Goal: Task Accomplishment & Management: Use online tool/utility

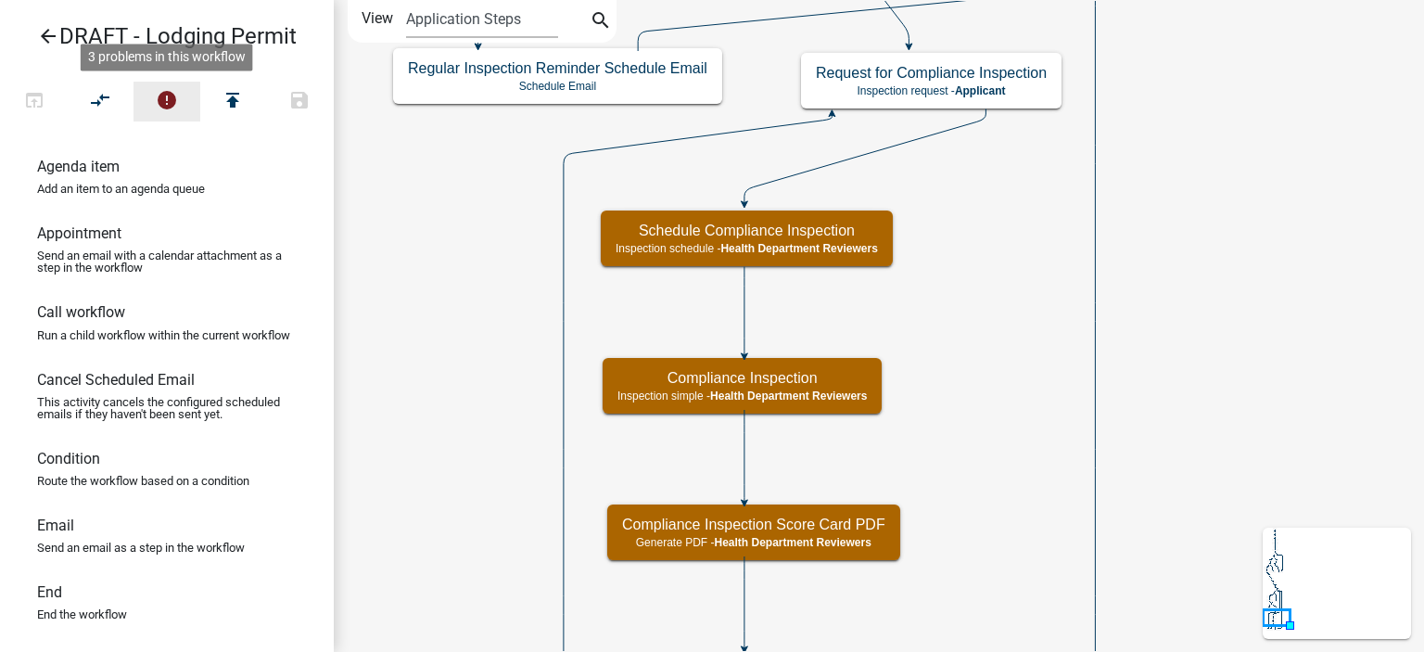
click at [174, 101] on icon "error" at bounding box center [167, 102] width 22 height 26
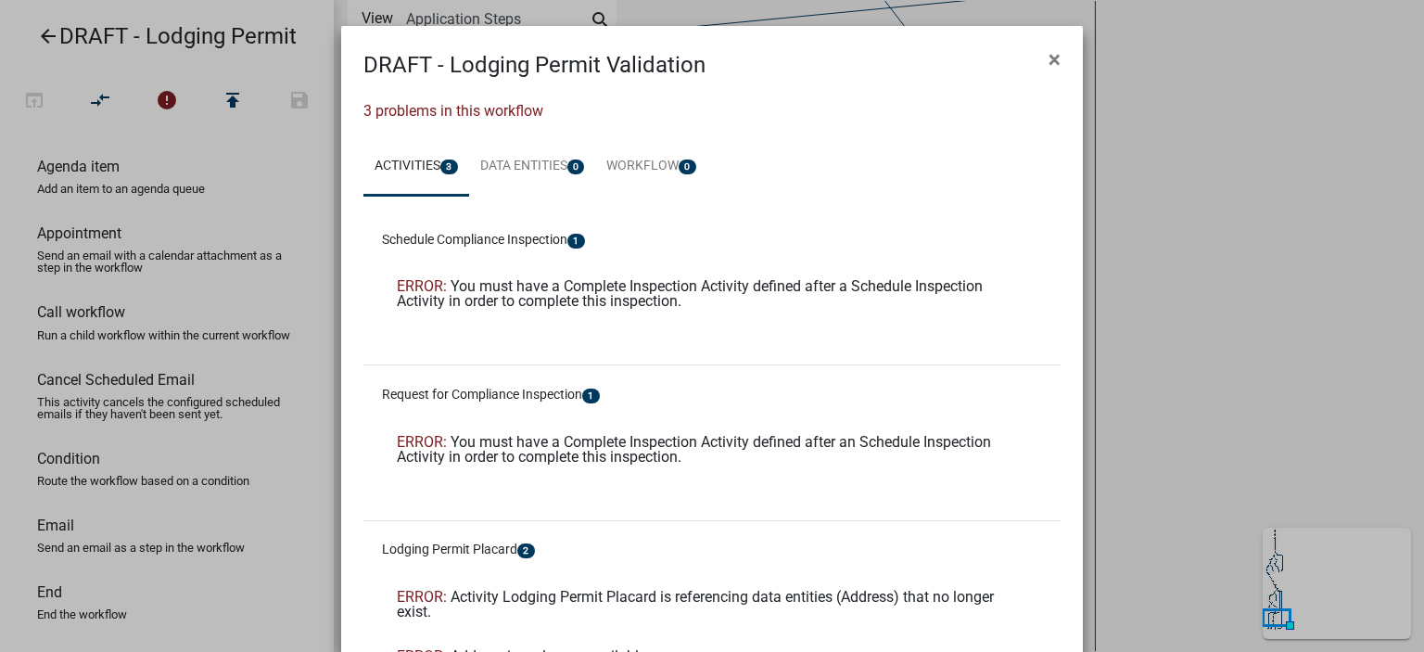
scroll to position [93, 0]
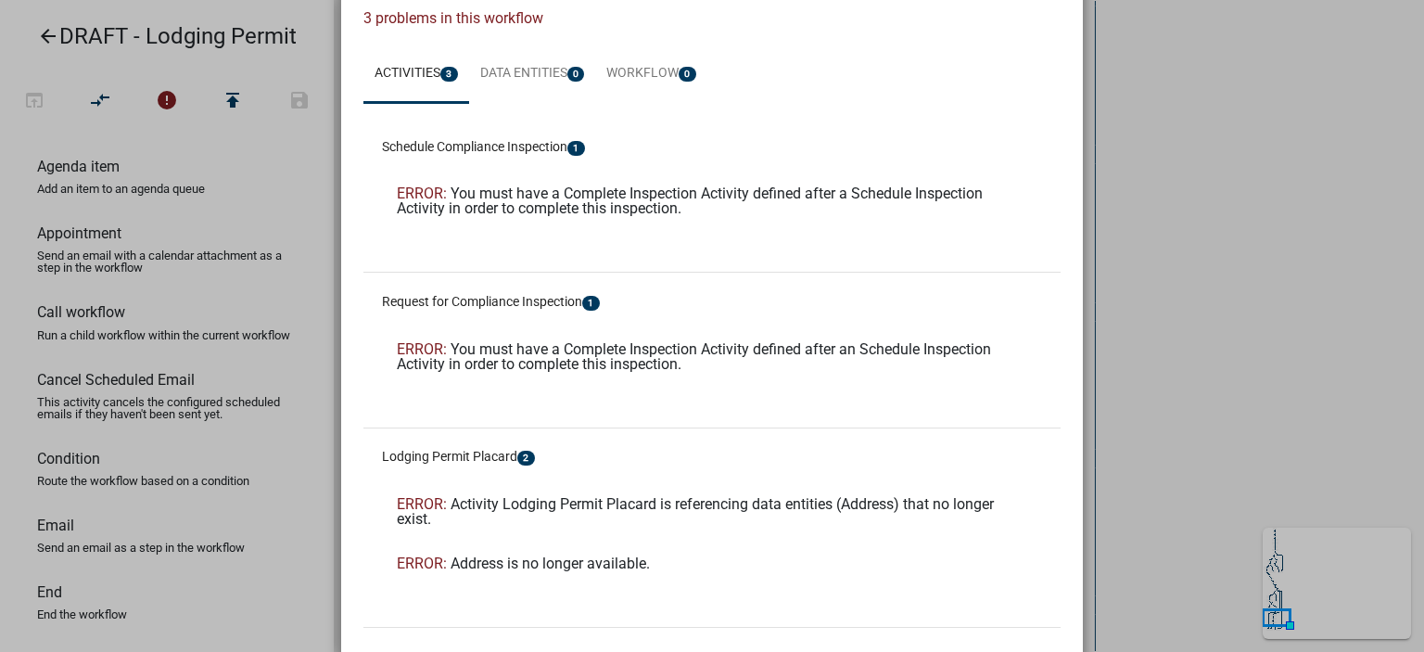
click at [1216, 282] on ngb-modal-window "DRAFT - Lodging Permit Validation × 3 problems in this workflow Activities 3 Da…" at bounding box center [712, 326] width 1424 height 652
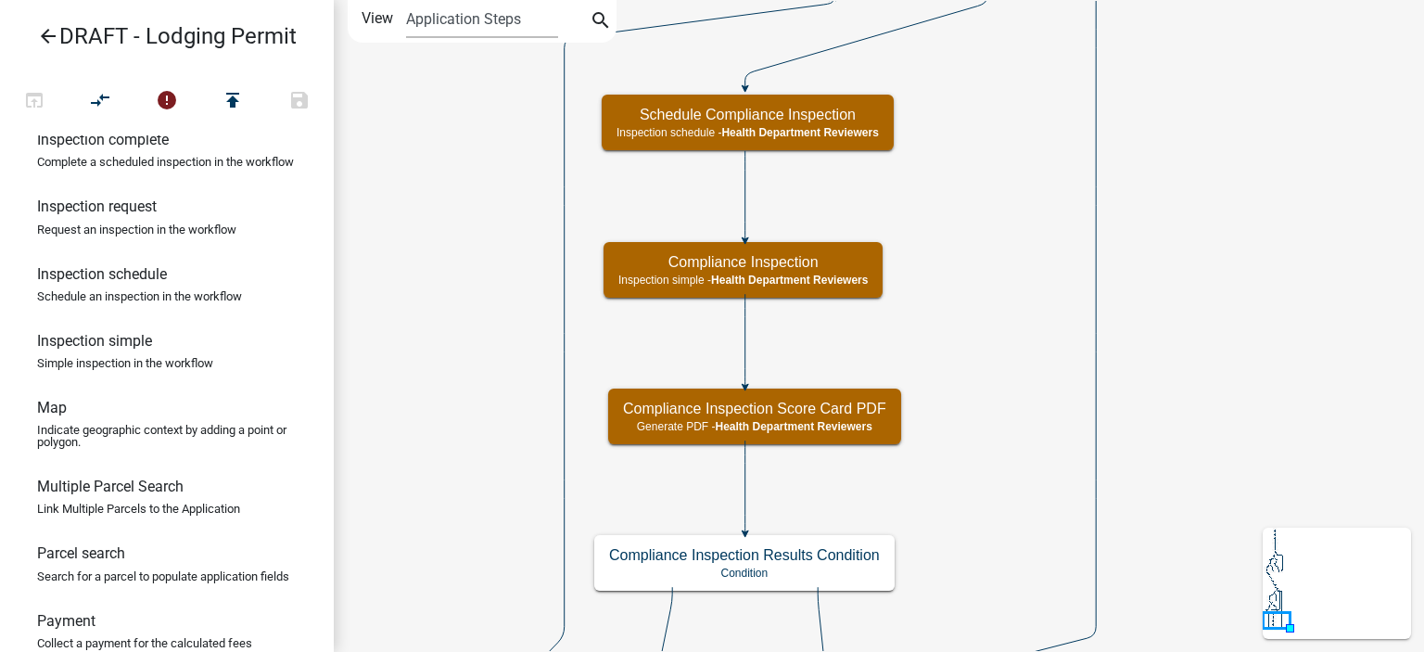
scroll to position [835, 0]
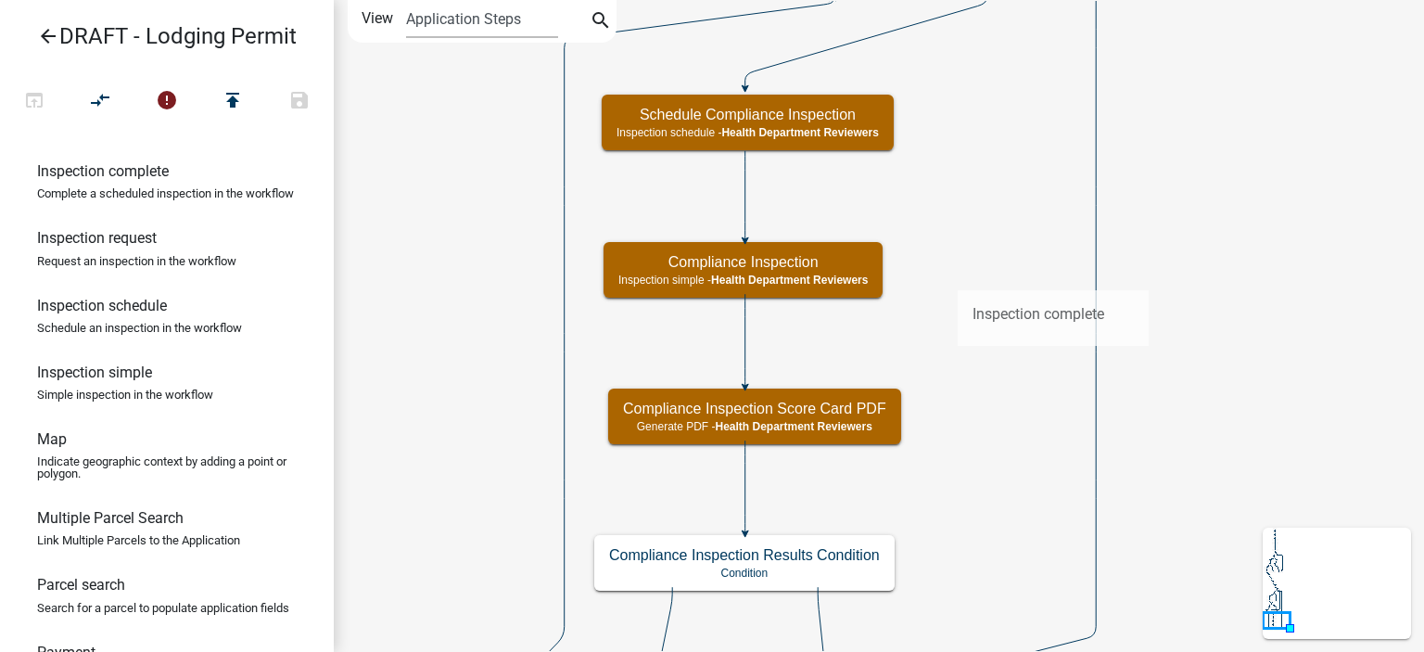
drag, startPoint x: 161, startPoint y: 247, endPoint x: 957, endPoint y: 275, distance: 796.1
click at [957, 275] on div "arrow_back DRAFT - Lodging Permit open_in_browser compare_arrows error publish …" at bounding box center [712, 326] width 1424 height 652
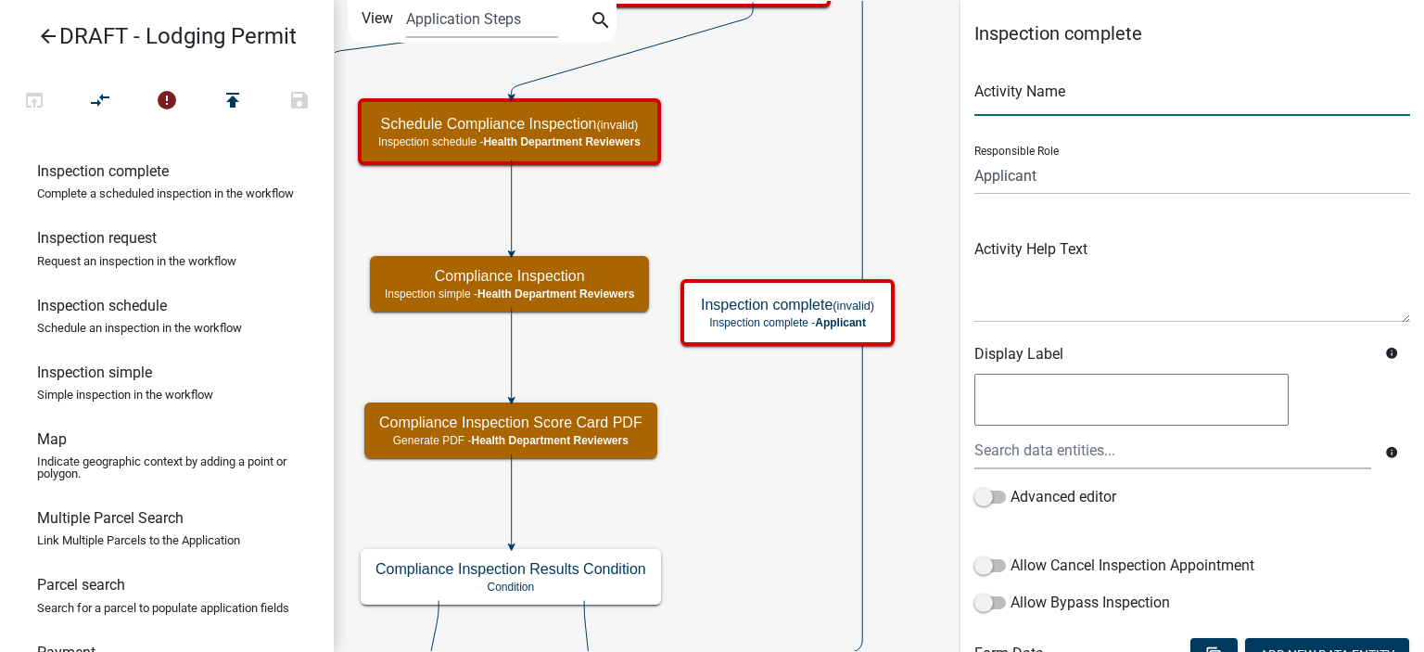
click at [1016, 96] on input "text" at bounding box center [1193, 97] width 436 height 38
type input "Compliance Inspection"
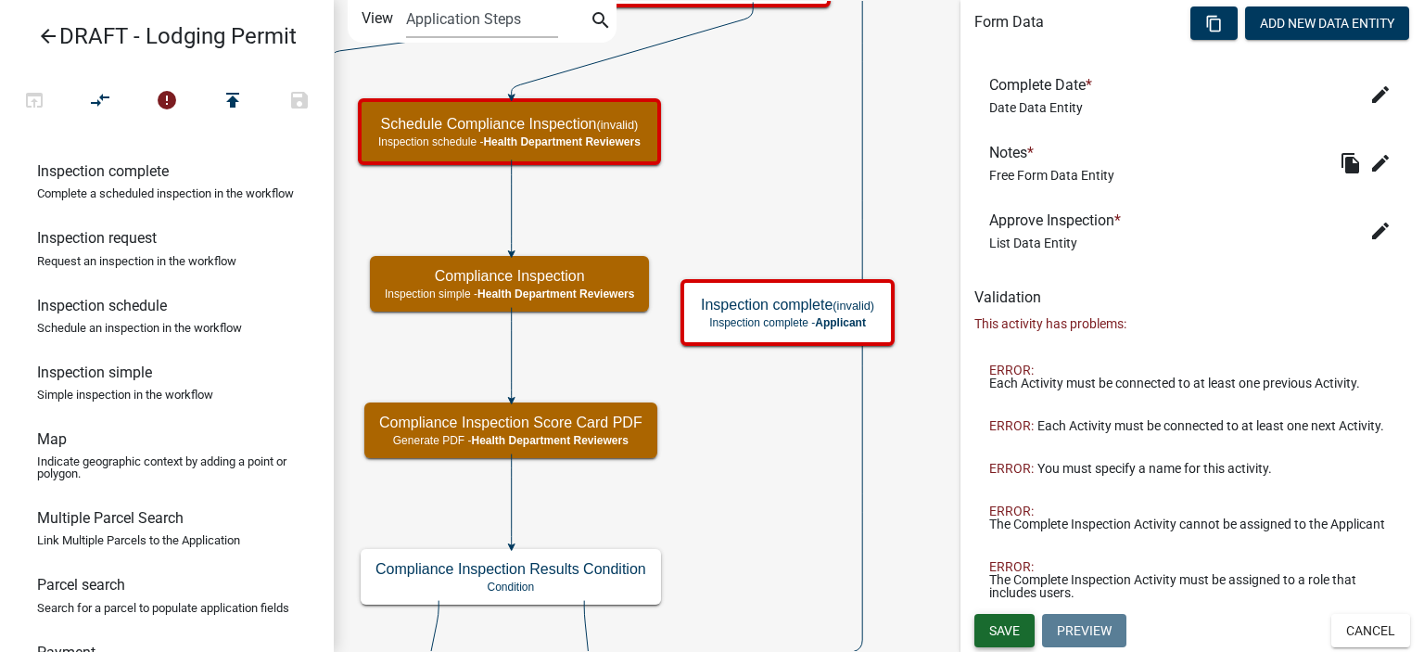
click at [1013, 620] on button "Save" at bounding box center [1005, 630] width 60 height 33
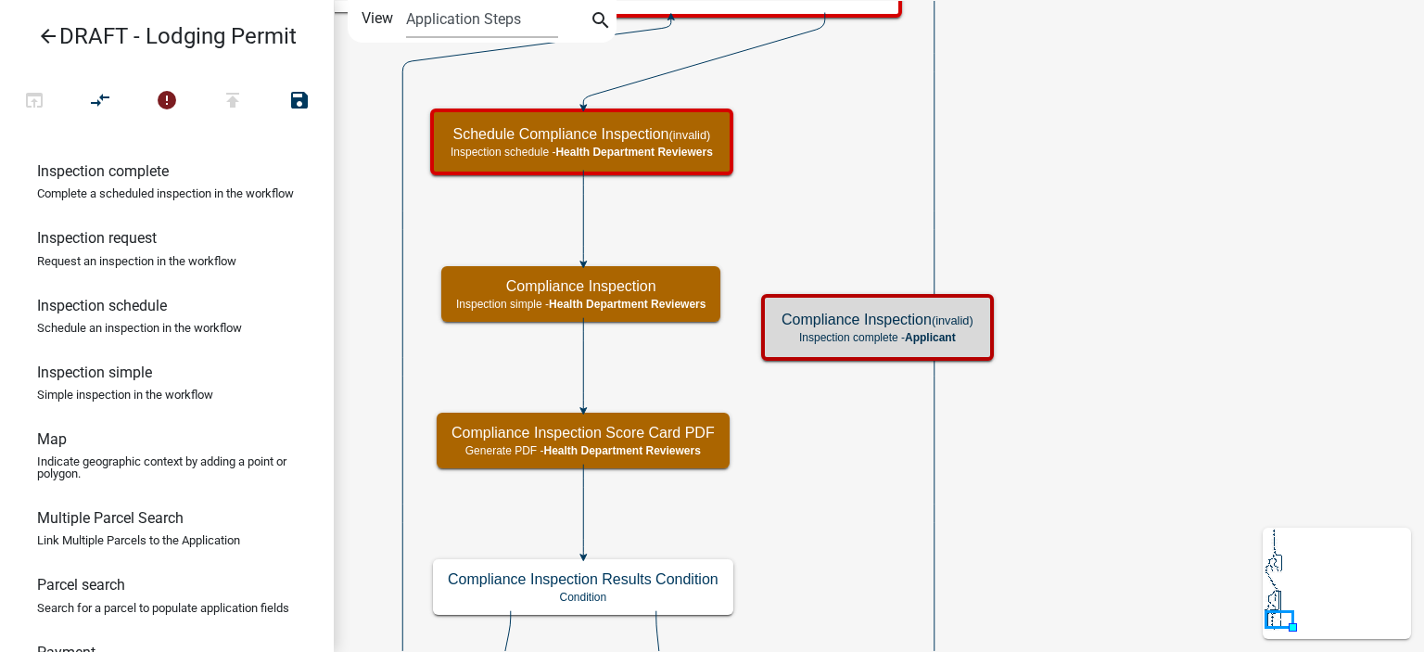
scroll to position [0, 0]
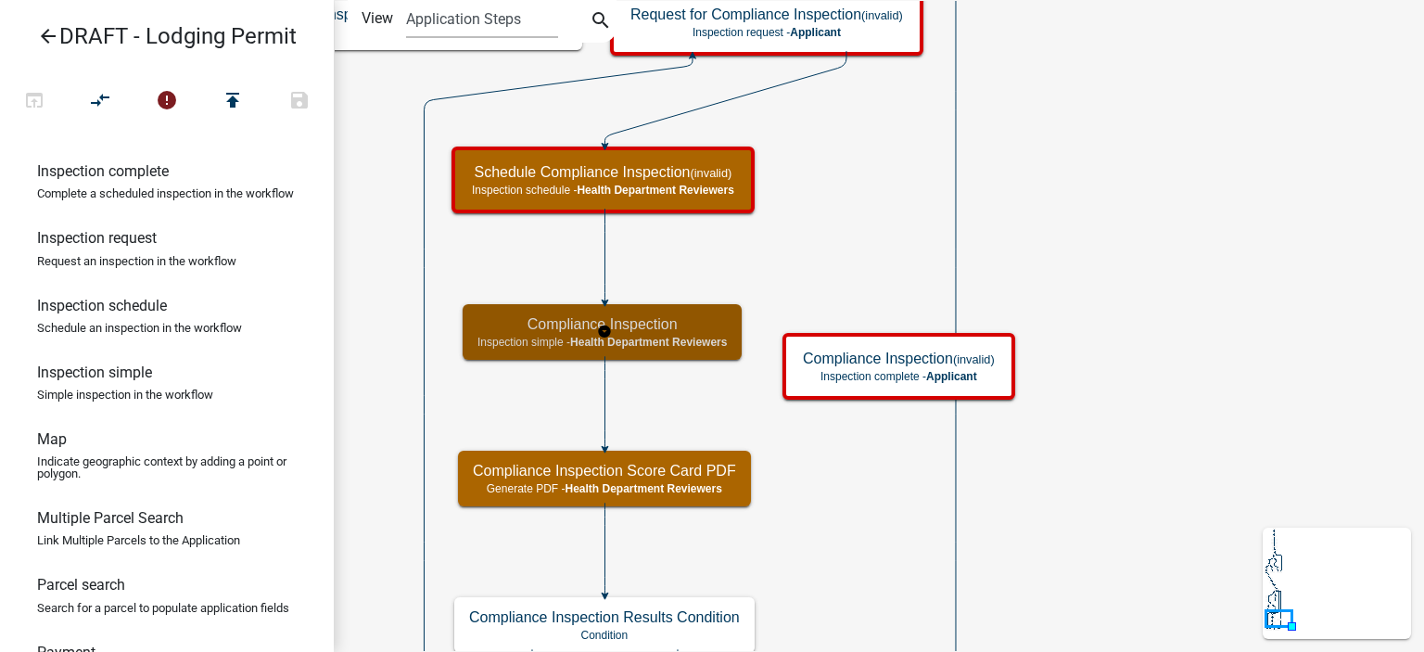
click at [708, 333] on div "Compliance Inspection Inspection simple - Health Department Reviewers" at bounding box center [602, 332] width 279 height 56
select select "60F54440-8917-46C4-B544-2A40D31E0104"
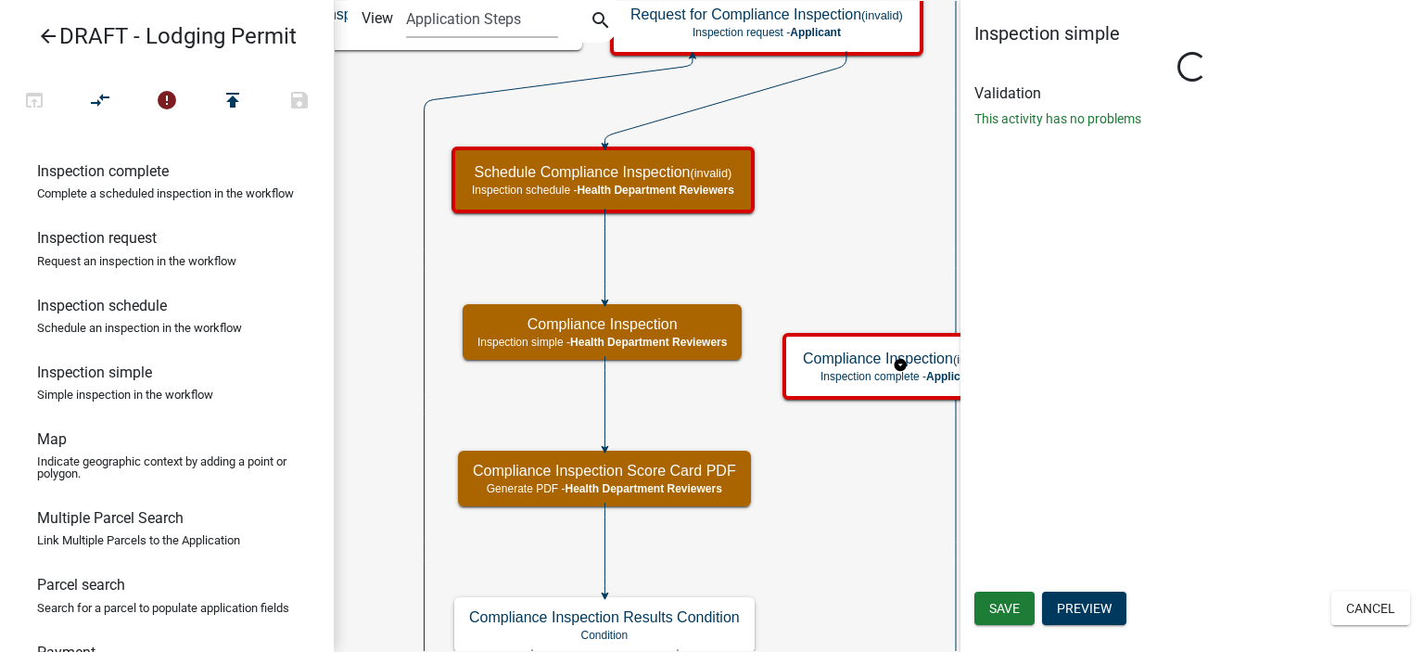
select select "755bb8b7-da9a-4fe7-86b6-7ca338e72645"
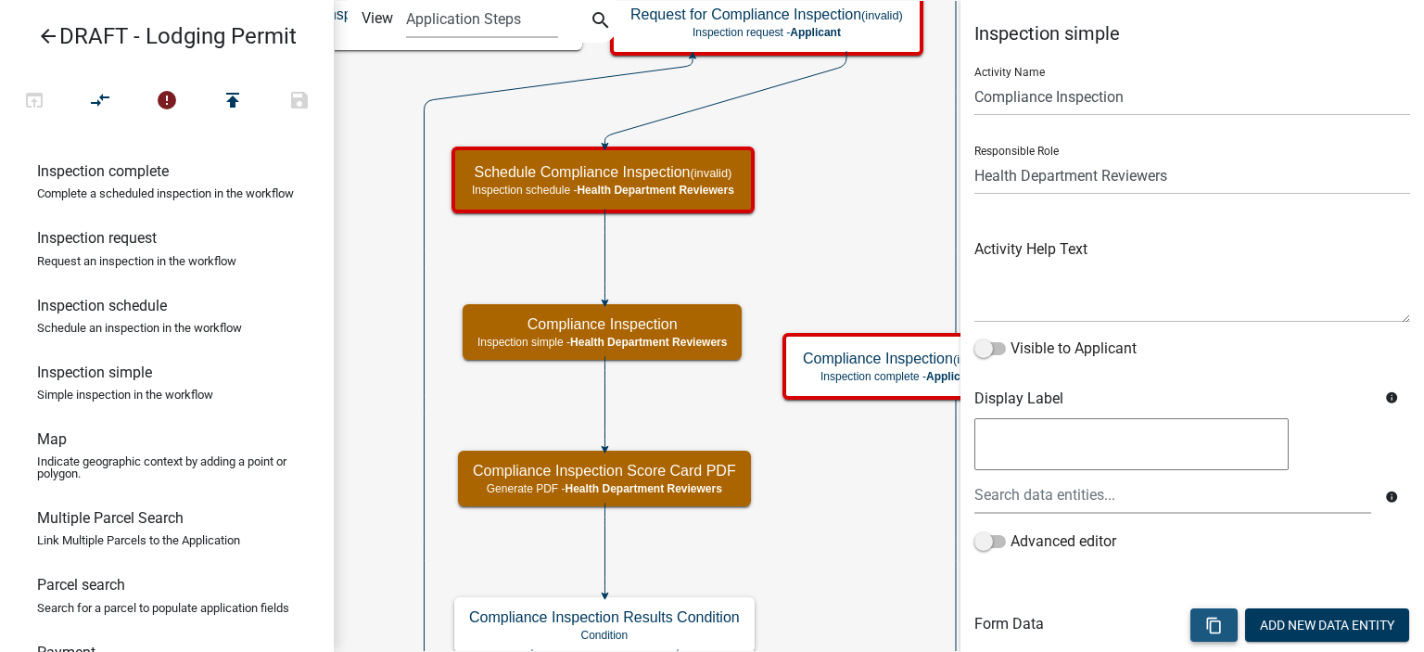
click at [1194, 610] on button "content_copy" at bounding box center [1214, 624] width 47 height 33
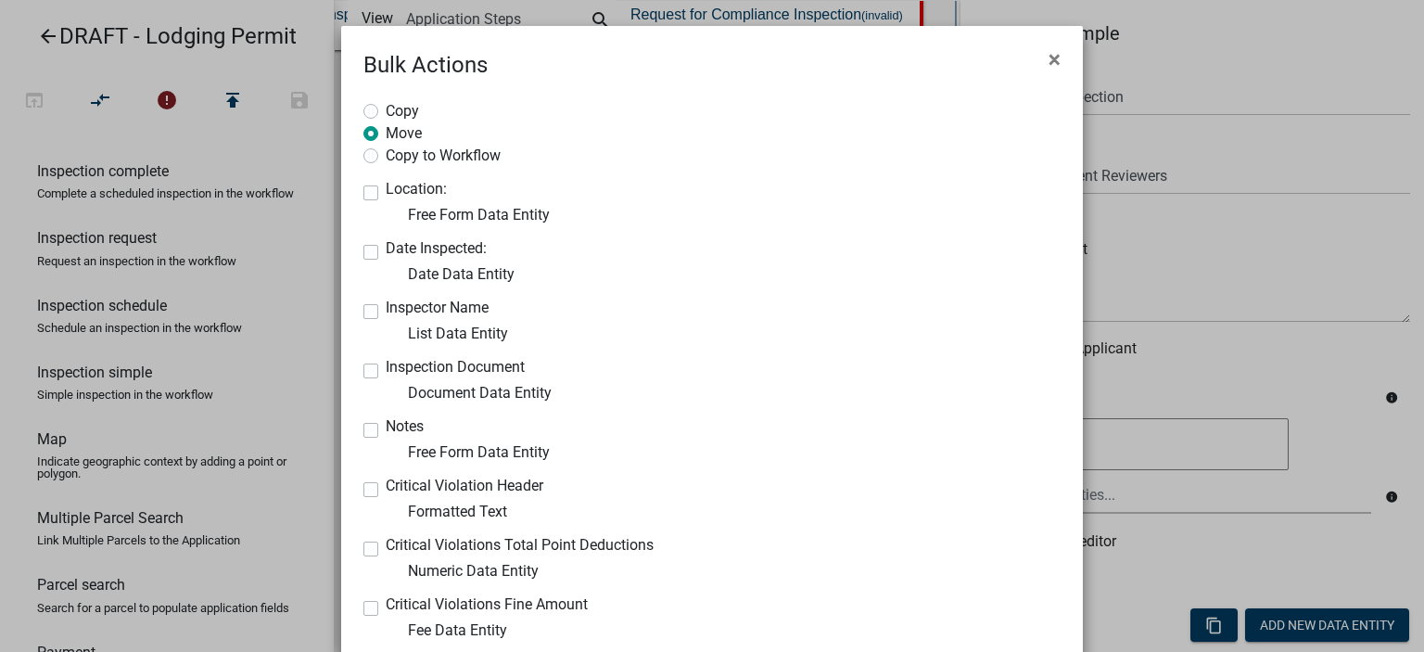
click at [387, 113] on label "Copy" at bounding box center [402, 109] width 33 height 19
click at [387, 112] on input "Copy" at bounding box center [392, 106] width 12 height 12
radio input "true"
click at [386, 129] on label "Move" at bounding box center [404, 131] width 36 height 19
click at [386, 129] on input "Move" at bounding box center [392, 128] width 12 height 12
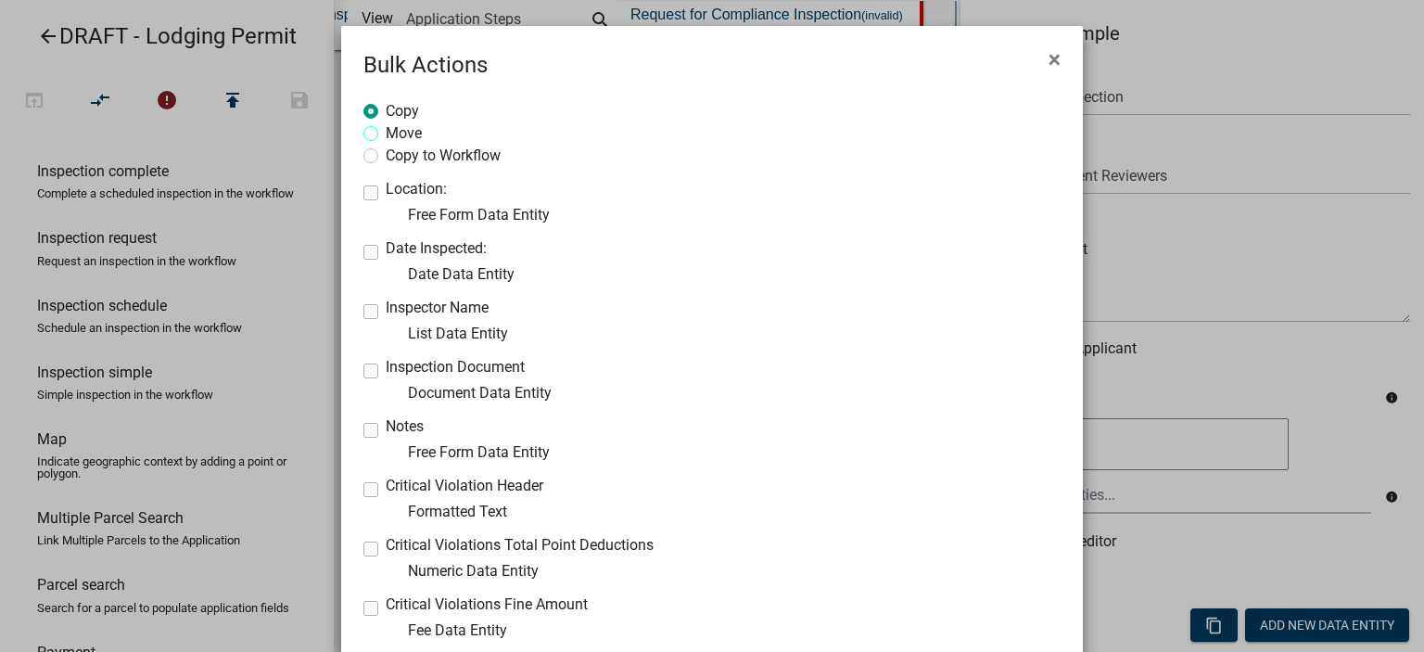
radio input "true"
click at [386, 197] on label "Location:" at bounding box center [416, 189] width 61 height 15
click at [386, 194] on input "Location:" at bounding box center [392, 188] width 12 height 12
click at [386, 195] on label "Location:" at bounding box center [416, 189] width 61 height 15
click at [386, 194] on input "Location:" at bounding box center [392, 188] width 12 height 12
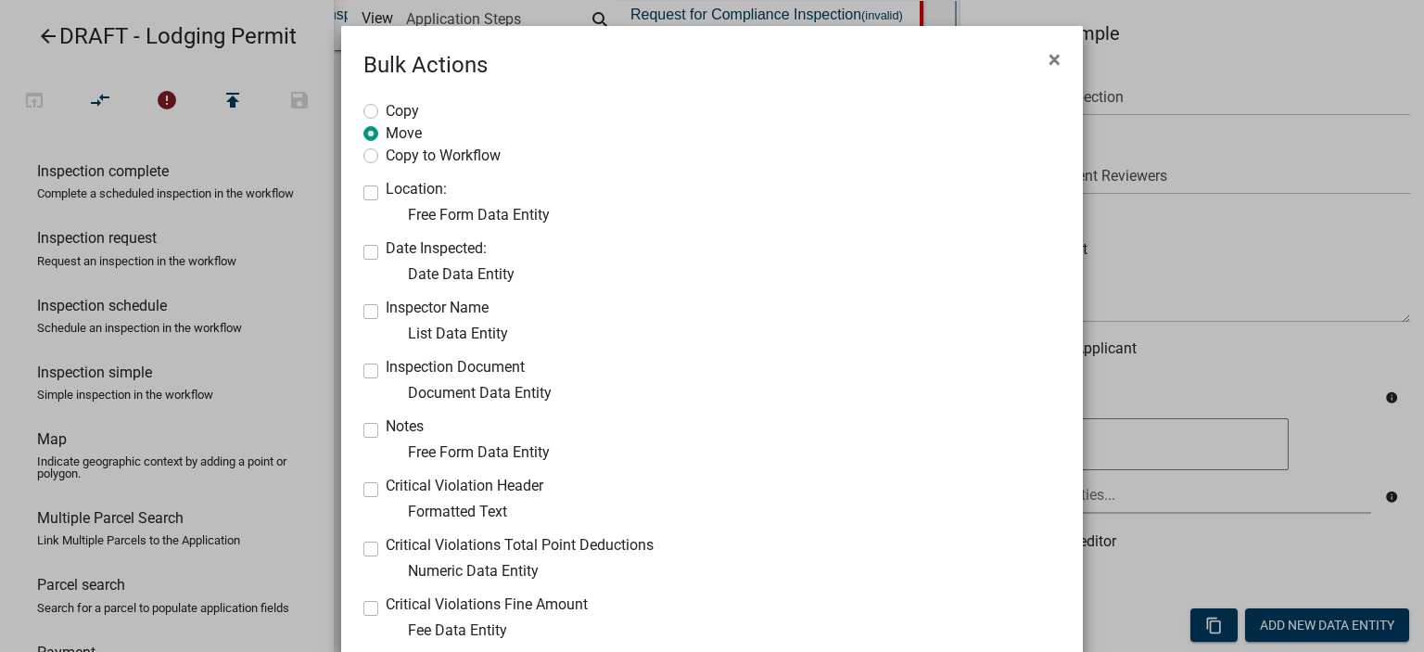
click at [386, 195] on label "Location:" at bounding box center [416, 189] width 61 height 15
click at [386, 194] on input "Location:" at bounding box center [392, 188] width 12 height 12
checkbox input "true"
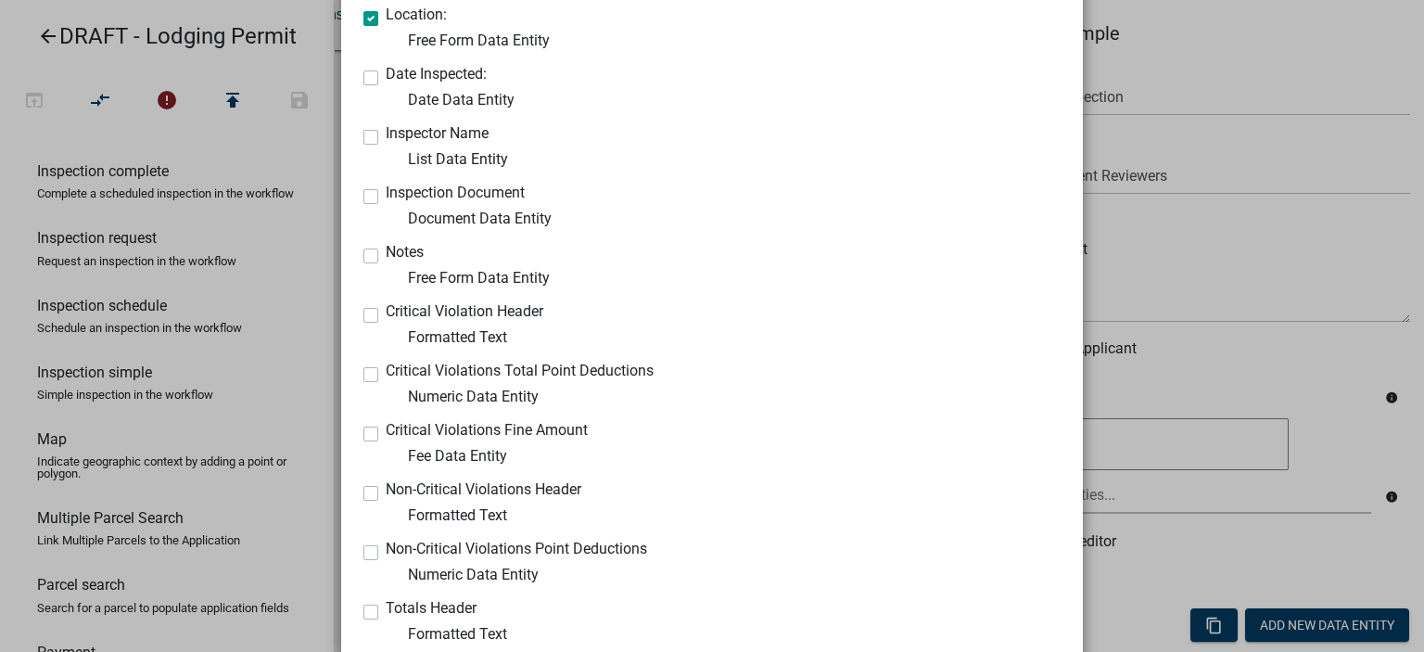
scroll to position [185, 0]
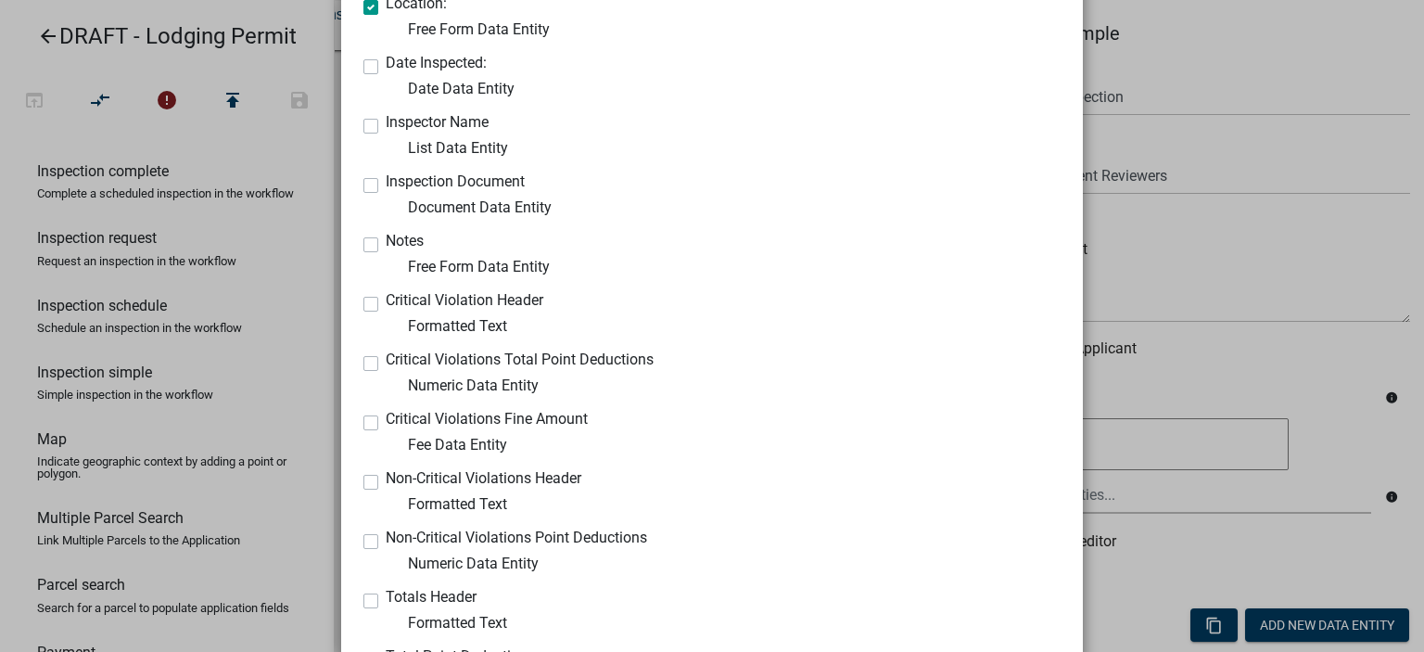
click at [386, 303] on label "Critical Violation Header" at bounding box center [465, 300] width 158 height 15
click at [386, 303] on input "Critical Violation Header" at bounding box center [392, 299] width 12 height 12
checkbox input "true"
click at [363, 363] on div "Critical Violations Total Point Deductions Numeric Data Entity" at bounding box center [530, 374] width 335 height 45
click at [386, 363] on label "Critical Violations Total Point Deductions" at bounding box center [520, 359] width 268 height 15
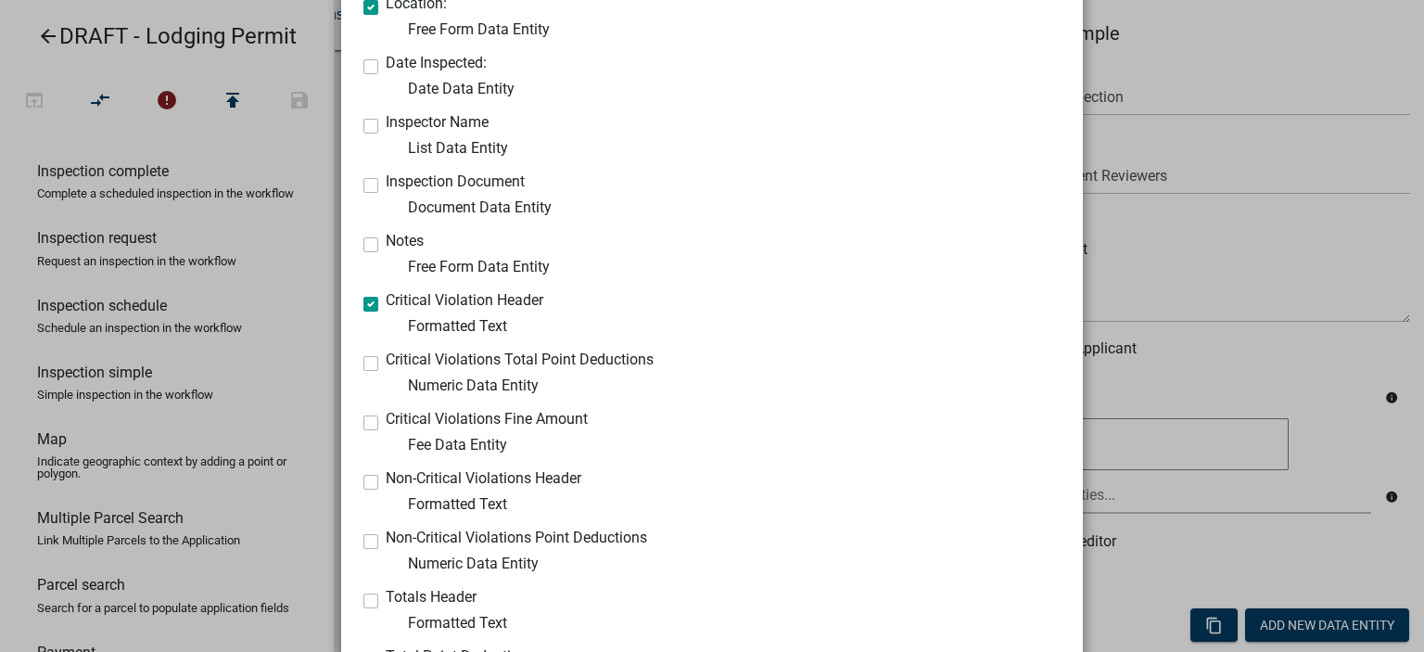
click at [386, 363] on input "Critical Violations Total Point Deductions" at bounding box center [392, 358] width 12 height 12
checkbox input "true"
click at [363, 414] on div "Critical Violations Fine Amount Fee Data Entity" at bounding box center [530, 434] width 335 height 45
click at [386, 422] on label "Critical Violations Fine Amount" at bounding box center [487, 419] width 202 height 15
click at [386, 422] on input "Critical Violations Fine Amount" at bounding box center [392, 418] width 12 height 12
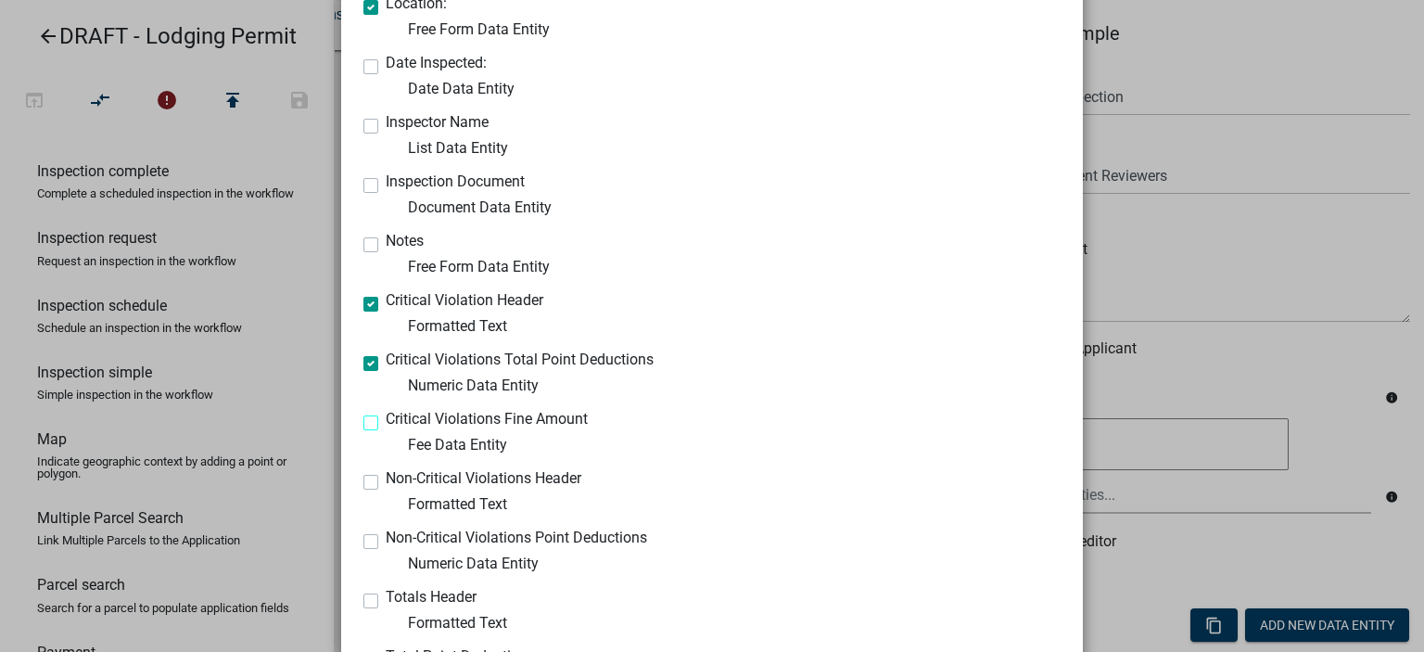
checkbox input "true"
click at [386, 484] on label "Non-Critical Violations Header" at bounding box center [484, 478] width 196 height 15
click at [386, 483] on input "Non-Critical Violations Header" at bounding box center [392, 477] width 12 height 12
checkbox input "true"
click at [386, 540] on label "Non-Critical Violations Point Deductions" at bounding box center [516, 537] width 261 height 15
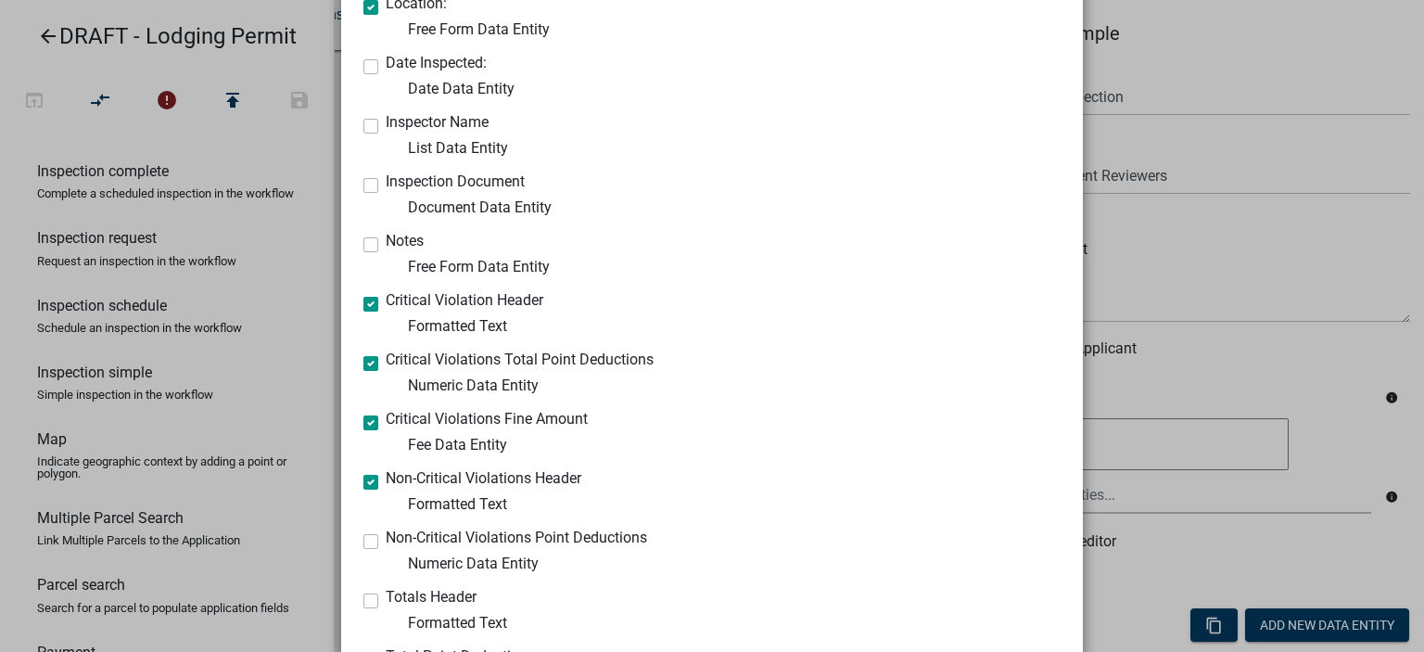
click at [386, 540] on input "Non-Critical Violations Point Deductions" at bounding box center [392, 536] width 12 height 12
checkbox input "true"
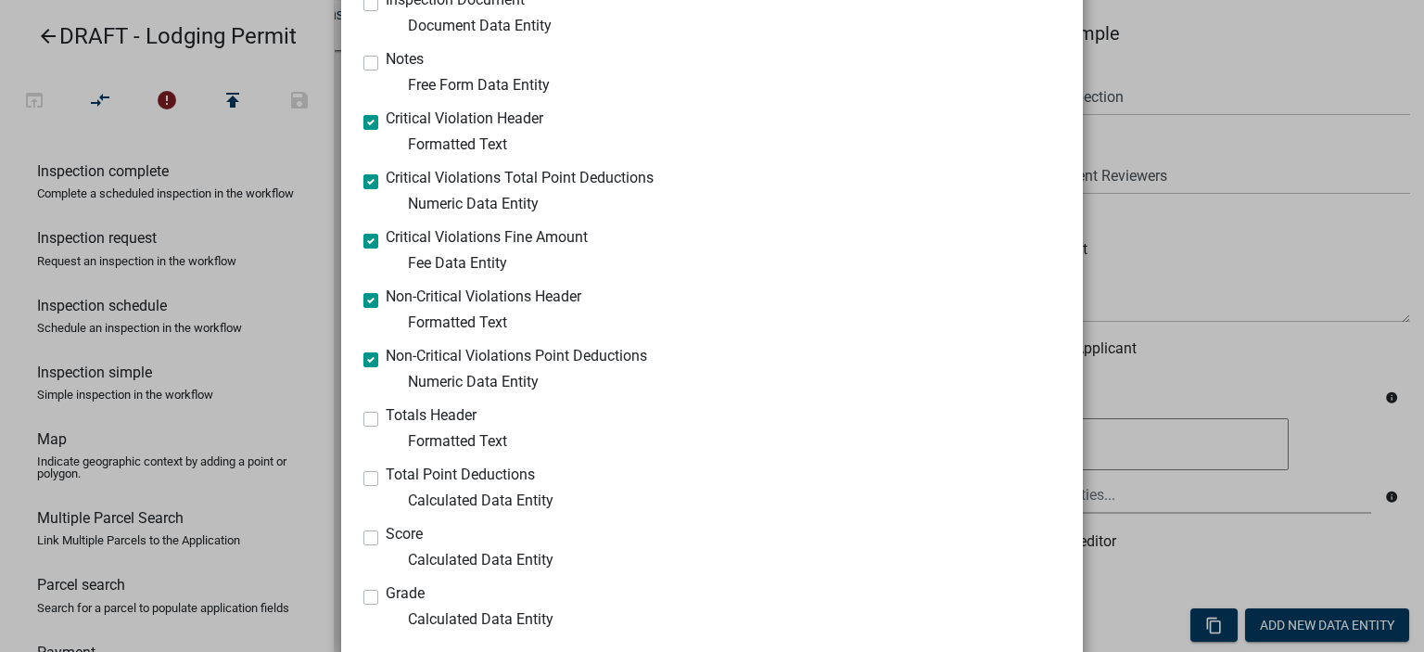
scroll to position [371, 0]
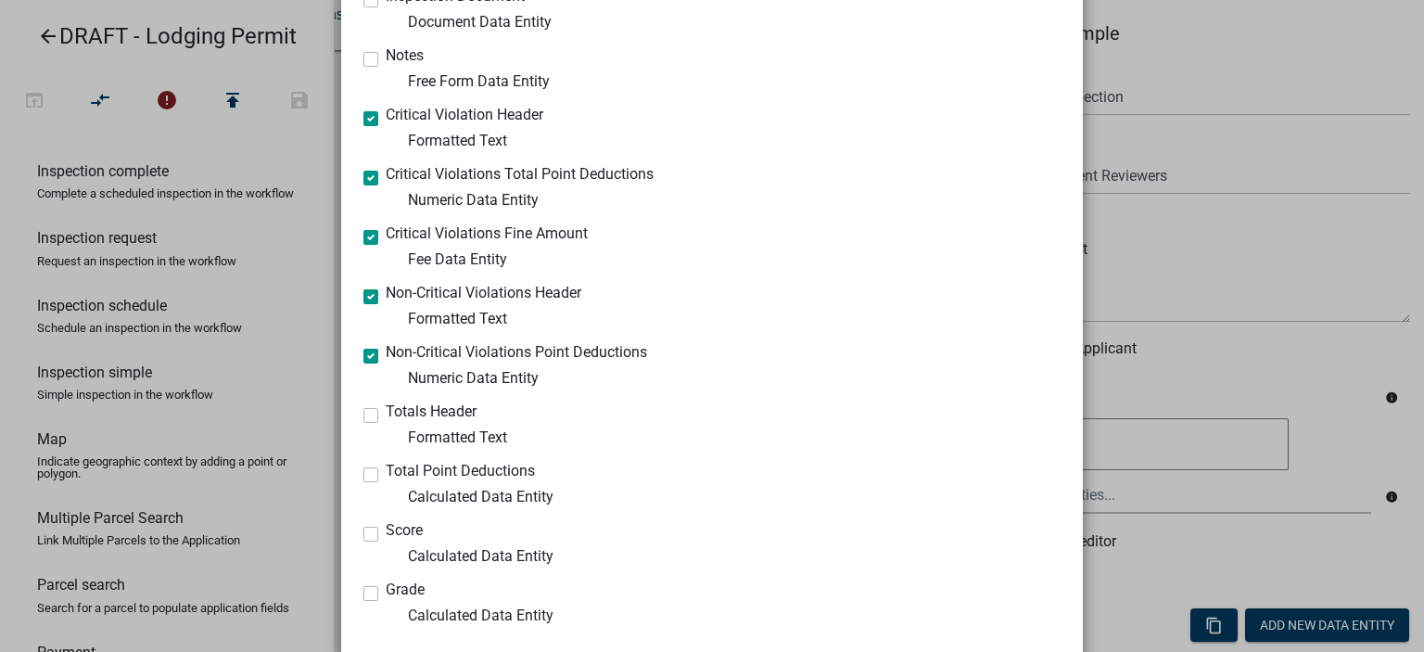
click at [386, 419] on label "Totals Header" at bounding box center [431, 411] width 91 height 15
click at [386, 416] on input "Totals Header" at bounding box center [392, 410] width 12 height 12
checkbox input "true"
click at [386, 474] on label "Total Point Deductions" at bounding box center [460, 471] width 149 height 15
click at [386, 474] on input "Total Point Deductions" at bounding box center [392, 470] width 12 height 12
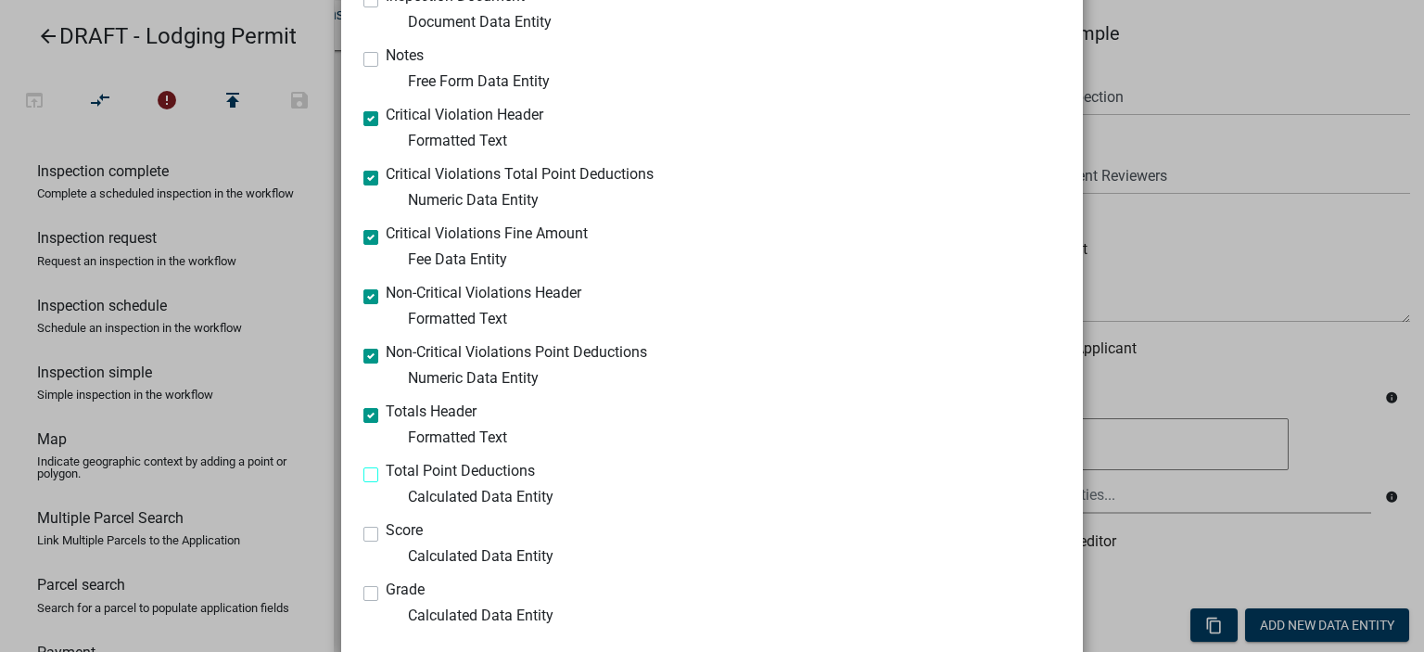
checkbox input "true"
click at [386, 531] on label "Score" at bounding box center [404, 530] width 37 height 15
click at [386, 531] on input "Score" at bounding box center [392, 529] width 12 height 12
checkbox input "true"
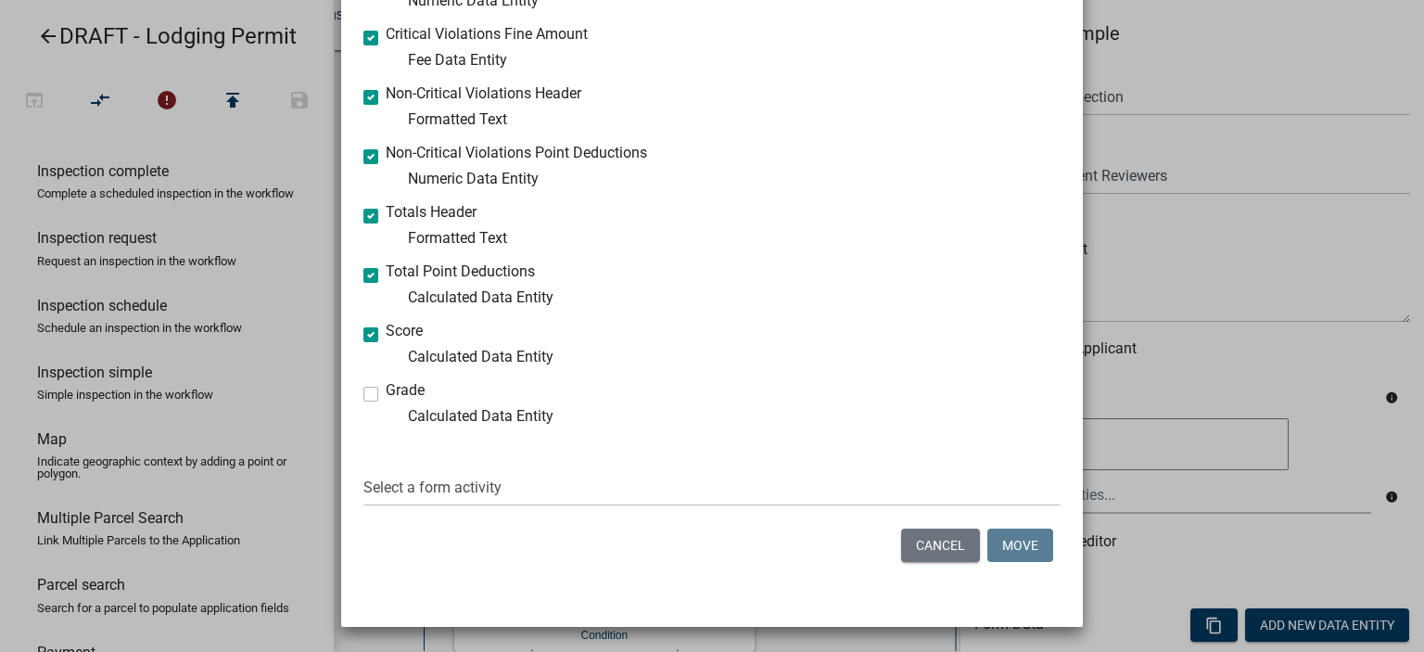
scroll to position [571, 0]
click at [386, 391] on label "Grade" at bounding box center [405, 389] width 39 height 15
click at [386, 391] on input "Grade" at bounding box center [392, 388] width 12 height 12
checkbox input "true"
click at [426, 481] on select "Select a form activity Lodging Establishment Information Page Confirm Fees and …" at bounding box center [711, 486] width 697 height 38
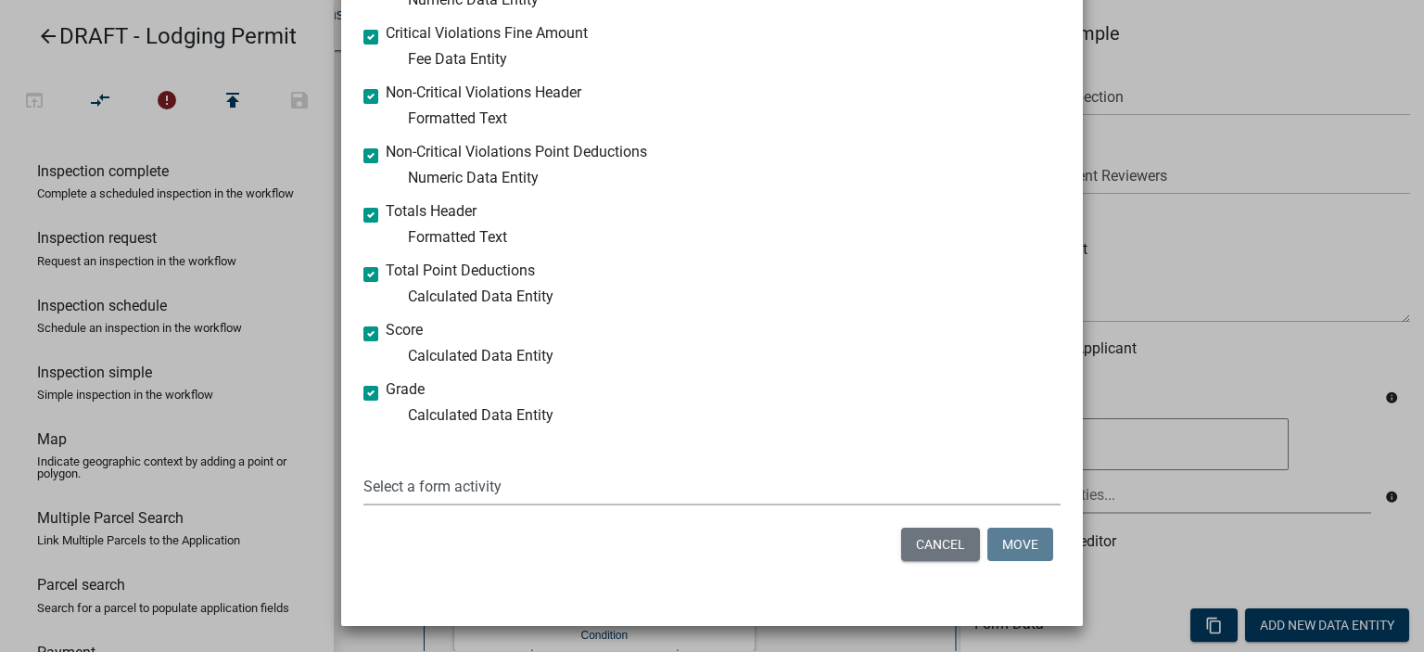
click at [427, 481] on select "Select a form activity Lodging Establishment Information Page Confirm Fees and …" at bounding box center [711, 486] width 697 height 38
click at [427, 482] on select "Select a form activity Lodging Establishment Information Page Confirm Fees and …" at bounding box center [711, 486] width 697 height 38
select select "d1b15579-c2a0-43ee-a5cf-fe79ad1d24c6"
click at [363, 467] on select "Select a form activity Lodging Establishment Information Page Confirm Fees and …" at bounding box center [711, 486] width 697 height 38
click at [1002, 552] on button "Move" at bounding box center [1021, 544] width 66 height 33
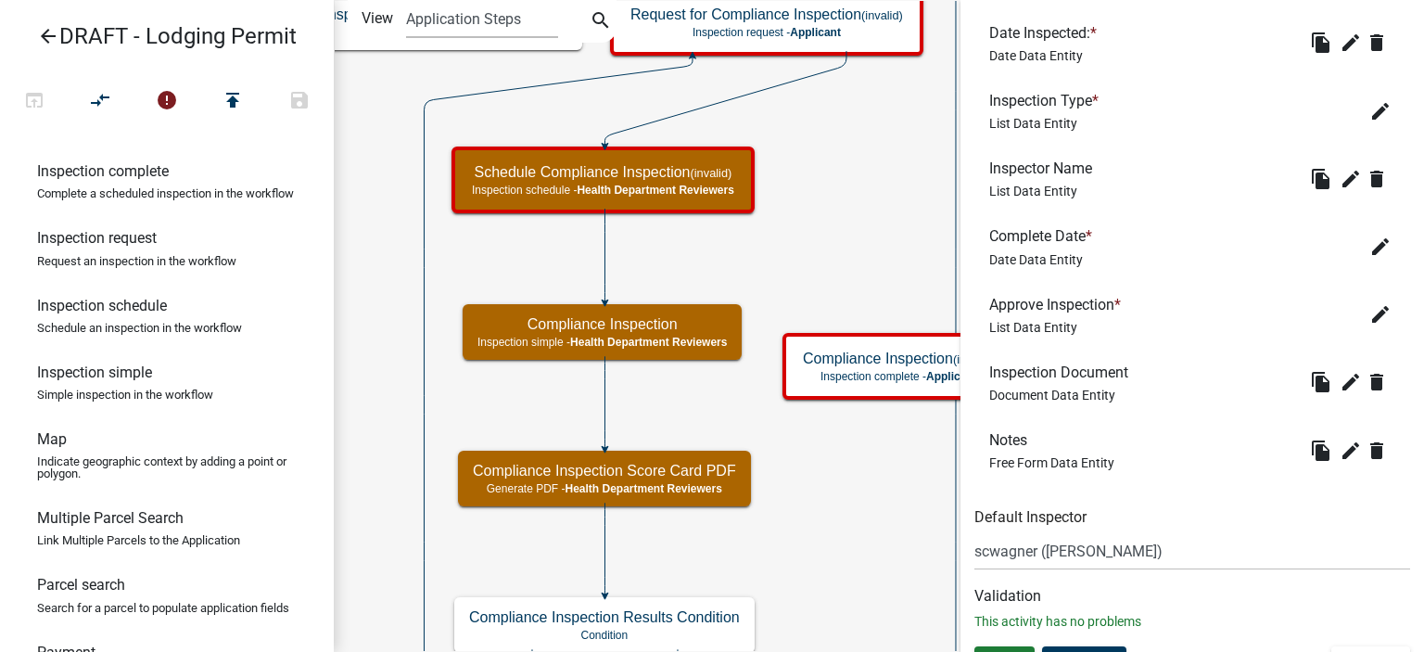
scroll to position [685, 0]
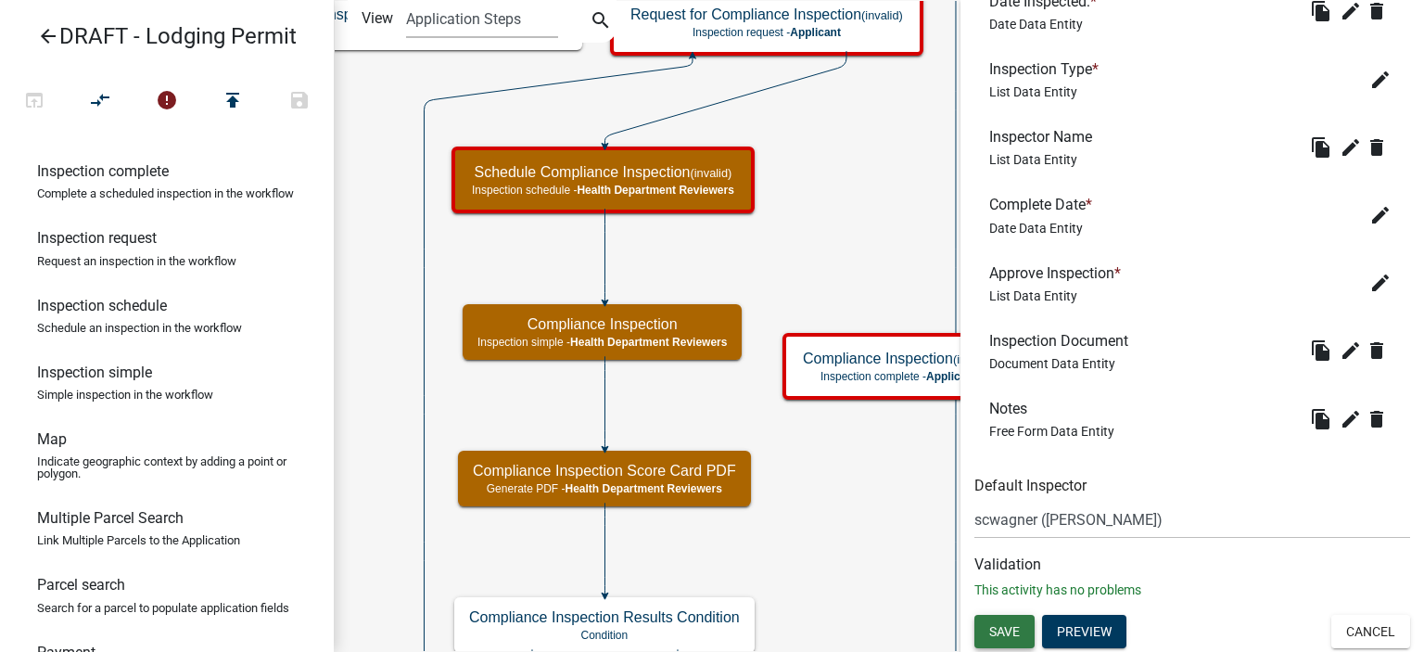
click at [1005, 637] on button "Save" at bounding box center [1005, 631] width 60 height 33
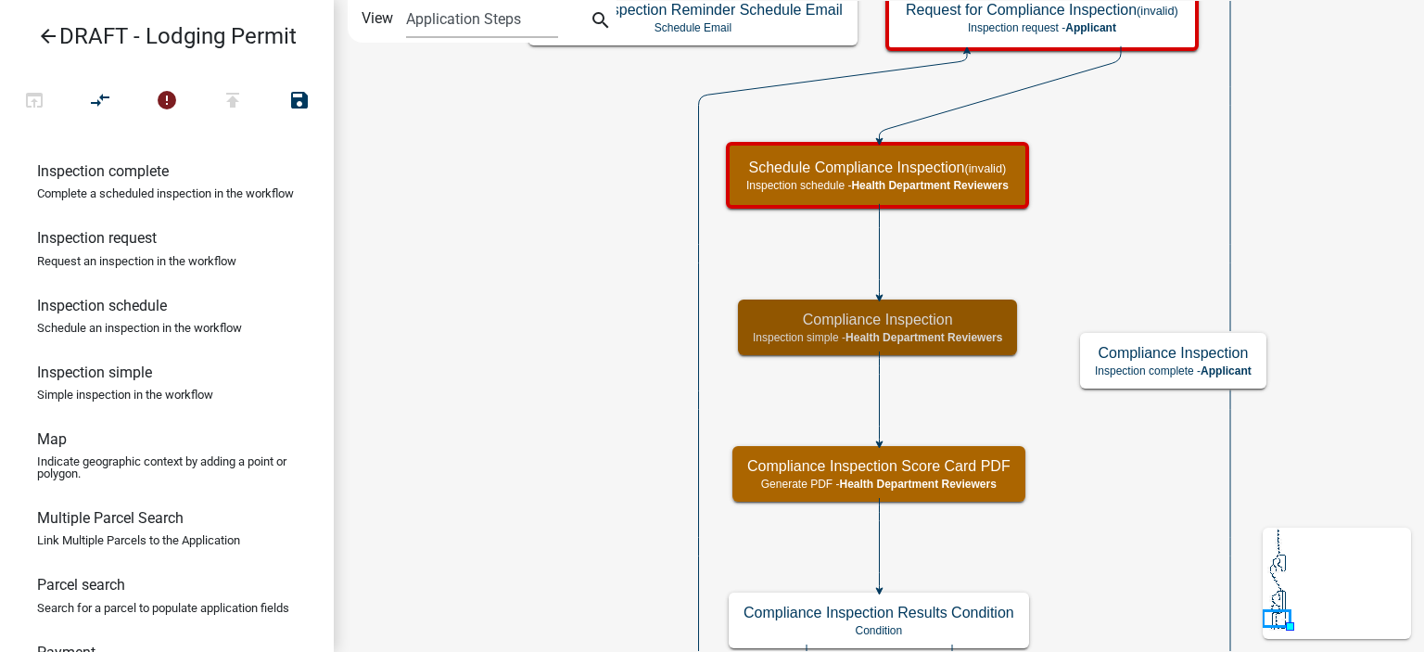
click at [1107, 481] on icon "Start Start - Applicant Lodging Establishment Information Page Form - Applicant…" at bounding box center [879, 397] width 1089 height 792
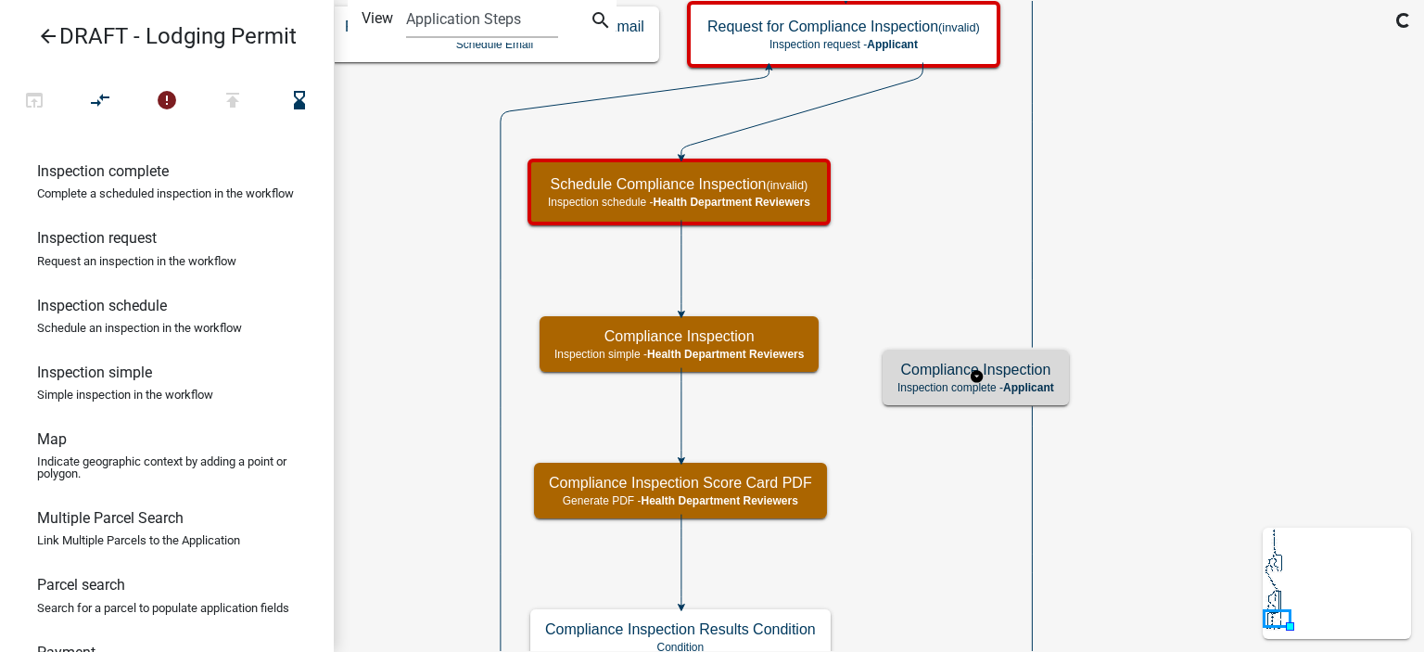
click at [1001, 376] on h5 "Compliance Inspection" at bounding box center [976, 370] width 157 height 18
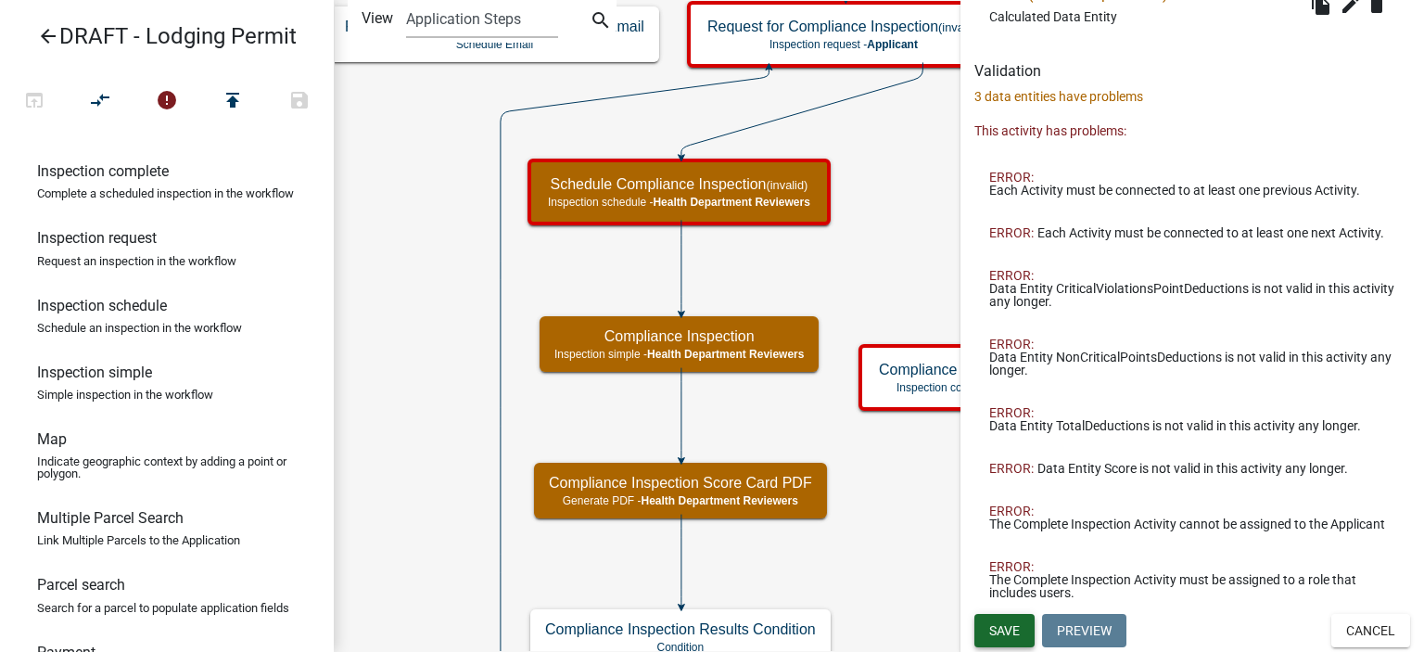
click at [1013, 631] on span "Save" at bounding box center [1004, 630] width 31 height 15
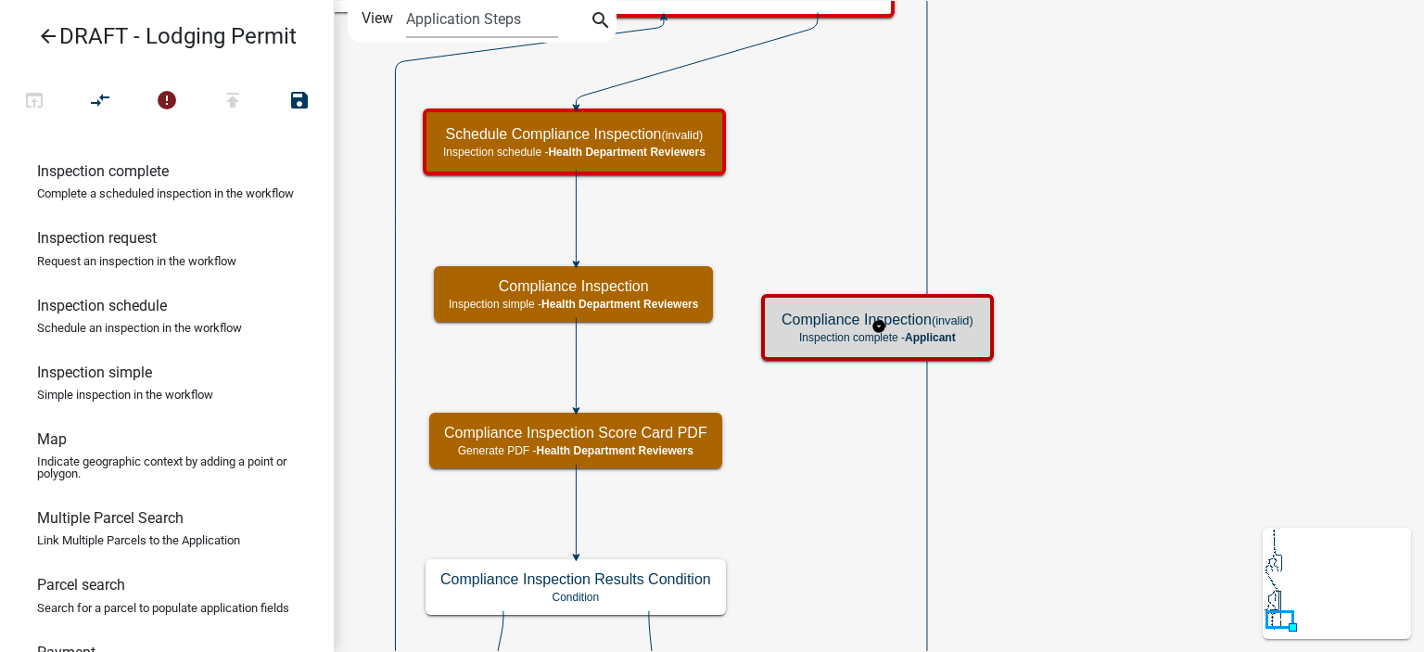
scroll to position [15, 0]
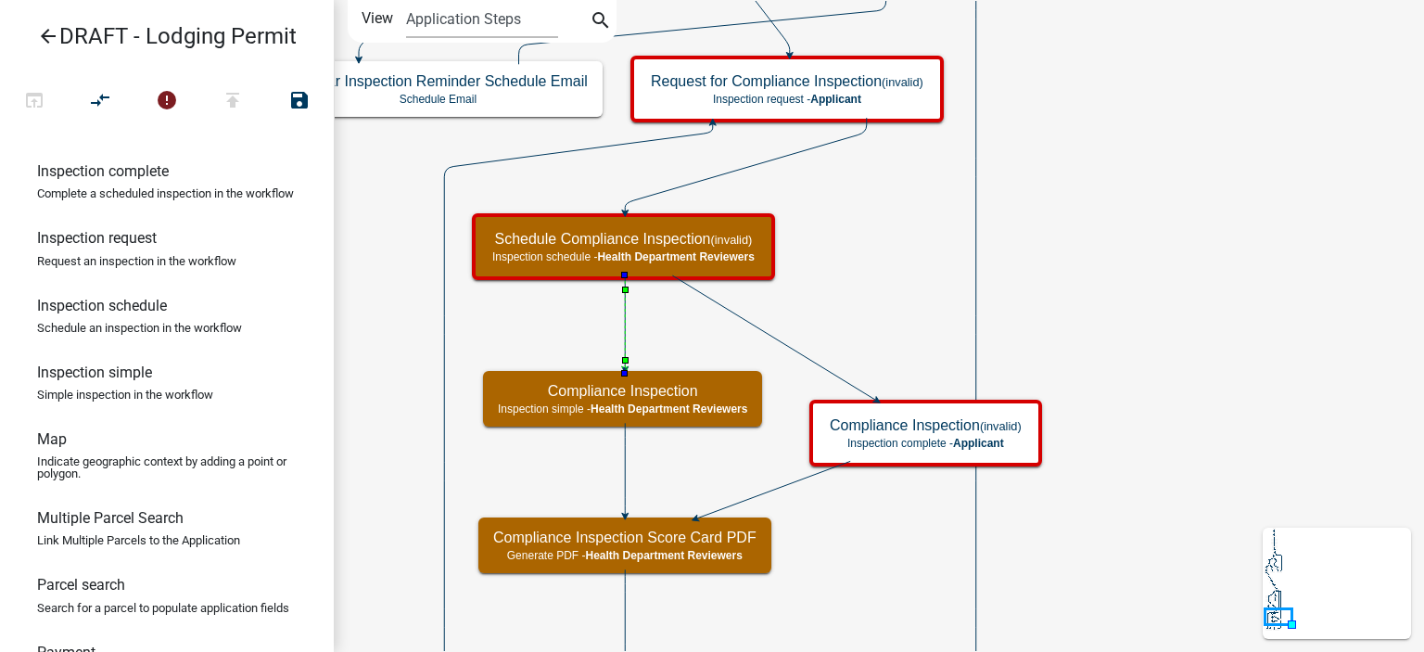
click at [625, 330] on g at bounding box center [625, 323] width 6 height 97
click at [625, 457] on icon at bounding box center [625, 469] width 0 height 92
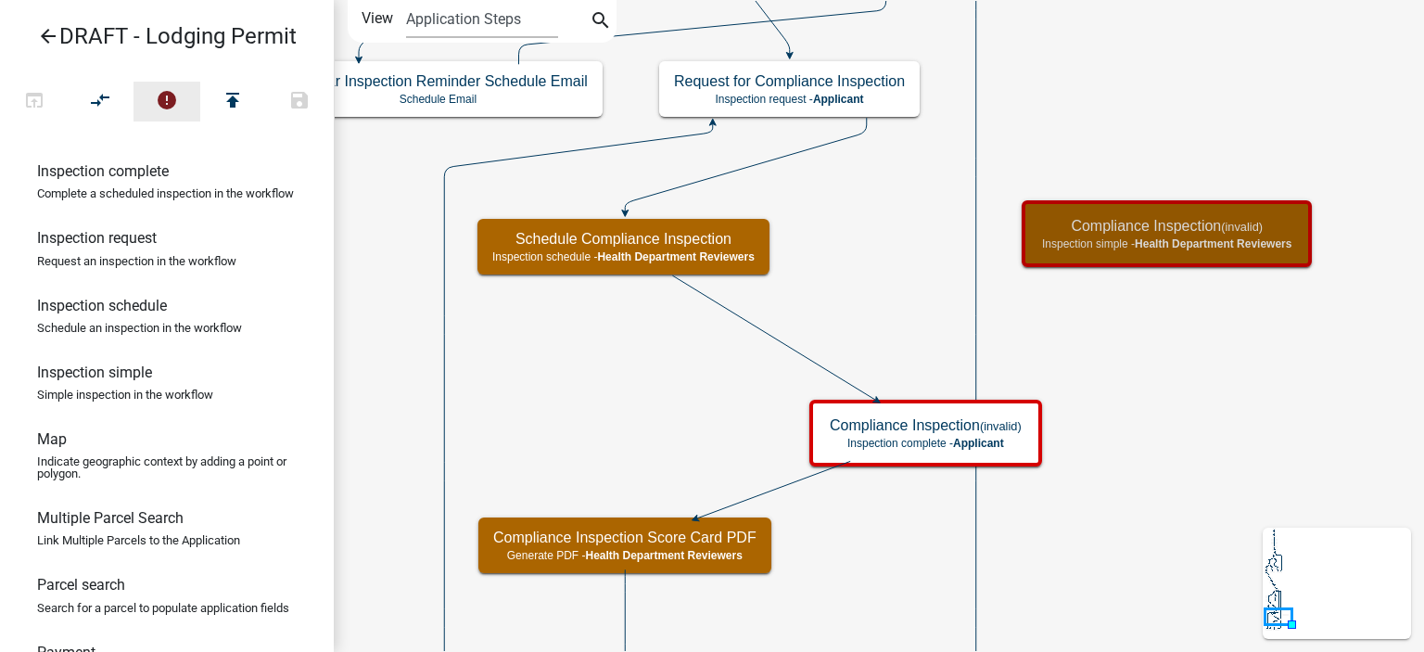
scroll to position [0, 0]
click at [116, 103] on button "compare_arrows" at bounding box center [100, 102] width 67 height 40
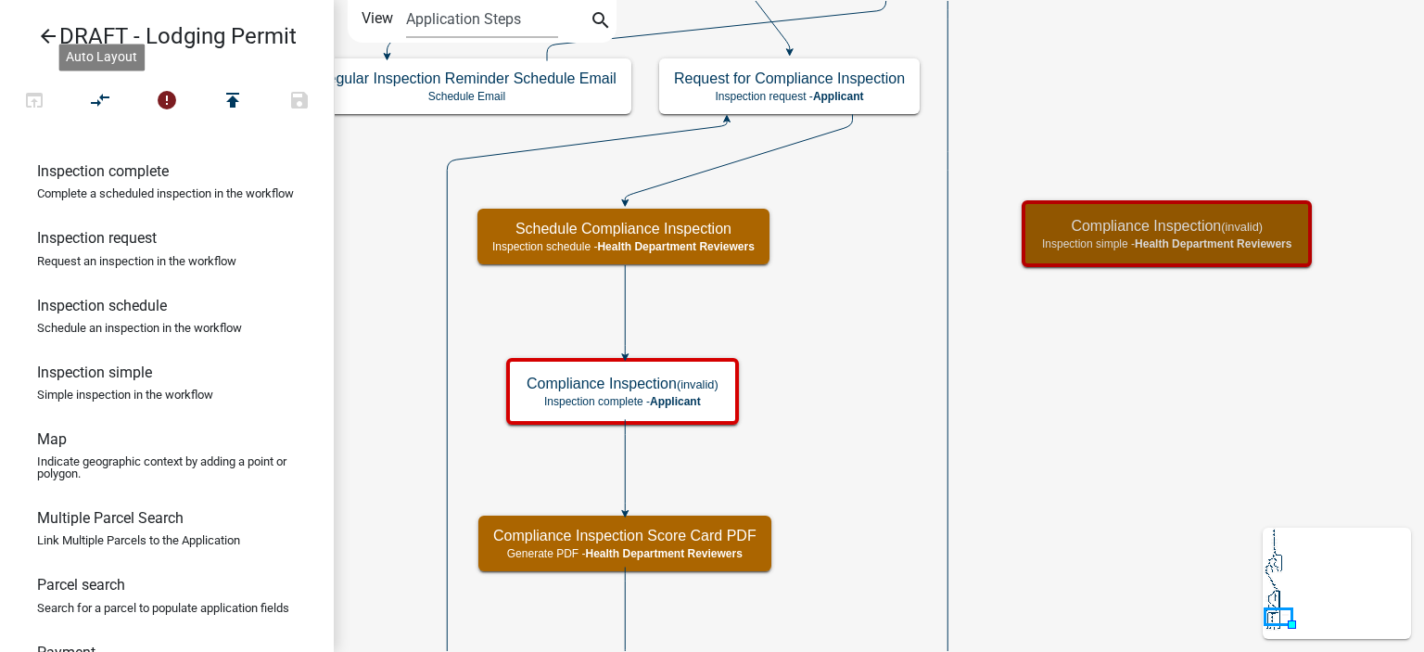
click at [808, 414] on icon "Start Start - Applicant Lodging Establishment Information Page Form - Applicant…" at bounding box center [879, 431] width 1089 height 861
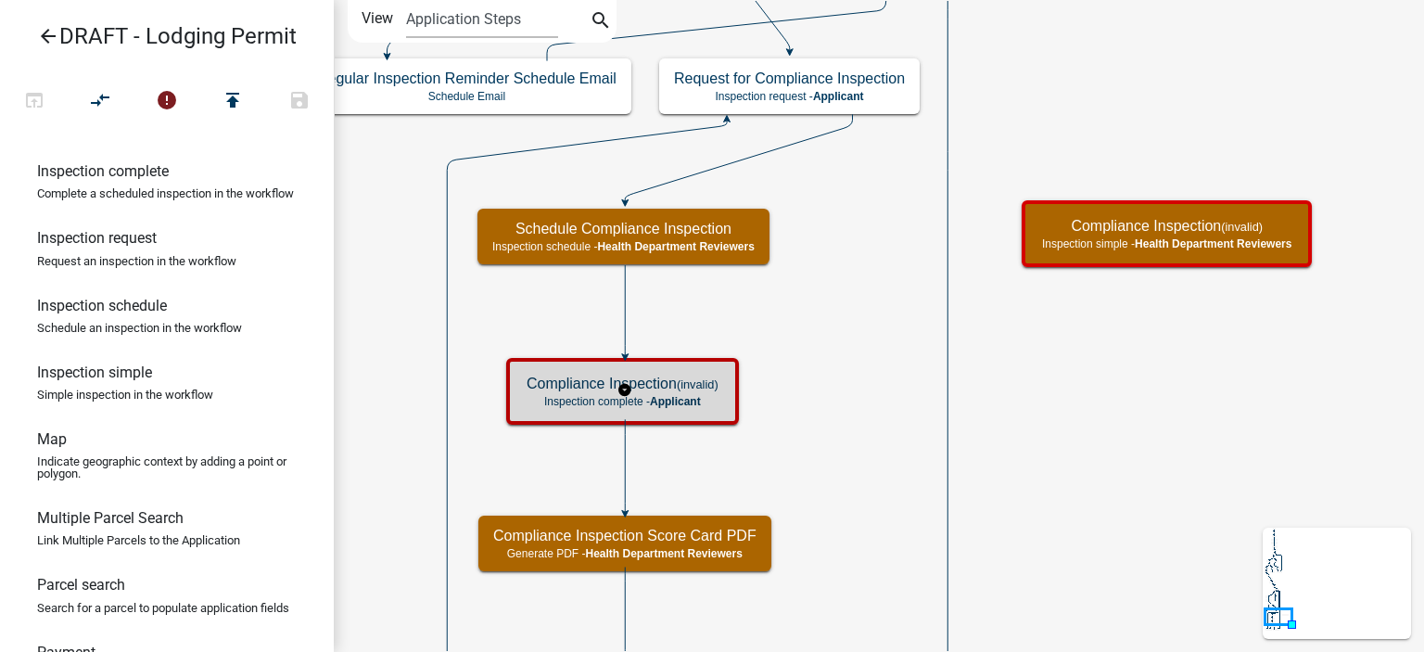
click at [708, 390] on small "(invalid)" at bounding box center [698, 384] width 42 height 14
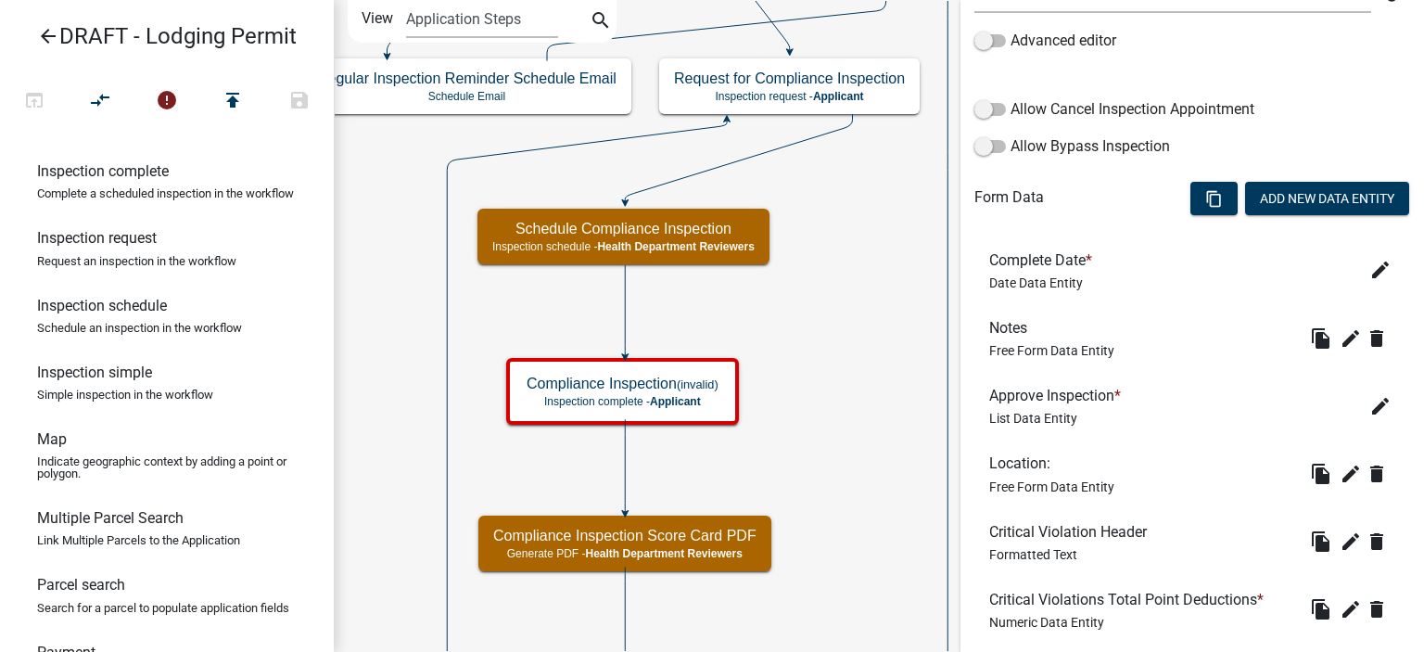
scroll to position [464, 0]
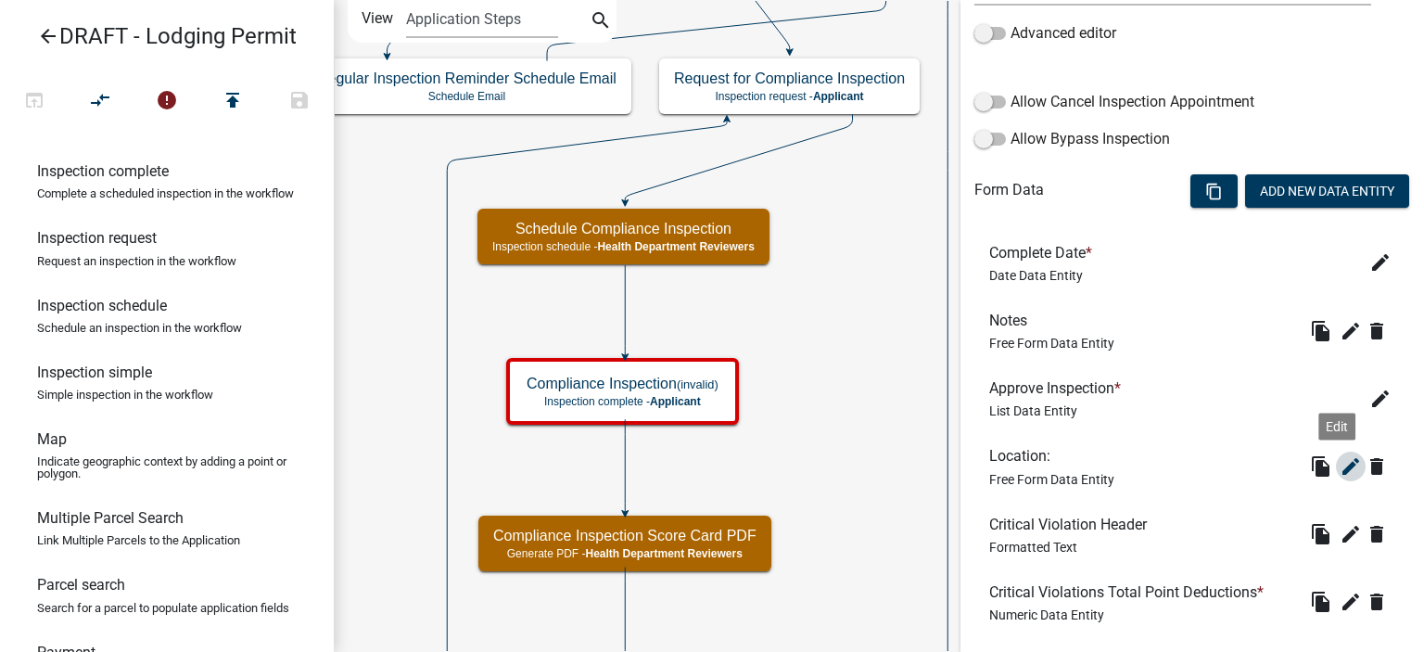
click at [1340, 464] on icon "edit" at bounding box center [1351, 466] width 22 height 22
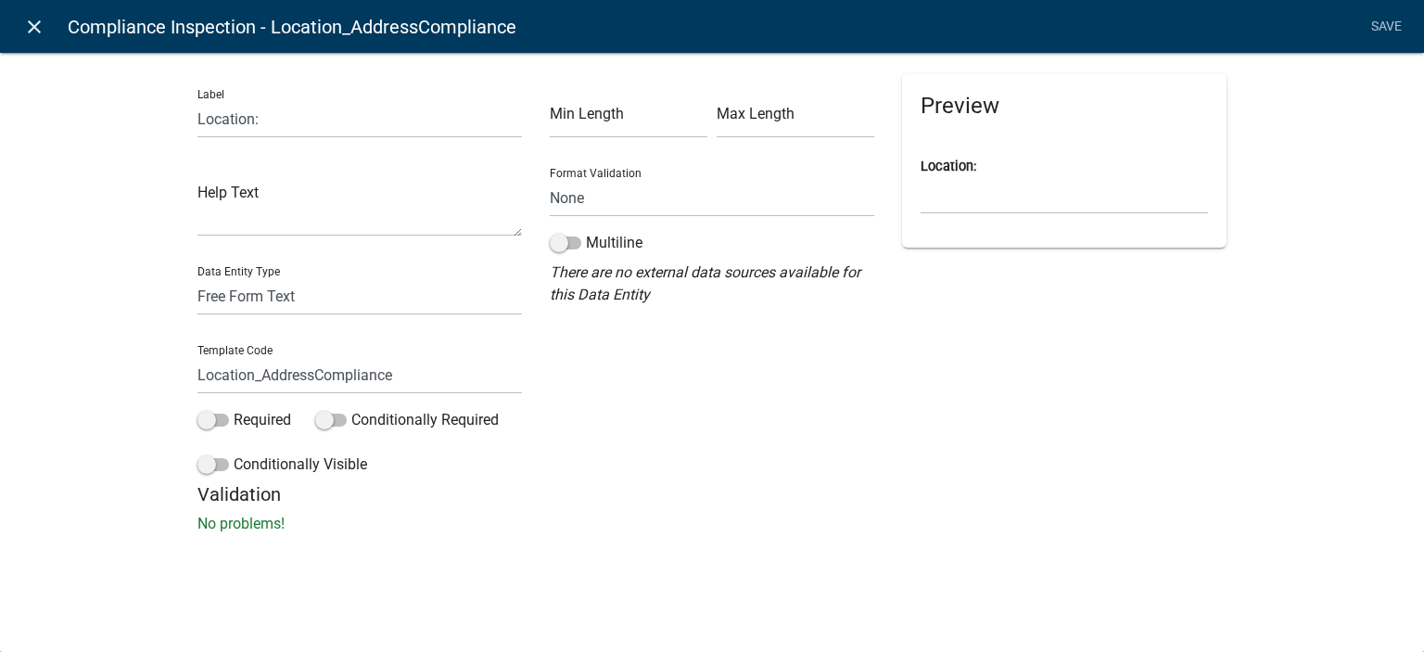
click at [31, 24] on icon "close" at bounding box center [34, 27] width 22 height 22
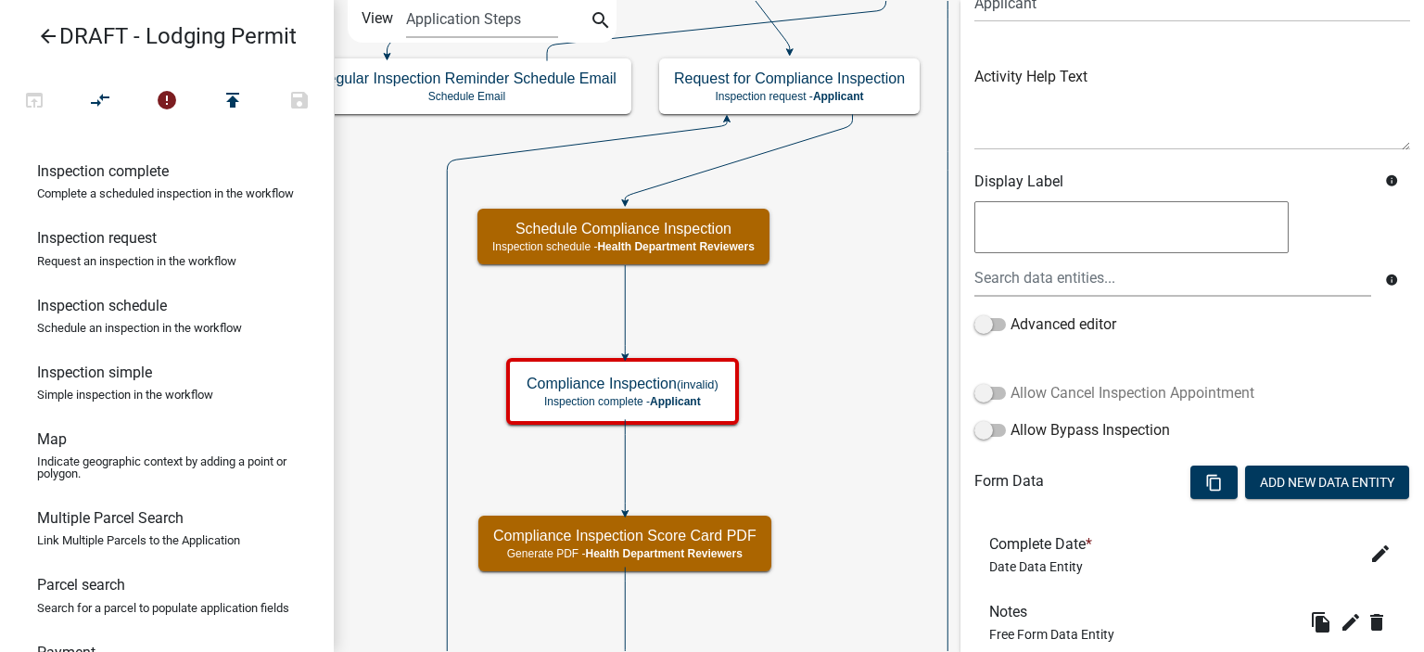
scroll to position [0, 0]
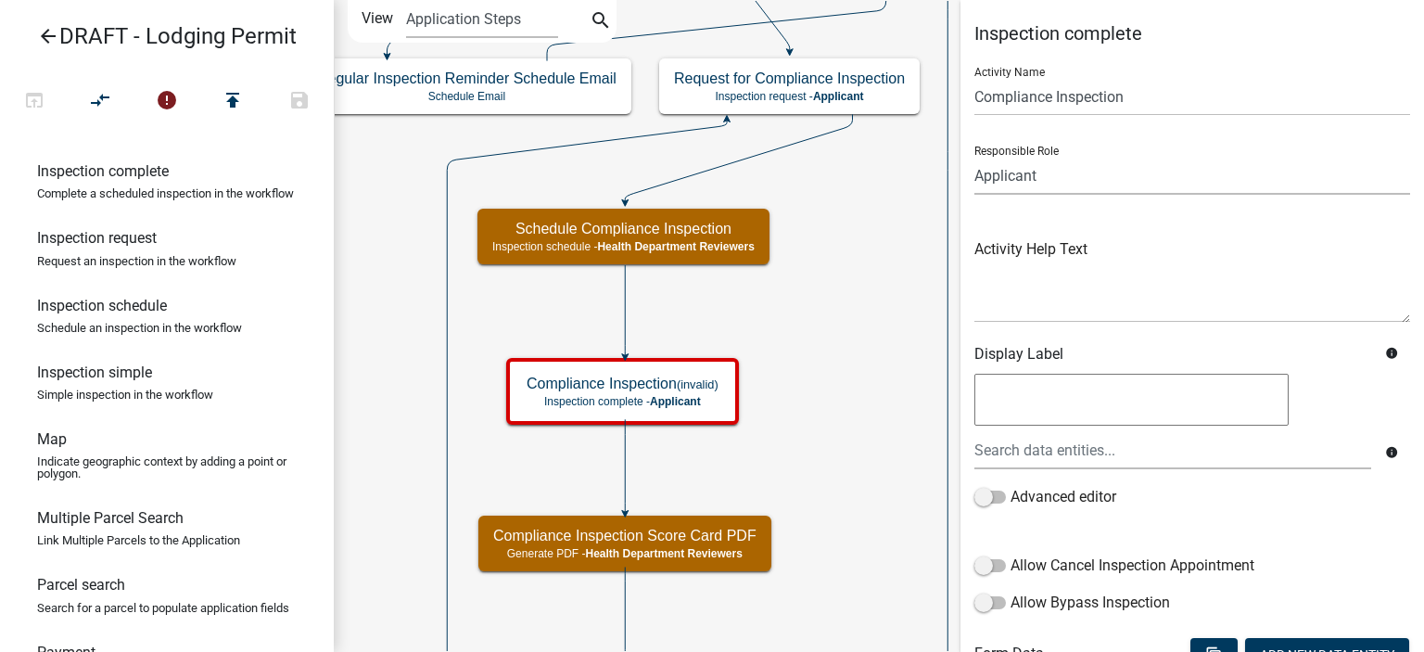
click at [1076, 168] on select "Applicant Health Department Reviewers Building and Planning Admin Health Depart…" at bounding box center [1193, 176] width 436 height 38
select select "60F54440-8917-46C4-B544-2A40D31E0104"
click at [975, 157] on select "Applicant Health Department Reviewers Building and Planning Admin Health Depart…" at bounding box center [1193, 176] width 436 height 38
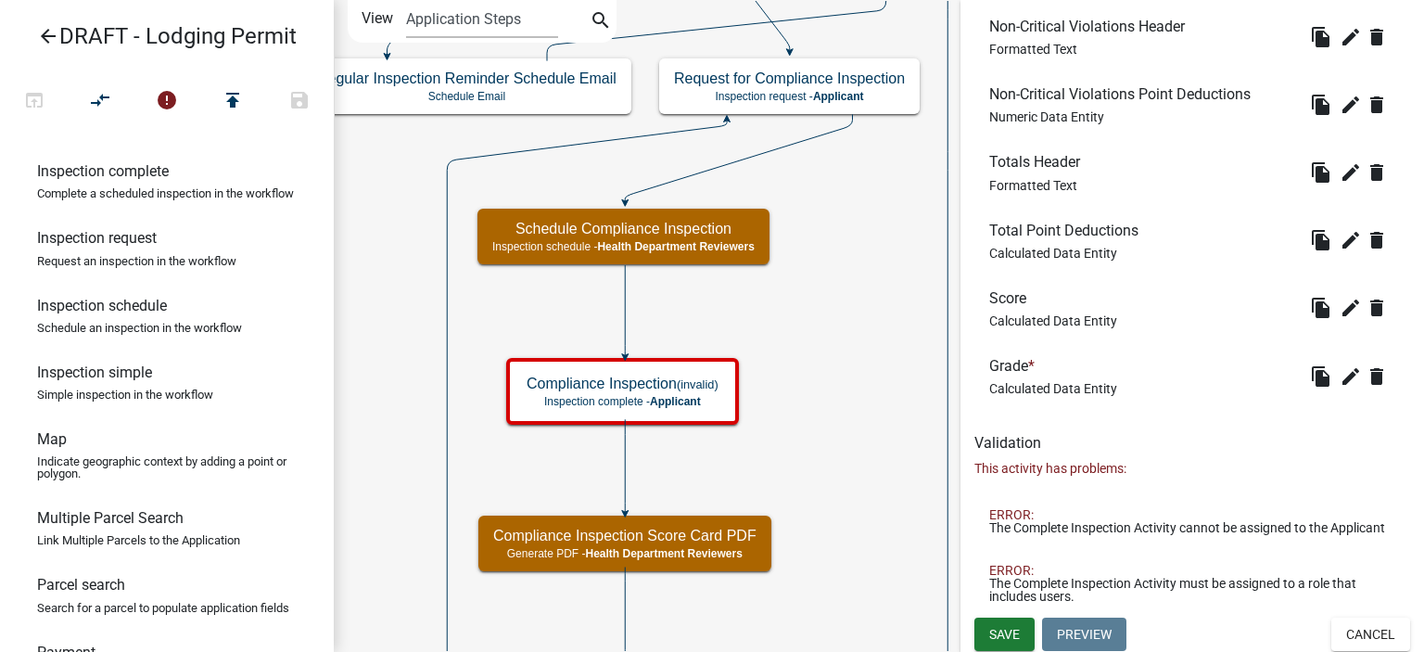
scroll to position [1180, 0]
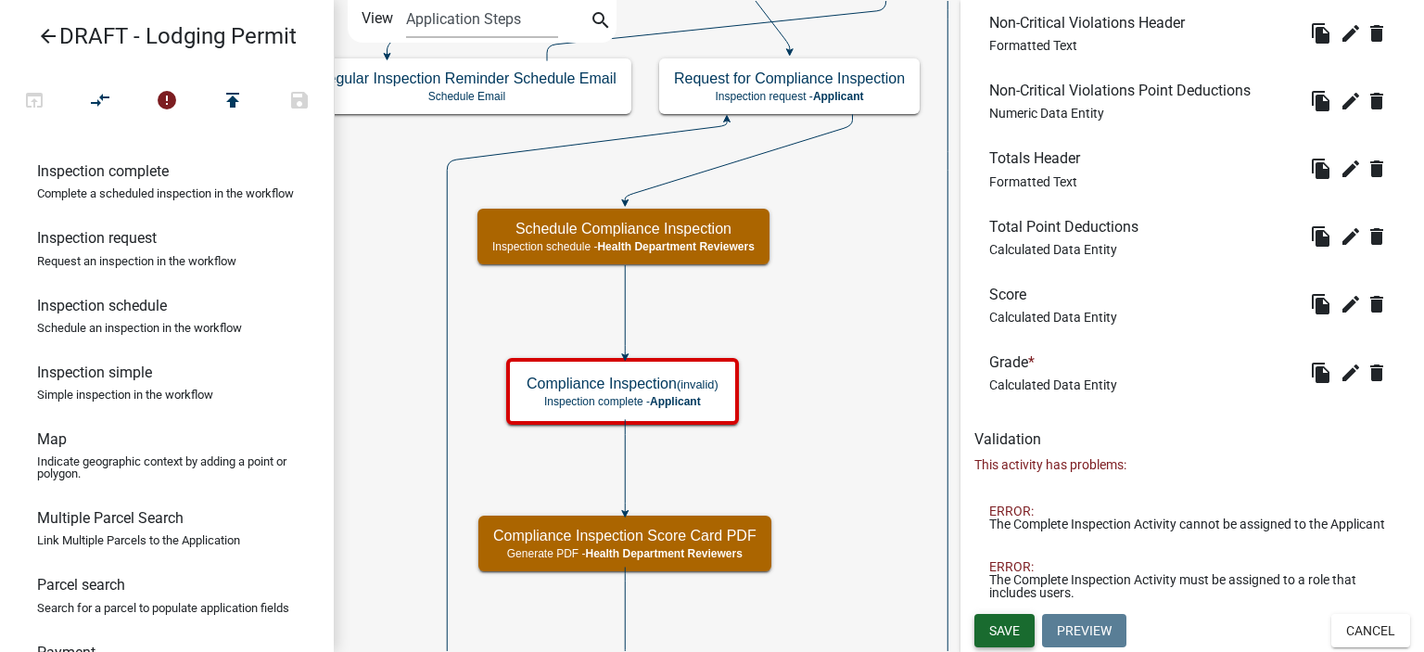
click at [1018, 631] on span "Save" at bounding box center [1004, 630] width 31 height 15
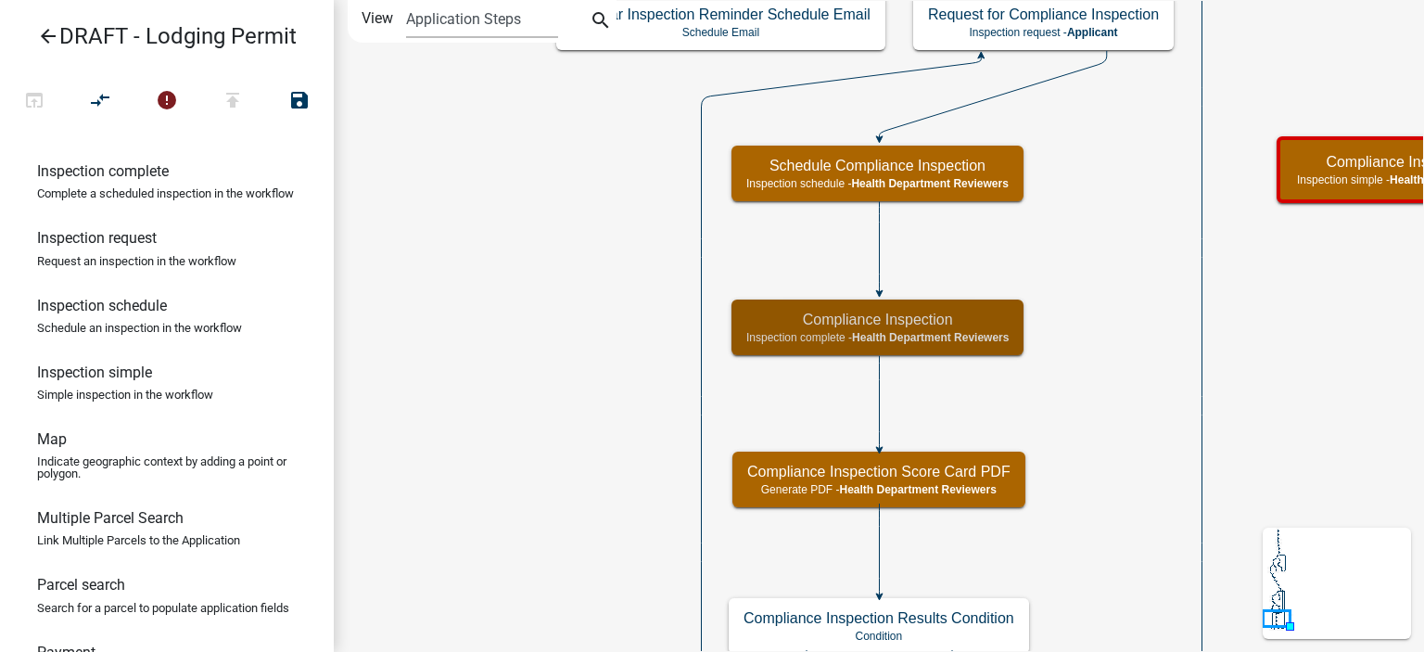
scroll to position [0, 0]
click at [1109, 451] on icon "Start Start - Applicant Lodging Establishment Information Page Form - Applicant…" at bounding box center [953, 400] width 1236 height 798
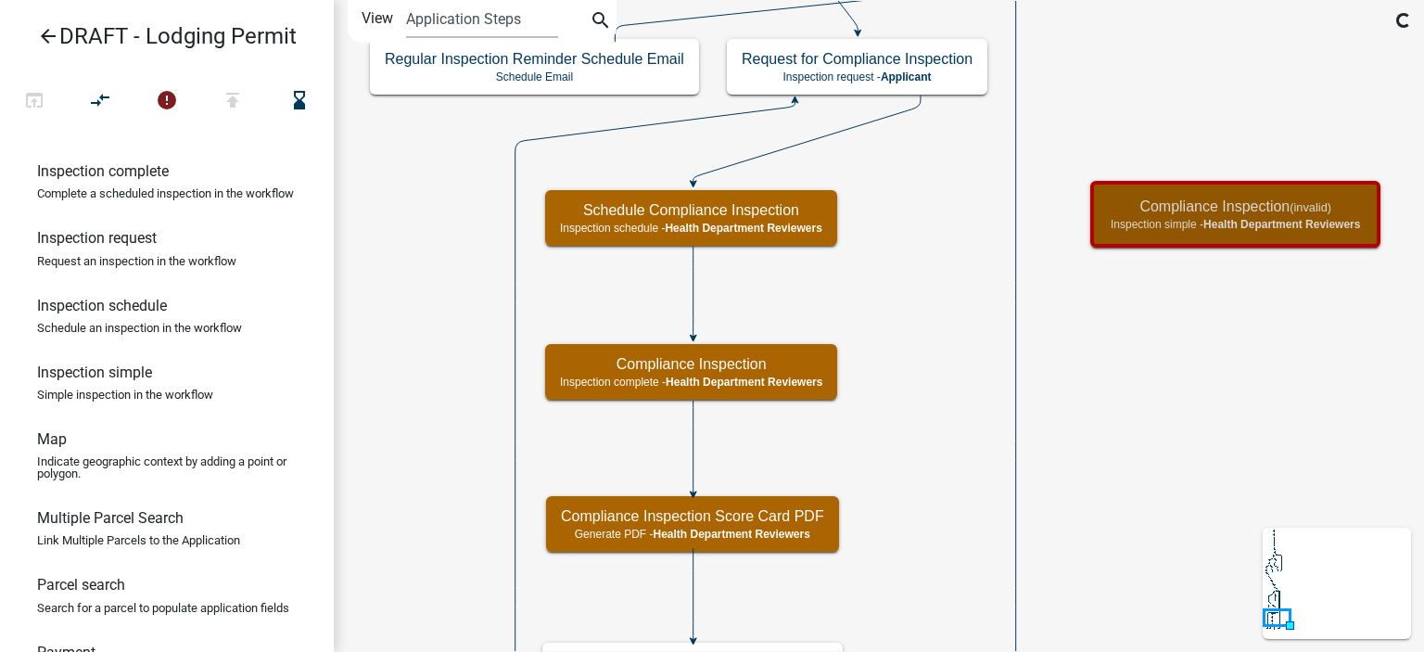
click at [1179, 327] on icon "Start Start - Applicant Lodging Establishment Information Page Form - Applicant…" at bounding box center [879, 422] width 1089 height 843
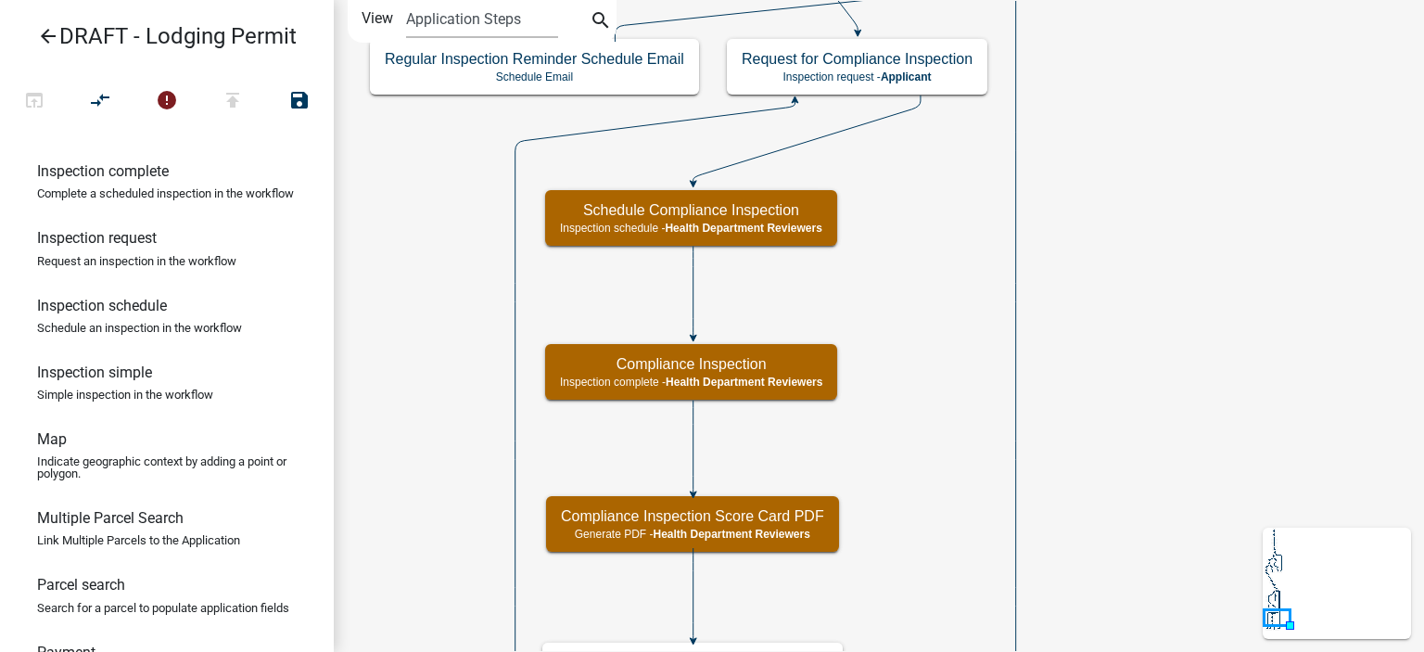
click at [1107, 331] on icon "Start Start - Applicant Lodging Establishment Information Page Form - Applicant…" at bounding box center [879, 422] width 1089 height 843
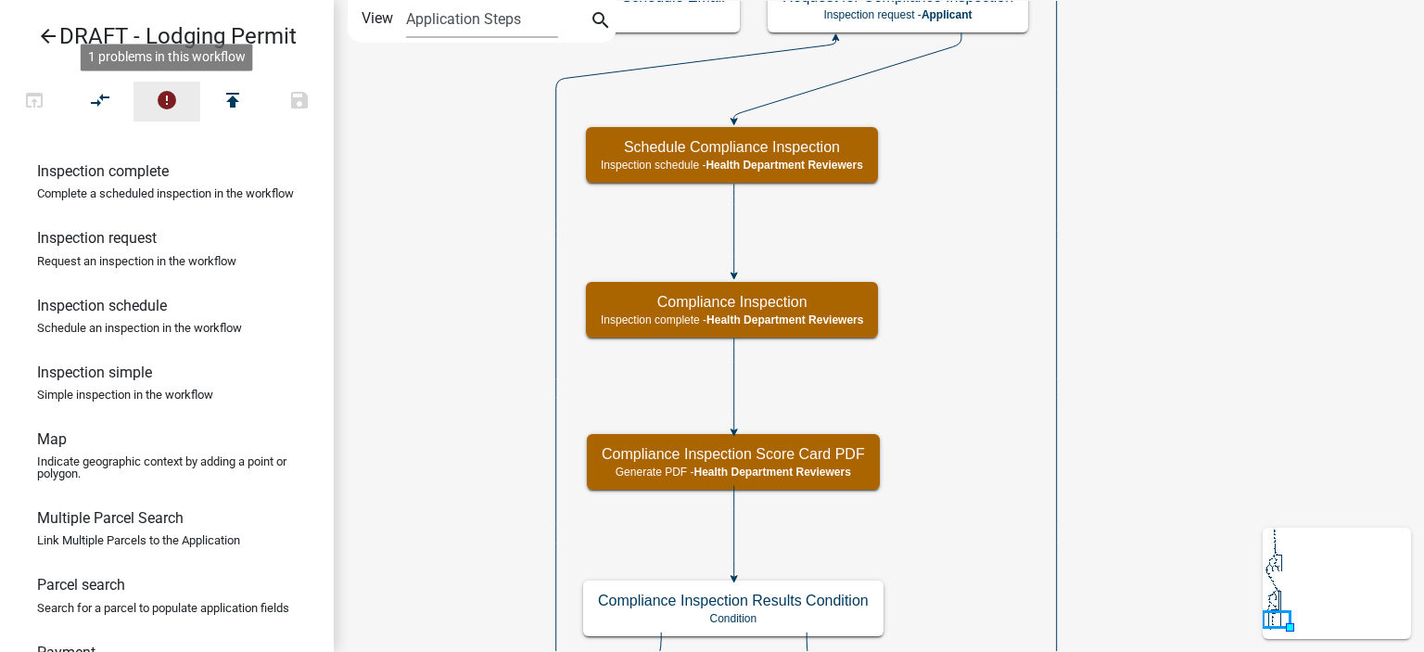
click at [159, 95] on icon "error" at bounding box center [167, 102] width 22 height 26
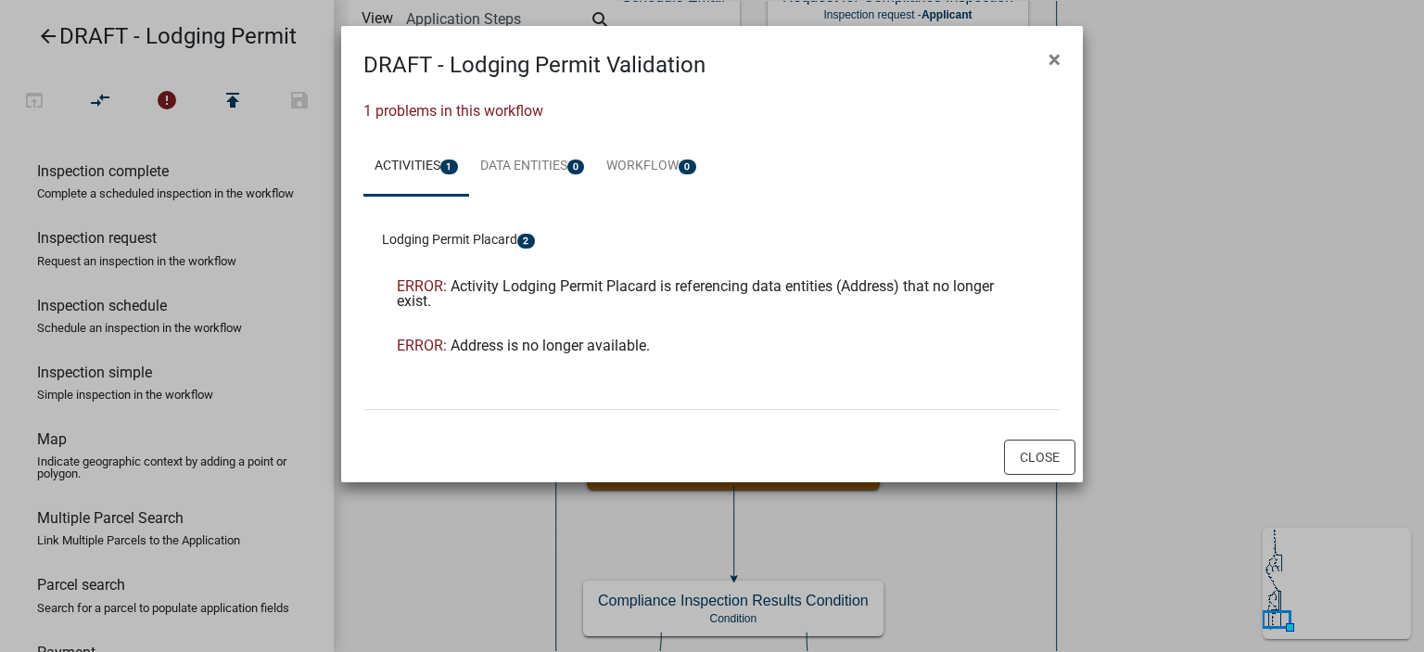
click at [655, 300] on div "ERROR: Activity Lodging Permit Placard is referencing data entities (Address) t…" at bounding box center [697, 294] width 601 height 30
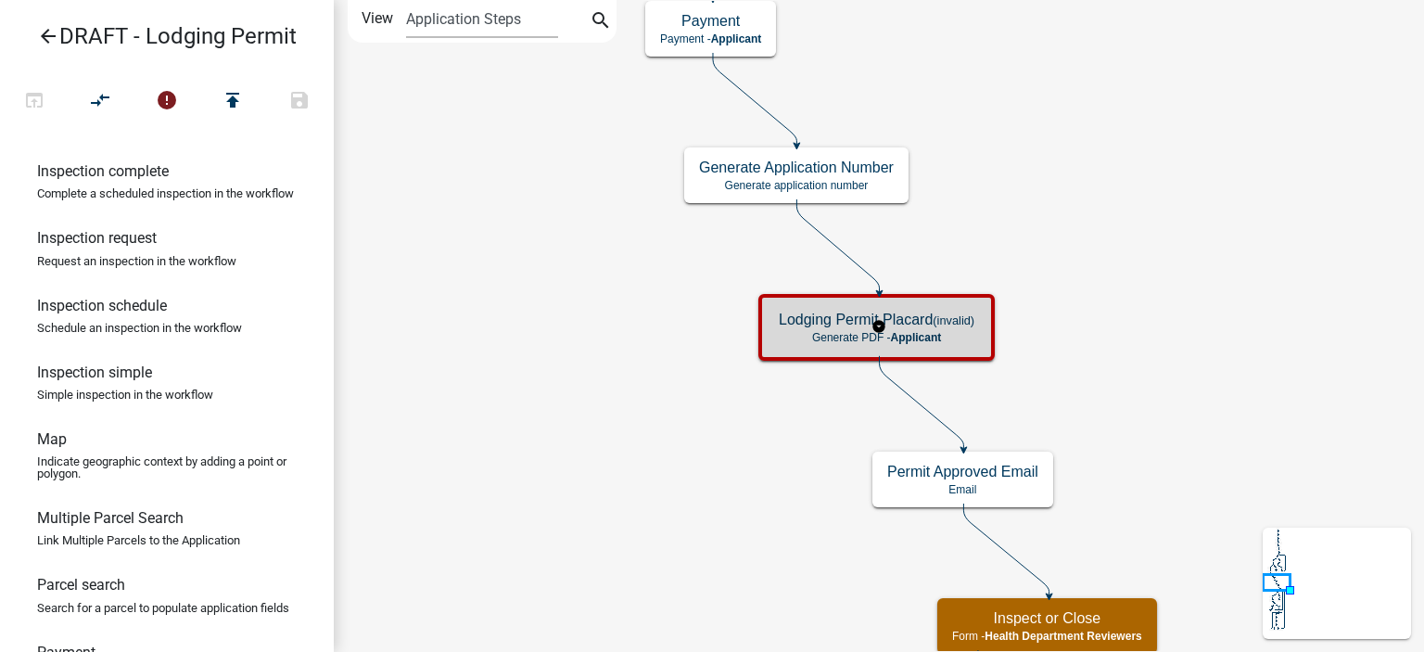
click at [820, 329] on div "Lodging Permit Placard (invalid) Generate PDF - Applicant" at bounding box center [876, 328] width 225 height 56
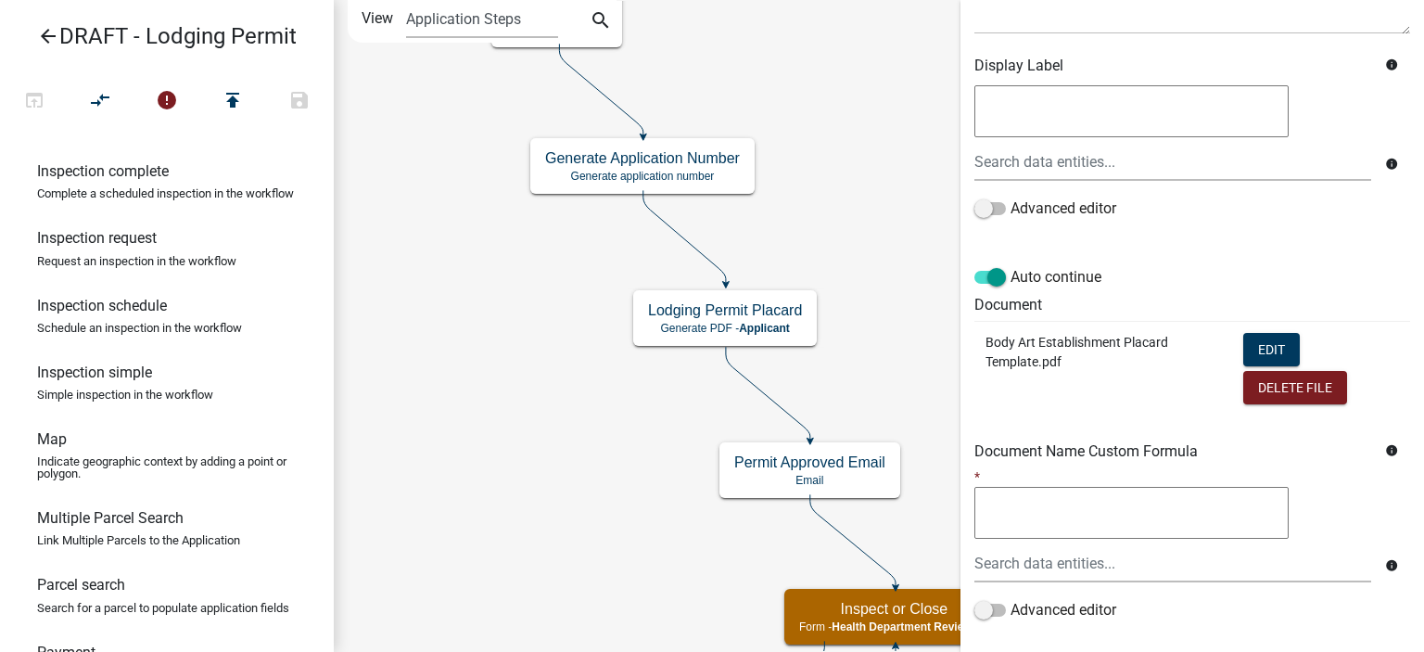
scroll to position [371, 0]
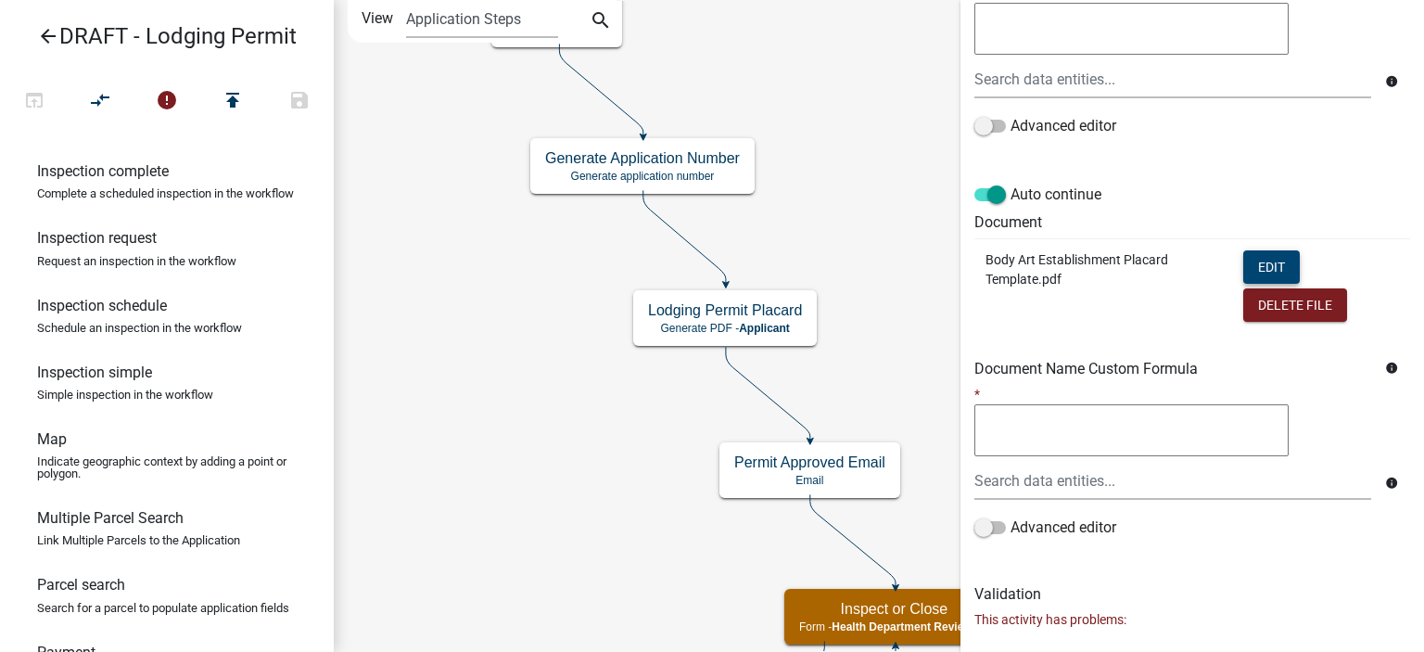
click at [1257, 259] on button "Edit" at bounding box center [1271, 266] width 57 height 33
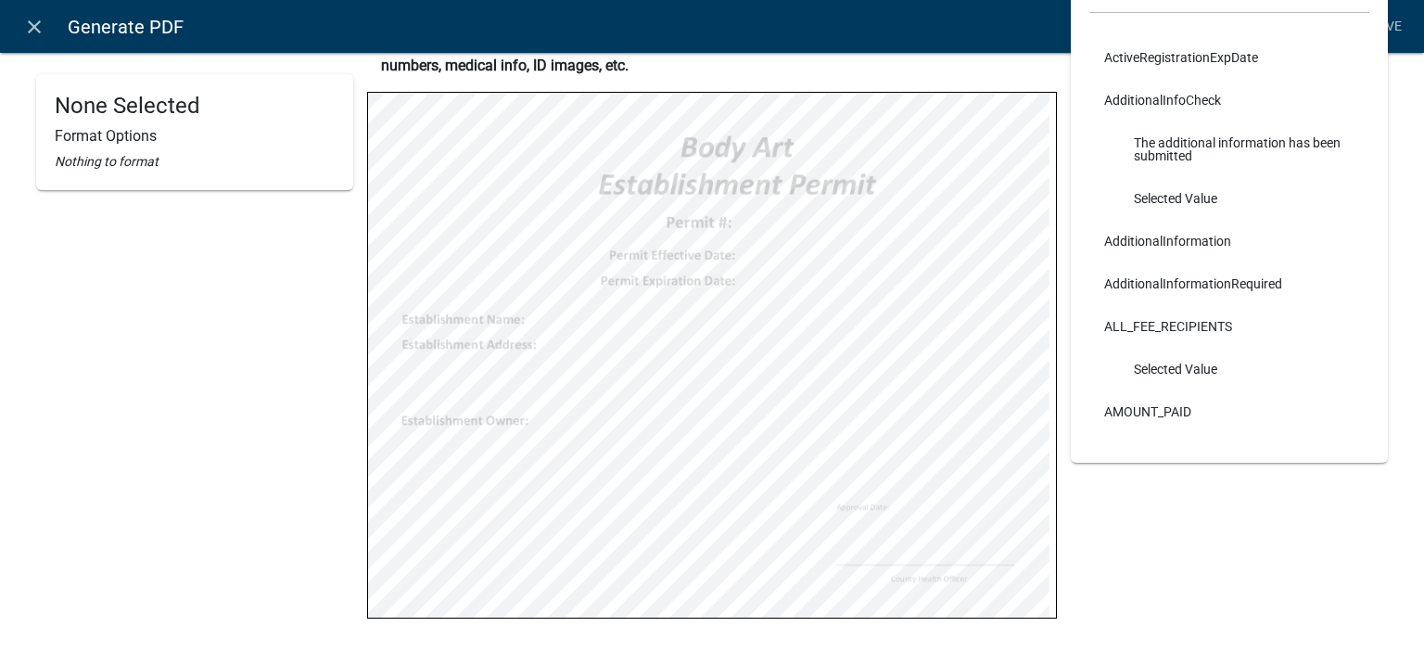
scroll to position [185, 0]
select select
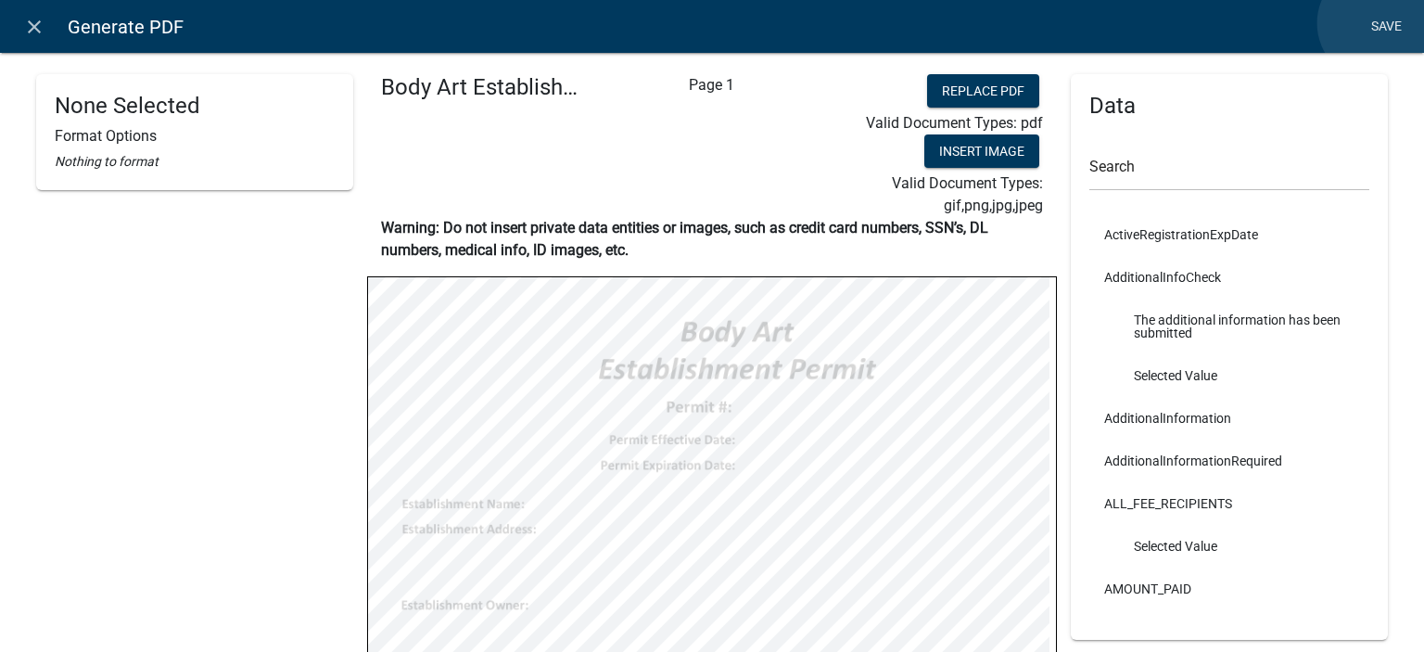
click at [1376, 23] on link "Save" at bounding box center [1386, 26] width 46 height 35
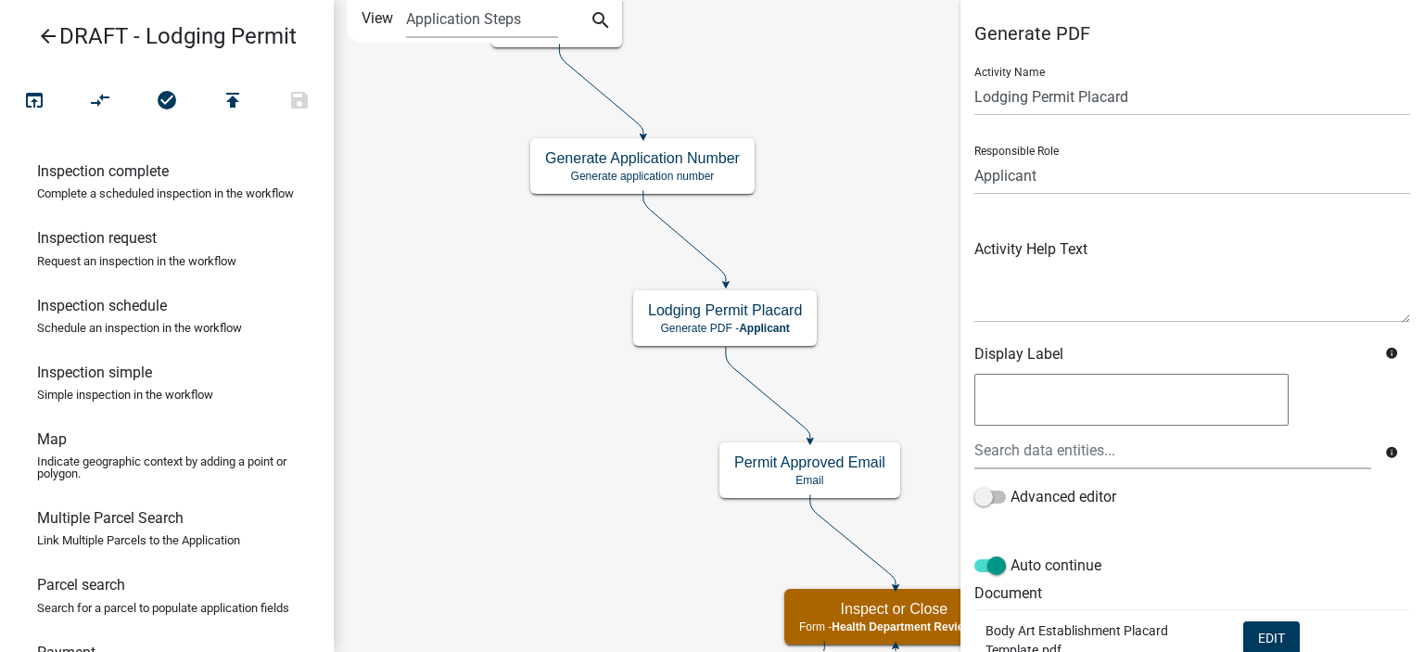
scroll to position [400, 0]
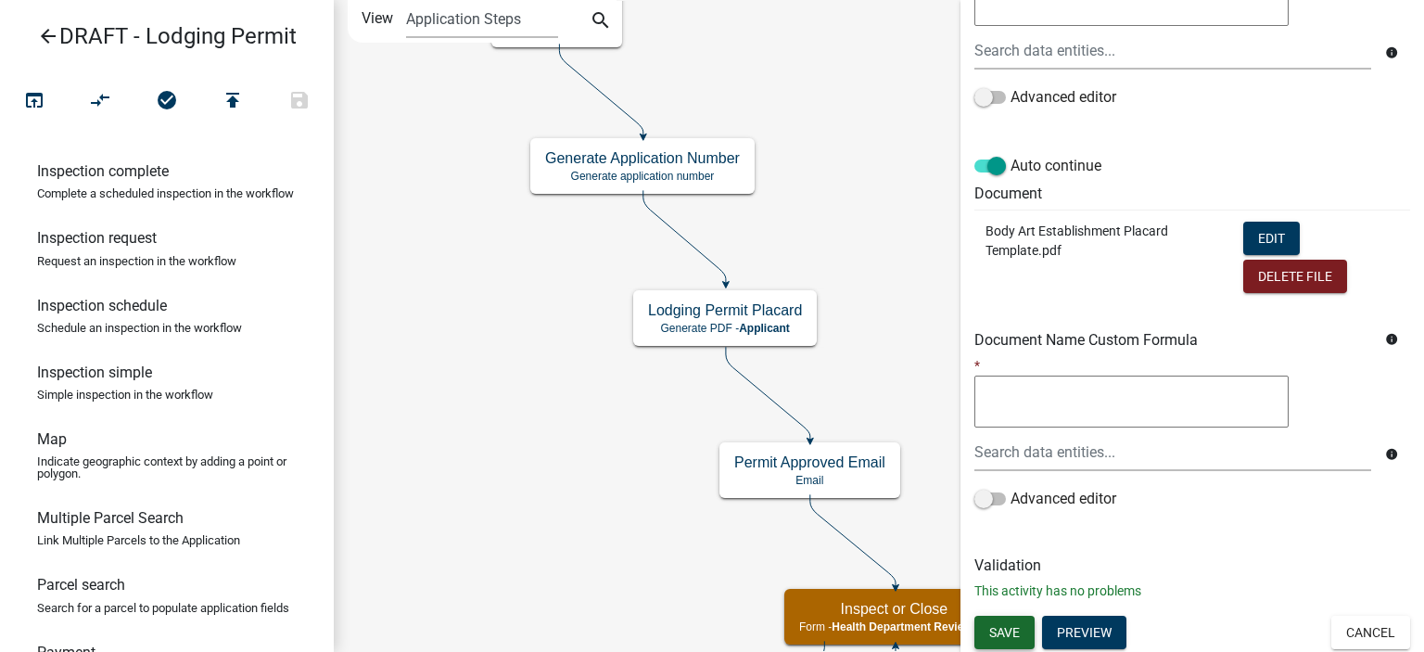
click at [1008, 625] on span "Save" at bounding box center [1004, 631] width 31 height 15
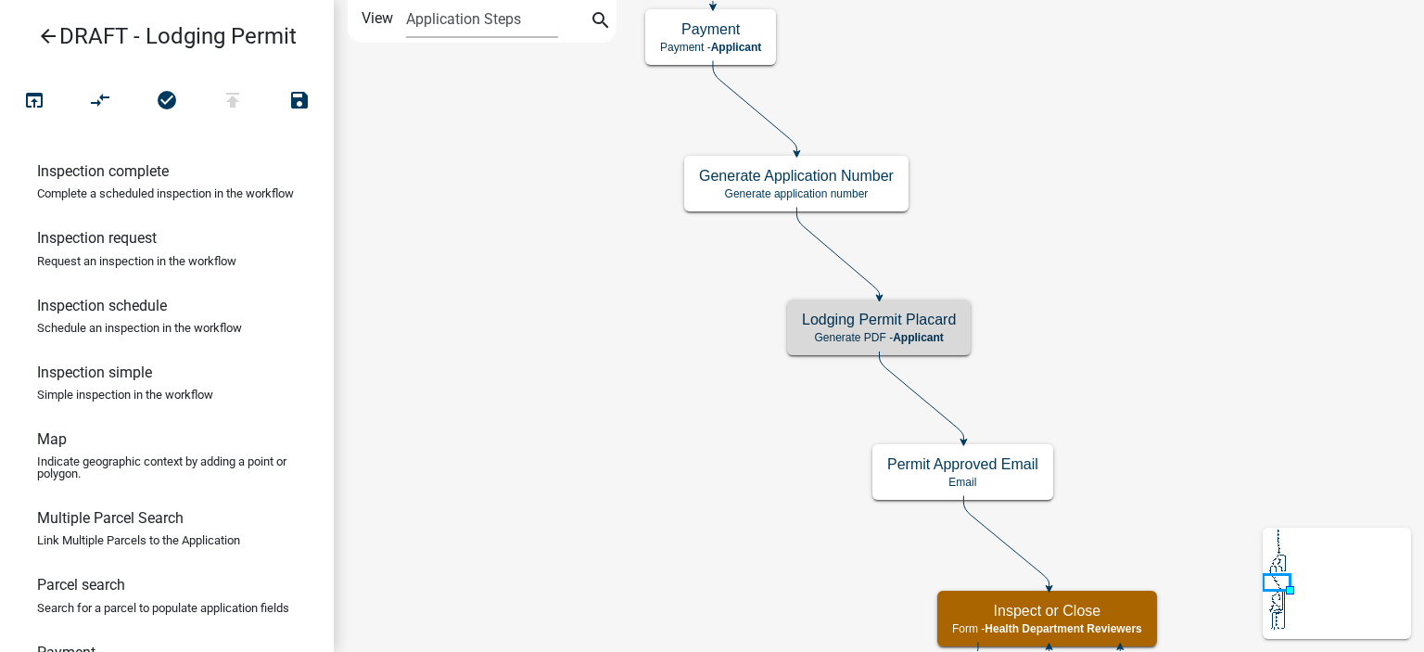
scroll to position [0, 0]
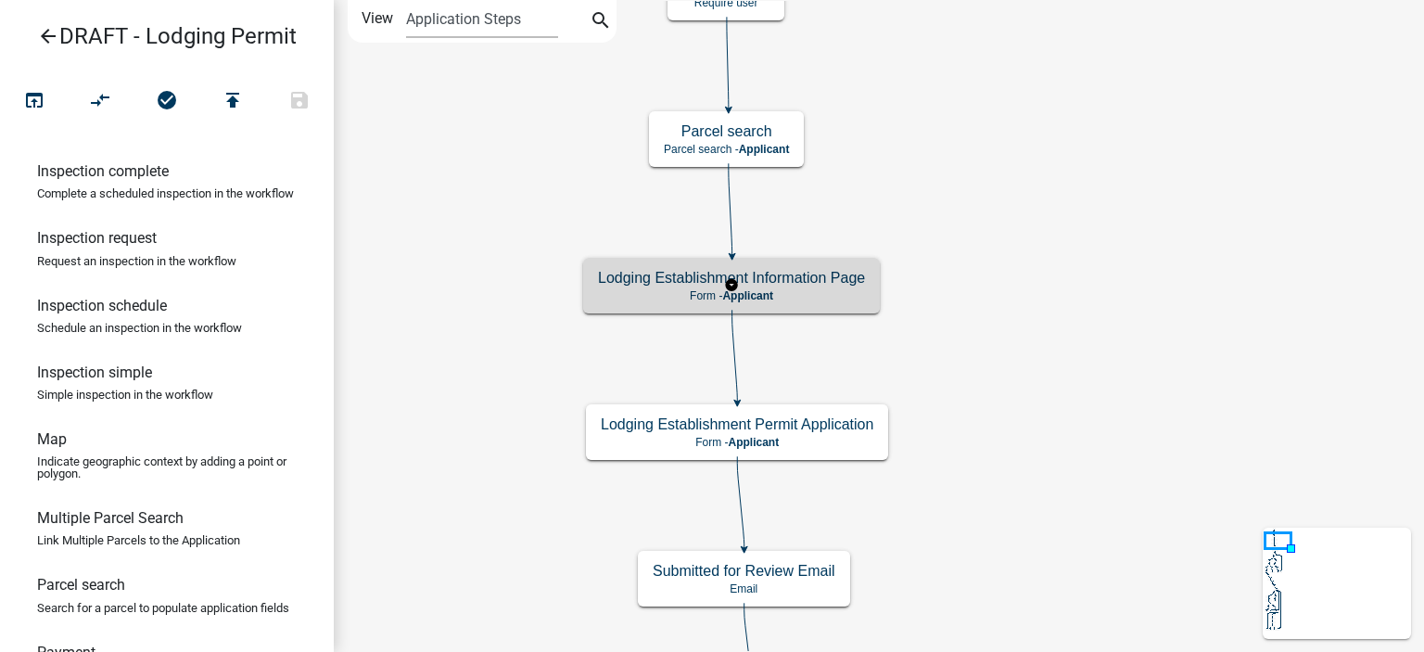
click at [820, 289] on p "Form - Applicant" at bounding box center [731, 295] width 267 height 13
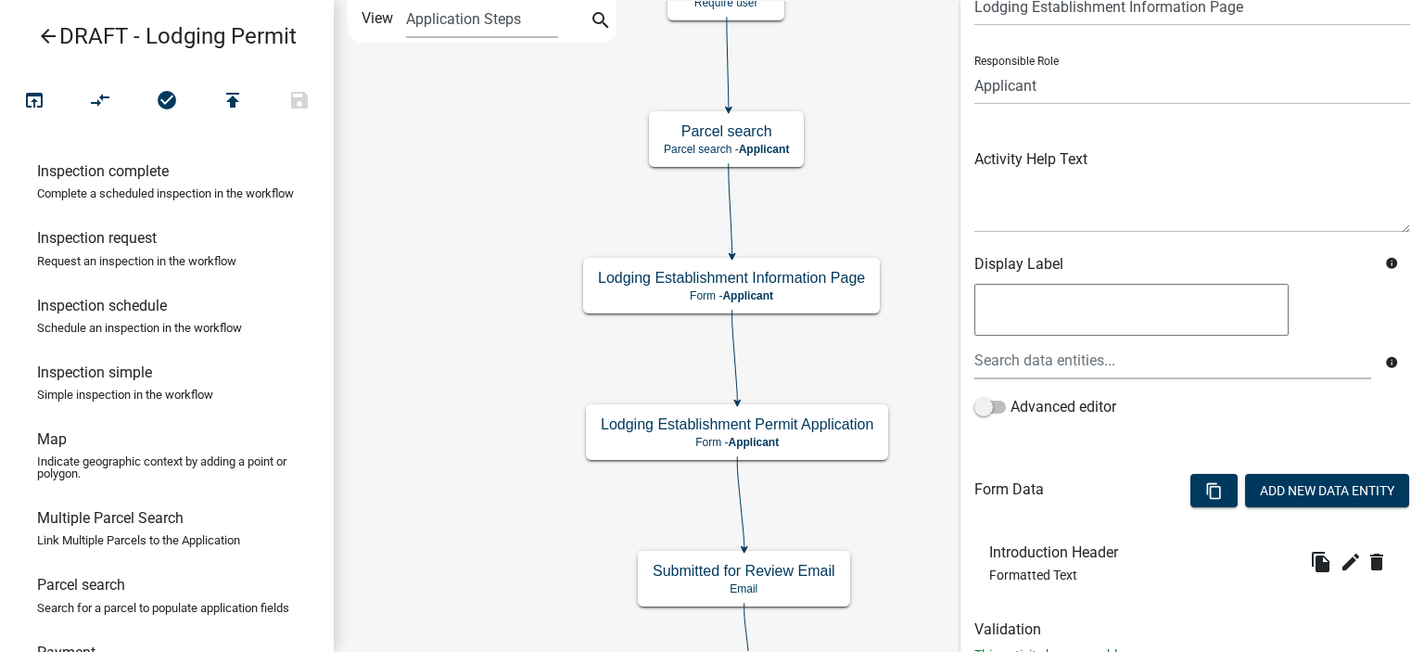
scroll to position [155, 0]
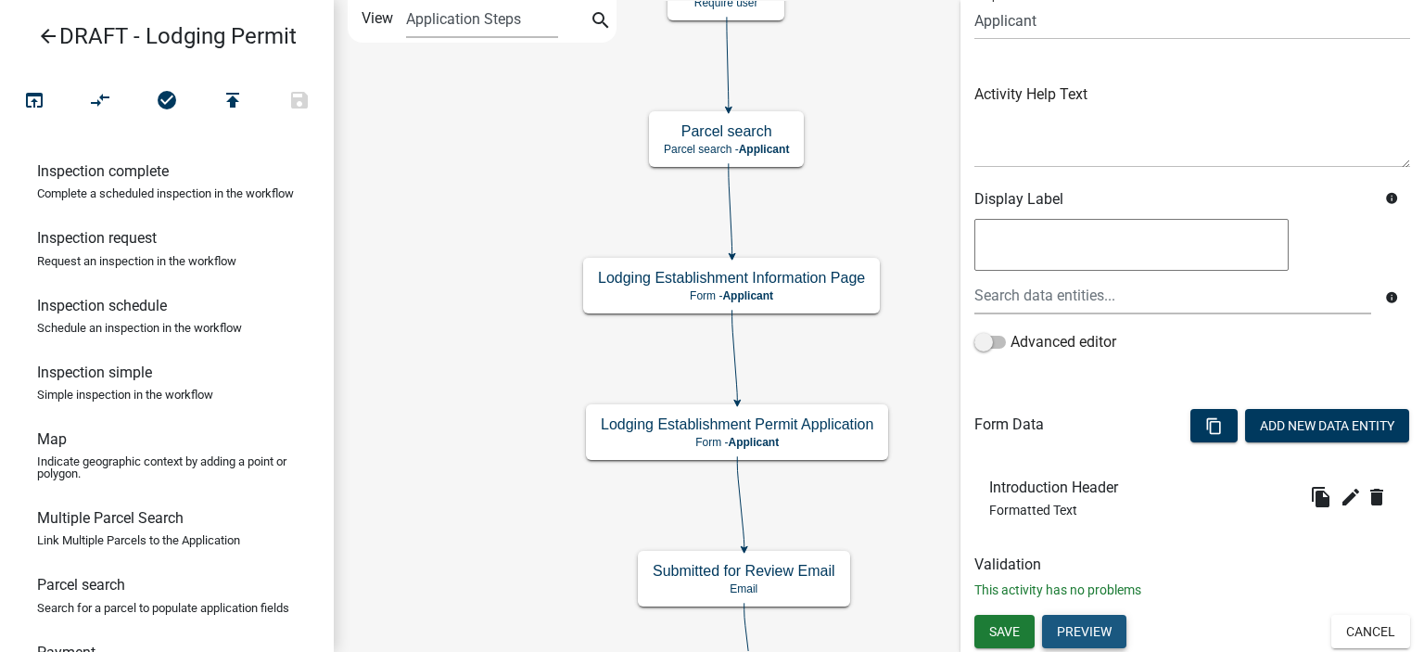
click at [1109, 644] on button "Preview" at bounding box center [1084, 631] width 84 height 33
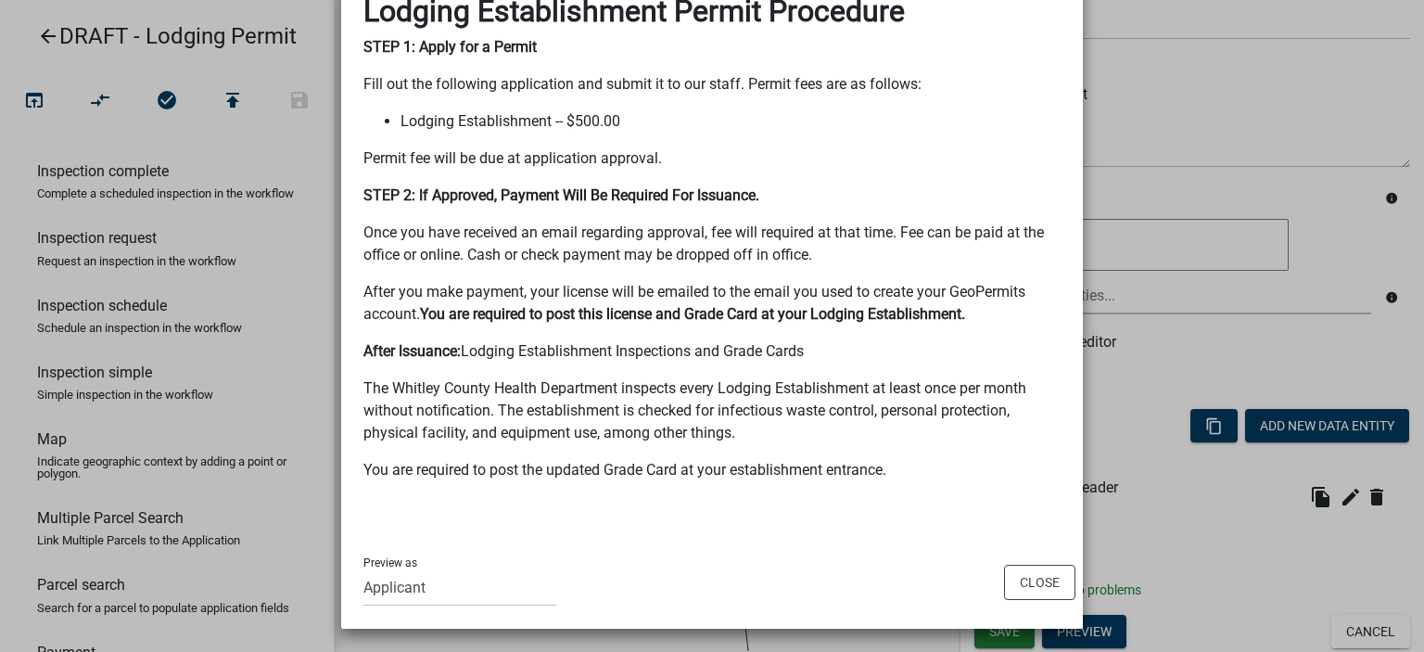
scroll to position [147, 0]
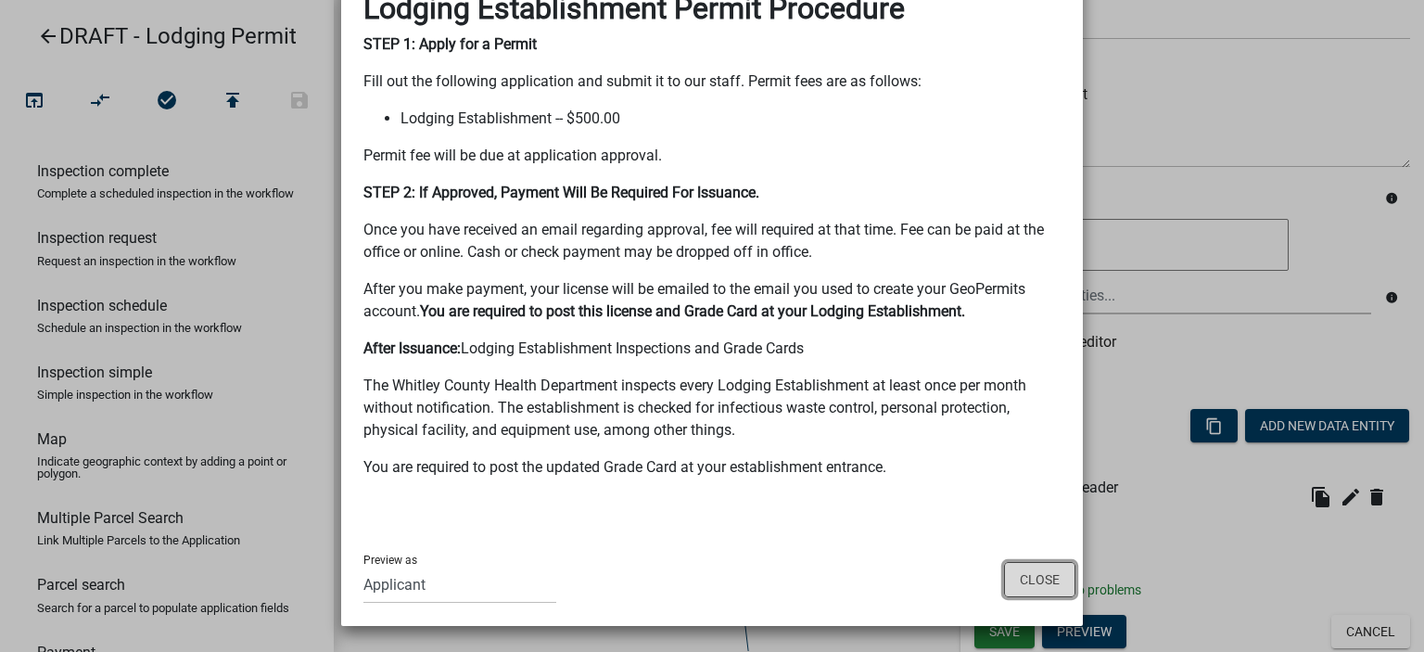
click at [1041, 579] on button "Close" at bounding box center [1039, 579] width 71 height 35
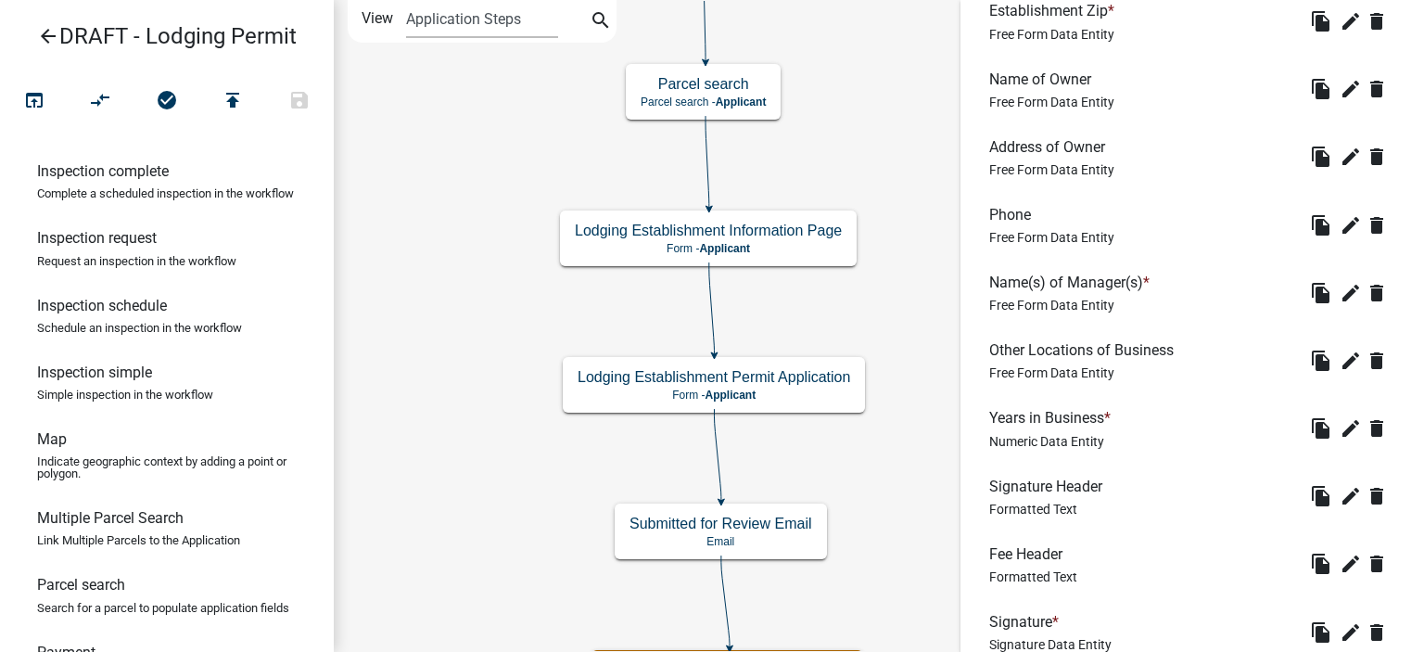
scroll to position [1038, 0]
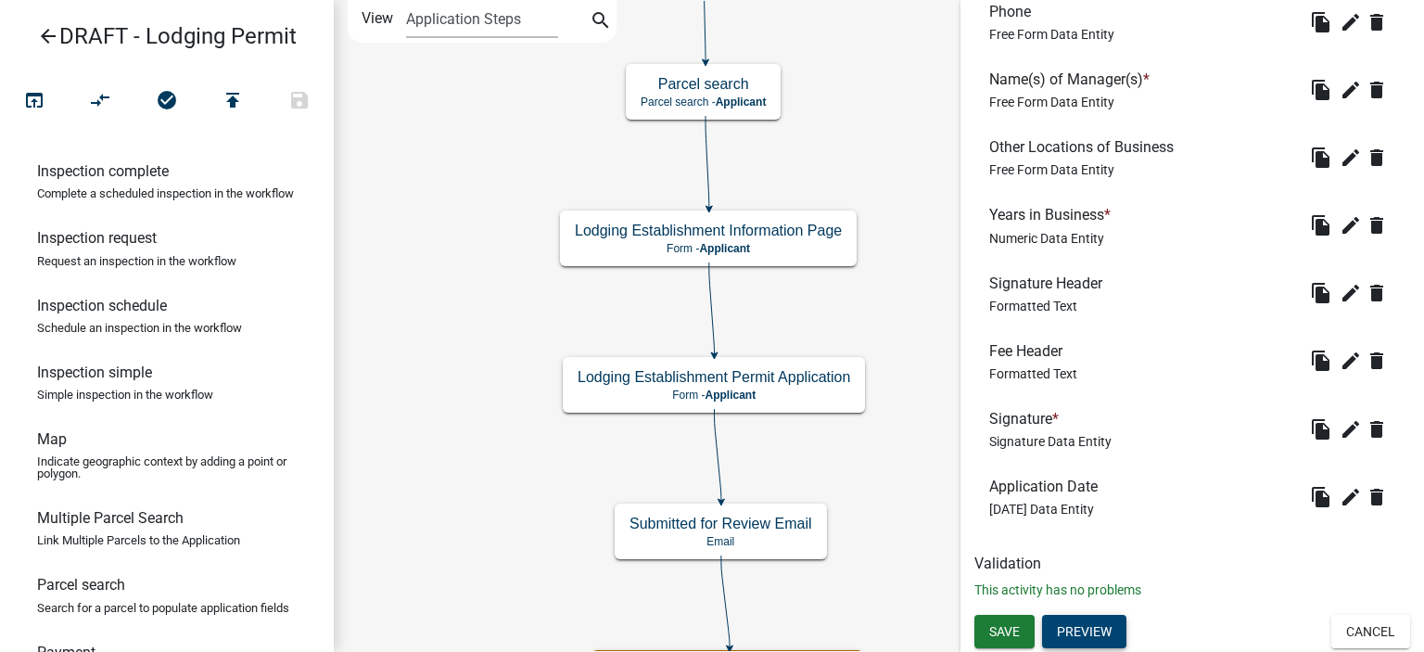
click at [1106, 644] on button "Preview" at bounding box center [1084, 631] width 84 height 33
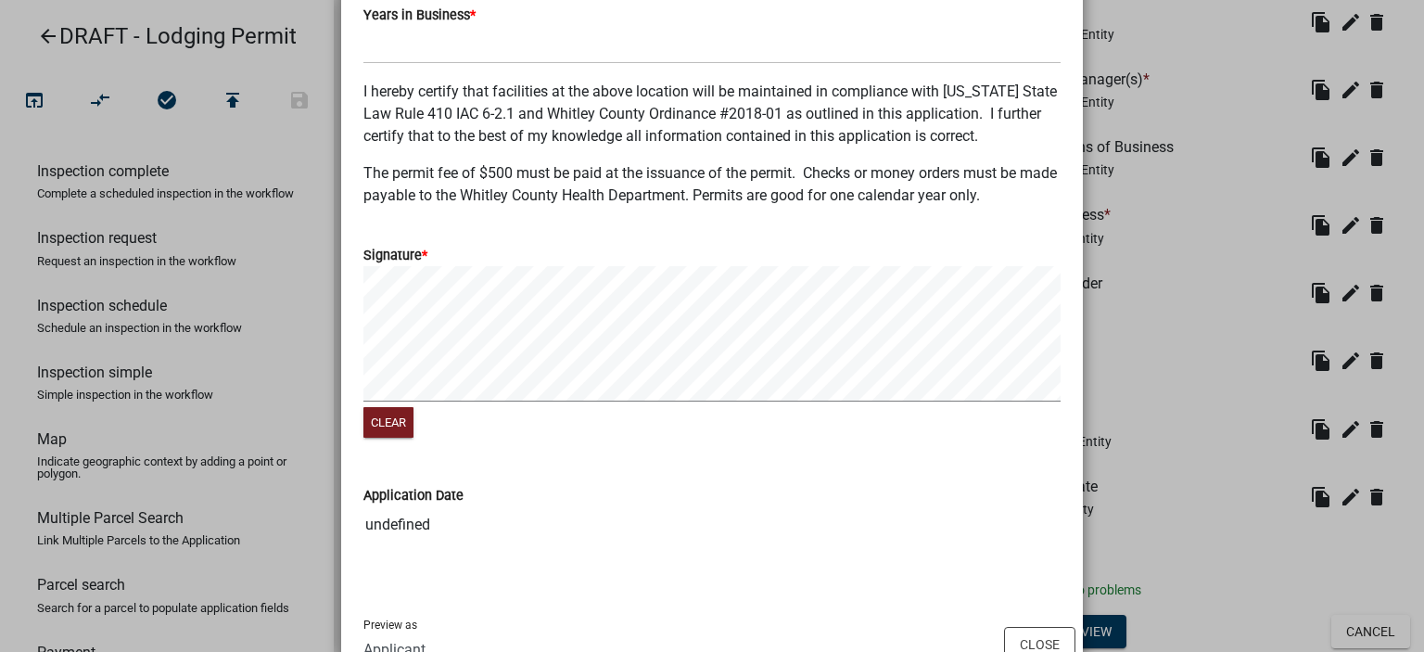
scroll to position [1183, 0]
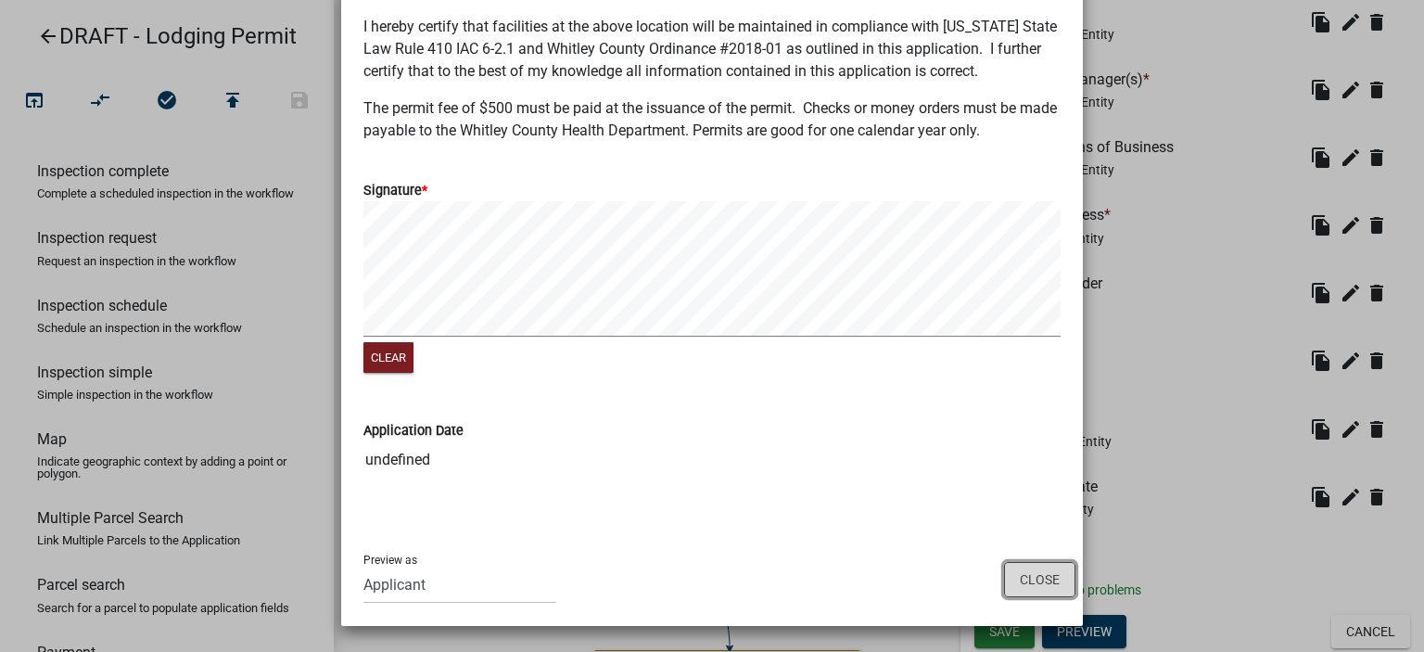
click at [1026, 575] on button "Close" at bounding box center [1039, 579] width 71 height 35
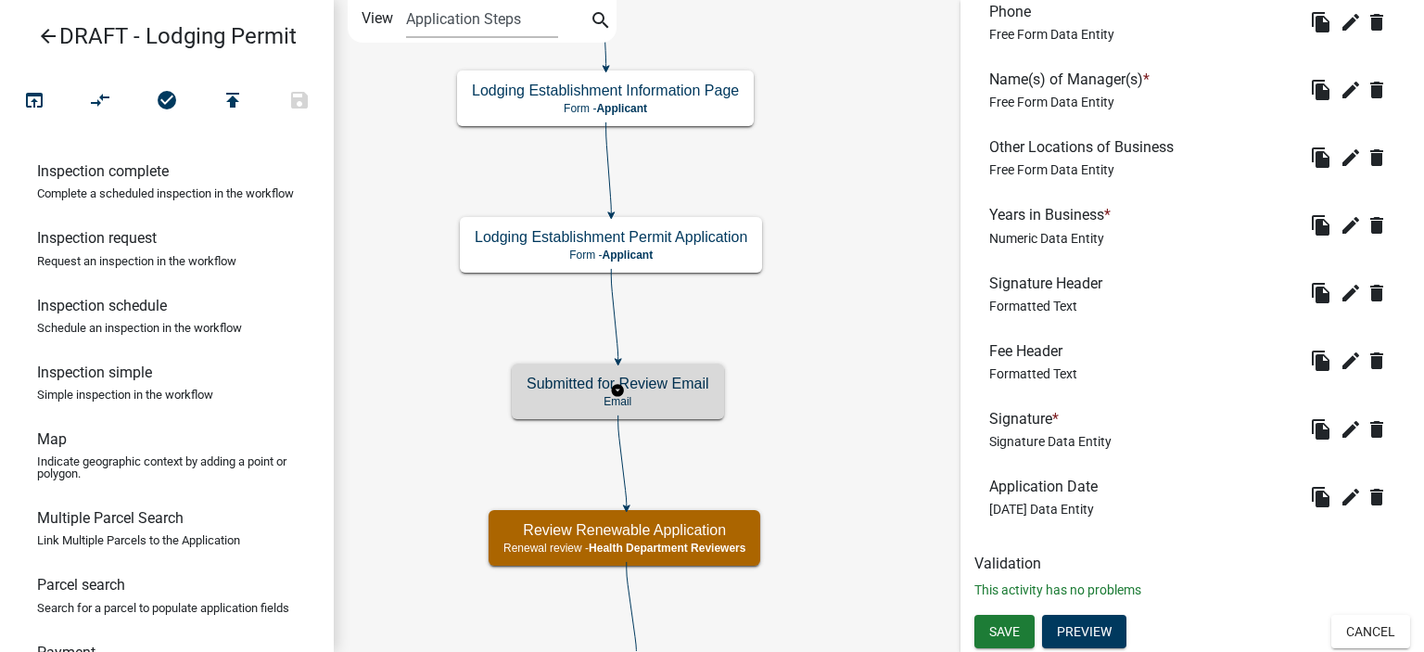
scroll to position [0, 0]
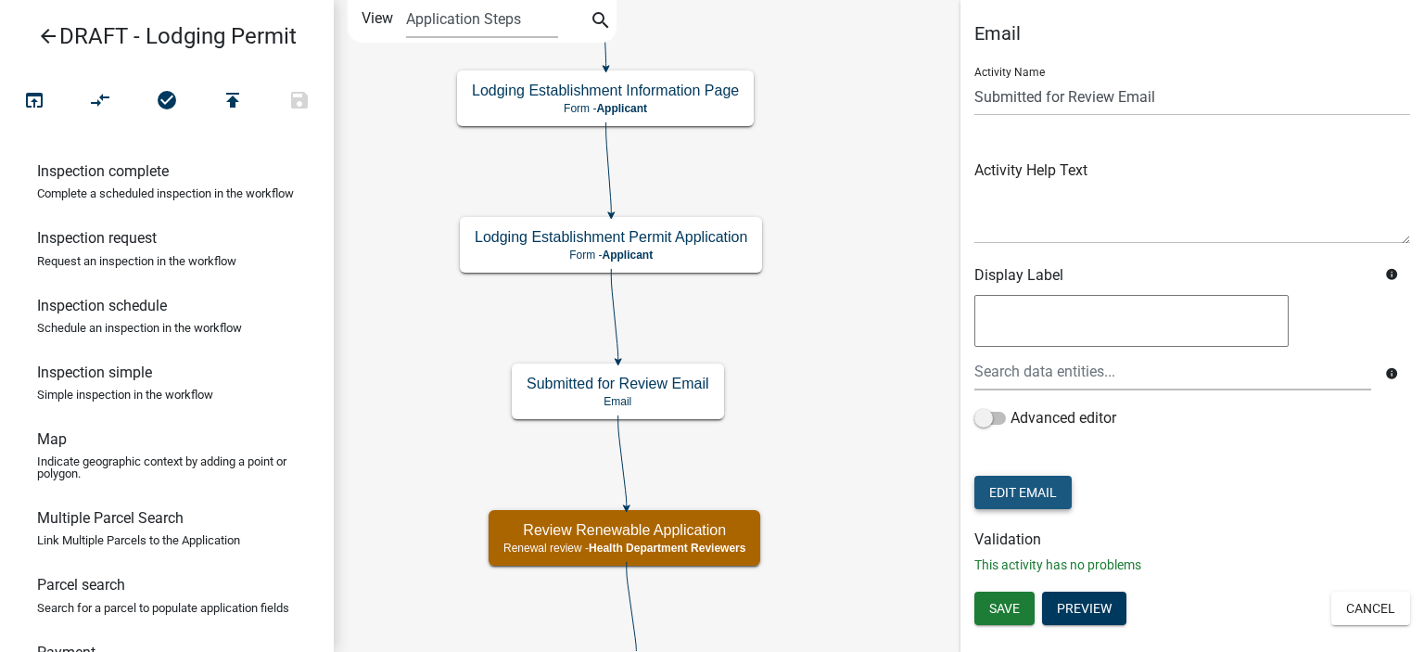
click at [1049, 476] on button "Edit Email" at bounding box center [1023, 492] width 97 height 33
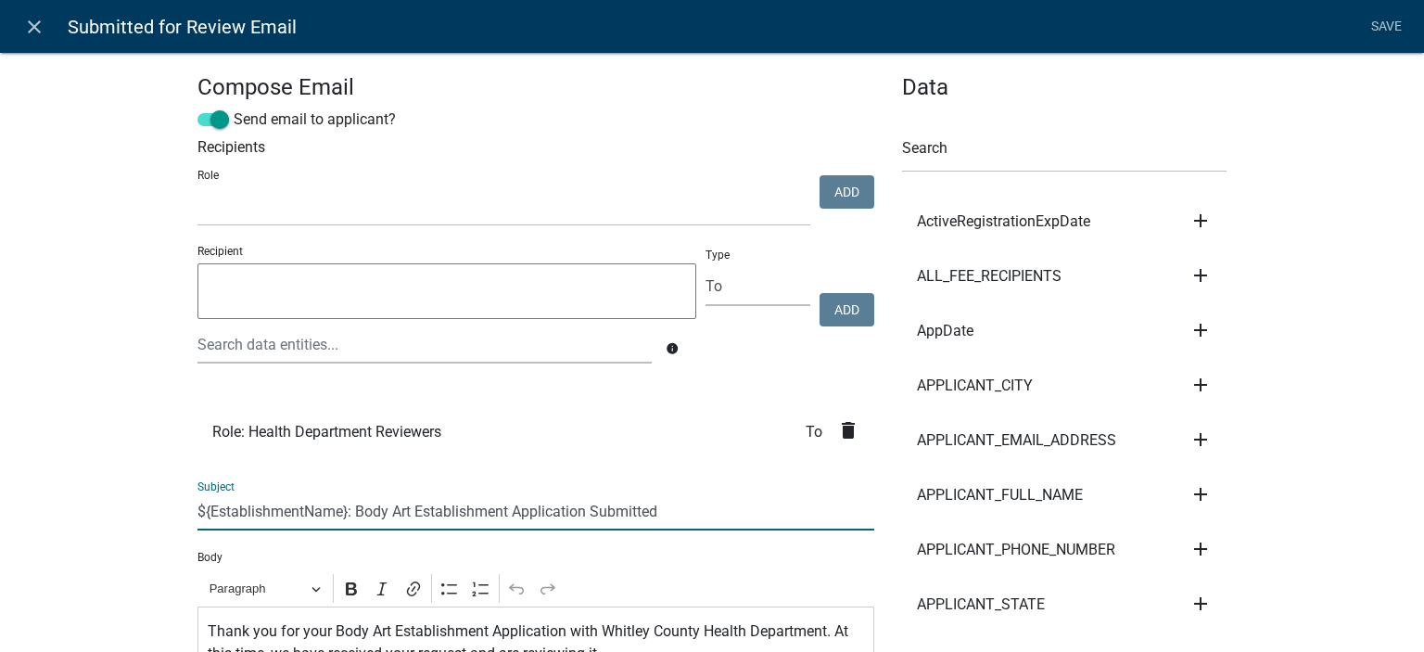
drag, startPoint x: 351, startPoint y: 511, endPoint x: 504, endPoint y: 504, distance: 153.2
click at [504, 504] on input "${EstablishmentName}: Body Art Establishment Application Submitted" at bounding box center [536, 511] width 677 height 38
type input "${EstablishmentName}: Lodging Permit Application Submitted"
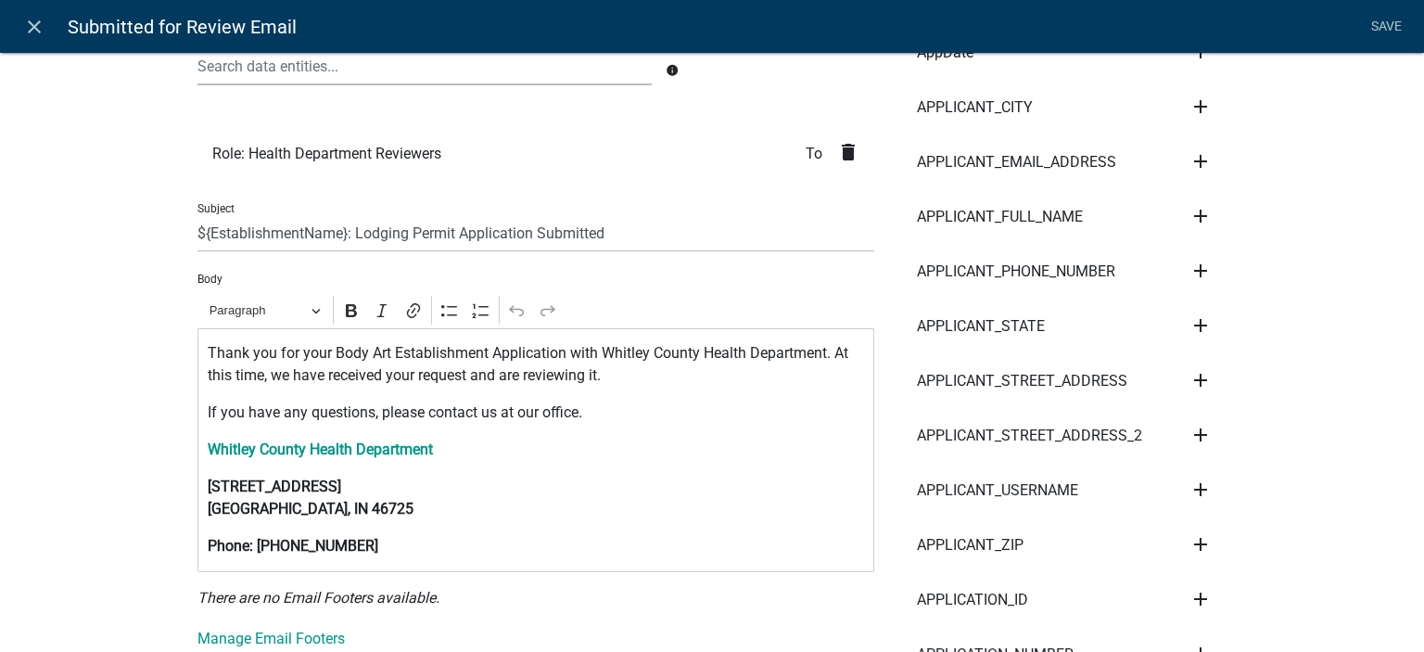
scroll to position [278, 0]
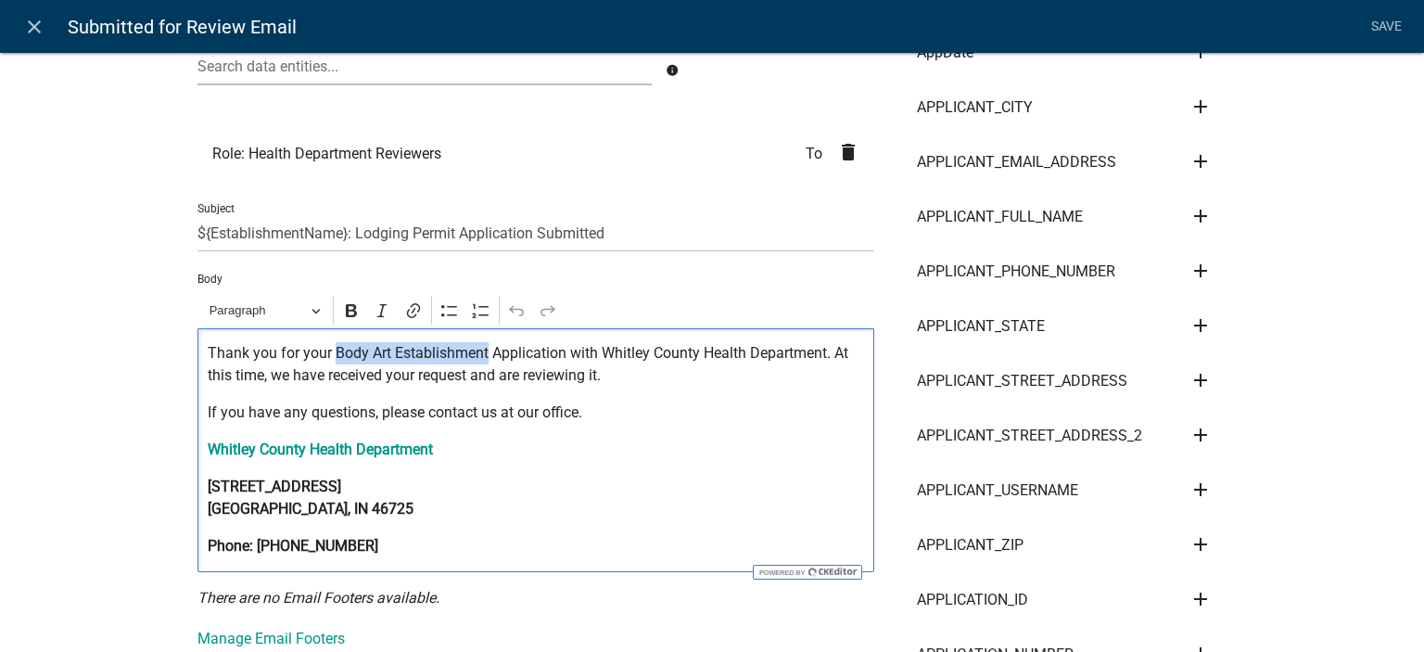
drag, startPoint x: 330, startPoint y: 352, endPoint x: 482, endPoint y: 353, distance: 152.1
click at [482, 353] on p "Thank you for your Body Art Establishment Application with Whitley County Healt…" at bounding box center [536, 364] width 657 height 45
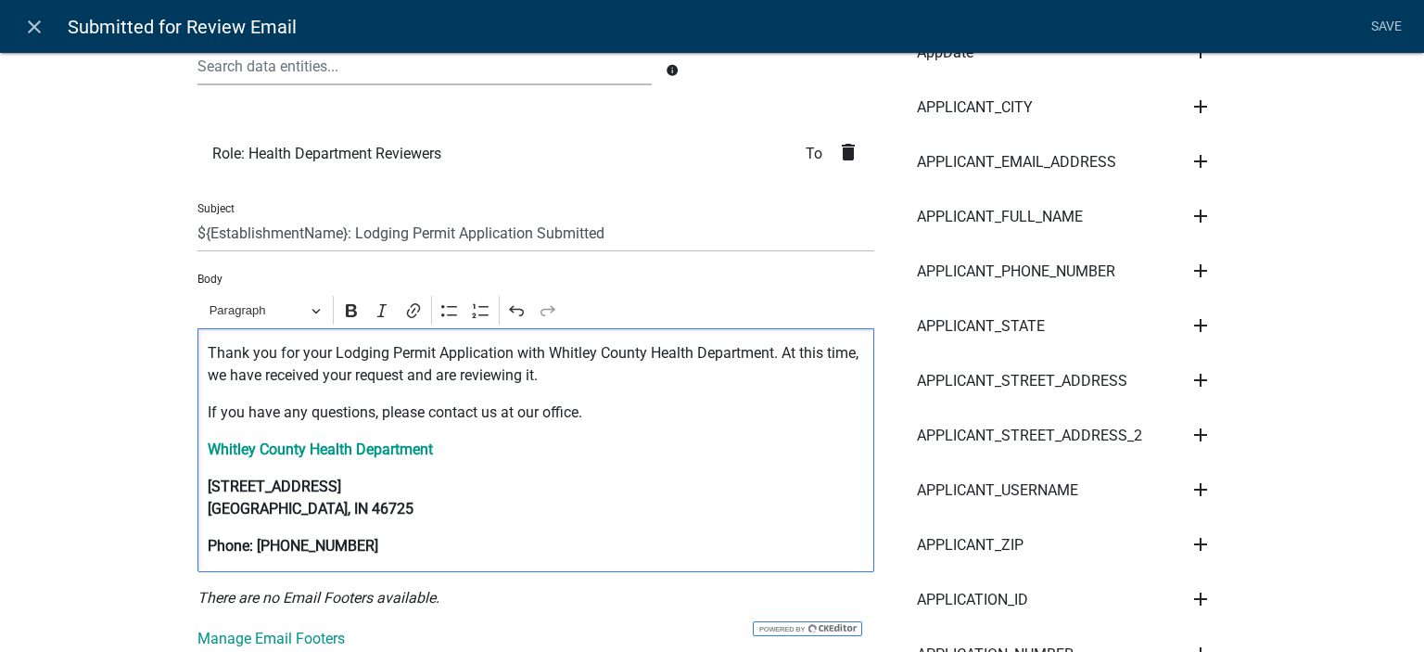
scroll to position [0, 0]
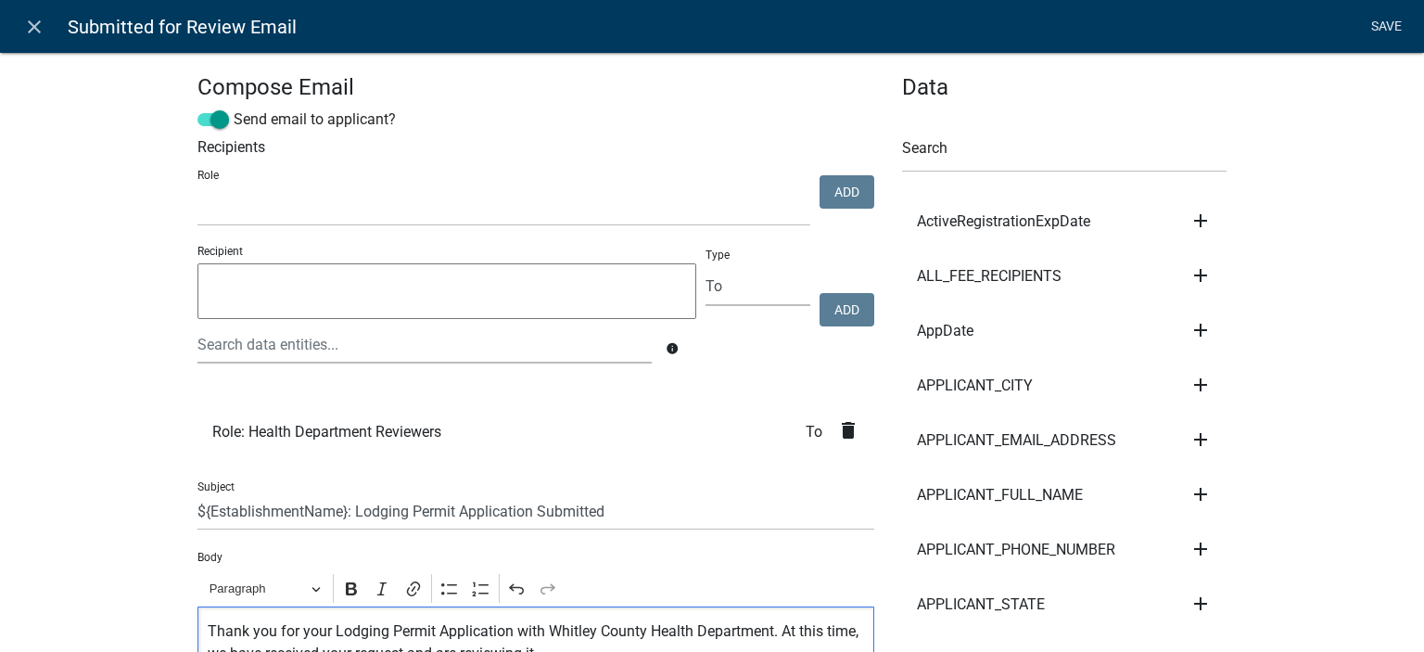
click at [1387, 36] on link "Save" at bounding box center [1386, 26] width 46 height 35
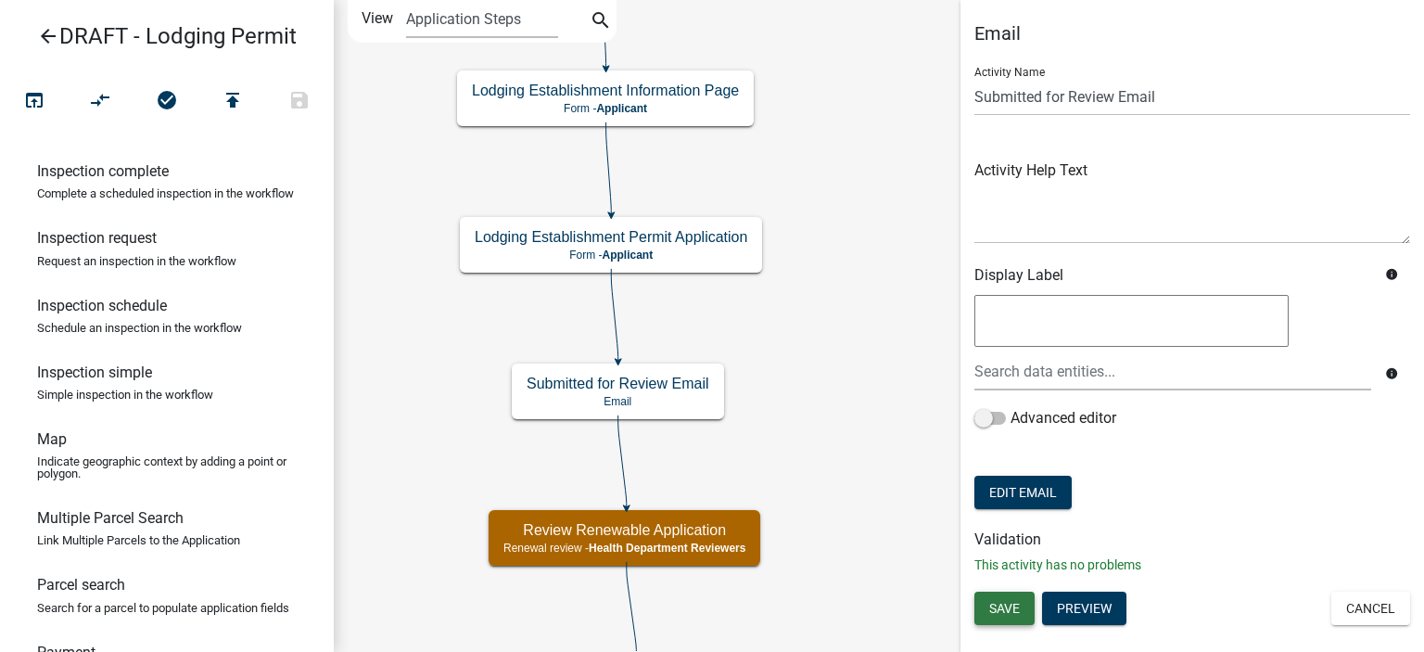
click at [1016, 610] on span "Save" at bounding box center [1004, 608] width 31 height 15
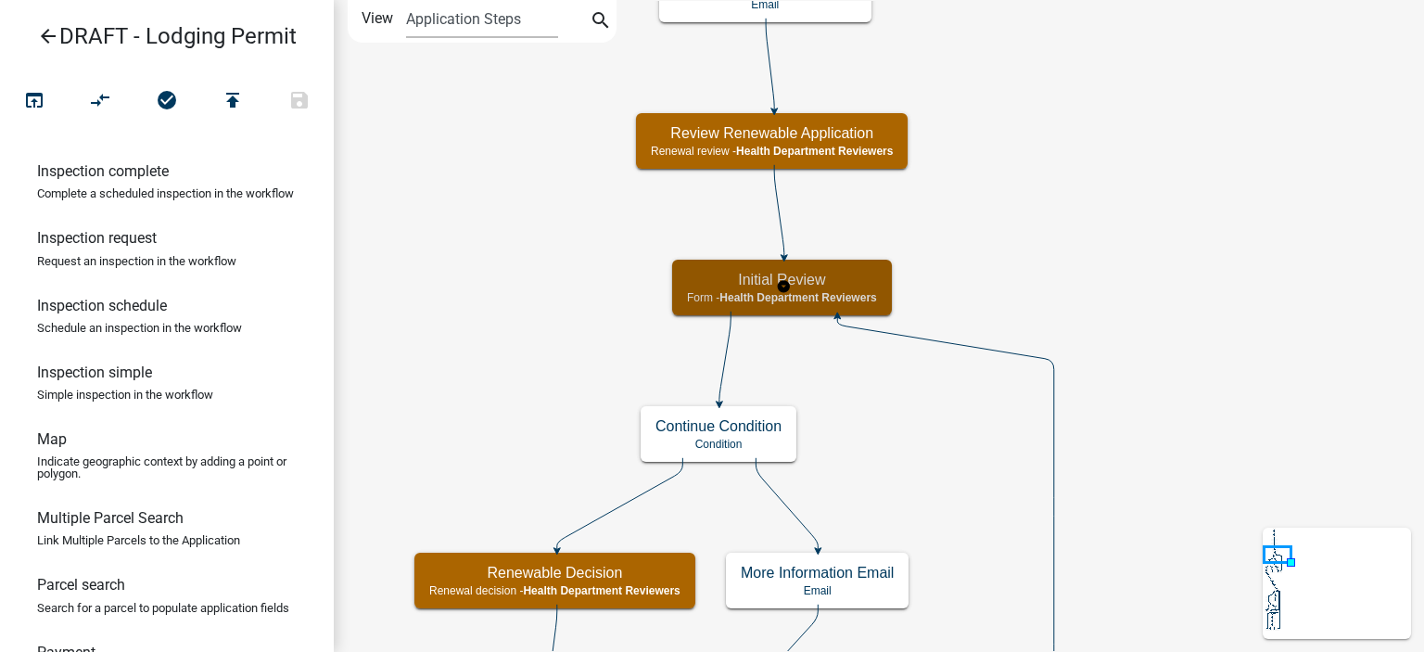
click at [861, 289] on div "Initial Review Form - Health Department Reviewers" at bounding box center [782, 288] width 220 height 56
select select "60F54440-8917-46C4-B544-2A40D31E0104"
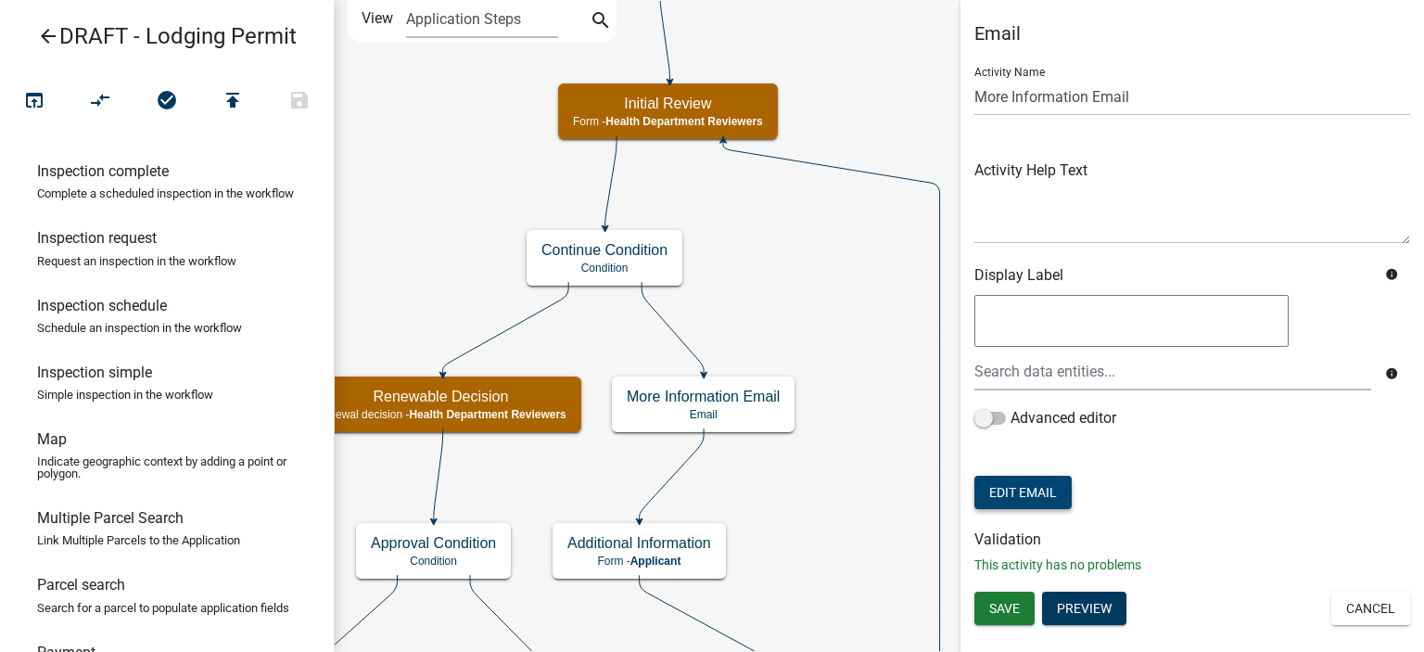
click at [1013, 492] on button "Edit Email" at bounding box center [1023, 492] width 97 height 33
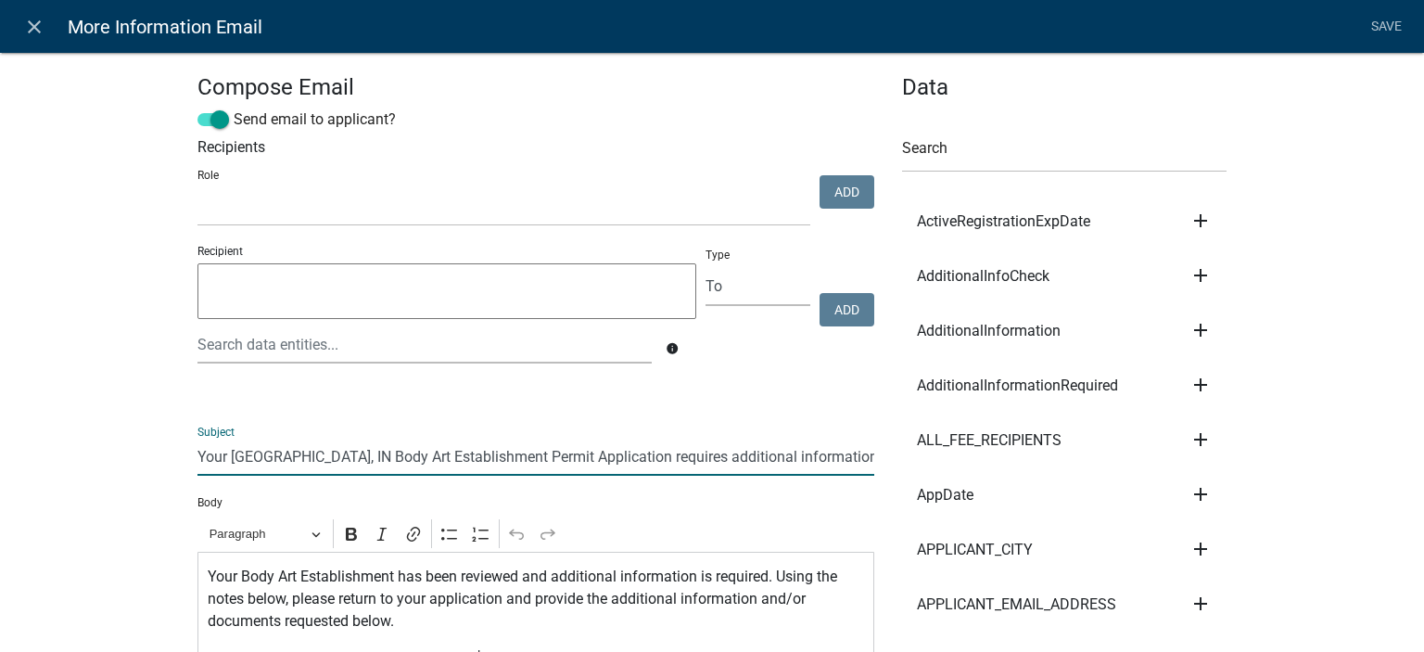
drag, startPoint x: 347, startPoint y: 459, endPoint x: 548, endPoint y: 459, distance: 201.2
click at [548, 459] on input "Your [GEOGRAPHIC_DATA], IN Body Art Establishment Permit Application requires a…" at bounding box center [536, 457] width 677 height 38
paste input "Lodging"
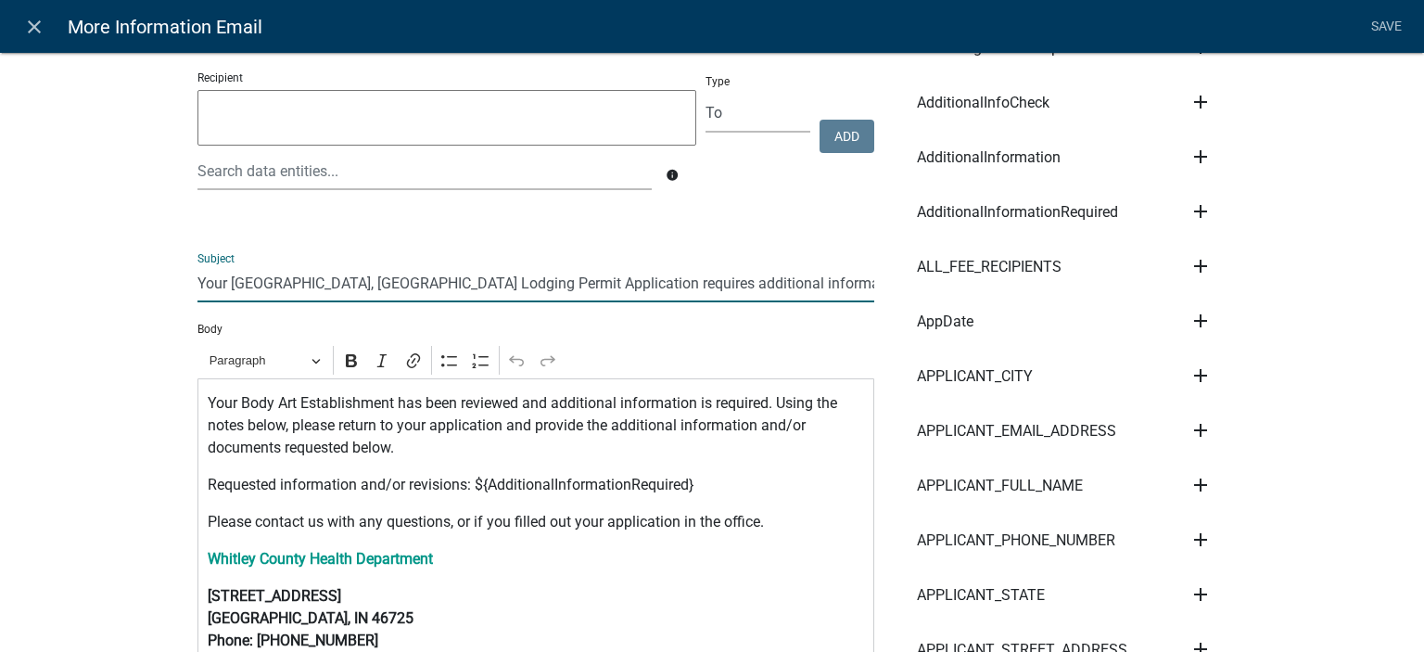
scroll to position [185, 0]
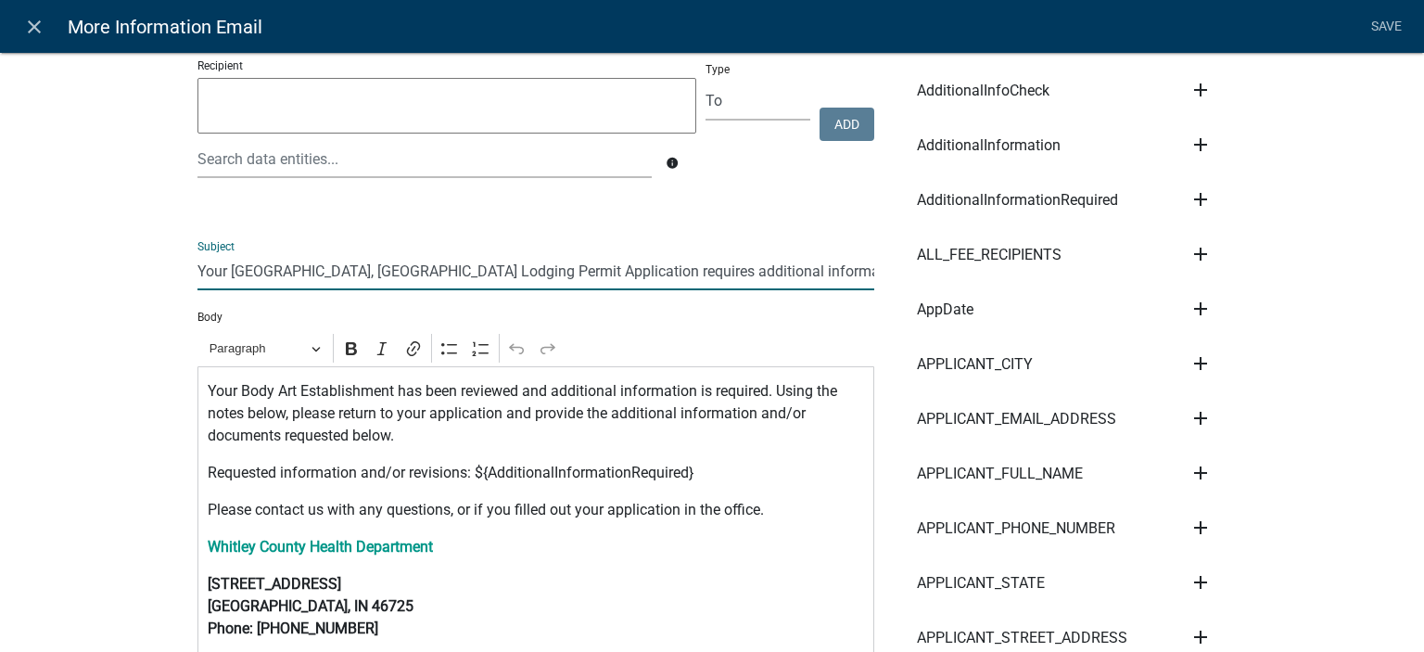
type input "Your [GEOGRAPHIC_DATA], [GEOGRAPHIC_DATA] Lodging Permit Application requires a…"
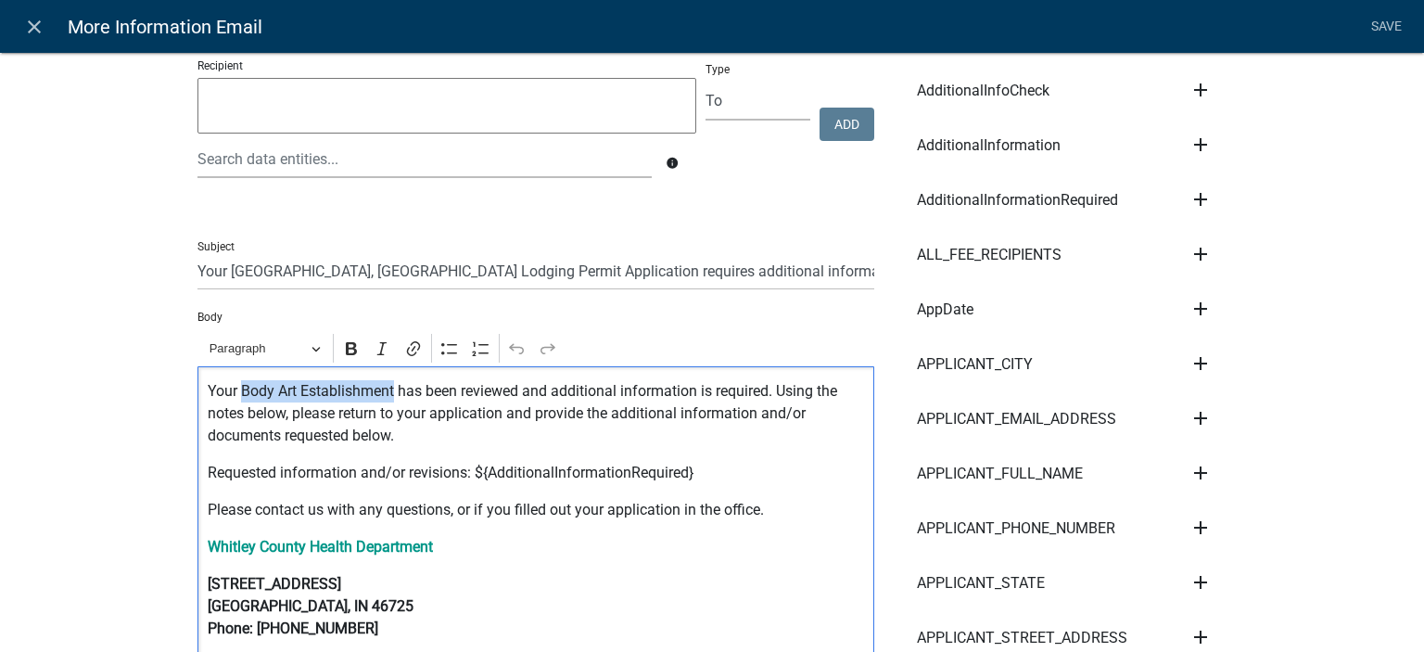
drag, startPoint x: 235, startPoint y: 393, endPoint x: 387, endPoint y: 392, distance: 152.1
click at [387, 392] on p "Your Body Art Establishment has been reviewed and additional information is req…" at bounding box center [536, 413] width 657 height 67
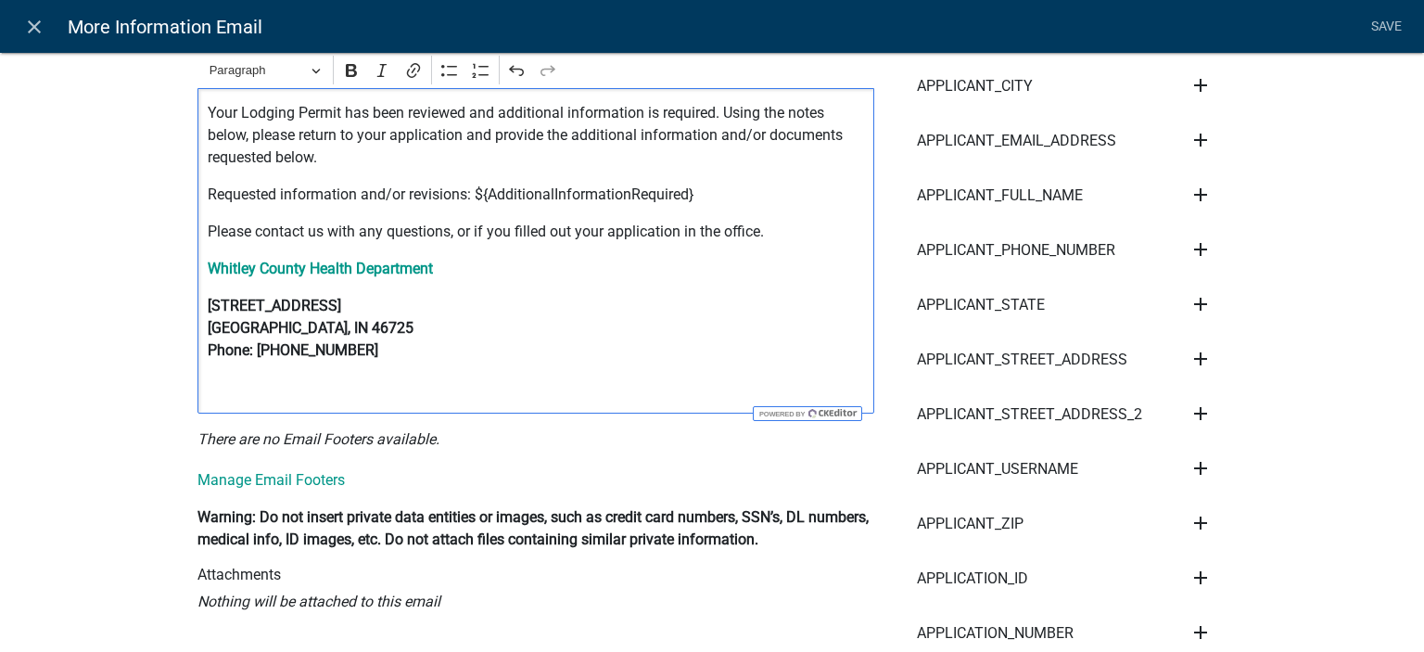
scroll to position [0, 0]
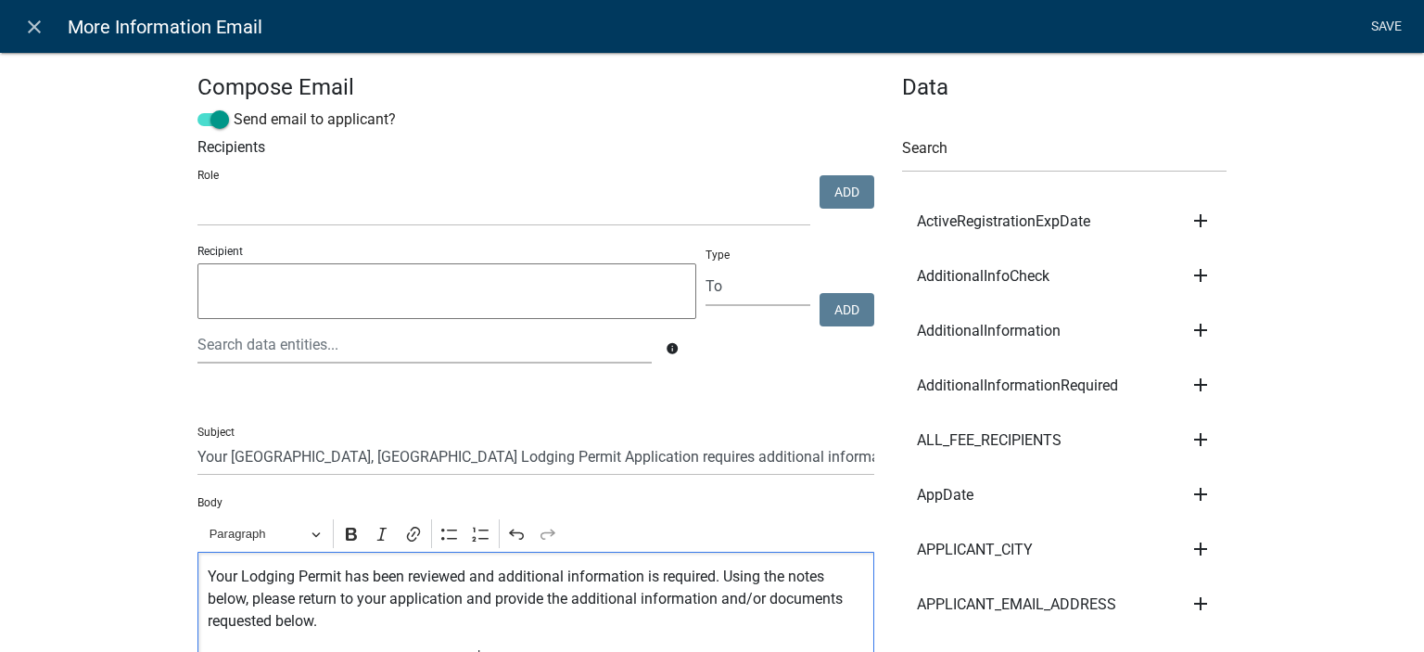
click at [1398, 29] on link "Save" at bounding box center [1386, 26] width 46 height 35
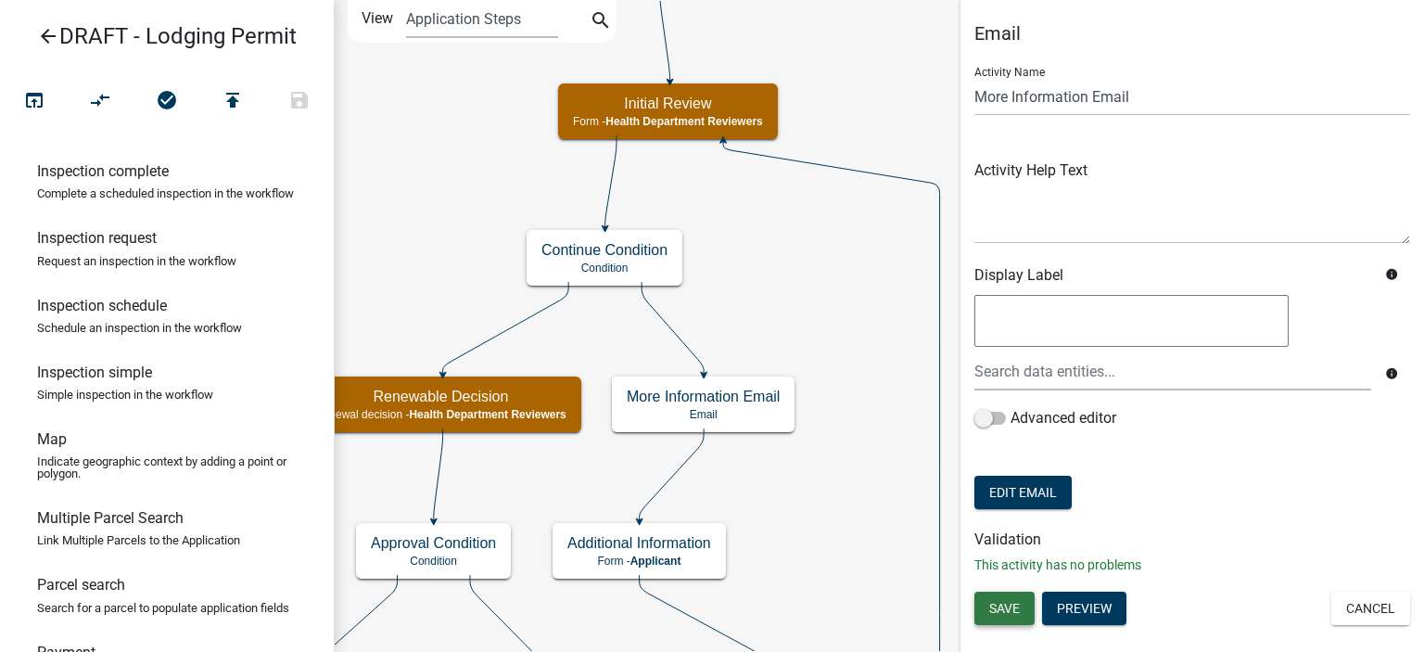
click at [1010, 606] on span "Save" at bounding box center [1004, 608] width 31 height 15
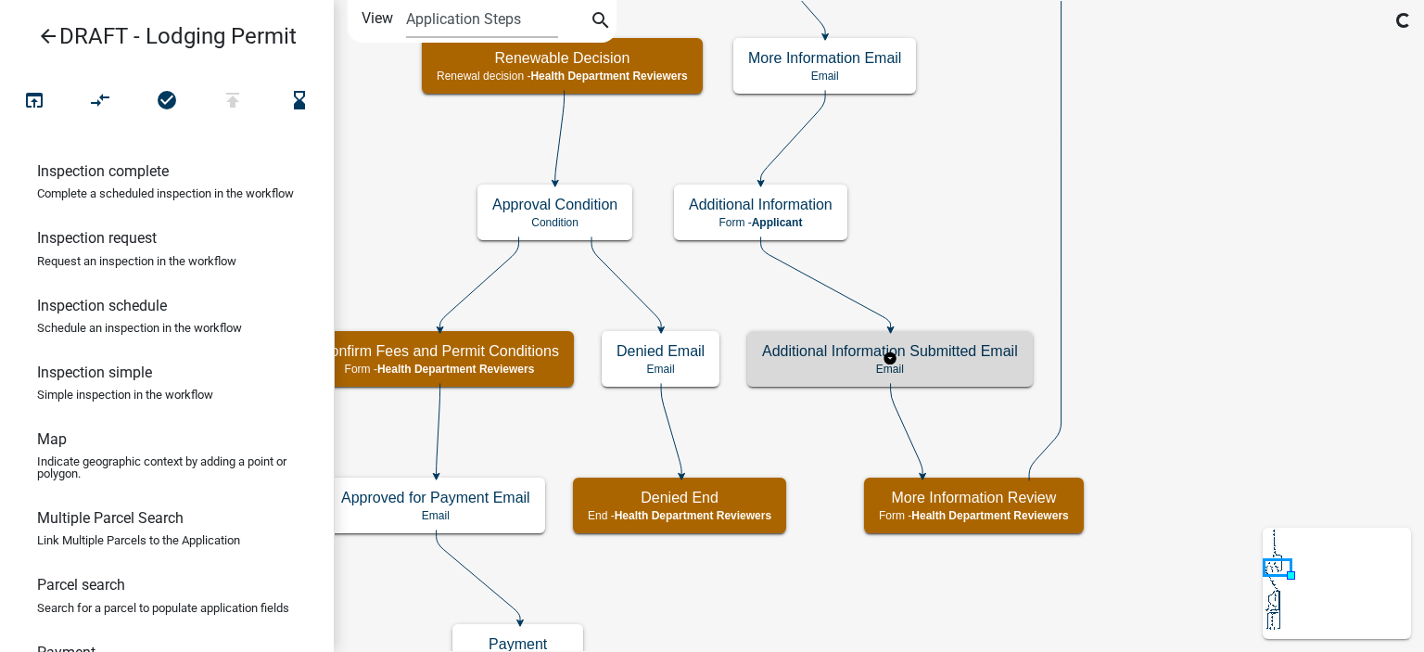
click at [871, 349] on h5 "Additional Information Submitted Email" at bounding box center [890, 351] width 256 height 18
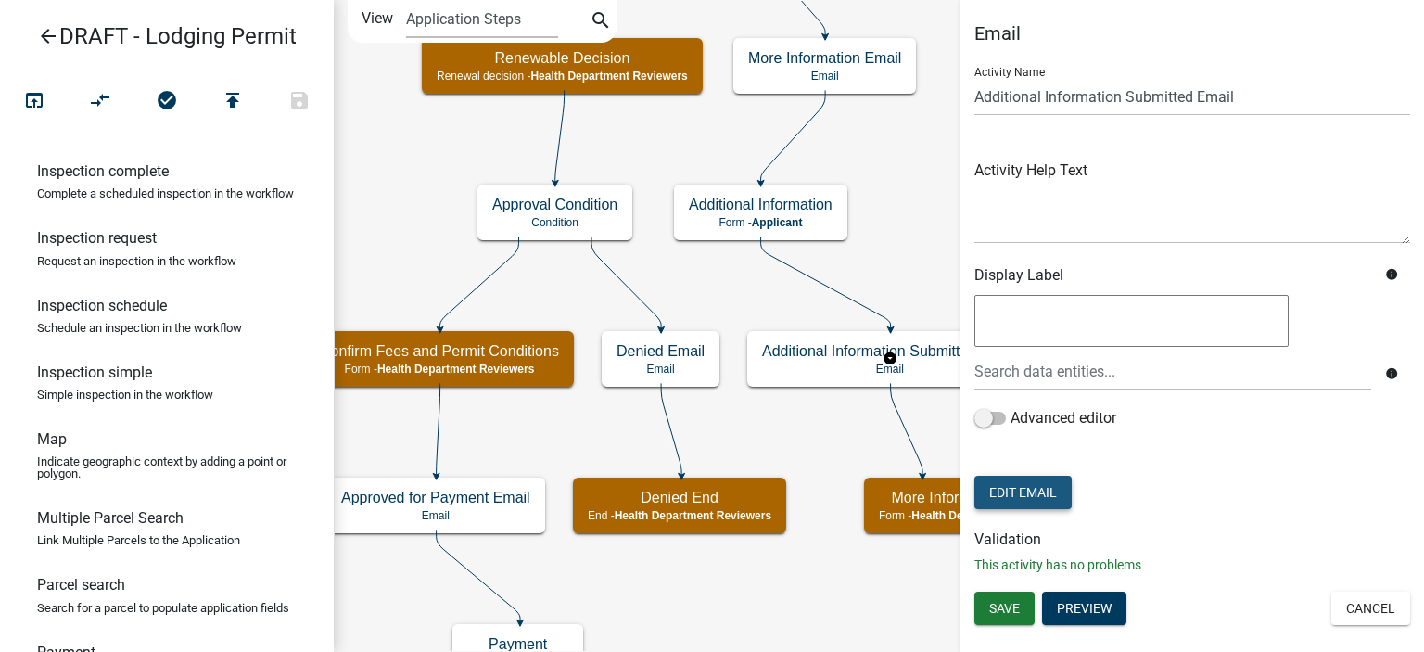
click at [1009, 490] on button "Edit Email" at bounding box center [1023, 492] width 97 height 33
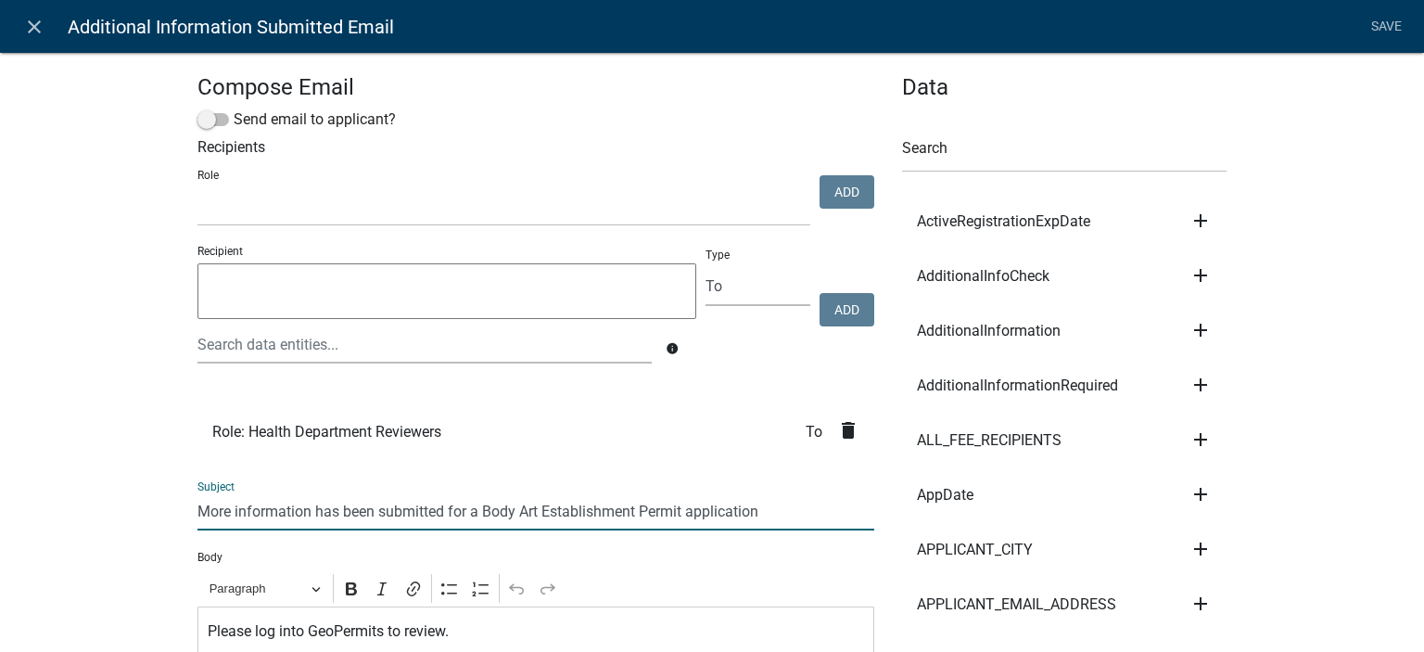
drag, startPoint x: 478, startPoint y: 511, endPoint x: 679, endPoint y: 500, distance: 201.5
click at [679, 500] on input "More information has been submitted for a Body Art Establishment Permit applica…" at bounding box center [536, 511] width 677 height 38
paste input "Lodging"
type input "More information has been submitted for a Lodging Permit application"
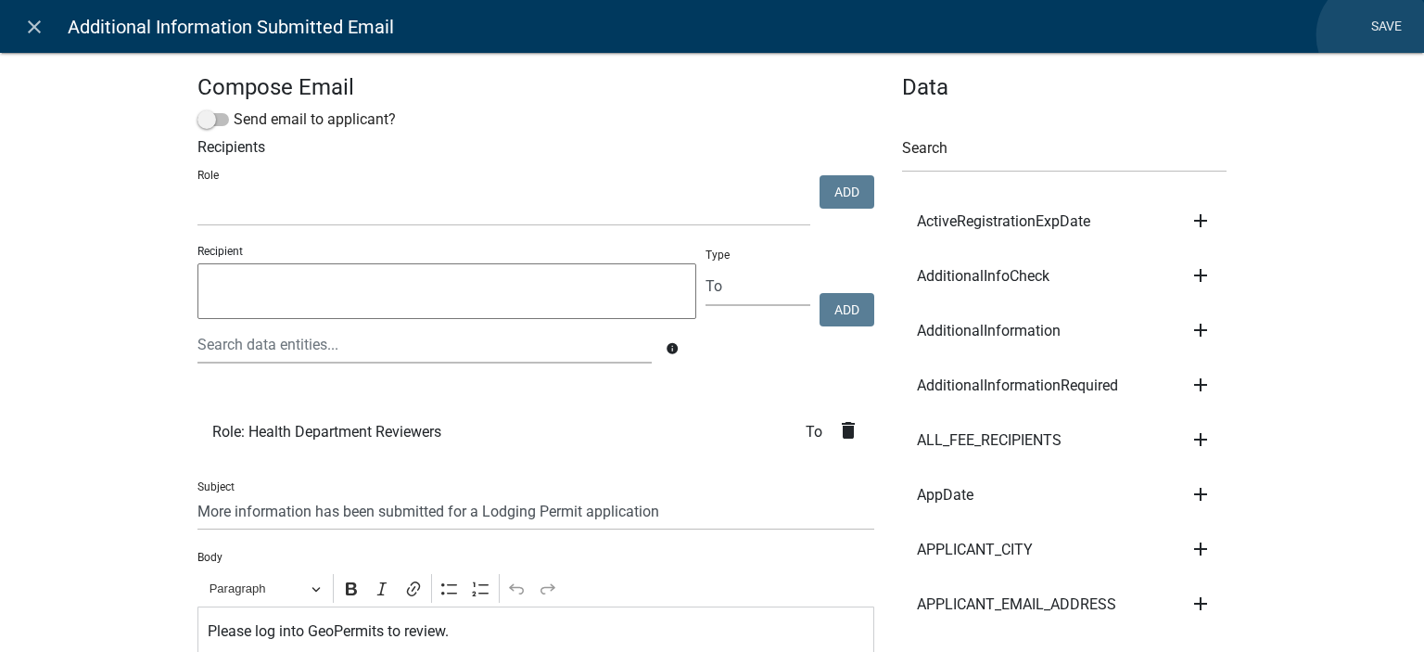
click at [1375, 35] on link "Save" at bounding box center [1386, 26] width 46 height 35
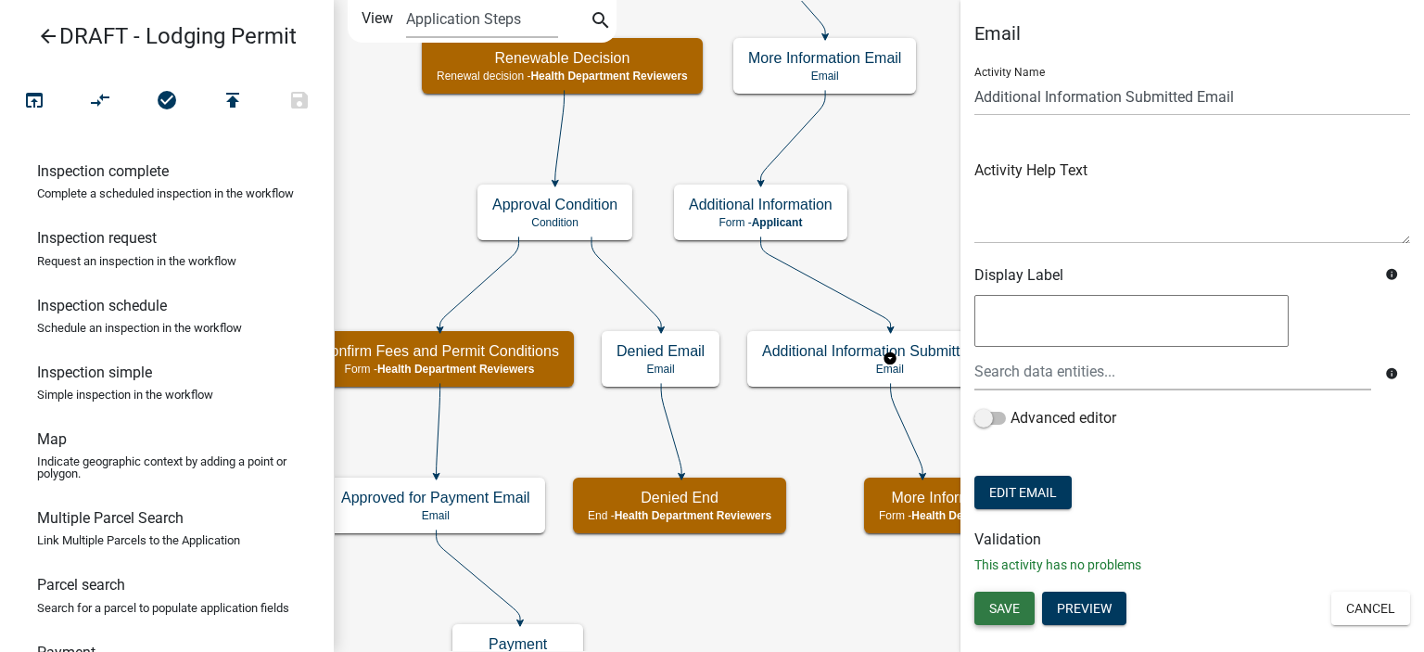
click at [1014, 602] on span "Save" at bounding box center [1004, 608] width 31 height 15
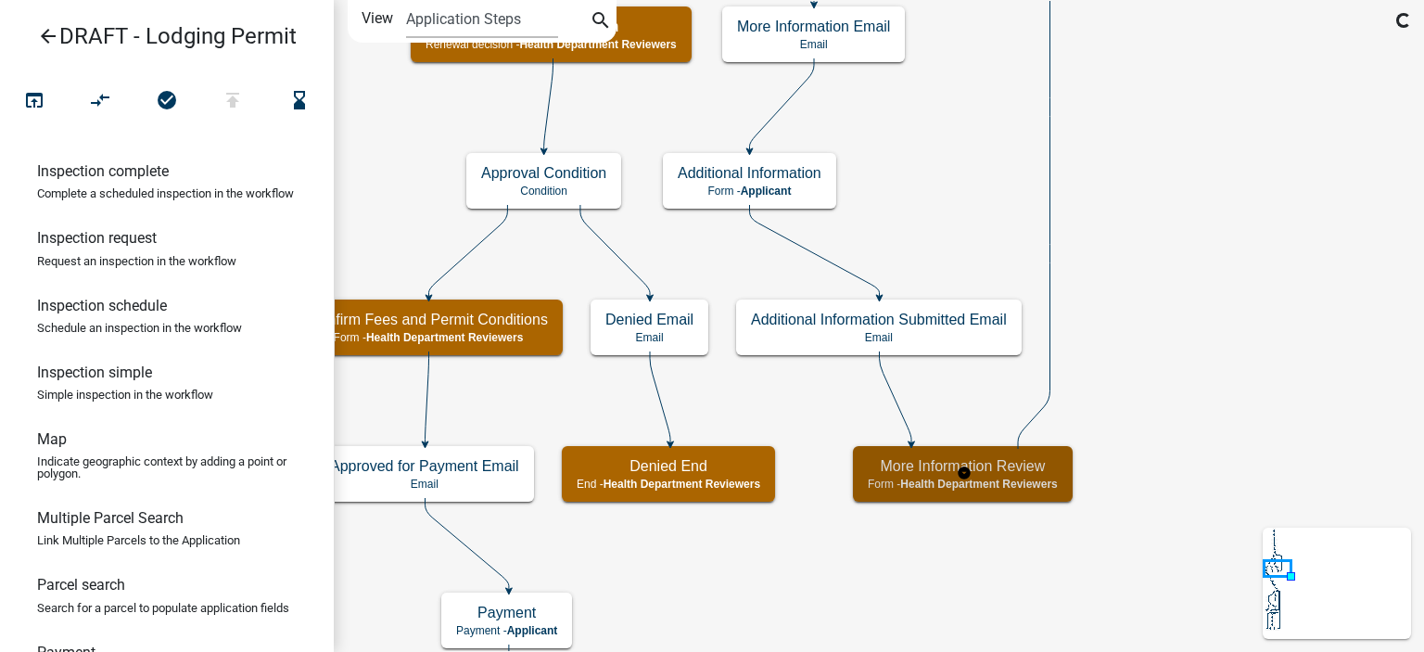
click at [914, 487] on span "Health Department Reviewers" at bounding box center [978, 484] width 157 height 13
select select "60F54440-8917-46C4-B544-2A40D31E0104"
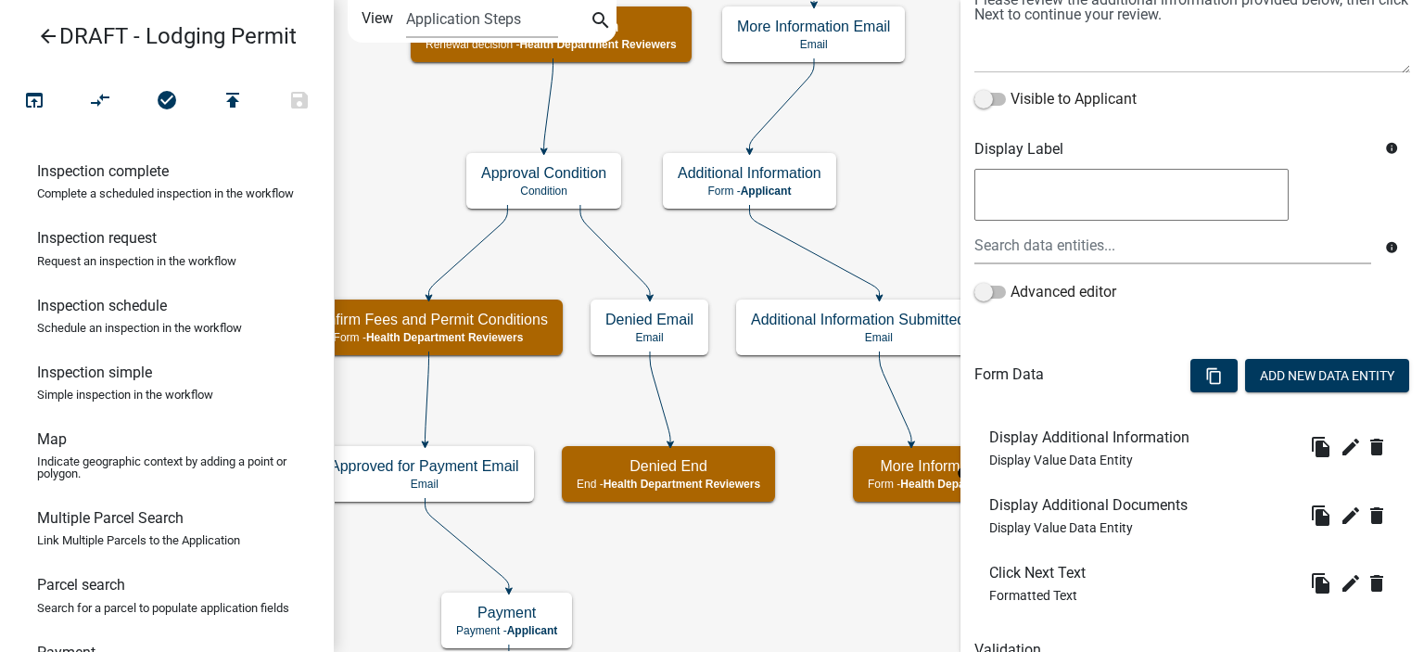
scroll to position [335, 0]
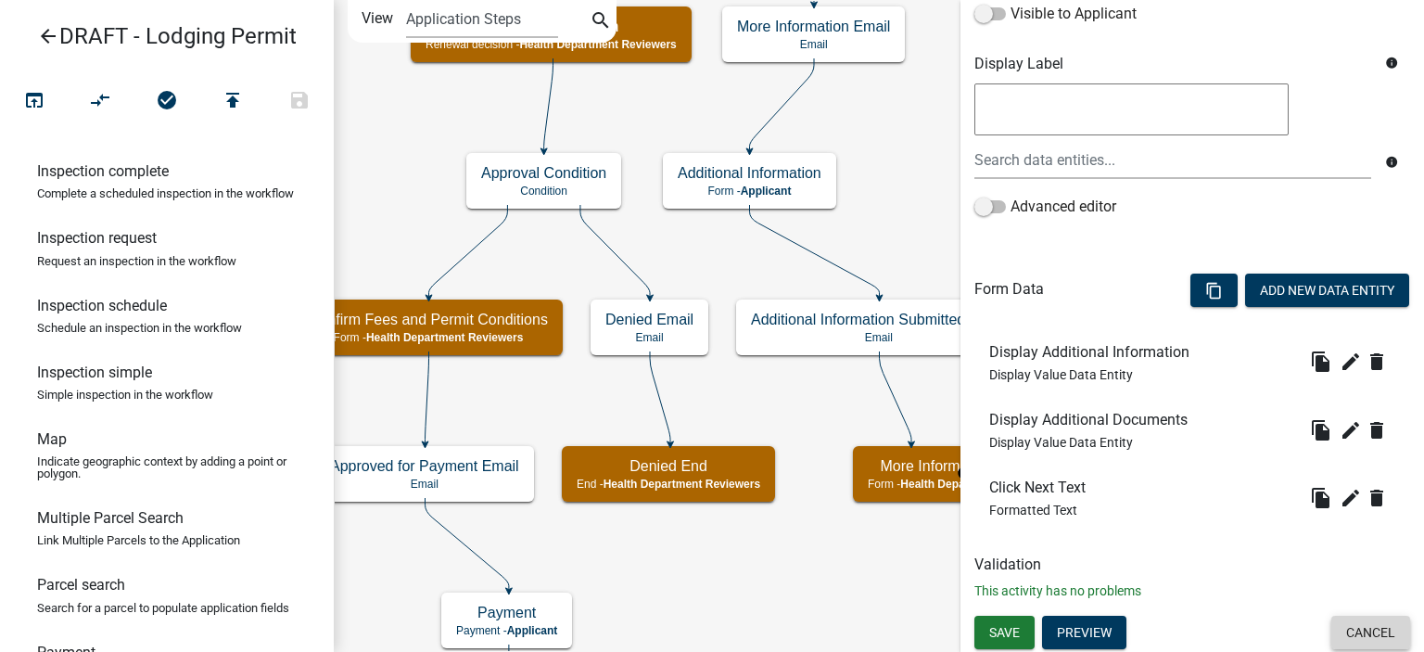
click at [1346, 630] on button "Cancel" at bounding box center [1371, 632] width 79 height 33
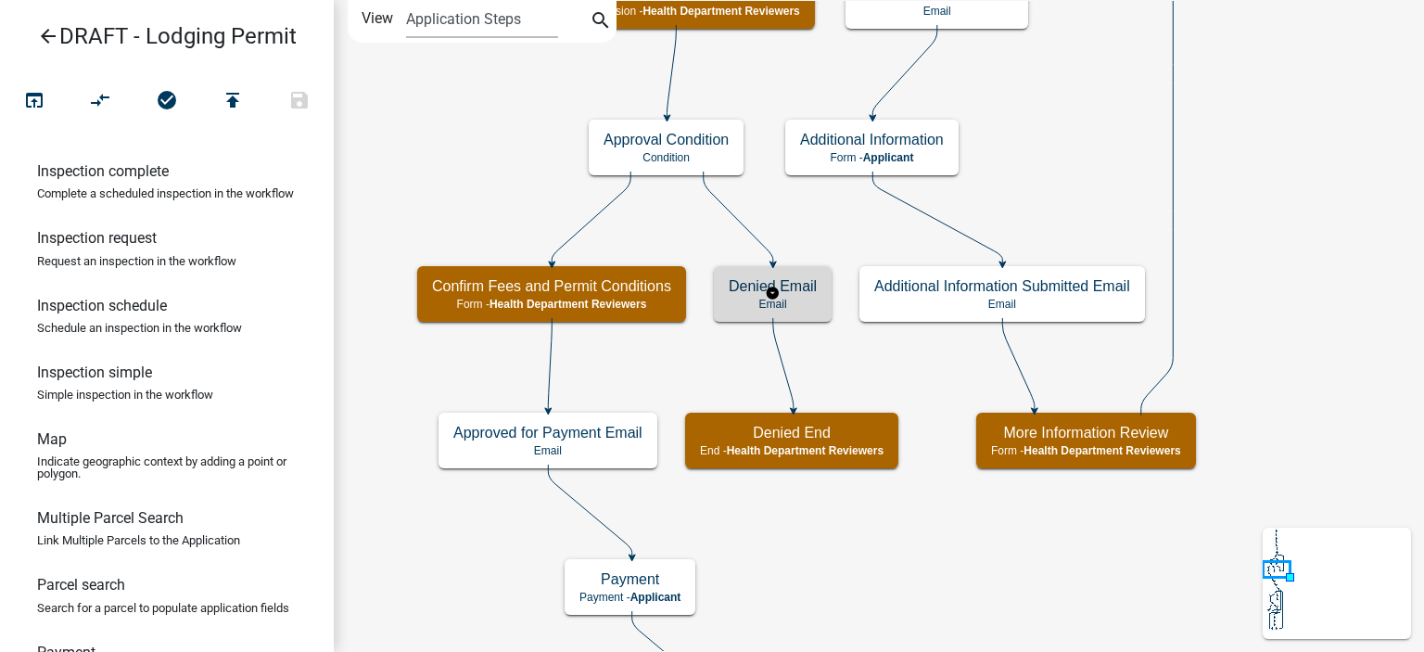
click at [783, 311] on div "Denied Email Email" at bounding box center [773, 294] width 118 height 56
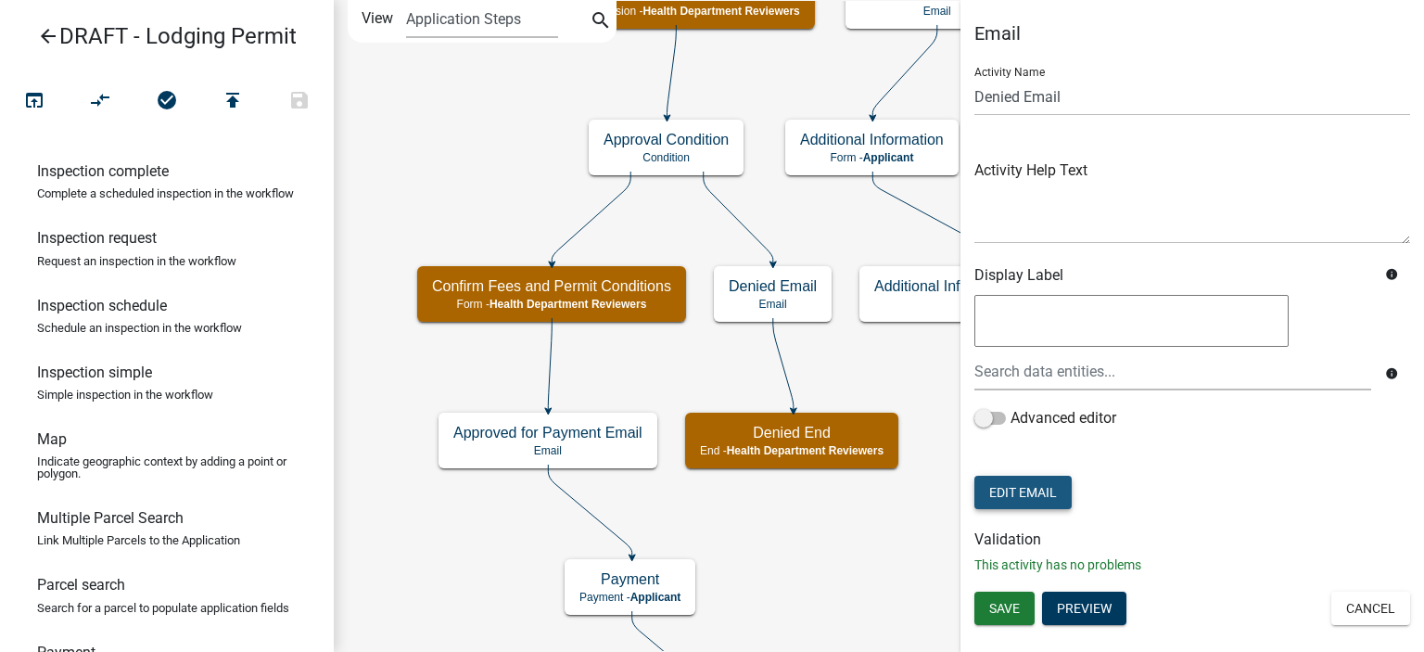
click at [1027, 496] on button "Edit Email" at bounding box center [1023, 492] width 97 height 33
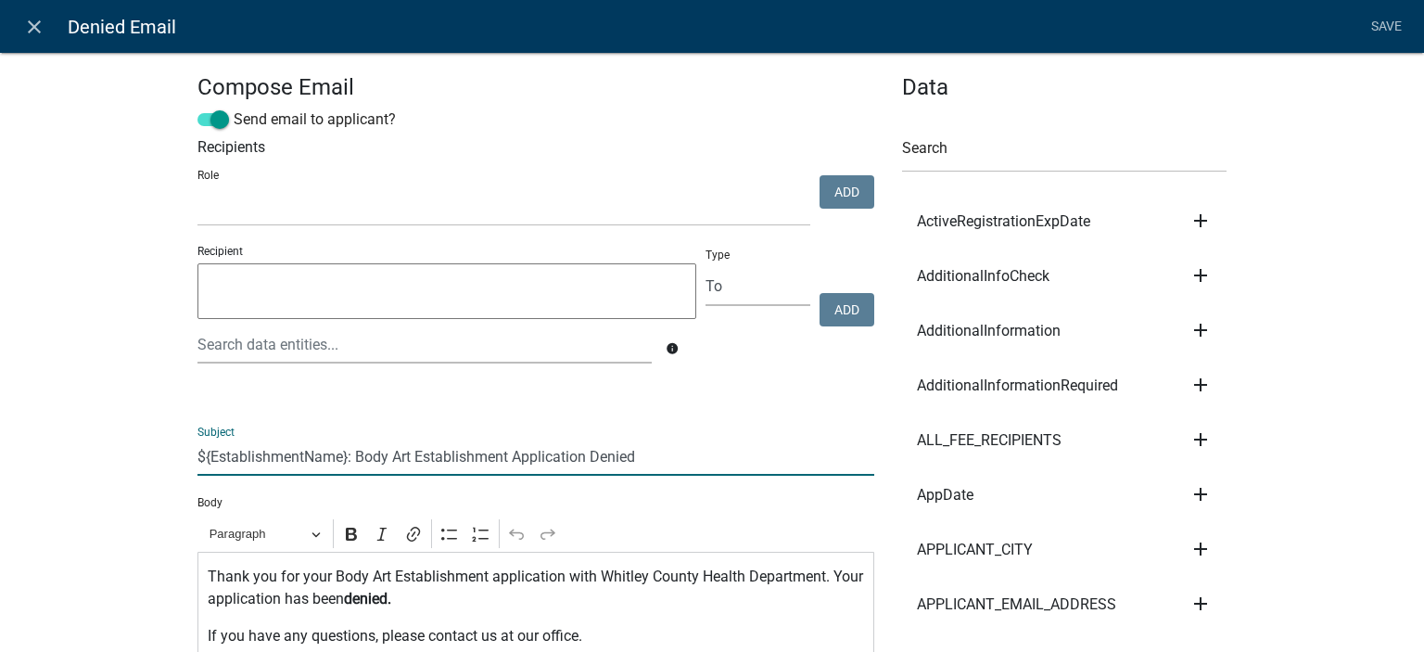
drag, startPoint x: 352, startPoint y: 459, endPoint x: 507, endPoint y: 463, distance: 154.9
click at [507, 463] on input "${EstablishmentName}: Body Art Establishment Application Denied" at bounding box center [536, 457] width 677 height 38
paste input "Lodging Permit"
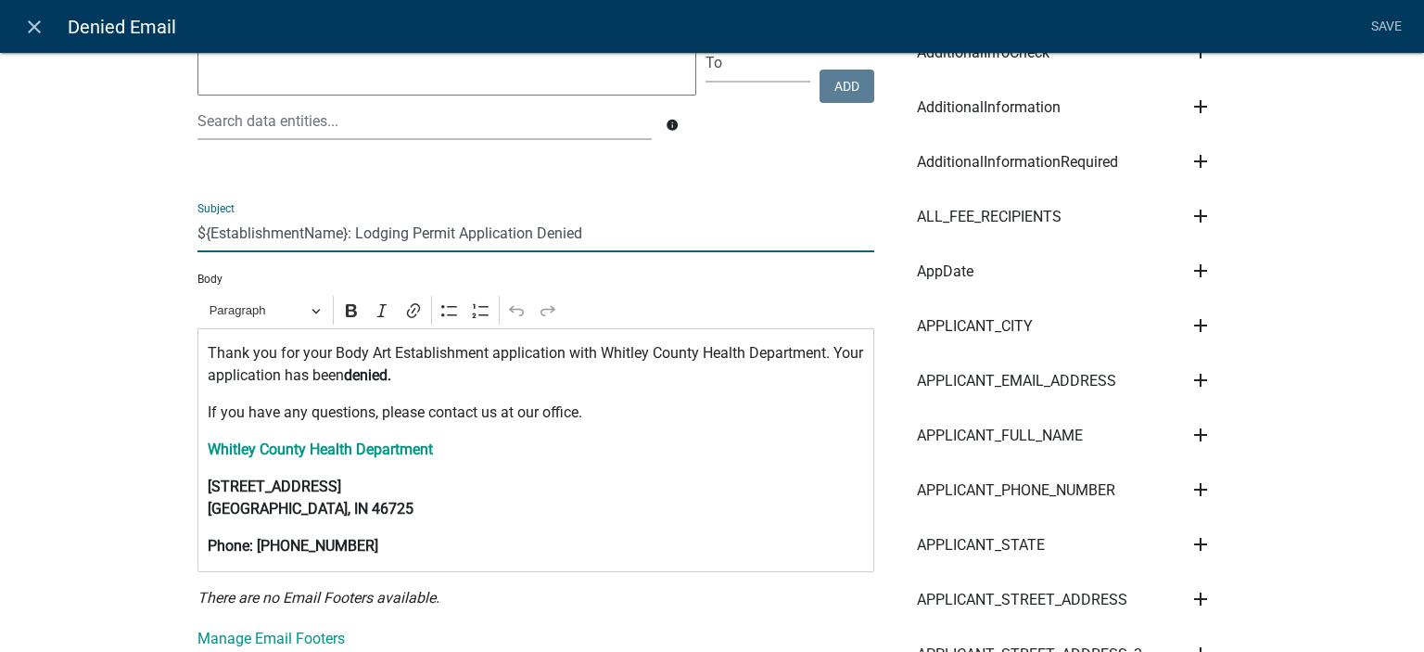
scroll to position [278, 0]
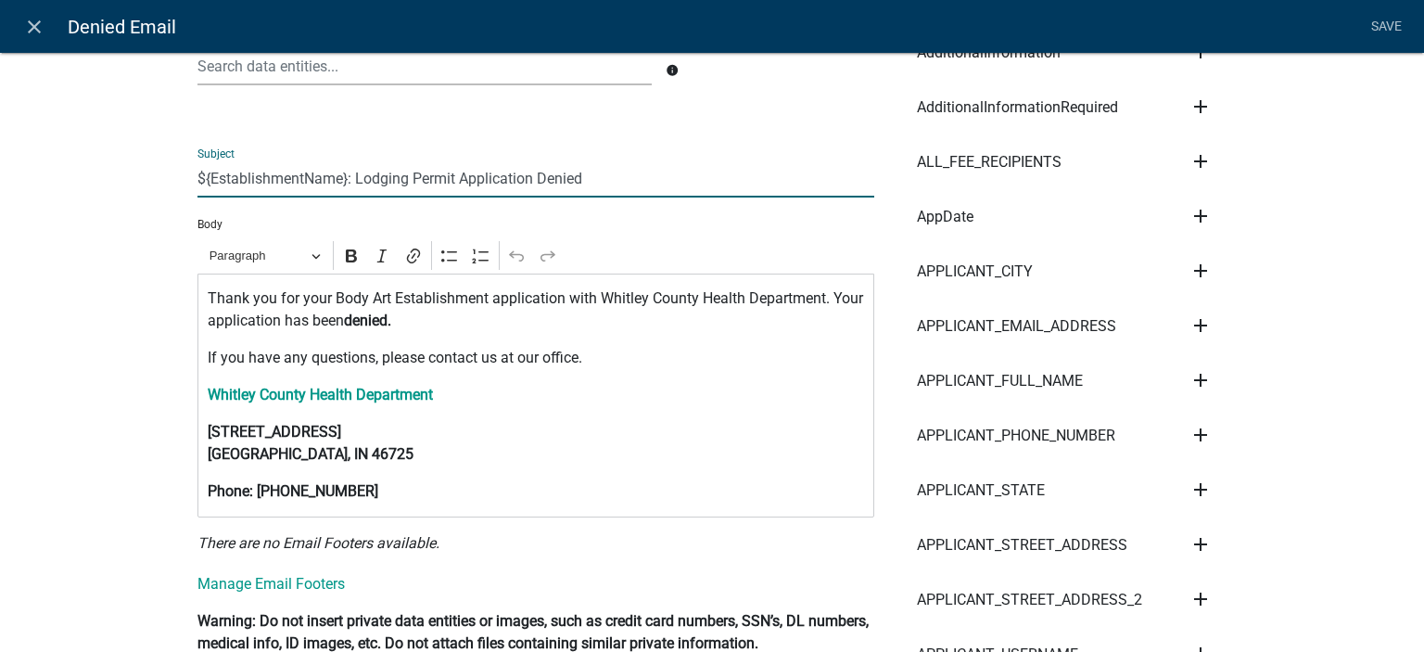
type input "${EstablishmentName}: Lodging Permit Application Denied"
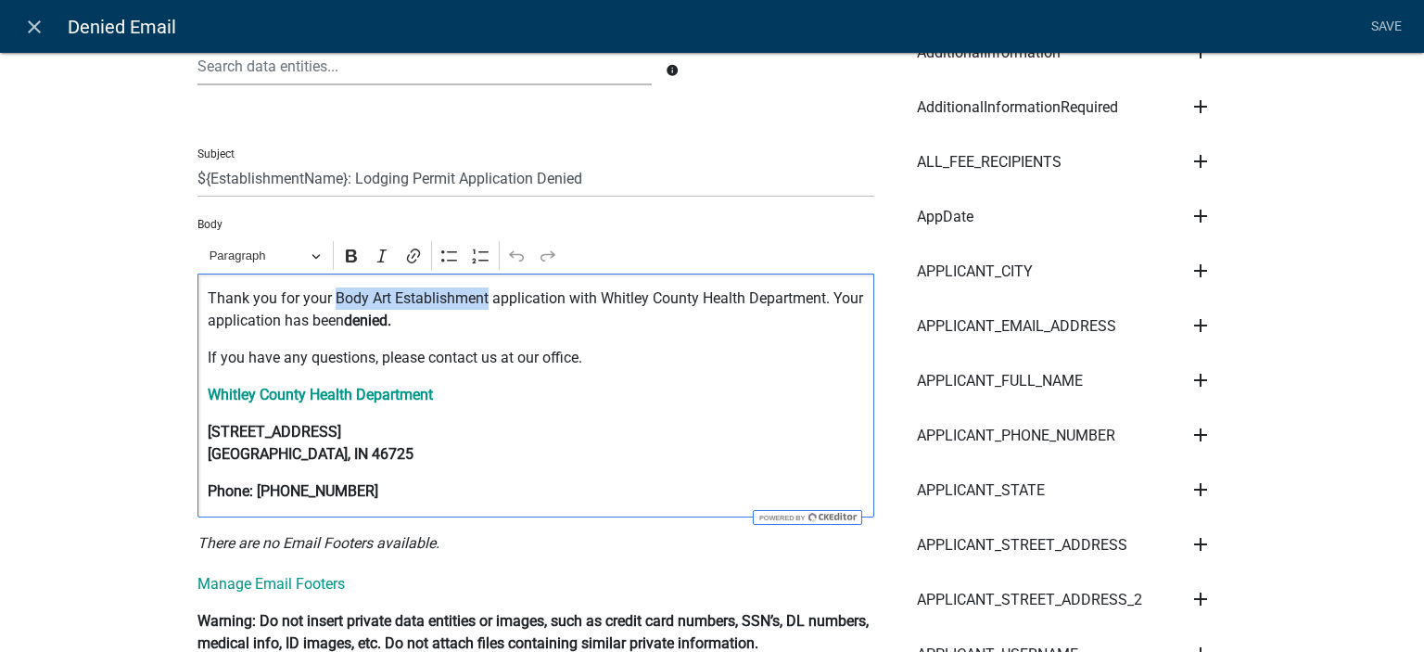
drag, startPoint x: 326, startPoint y: 307, endPoint x: 481, endPoint y: 299, distance: 155.1
click at [481, 299] on p "Thank you for your Body Art Establishment application with Whitley County Healt…" at bounding box center [536, 309] width 657 height 45
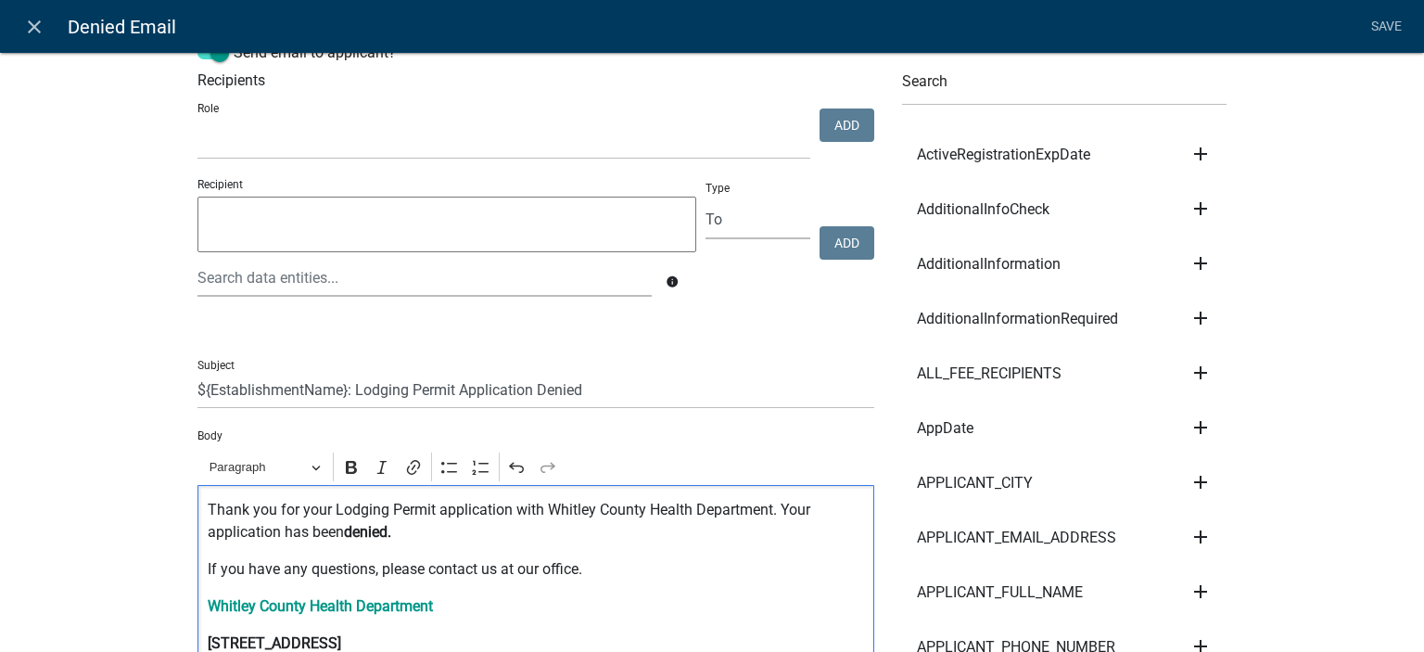
scroll to position [0, 0]
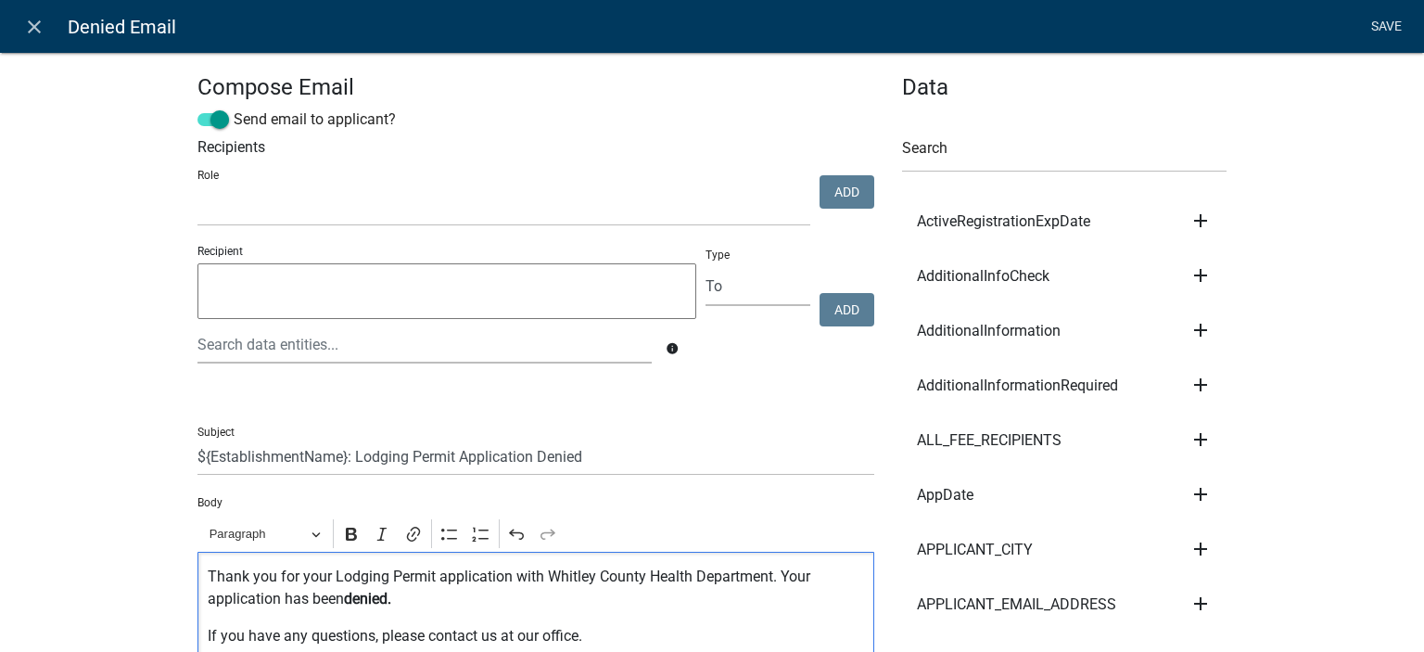
click at [1378, 30] on link "Save" at bounding box center [1386, 26] width 46 height 35
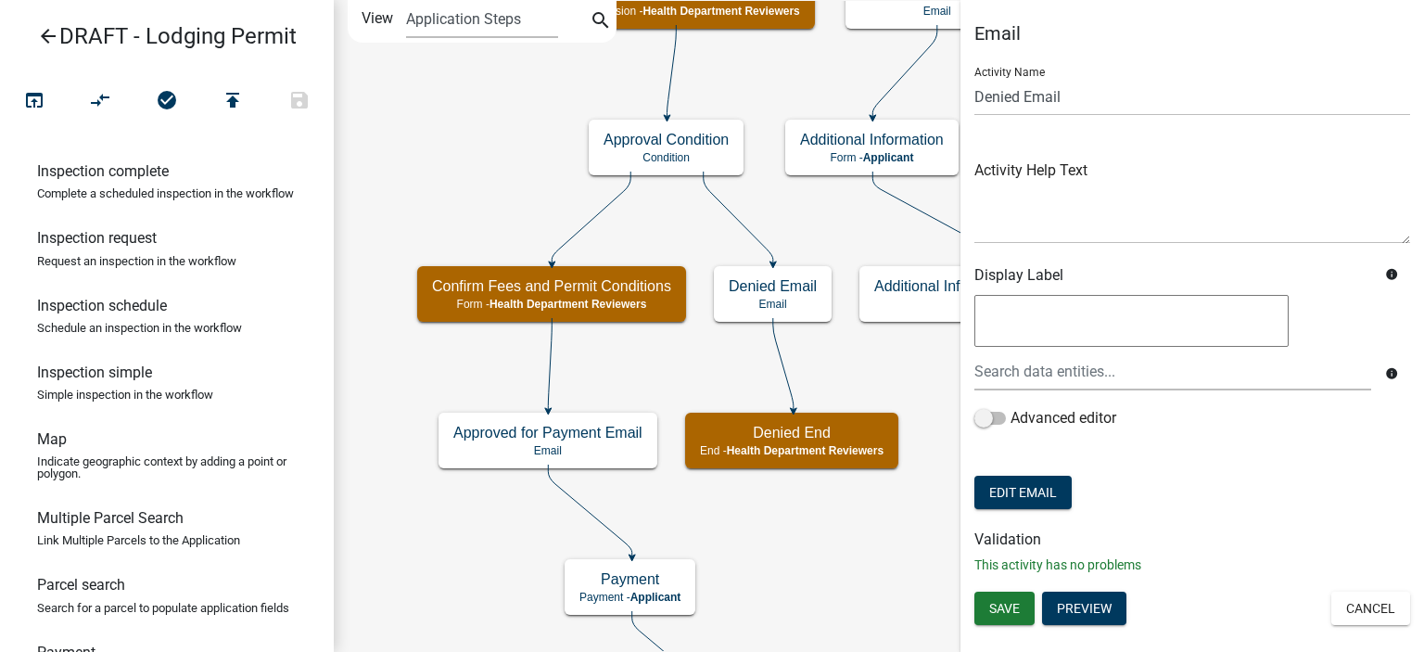
click at [997, 589] on div "Email Activity Name Denied Email Activity Help Text Display Label info info Adv…" at bounding box center [1193, 326] width 464 height 652
click at [1001, 605] on span "Save" at bounding box center [1004, 608] width 31 height 15
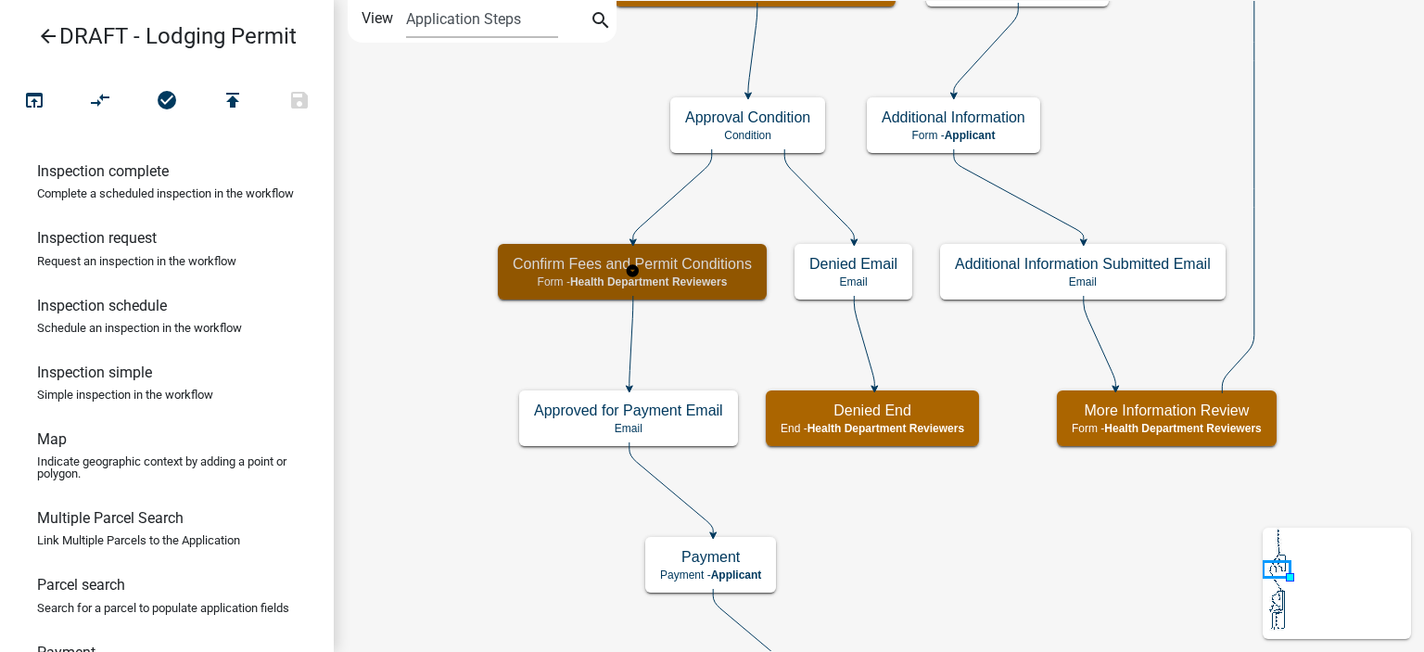
click at [742, 293] on div "Confirm Fees and Permit Conditions Form - Health Department Reviewers" at bounding box center [632, 272] width 269 height 56
select select "60F54440-8917-46C4-B544-2A40D31E0104"
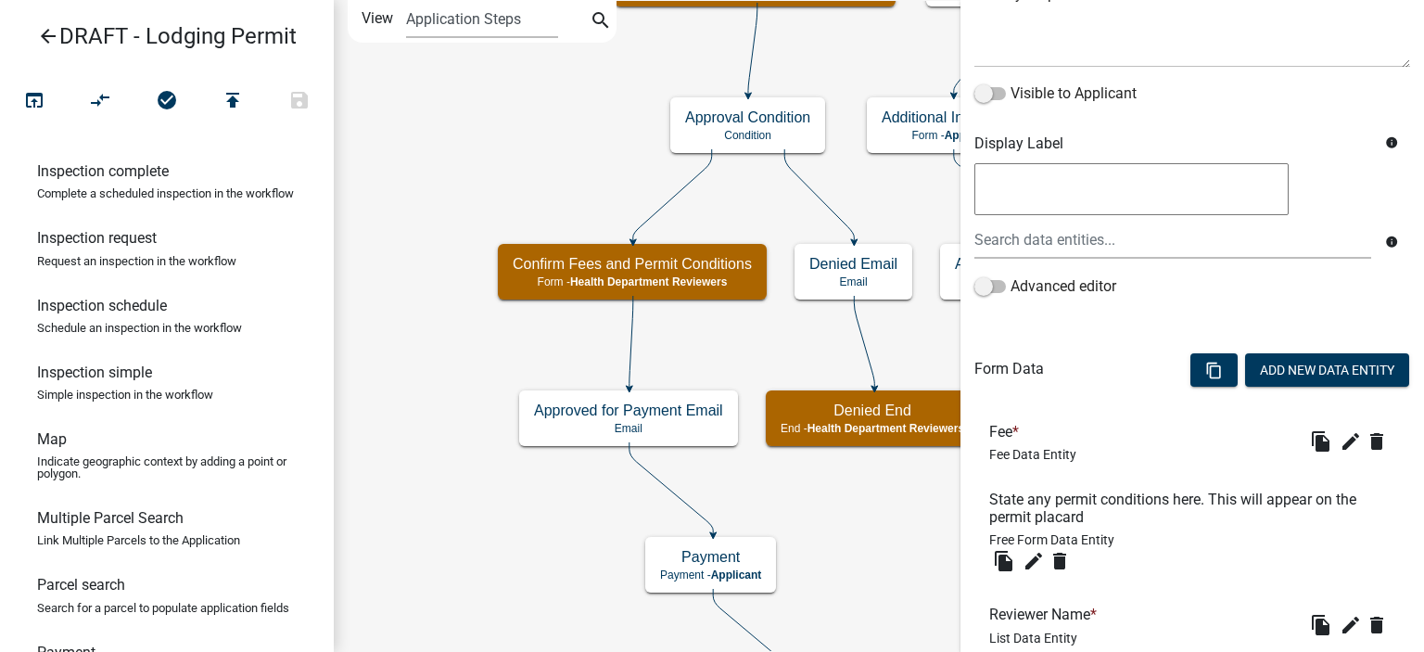
scroll to position [278, 0]
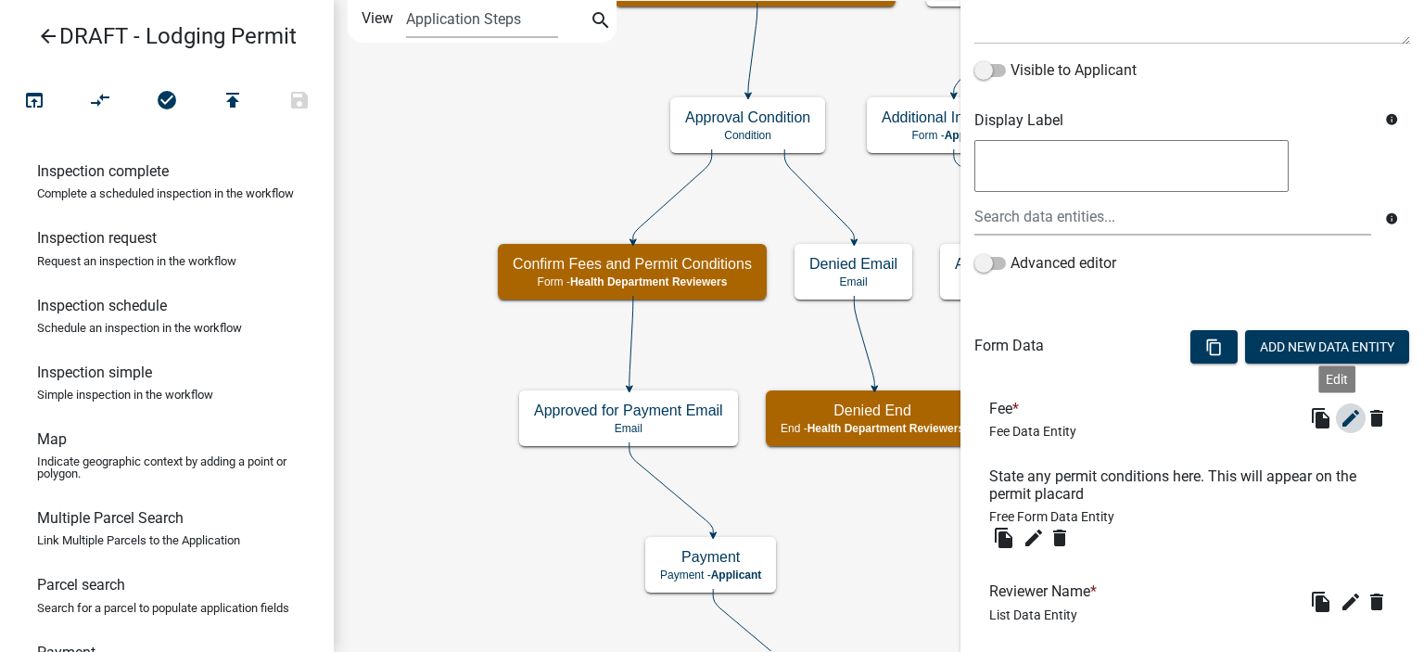
click at [1340, 422] on icon "edit" at bounding box center [1351, 418] width 22 height 22
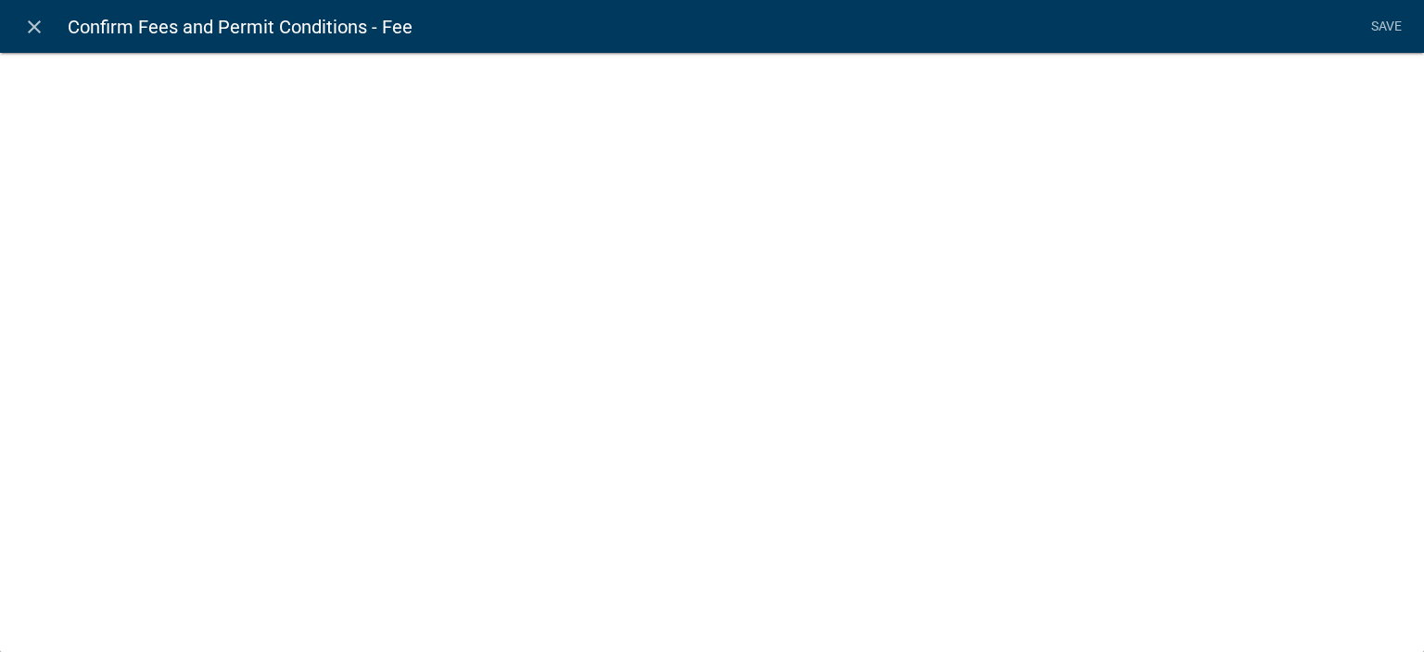
select select "fee"
select select "e21c20d8-78db-4dde-b4c6-0da52ce2830a"
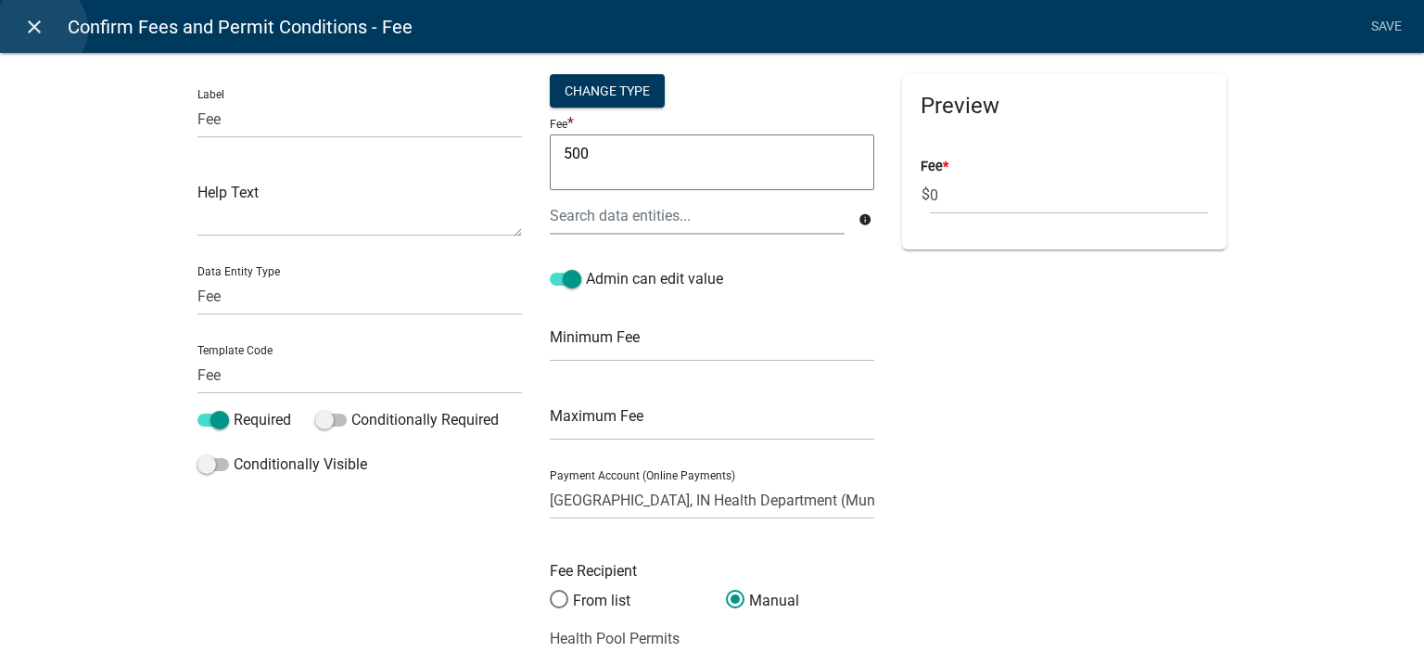
click at [41, 29] on icon "close" at bounding box center [34, 27] width 22 height 22
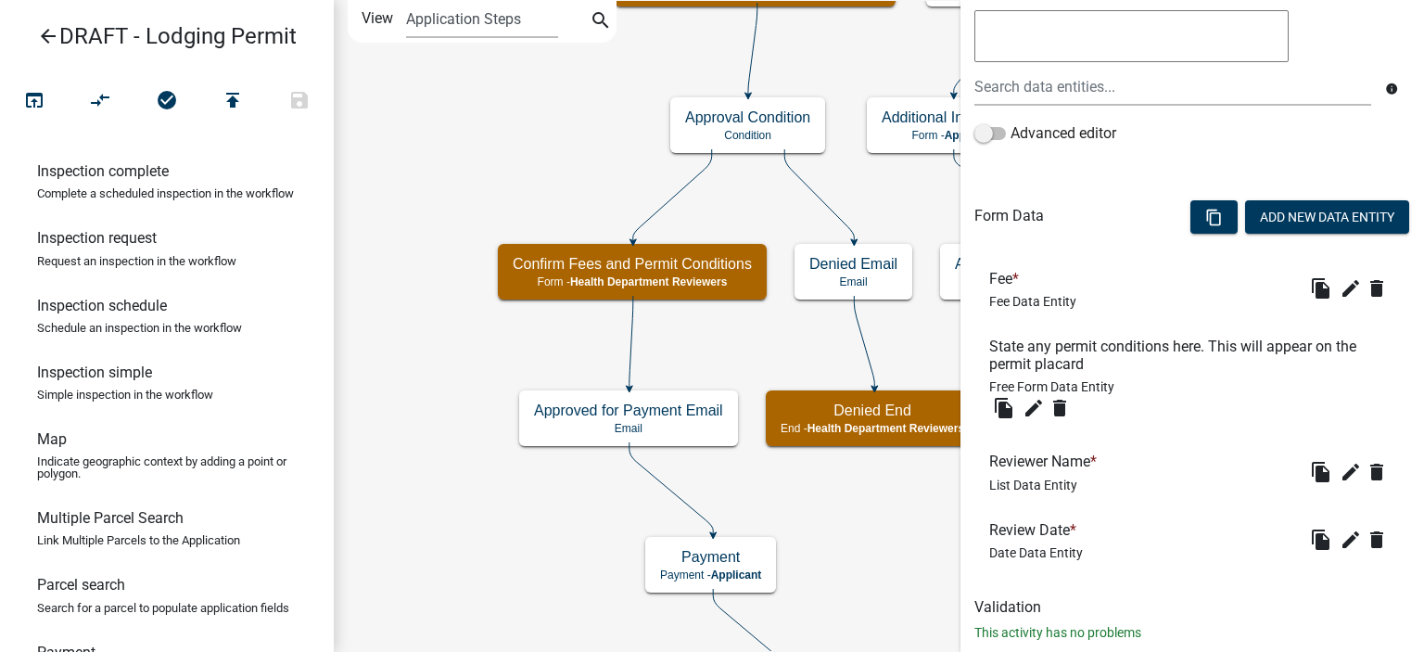
scroll to position [451, 0]
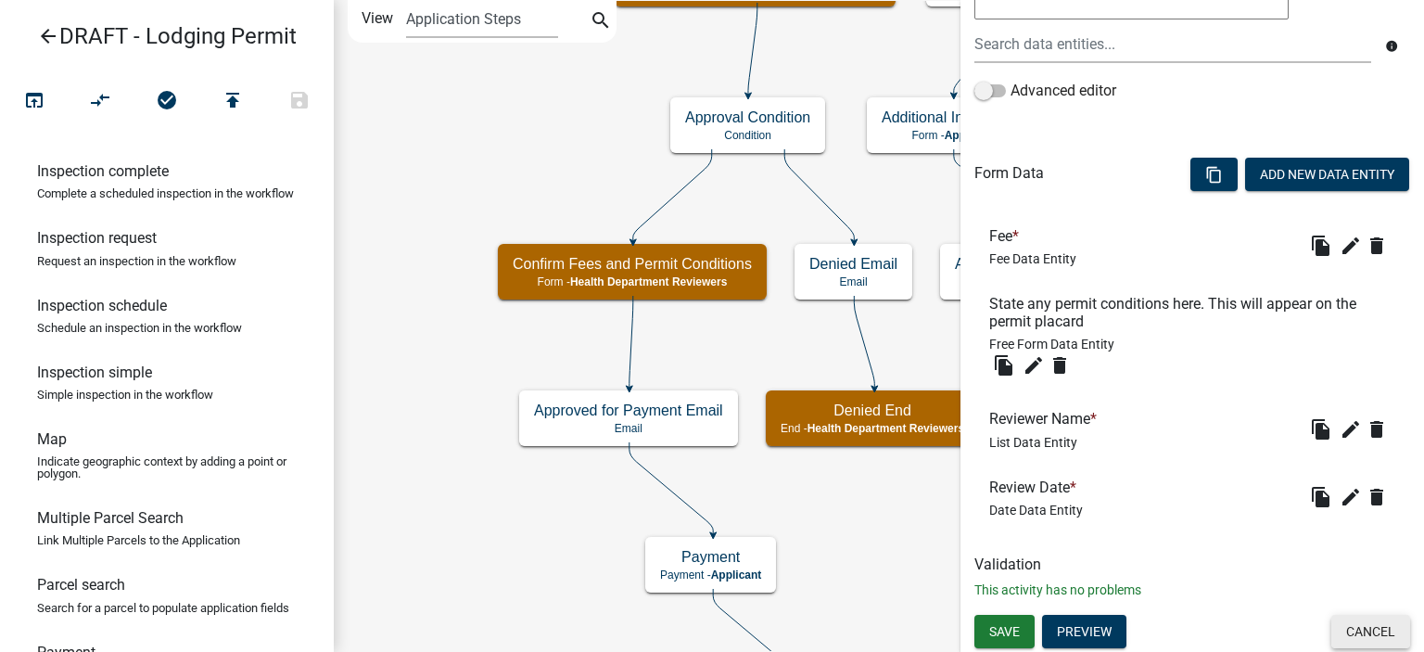
drag, startPoint x: 1324, startPoint y: 615, endPoint x: 1264, endPoint y: 601, distance: 61.9
click at [1332, 616] on button "Cancel" at bounding box center [1371, 631] width 79 height 33
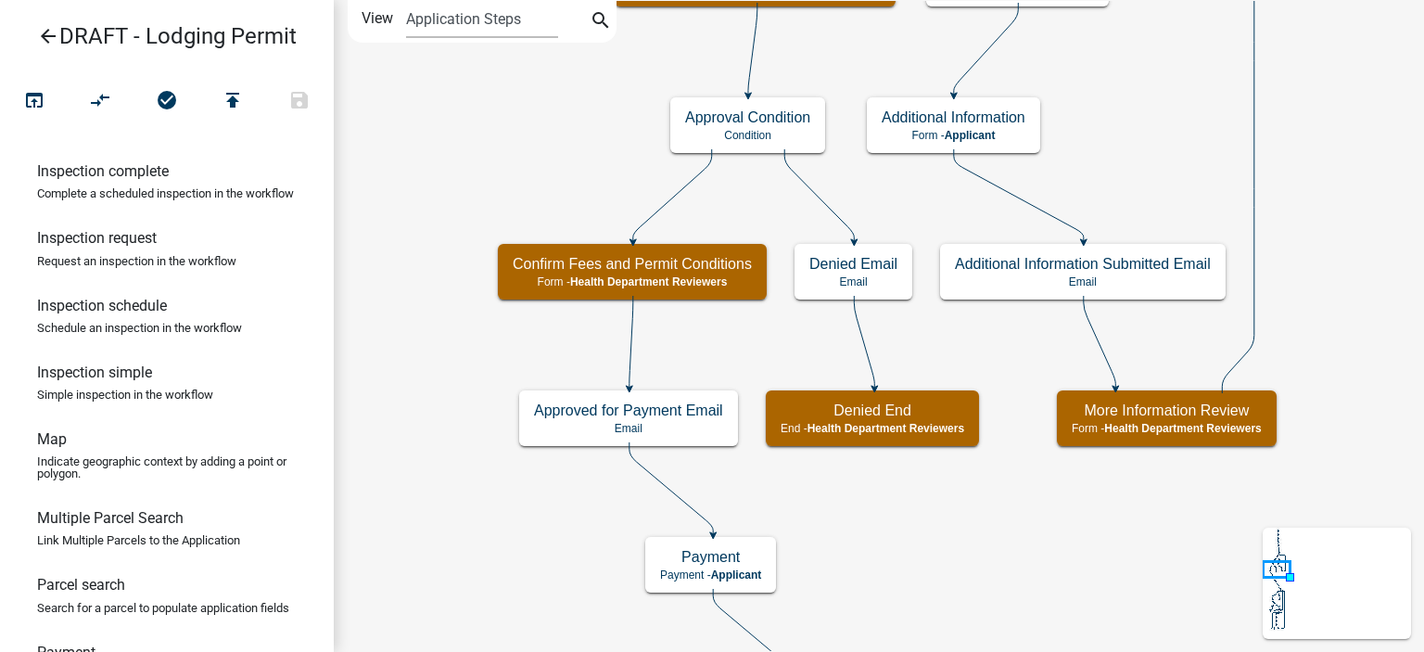
scroll to position [0, 0]
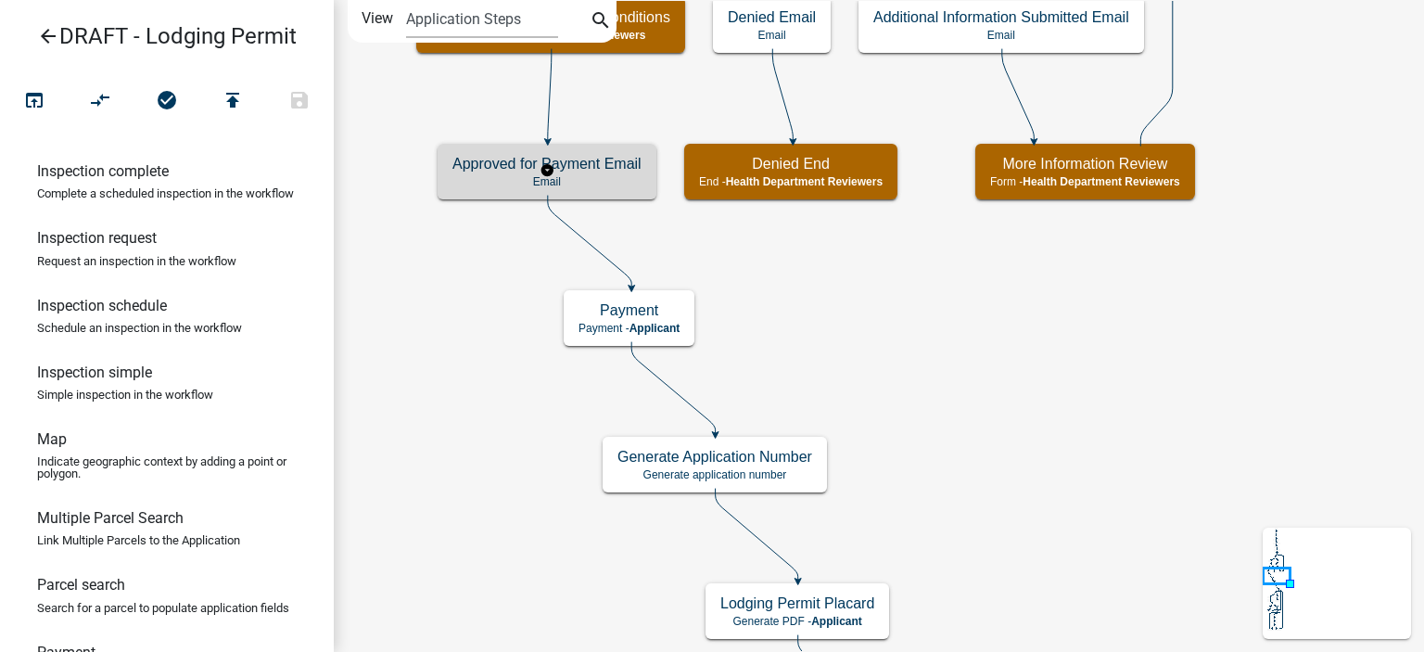
click at [627, 180] on p "Email" at bounding box center [547, 181] width 189 height 13
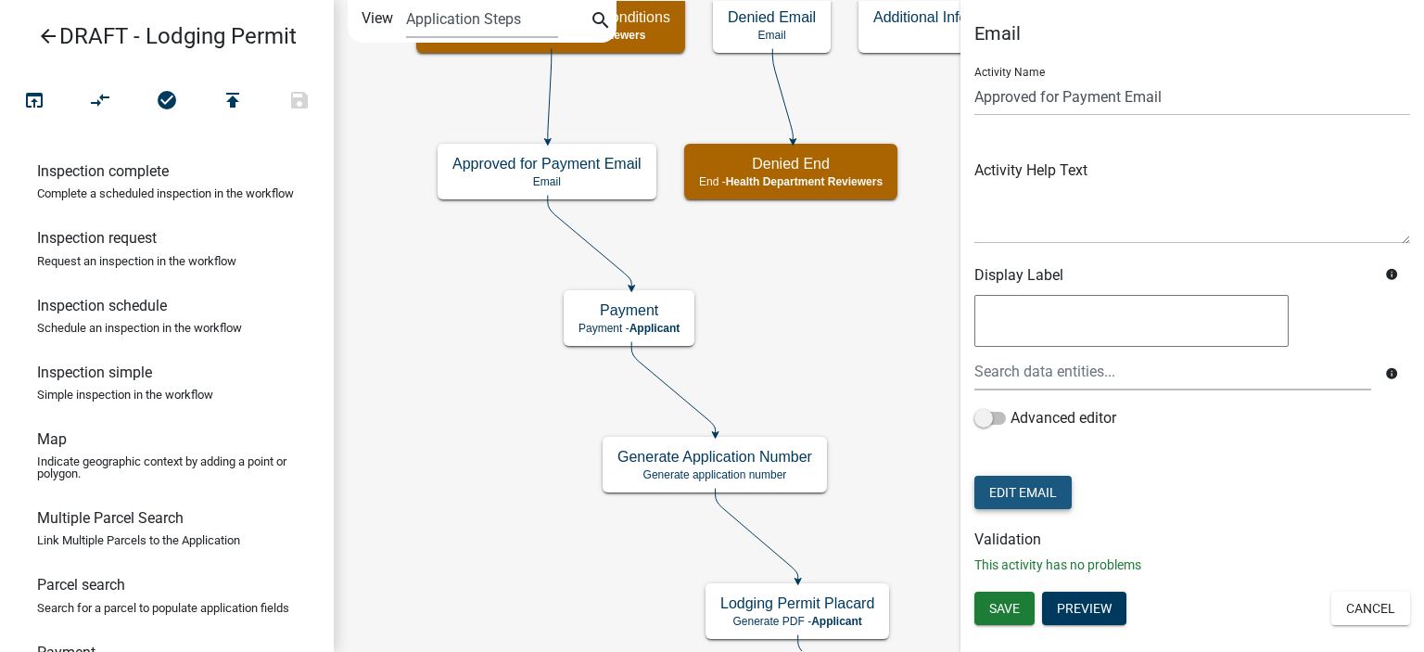
click at [1017, 492] on button "Edit Email" at bounding box center [1023, 492] width 97 height 33
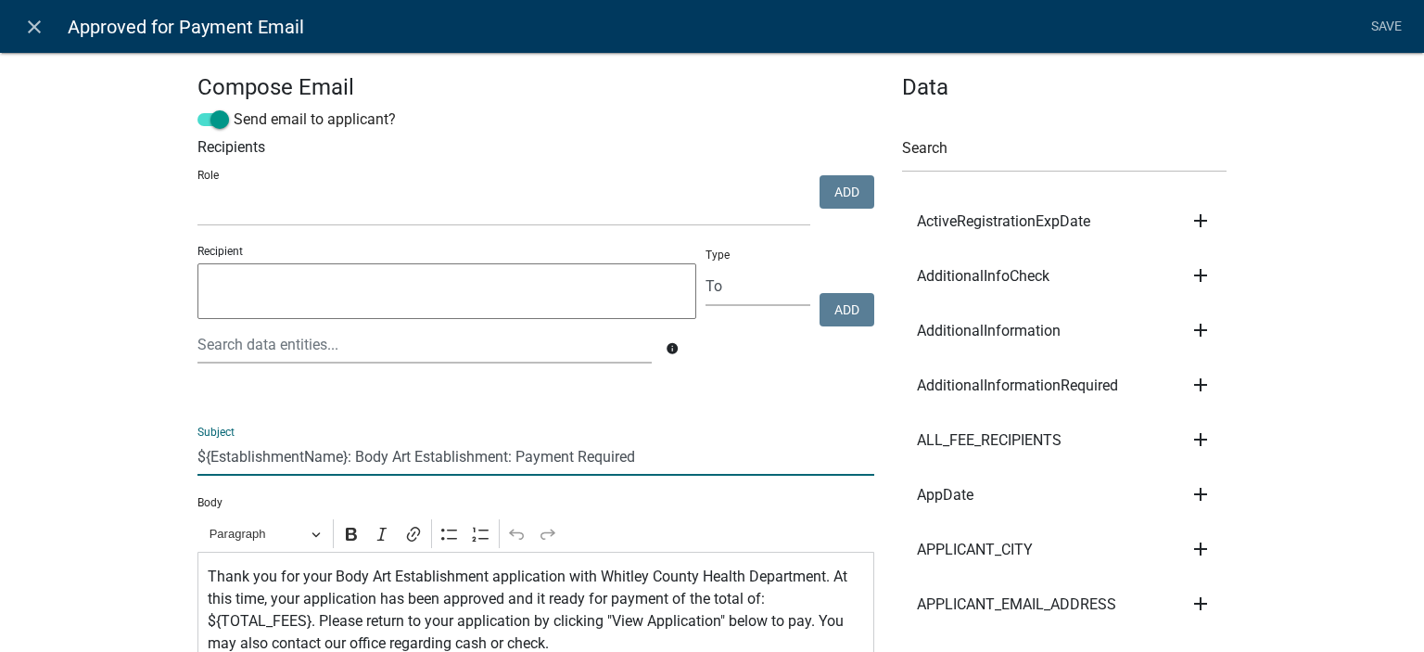
drag, startPoint x: 352, startPoint y: 458, endPoint x: 504, endPoint y: 455, distance: 152.1
click at [504, 455] on input "${EstablishmentName}: Body Art Establishment: Payment Required" at bounding box center [536, 457] width 677 height 38
paste input "Lodging Permi"
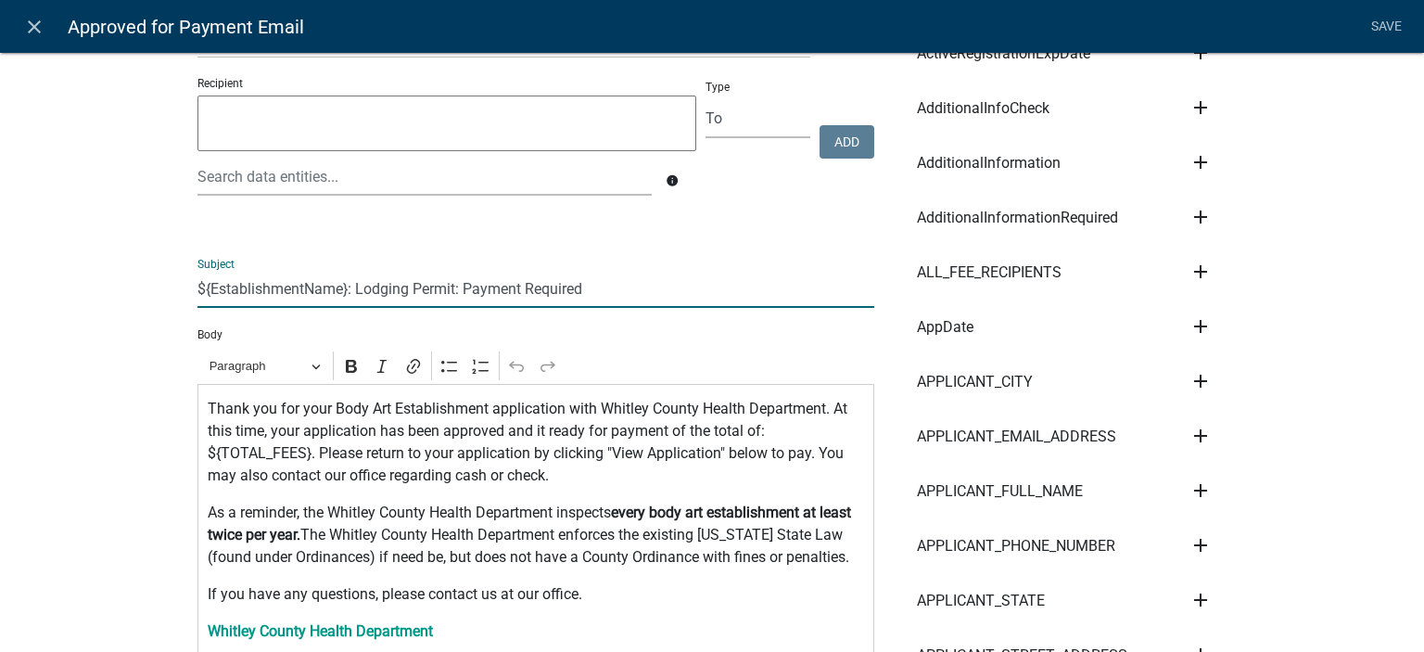
scroll to position [185, 0]
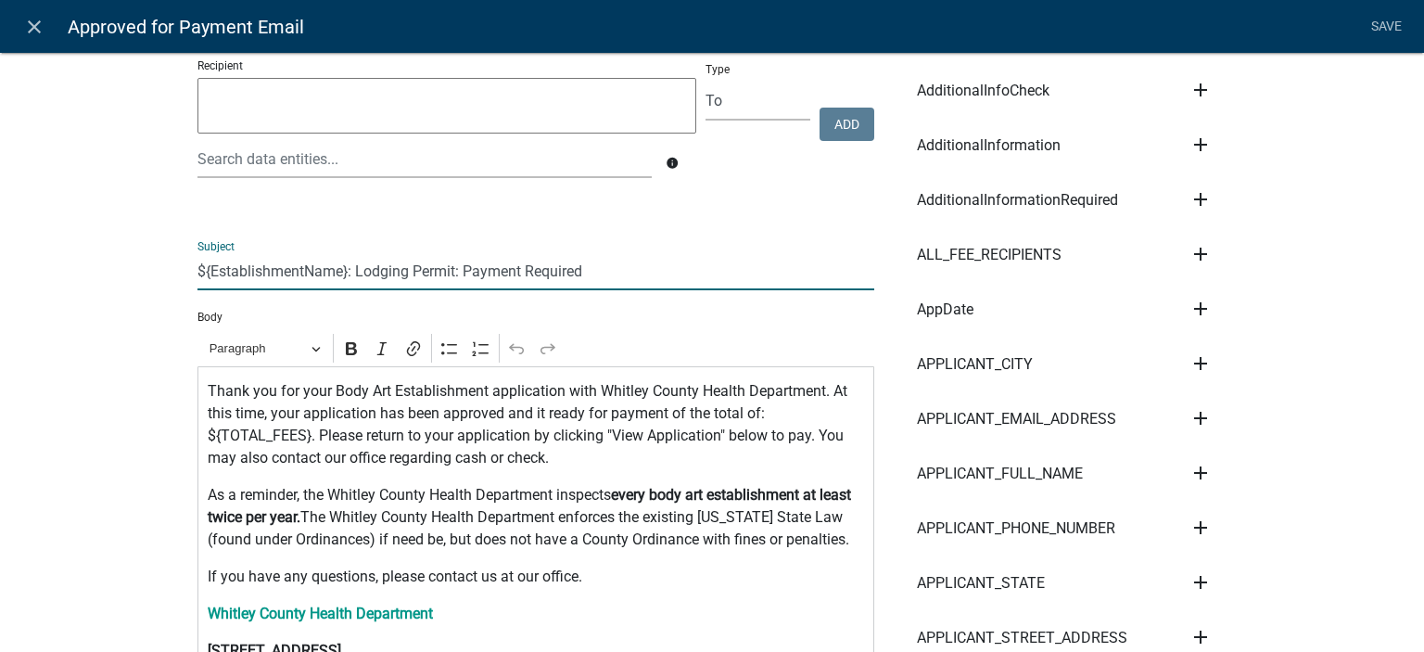
type input "${EstablishmentName}: Lodging Permit: Payment Required"
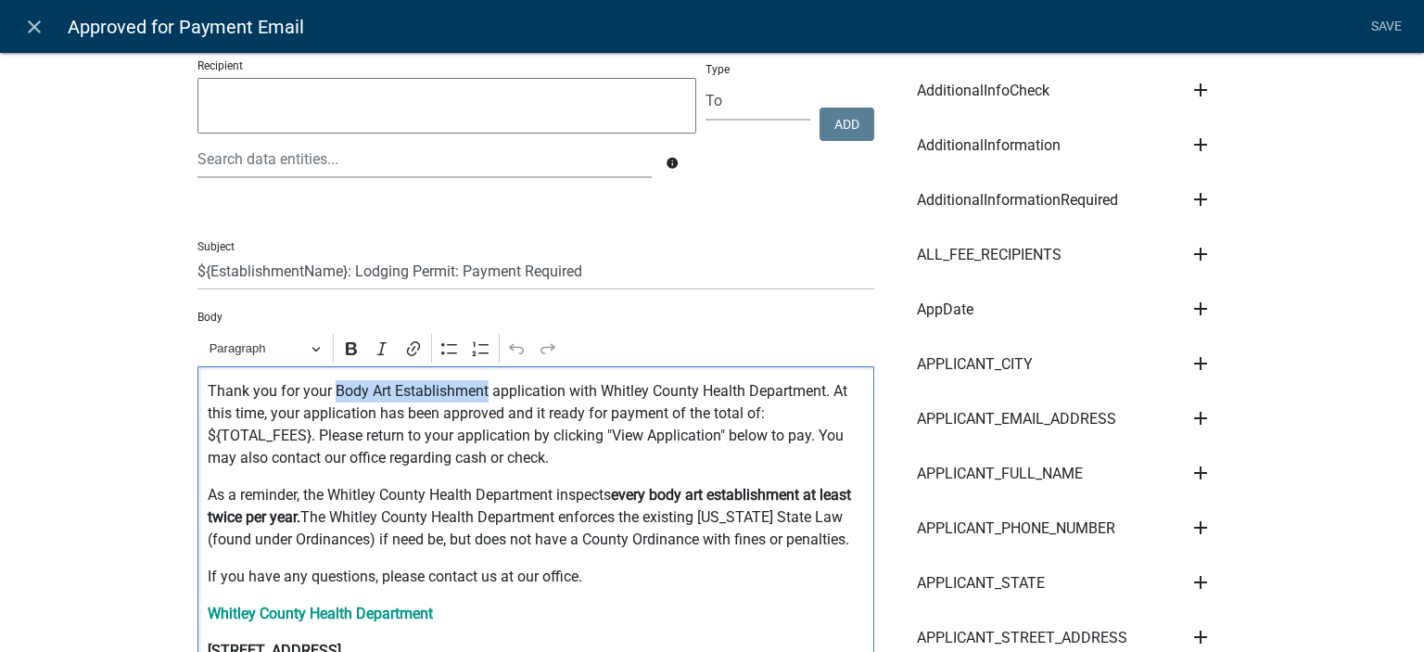
drag, startPoint x: 328, startPoint y: 393, endPoint x: 482, endPoint y: 403, distance: 154.3
click at [482, 403] on p "Thank you for your Body Art Establishment application with Whitley County Healt…" at bounding box center [536, 424] width 657 height 89
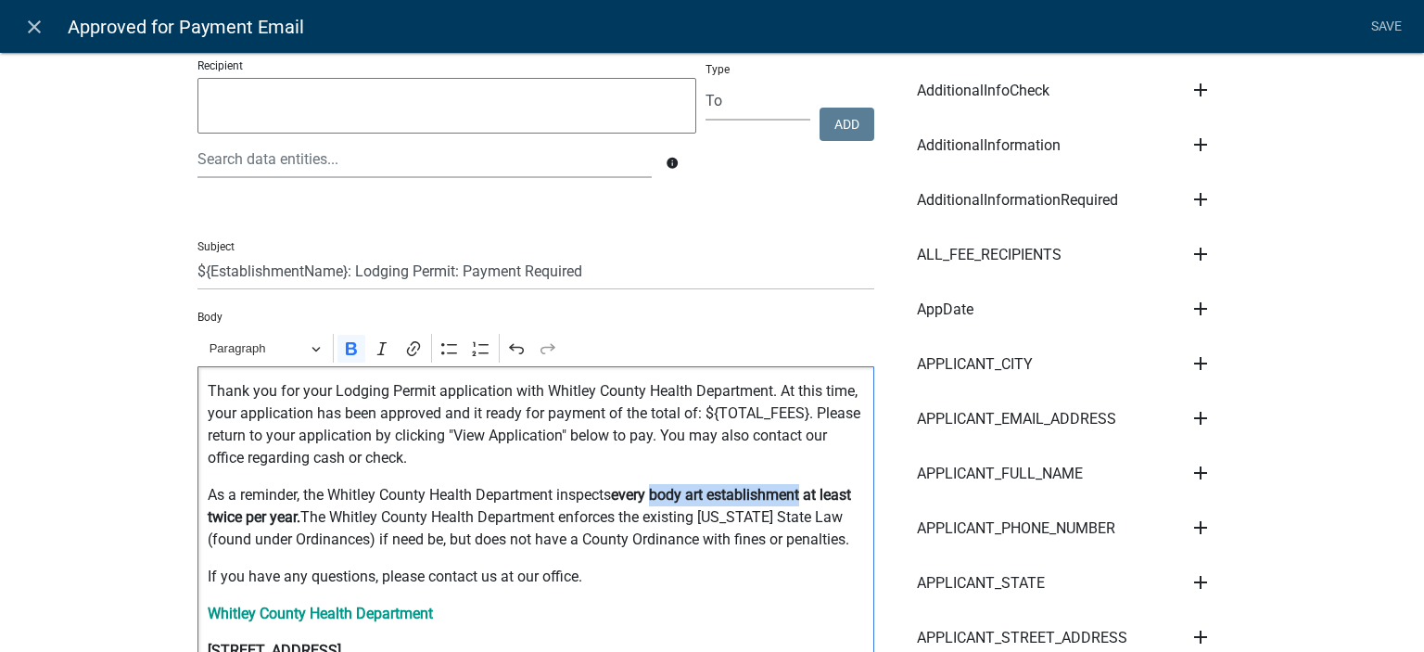
drag, startPoint x: 651, startPoint y: 496, endPoint x: 800, endPoint y: 497, distance: 149.3
click at [800, 497] on strong "every body art establishment at least twice per year." at bounding box center [530, 506] width 644 height 40
drag, startPoint x: 708, startPoint y: 498, endPoint x: 754, endPoint y: 497, distance: 45.4
click at [754, 497] on strong "every Lodging Permit at least twice per year." at bounding box center [536, 506] width 656 height 40
click at [725, 498] on strong "every Lodging at least twice per year." at bounding box center [512, 506] width 609 height 40
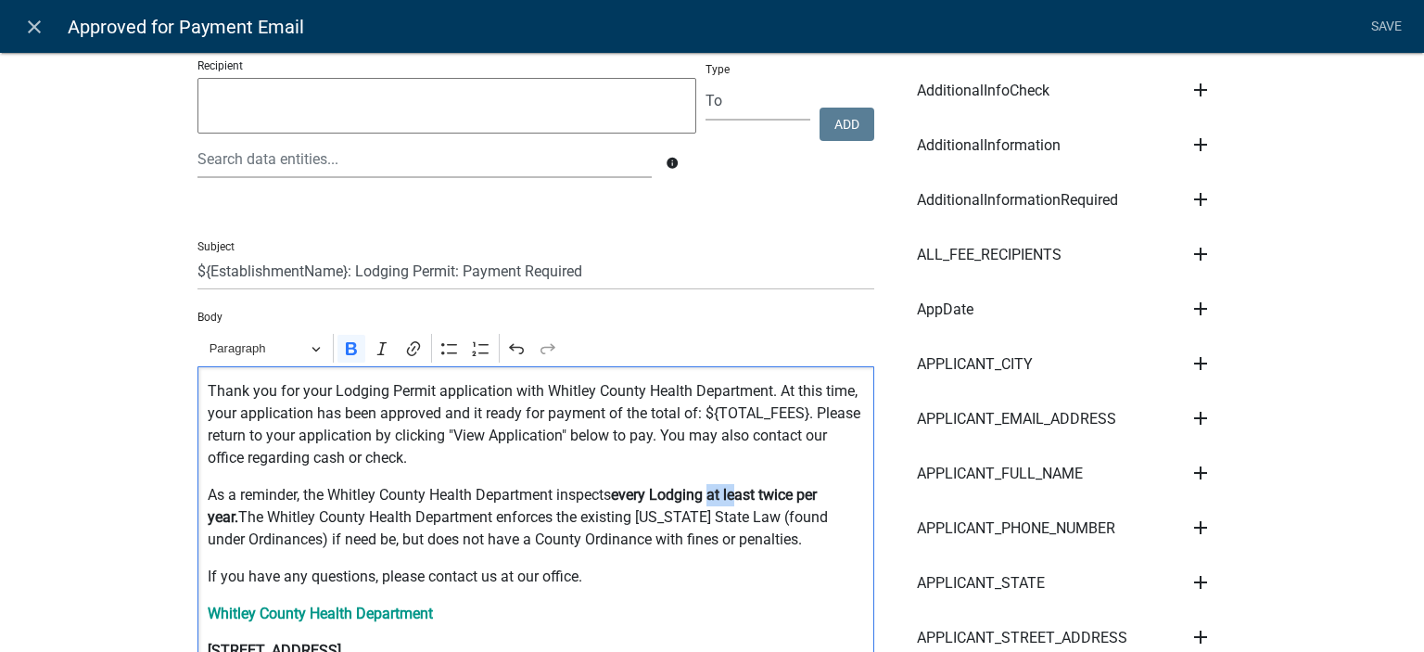
drag, startPoint x: 708, startPoint y: 498, endPoint x: 733, endPoint y: 494, distance: 25.3
click at [733, 494] on strong "every Lodging at least twice per year." at bounding box center [512, 506] width 609 height 40
drag, startPoint x: 761, startPoint y: 500, endPoint x: 849, endPoint y: 500, distance: 88.1
click at [817, 500] on strong "every Lodging at least twice per year." at bounding box center [512, 506] width 609 height 40
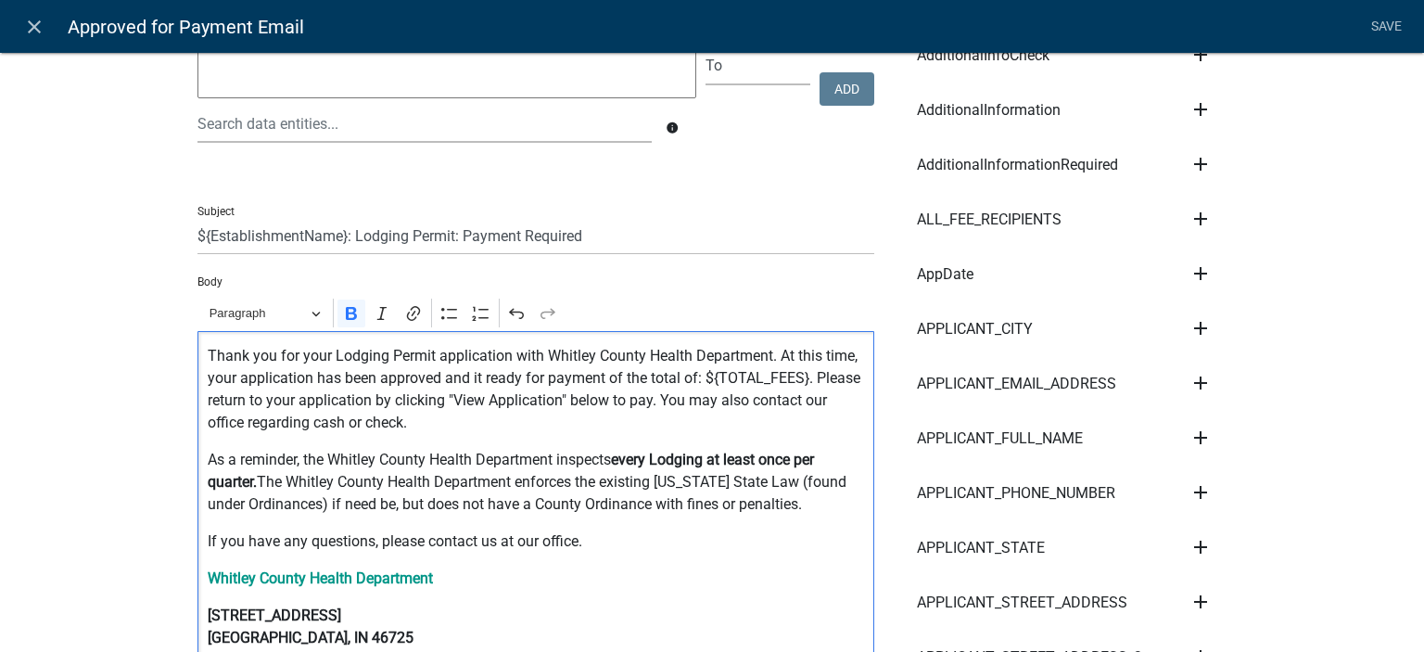
scroll to position [0, 0]
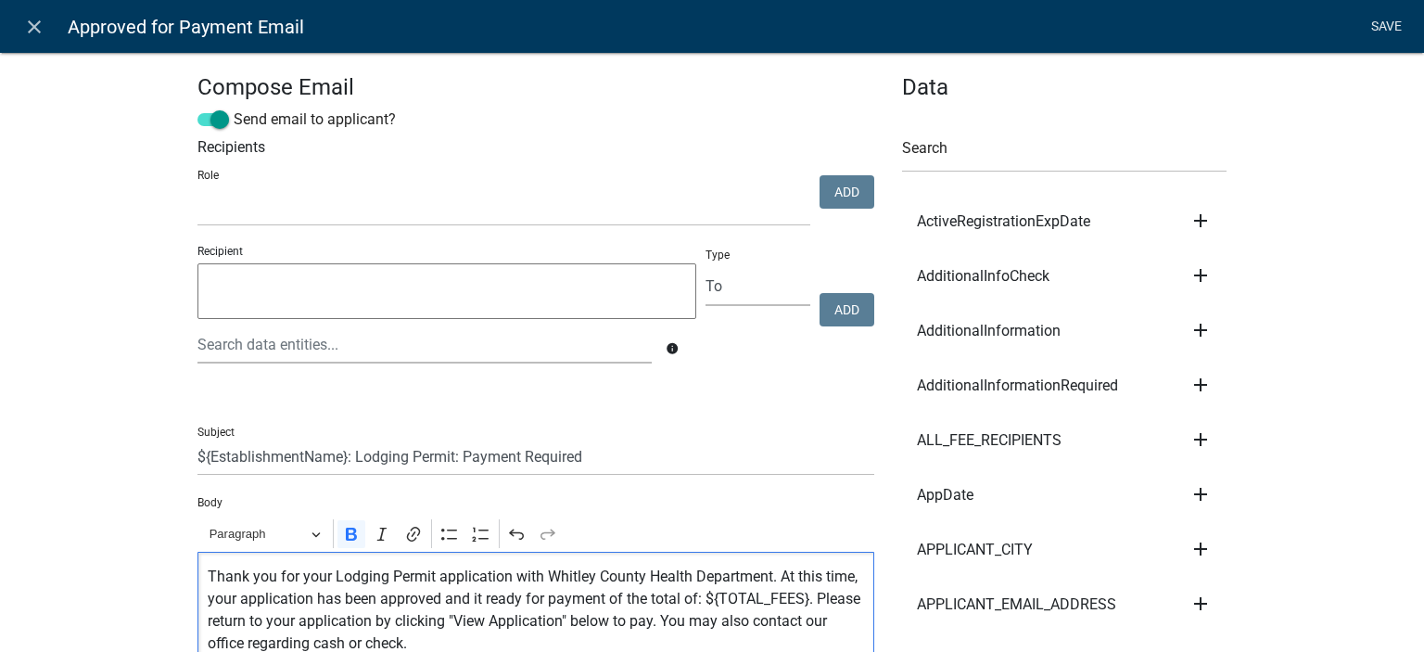
click at [1391, 27] on link "Save" at bounding box center [1386, 26] width 46 height 35
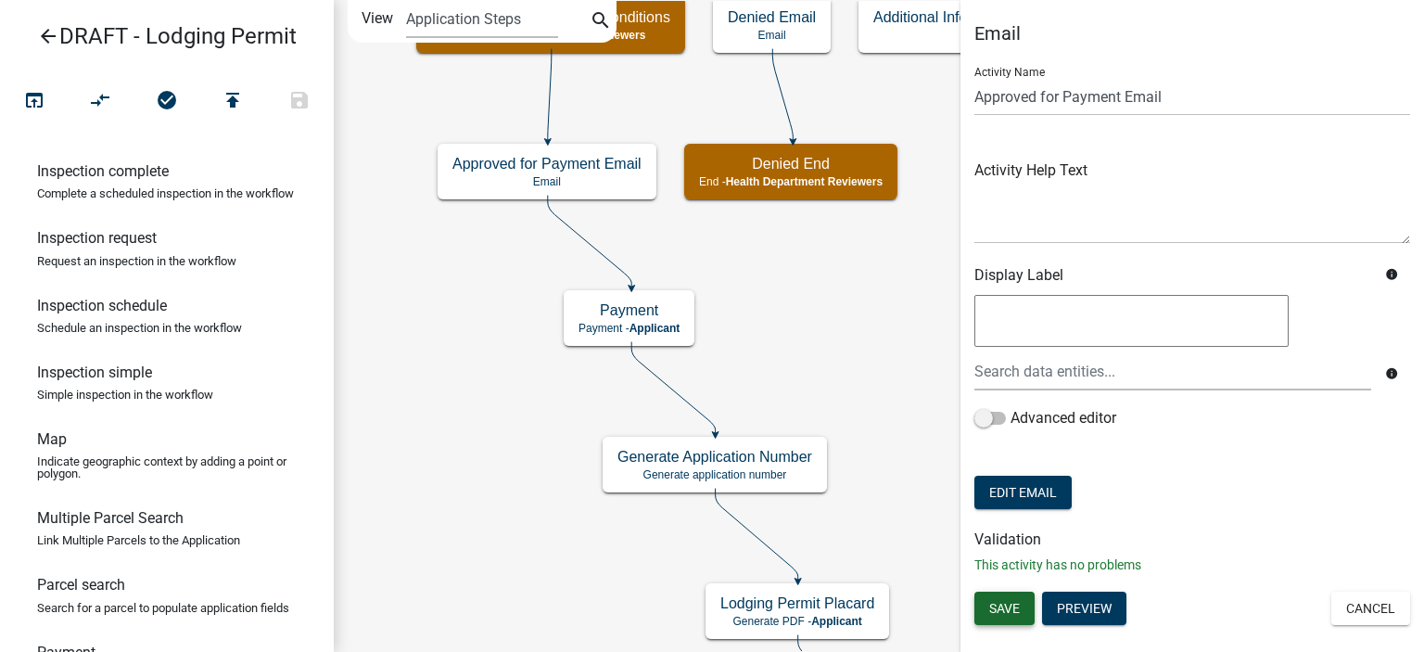
click at [1007, 615] on button "Save" at bounding box center [1005, 608] width 60 height 33
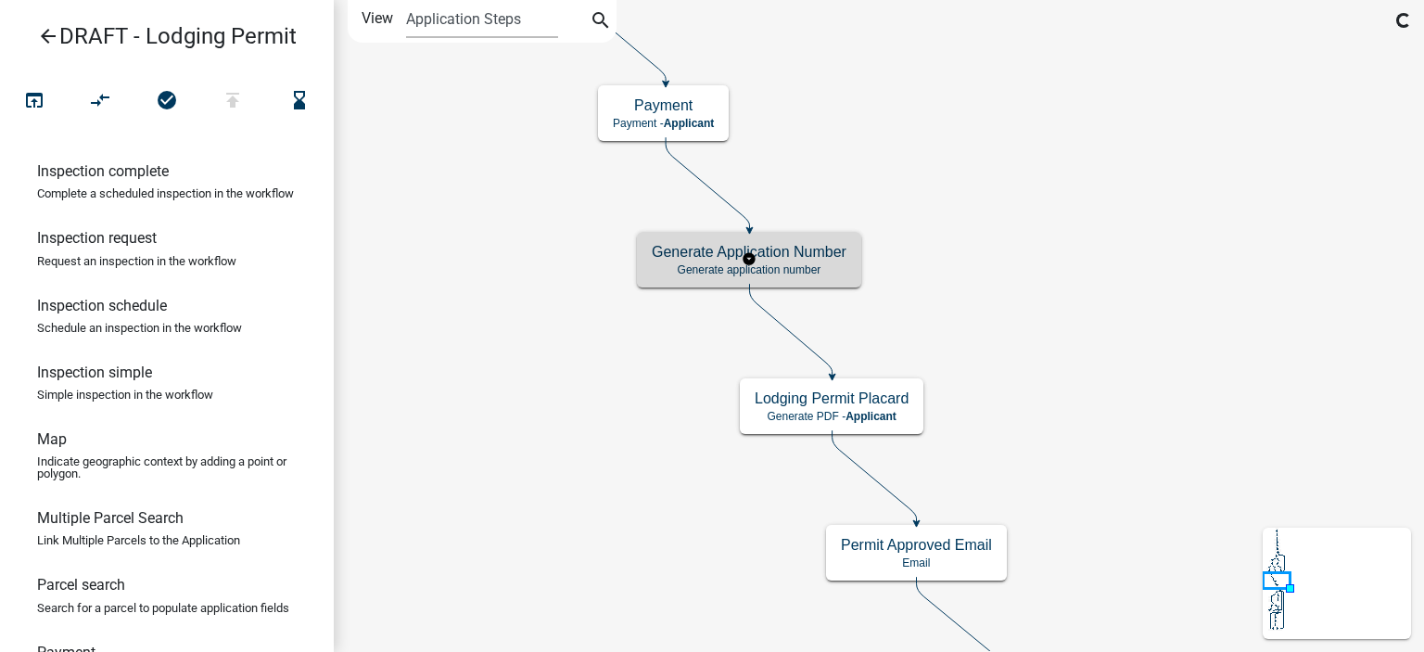
click at [671, 283] on div "Generate Application Number Generate application number" at bounding box center [749, 260] width 224 height 56
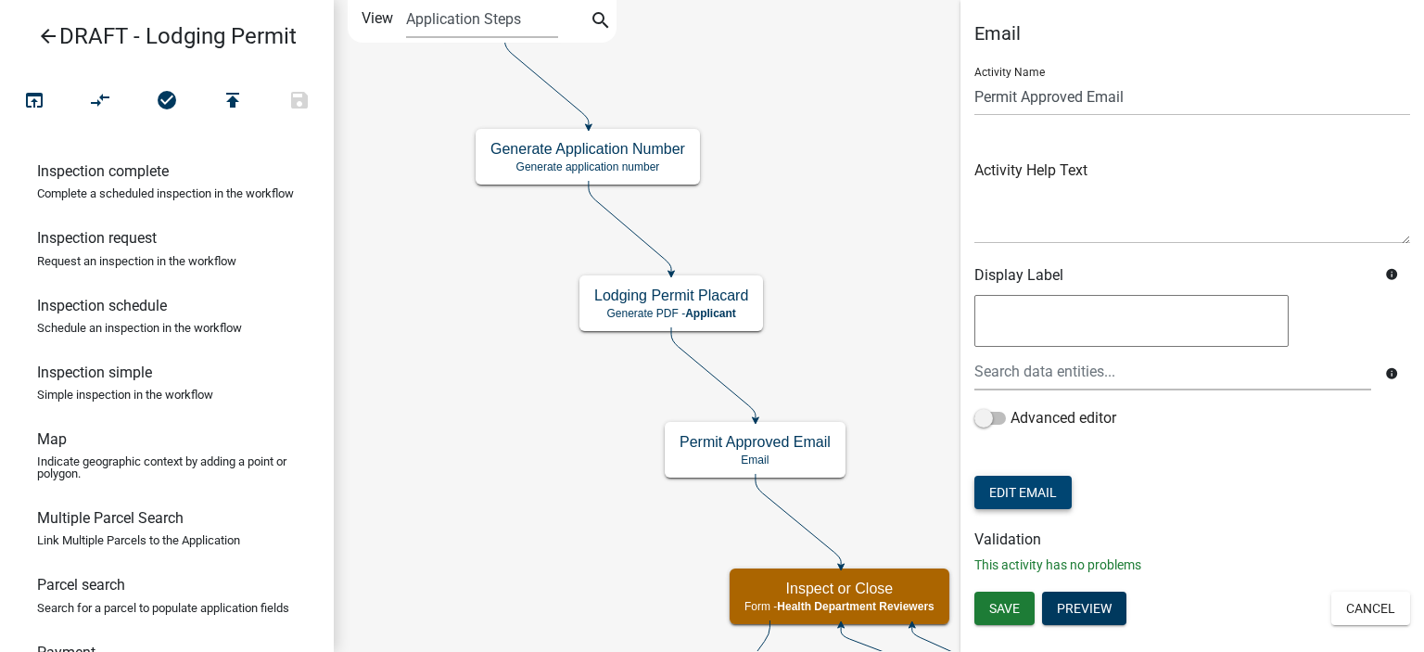
click at [1046, 498] on button "Edit Email" at bounding box center [1023, 492] width 97 height 33
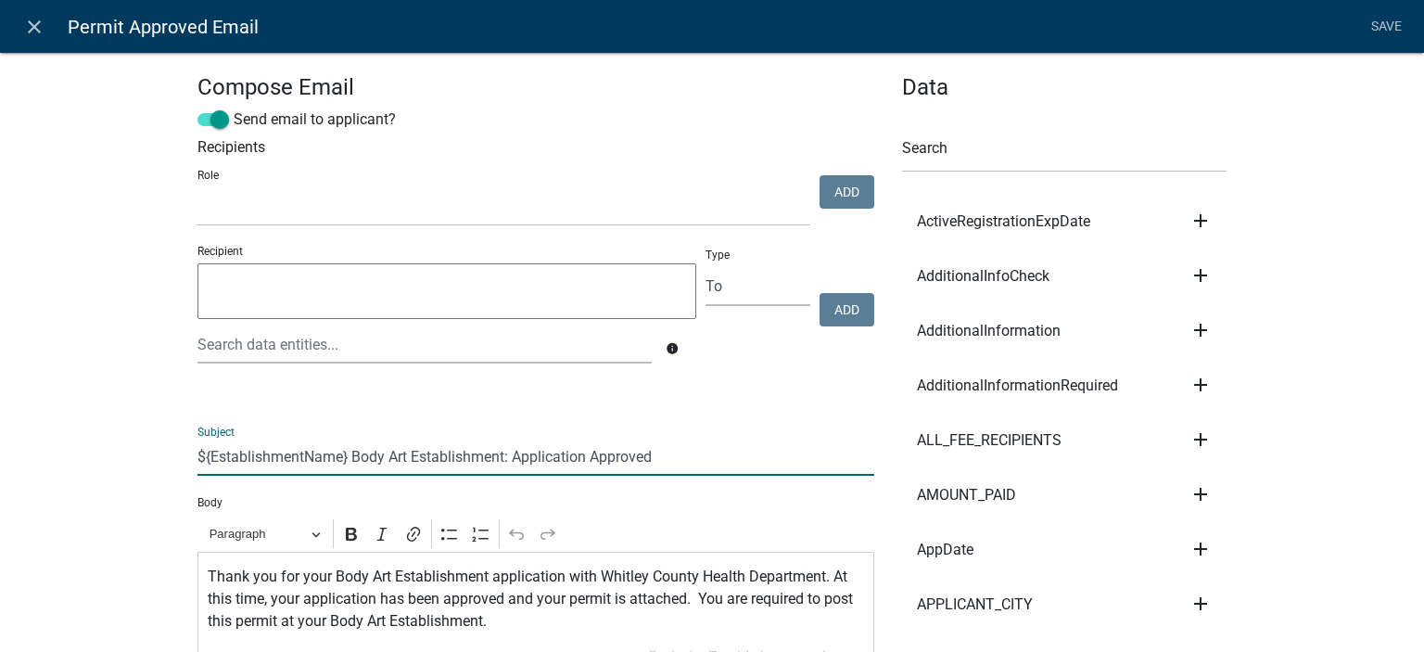
drag, startPoint x: 345, startPoint y: 452, endPoint x: 503, endPoint y: 454, distance: 157.7
click at [503, 454] on input "${EstablishmentName} Body Art Establishment: Application Approved" at bounding box center [536, 457] width 677 height 38
paste input "Lodging Permit"
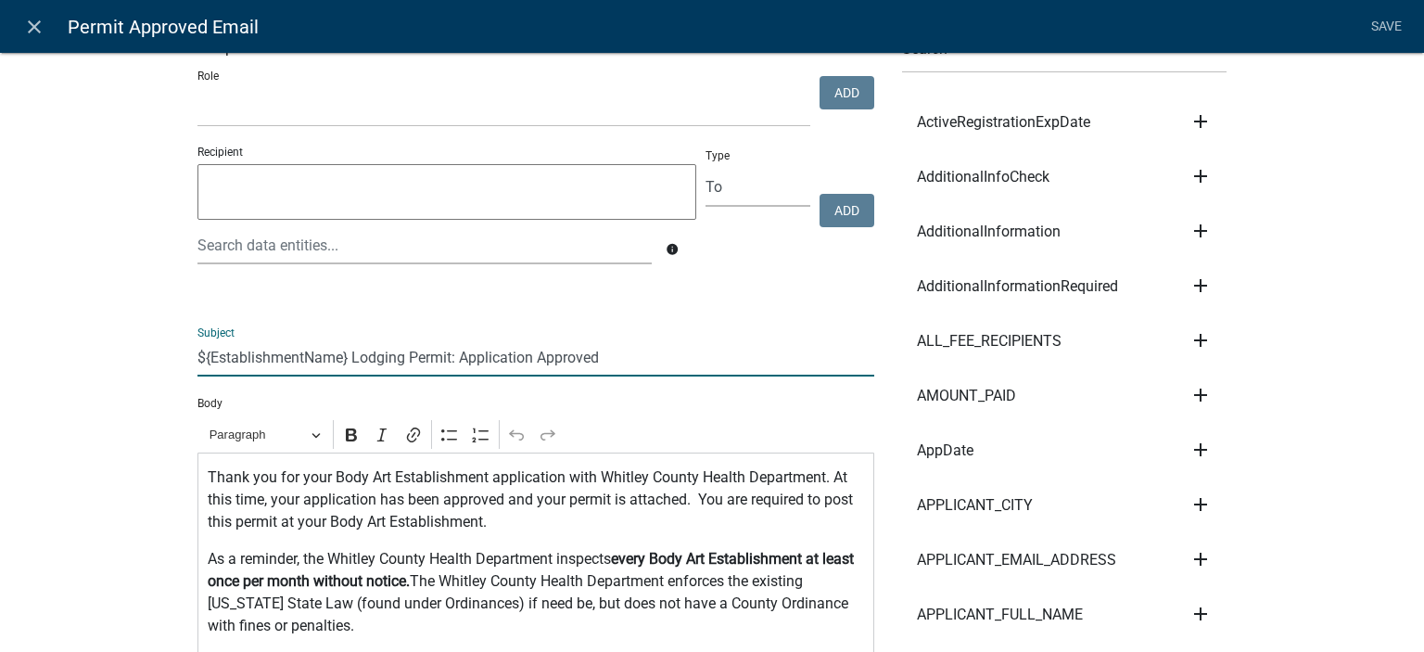
scroll to position [185, 0]
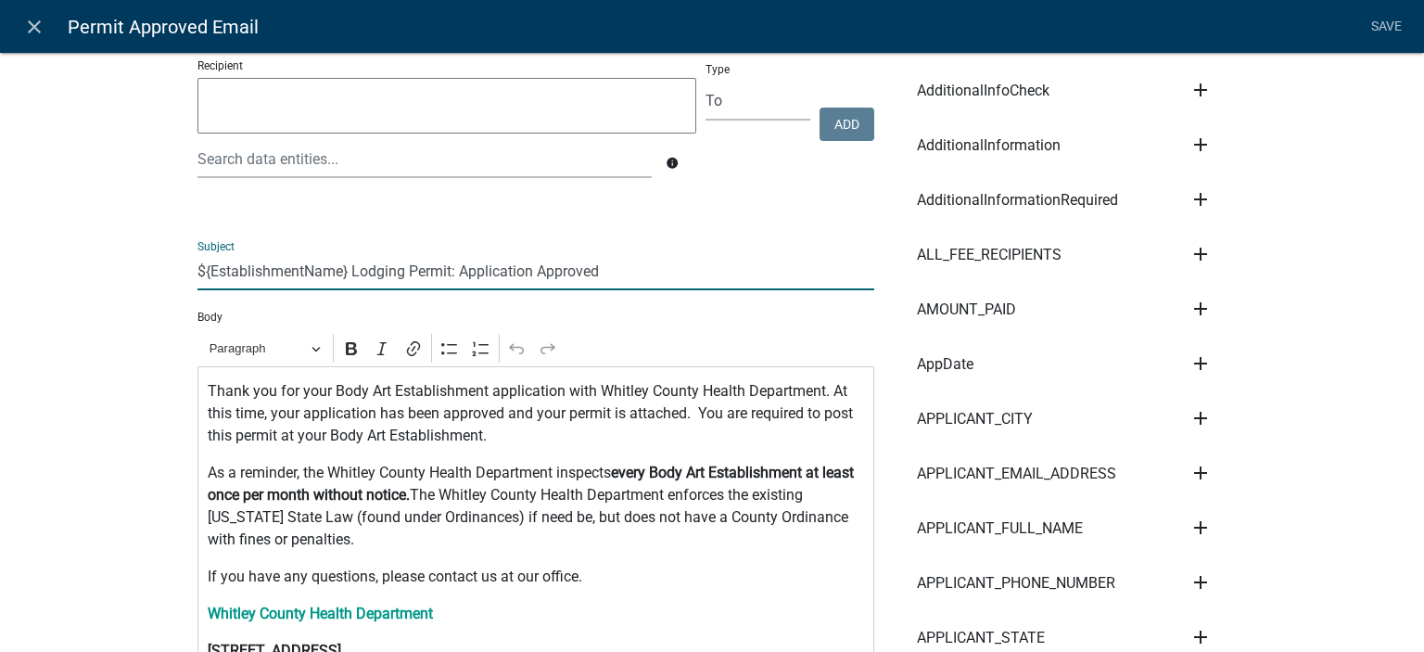
type input "${EstablishmentName} Lodging Permit: Application Approved"
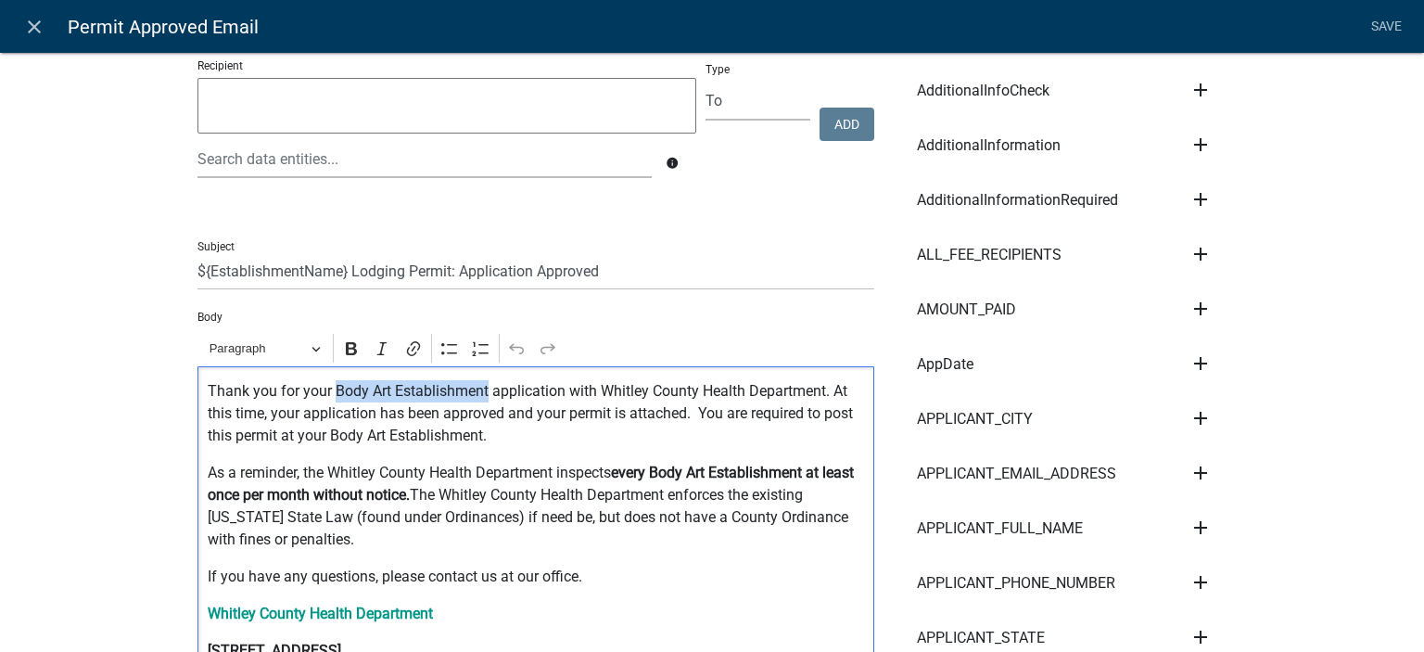
drag, startPoint x: 326, startPoint y: 387, endPoint x: 481, endPoint y: 392, distance: 155.0
click at [481, 392] on p "Thank you for your Body Art Establishment application with Whitley County Healt…" at bounding box center [536, 413] width 657 height 67
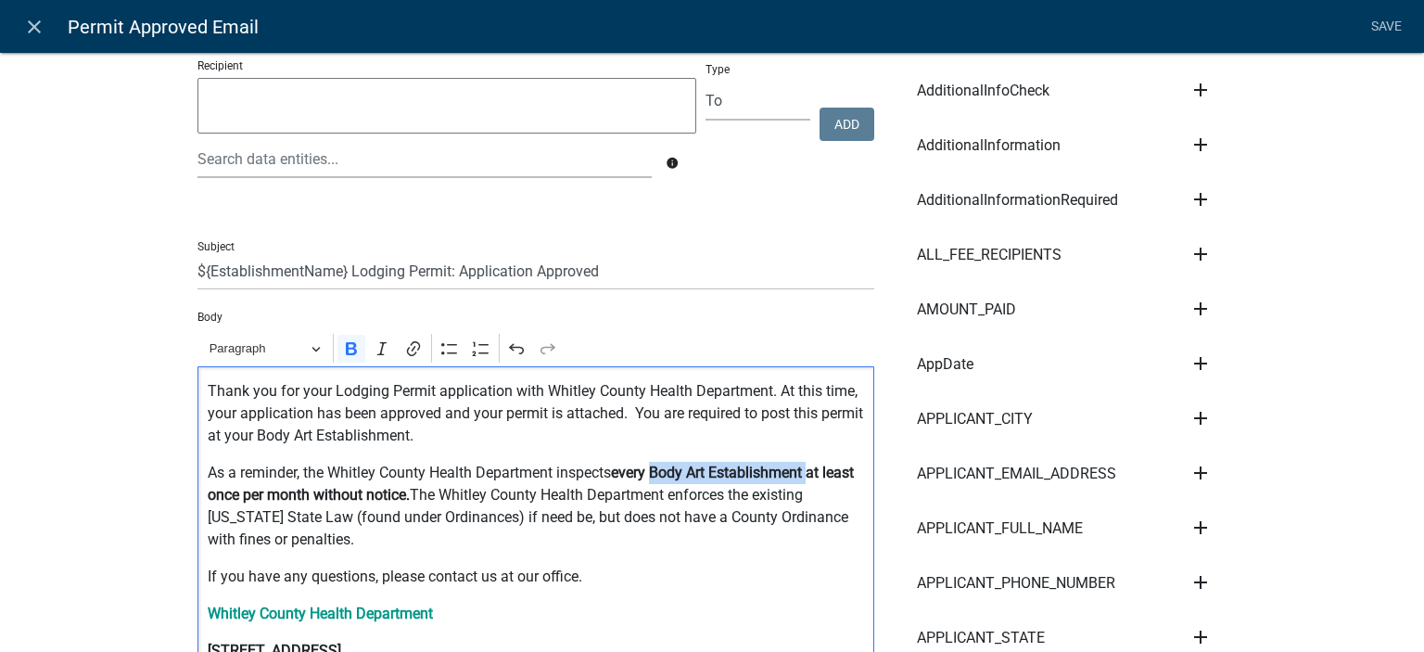
drag, startPoint x: 654, startPoint y: 475, endPoint x: 809, endPoint y: 471, distance: 154.9
click at [809, 471] on strong "every Body Art Establishment at least once per month without notice." at bounding box center [531, 484] width 646 height 40
drag, startPoint x: 705, startPoint y: 474, endPoint x: 753, endPoint y: 477, distance: 48.3
click at [753, 477] on strong "every Lodging Permit at least once per month without notice." at bounding box center [534, 484] width 653 height 40
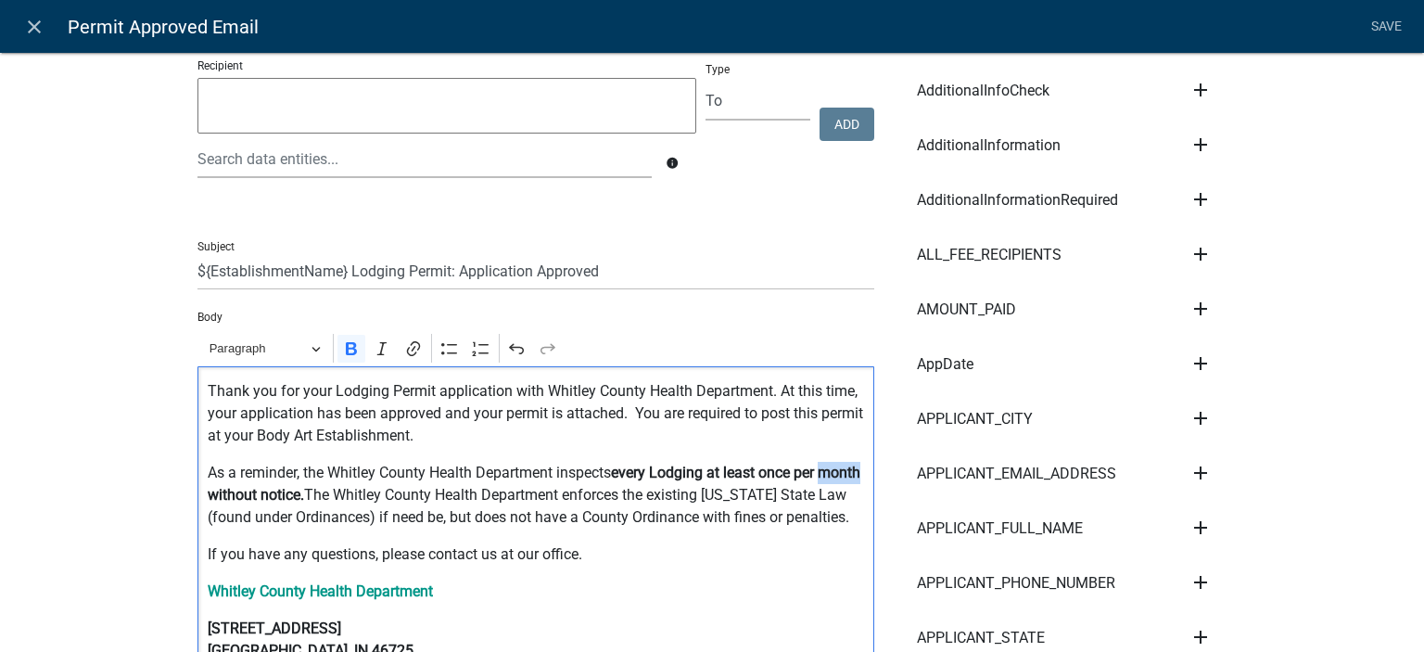
drag, startPoint x: 224, startPoint y: 498, endPoint x: 238, endPoint y: 501, distance: 14.2
click at [238, 501] on div "Thank you for your Lodging Permit application with Whitley County Health Depart…" at bounding box center [536, 540] width 677 height 348
click at [312, 529] on p "As a reminder, the Whitley County Health Department inspects every Lodging at l…" at bounding box center [536, 495] width 657 height 67
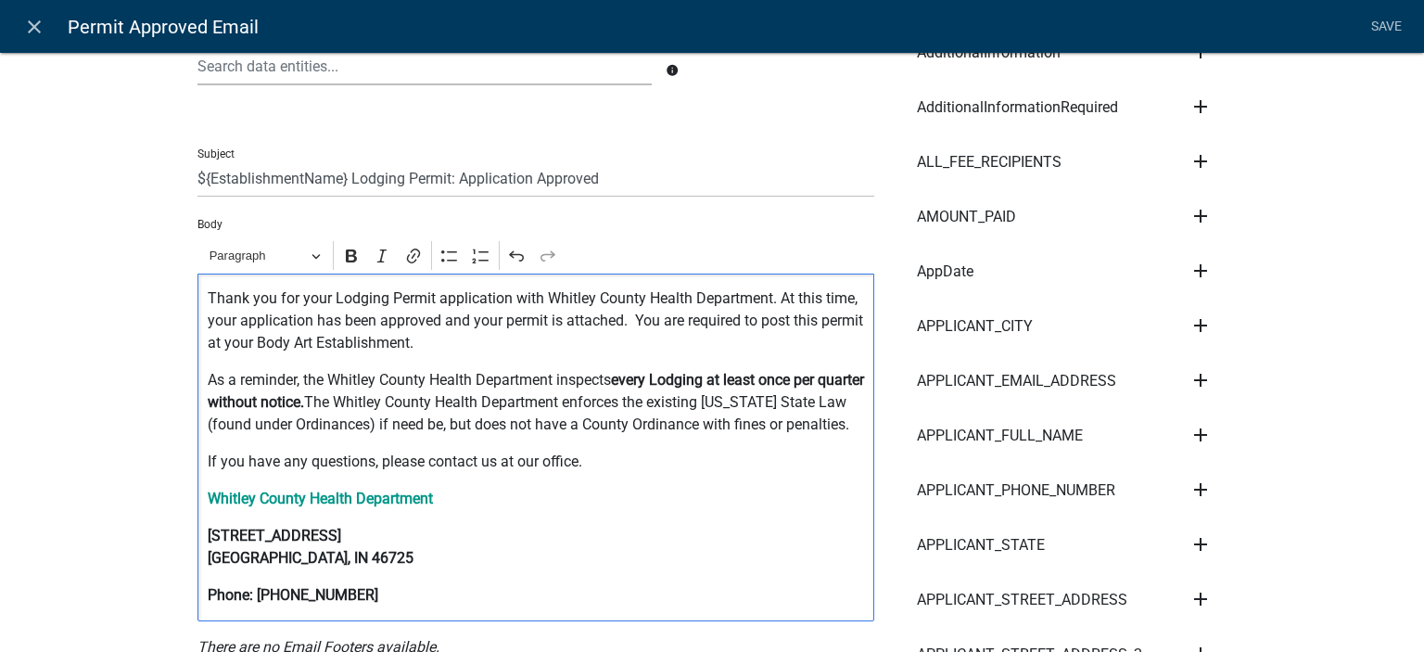
scroll to position [0, 0]
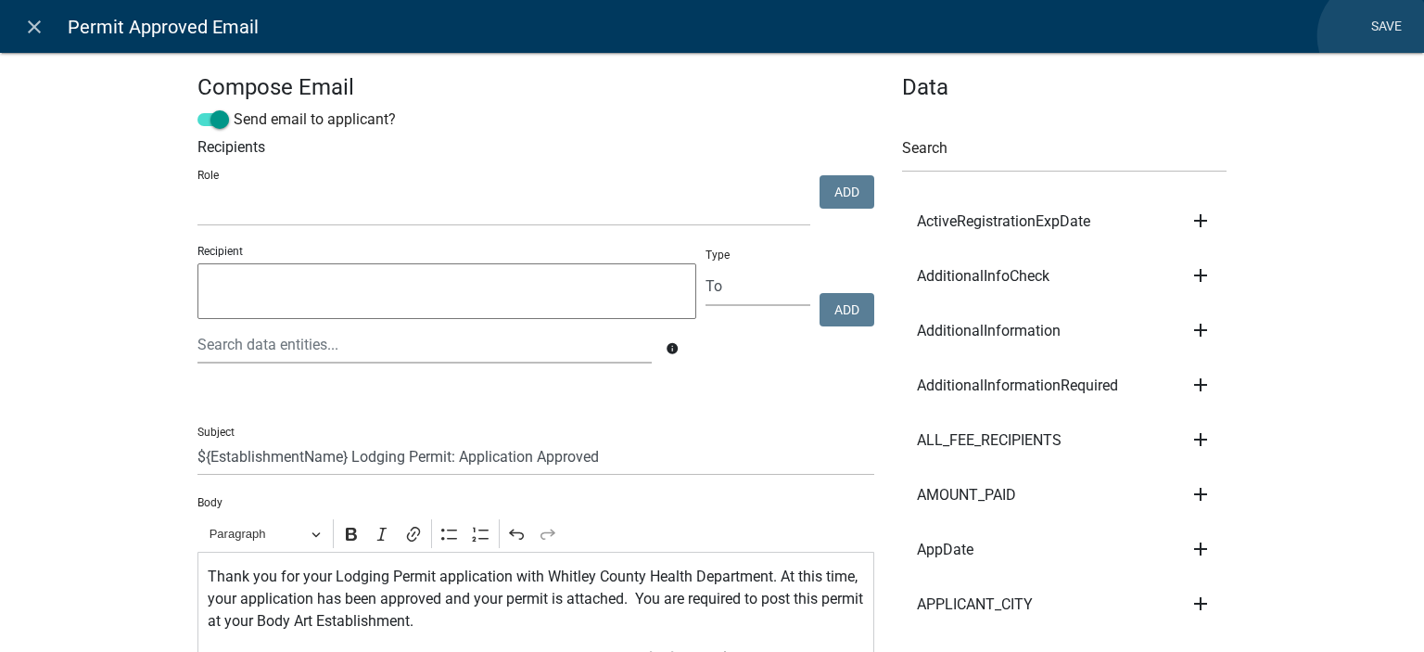
click at [1376, 36] on link "Save" at bounding box center [1386, 26] width 46 height 35
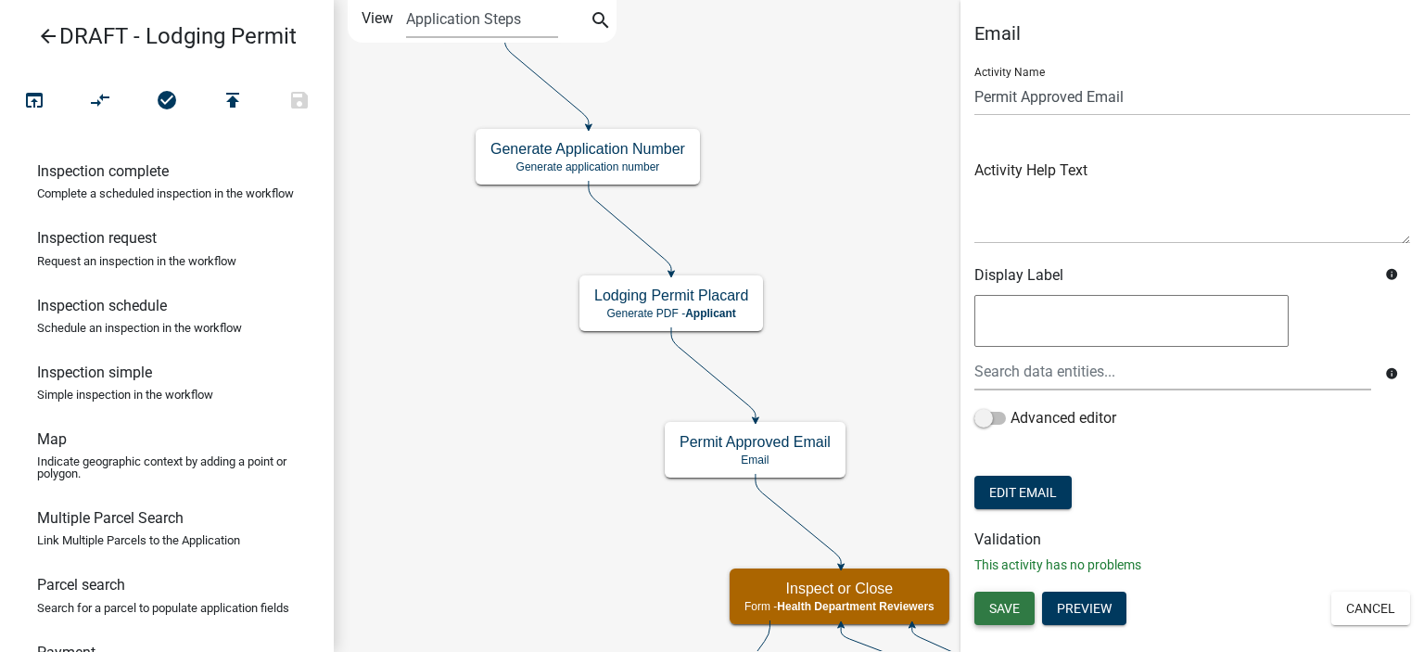
click at [1014, 604] on span "Save" at bounding box center [1004, 608] width 31 height 15
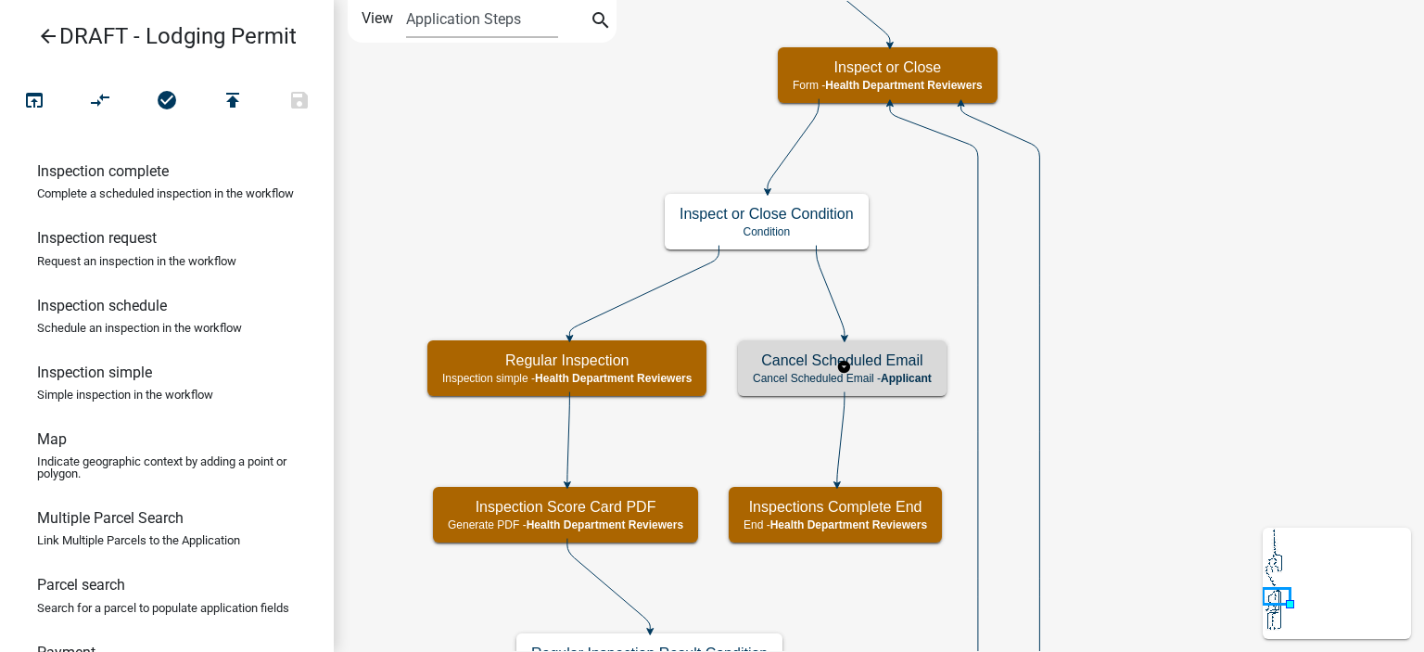
click at [808, 372] on p "Cancel Scheduled Email - Applicant" at bounding box center [842, 378] width 179 height 13
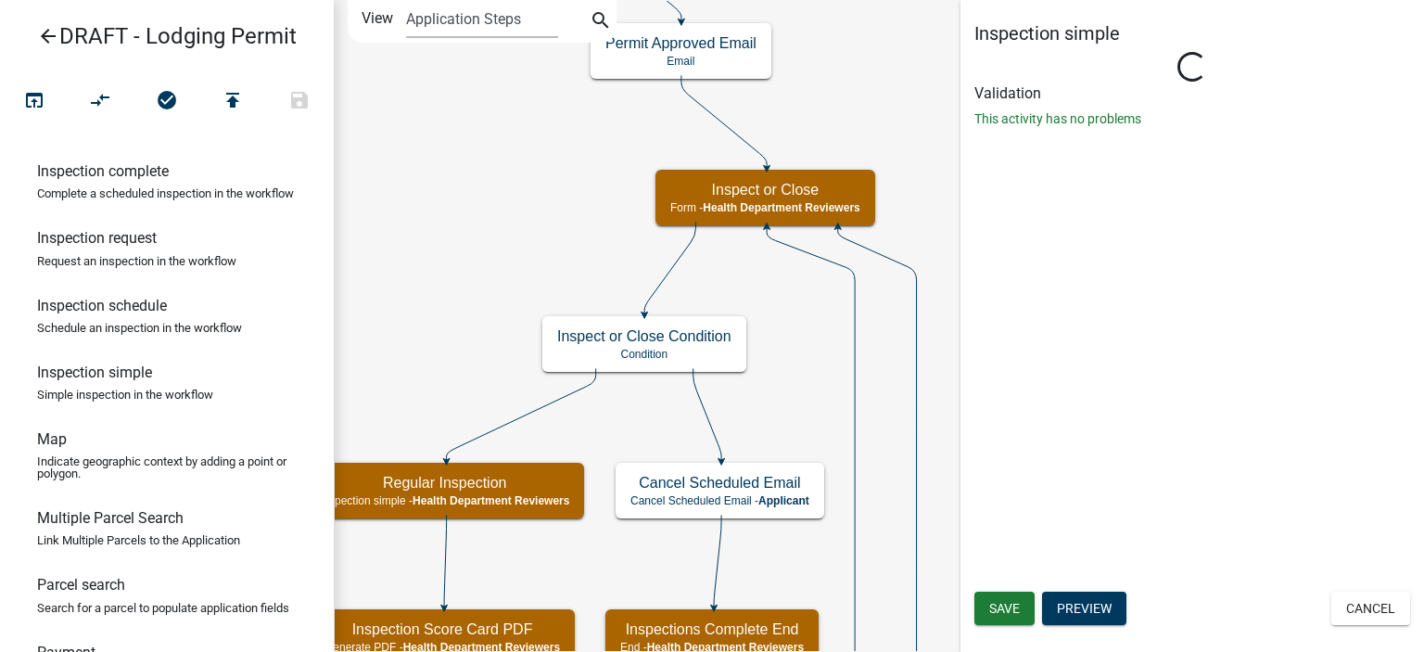
select select "755bb8b7-da9a-4fe7-86b6-7ca338e72645"
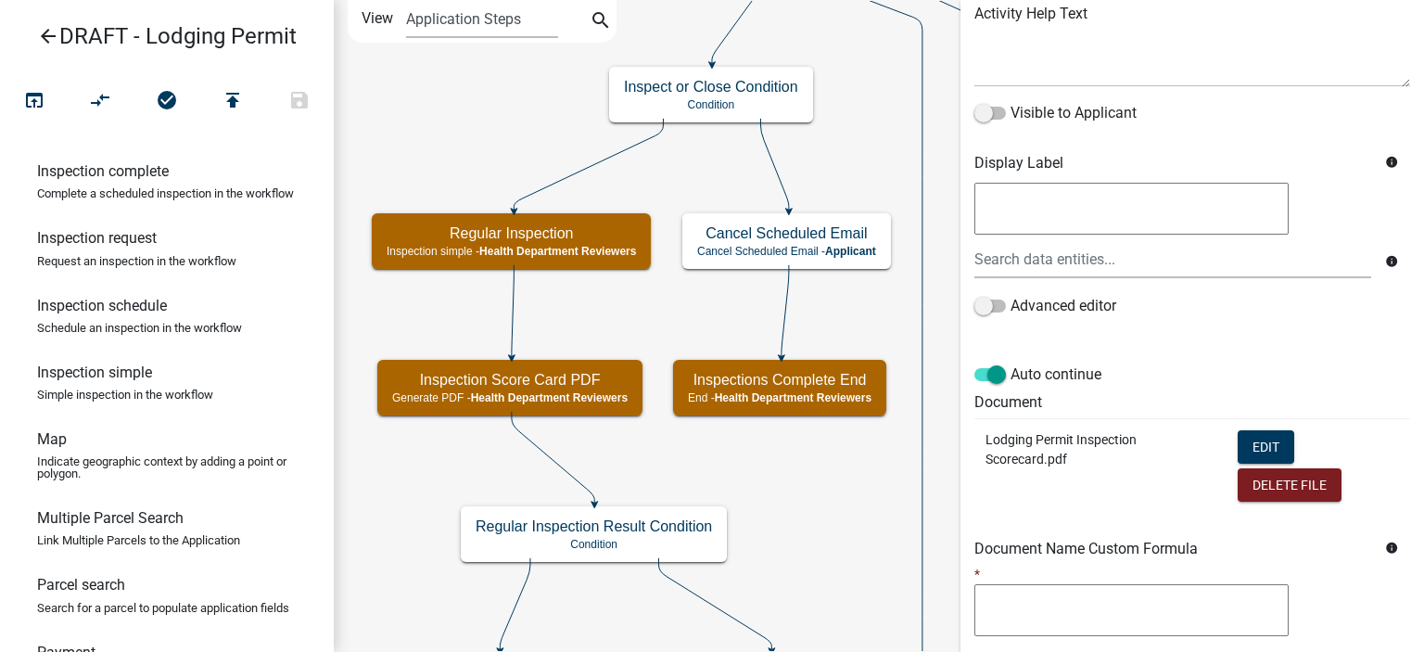
scroll to position [278, 0]
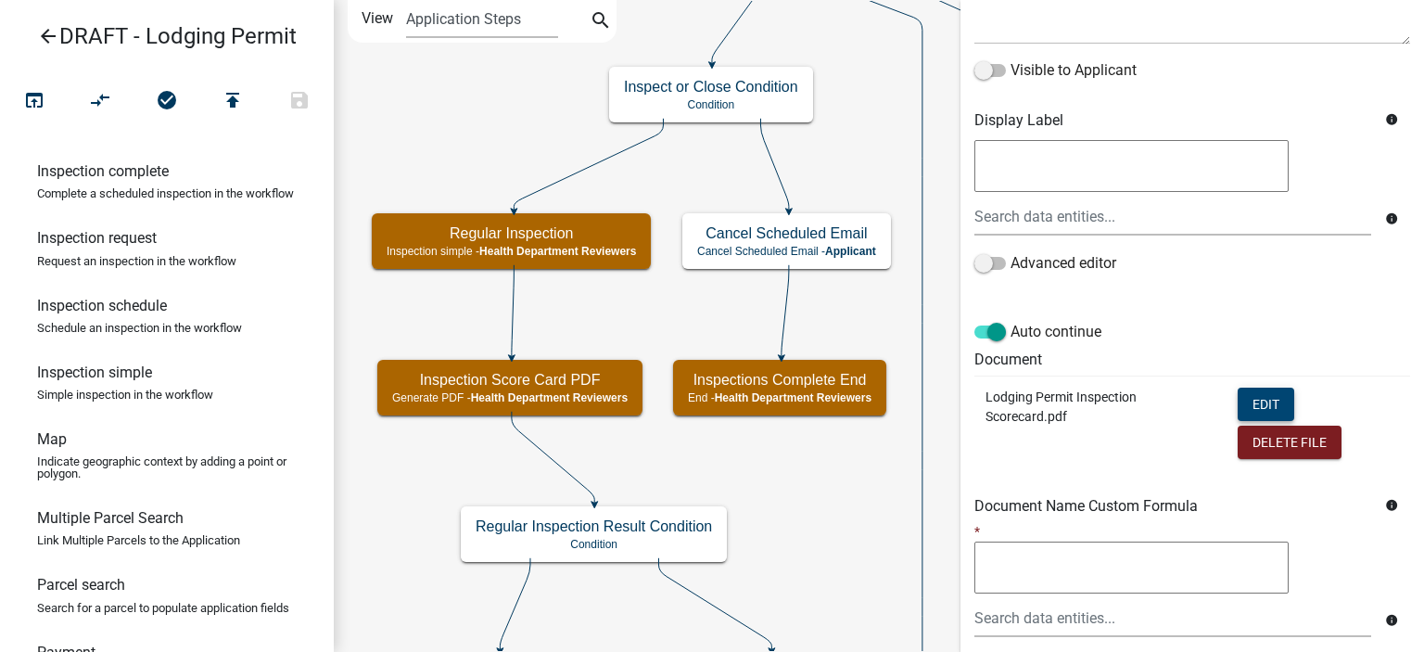
click at [1252, 401] on button "Edit" at bounding box center [1266, 404] width 57 height 33
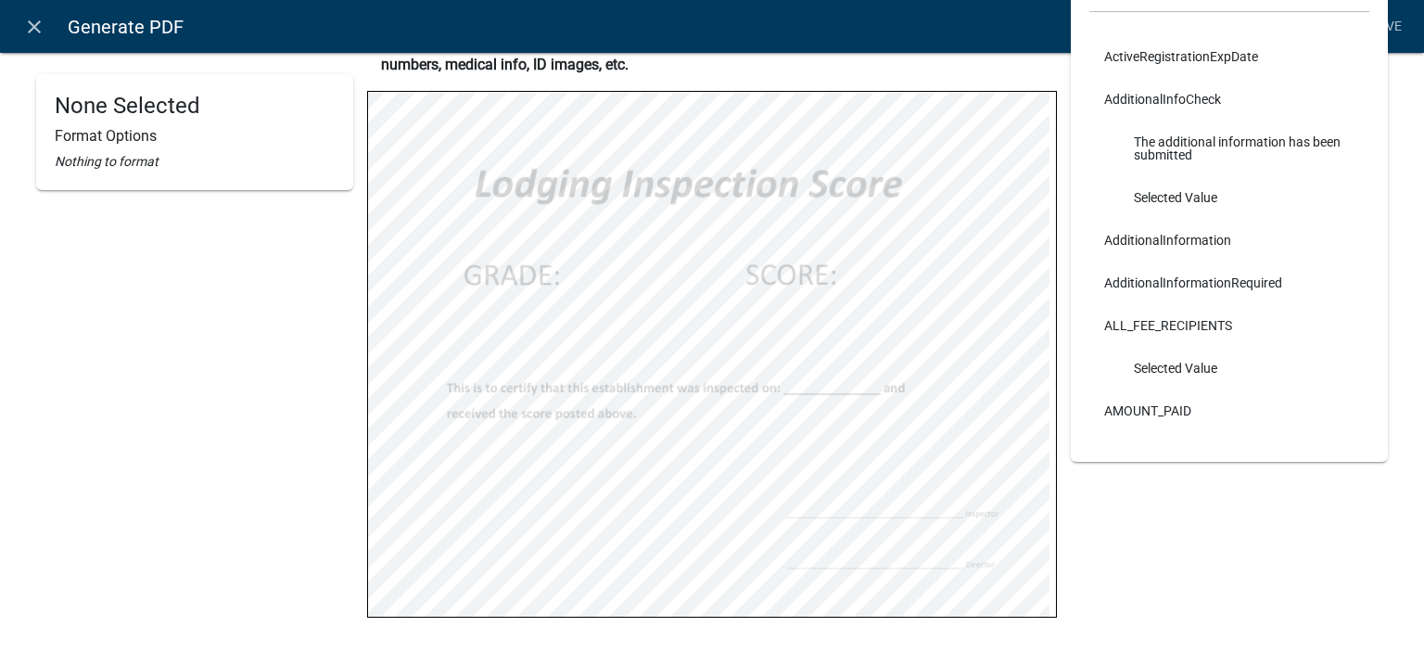
scroll to position [0, 0]
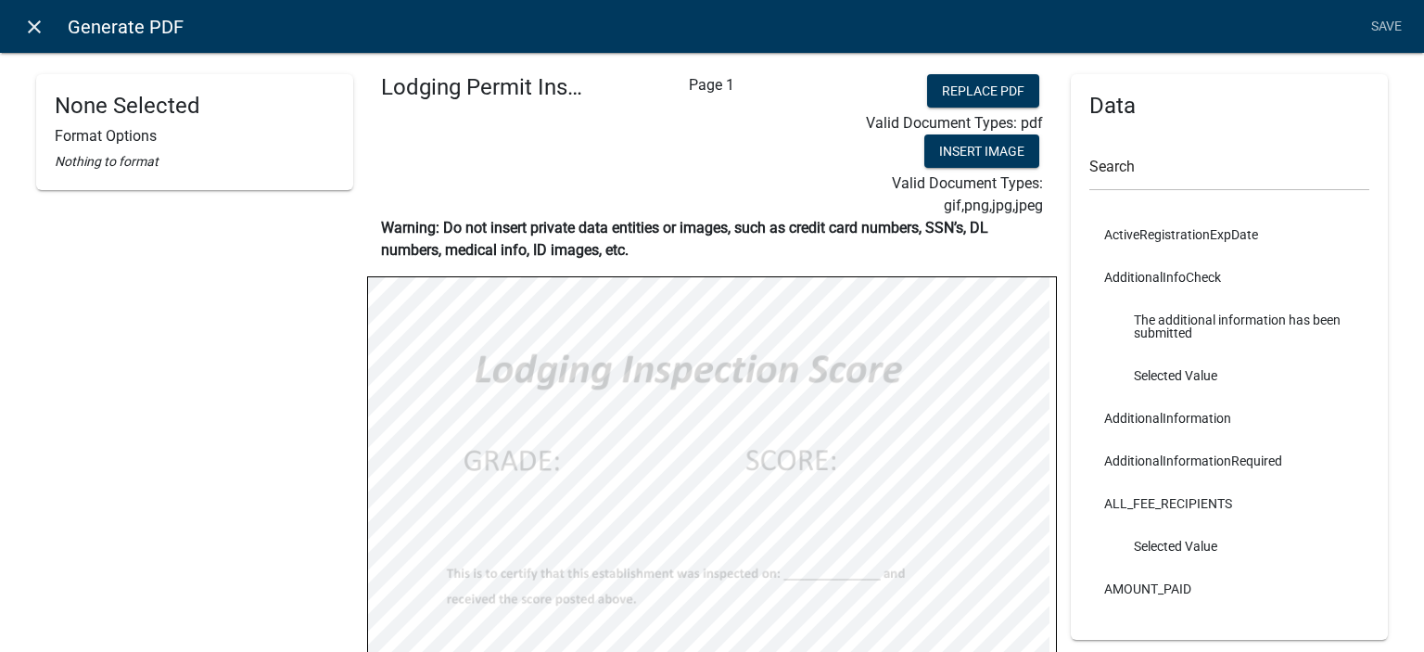
click at [33, 30] on icon "close" at bounding box center [34, 27] width 22 height 22
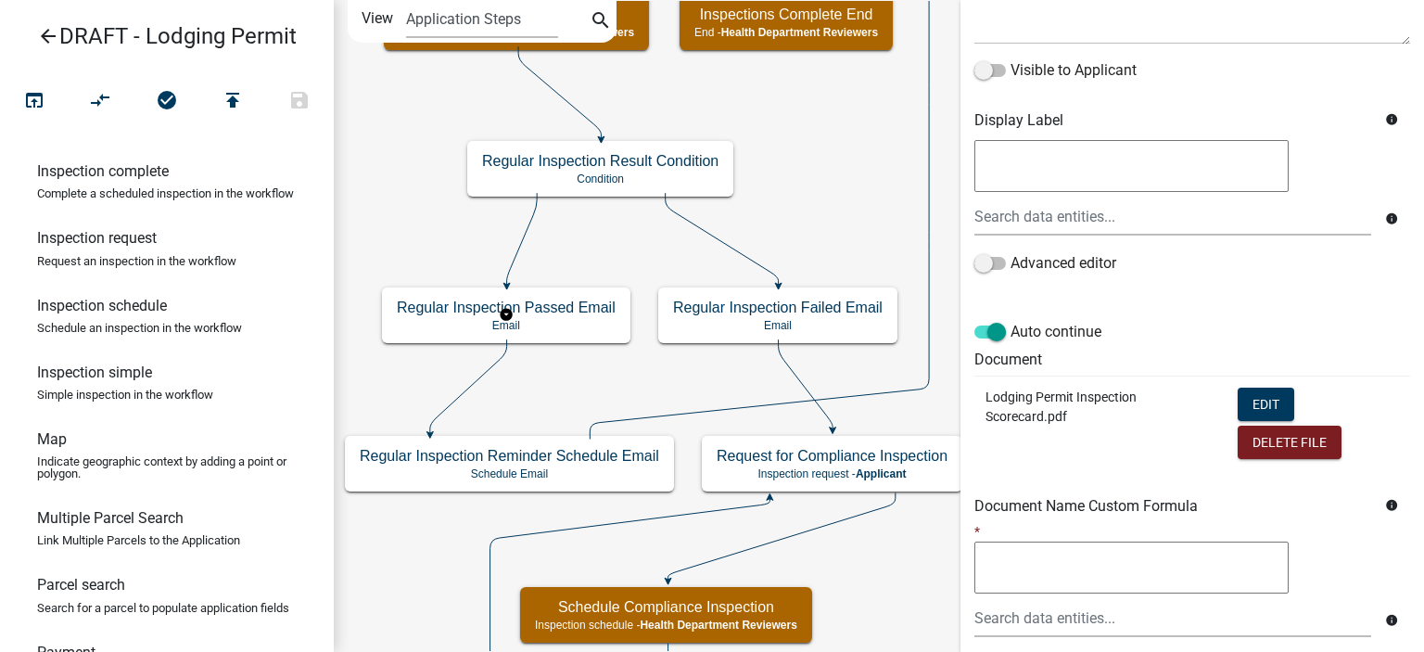
click at [560, 359] on icon "Start Start - Applicant Lodging Establishment Information Page Form - Applicant…" at bounding box center [879, 617] width 1089 height 1232
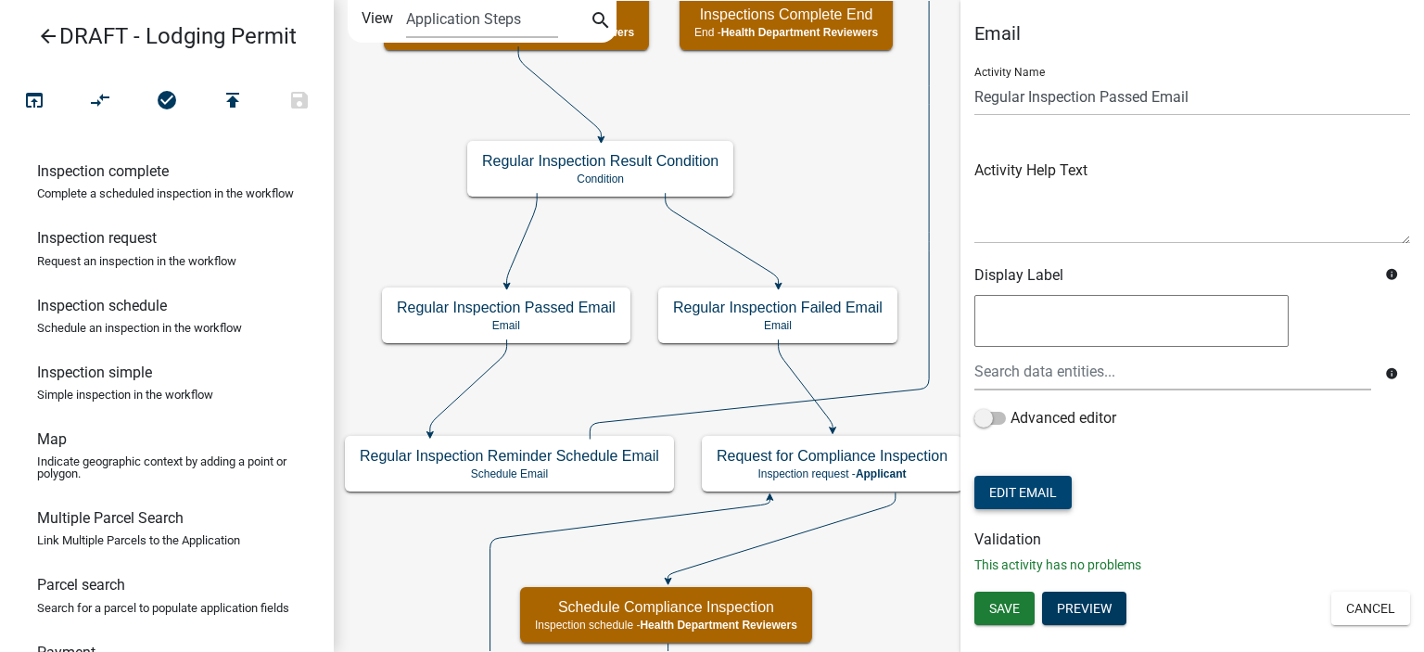
click at [1028, 483] on button "Edit Email" at bounding box center [1023, 492] width 97 height 33
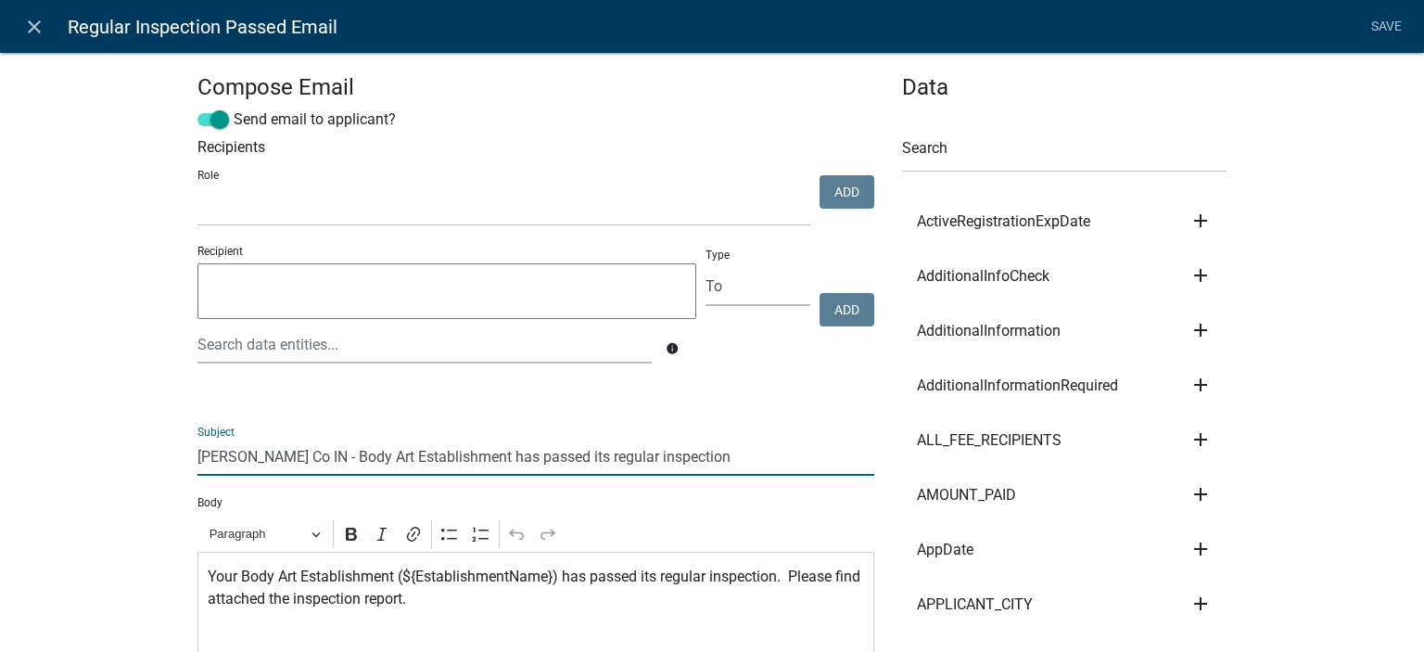
drag, startPoint x: 294, startPoint y: 457, endPoint x: 444, endPoint y: 451, distance: 150.4
click at [444, 451] on input "[PERSON_NAME] Co IN - Body Art Establishment has passed its regular inspection" at bounding box center [536, 457] width 677 height 38
paste input "Lodging Permi"
drag, startPoint x: 349, startPoint y: 452, endPoint x: 393, endPoint y: 455, distance: 44.7
click at [393, 455] on input "[PERSON_NAME] Co IN - Lodging Permit has passed its regular inspection" at bounding box center [536, 457] width 677 height 38
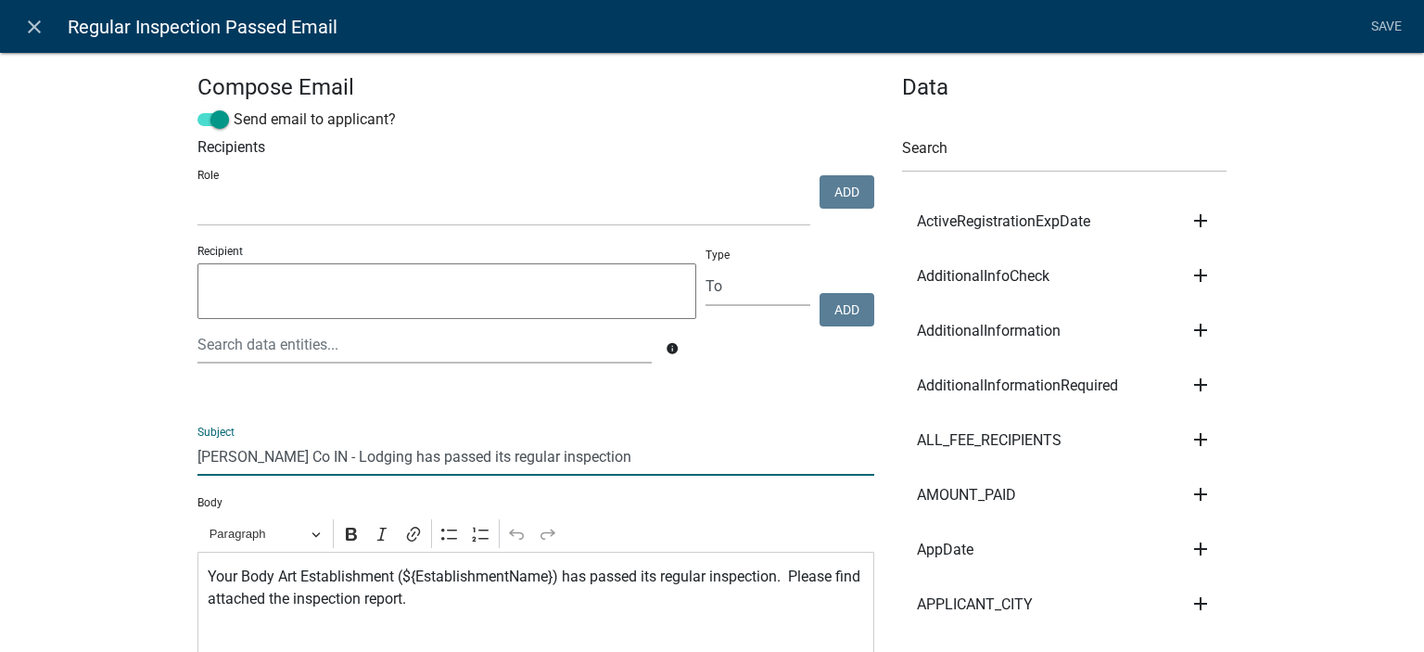
type input "[PERSON_NAME] Co IN - Lodging has passed its regular inspection"
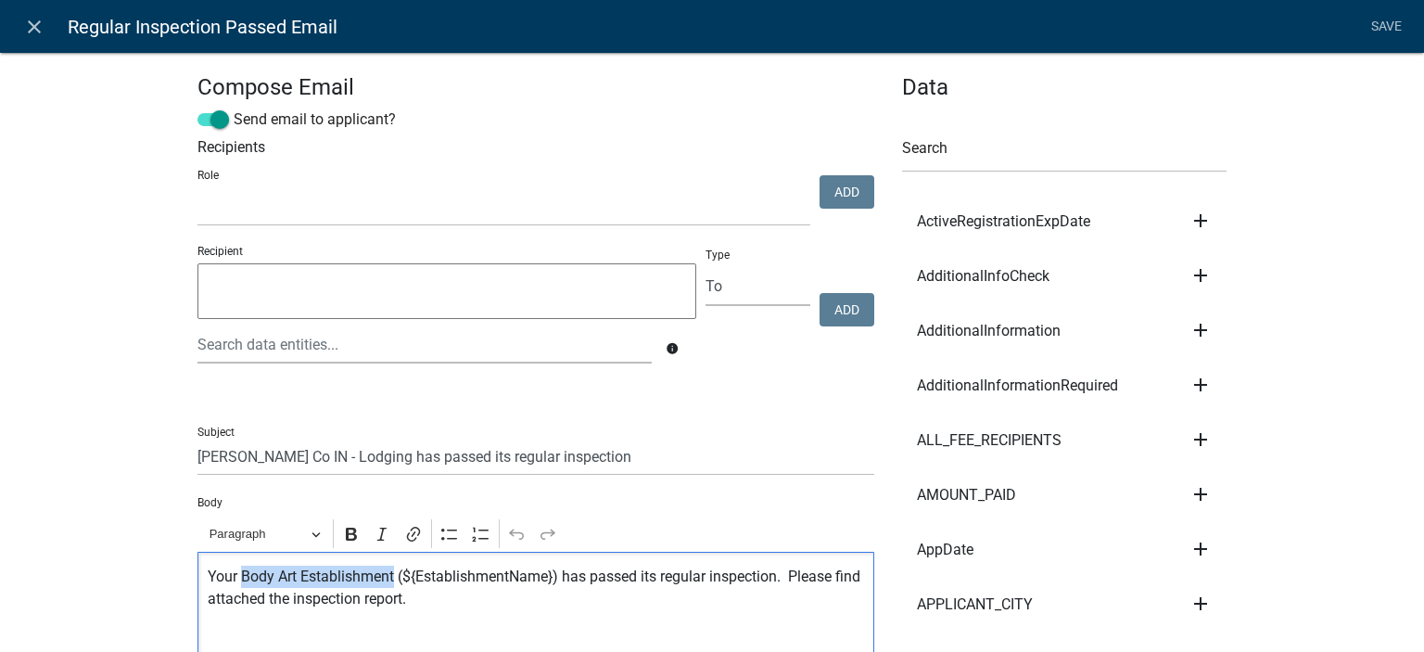
drag, startPoint x: 237, startPoint y: 578, endPoint x: 386, endPoint y: 571, distance: 148.5
click at [386, 571] on p "Your Body Art Establishment (${EstablishmentName}) has passed its regular inspe…" at bounding box center [536, 588] width 657 height 45
drag, startPoint x: 288, startPoint y: 579, endPoint x: 333, endPoint y: 580, distance: 44.5
click at [333, 580] on p "Your Lodging Permit (${EstablishmentName}) has passed its regular inspection. P…" at bounding box center [536, 588] width 657 height 45
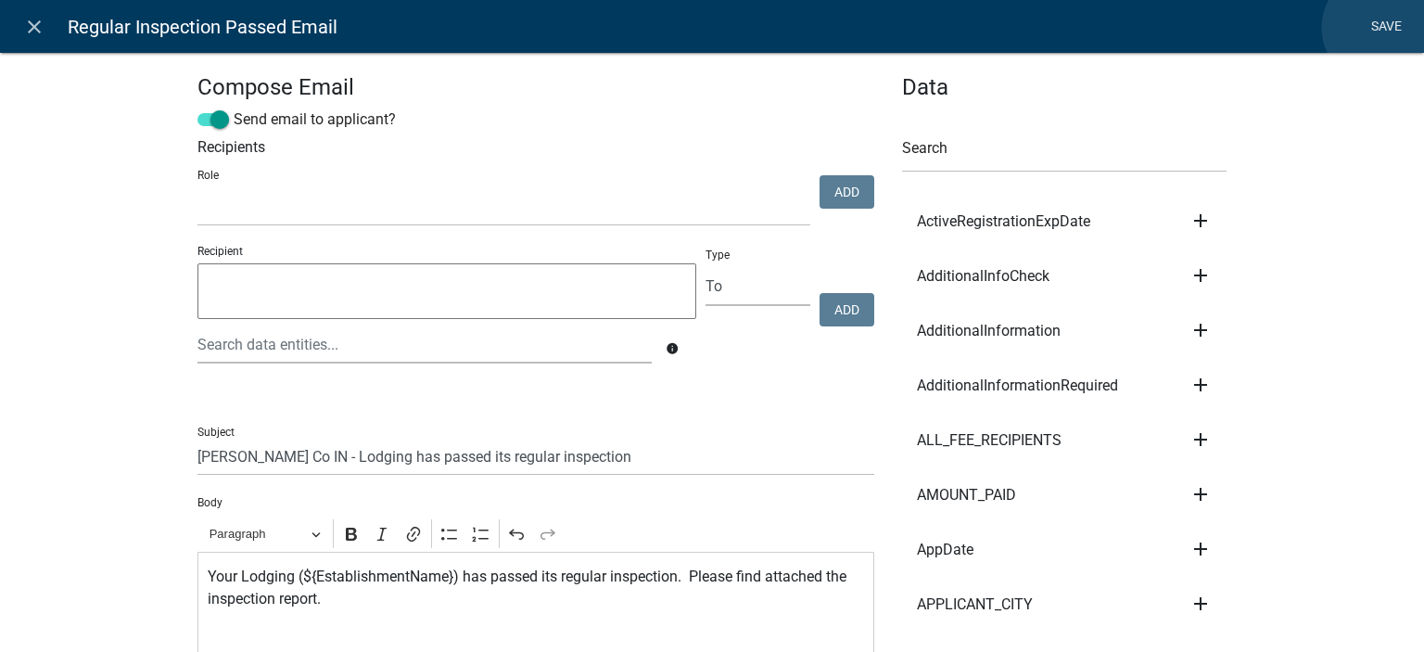
click at [1381, 28] on link "Save" at bounding box center [1386, 26] width 46 height 35
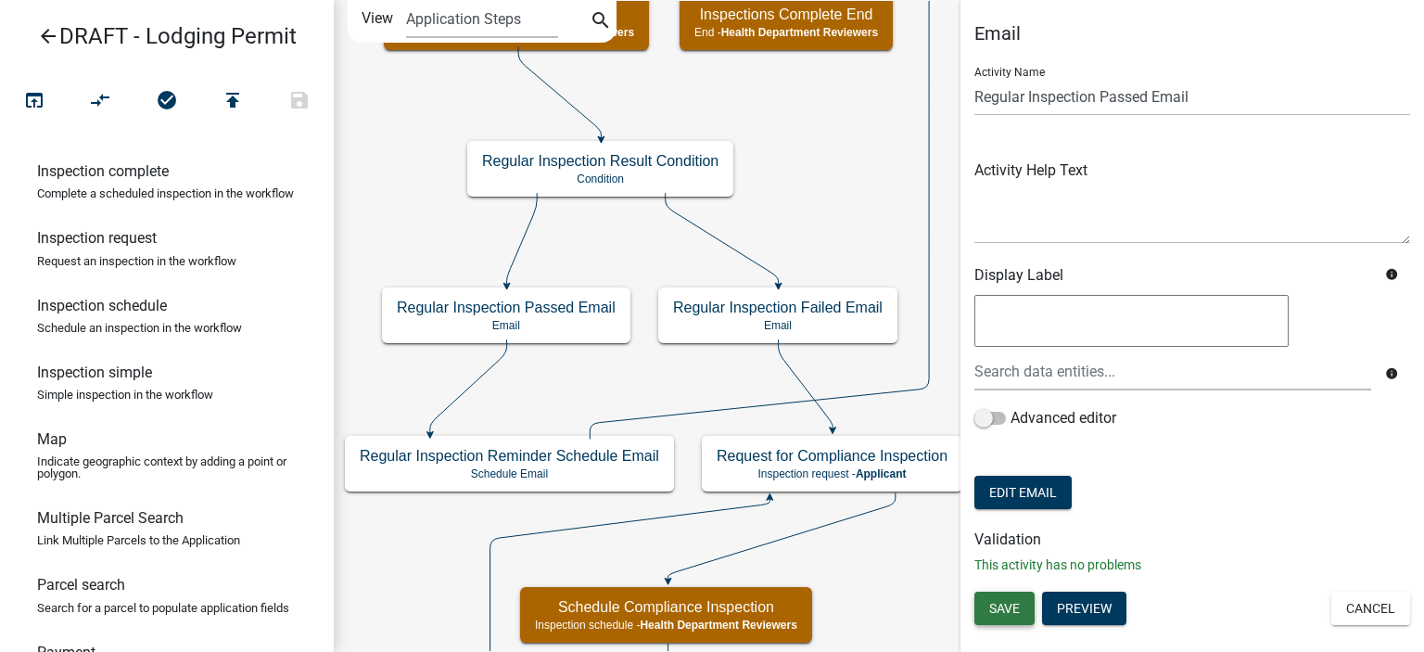
click at [993, 594] on button "Save" at bounding box center [1005, 608] width 60 height 33
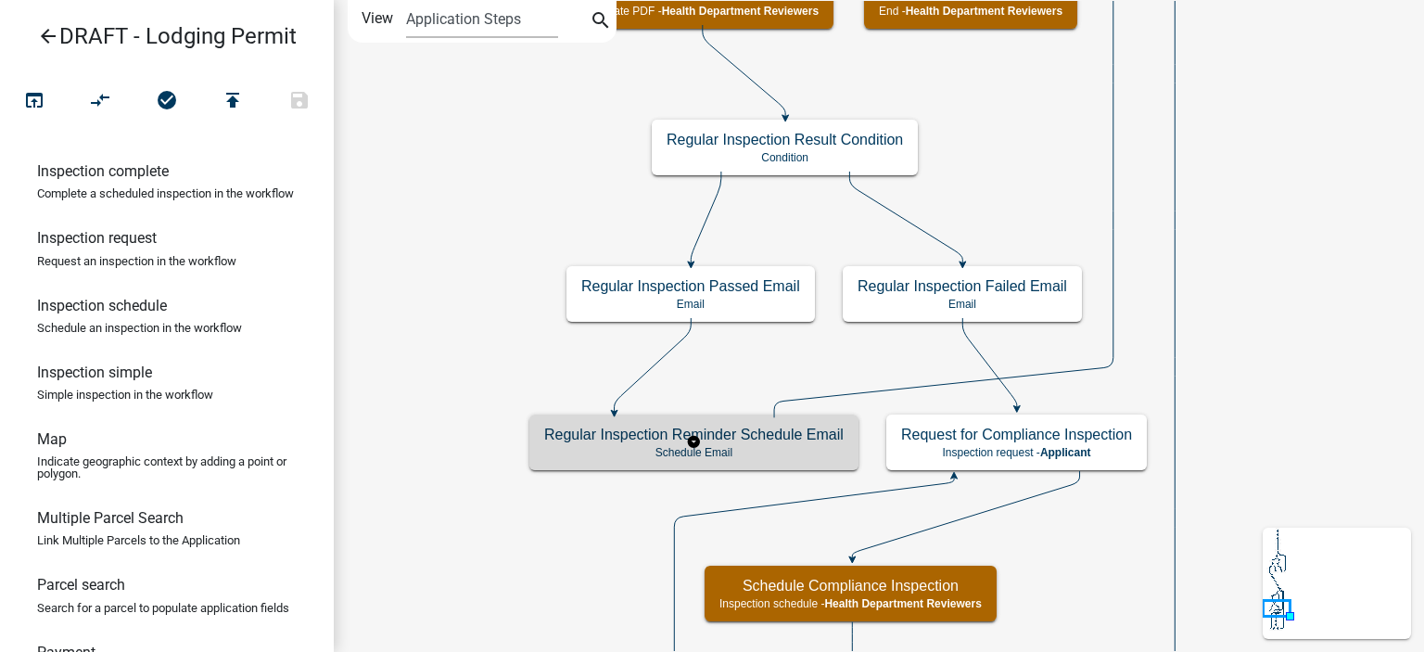
click at [749, 452] on p "Schedule Email" at bounding box center [694, 452] width 300 height 13
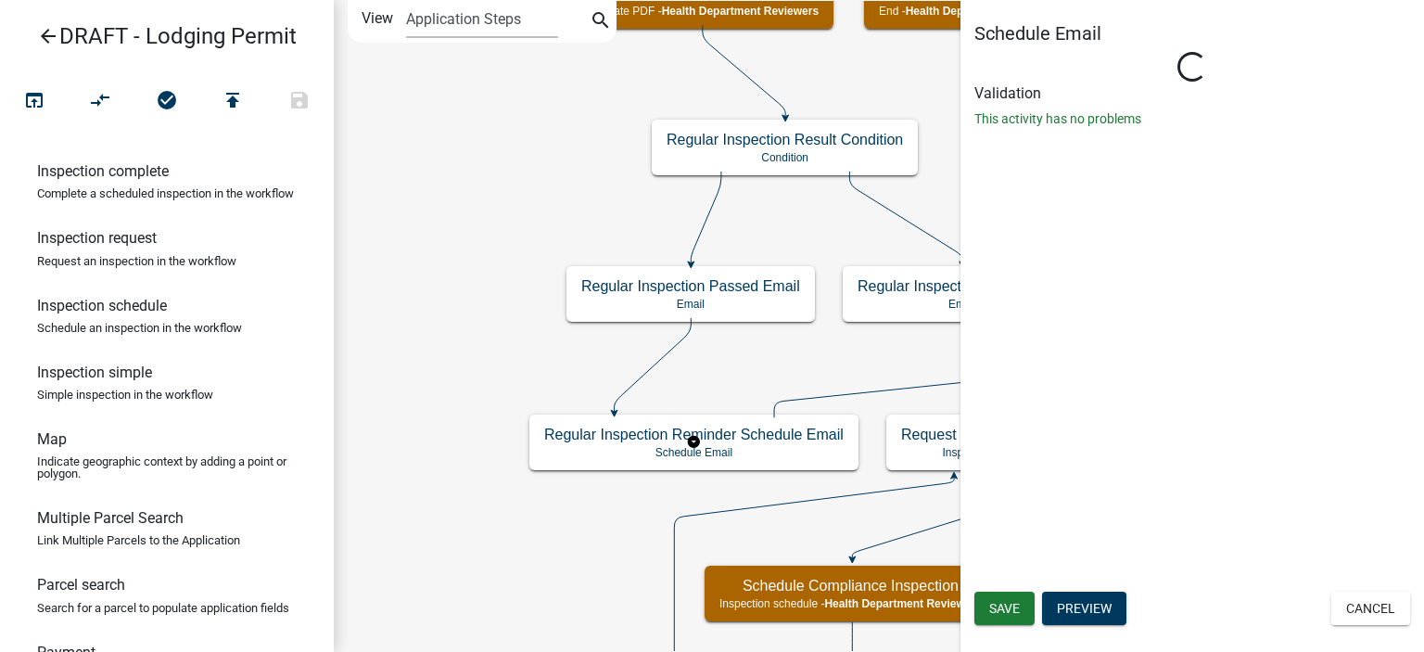
select select
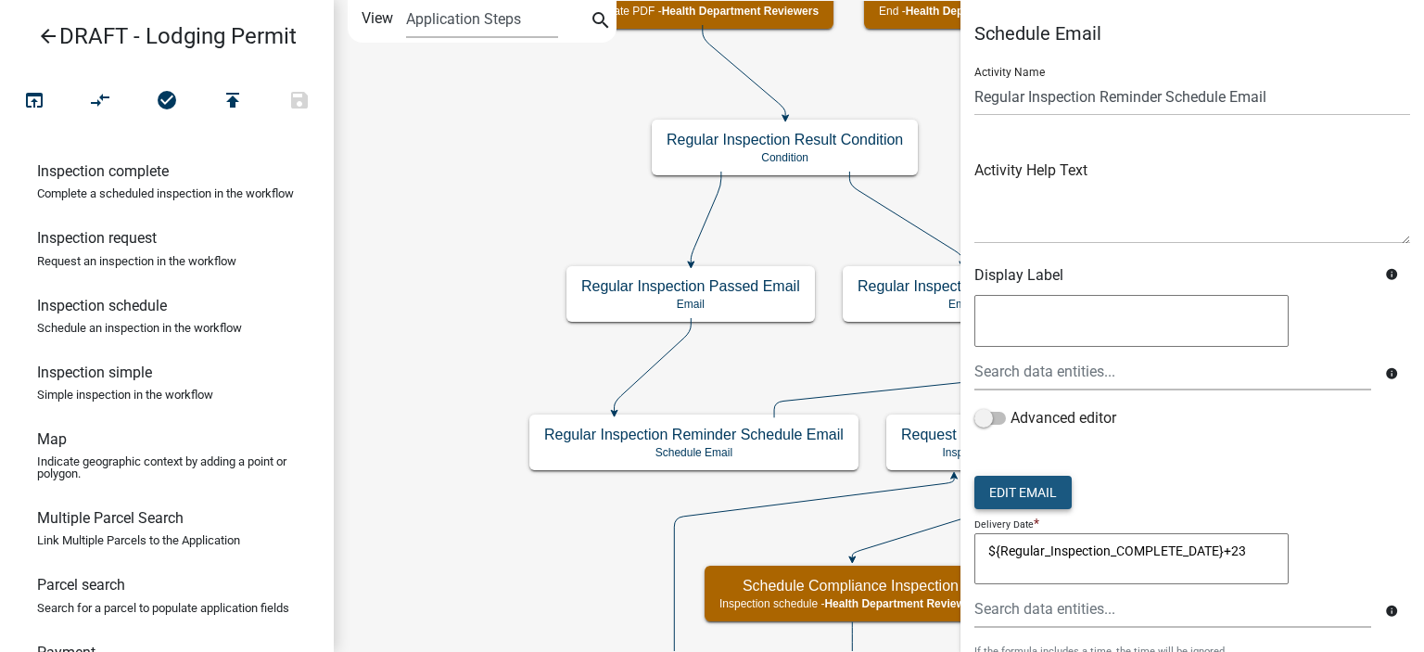
click at [981, 477] on button "Edit Email" at bounding box center [1023, 492] width 97 height 33
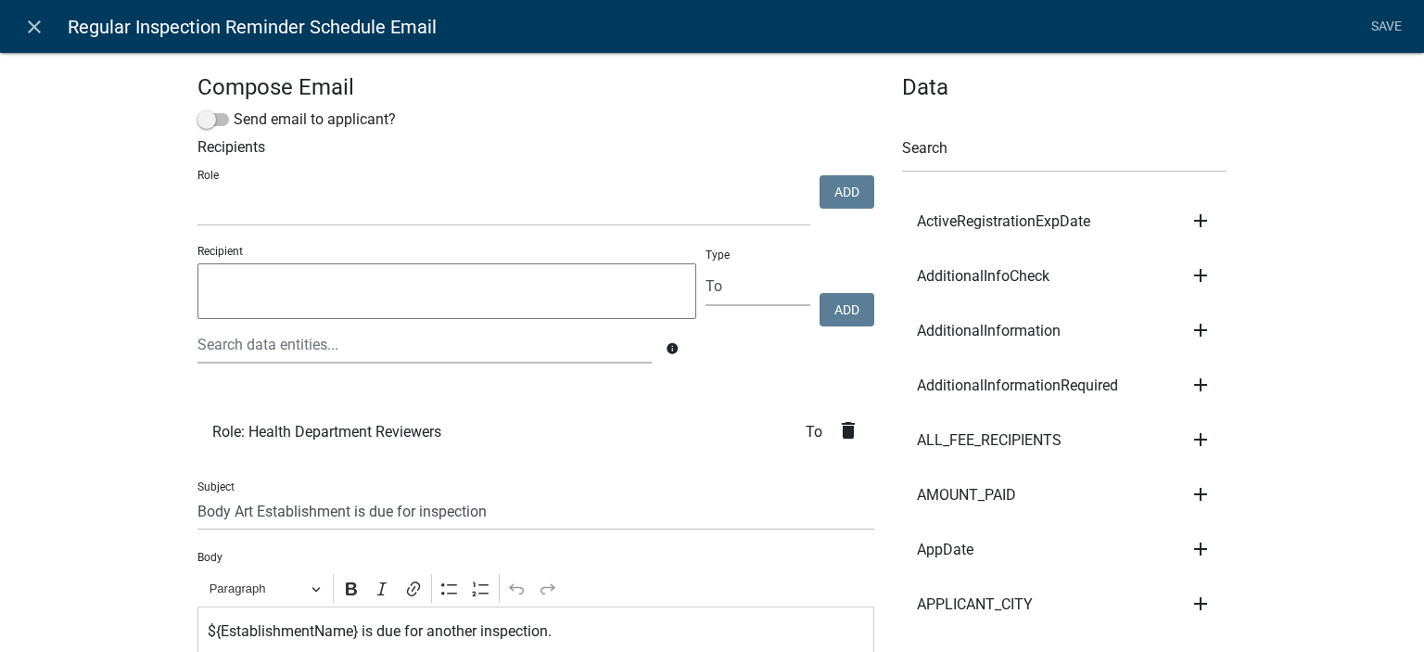
scroll to position [93, 0]
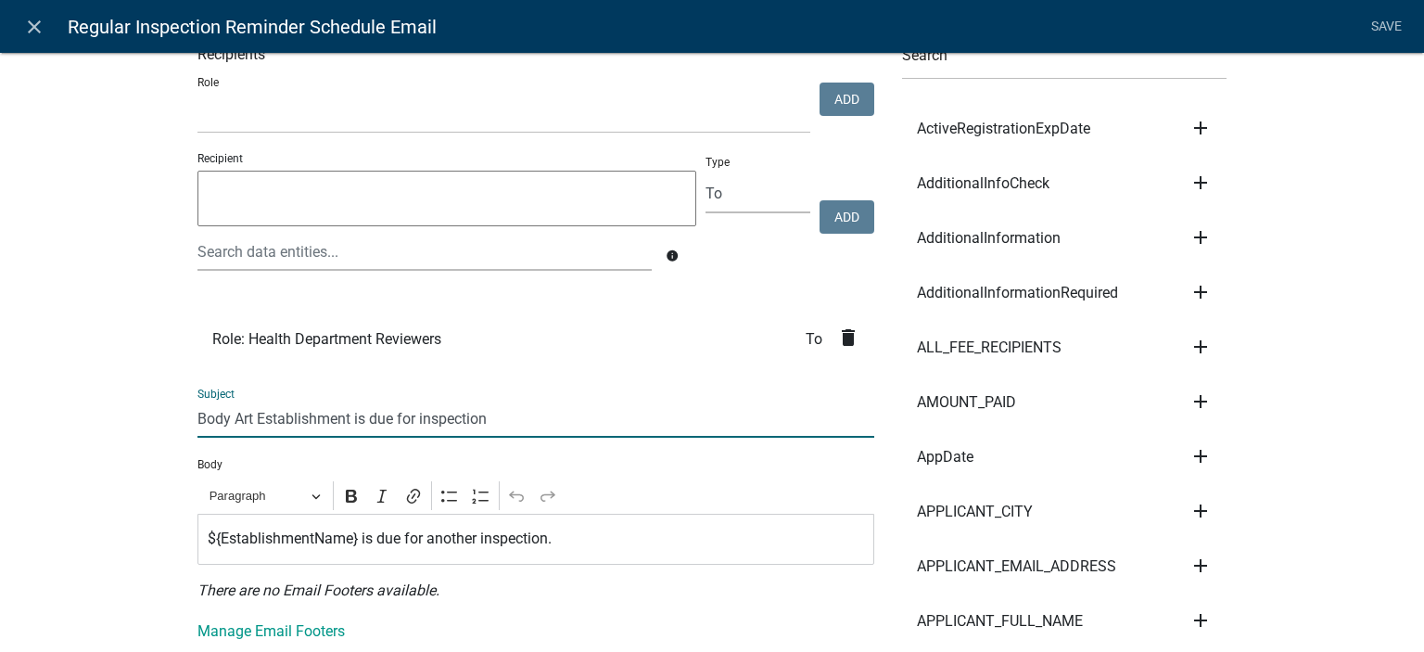
drag, startPoint x: 191, startPoint y: 420, endPoint x: 345, endPoint y: 414, distance: 154.0
click at [345, 414] on input "Body Art Establishment is due for inspection" at bounding box center [536, 419] width 677 height 38
paste input "Lodging Permi"
type input "Lodging Permit is due for inspection"
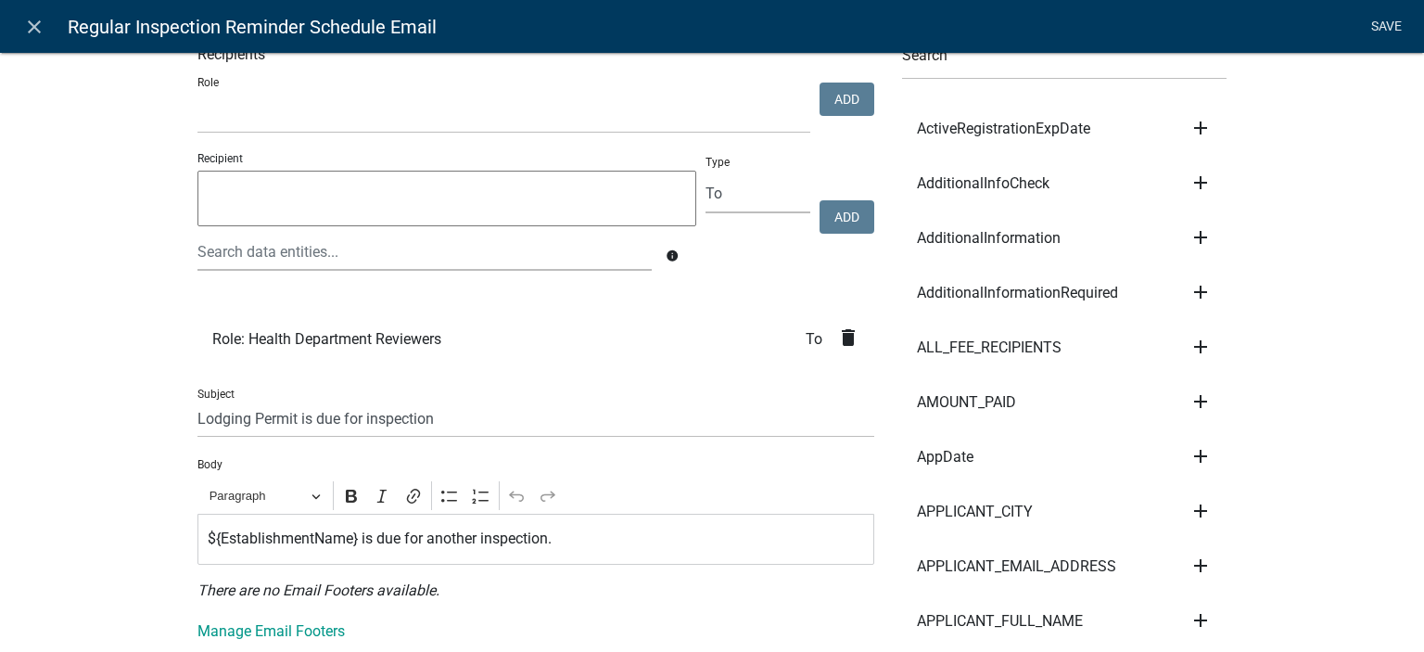
click at [1382, 30] on link "Save" at bounding box center [1386, 26] width 46 height 35
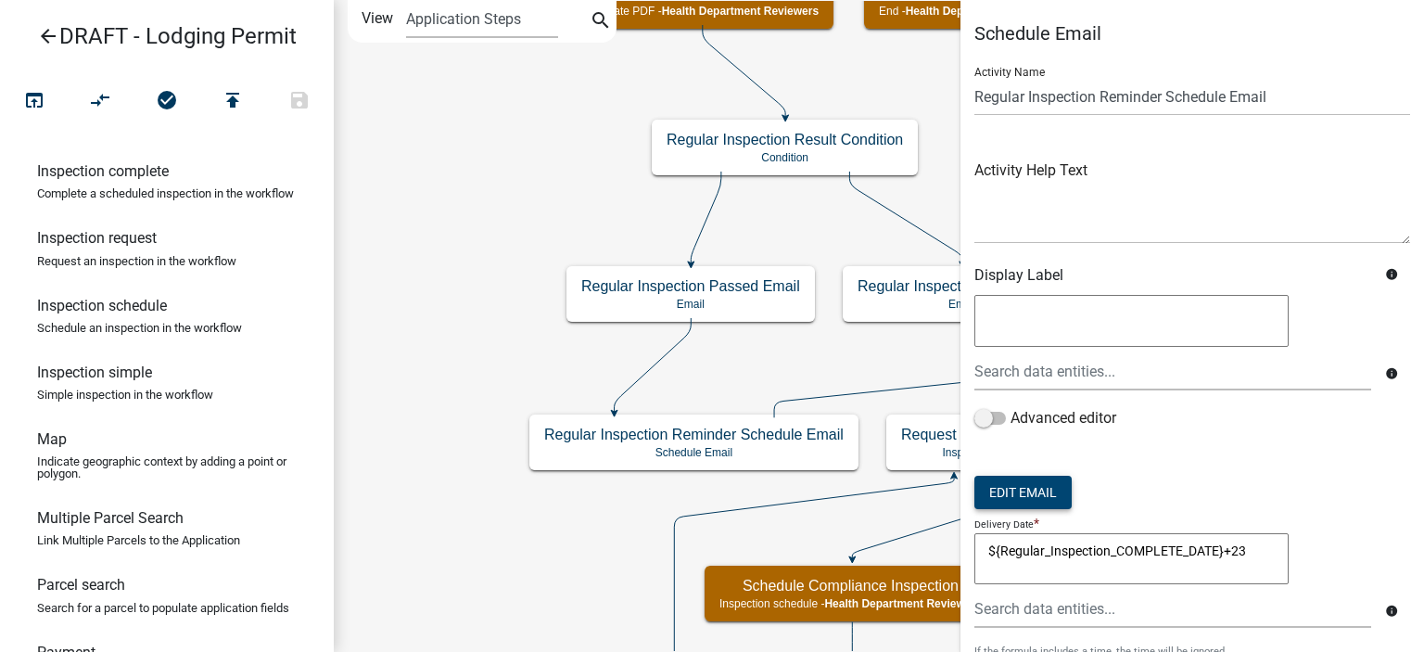
scroll to position [263, 0]
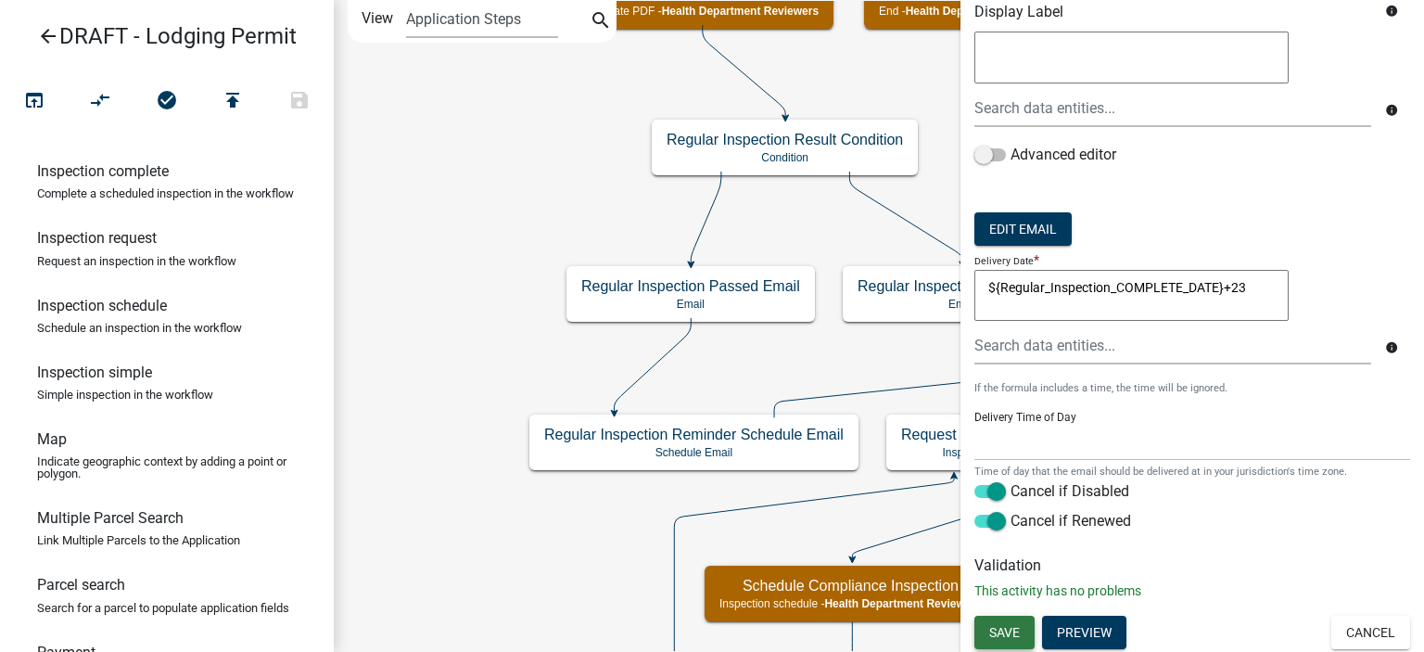
click at [1014, 618] on button "Save" at bounding box center [1005, 632] width 60 height 33
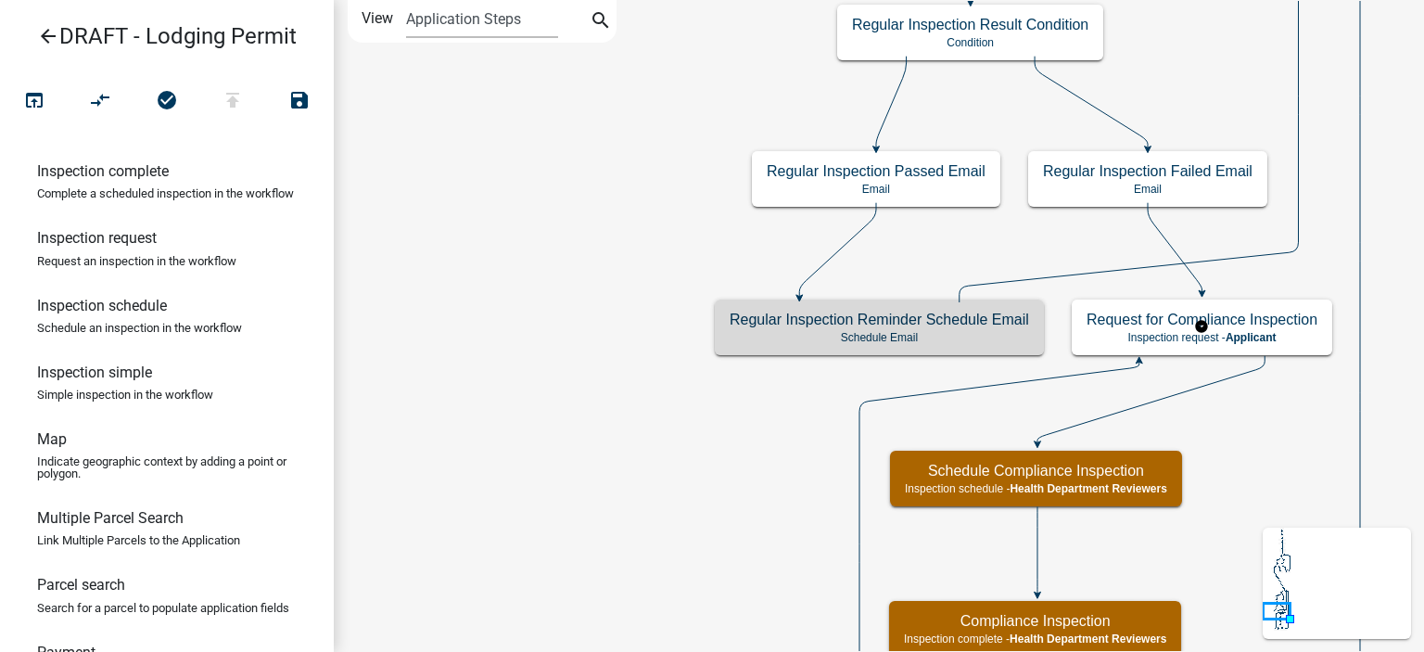
scroll to position [0, 0]
click at [729, 463] on icon "Start Start - Applicant Lodging Establishment Information Page Form - Applicant…" at bounding box center [888, 549] width 1106 height 1096
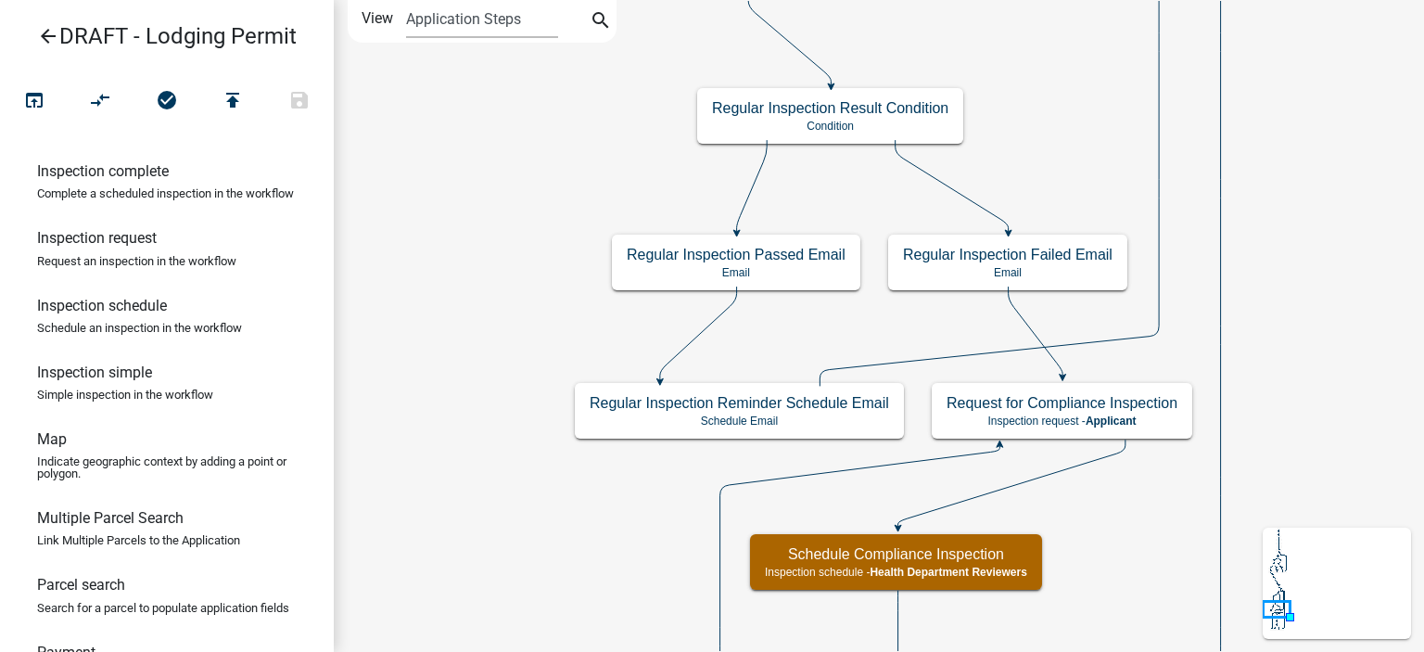
click at [695, 442] on icon "Start Start - Applicant Lodging Establishment Information Page Form - Applicant…" at bounding box center [879, 590] width 1089 height 1179
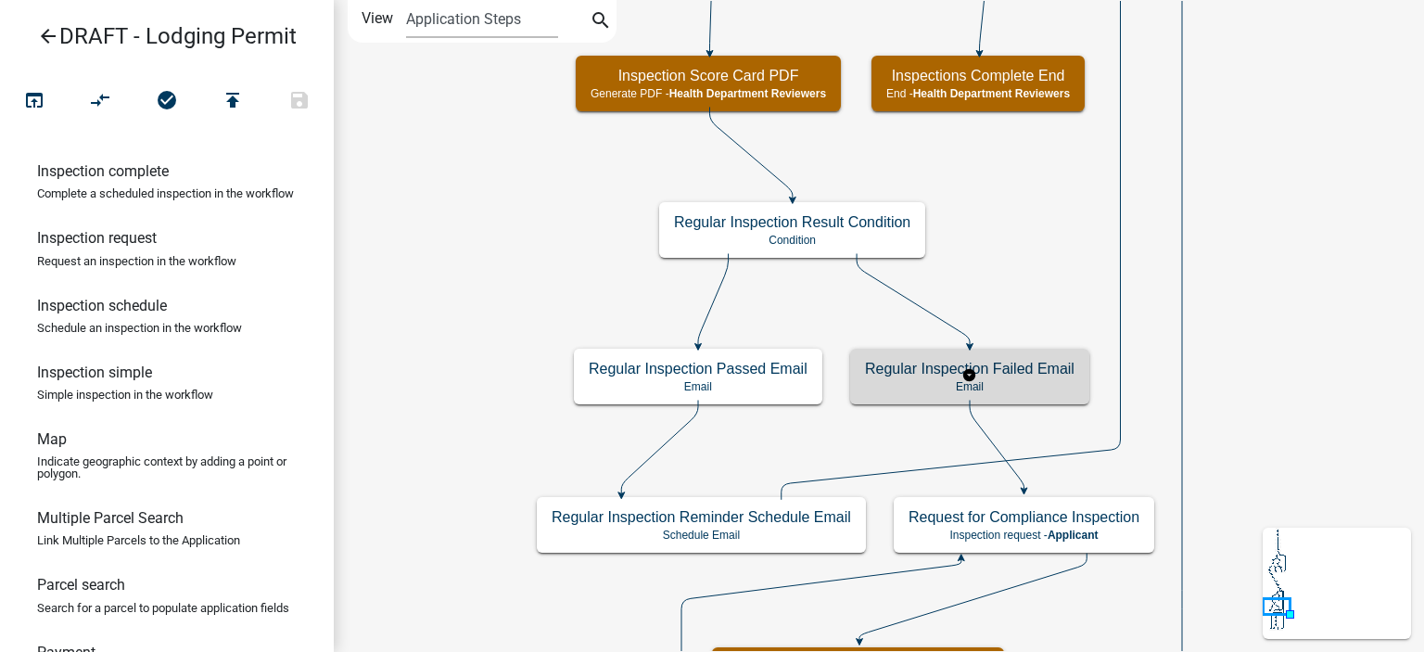
click at [931, 366] on h5 "Regular Inspection Failed Email" at bounding box center [970, 369] width 210 height 18
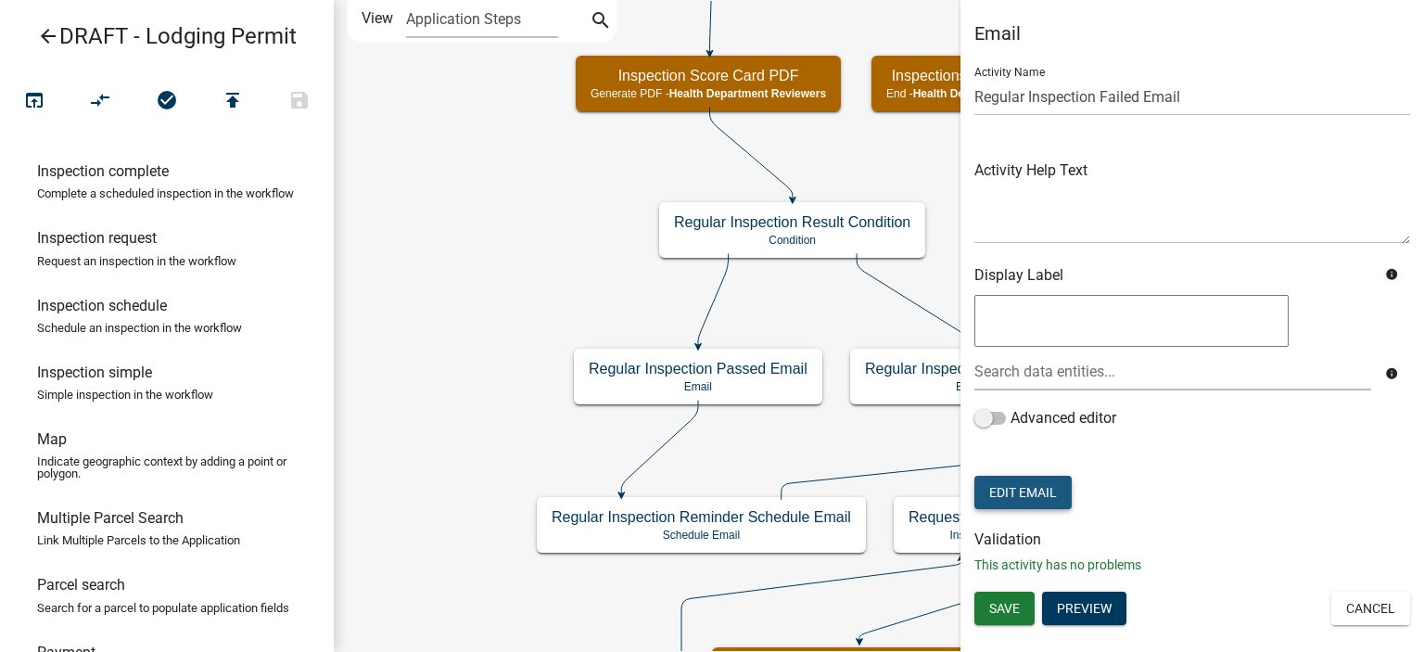
click at [1014, 477] on button "Edit Email" at bounding box center [1023, 492] width 97 height 33
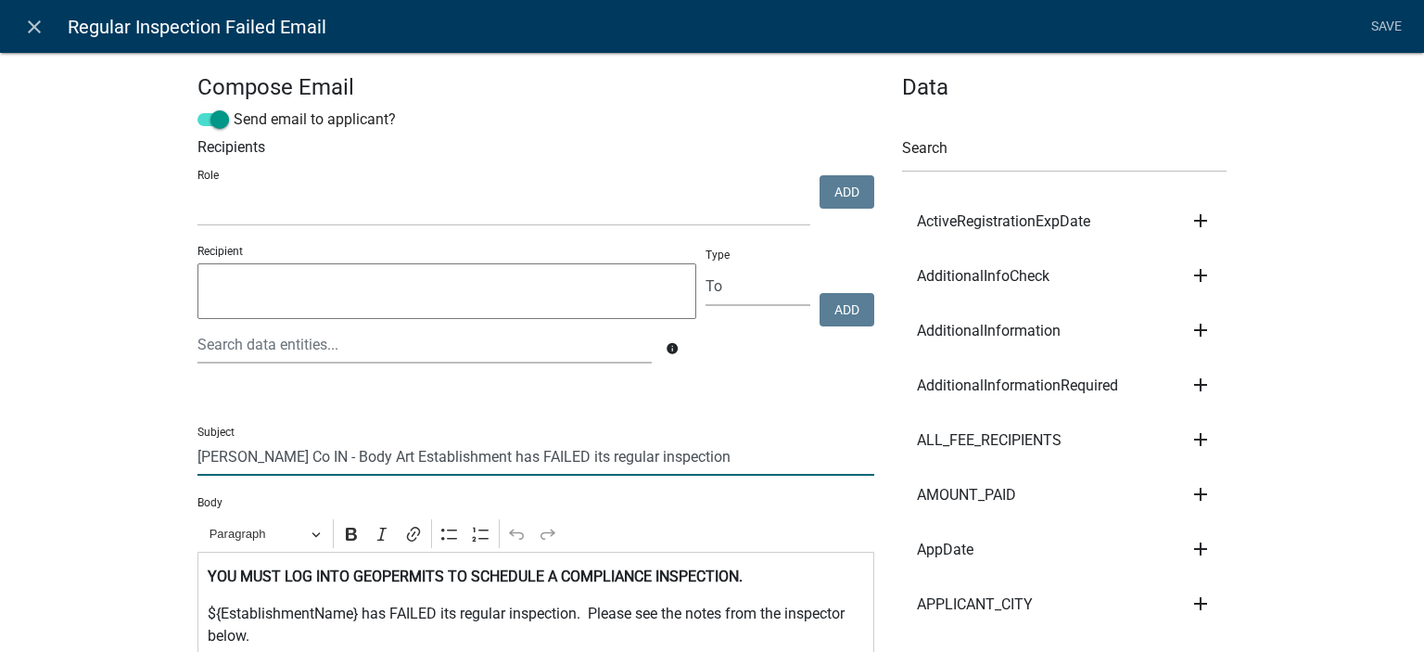
click at [299, 455] on input "[PERSON_NAME] Co IN - Body Art Establishment has FAILED its regular inspection" at bounding box center [536, 457] width 677 height 38
drag, startPoint x: 290, startPoint y: 457, endPoint x: 442, endPoint y: 458, distance: 152.1
click at [442, 458] on input "[PERSON_NAME] Co IN - Body Art Establishment has FAILED its regular inspection" at bounding box center [536, 457] width 677 height 38
paste input "Lodging Permi"
drag, startPoint x: 347, startPoint y: 455, endPoint x: 396, endPoint y: 454, distance: 49.2
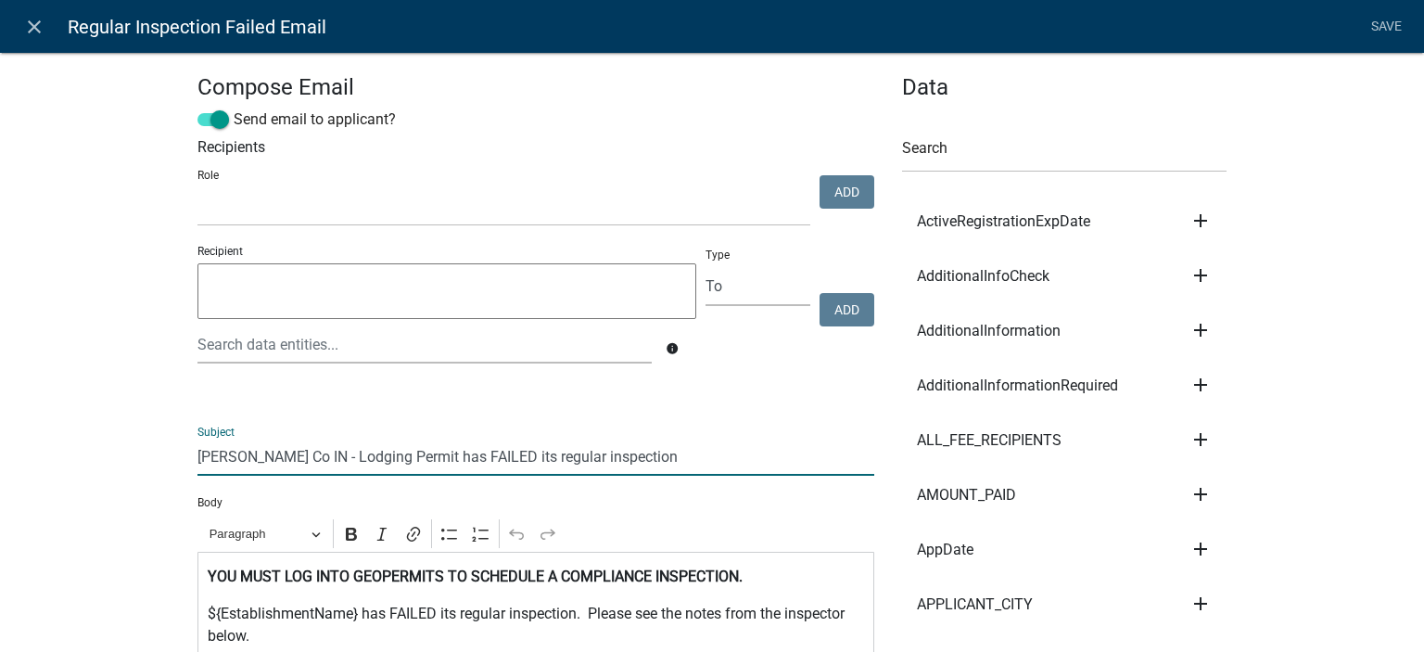
click at [396, 454] on input "[PERSON_NAME] Co IN - Lodging Permit has FAILED its regular inspection" at bounding box center [536, 457] width 677 height 38
type input "[PERSON_NAME] Co IN - Lodging has FAILED its regular inspection"
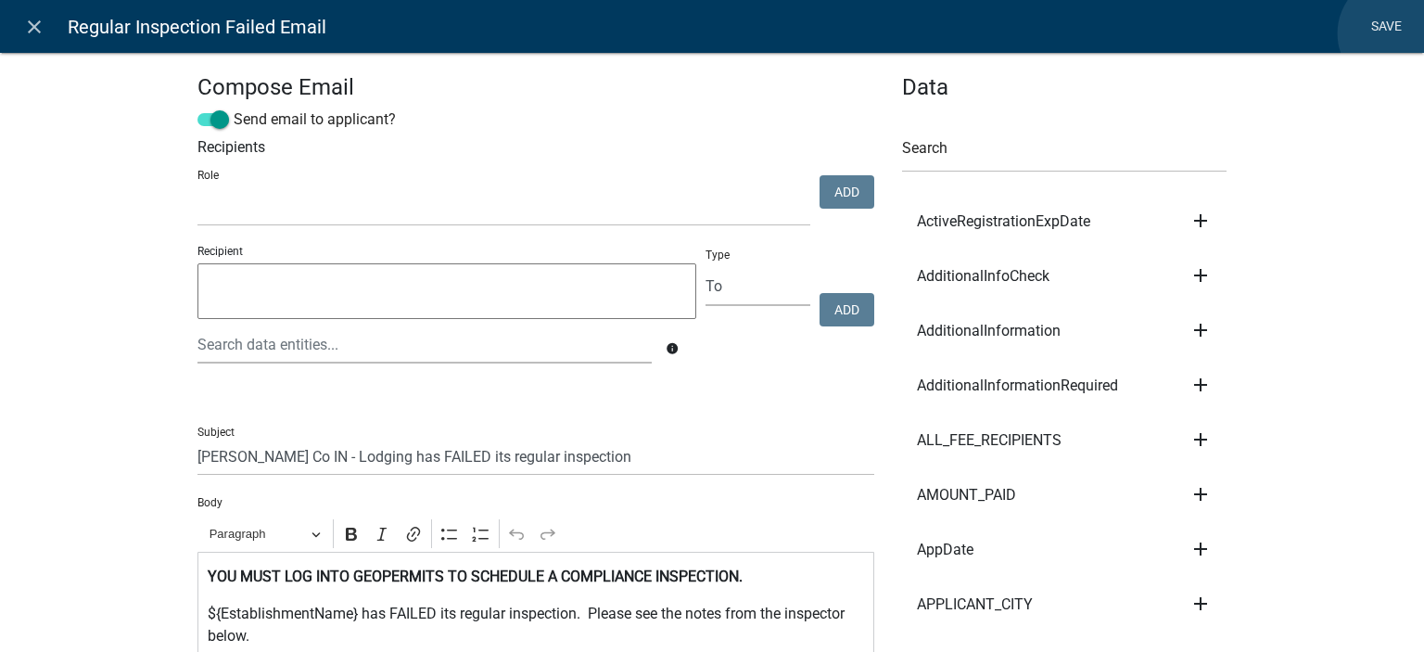
click at [1396, 33] on link "Save" at bounding box center [1386, 26] width 46 height 35
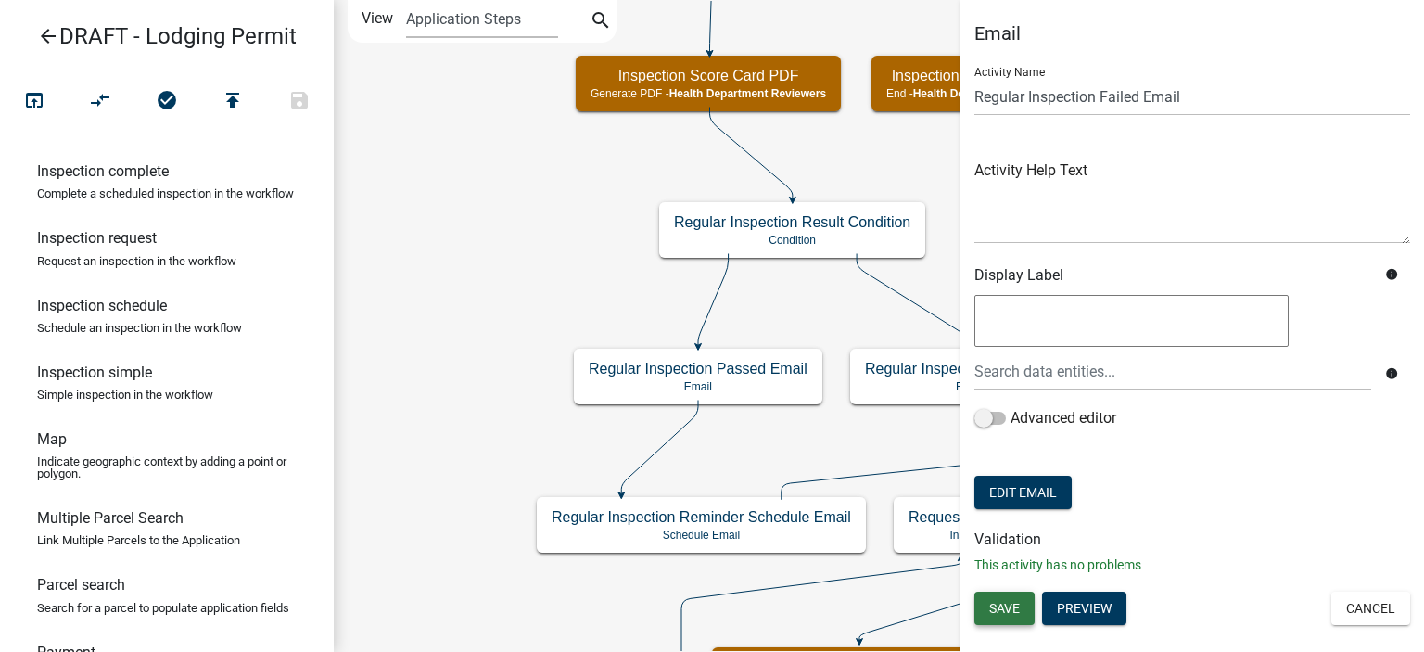
click at [991, 609] on span "Save" at bounding box center [1004, 608] width 31 height 15
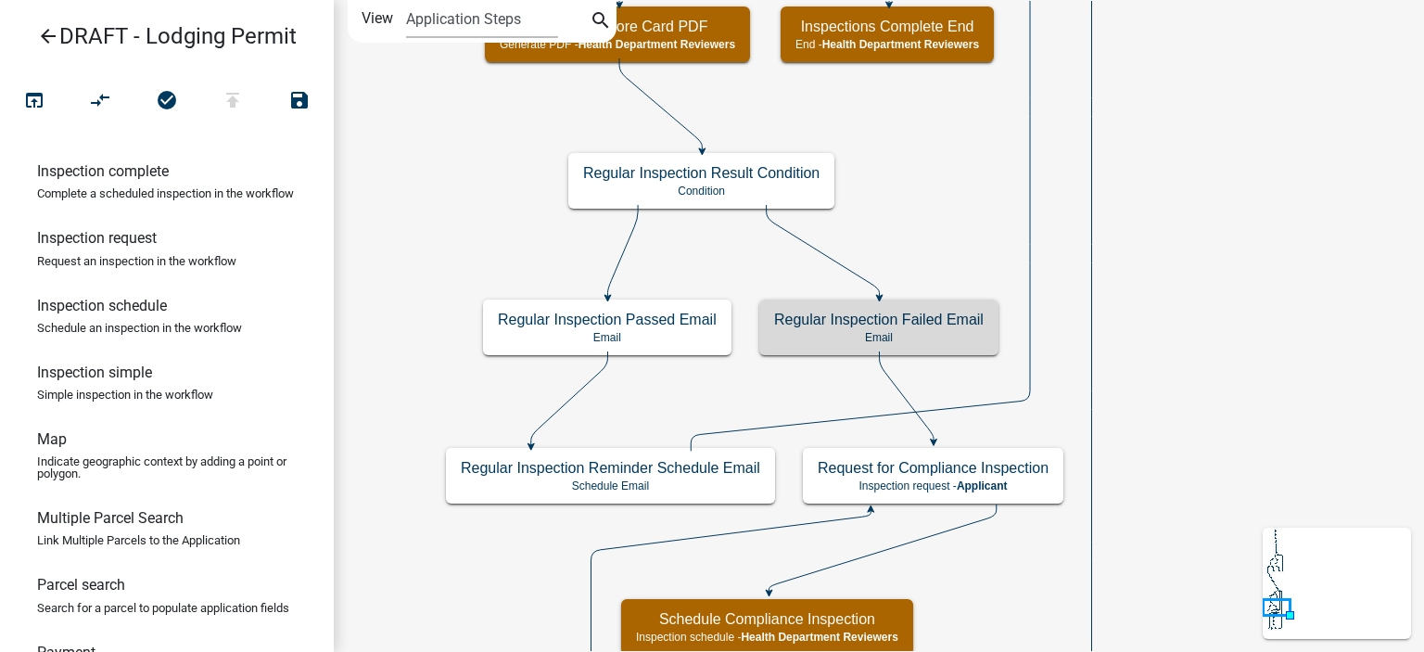
click at [1037, 565] on icon "Start Start - Applicant Lodging Establishment Information Page Form - Applicant…" at bounding box center [879, 623] width 1089 height 1244
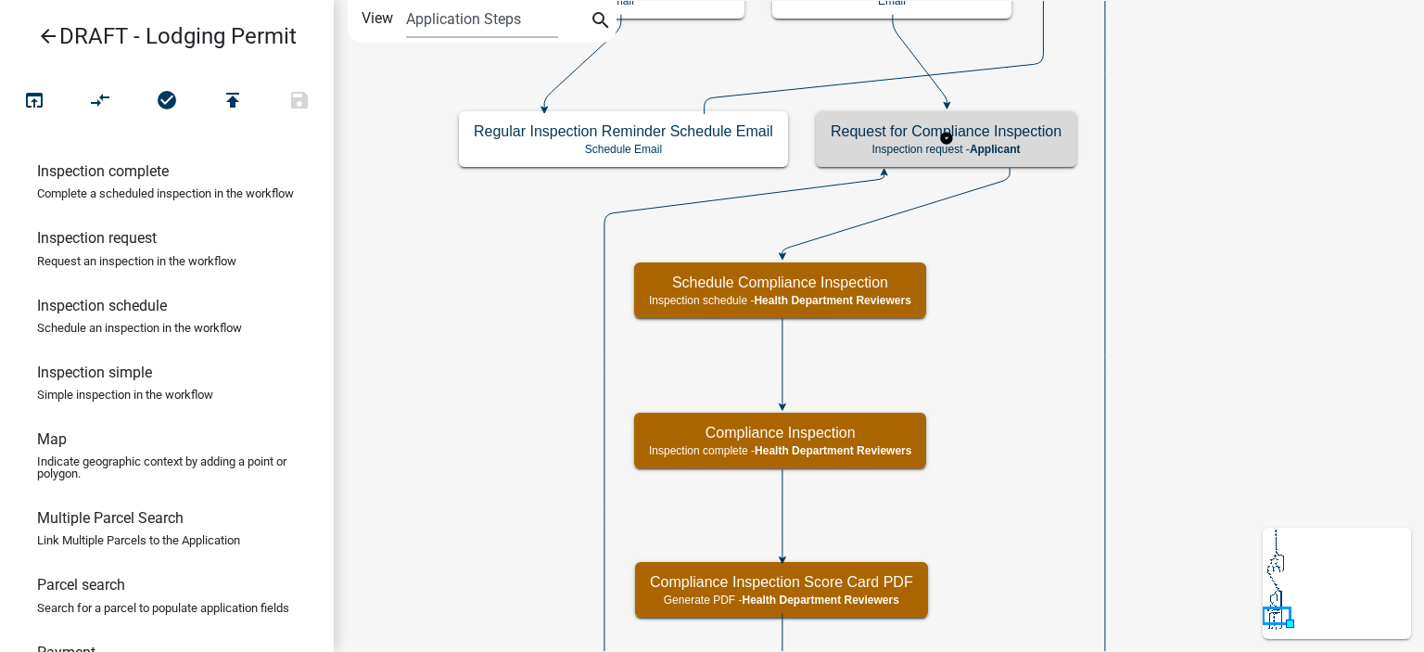
click at [1020, 125] on h5 "Request for Compliance Inspection" at bounding box center [946, 131] width 231 height 18
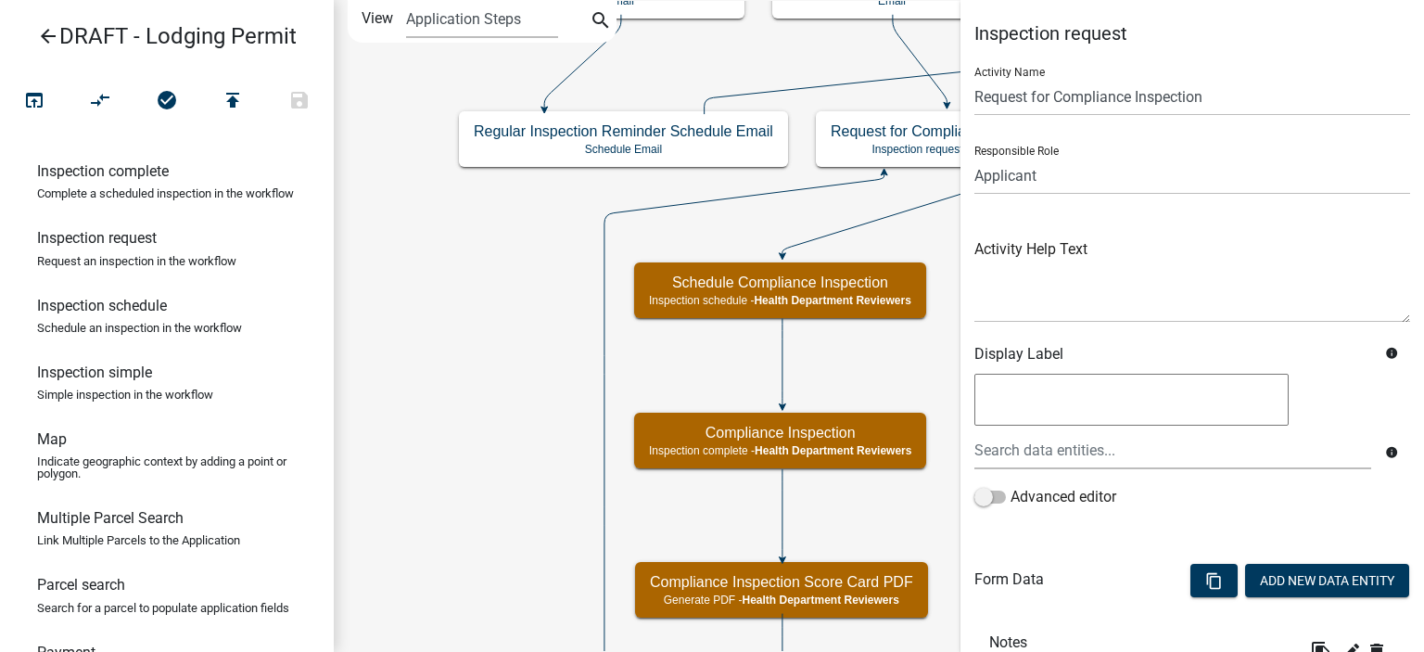
scroll to position [562, 0]
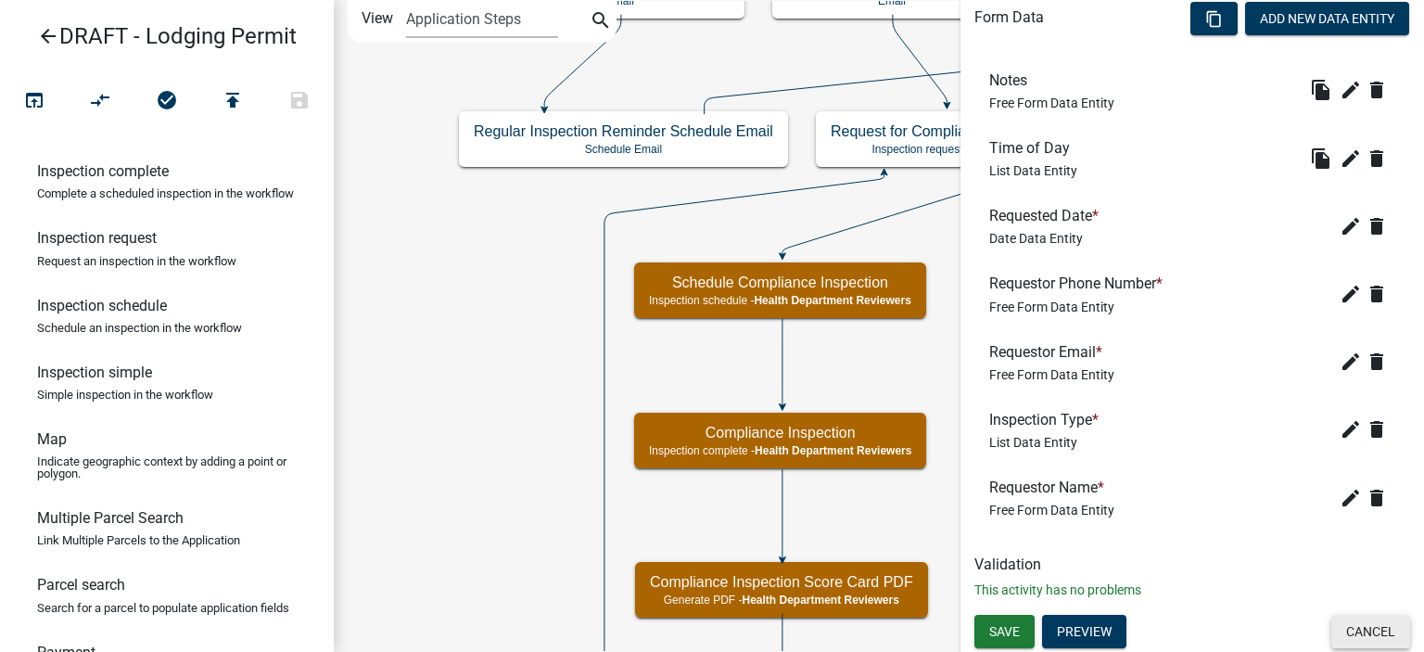
click at [1345, 622] on button "Cancel" at bounding box center [1371, 631] width 79 height 33
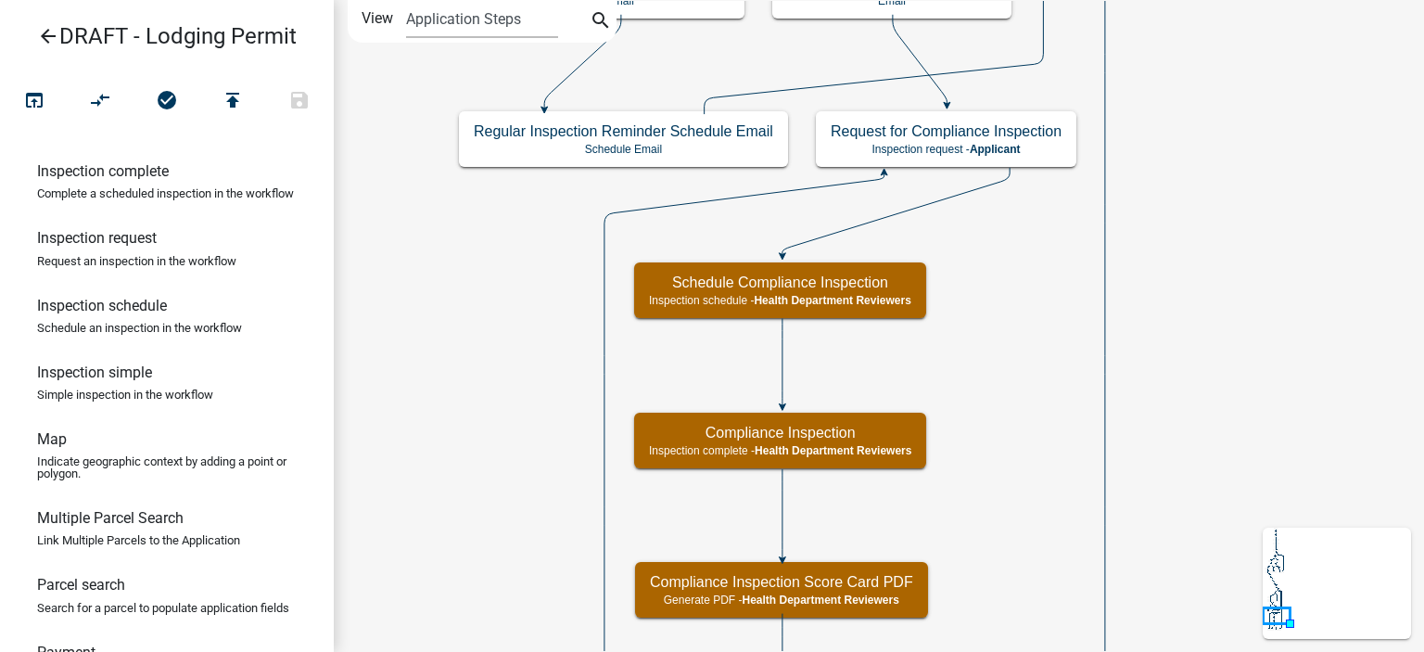
scroll to position [0, 0]
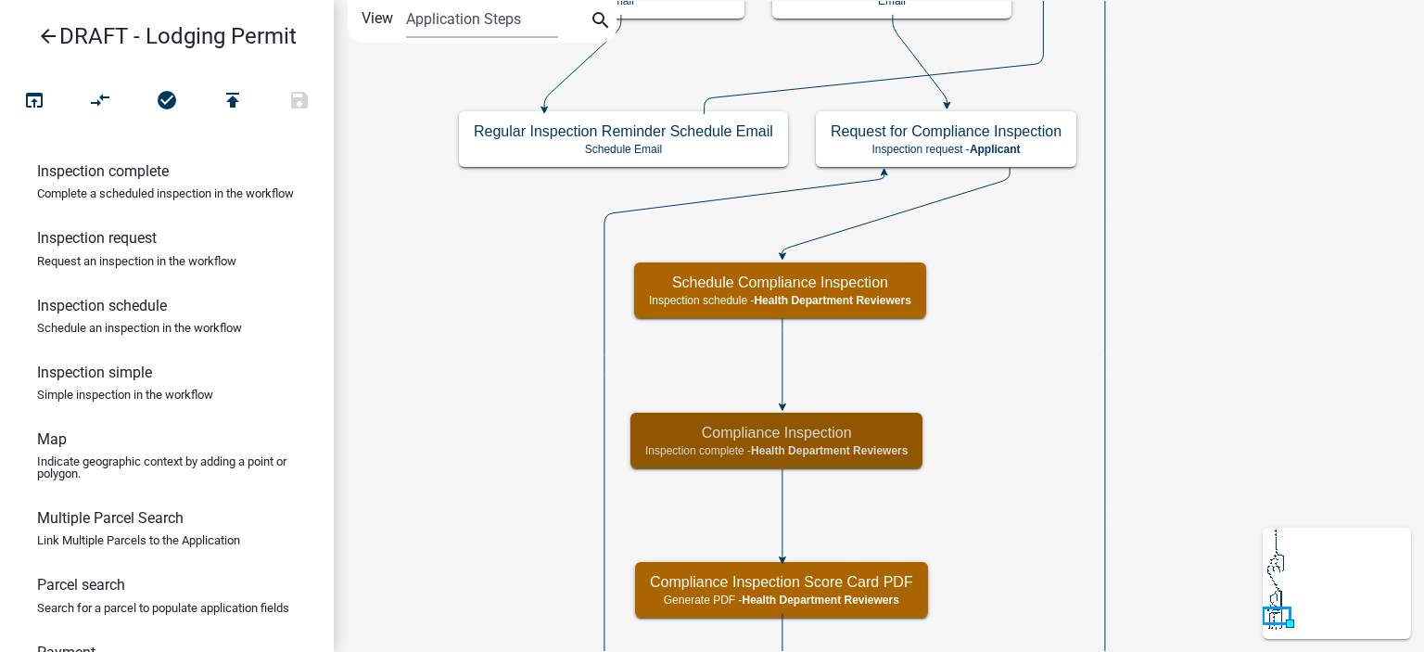
click at [987, 511] on icon "Start Start - Applicant Lodging Establishment Information Page Form - Applicant…" at bounding box center [879, 455] width 1089 height 908
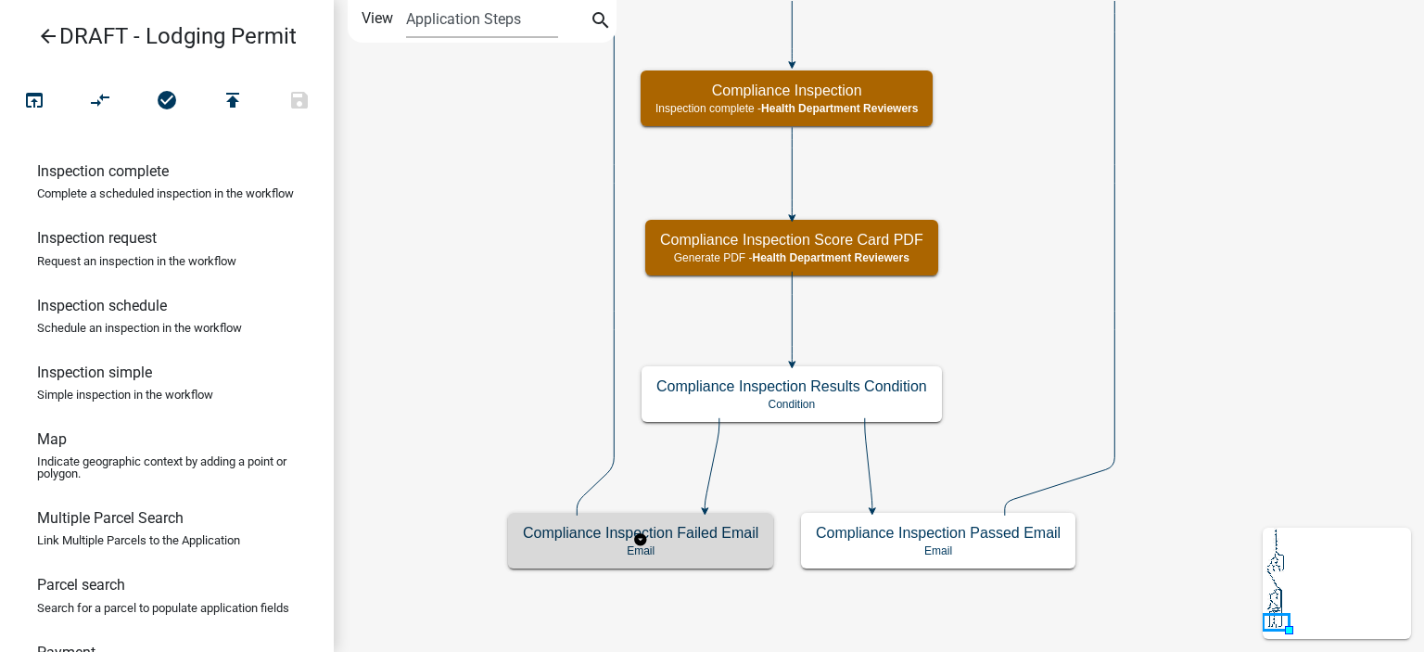
click at [720, 566] on div "Compliance Inspection Failed Email Email" at bounding box center [640, 541] width 265 height 56
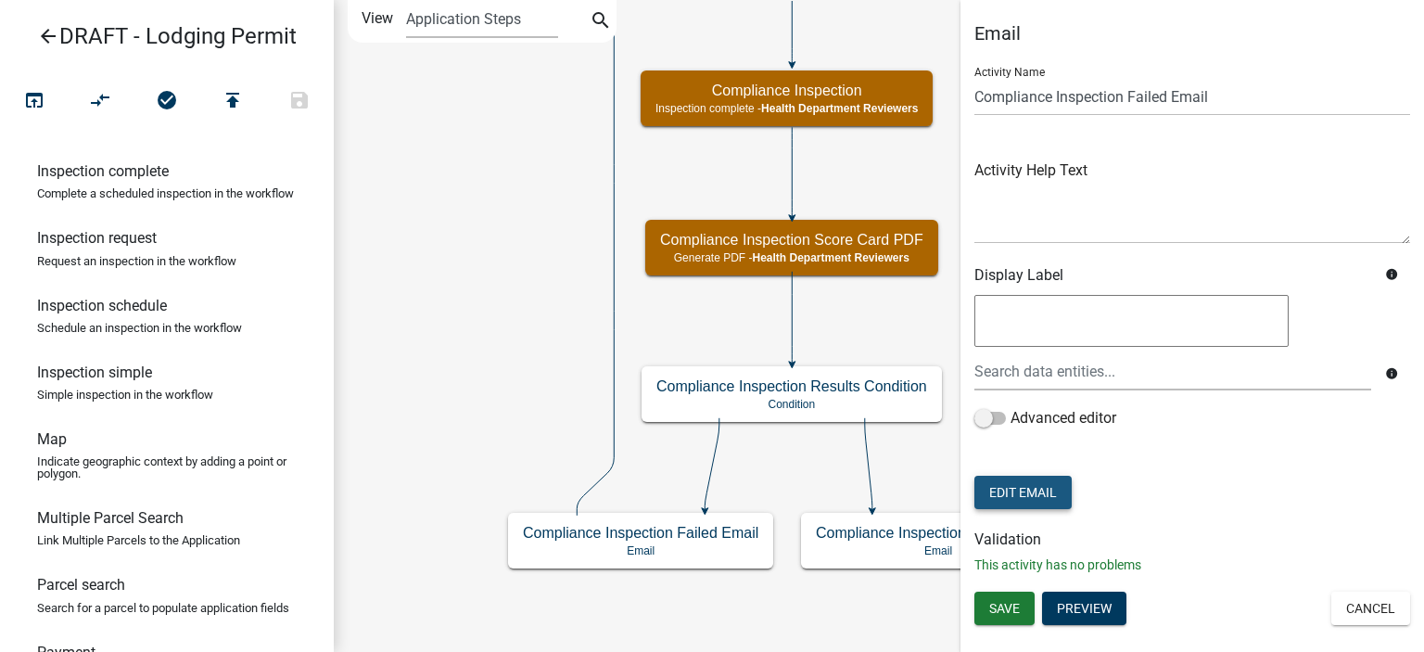
click at [1005, 490] on button "Edit Email" at bounding box center [1023, 492] width 97 height 33
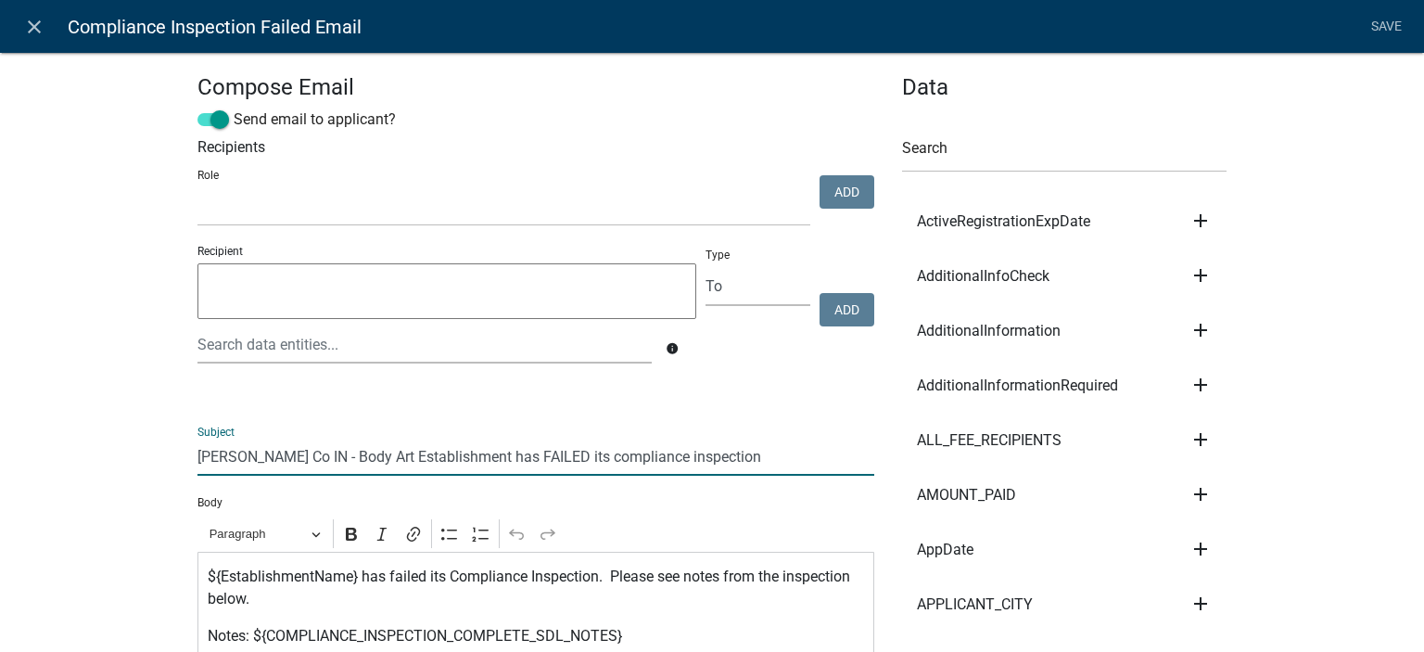
drag, startPoint x: 294, startPoint y: 460, endPoint x: 444, endPoint y: 453, distance: 150.4
click at [444, 453] on input "[PERSON_NAME] Co IN - Body Art Establishment has FAILED its compliance inspecti…" at bounding box center [536, 457] width 677 height 38
paste input "Lodging Permi"
drag, startPoint x: 348, startPoint y: 453, endPoint x: 390, endPoint y: 452, distance: 42.7
click at [390, 452] on input "[PERSON_NAME] Co IN - Lodging Permit has FAILED its compliance inspection" at bounding box center [536, 457] width 677 height 38
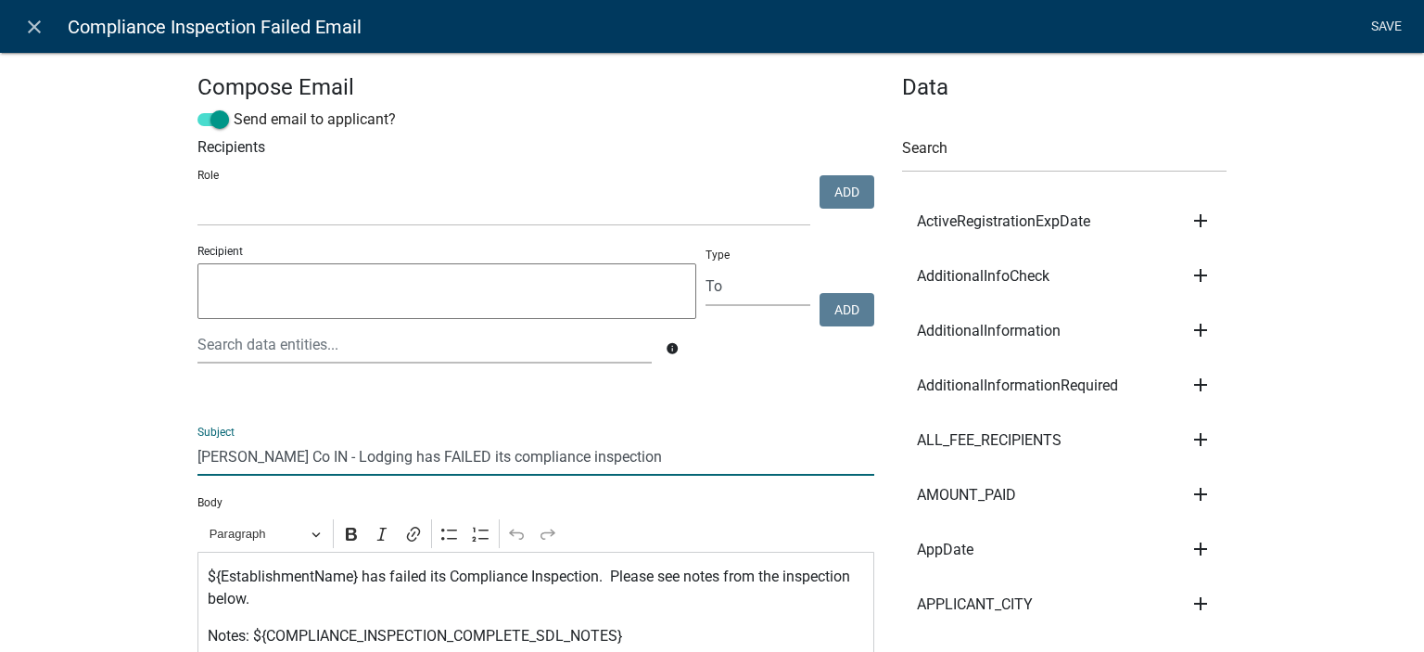
type input "[PERSON_NAME] Co IN - Lodging has FAILED its compliance inspection"
click at [1380, 24] on link "Save" at bounding box center [1386, 26] width 46 height 35
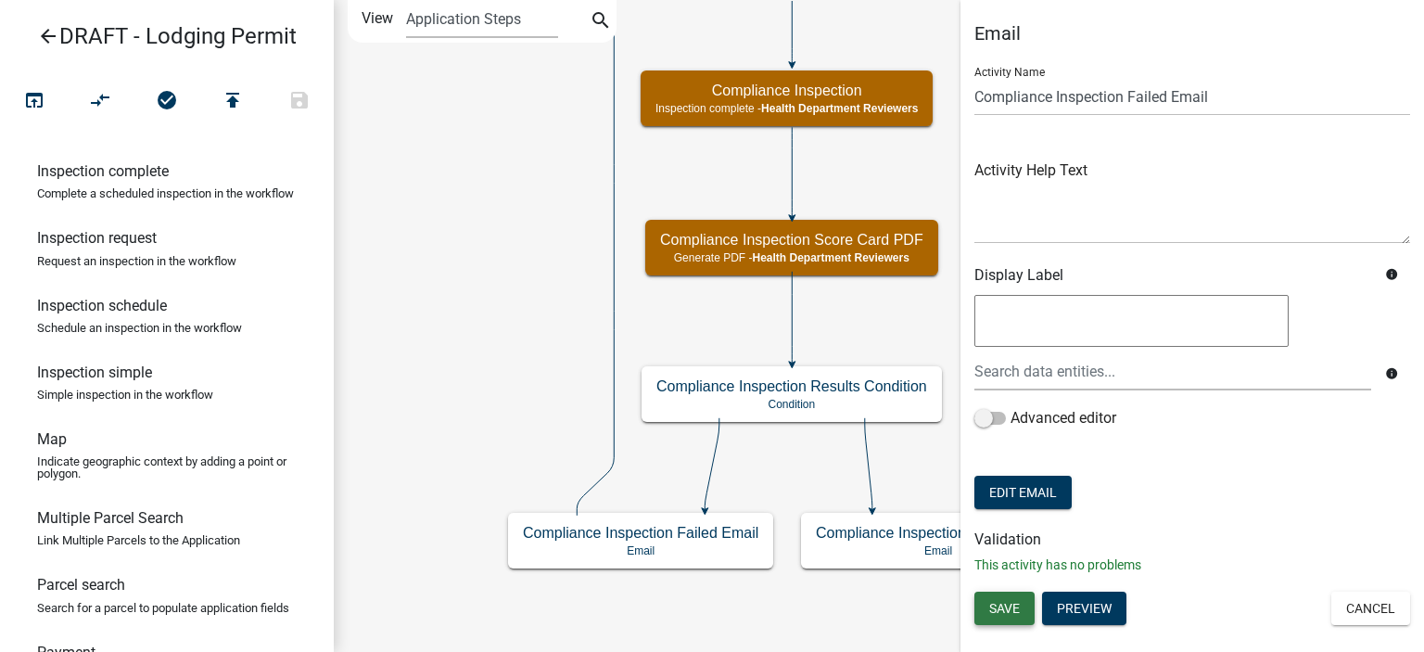
click at [1024, 598] on button "Save" at bounding box center [1005, 608] width 60 height 33
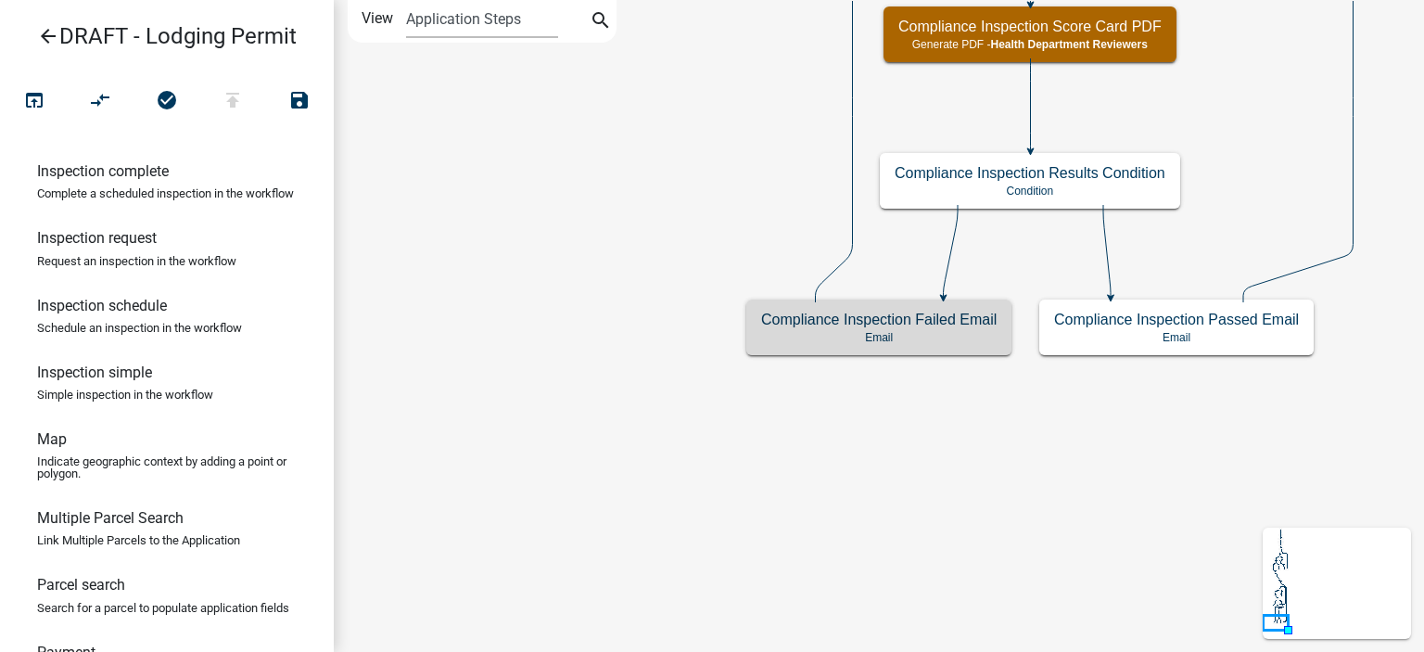
click at [942, 567] on icon "Start Start - Applicant Lodging Establishment Information Page Form - Applicant…" at bounding box center [885, 326] width 1100 height 650
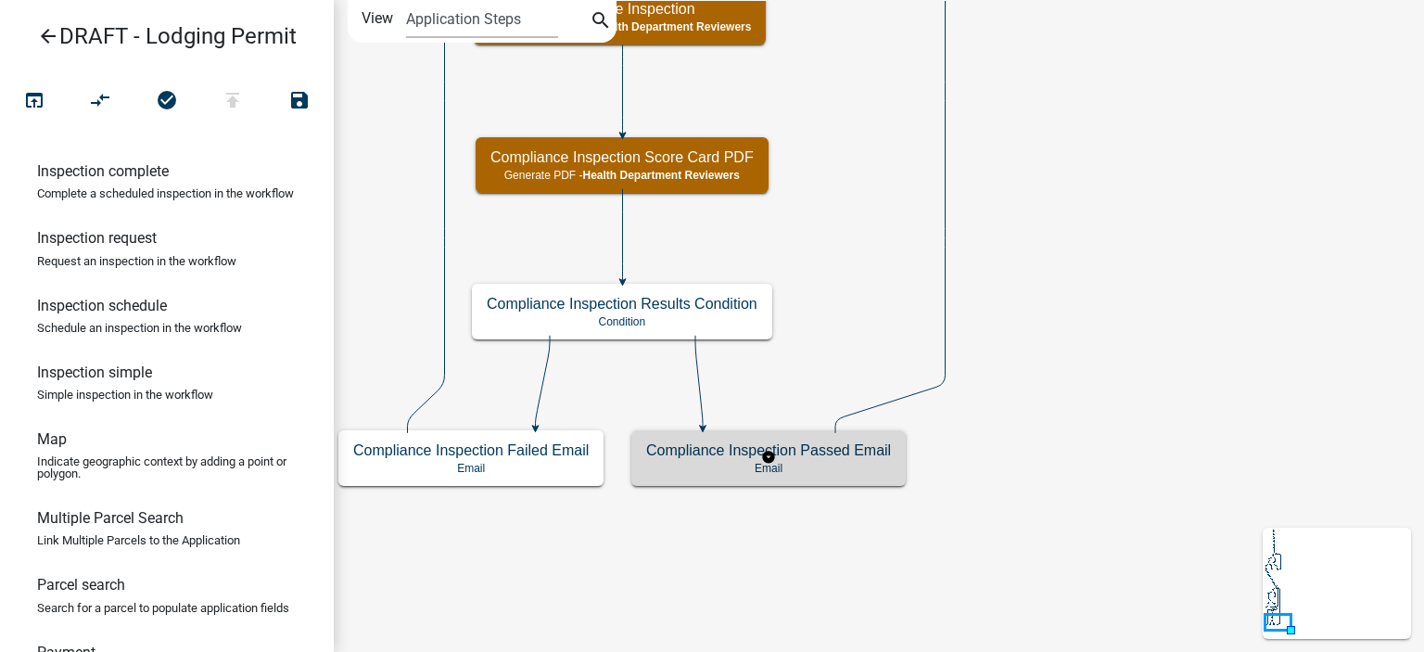
click at [734, 467] on p "Email" at bounding box center [768, 468] width 245 height 13
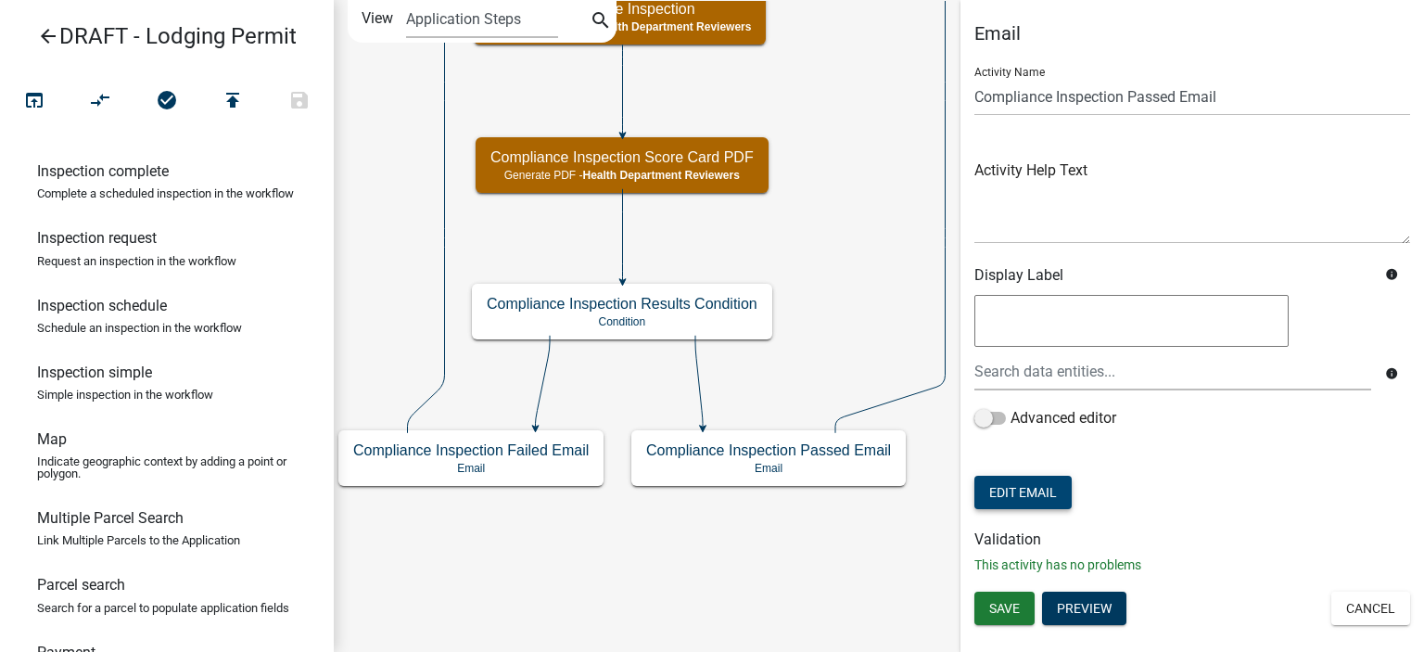
click at [1035, 487] on button "Edit Email" at bounding box center [1023, 492] width 97 height 33
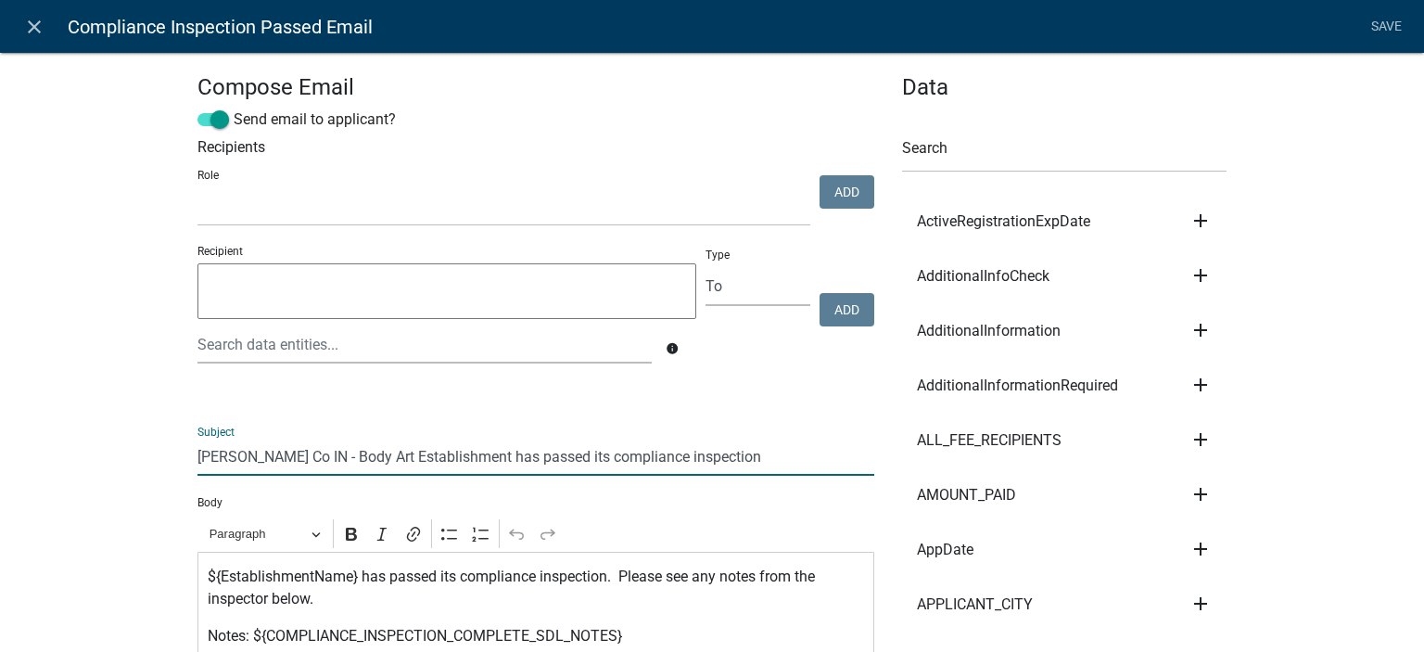
drag, startPoint x: 289, startPoint y: 461, endPoint x: 444, endPoint y: 463, distance: 154.9
click at [444, 463] on input "[PERSON_NAME] Co IN - Body Art Establishment has passed its compliance inspecti…" at bounding box center [536, 457] width 677 height 38
paste input "Lodging Permi"
drag, startPoint x: 344, startPoint y: 453, endPoint x: 398, endPoint y: 455, distance: 53.9
click at [398, 455] on input "[PERSON_NAME] Co IN - Lodging Permit has passed its compliance inspection" at bounding box center [536, 457] width 677 height 38
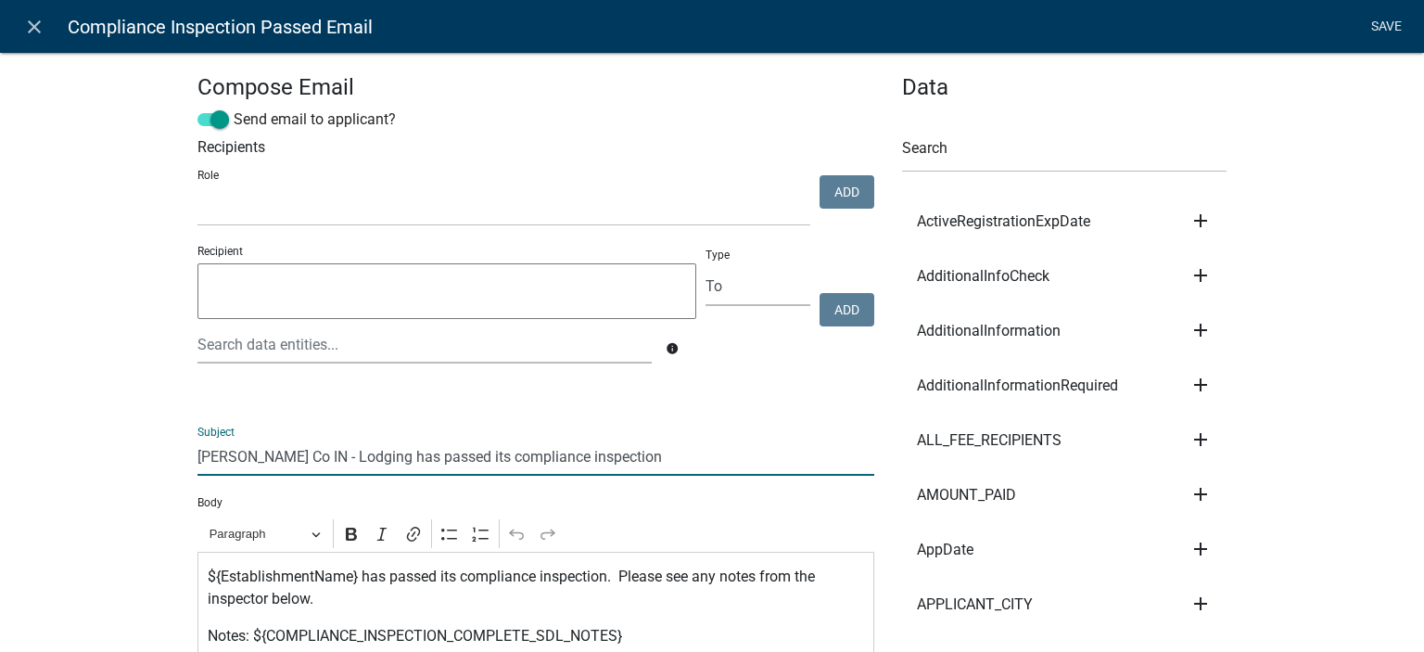
type input "[PERSON_NAME] Co IN - Lodging has passed its compliance inspection"
click at [1383, 21] on link "Save" at bounding box center [1386, 26] width 46 height 35
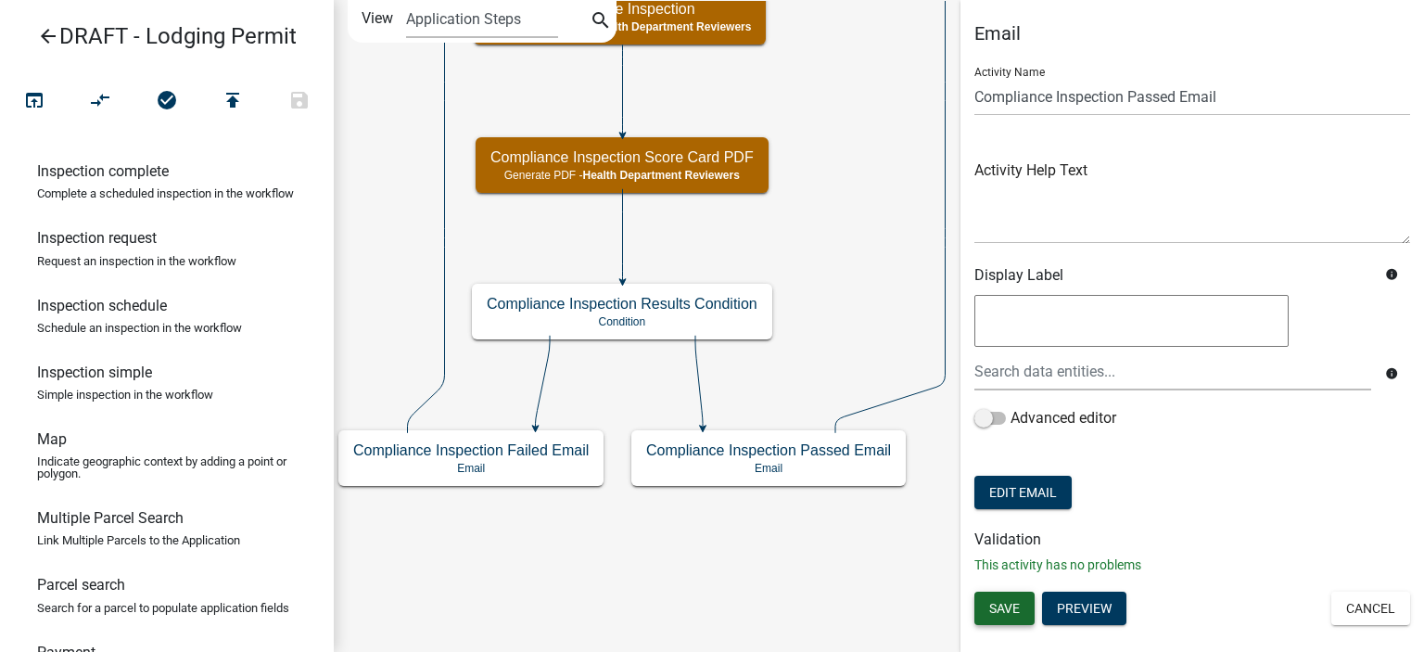
click at [1005, 614] on span "Save" at bounding box center [1004, 608] width 31 height 15
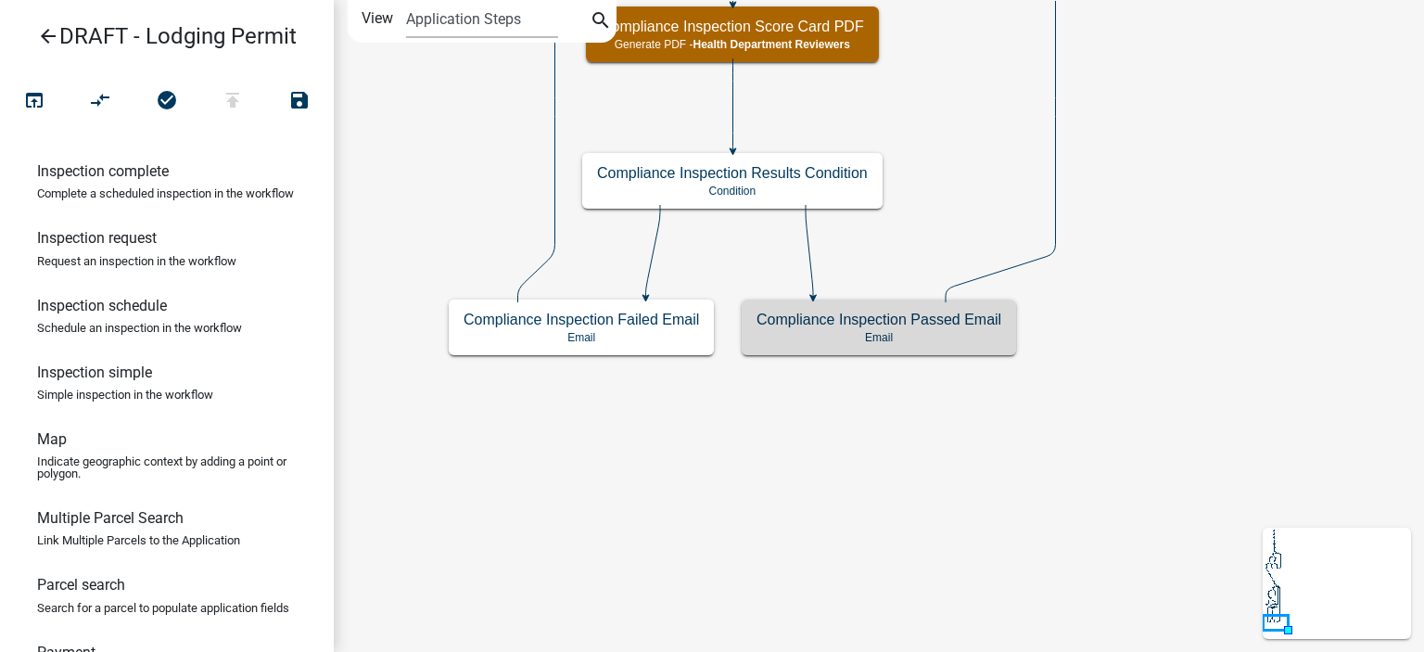
click at [929, 555] on icon "Start Start - Applicant Lodging Establishment Information Page Form - Applicant…" at bounding box center [879, 326] width 1089 height 650
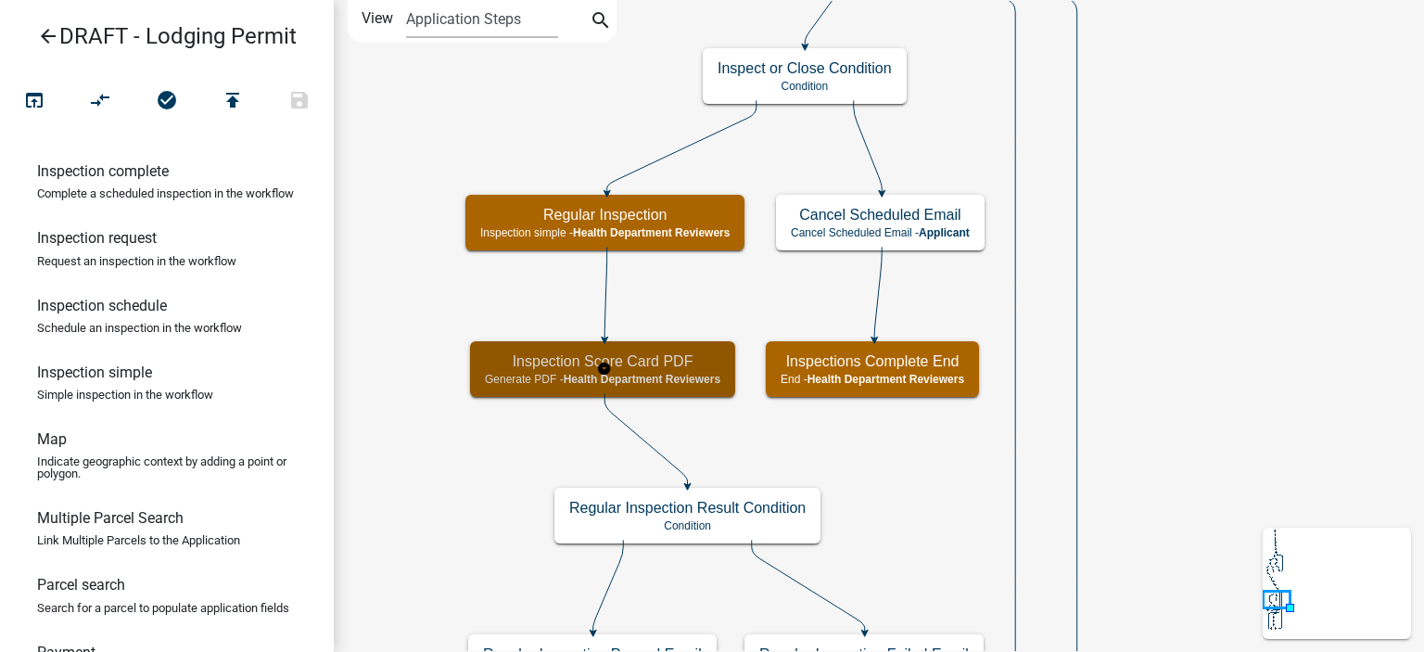
click at [693, 373] on span "Health Department Reviewers" at bounding box center [642, 379] width 157 height 13
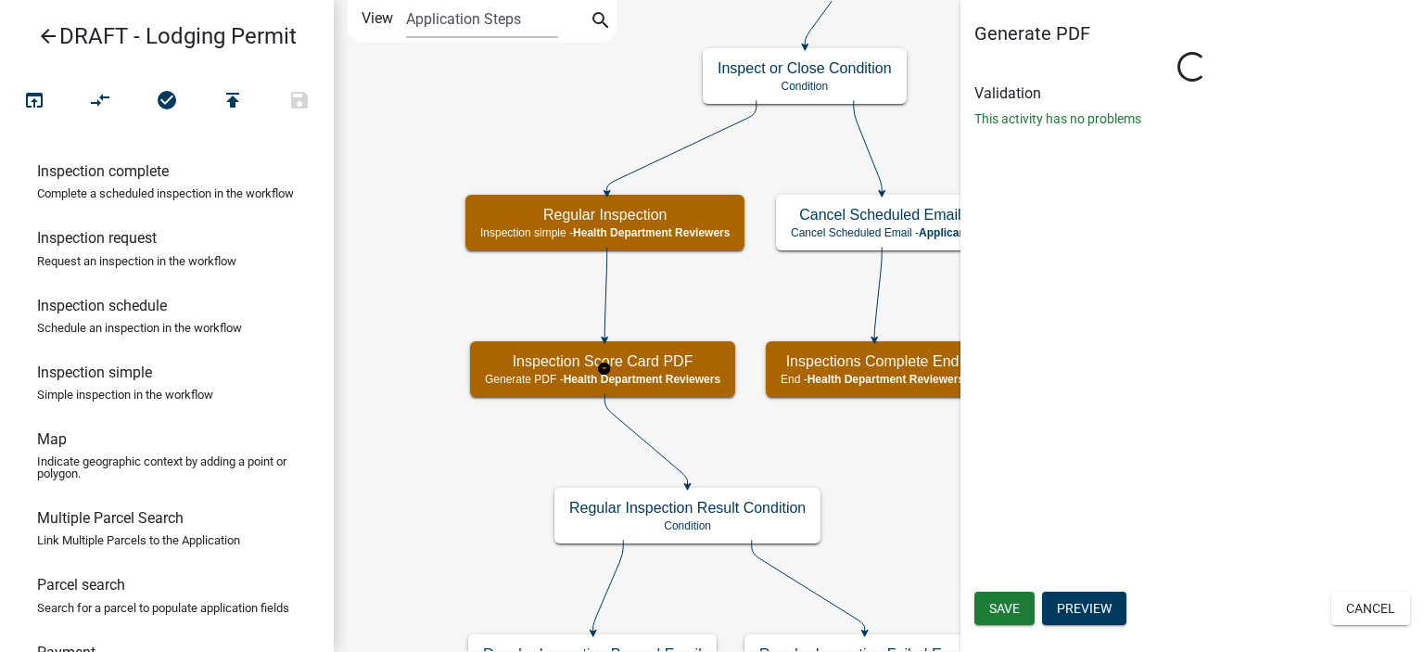
select select "60F54440-8917-46C4-B544-2A40D31E0104"
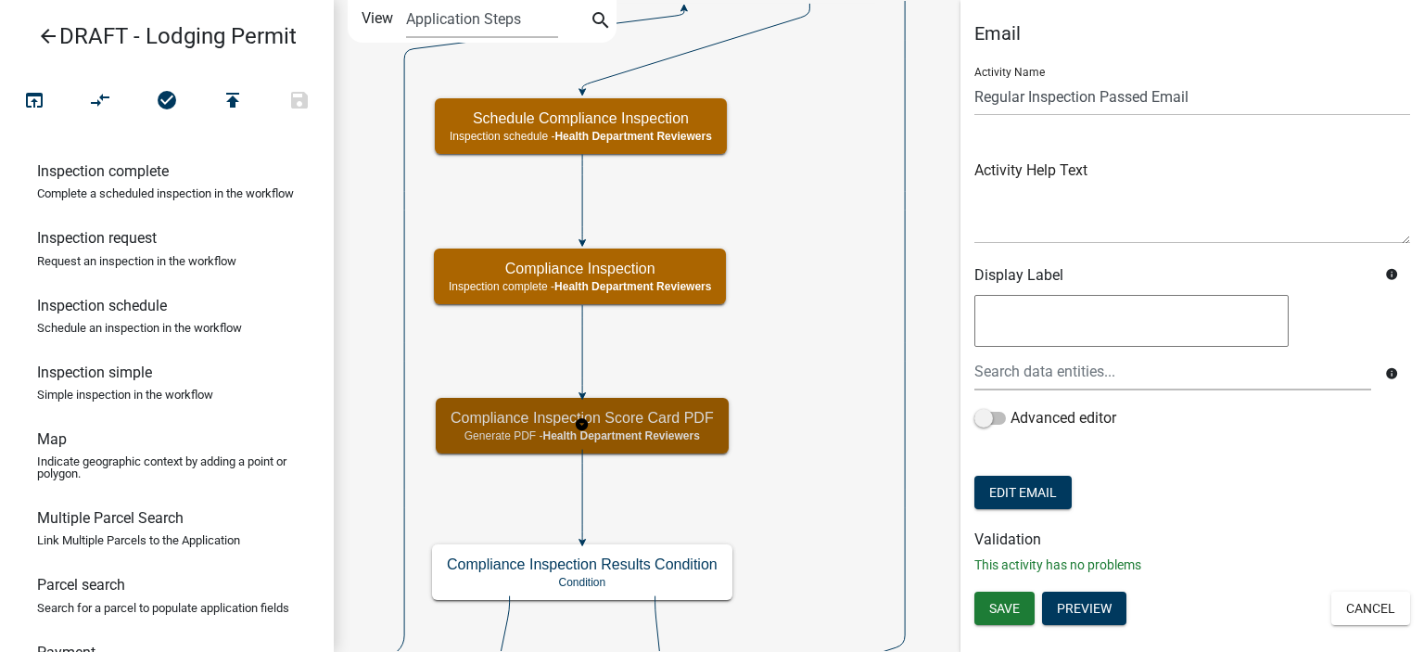
select select "60F54440-8917-46C4-B544-2A40D31E0104"
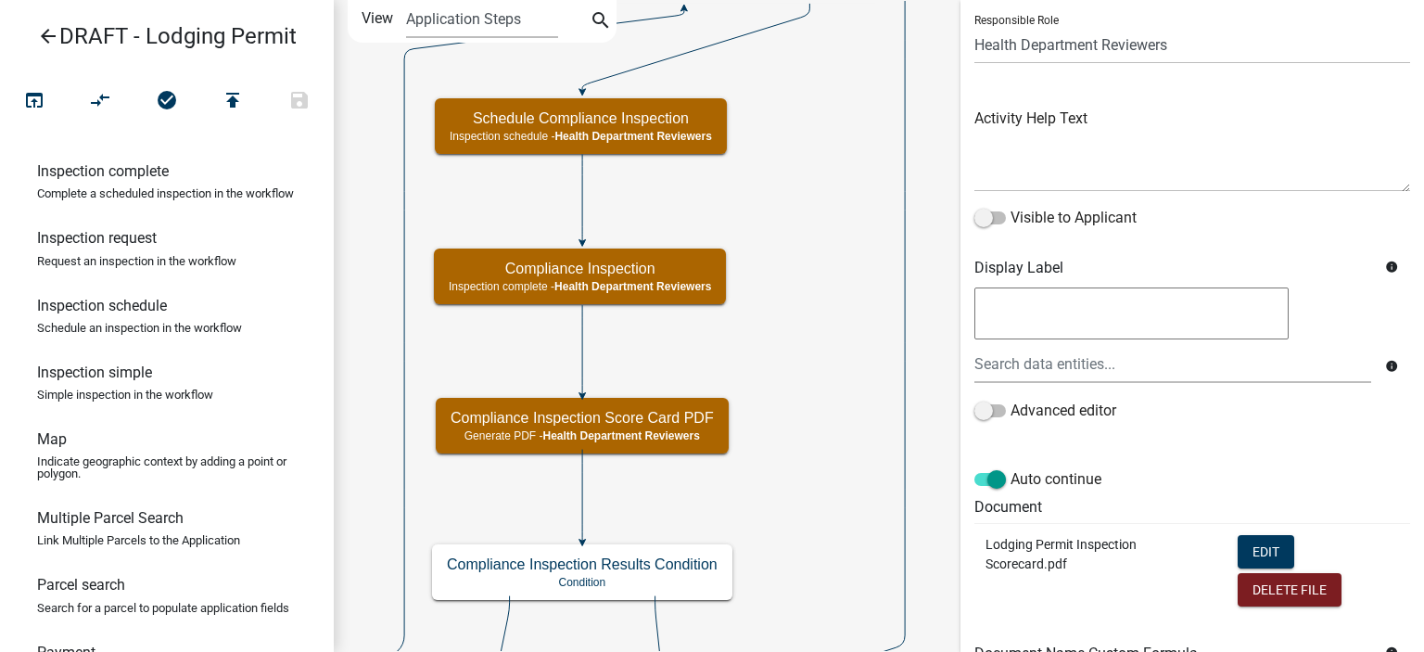
scroll to position [371, 0]
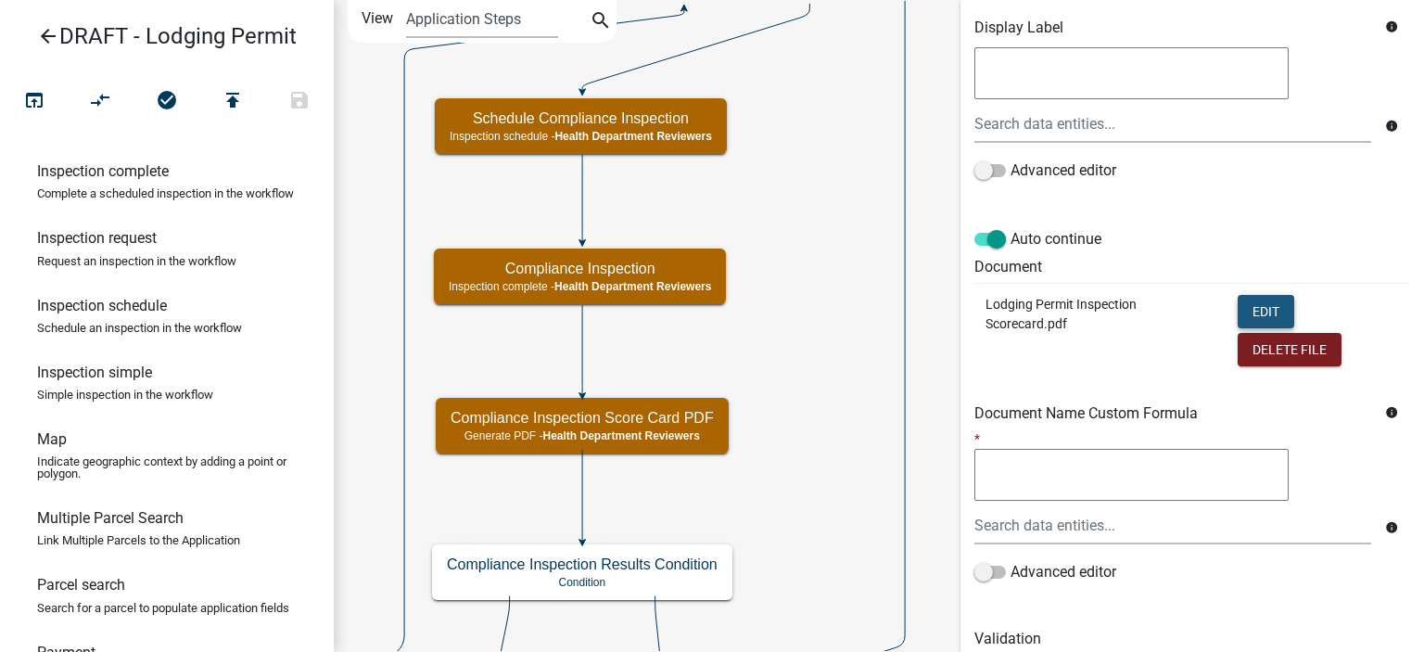
click at [1255, 305] on button "Edit" at bounding box center [1266, 311] width 57 height 33
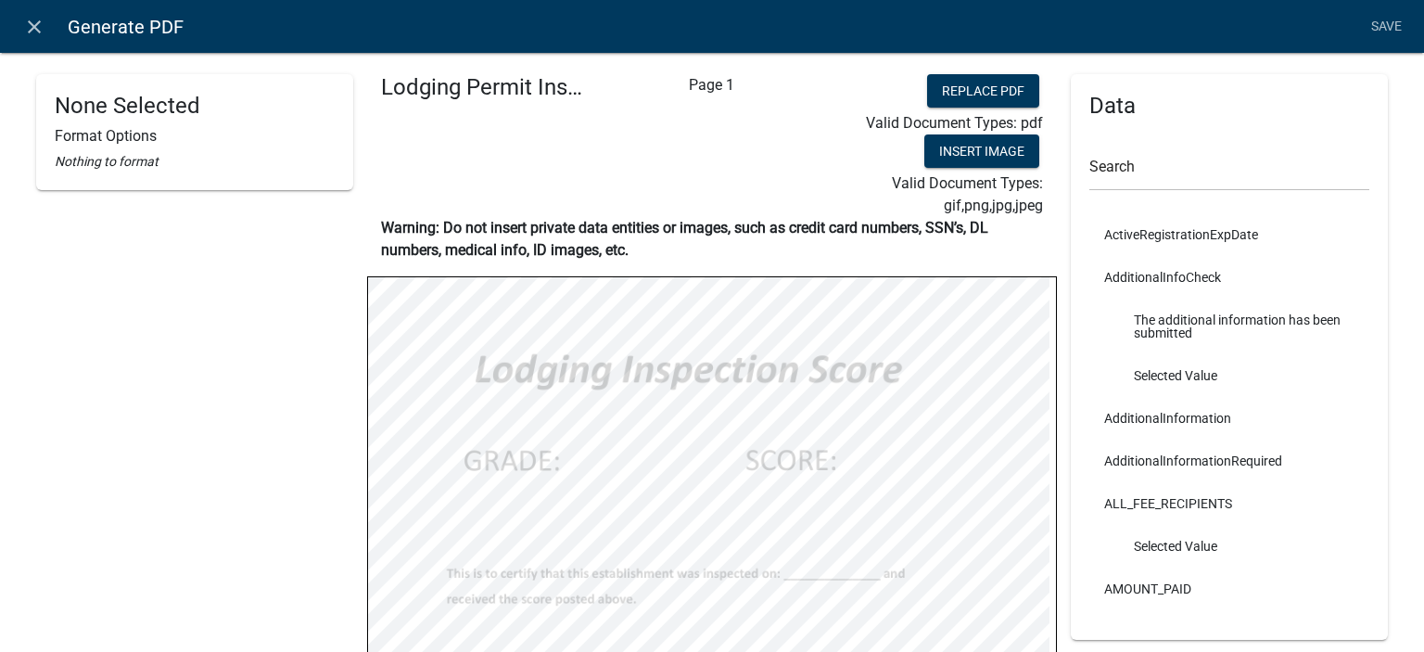
scroll to position [219, 0]
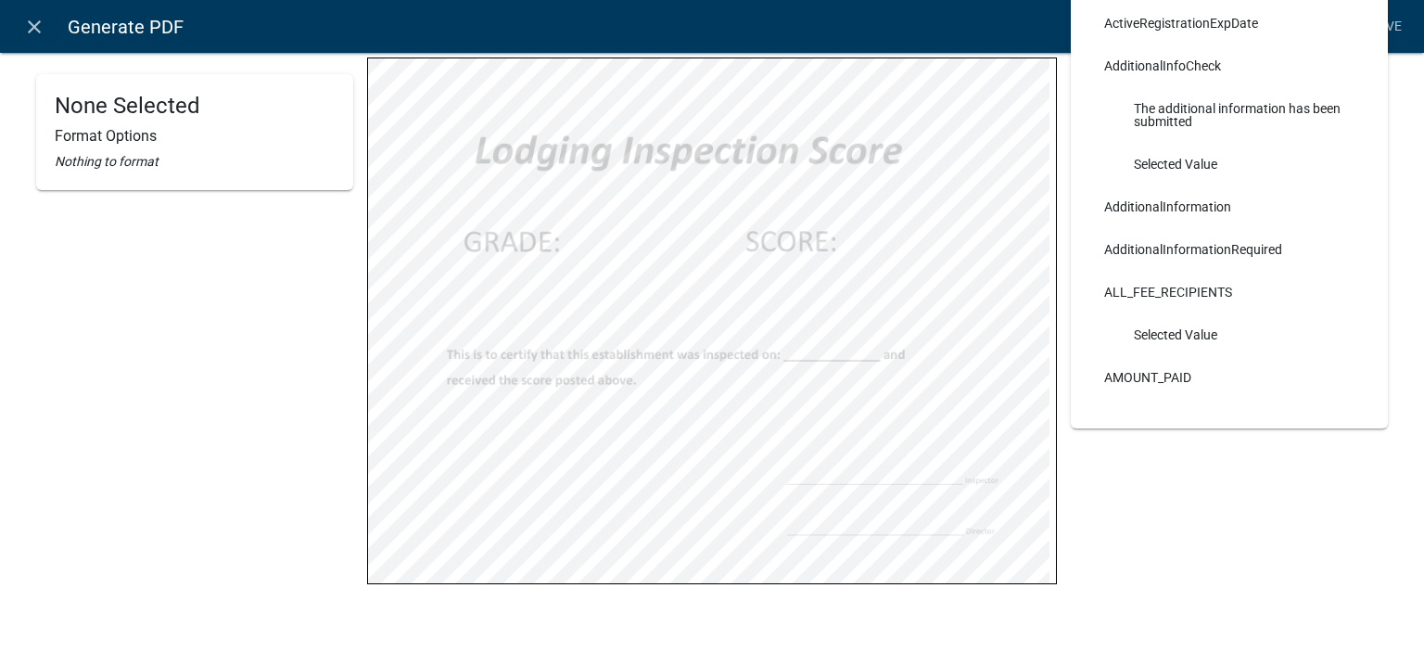
select select
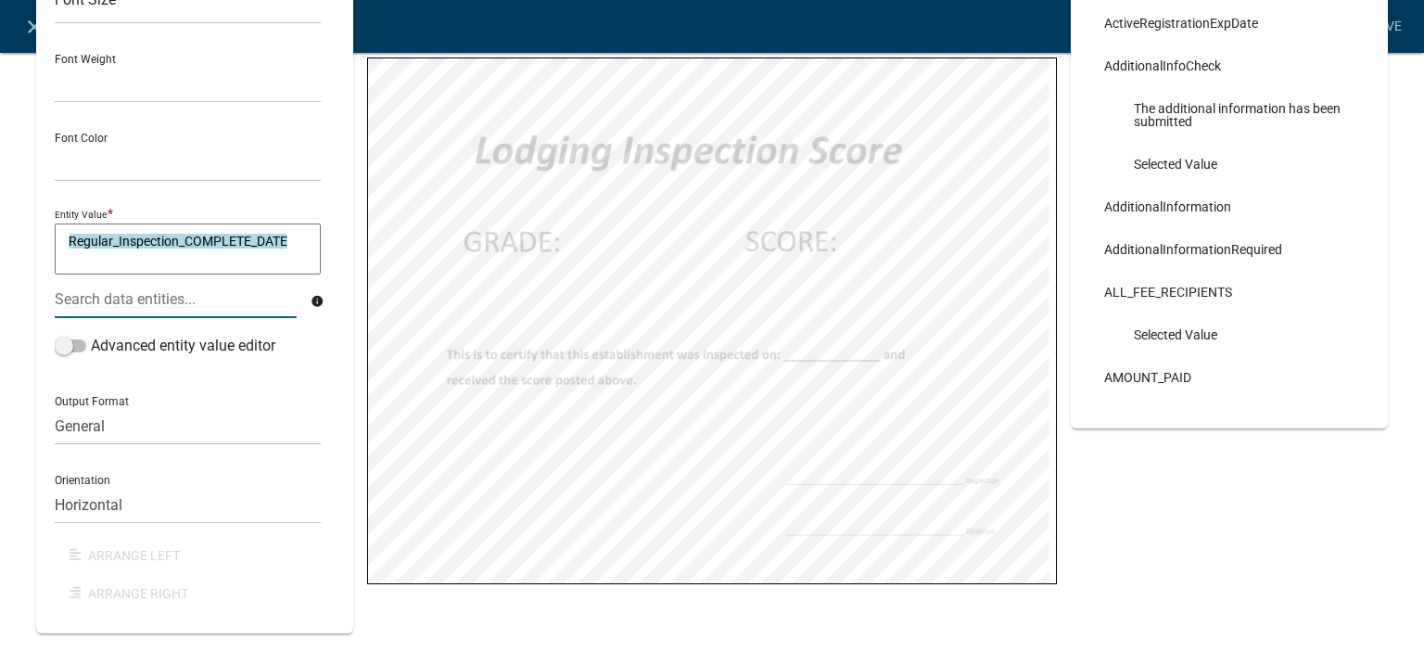
click at [145, 236] on textarea "Regular_Inspection_COMPLETE_DATE" at bounding box center [188, 249] width 266 height 52
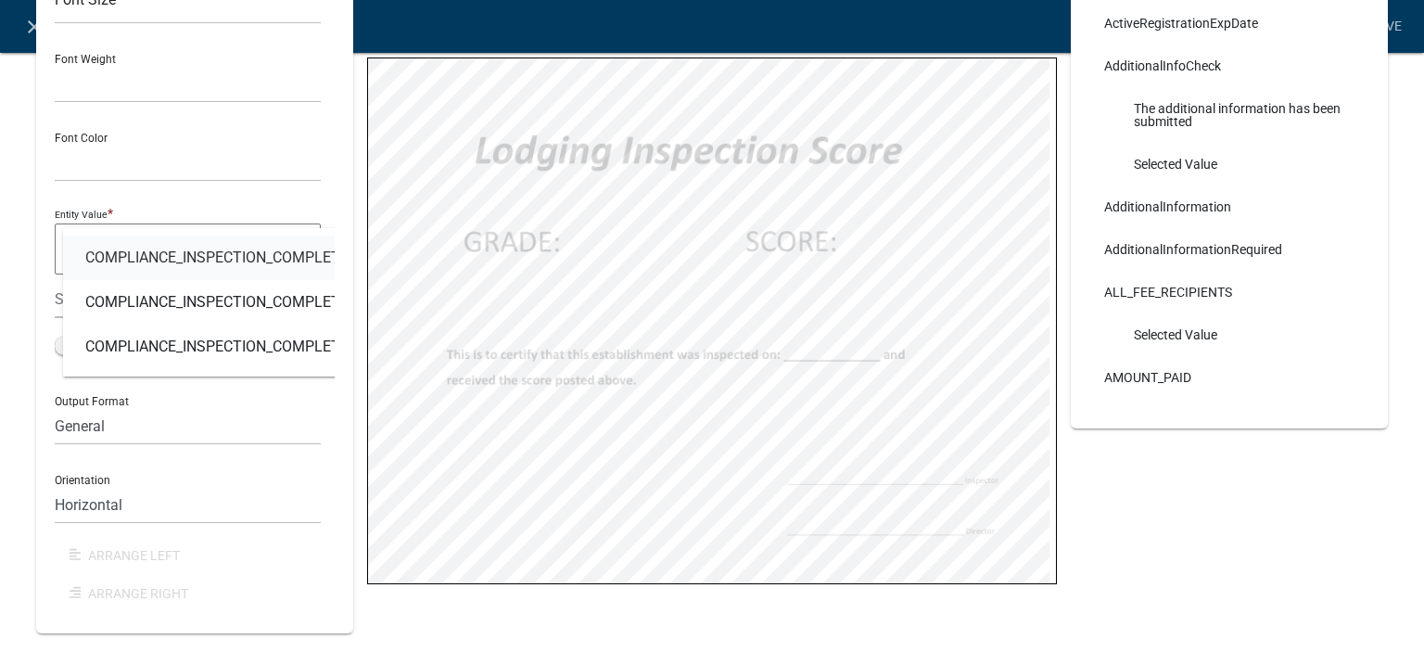
click at [145, 236] on link "COMPLIANCE_INSPECTION_COMPLETE_APPROVE" at bounding box center [261, 258] width 396 height 45
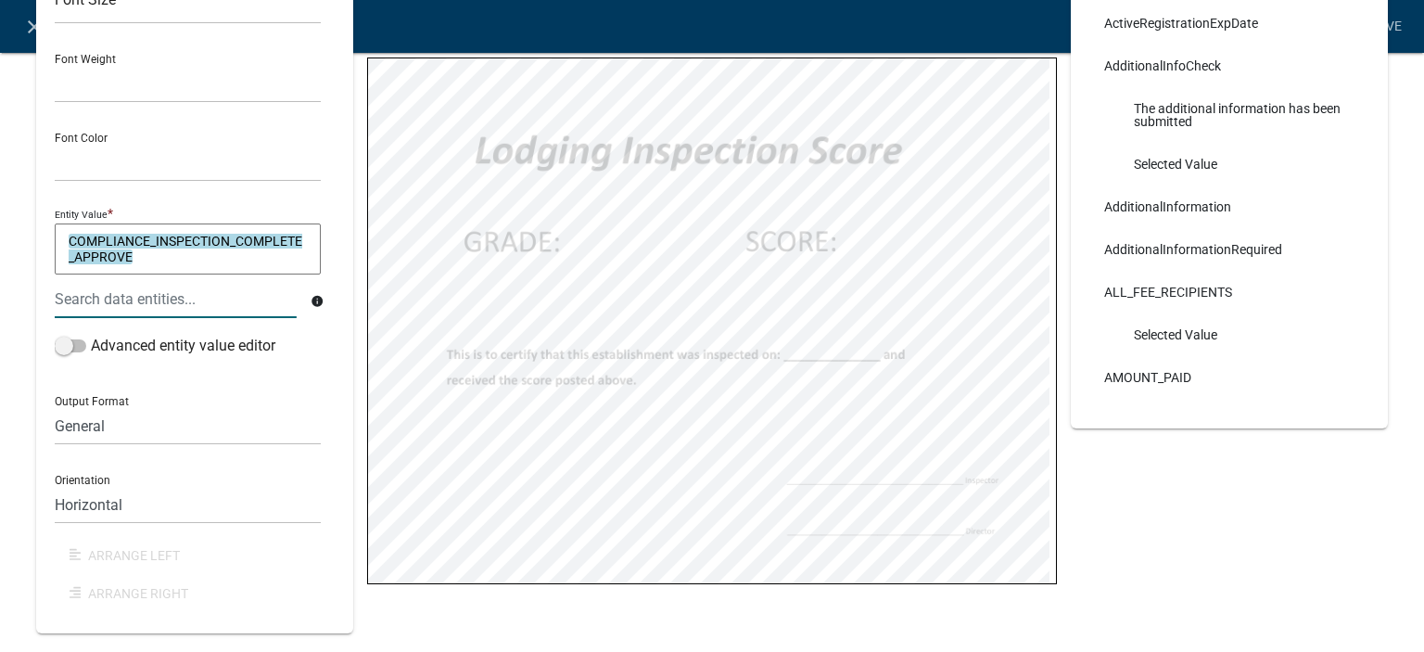
drag, startPoint x: 191, startPoint y: 259, endPoint x: 76, endPoint y: 252, distance: 115.2
click at [76, 252] on textarea "COMPLIANCE_INSPECTION_COMPLETE_APPROVE" at bounding box center [188, 249] width 266 height 52
type textarea "D"
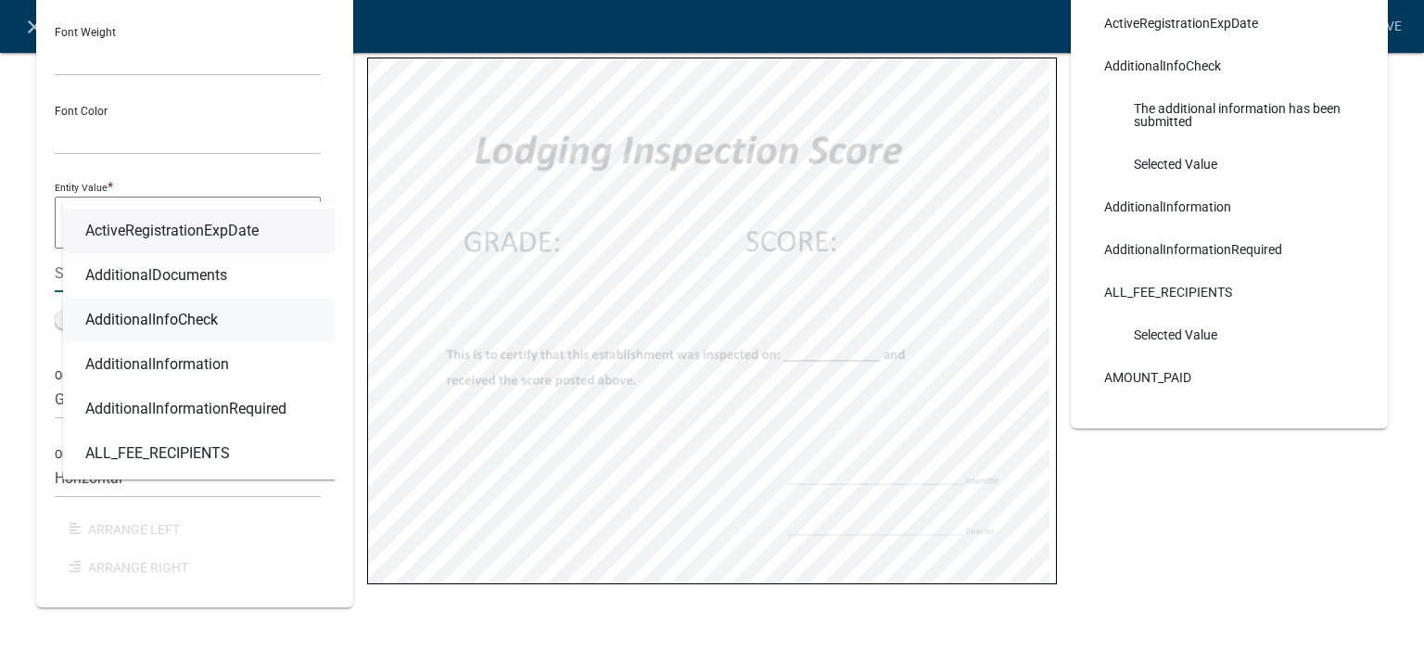
scroll to position [126, 0]
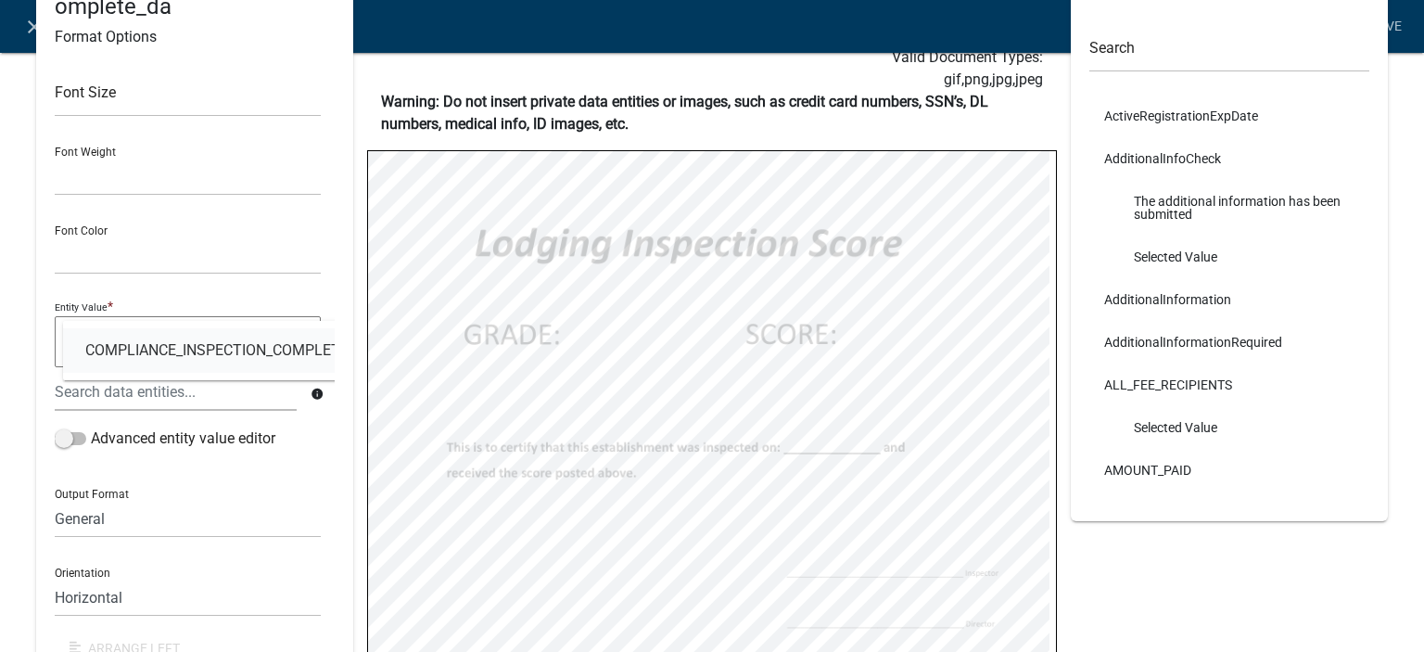
click at [179, 351] on span "COMPLIANCE_INSPECTION_COMPLETE_DATE" at bounding box center [238, 350] width 306 height 15
type textarea "COMPLIANCE_INSPECTION_COMPLETE_DATE"
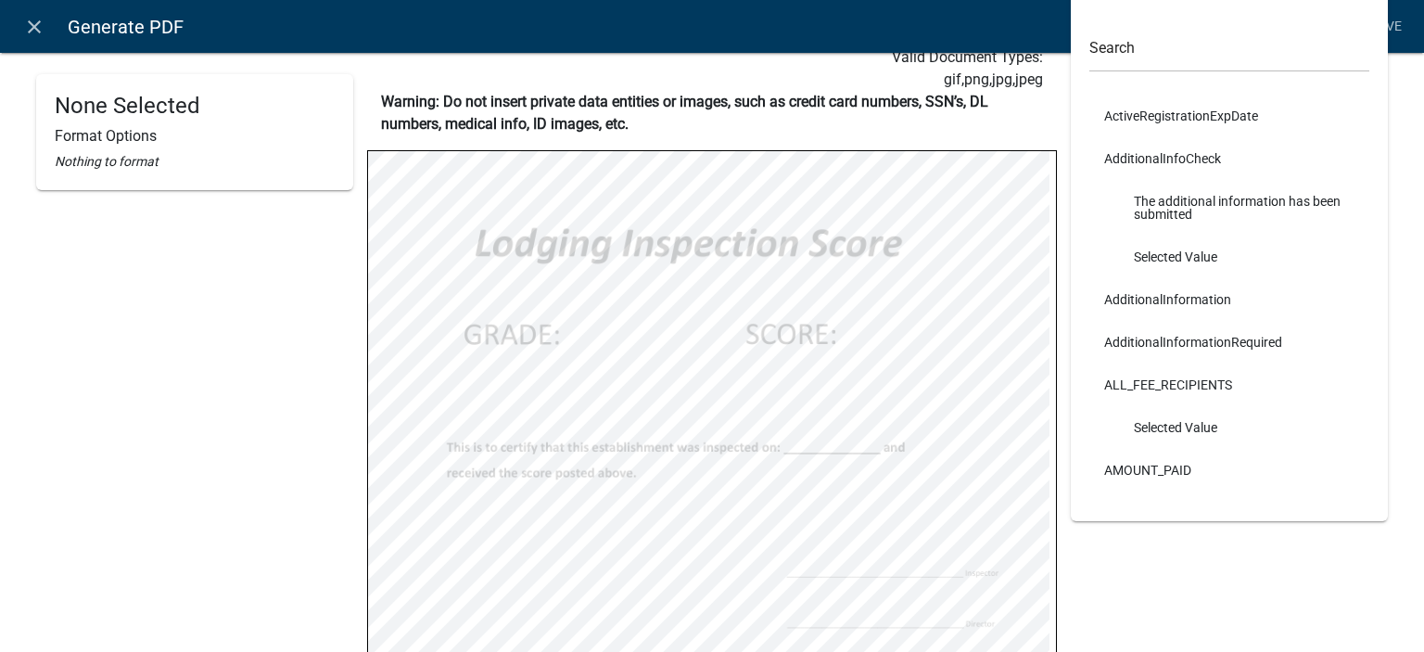
select select "bold"
select select "255,0,0"
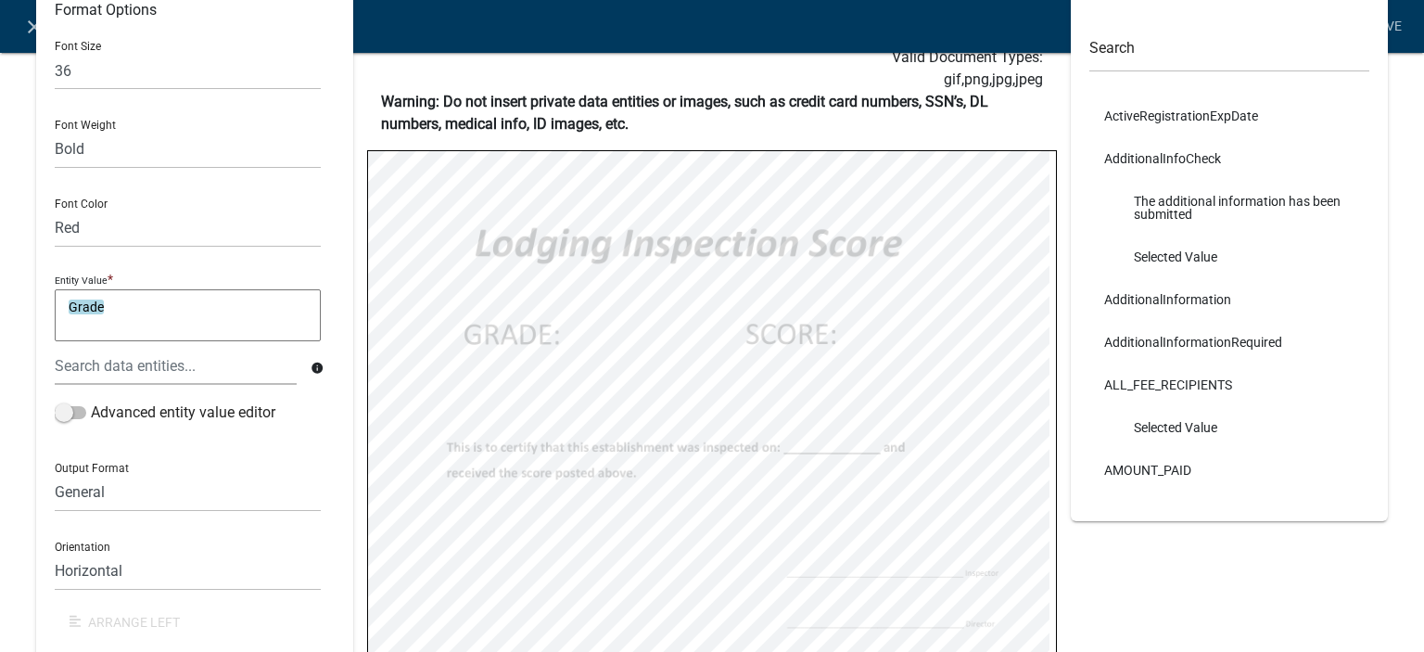
click at [115, 312] on textarea "Grade" at bounding box center [188, 315] width 266 height 52
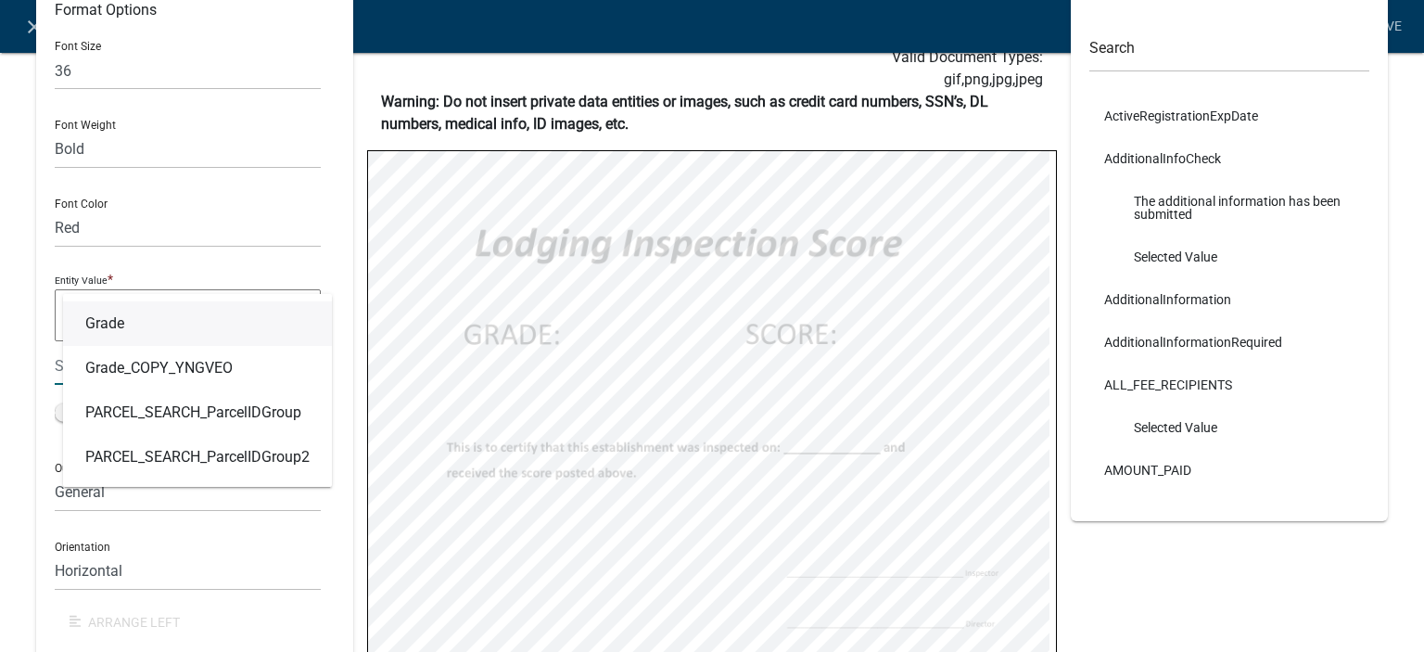
type textarea "@grad"
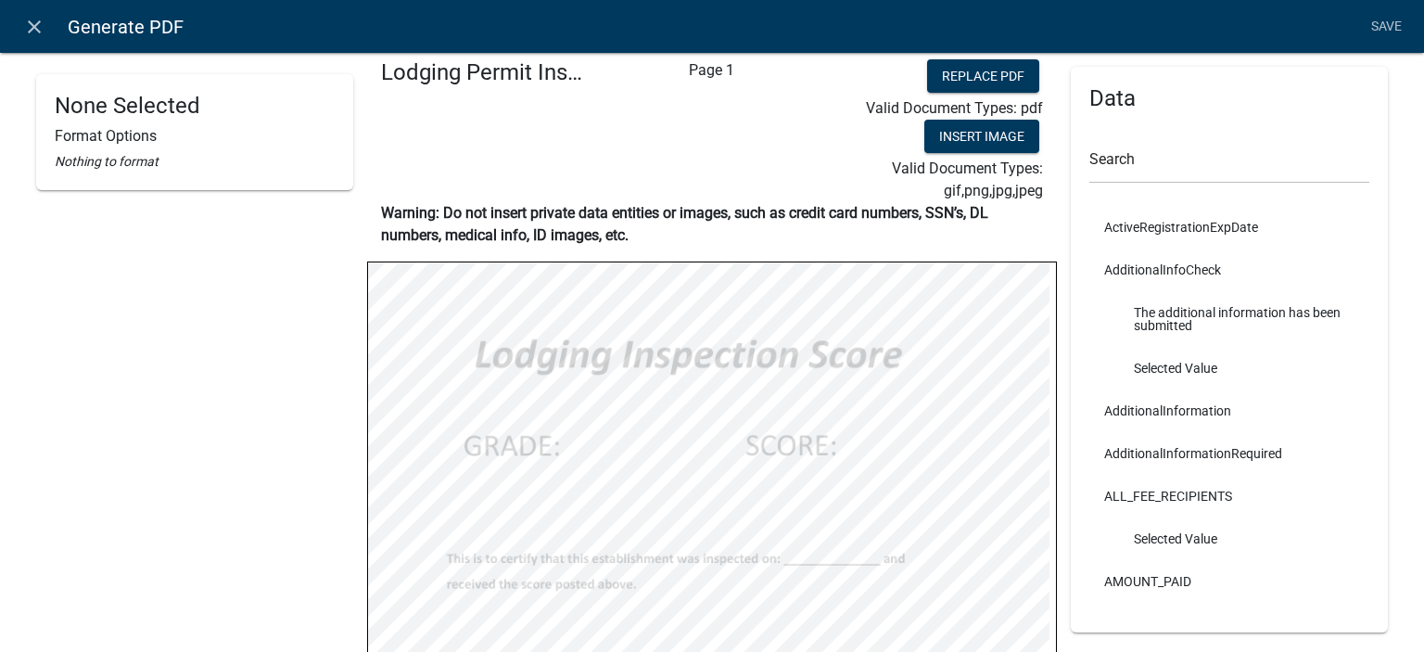
scroll to position [0, 0]
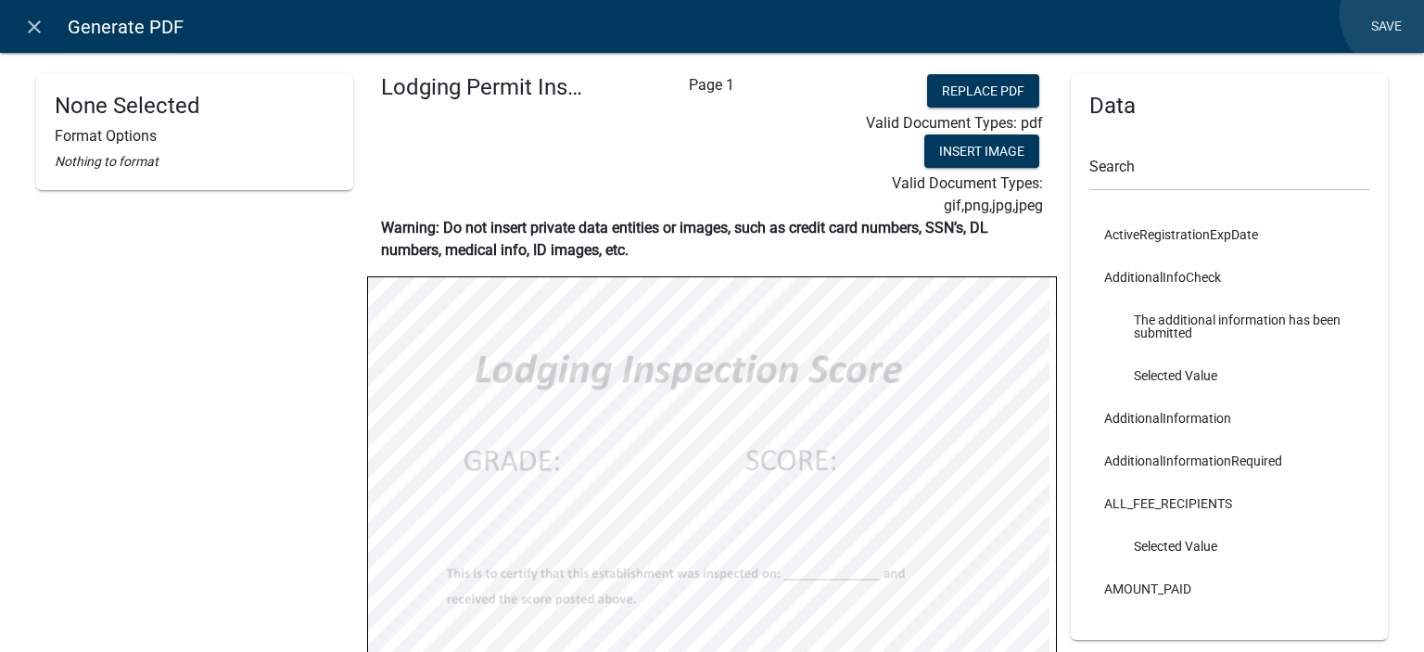
click at [1398, 13] on link "Save" at bounding box center [1386, 26] width 46 height 35
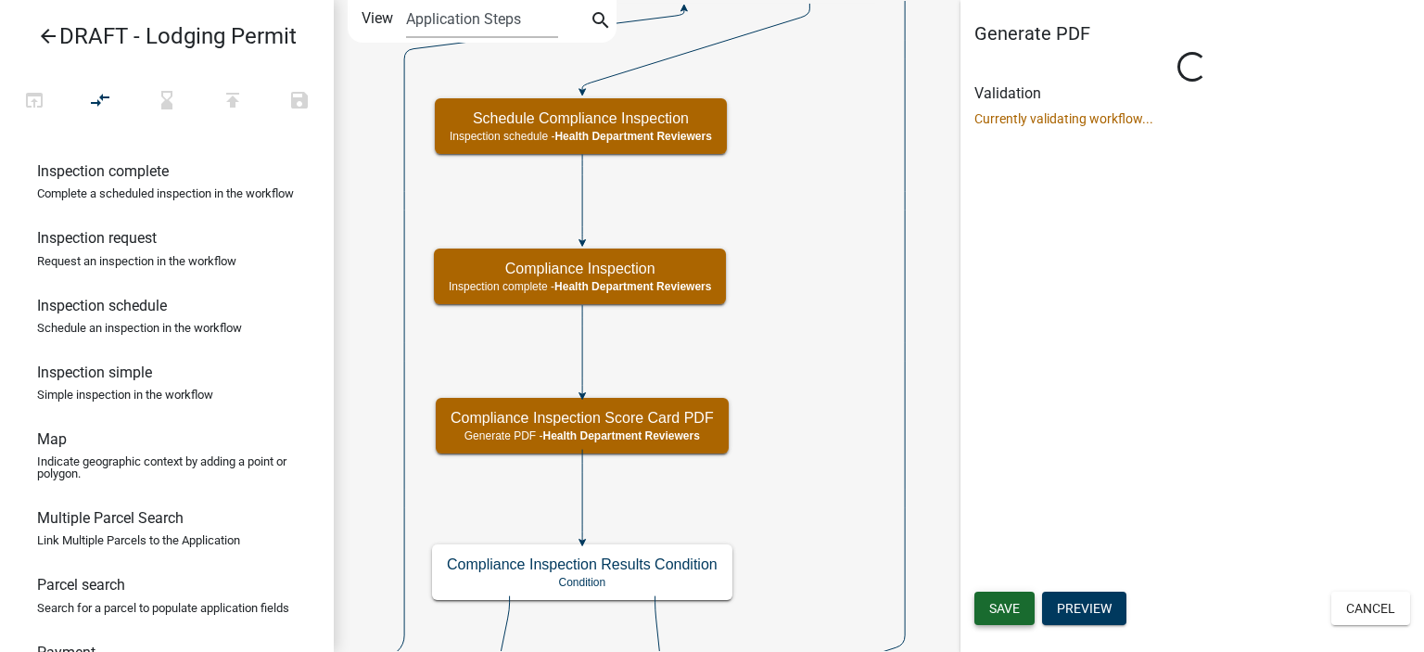
select select "60F54440-8917-46C4-B544-2A40D31E0104"
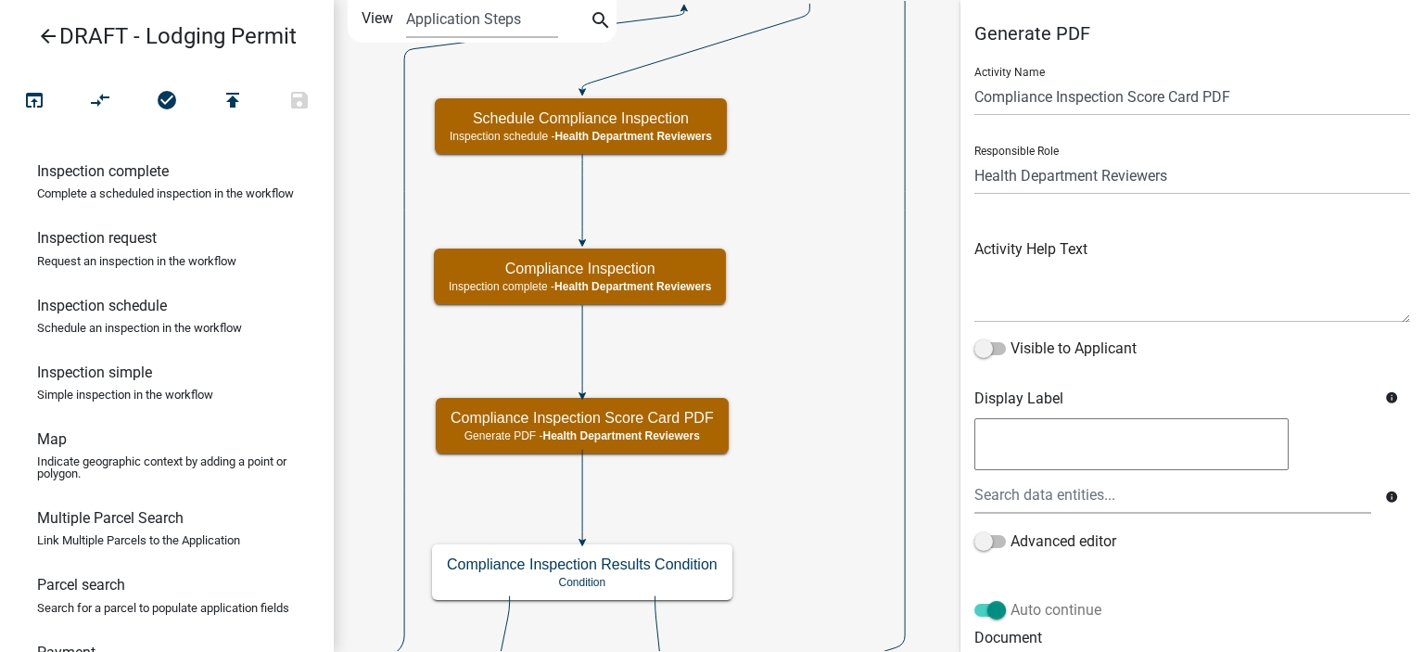
click at [992, 607] on span at bounding box center [991, 610] width 32 height 13
click at [1011, 599] on input "Auto continue" at bounding box center [1011, 599] width 0 height 0
click at [992, 607] on span at bounding box center [991, 610] width 32 height 13
click at [1011, 599] on input "Auto continue" at bounding box center [1011, 599] width 0 height 0
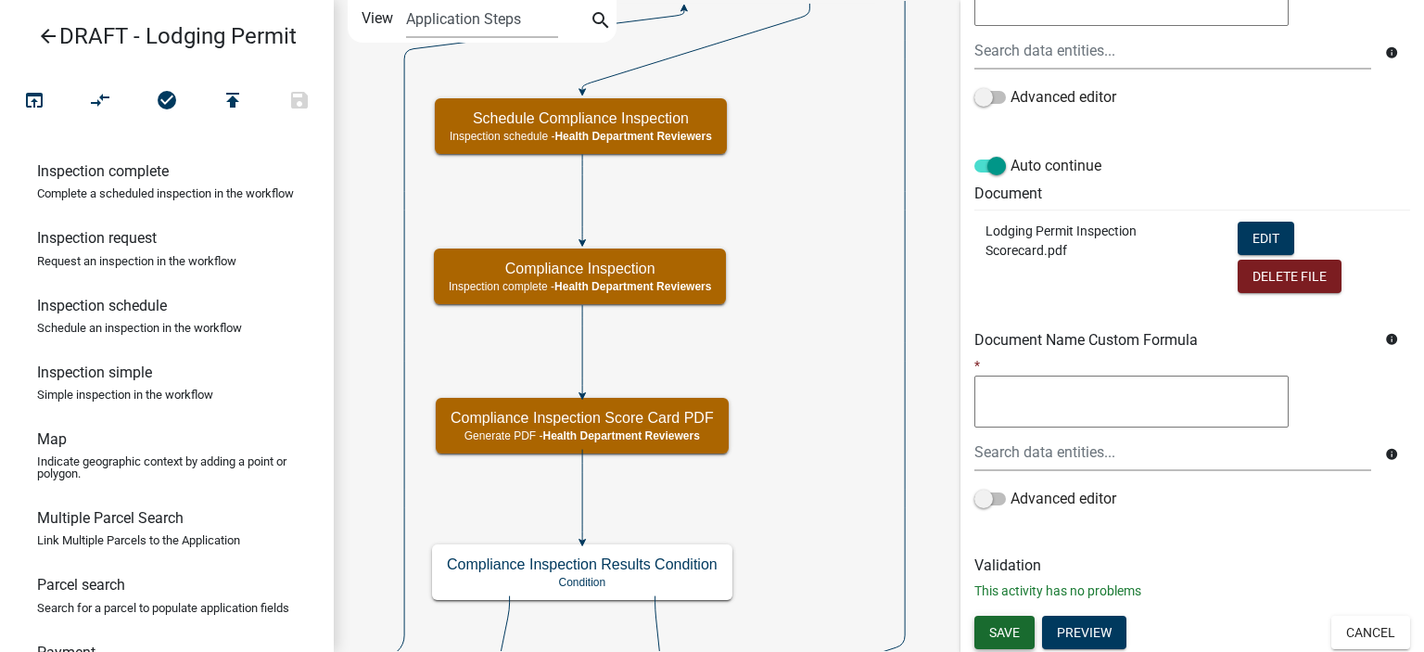
click at [1017, 639] on button "Save" at bounding box center [1005, 632] width 60 height 33
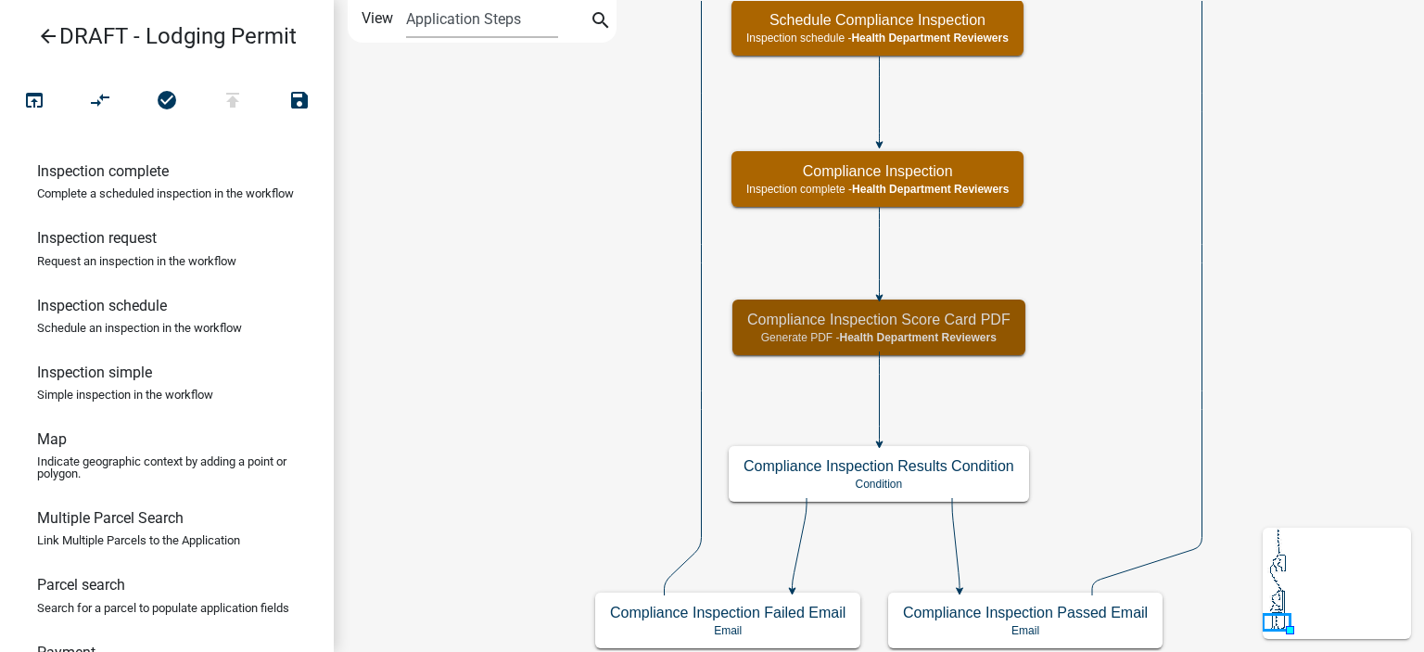
scroll to position [0, 0]
click at [1057, 370] on icon "Start Start - Applicant Lodging Establishment Information Page Form - Applicant…" at bounding box center [879, 326] width 1089 height 650
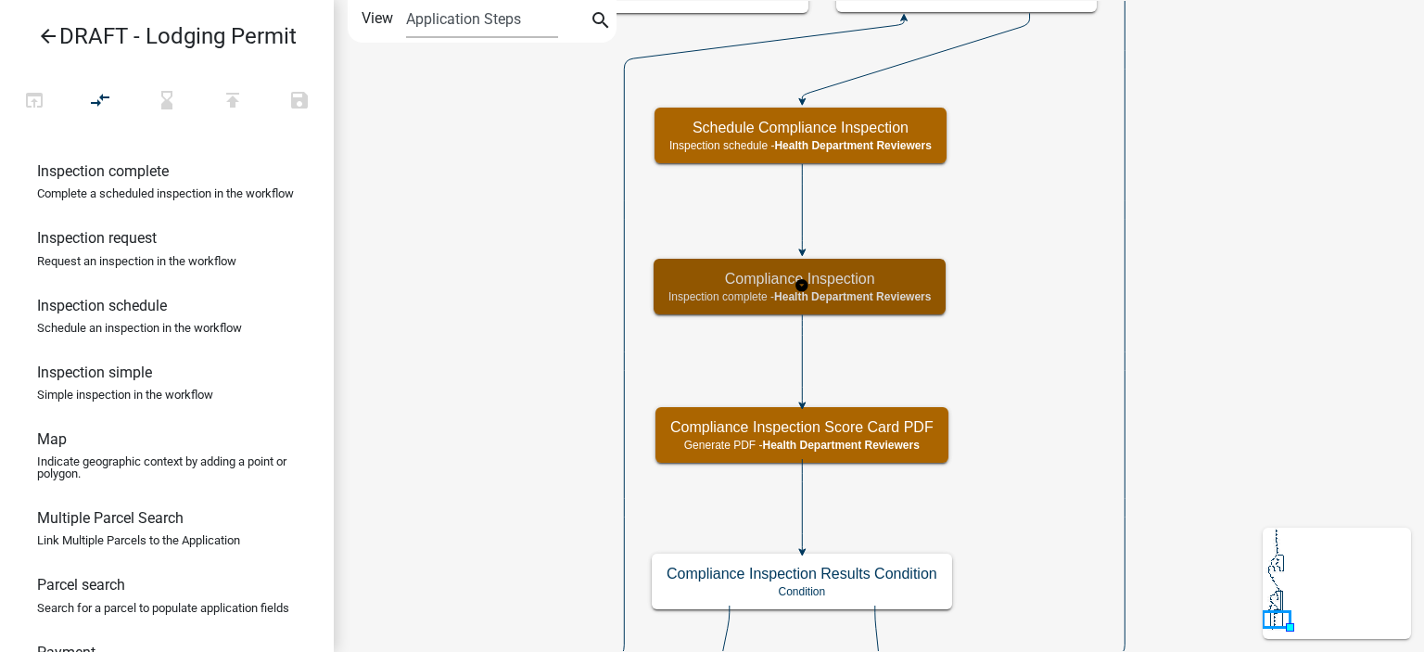
click at [888, 295] on span "Health Department Reviewers" at bounding box center [852, 296] width 157 height 13
select select "60F54440-8917-46C4-B544-2A40D31E0104"
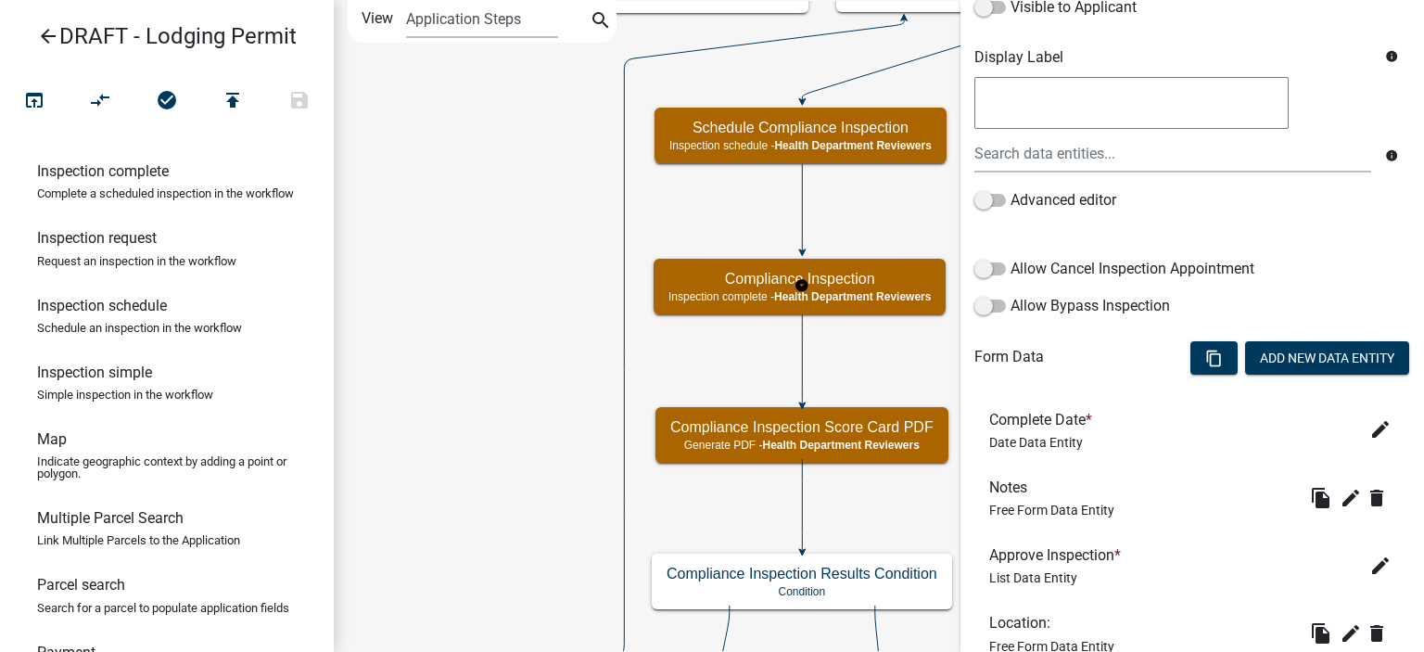
scroll to position [371, 0]
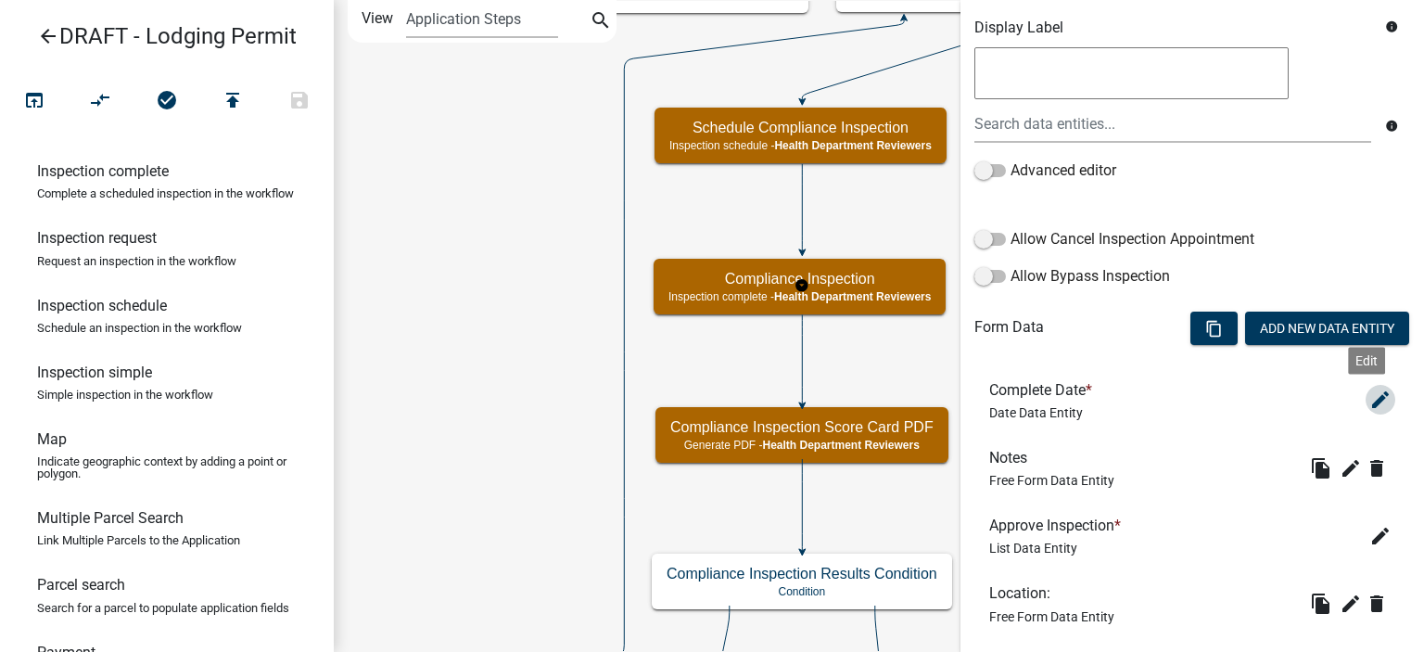
click at [1370, 400] on icon "edit" at bounding box center [1381, 400] width 22 height 22
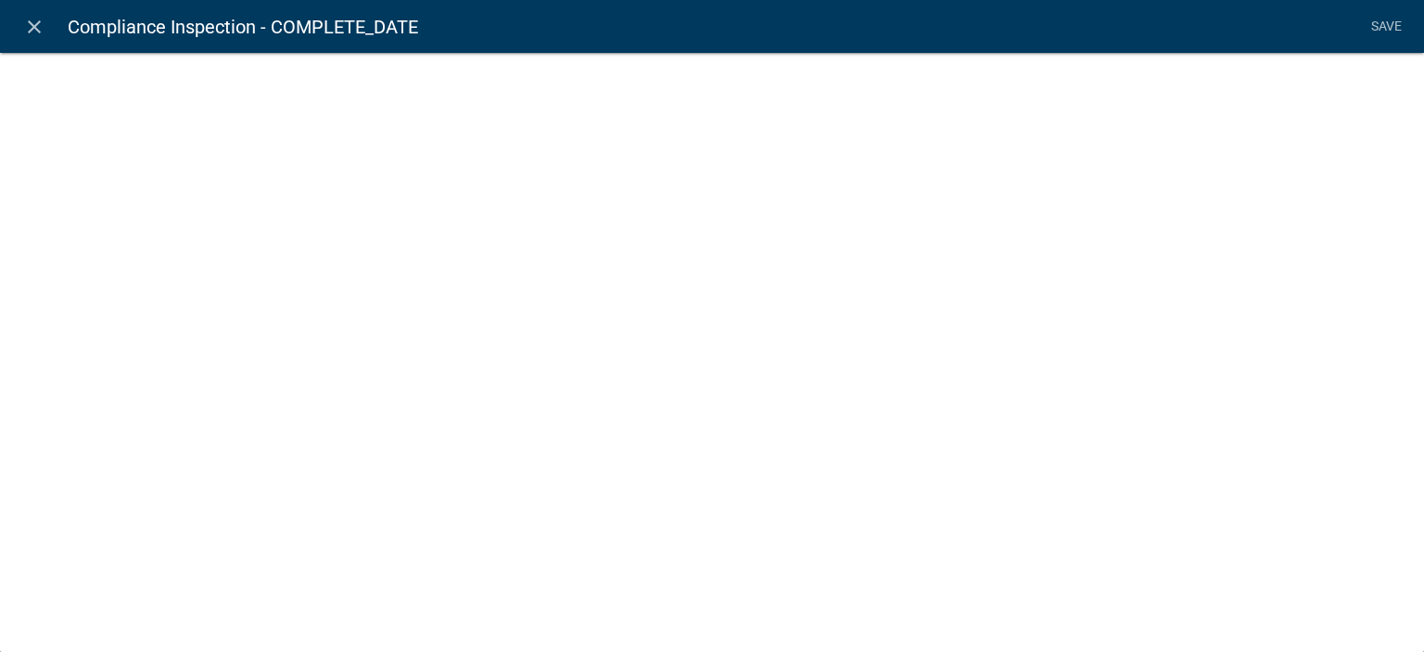
select select "date"
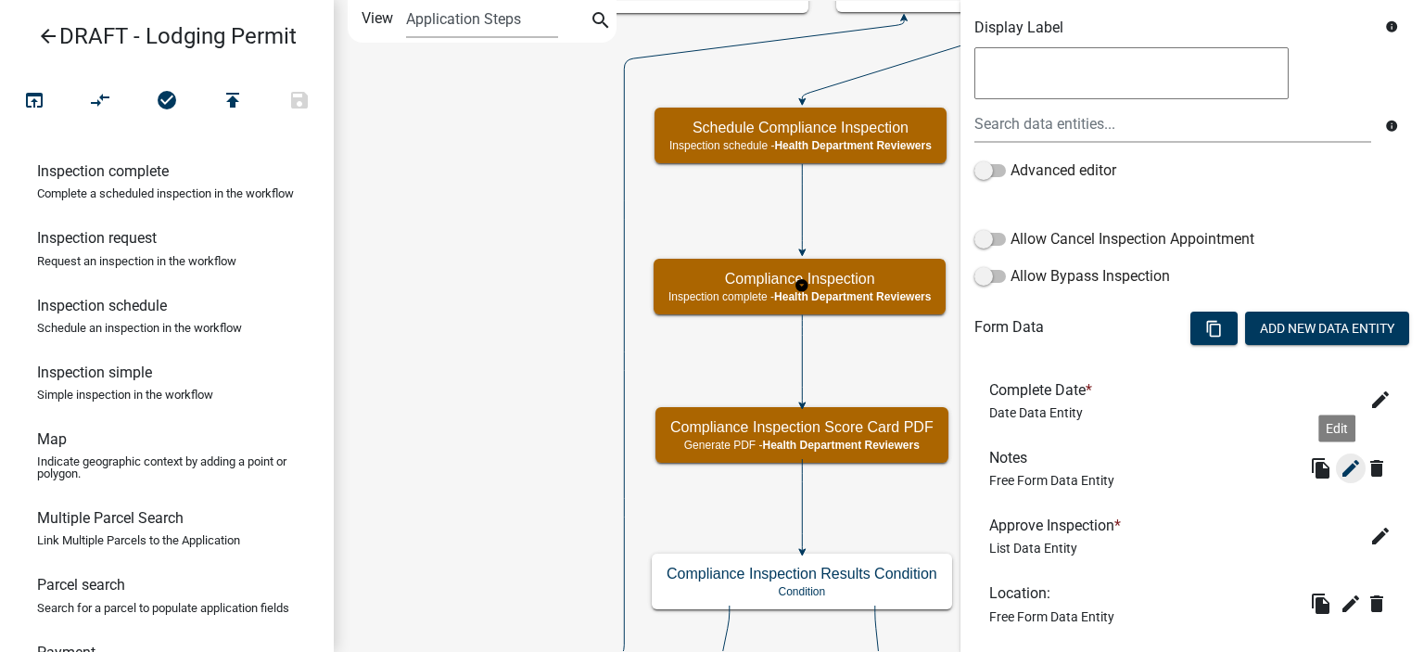
click at [1340, 465] on icon "edit" at bounding box center [1351, 468] width 22 height 22
click at [1375, 536] on icon "edit" at bounding box center [1381, 536] width 22 height 22
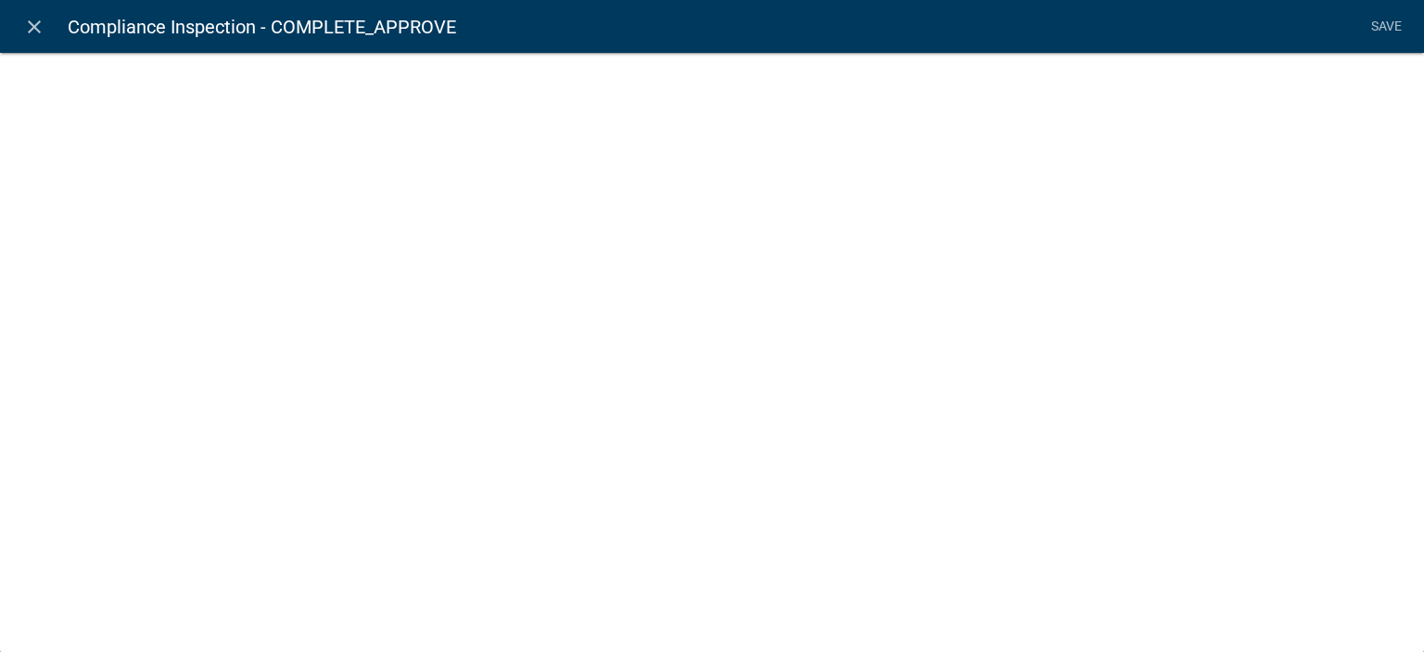
select select "list-data"
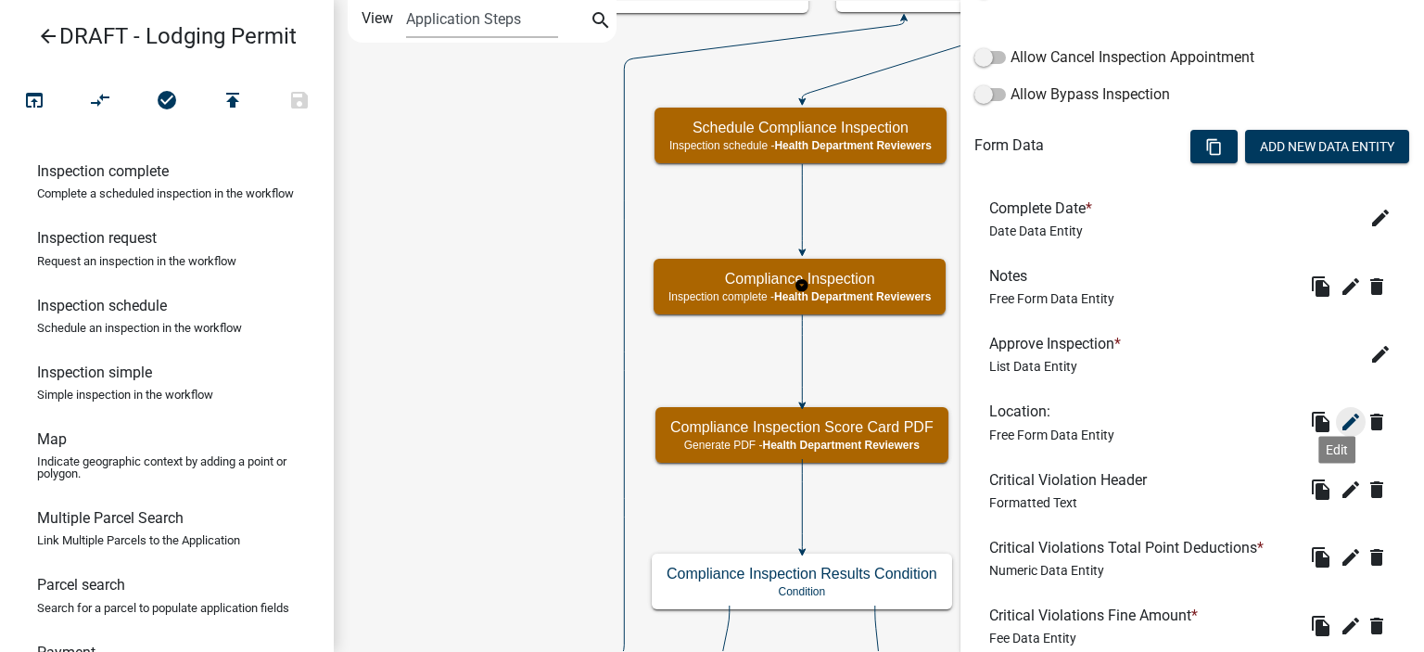
scroll to position [556, 0]
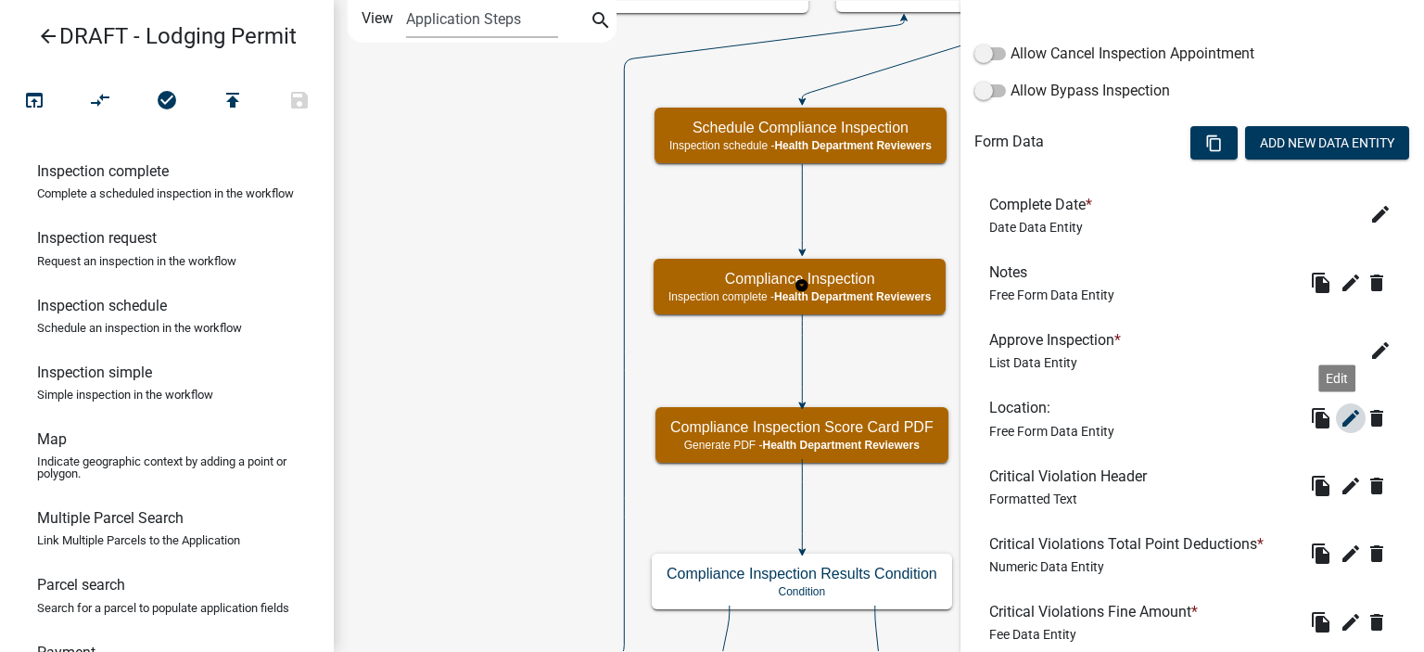
click at [1340, 422] on icon "edit" at bounding box center [1351, 418] width 22 height 22
click at [1337, 405] on button "edit" at bounding box center [1351, 418] width 30 height 30
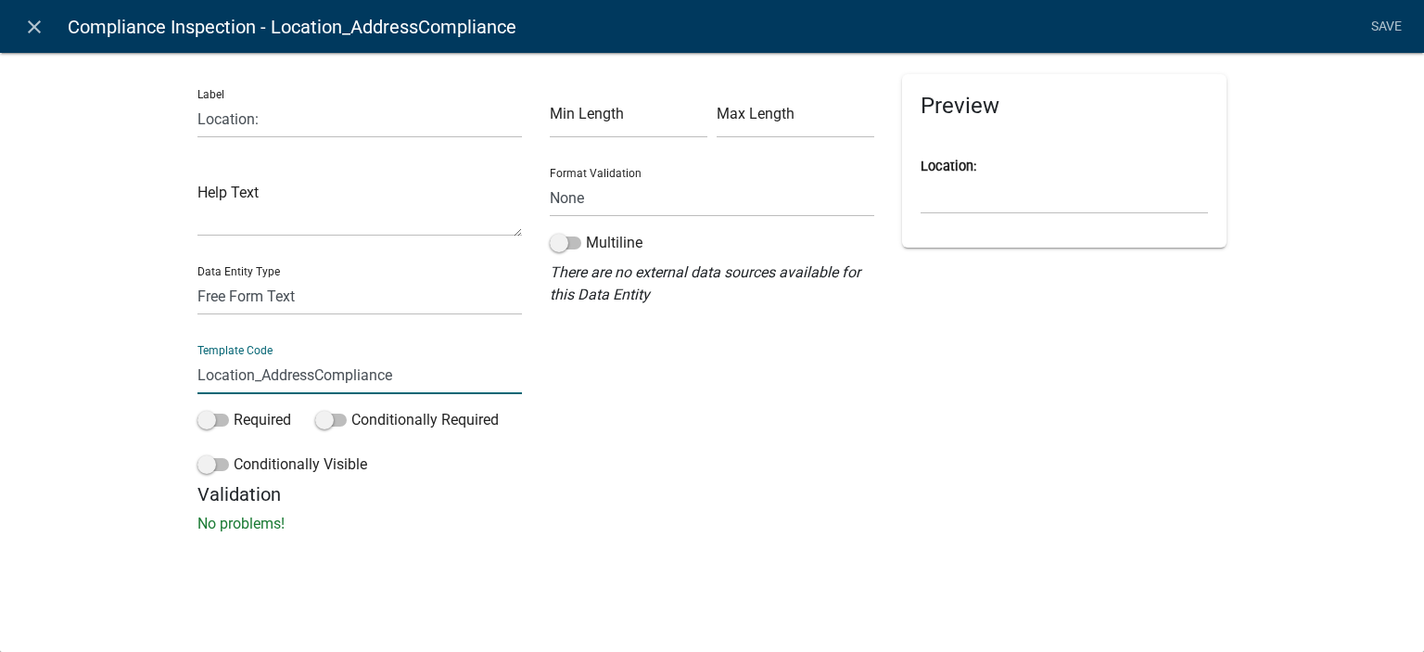
drag, startPoint x: 317, startPoint y: 378, endPoint x: 461, endPoint y: 373, distance: 143.8
click at [461, 373] on input "Location_AddressCompliance" at bounding box center [360, 375] width 325 height 38
click at [34, 32] on icon "close" at bounding box center [34, 27] width 22 height 22
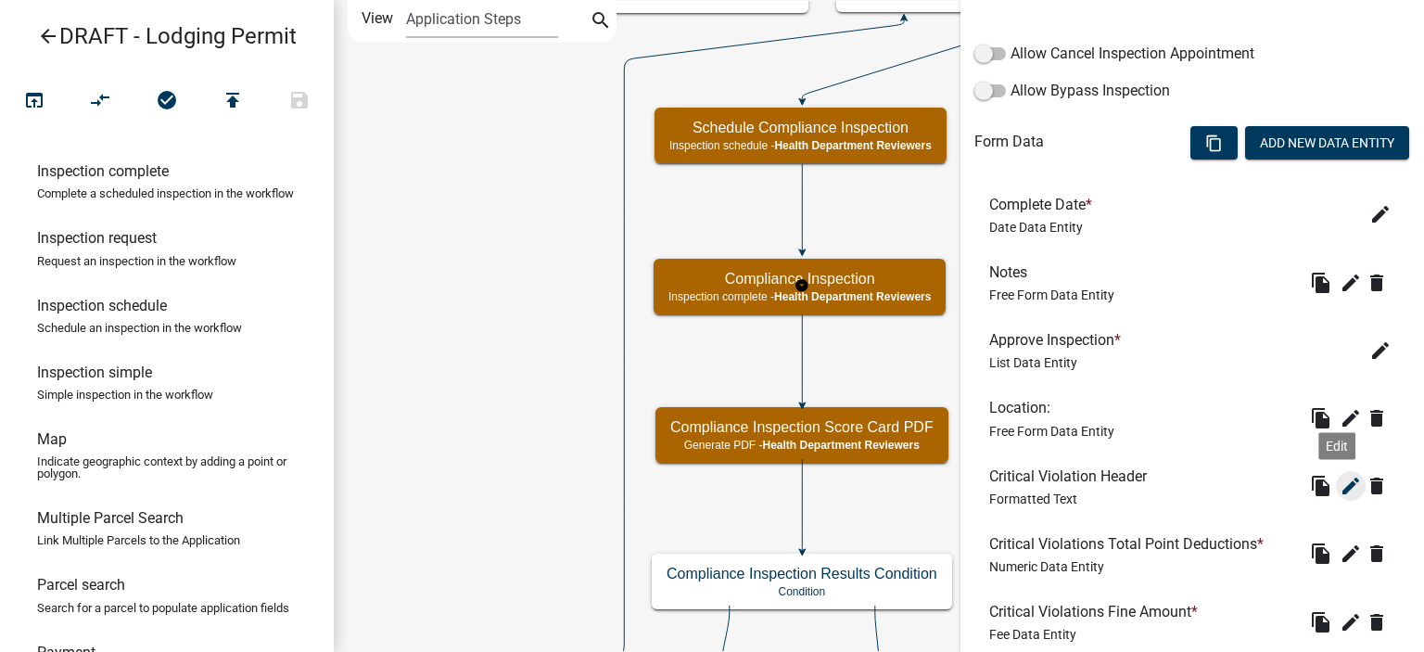
click at [1345, 485] on icon "edit" at bounding box center [1351, 486] width 22 height 22
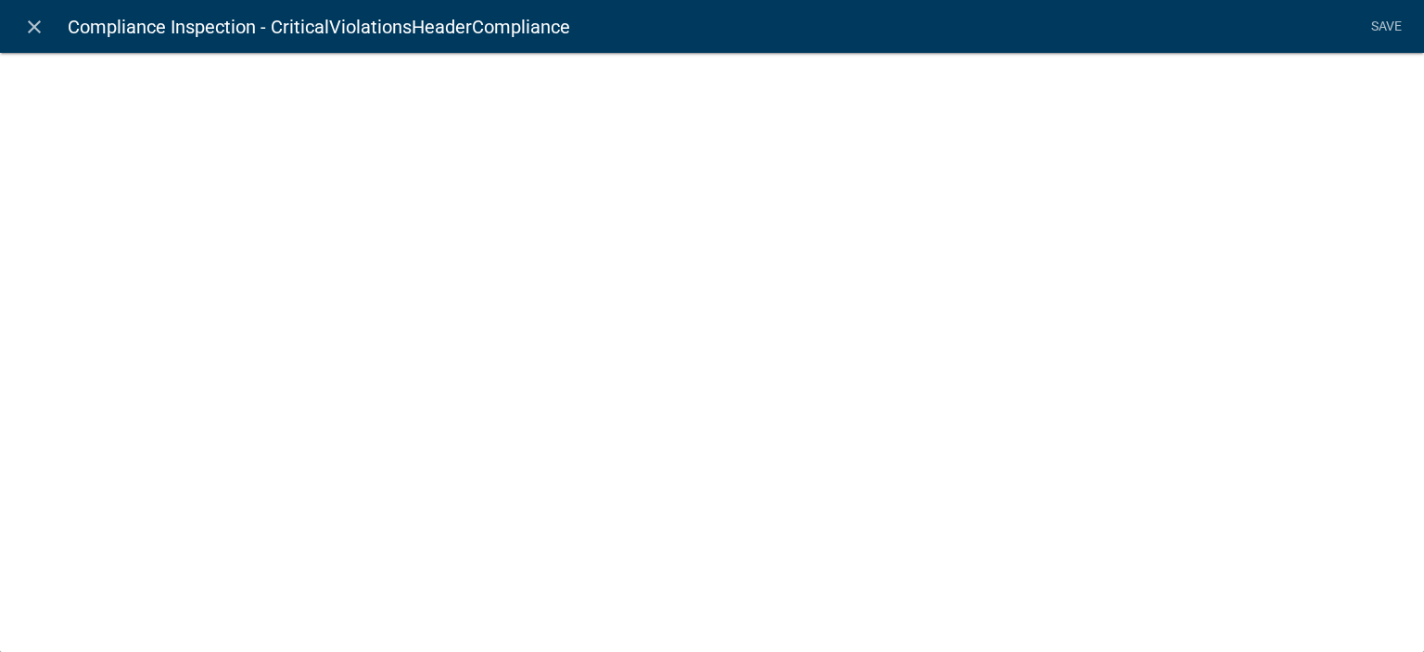
select select "rich-text"
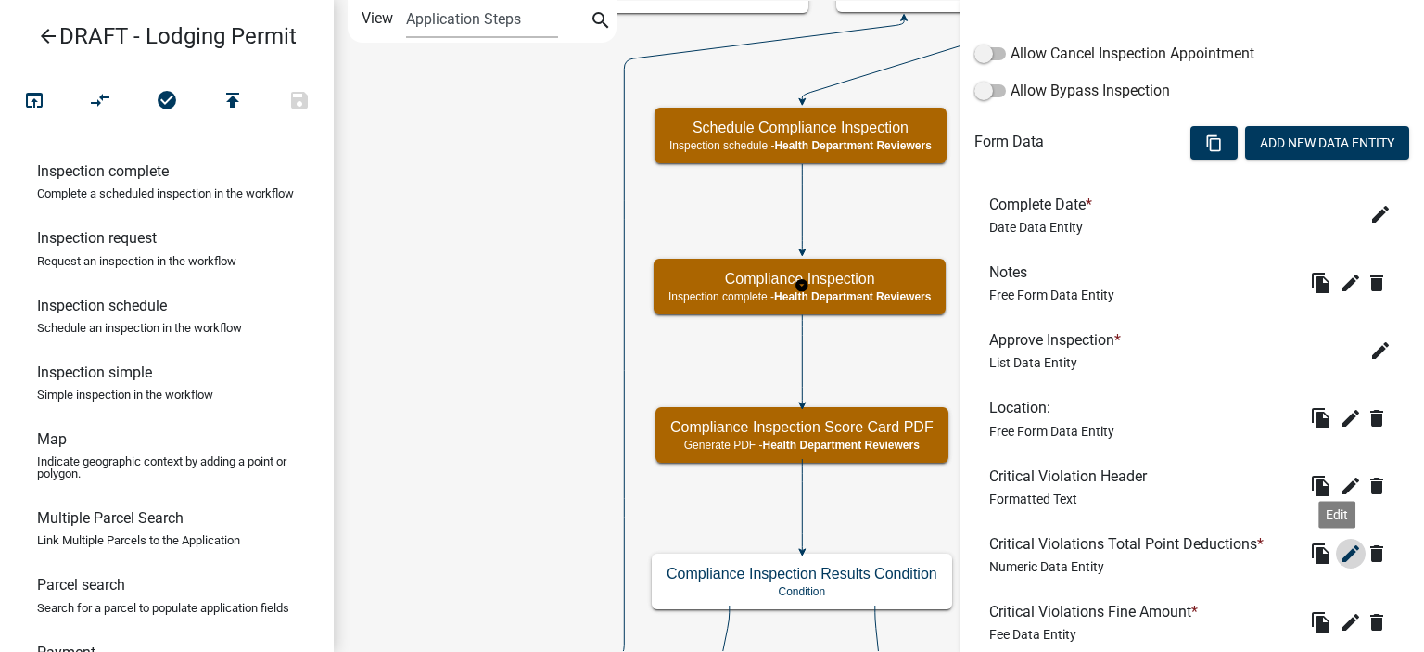
click at [1340, 546] on icon "edit" at bounding box center [1351, 553] width 22 height 22
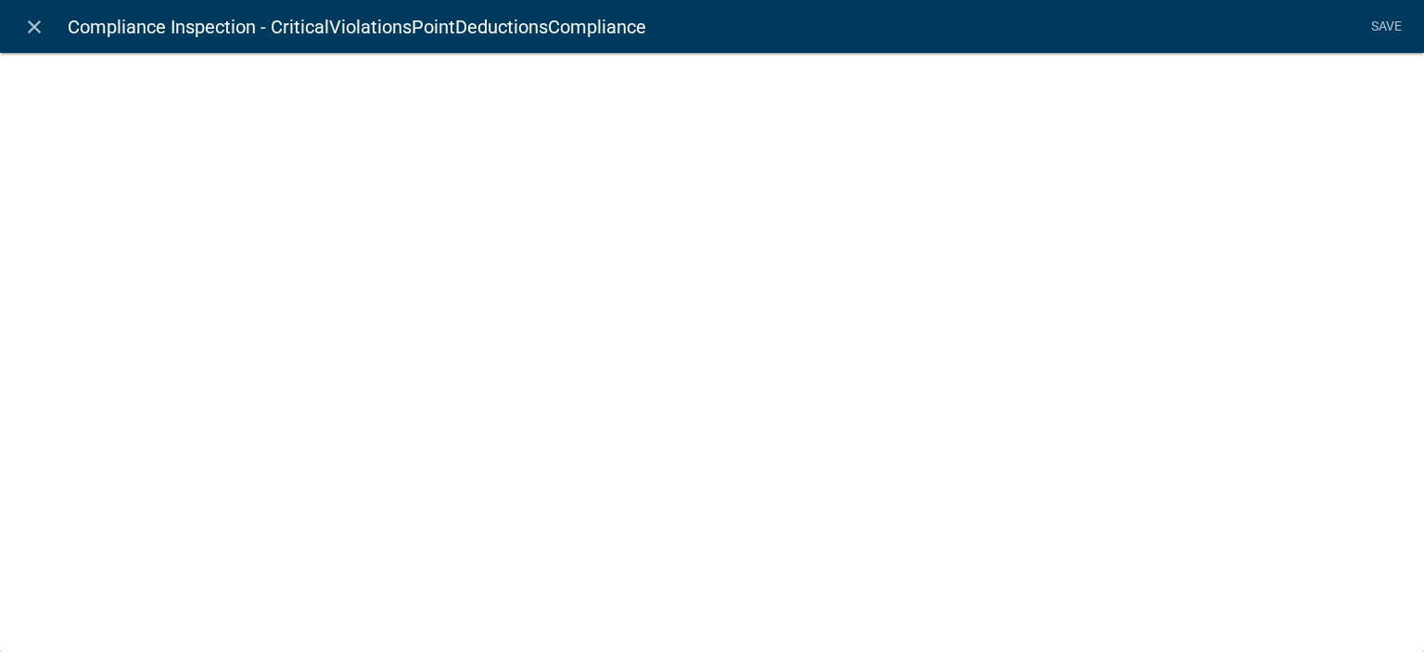
select select "numeric-data"
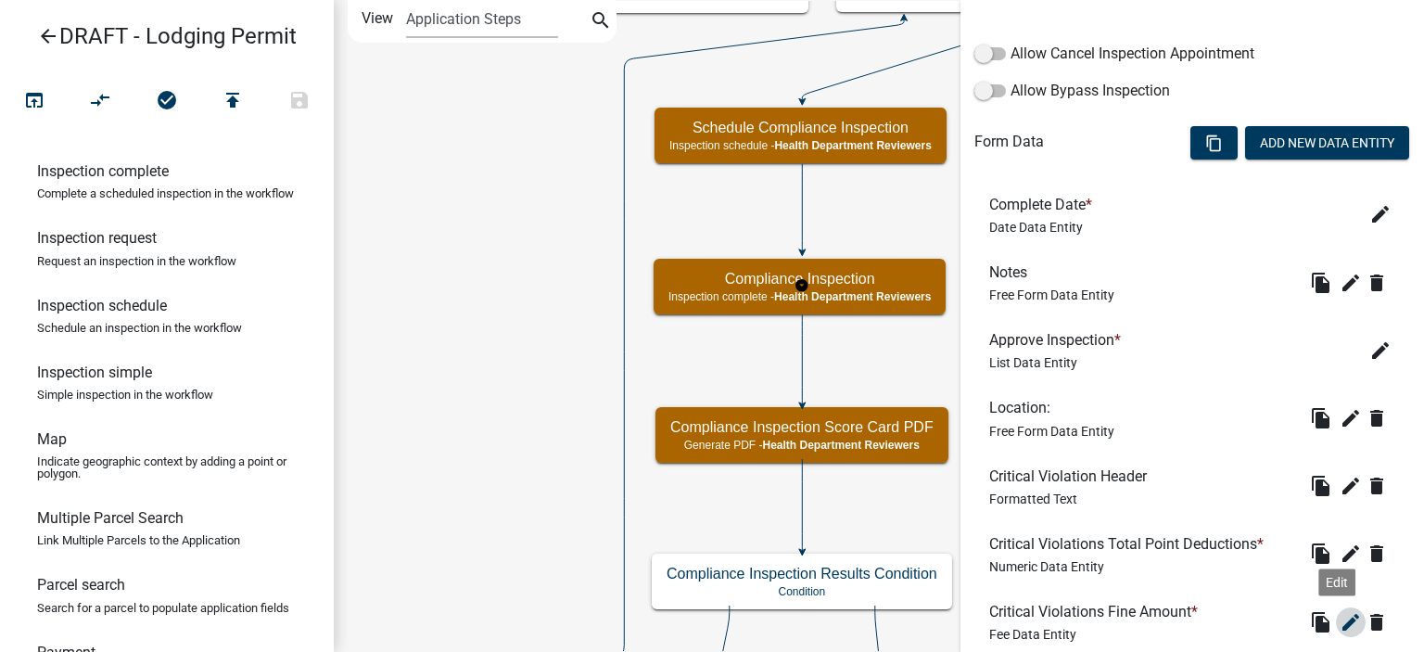
click at [1340, 627] on icon "edit" at bounding box center [1351, 622] width 22 height 22
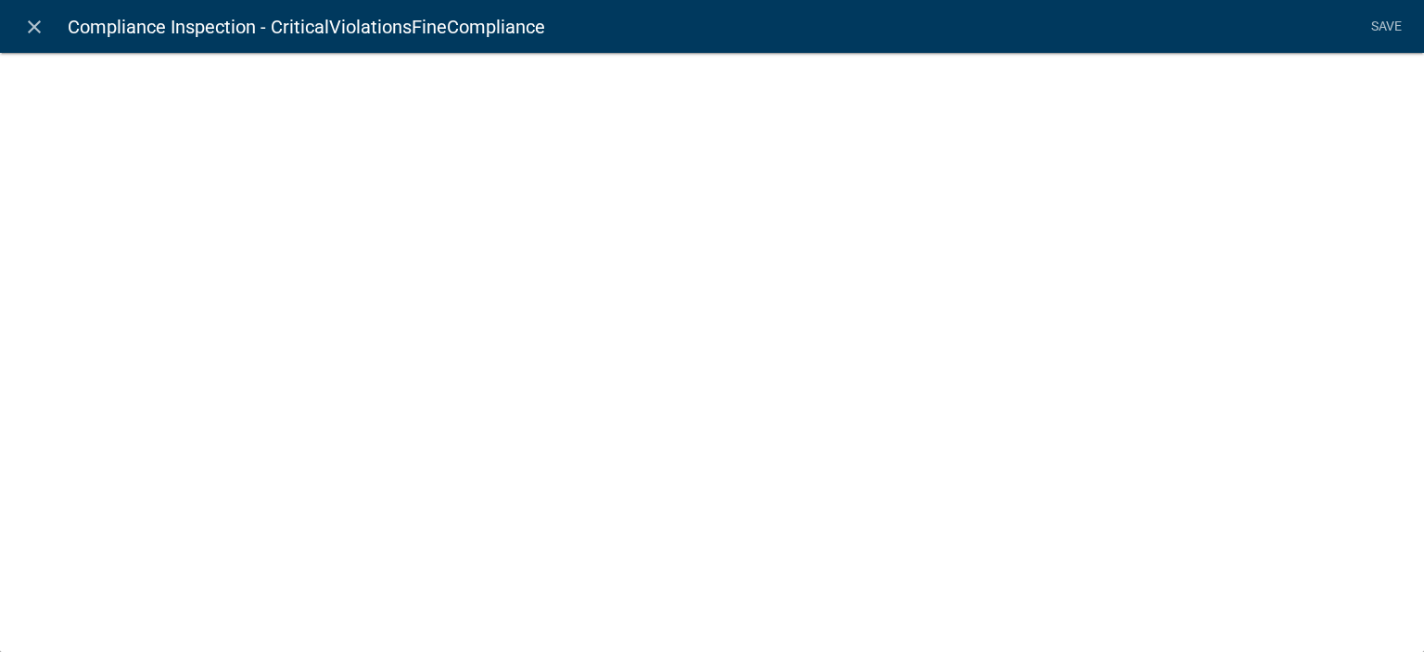
select select "fee"
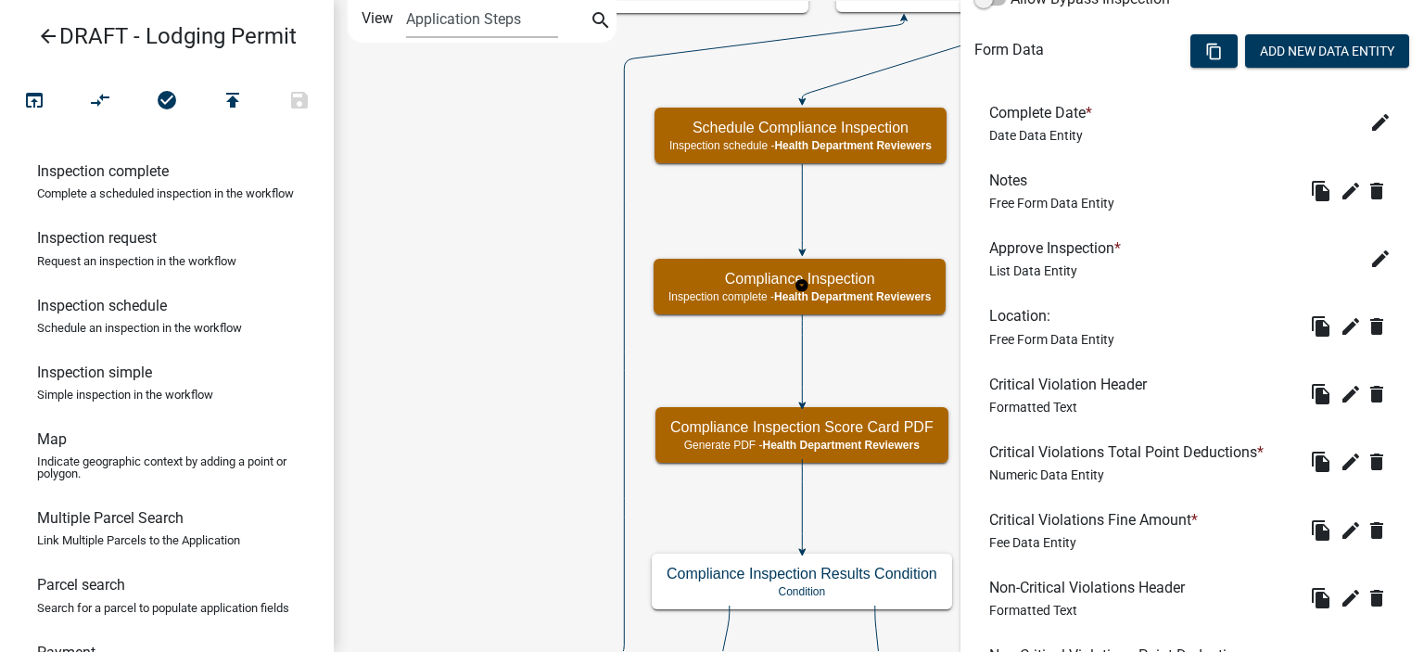
scroll to position [649, 0]
click at [1340, 591] on icon "edit" at bounding box center [1351, 597] width 22 height 22
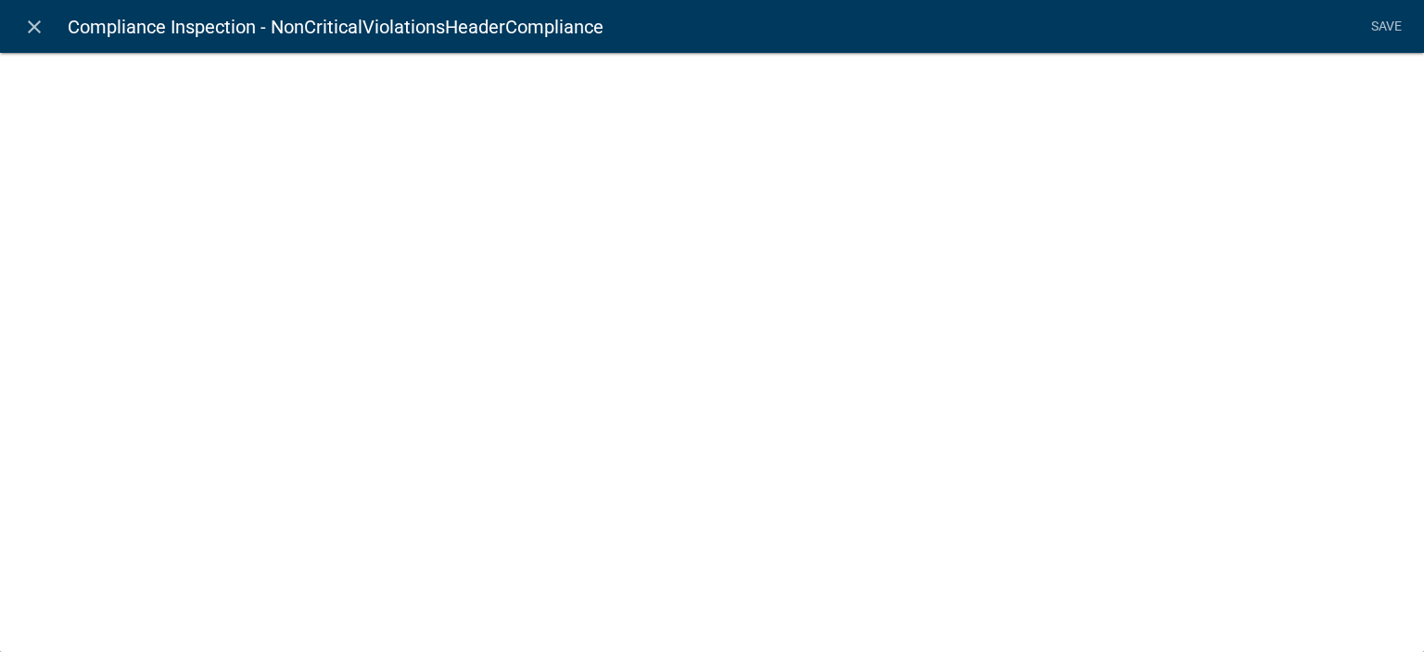
select select "rich-text"
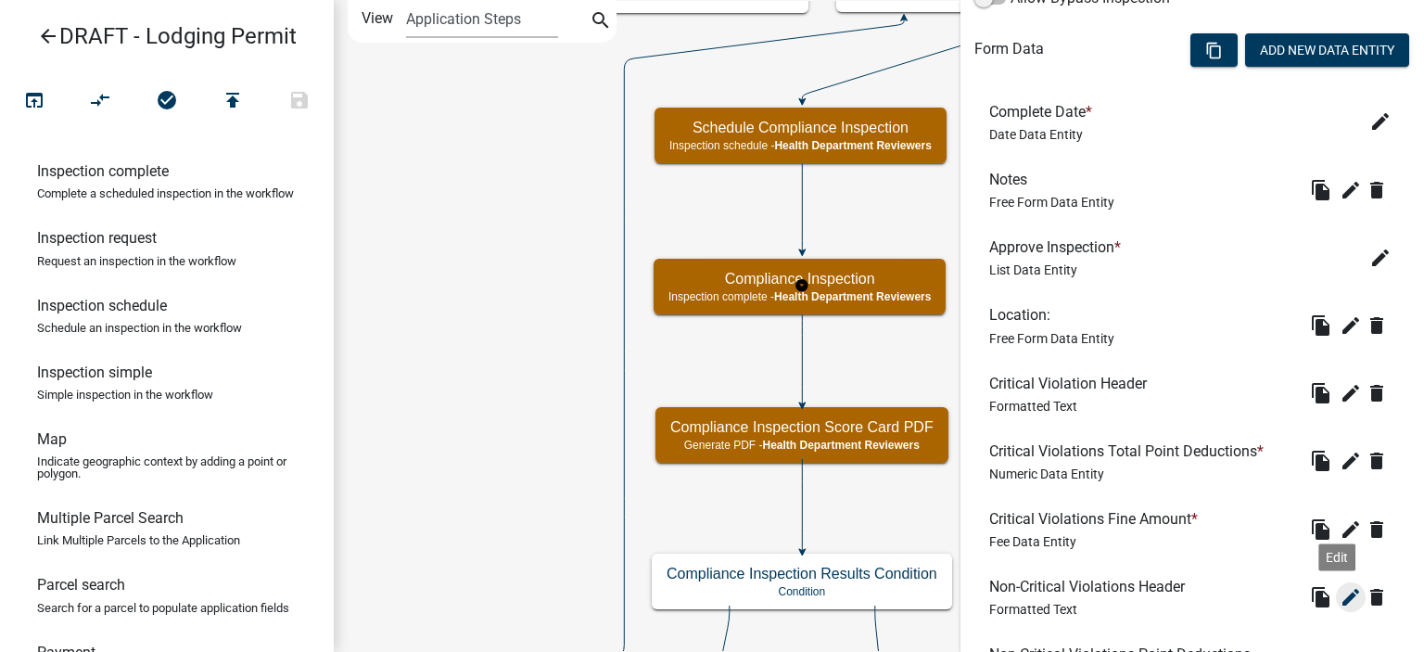
scroll to position [742, 0]
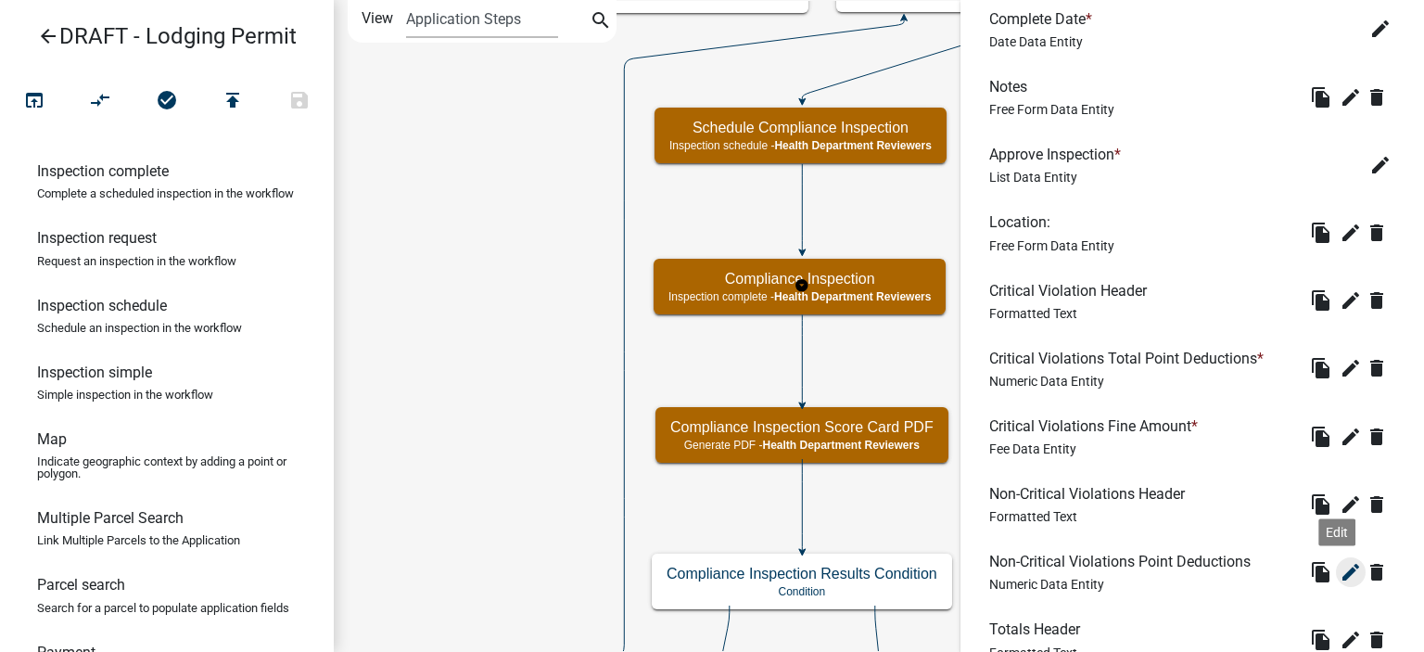
click at [1336, 584] on button "edit" at bounding box center [1351, 572] width 30 height 30
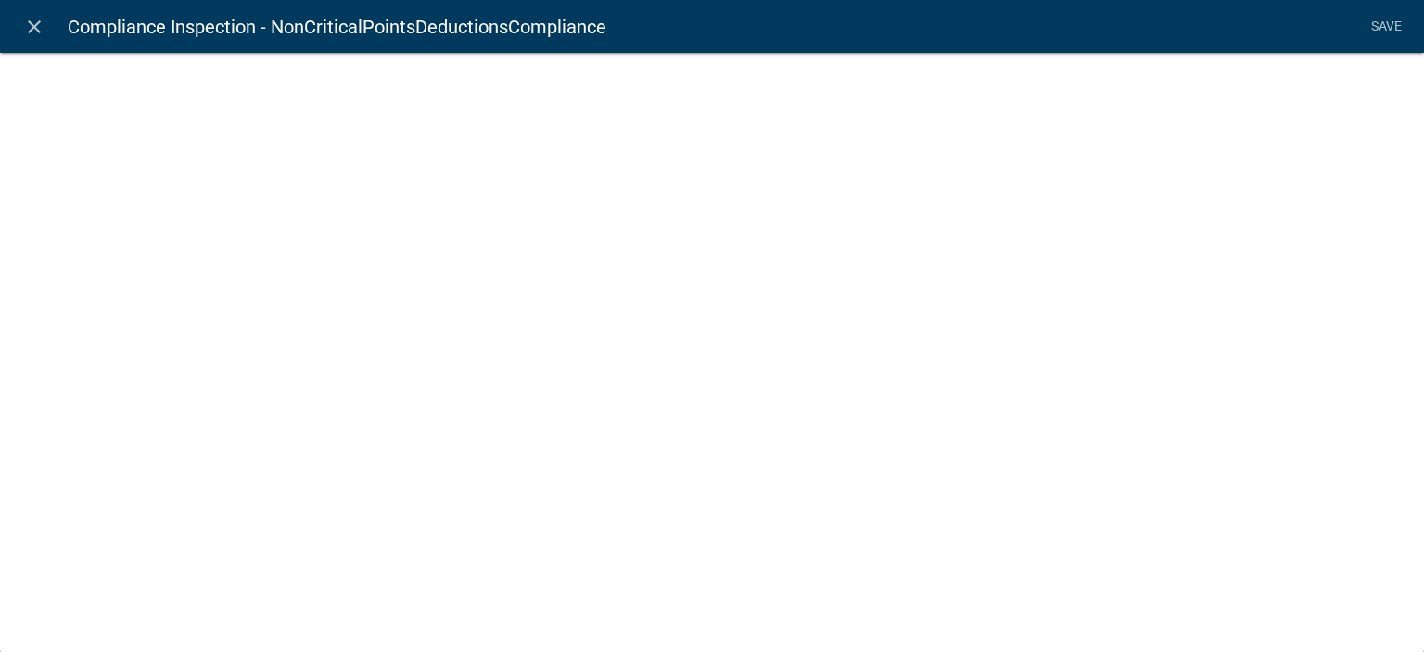
select select "numeric-data"
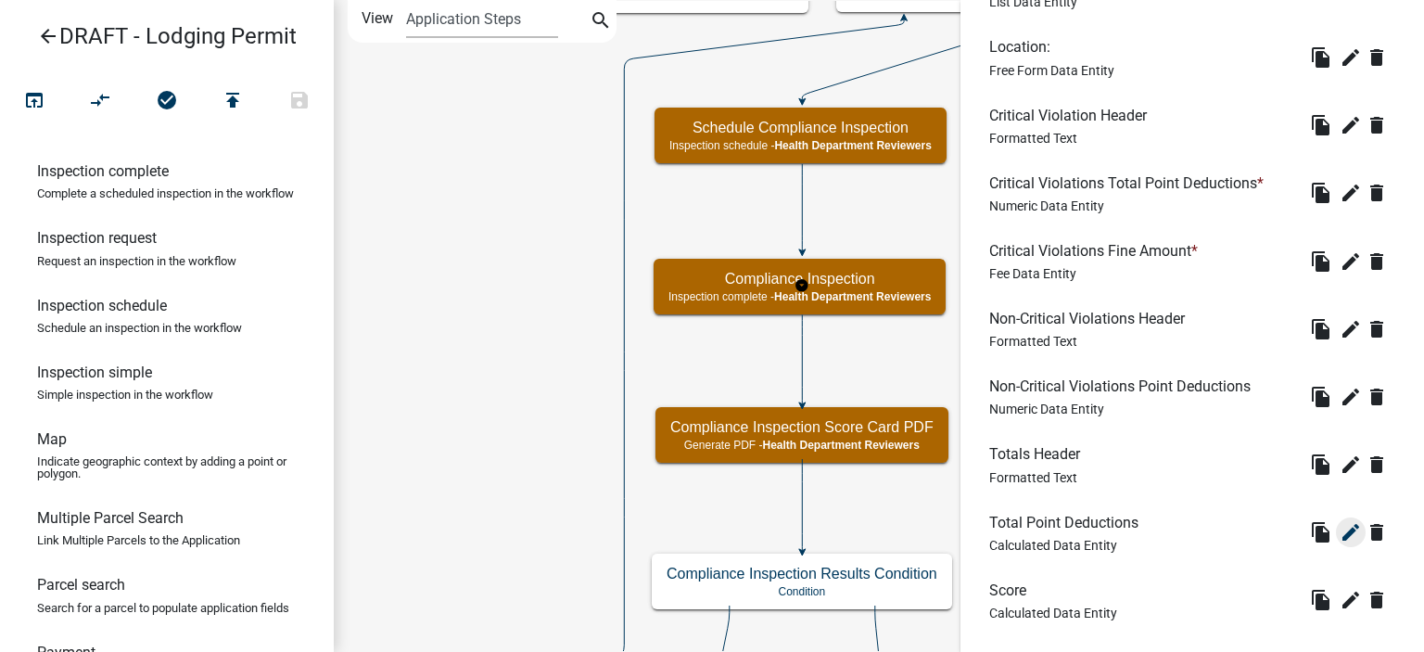
scroll to position [927, 0]
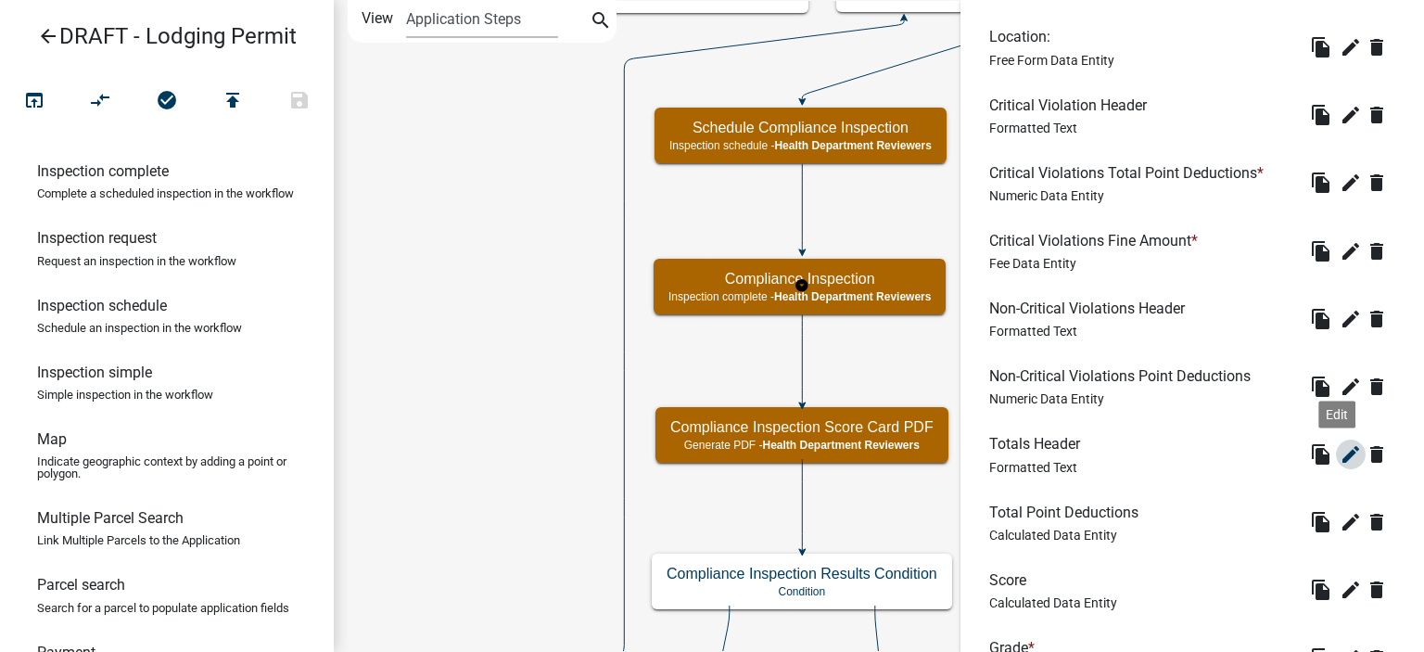
click at [1340, 452] on icon "edit" at bounding box center [1351, 454] width 22 height 22
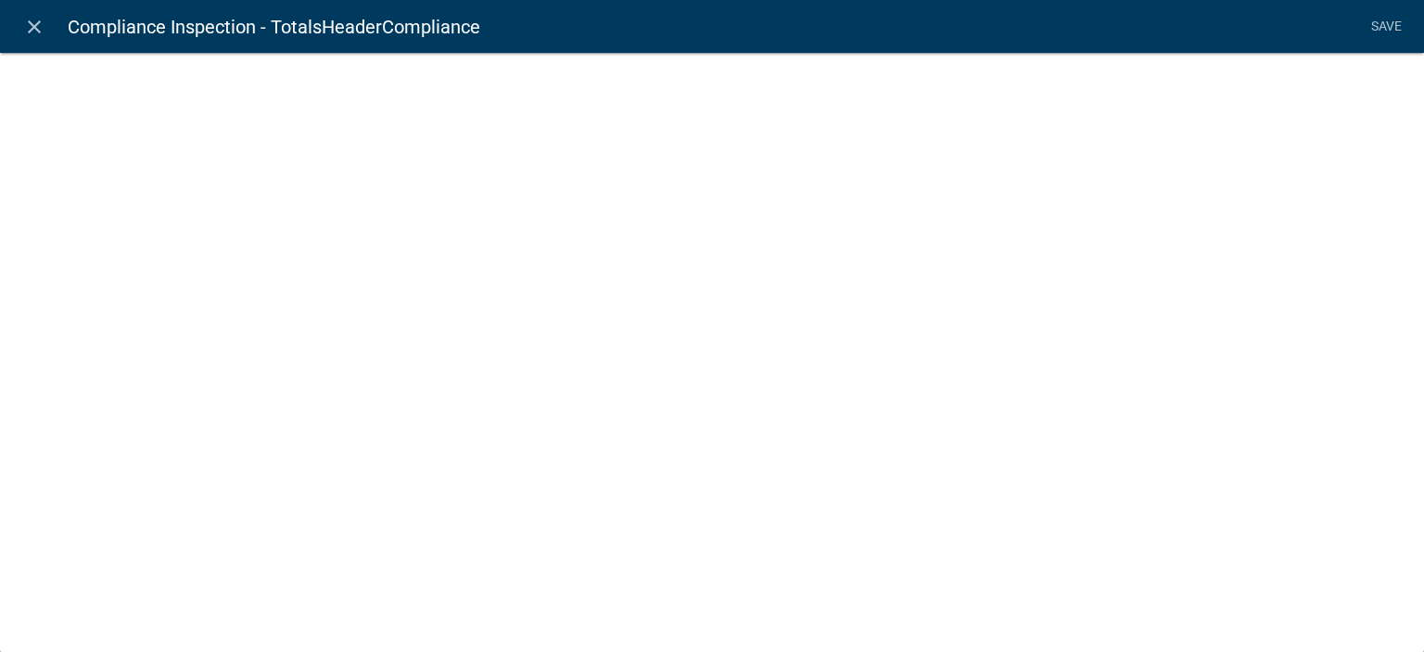
select select "rich-text"
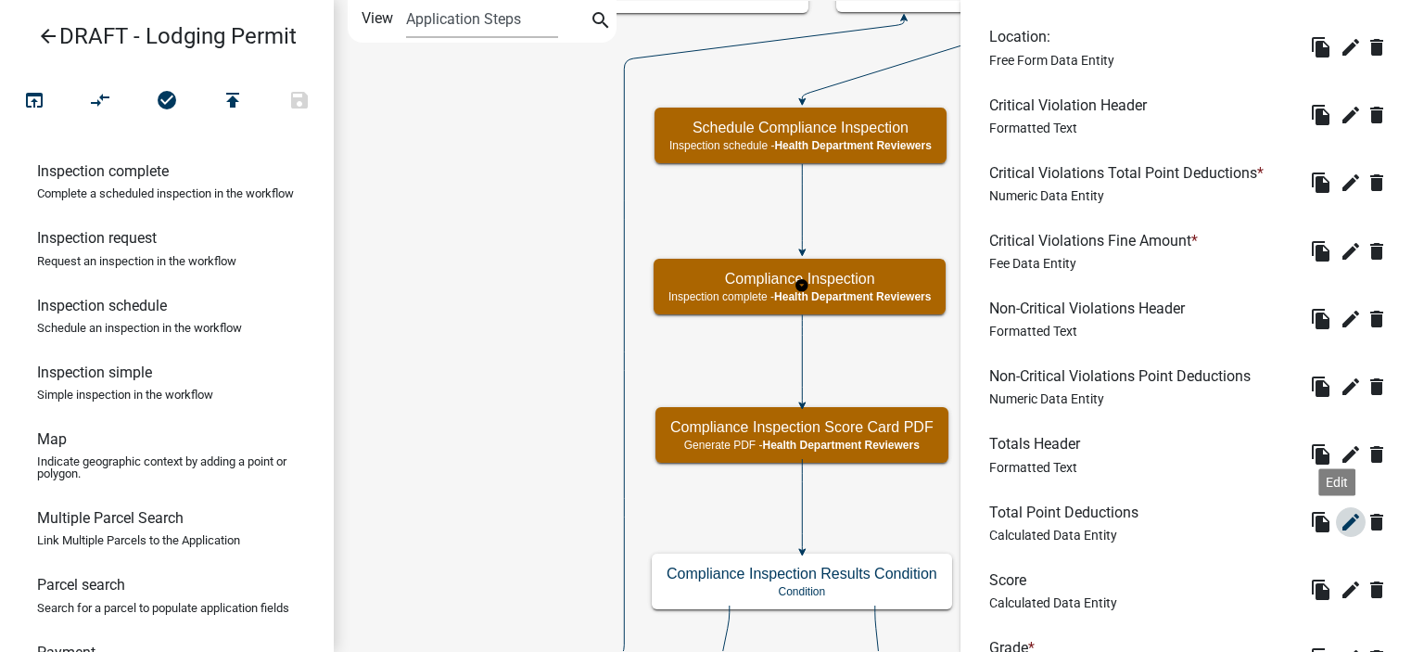
click at [1340, 532] on icon "edit" at bounding box center [1351, 522] width 22 height 22
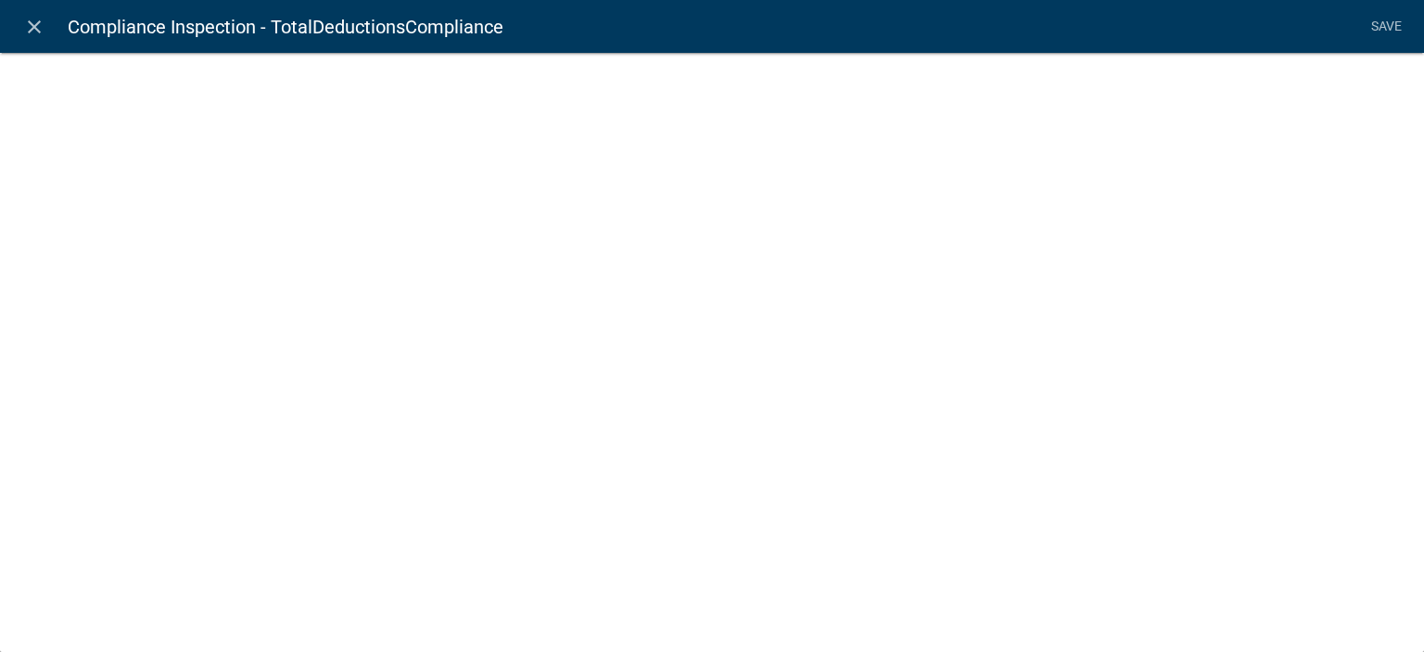
select select "calculated-value"
select select "2"
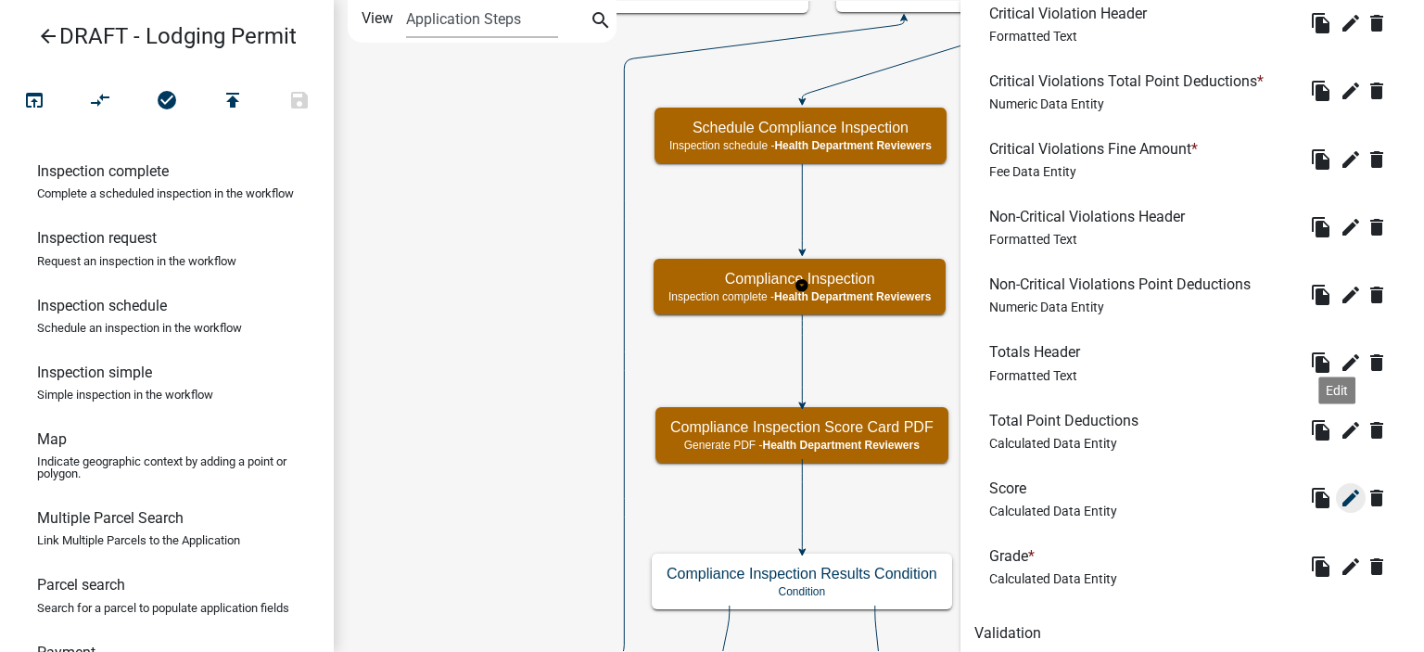
scroll to position [1020, 0]
click at [1340, 359] on icon "edit" at bounding box center [1351, 362] width 22 height 22
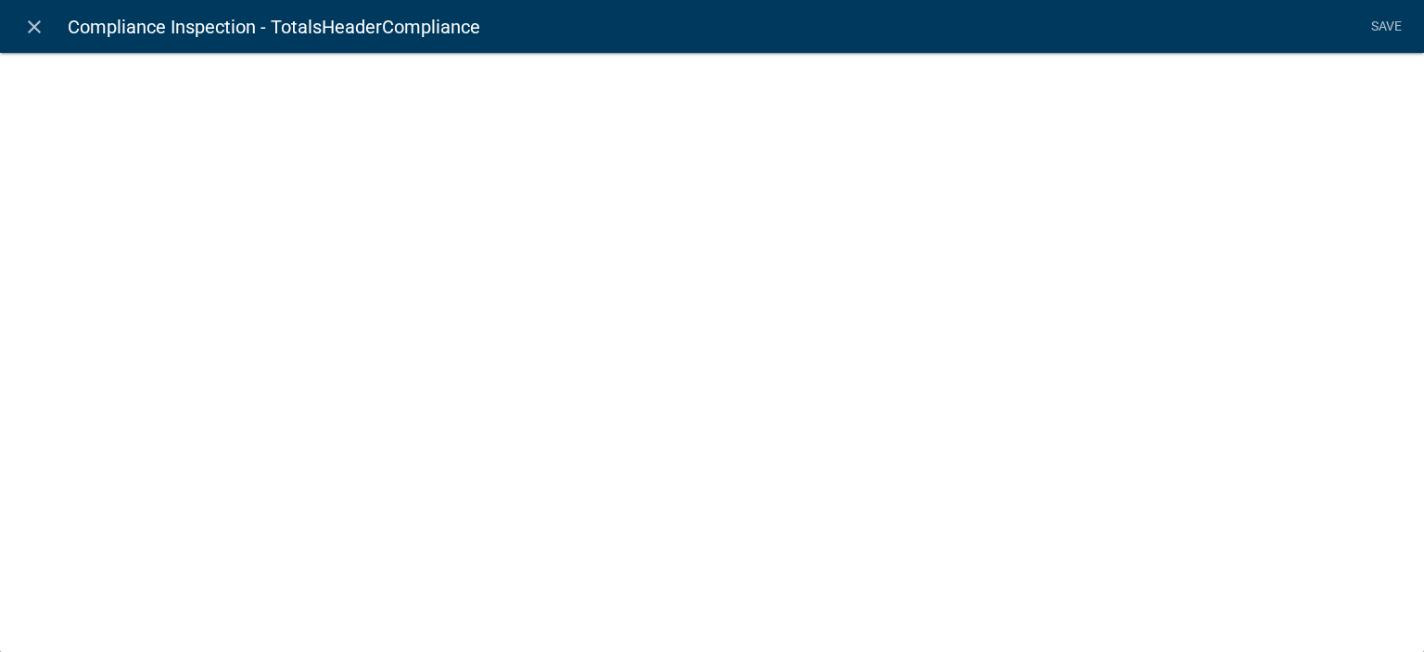
select select "rich-text"
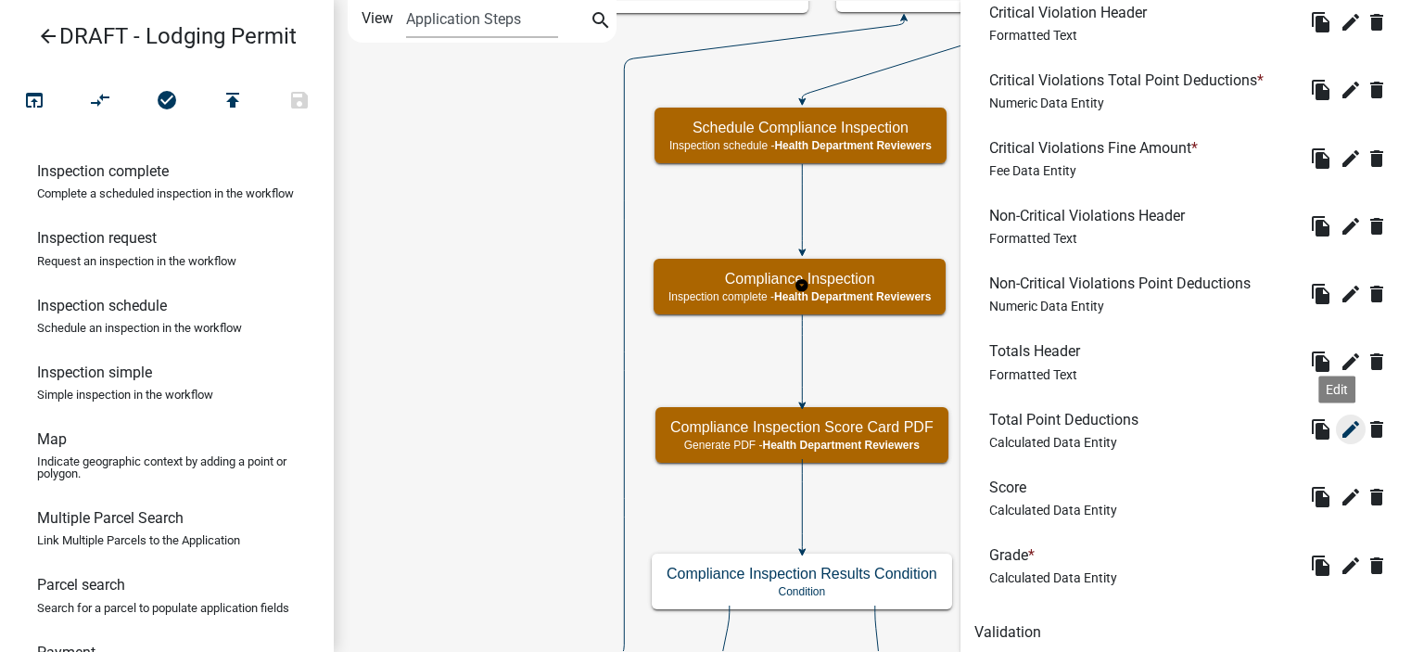
click at [1340, 439] on icon "edit" at bounding box center [1351, 429] width 22 height 22
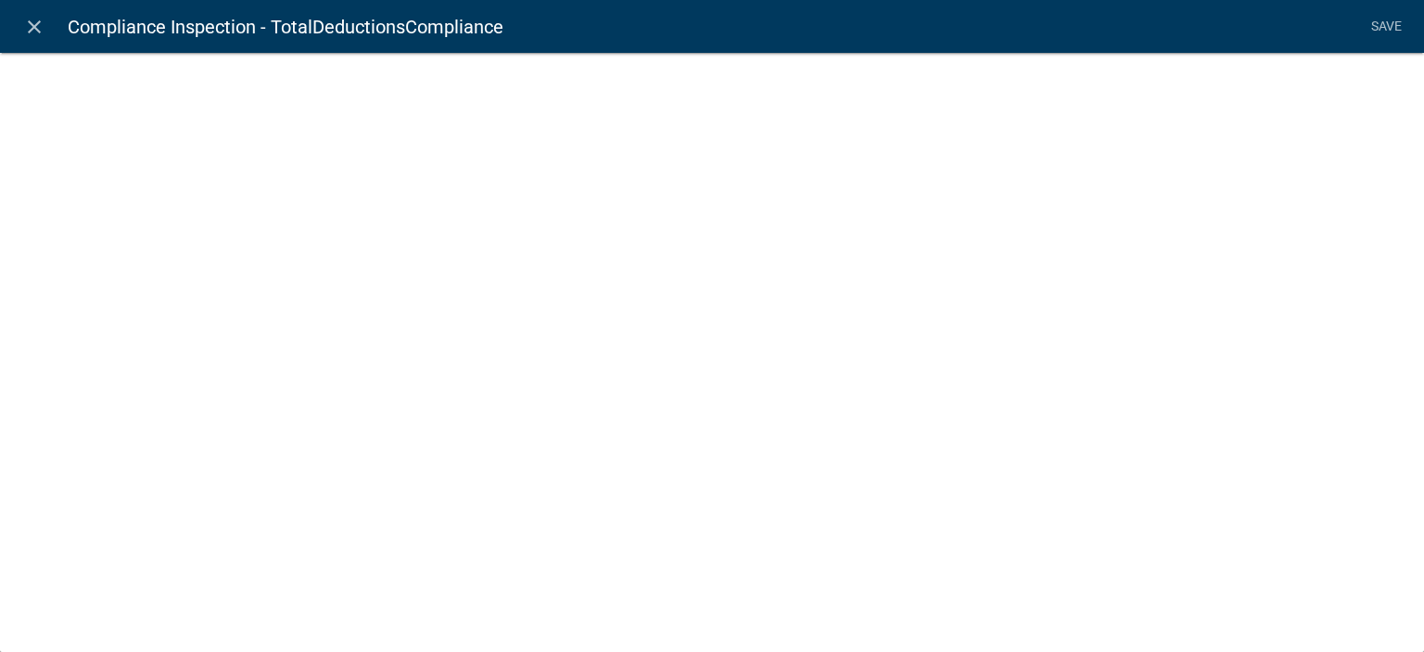
select select "calculated-value"
select select "2"
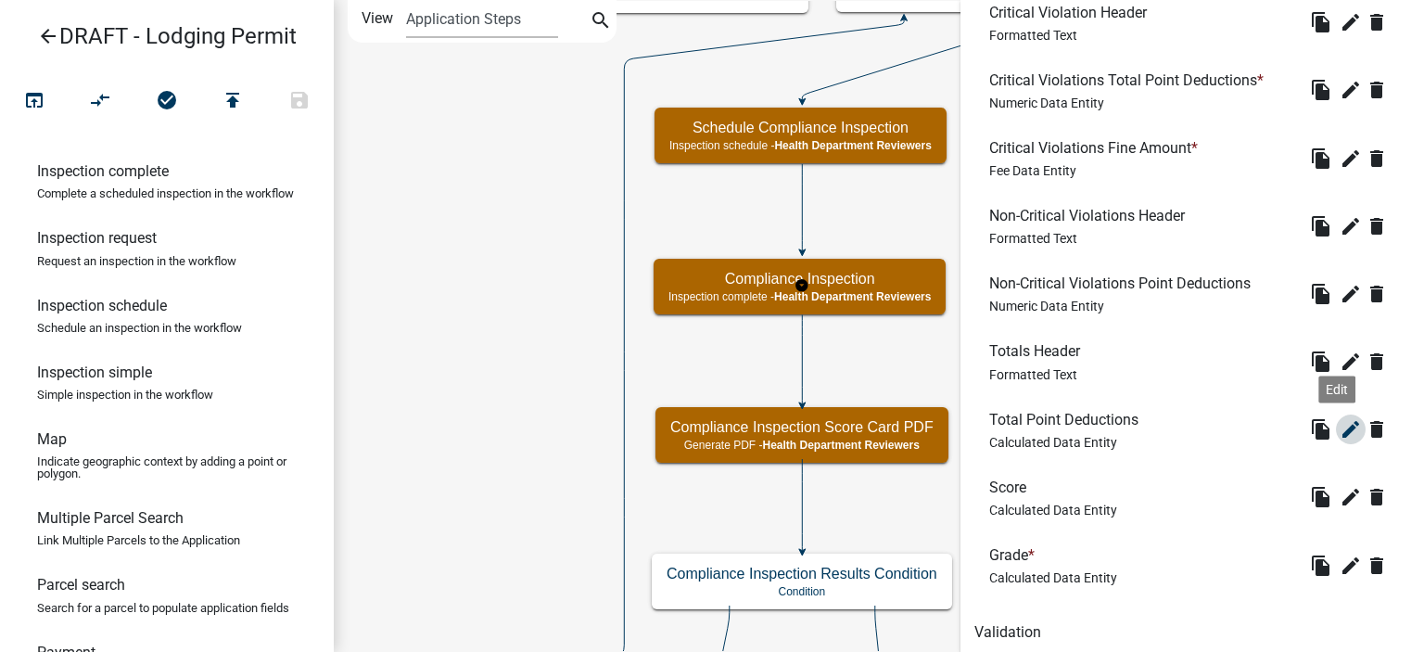
click at [1340, 439] on icon "edit" at bounding box center [1351, 429] width 22 height 22
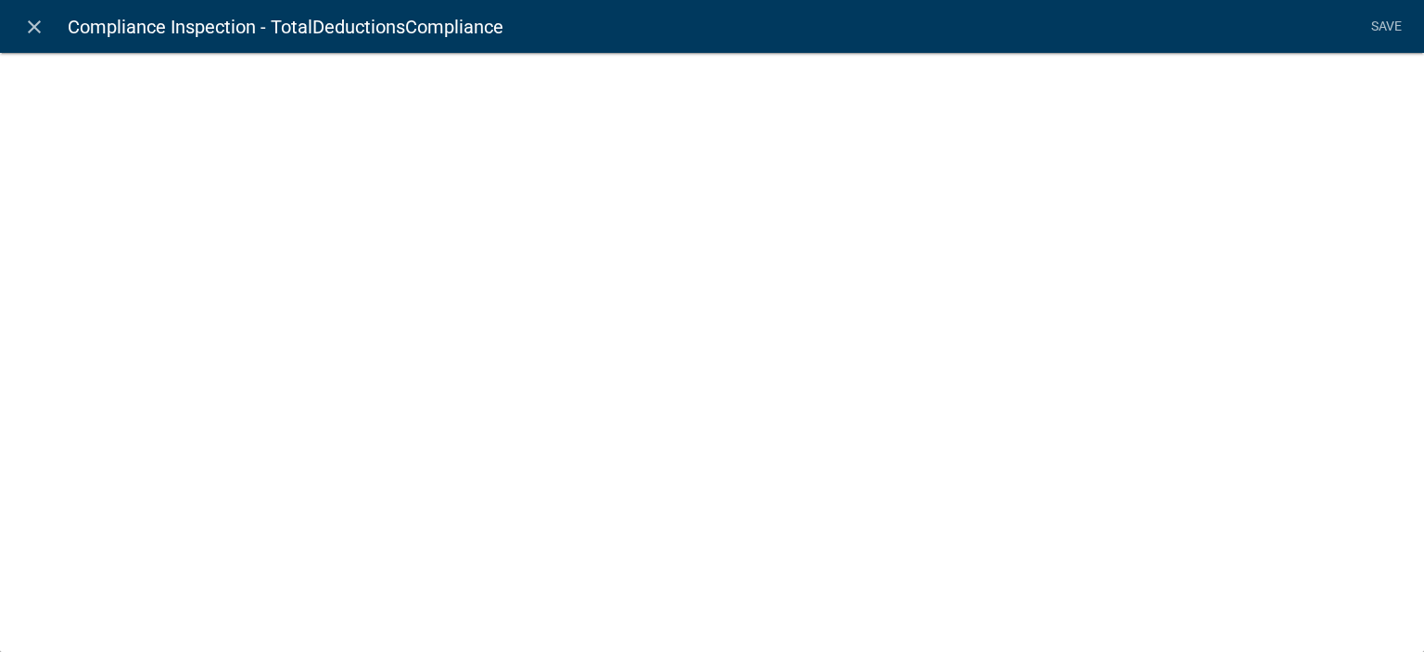
select select "calculated-value"
select select "2"
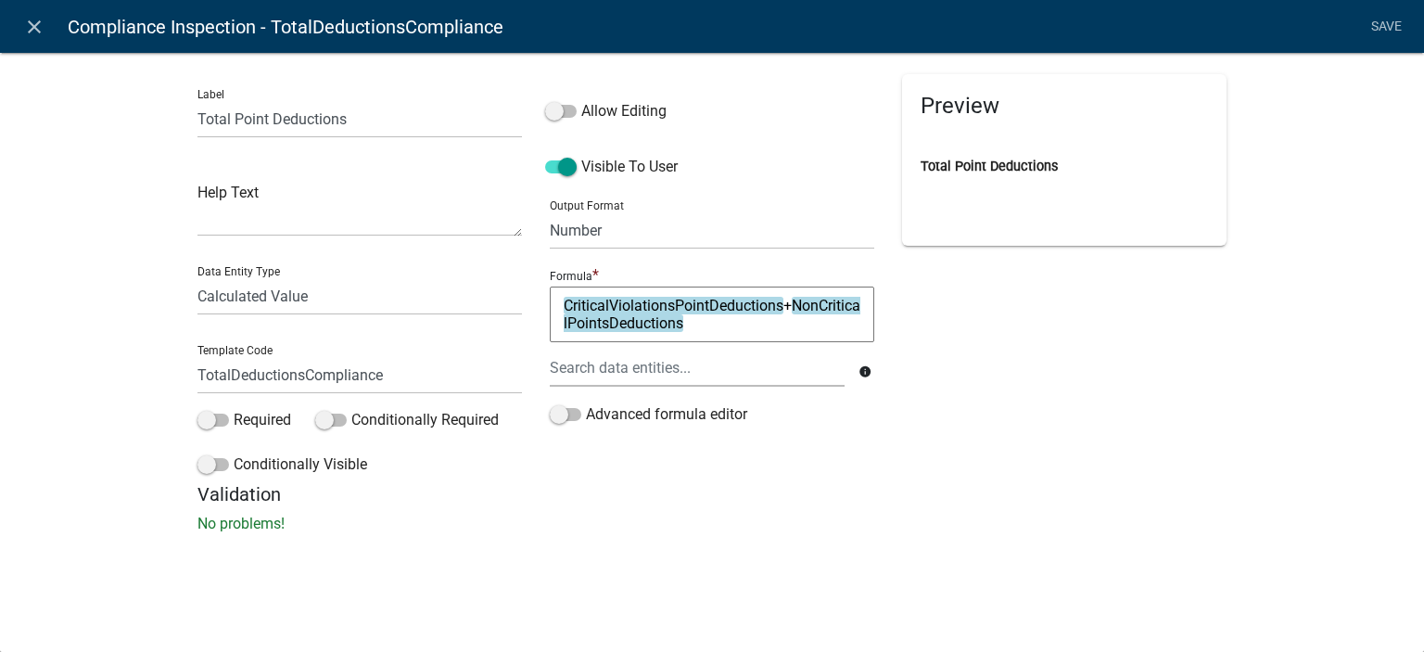
drag, startPoint x: 759, startPoint y: 328, endPoint x: 530, endPoint y: 300, distance: 229.8
click at [530, 300] on div "Label Total Point Deductions Help Text Data Entity Type Free Form Text Document…" at bounding box center [712, 278] width 1057 height 409
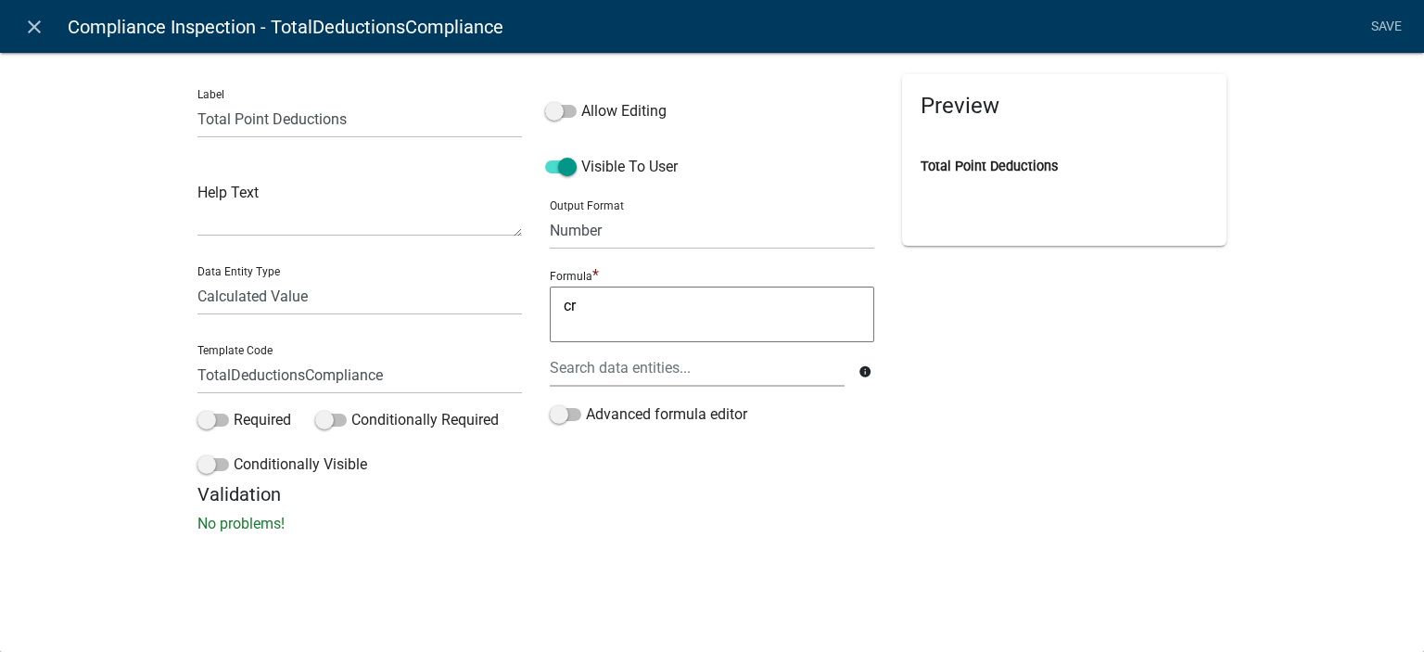
type textarea "c"
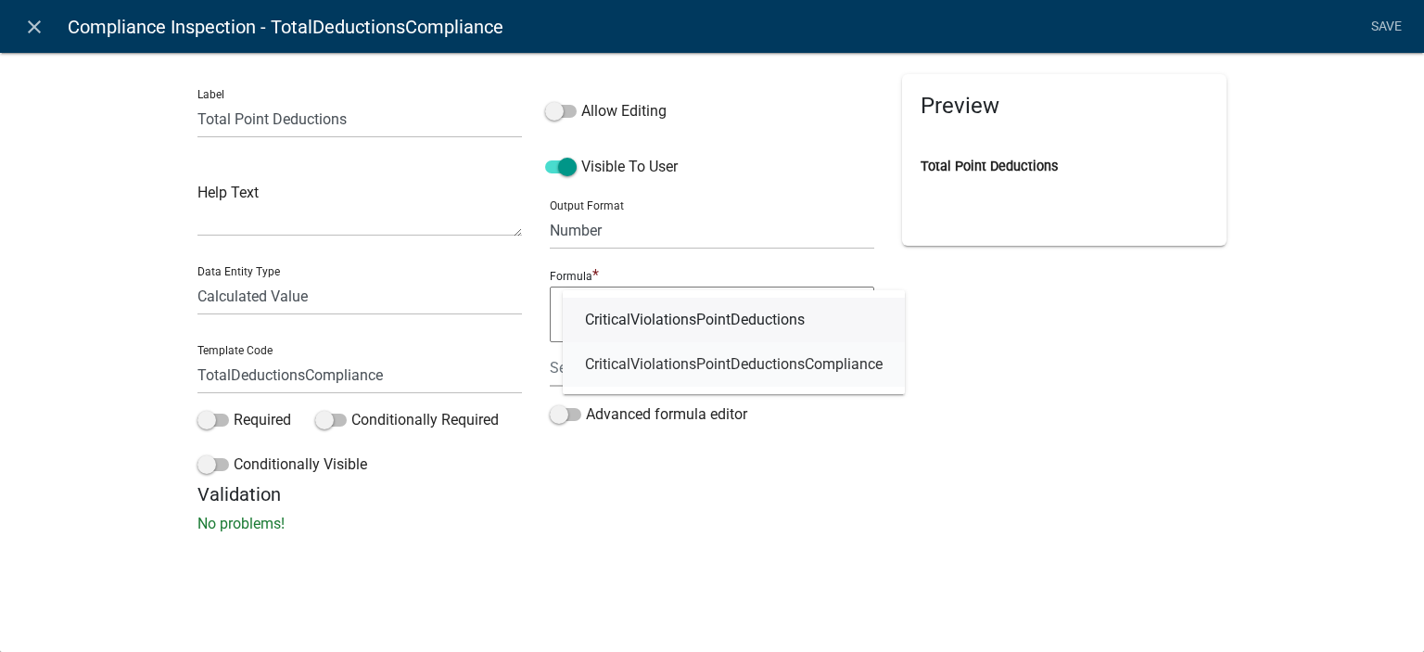
click at [634, 357] on span "CriticalViolationsPointDeductionsCompliance" at bounding box center [734, 364] width 298 height 15
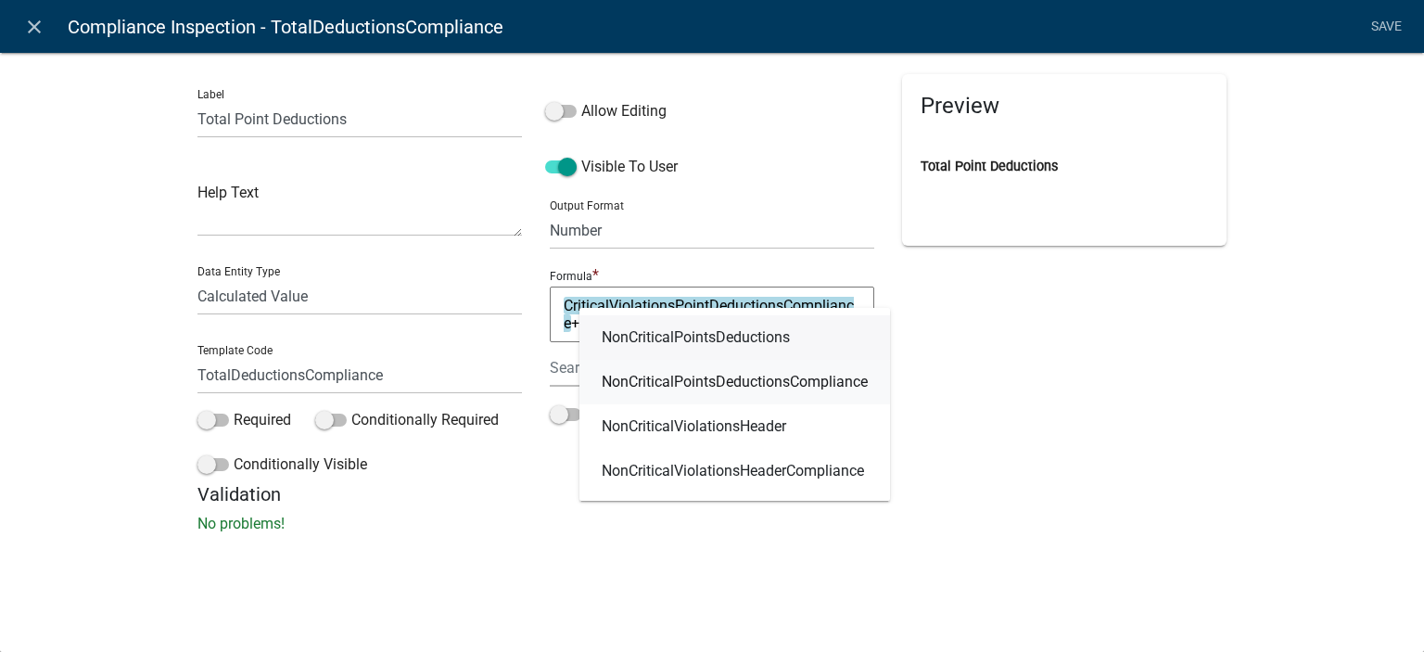
click at [749, 370] on link "NonCriticalPointsDeductionsCompliance" at bounding box center [735, 382] width 311 height 45
type textarea "CriticalViolationsPointDeductionsCompliance+NonCriticalPointsDeductionsComplian…"
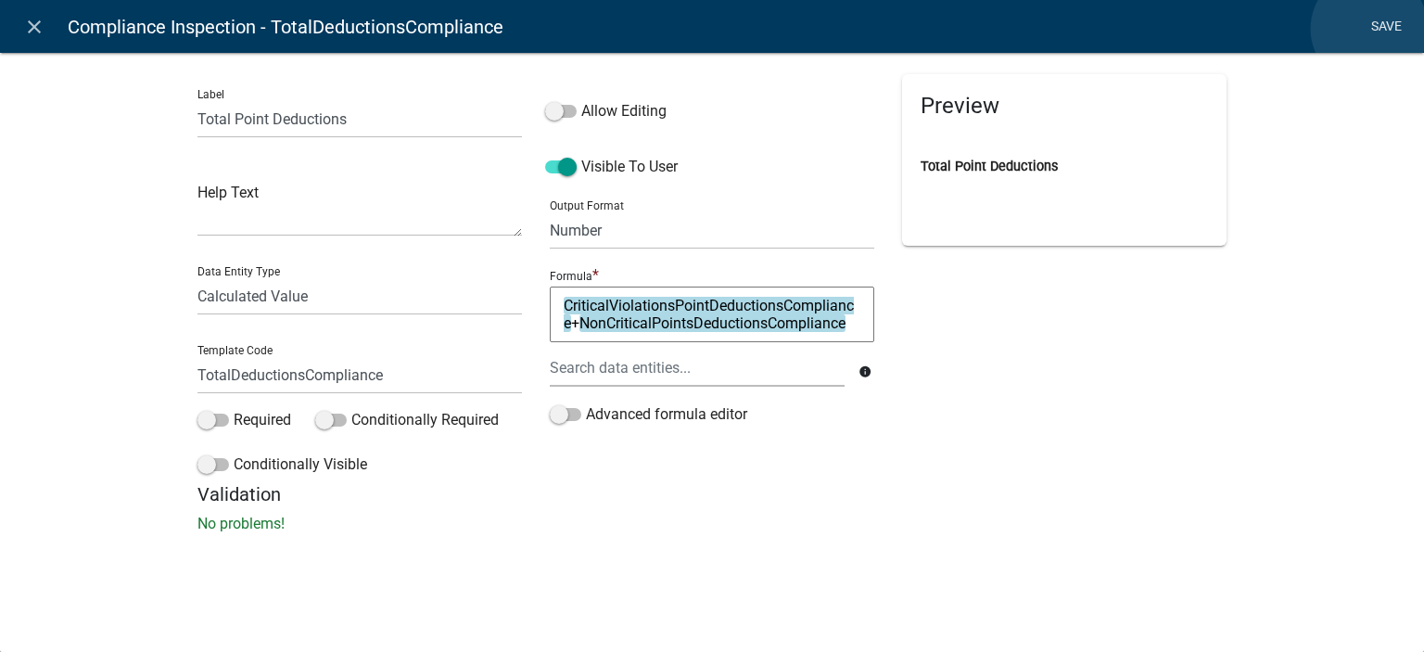
click at [1370, 29] on link "Save" at bounding box center [1386, 26] width 46 height 35
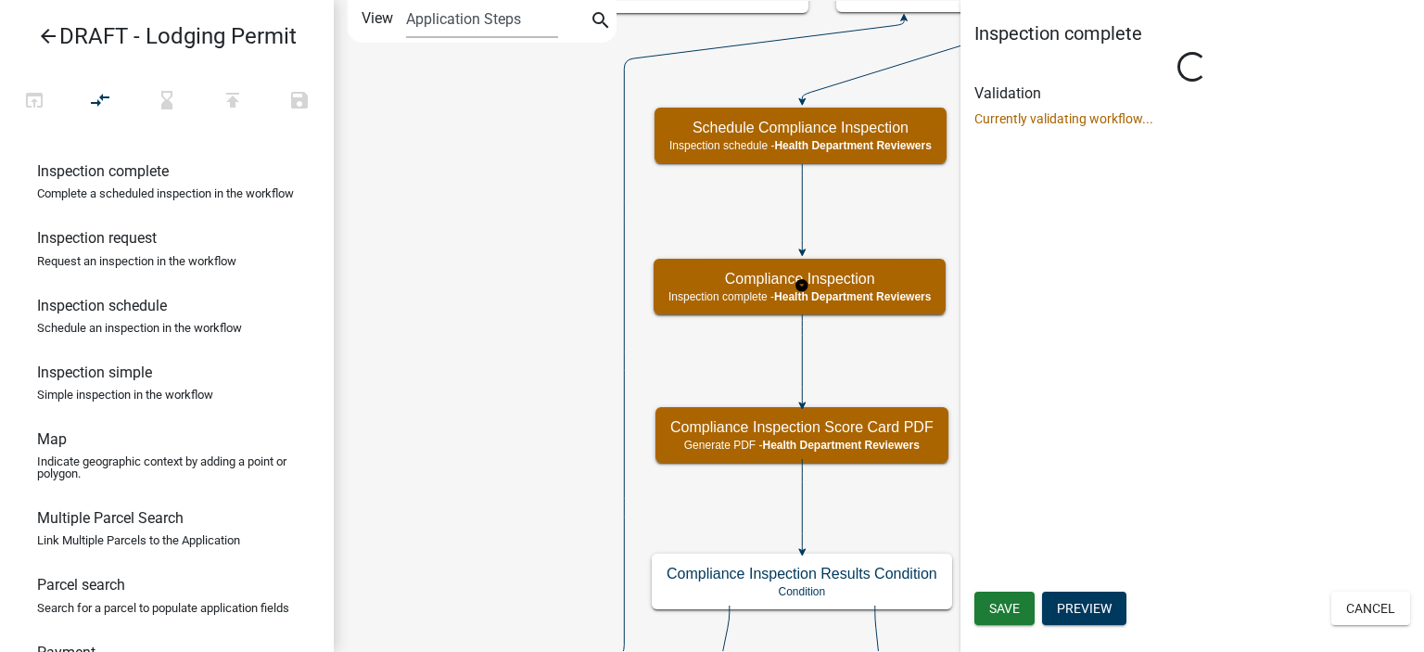
scroll to position [0, 0]
select select "60F54440-8917-46C4-B544-2A40D31E0104"
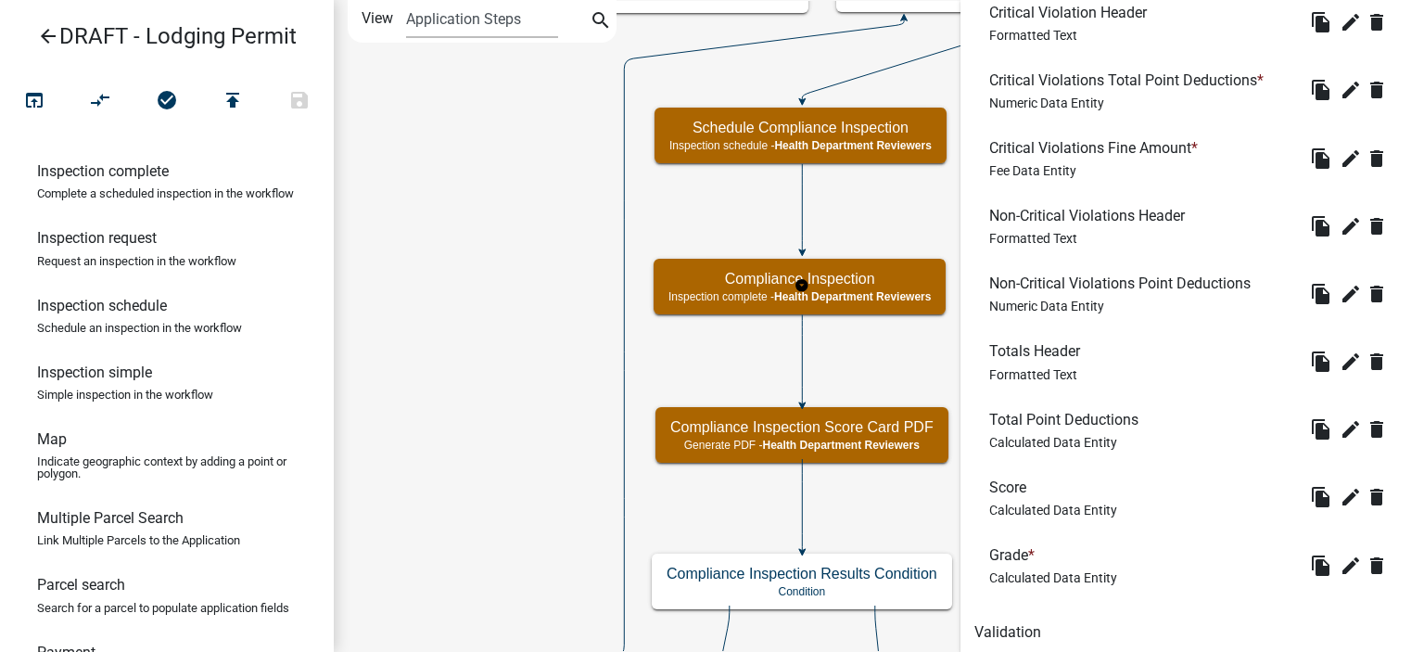
scroll to position [1088, 0]
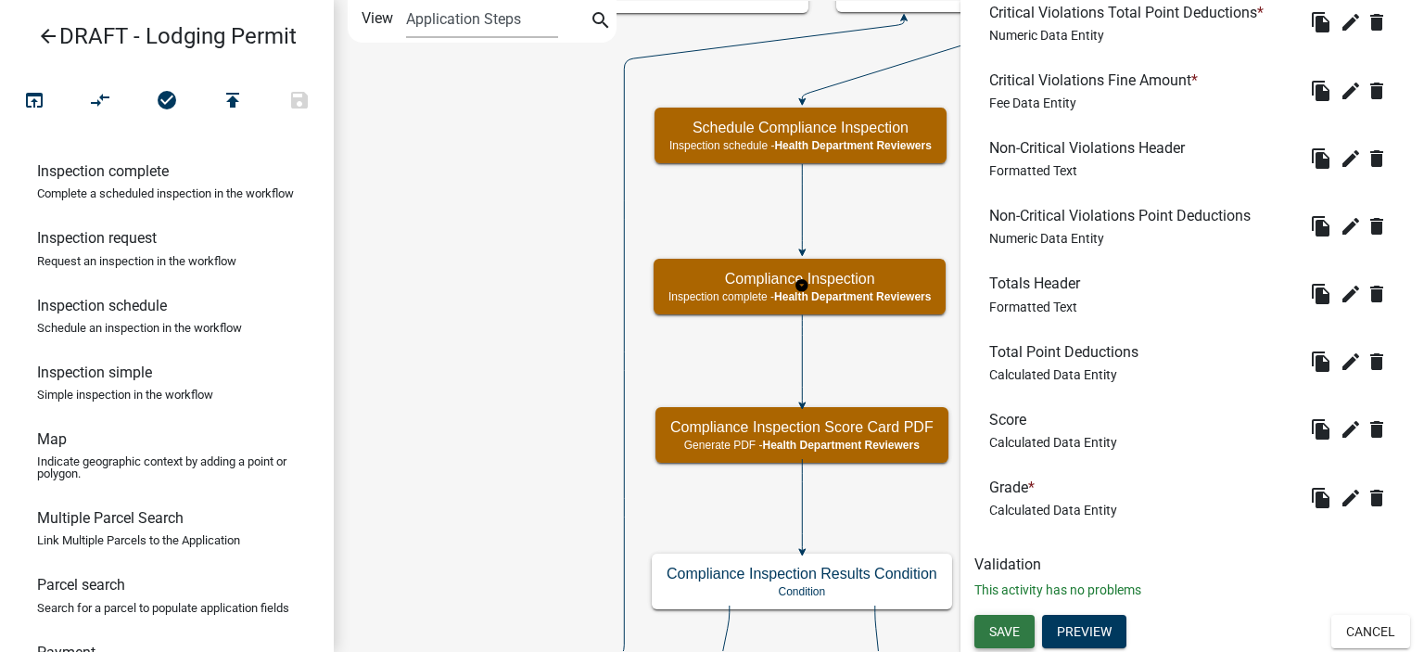
click at [1002, 625] on span "Save" at bounding box center [1004, 631] width 31 height 15
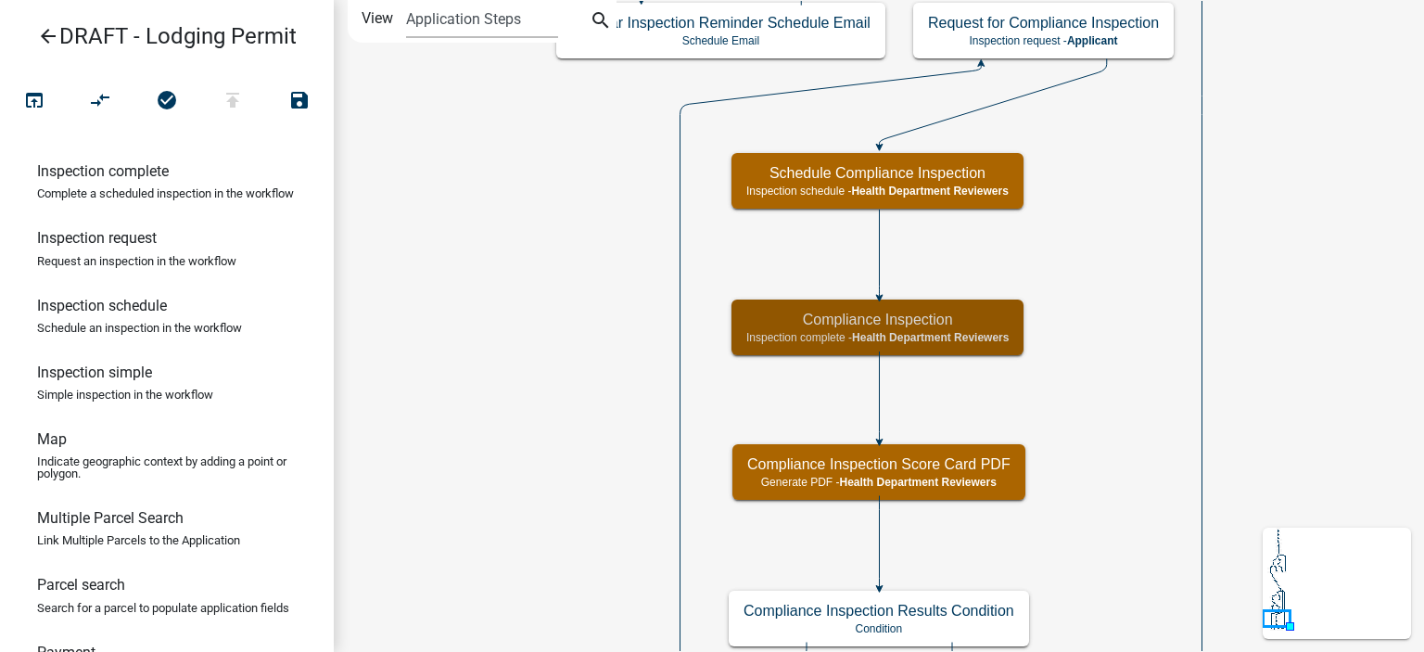
scroll to position [0, 0]
click at [896, 337] on span "Health Department Reviewers" at bounding box center [930, 337] width 157 height 13
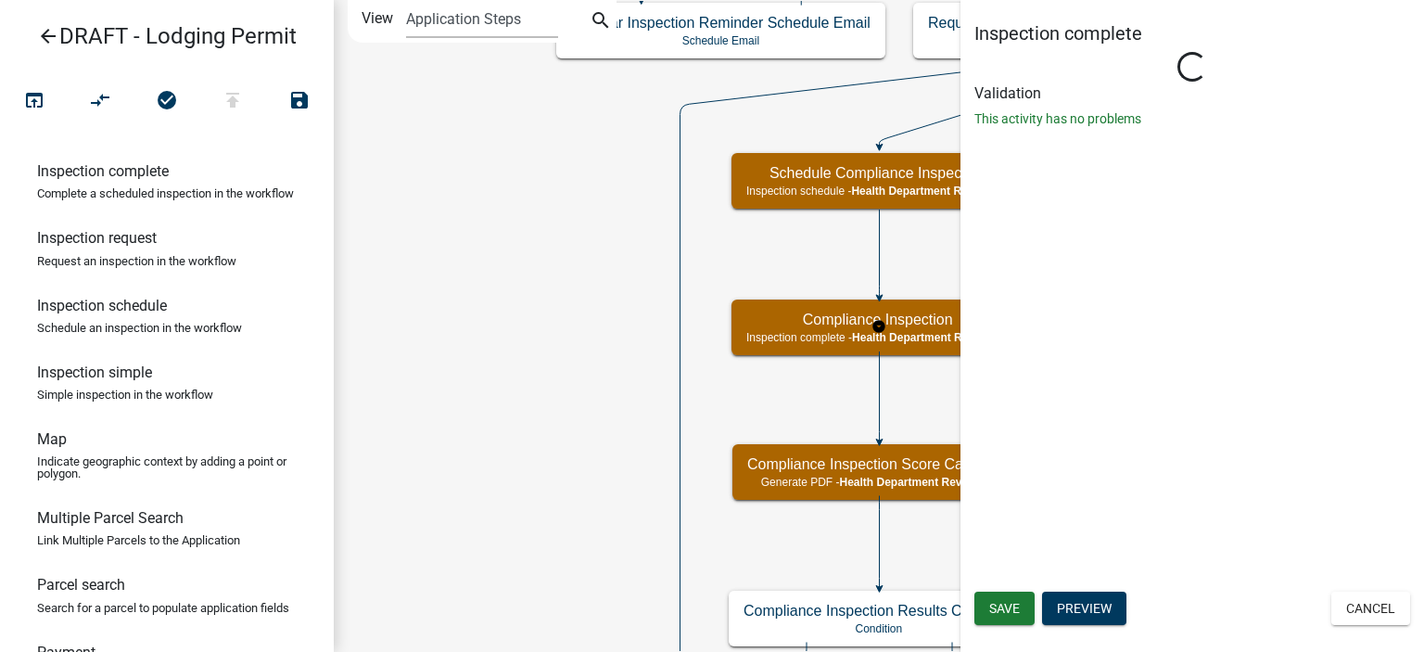
select select "60F54440-8917-46C4-B544-2A40D31E0104"
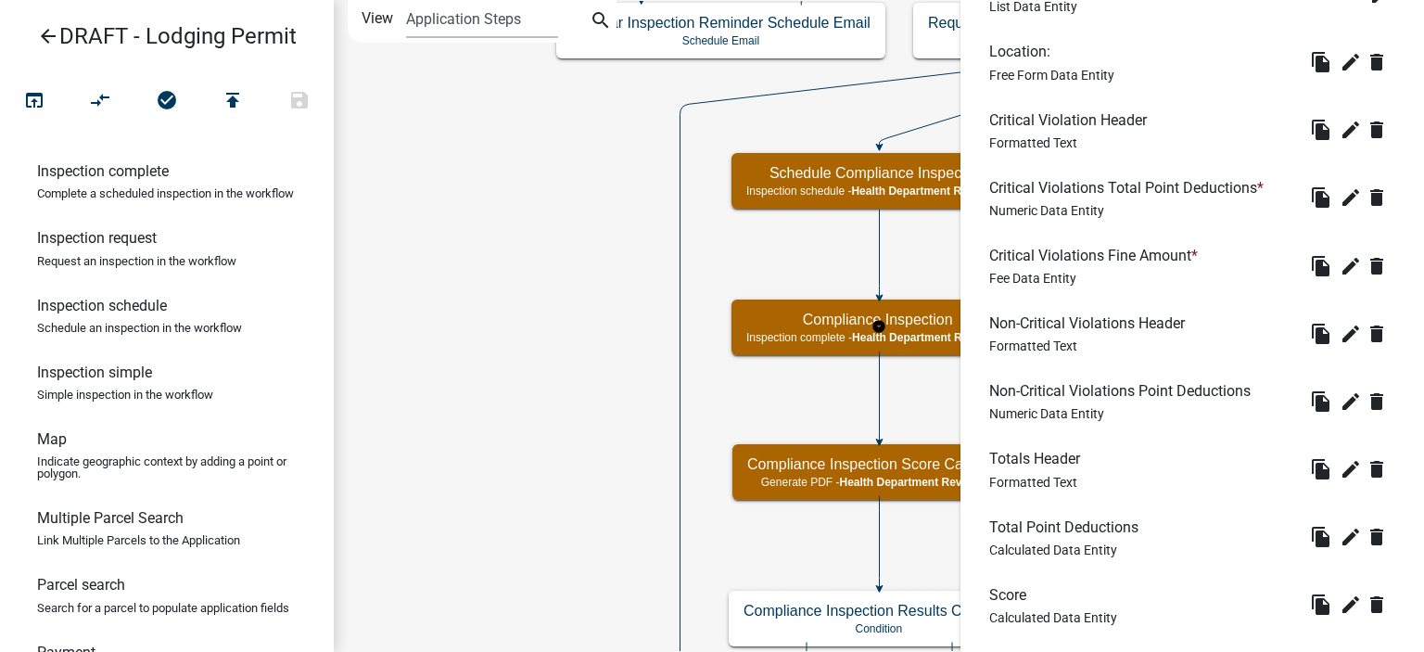
scroll to position [927, 0]
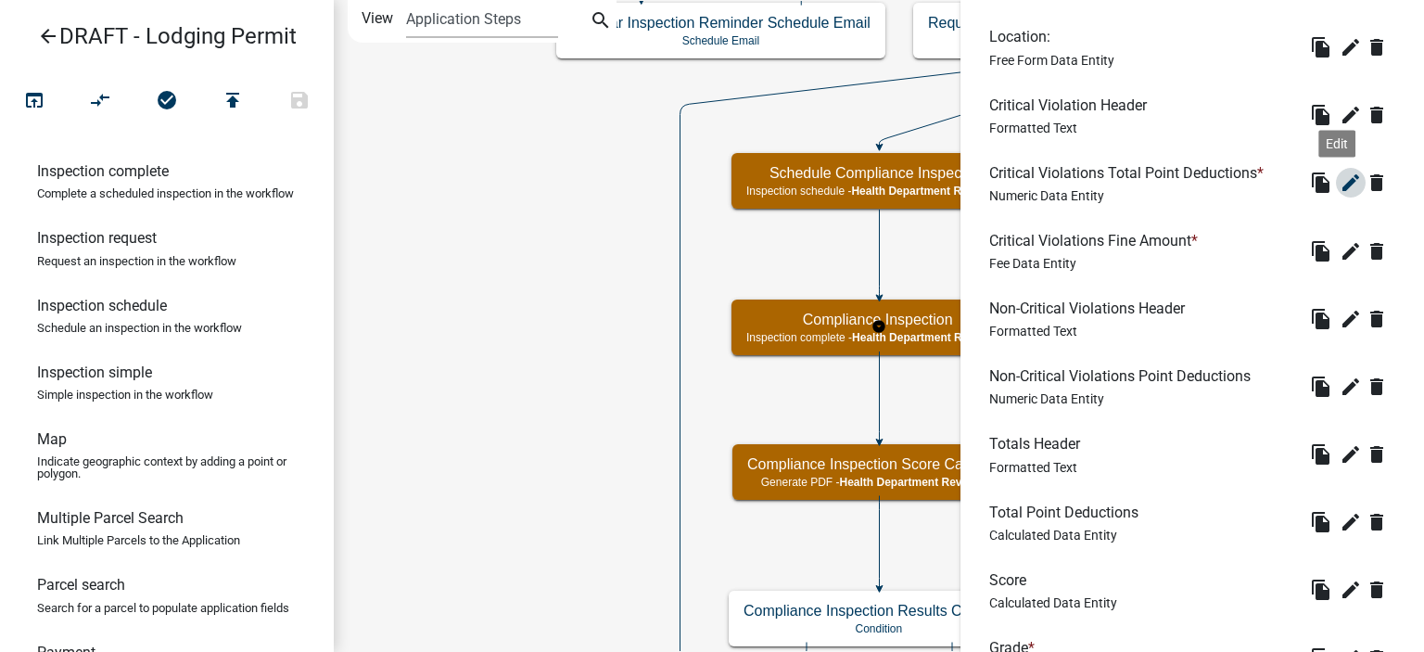
click at [1340, 177] on icon "edit" at bounding box center [1351, 183] width 22 height 22
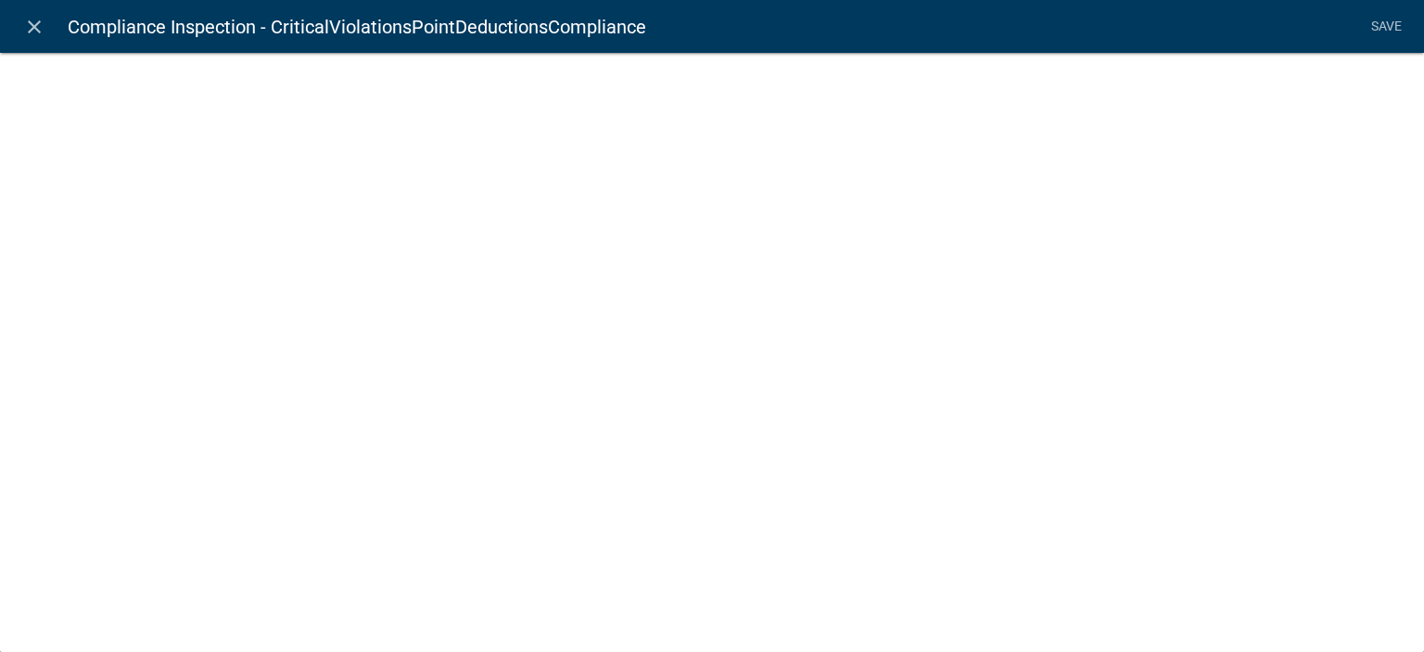
select select "numeric-data"
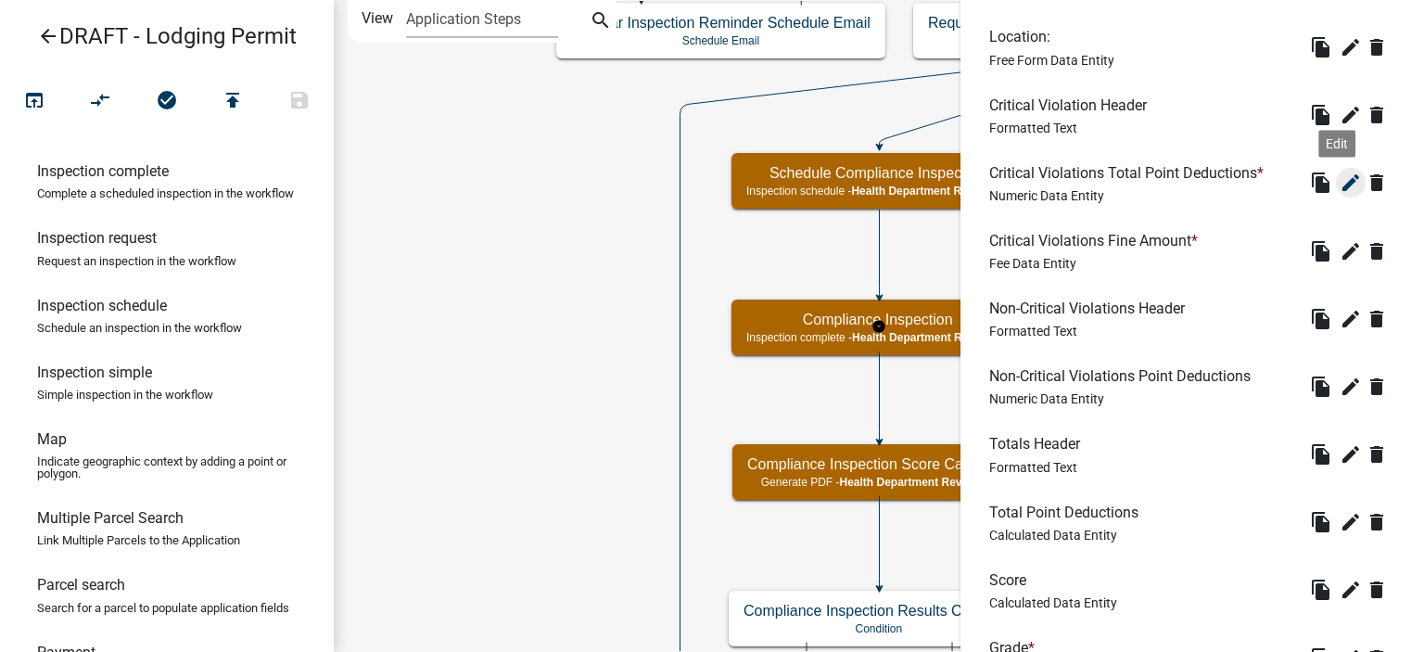
click at [1340, 177] on icon "edit" at bounding box center [1351, 183] width 22 height 22
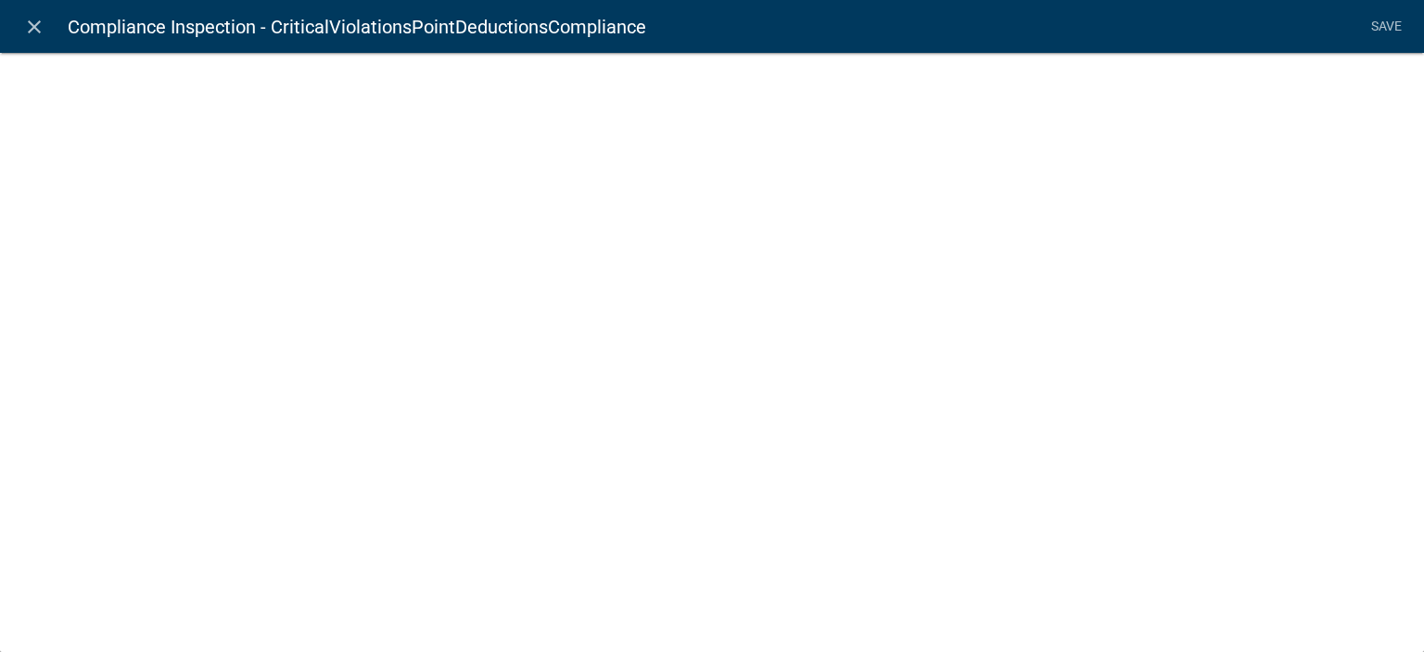
select select "numeric-data"
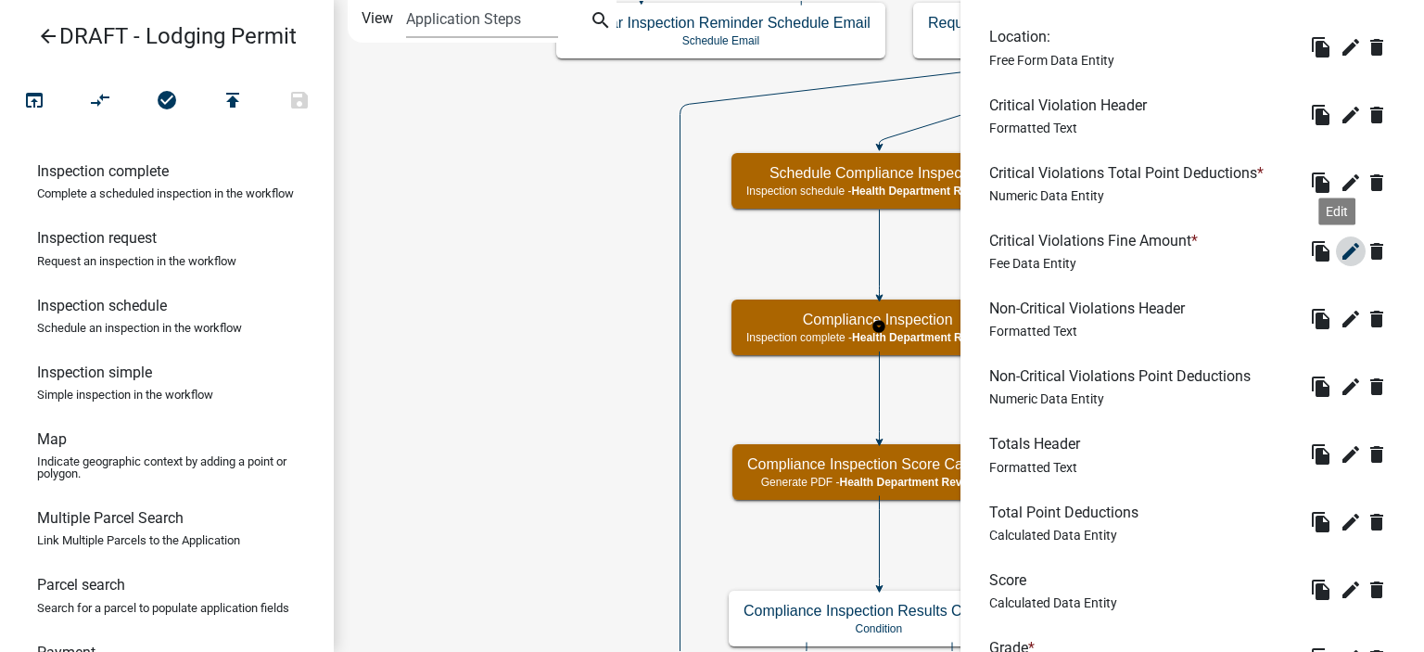
click at [1340, 245] on icon "edit" at bounding box center [1351, 251] width 22 height 22
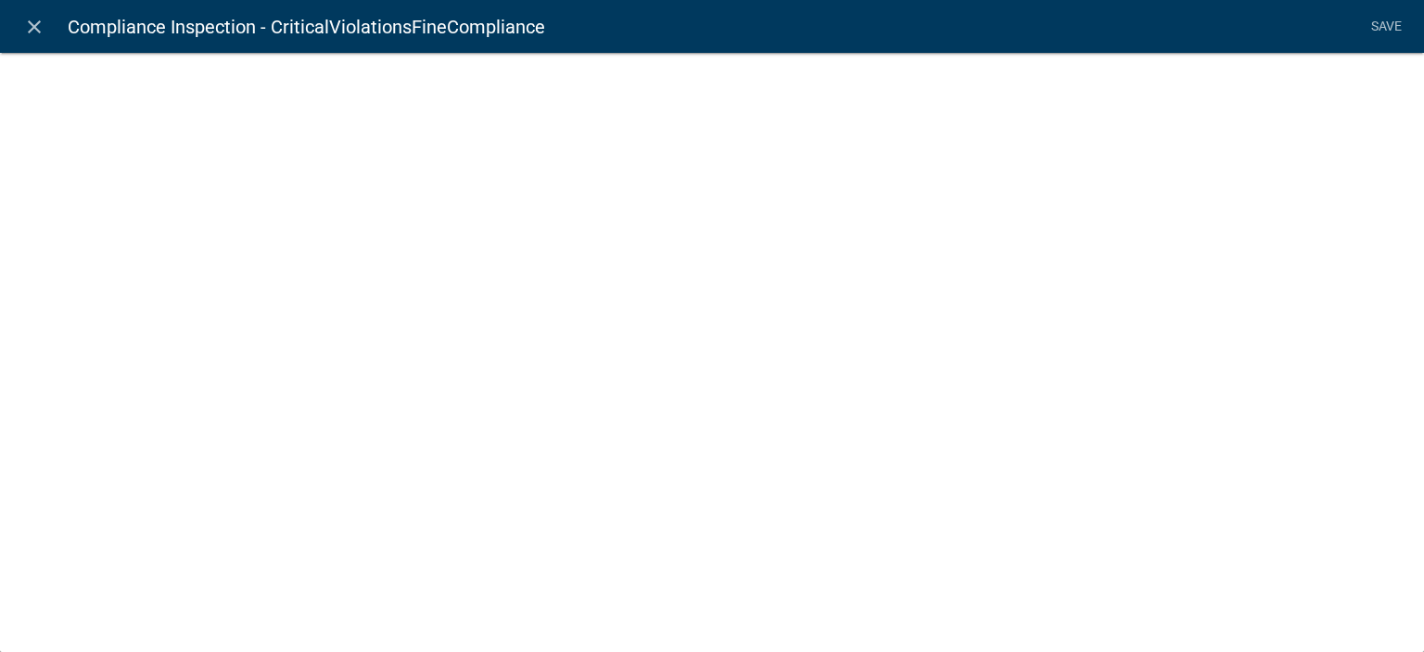
select select "fee"
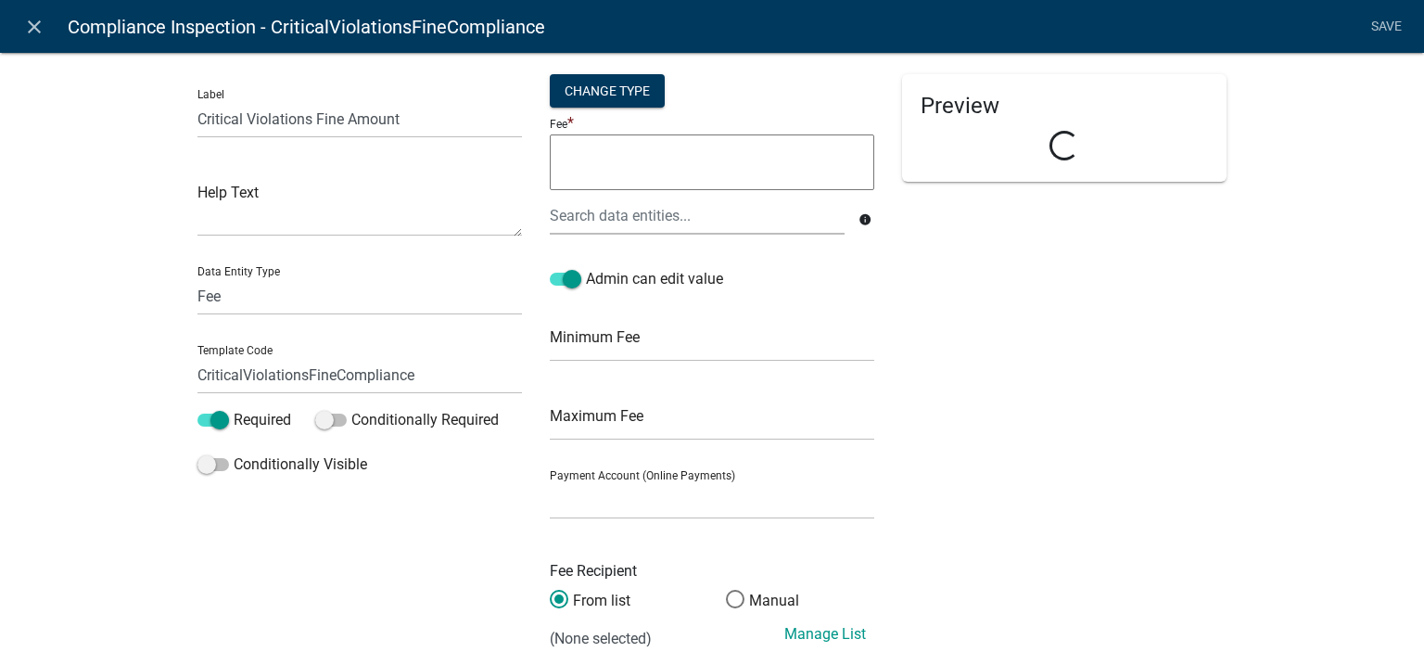
select select
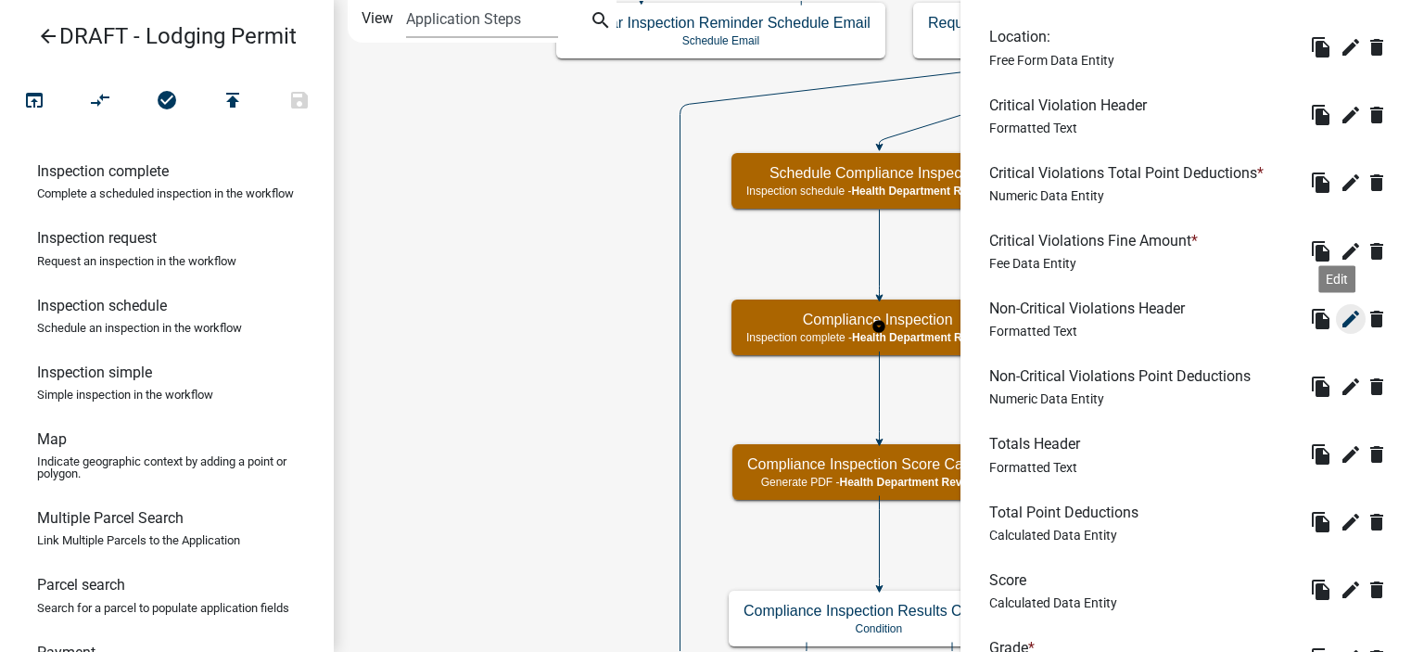
click at [1340, 320] on icon "edit" at bounding box center [1351, 319] width 22 height 22
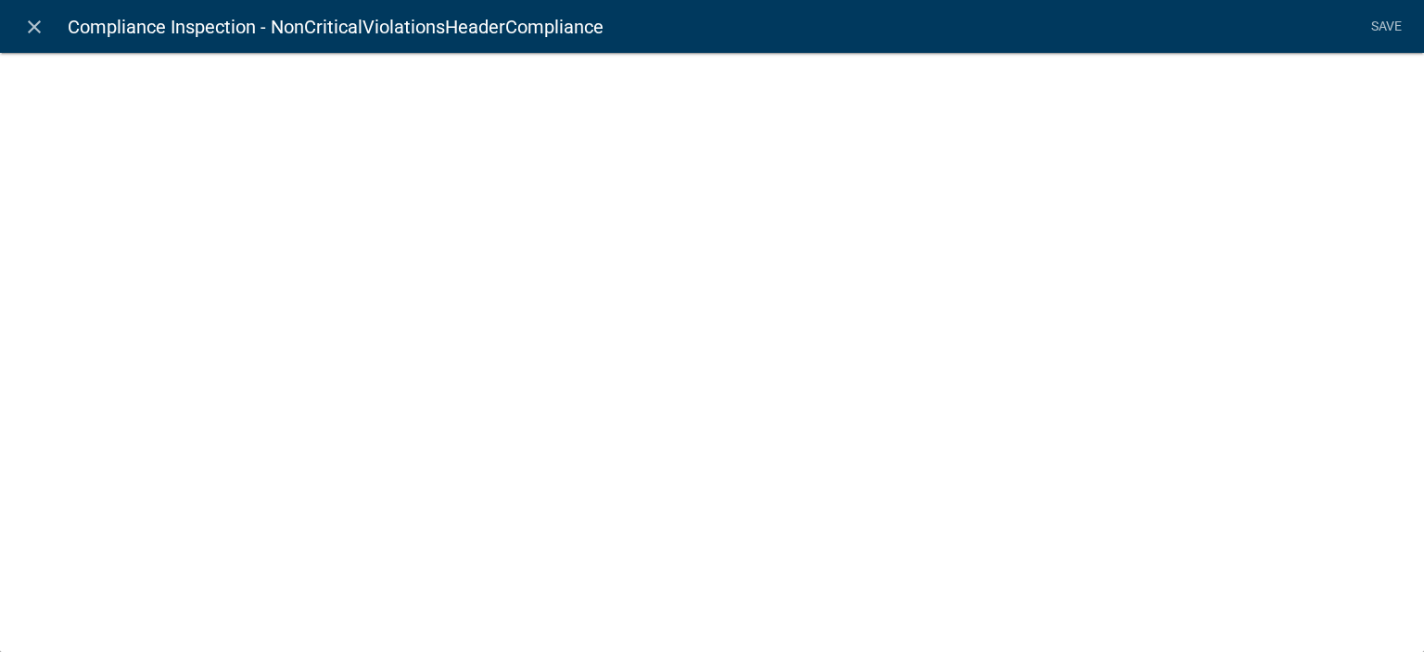
select select "rich-text"
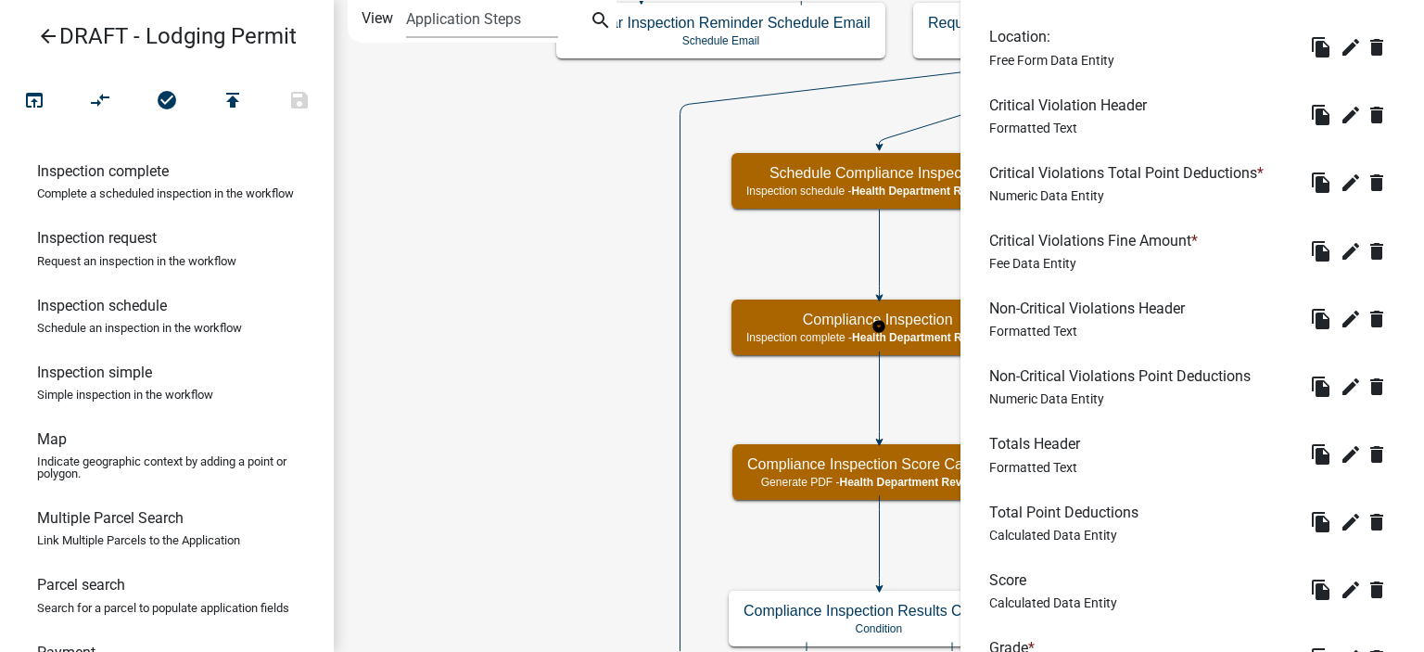
click at [1345, 370] on li "Non-Critical Violations Point Deductions Numeric Data Entity file_copy edit del…" at bounding box center [1193, 386] width 436 height 68
click at [1340, 389] on icon "edit" at bounding box center [1351, 387] width 22 height 22
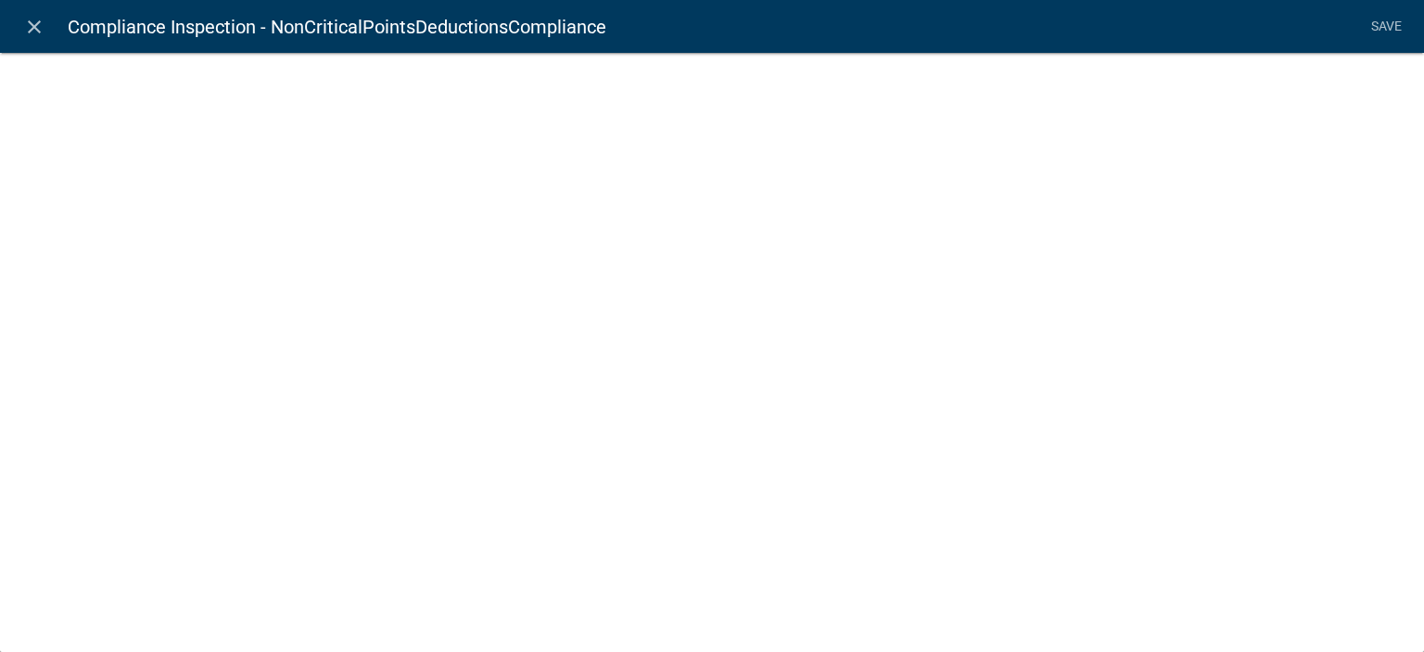
select select "numeric-data"
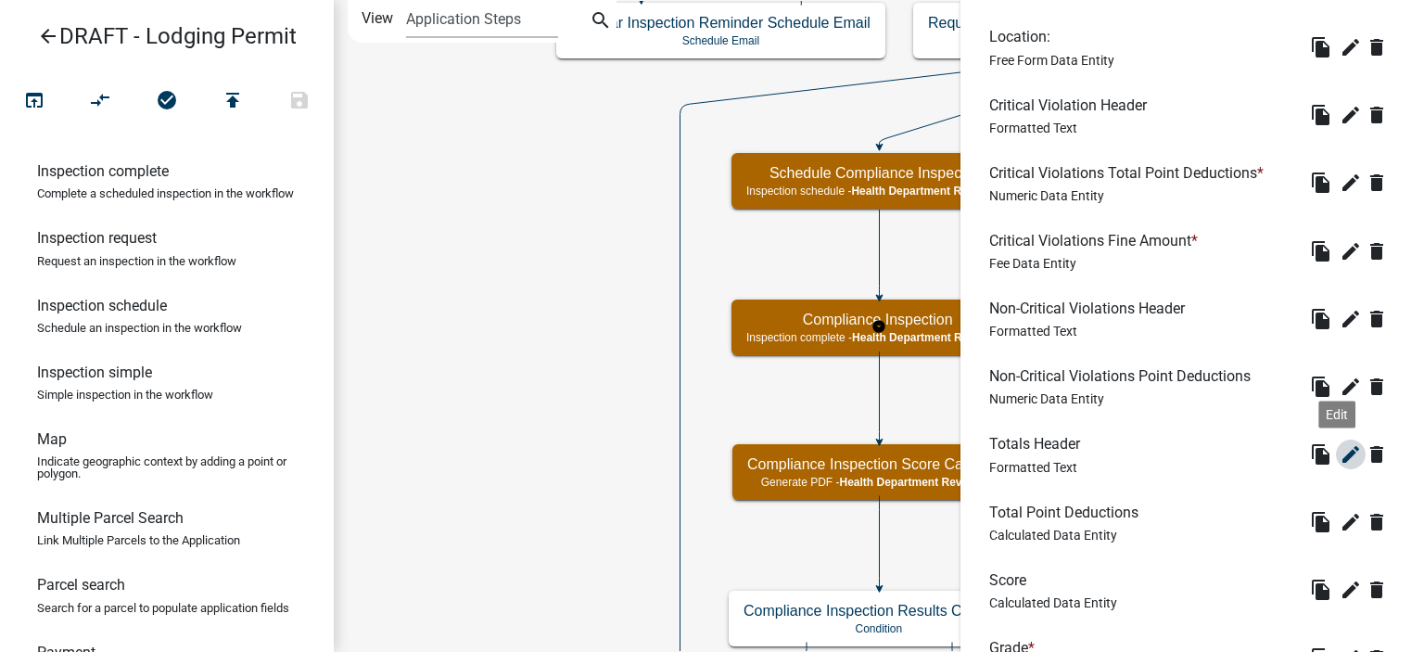
click at [1340, 453] on icon "edit" at bounding box center [1351, 454] width 22 height 22
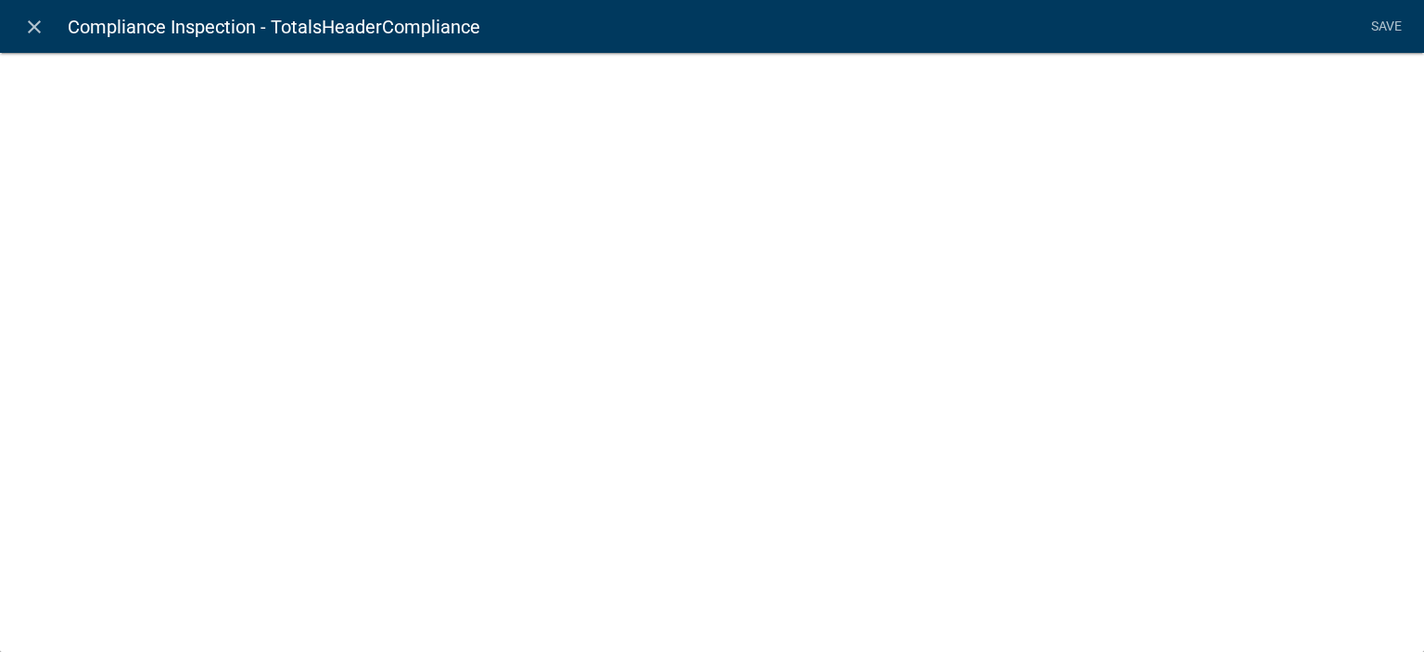
select select "rich-text"
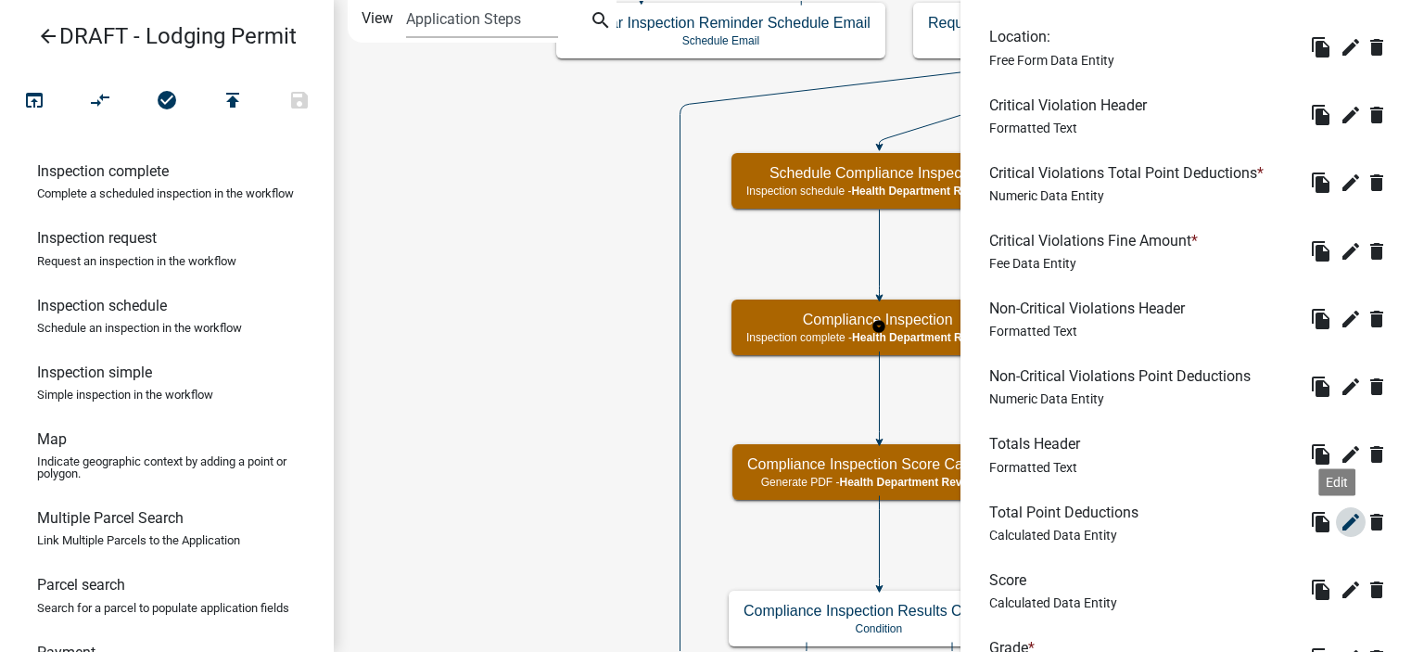
click at [1340, 524] on icon "edit" at bounding box center [1351, 522] width 22 height 22
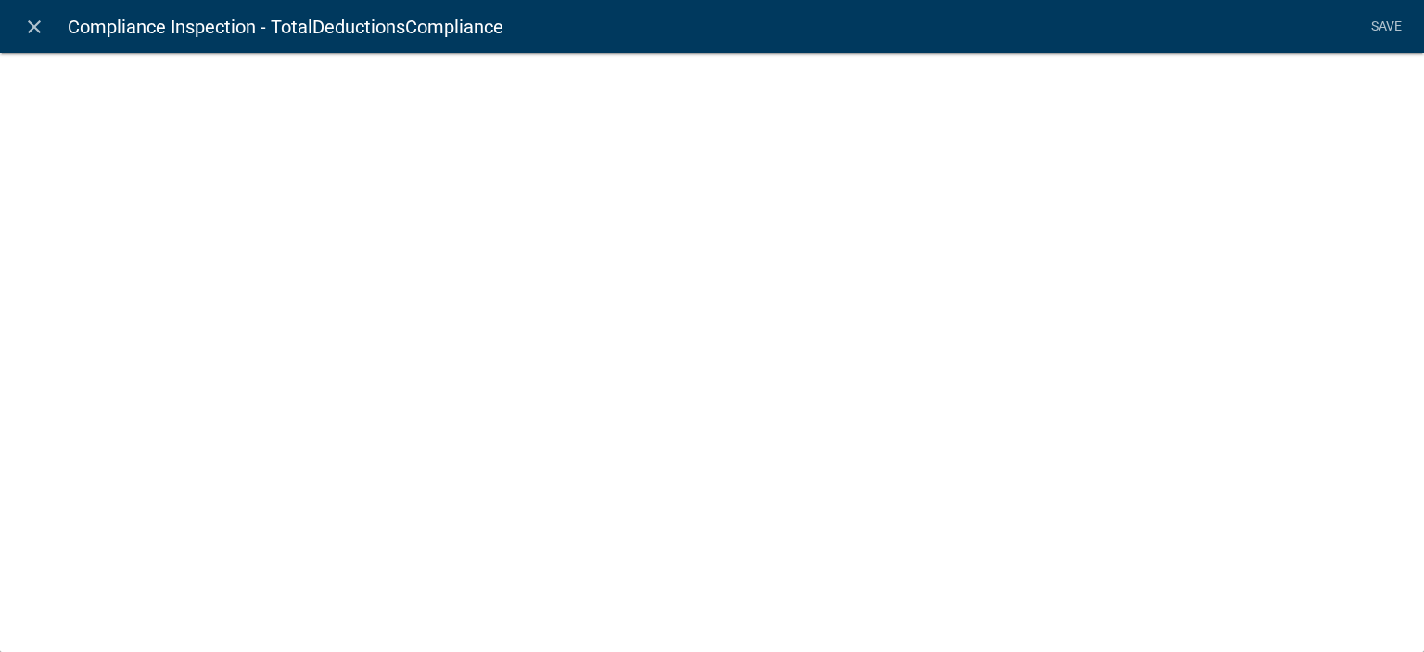
select select "calculated-value"
select select "2"
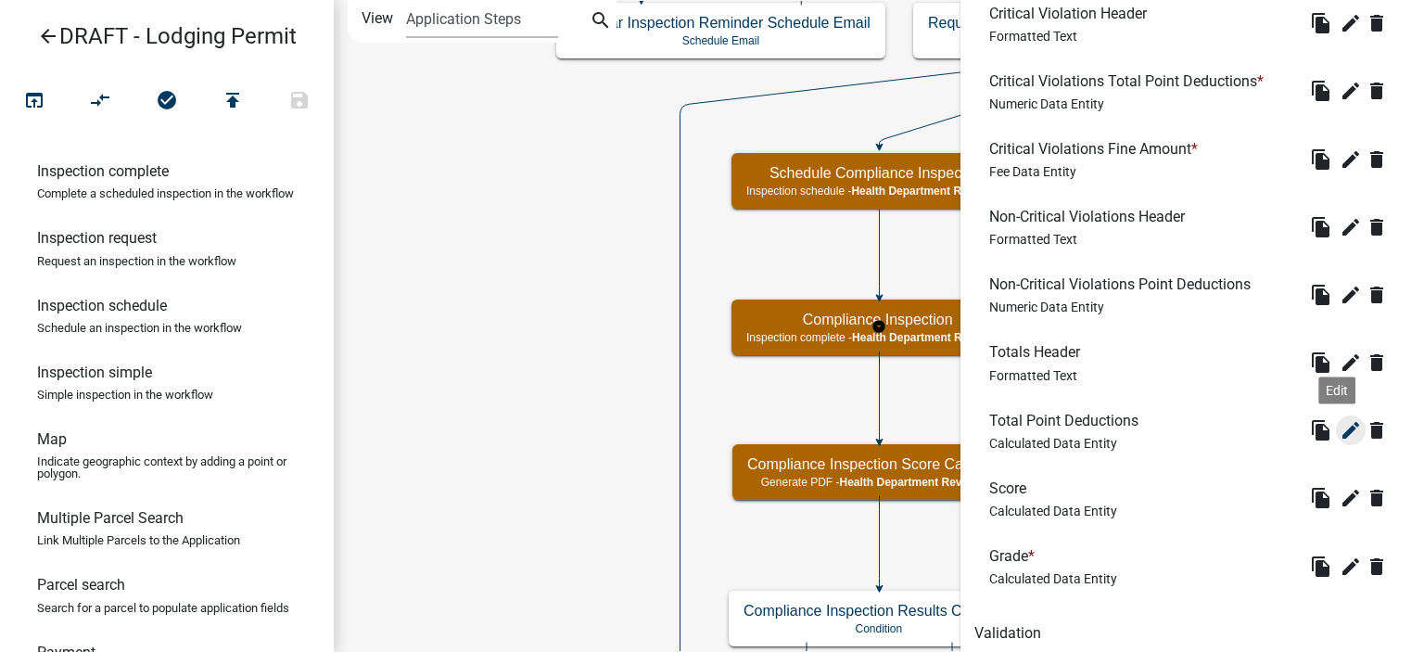
scroll to position [1020, 0]
click at [1340, 501] on icon "edit" at bounding box center [1351, 497] width 22 height 22
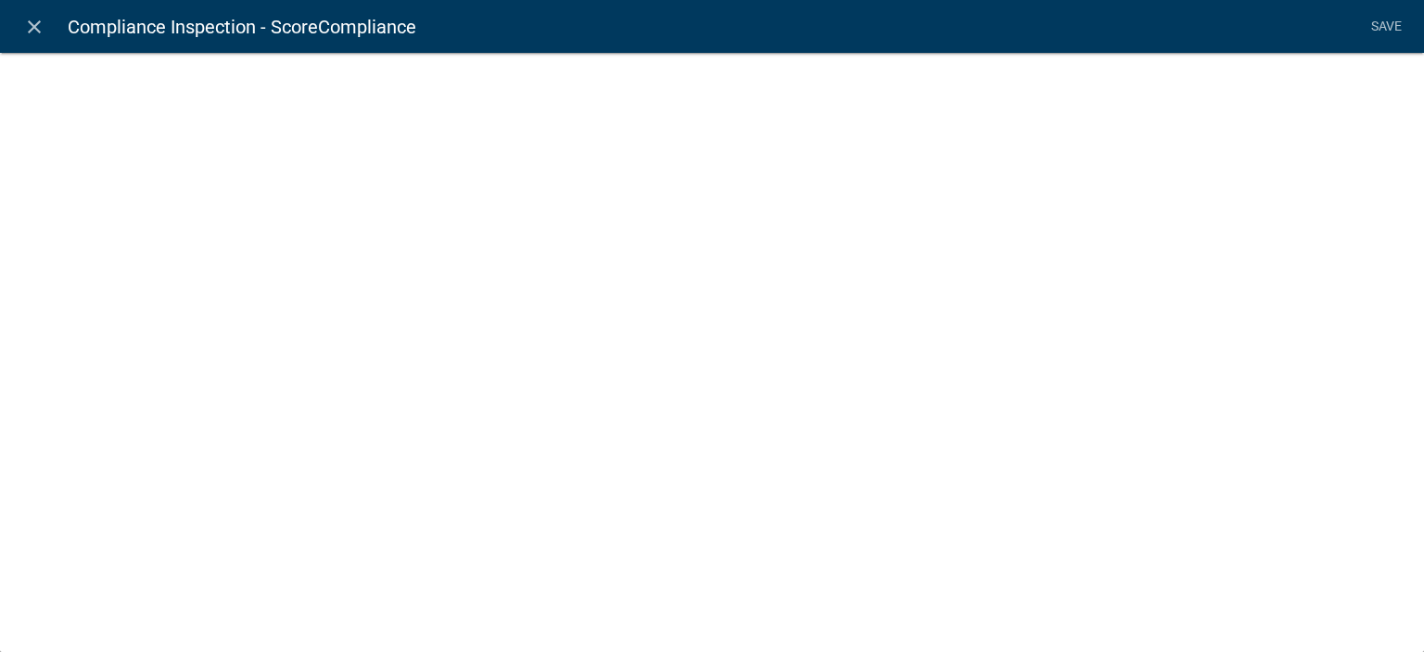
select select "calculated-value"
select select "2"
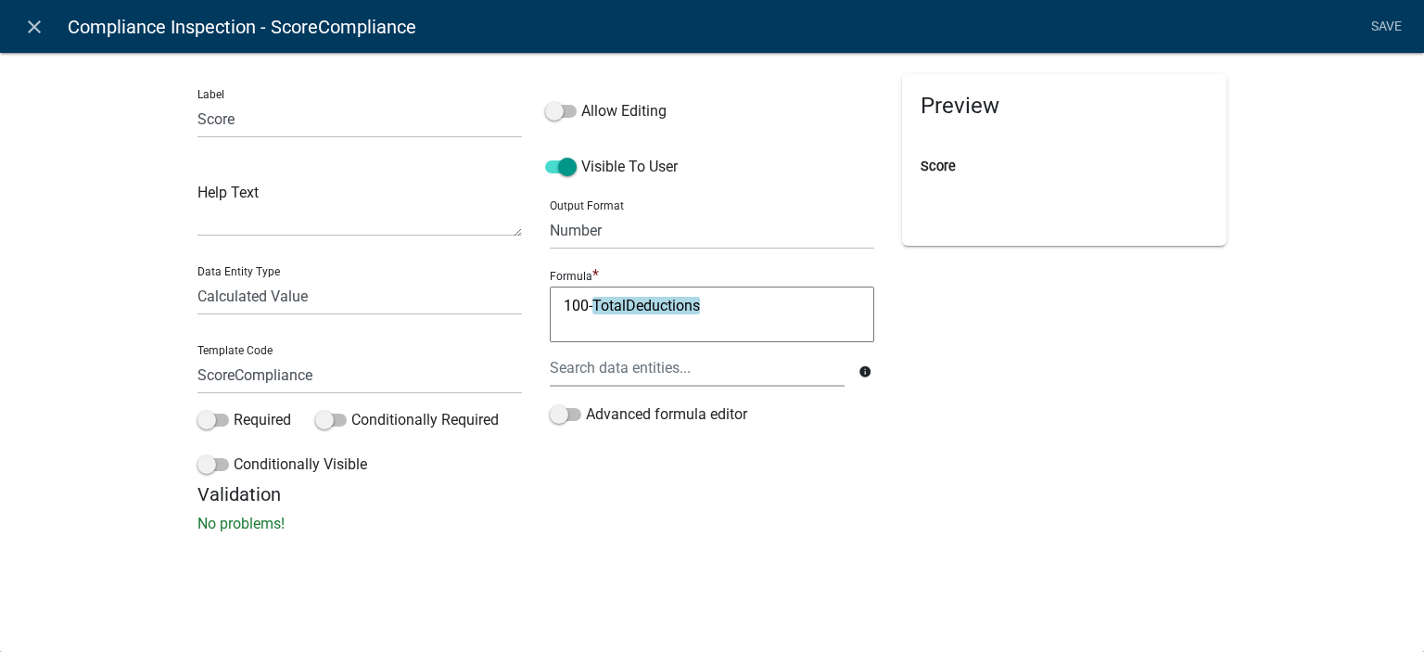
click at [727, 311] on textarea "100-TotalDeductions" at bounding box center [712, 315] width 325 height 56
click at [720, 369] on span "TotalDeductionsCompliance" at bounding box center [706, 364] width 185 height 15
type textarea "100-TotalDeductionsCompliance"
click at [1103, 413] on div "Preview Loading..." at bounding box center [1064, 278] width 352 height 409
click at [1386, 19] on link "Save" at bounding box center [1386, 26] width 46 height 35
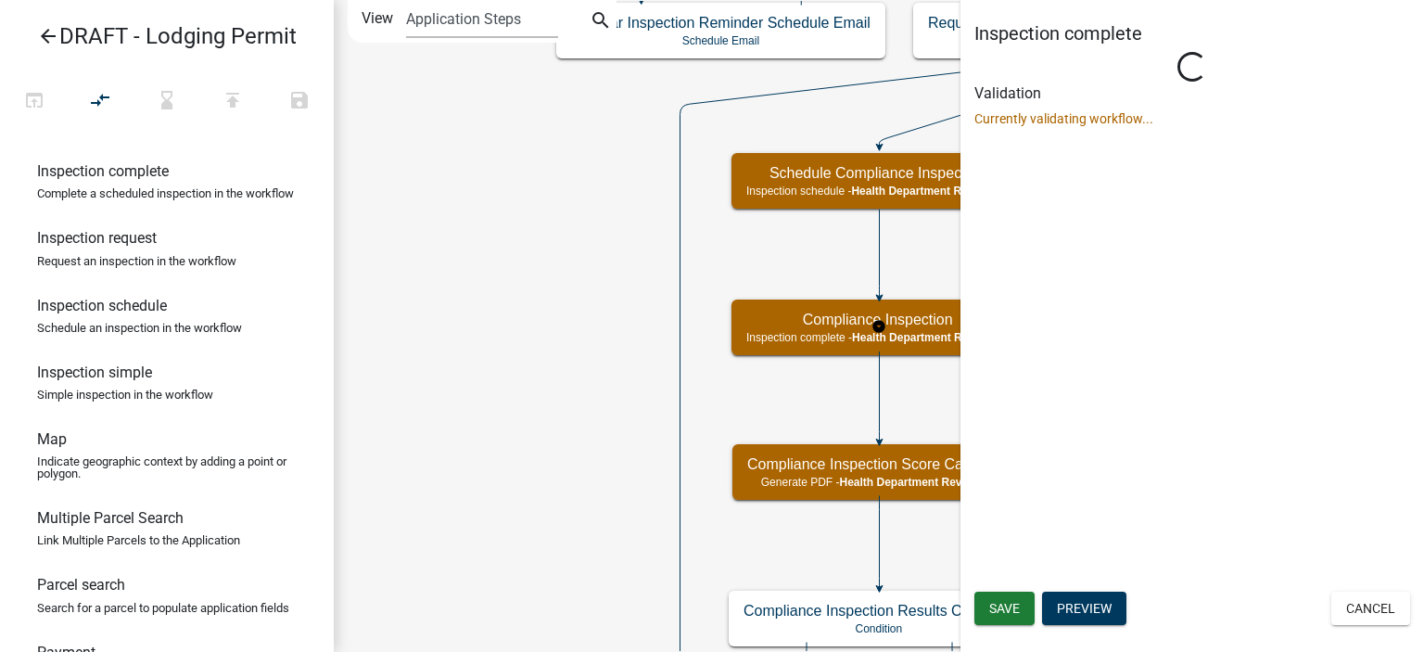
scroll to position [0, 0]
select select "60F54440-8917-46C4-B544-2A40D31E0104"
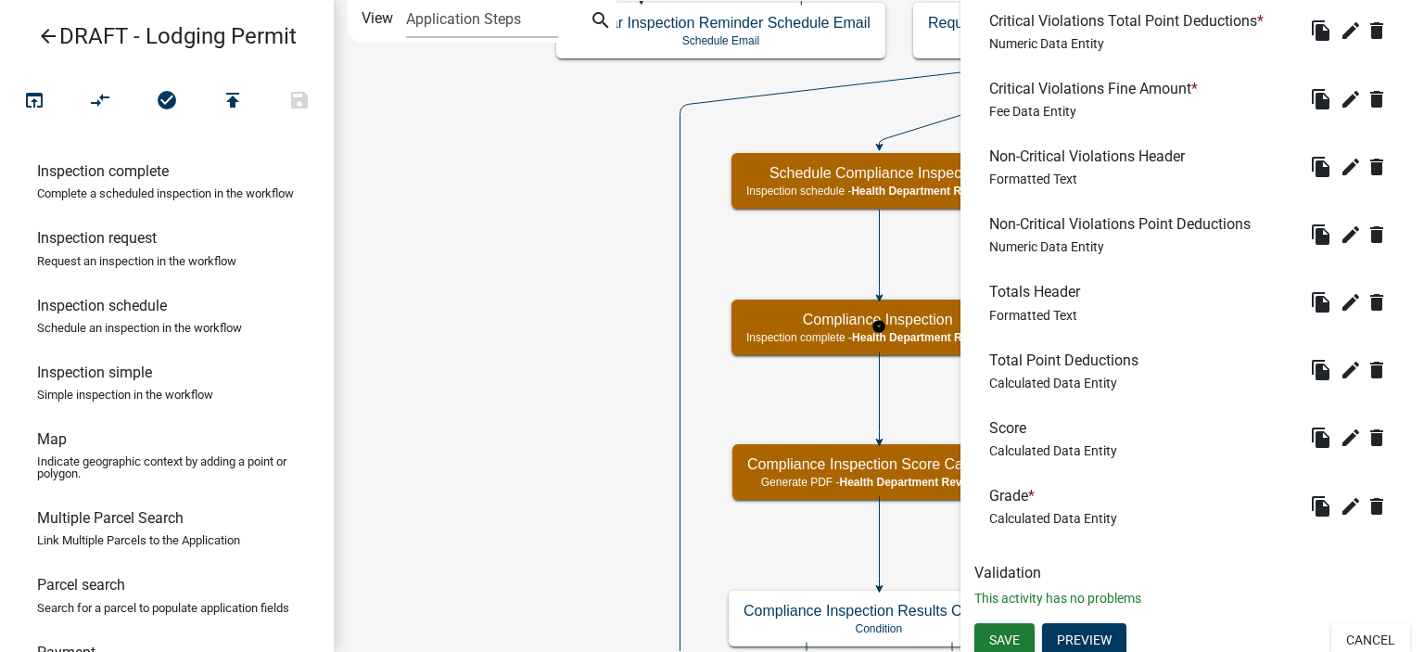
scroll to position [1088, 0]
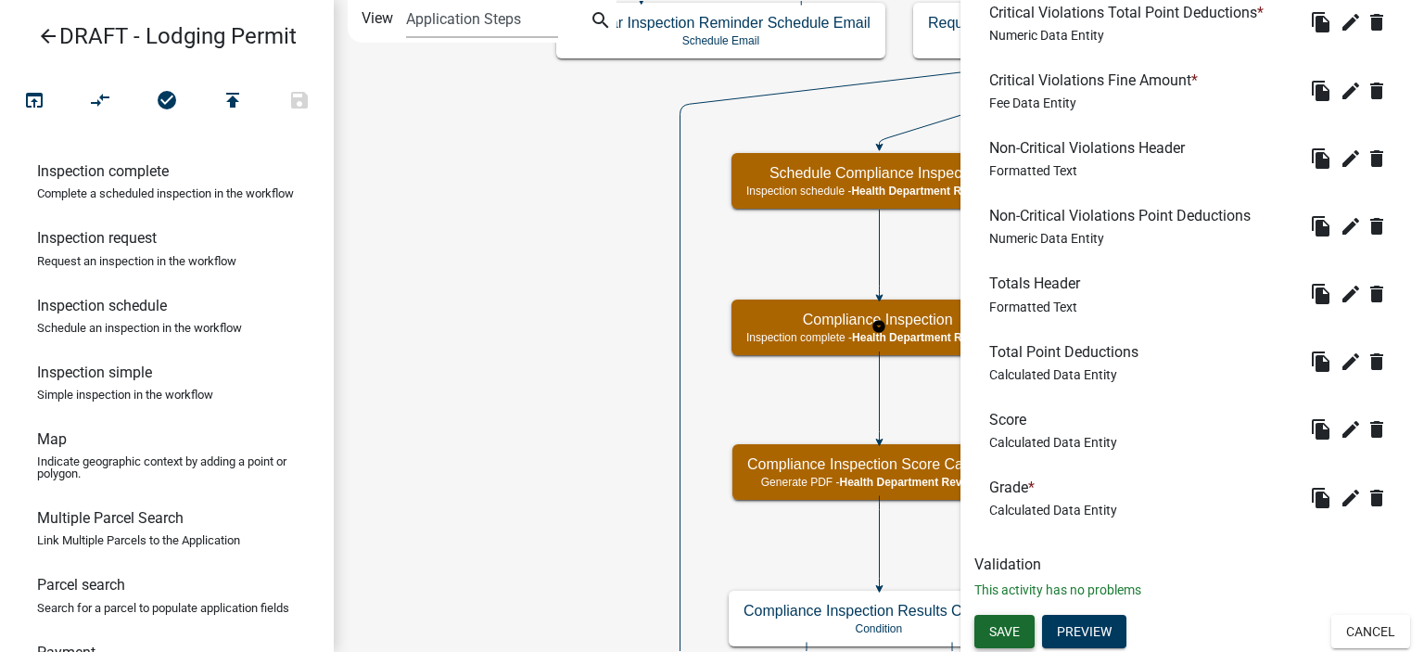
click at [1017, 624] on span "Save" at bounding box center [1004, 631] width 31 height 15
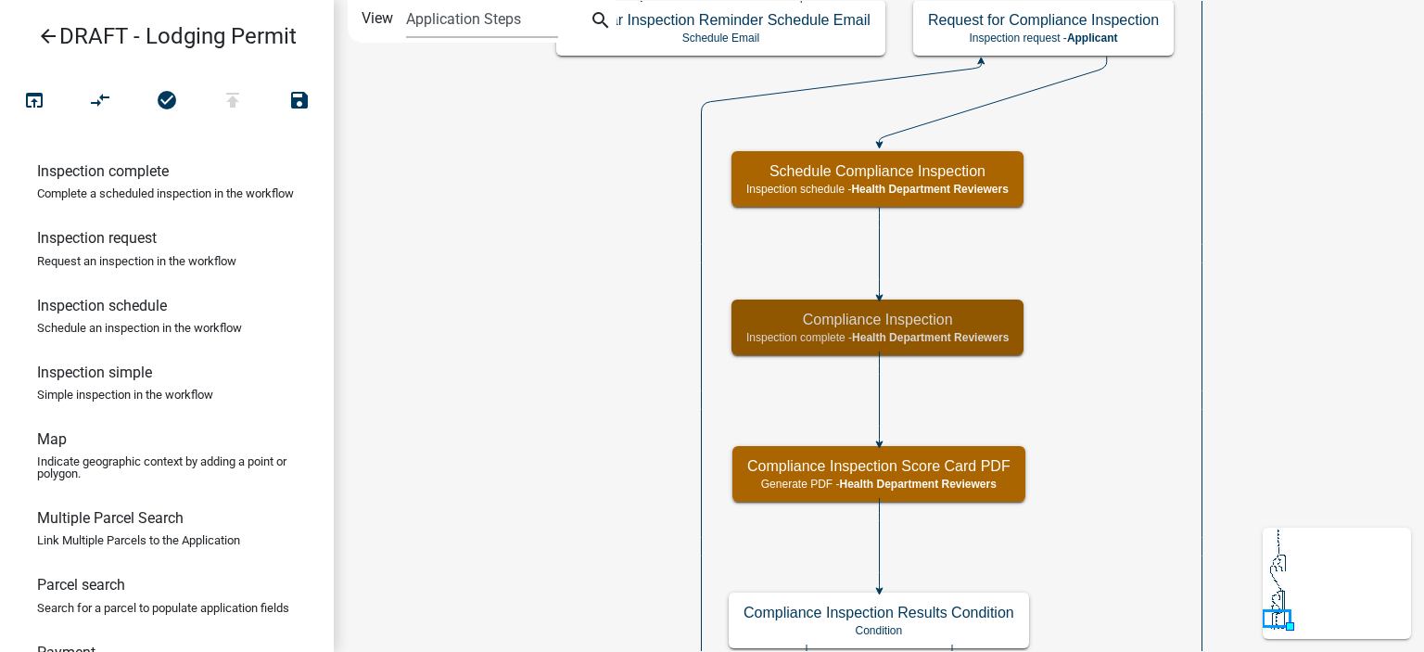
scroll to position [0, 0]
click at [1123, 468] on icon "Start Start - Applicant Lodging Establishment Information Page Form - Applicant…" at bounding box center [879, 397] width 1089 height 793
click at [1009, 309] on div "Compliance Inspection Inspection complete - Health Department Reviewers" at bounding box center [878, 328] width 292 height 56
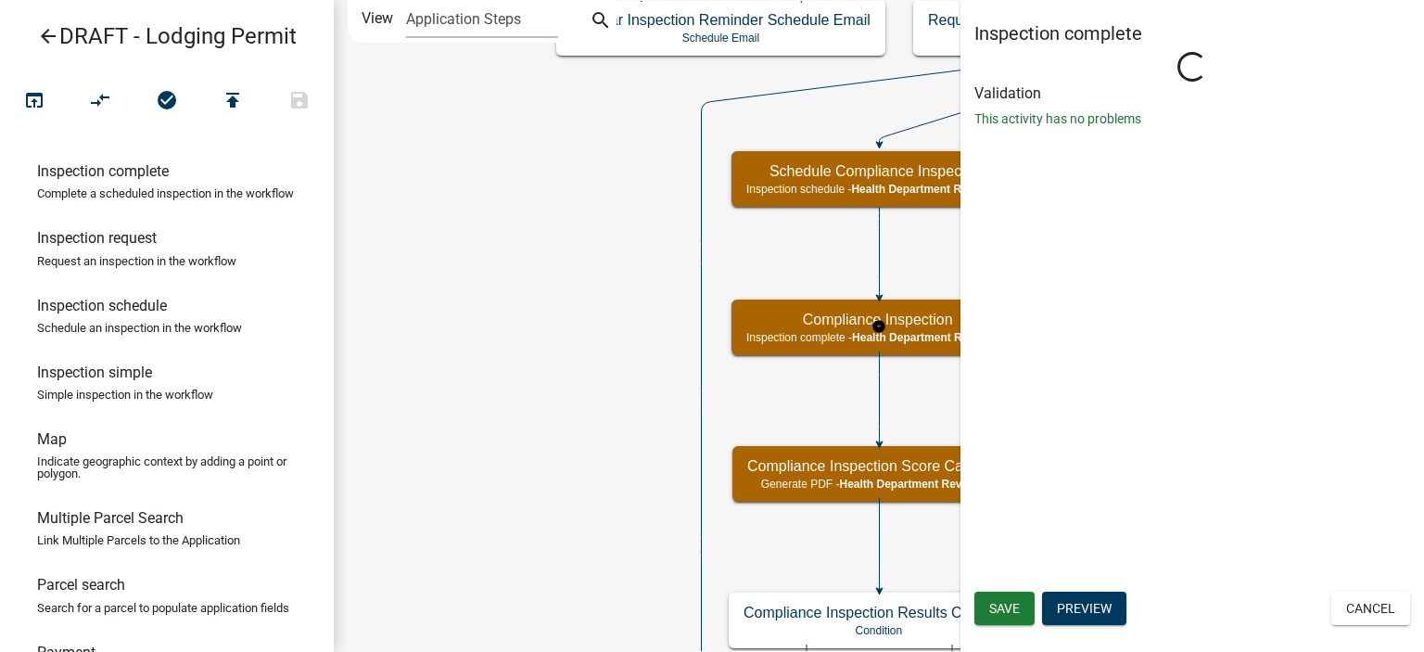
select select "60F54440-8917-46C4-B544-2A40D31E0104"
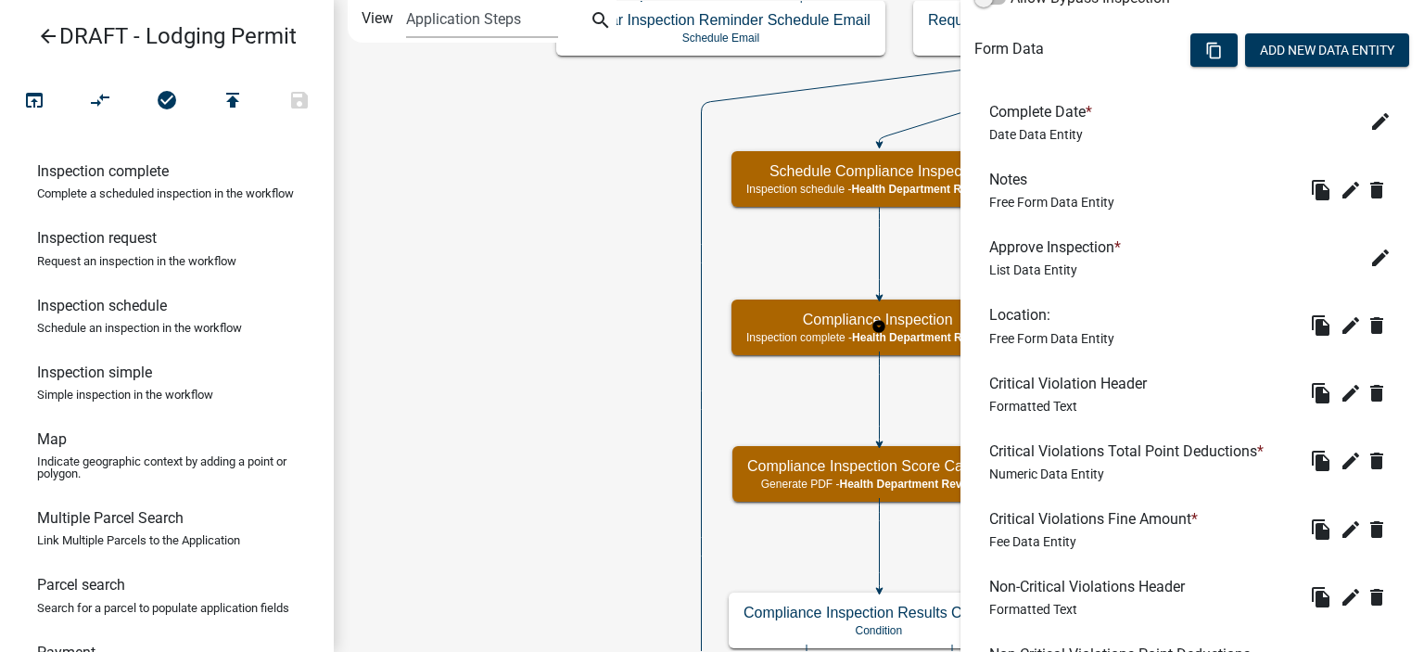
scroll to position [1088, 0]
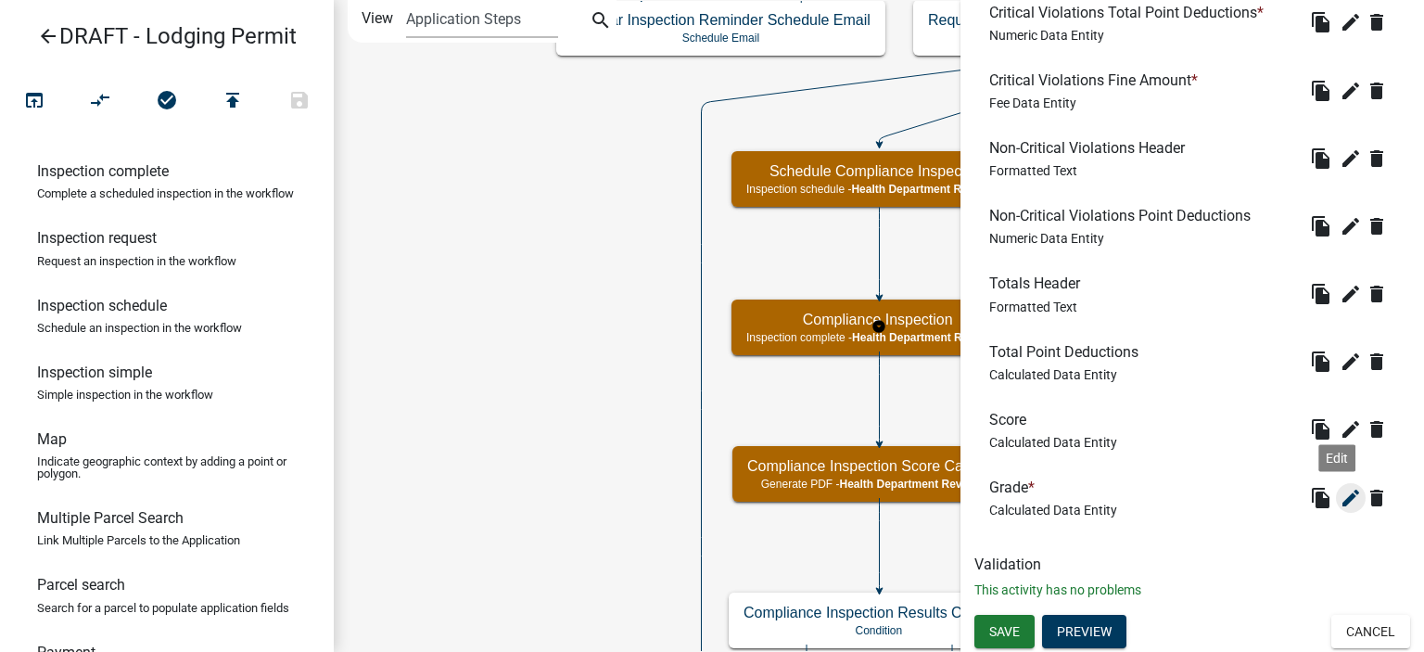
click at [1340, 501] on icon "edit" at bounding box center [1351, 498] width 22 height 22
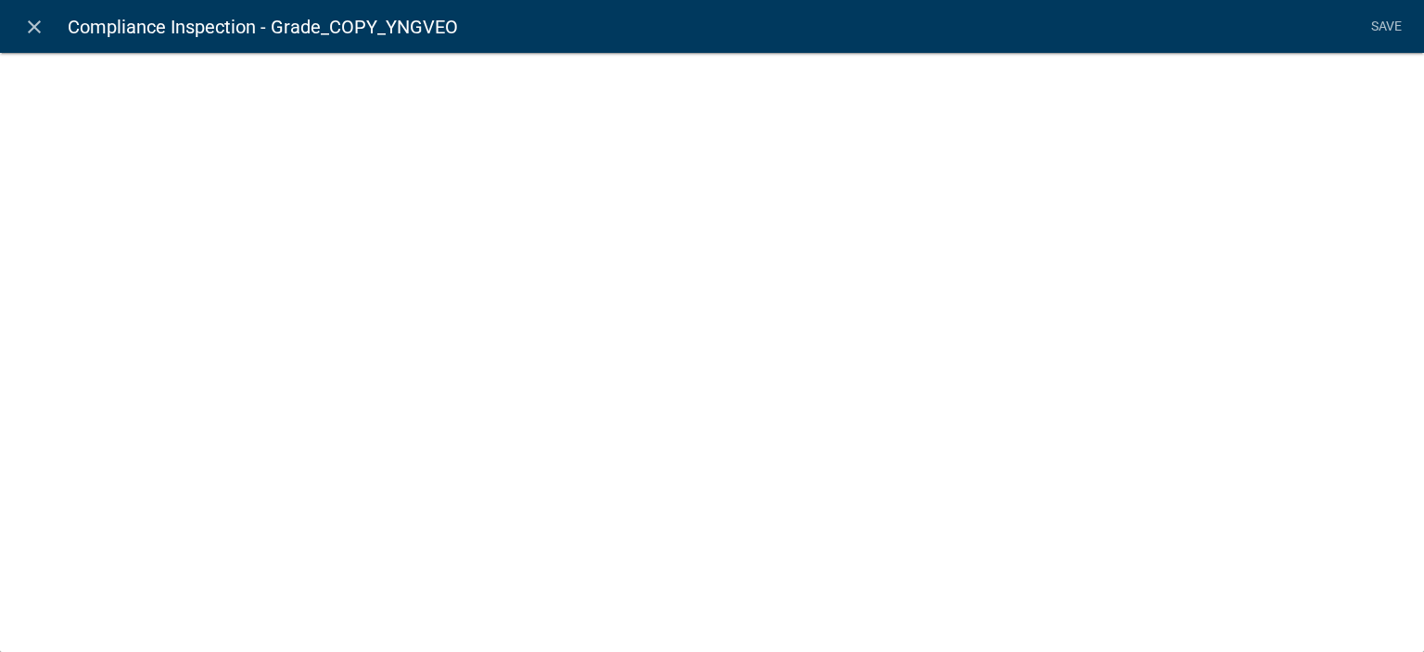
select select "calculated-value"
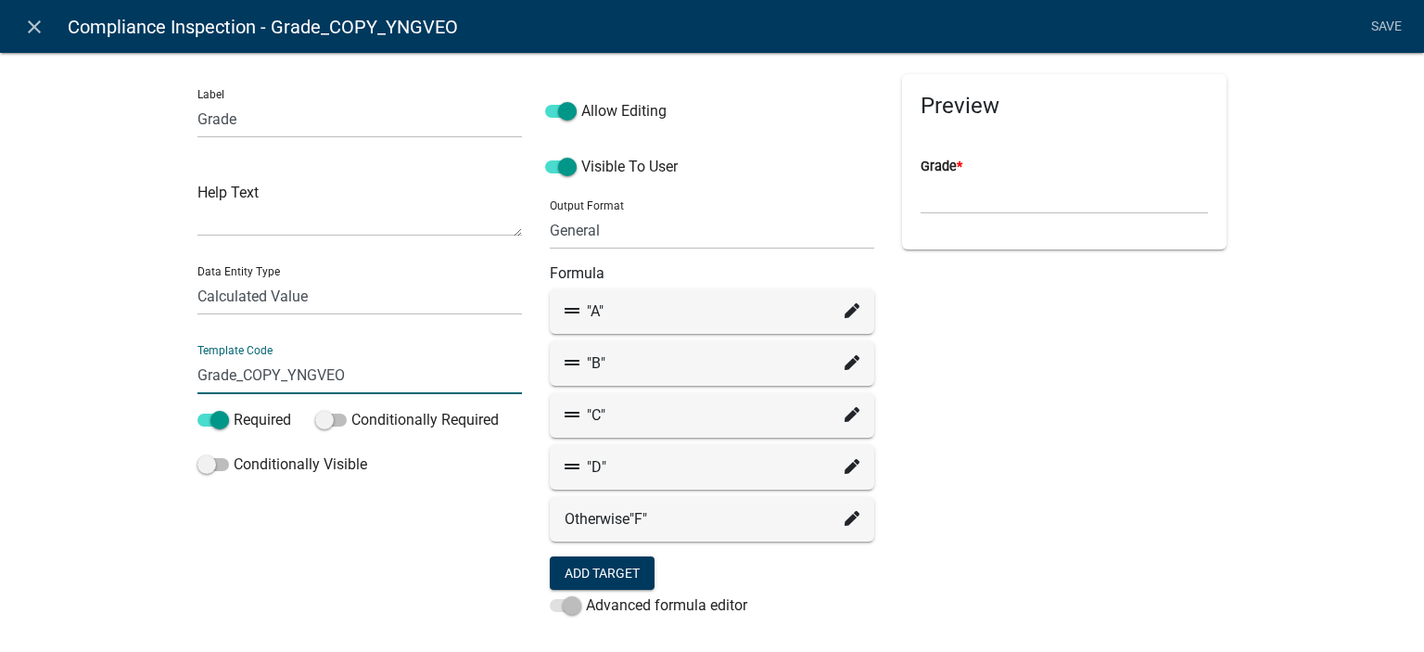
drag, startPoint x: 232, startPoint y: 380, endPoint x: 389, endPoint y: 370, distance: 158.0
click at [389, 370] on input "Grade_COPY_YNGVEO" at bounding box center [360, 375] width 325 height 38
type input "GradeCompliance"
click at [1380, 29] on li "Save" at bounding box center [1386, 26] width 46 height 35
click at [1387, 26] on li "Save" at bounding box center [1386, 26] width 46 height 35
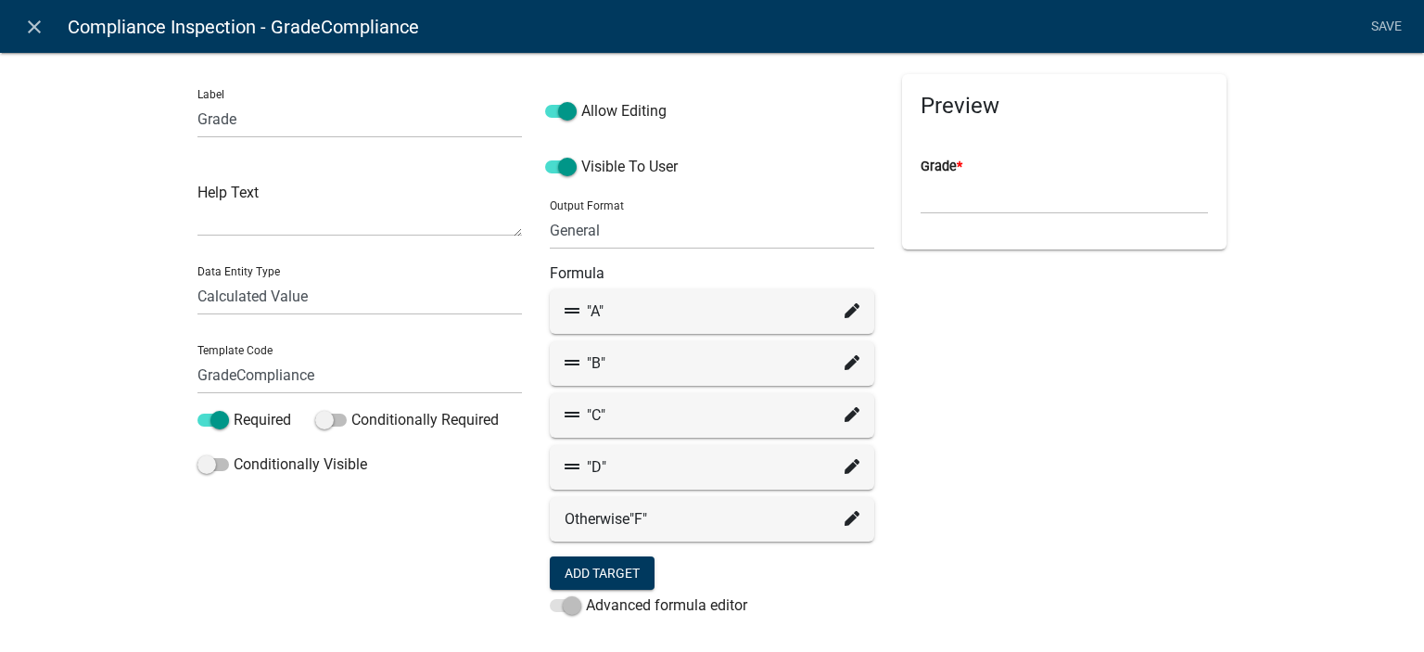
click at [845, 311] on icon at bounding box center [852, 310] width 15 height 15
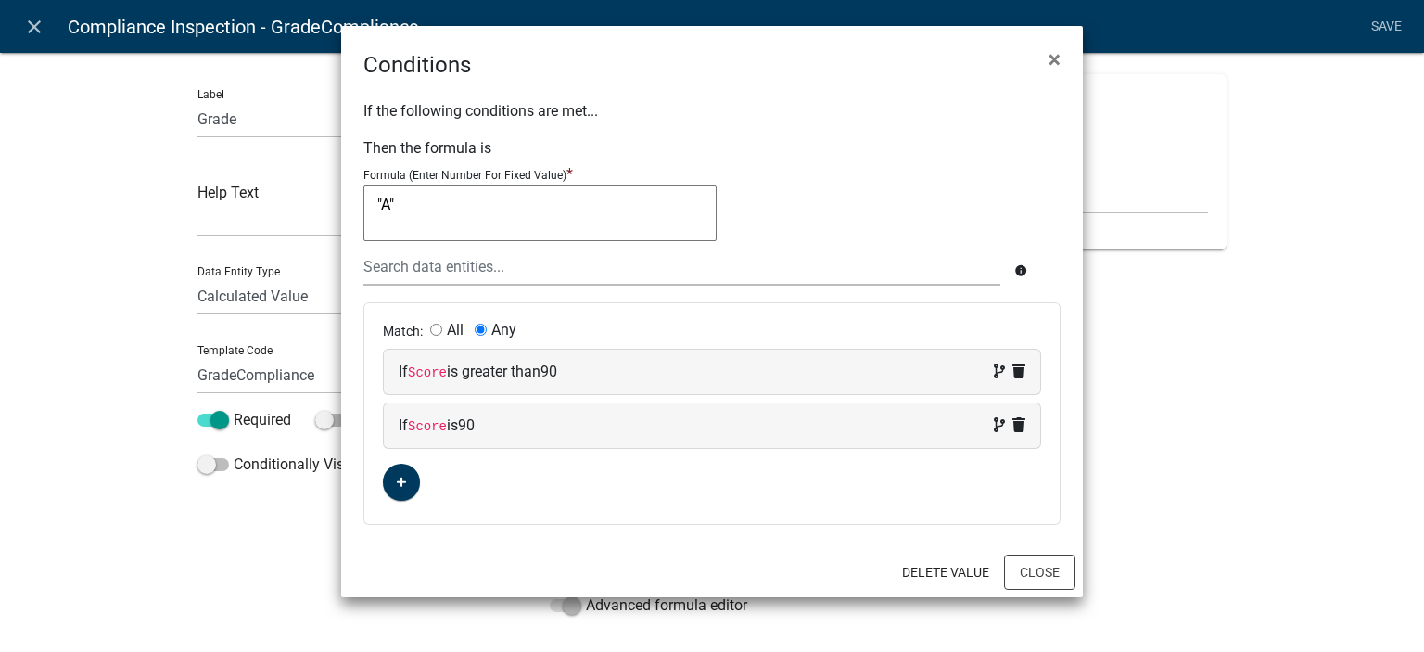
click at [878, 376] on div "If Score is greater than 90" at bounding box center [712, 372] width 627 height 22
select select "182: Score"
select select "4: >"
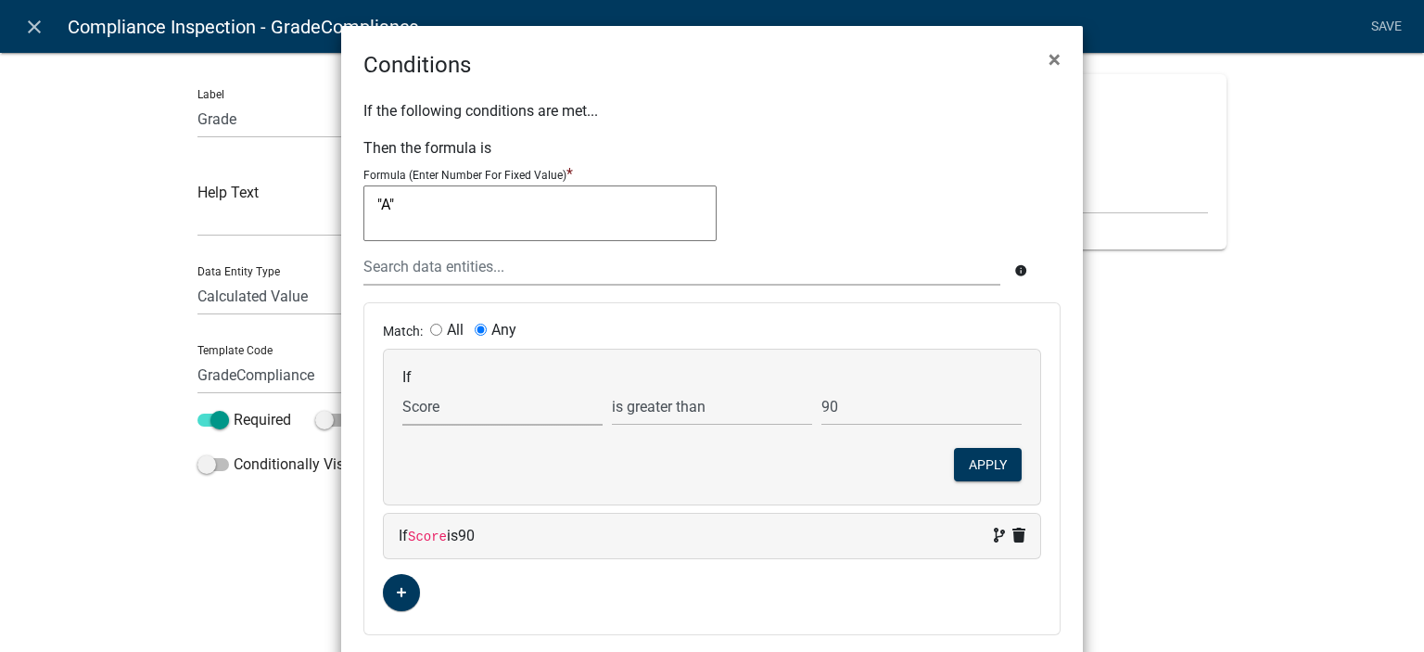
click at [431, 404] on select "Choose... ActiveRegistrationExpDate AdditionalDocuments AdditionalInfoCheck Add…" at bounding box center [502, 407] width 200 height 38
select select "183: ScoreCompliance"
click at [402, 388] on select "Choose... ActiveRegistrationExpDate AdditionalDocuments AdditionalInfoCheck Add…" at bounding box center [502, 407] width 200 height 38
click at [959, 465] on button "Apply" at bounding box center [988, 464] width 68 height 33
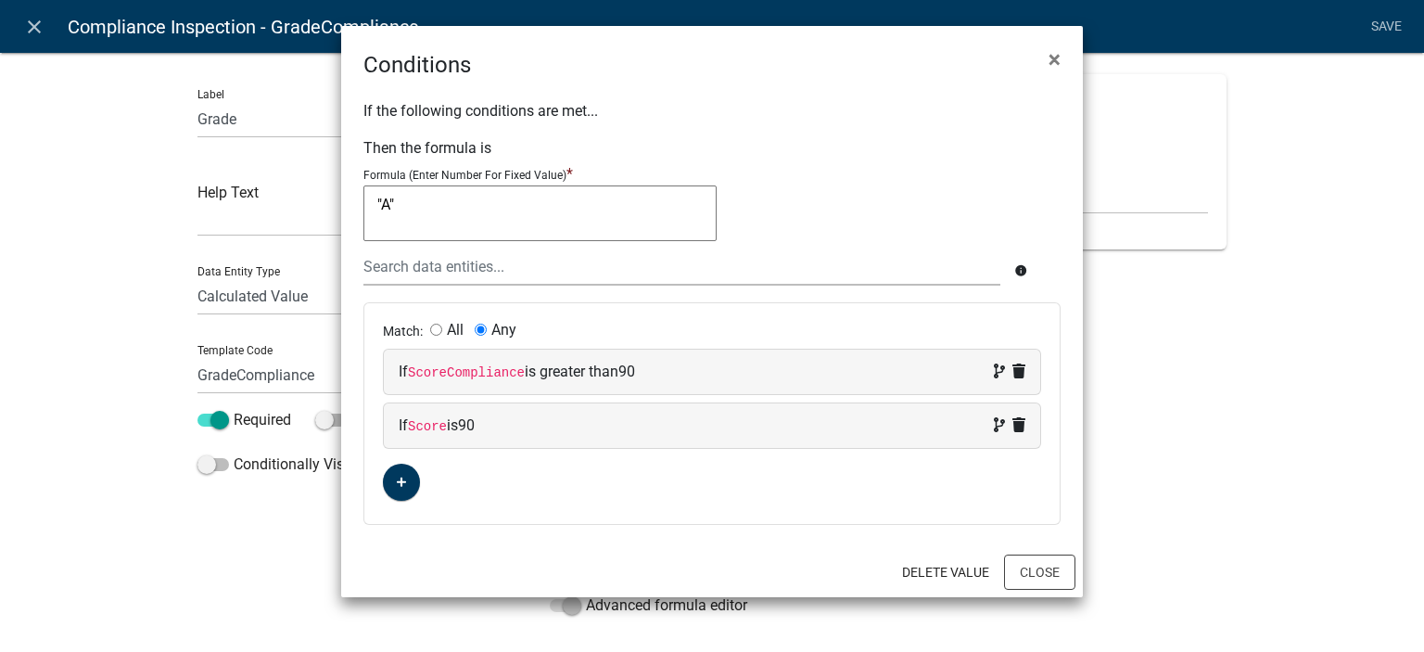
click at [432, 432] on code "Score" at bounding box center [427, 426] width 39 height 15
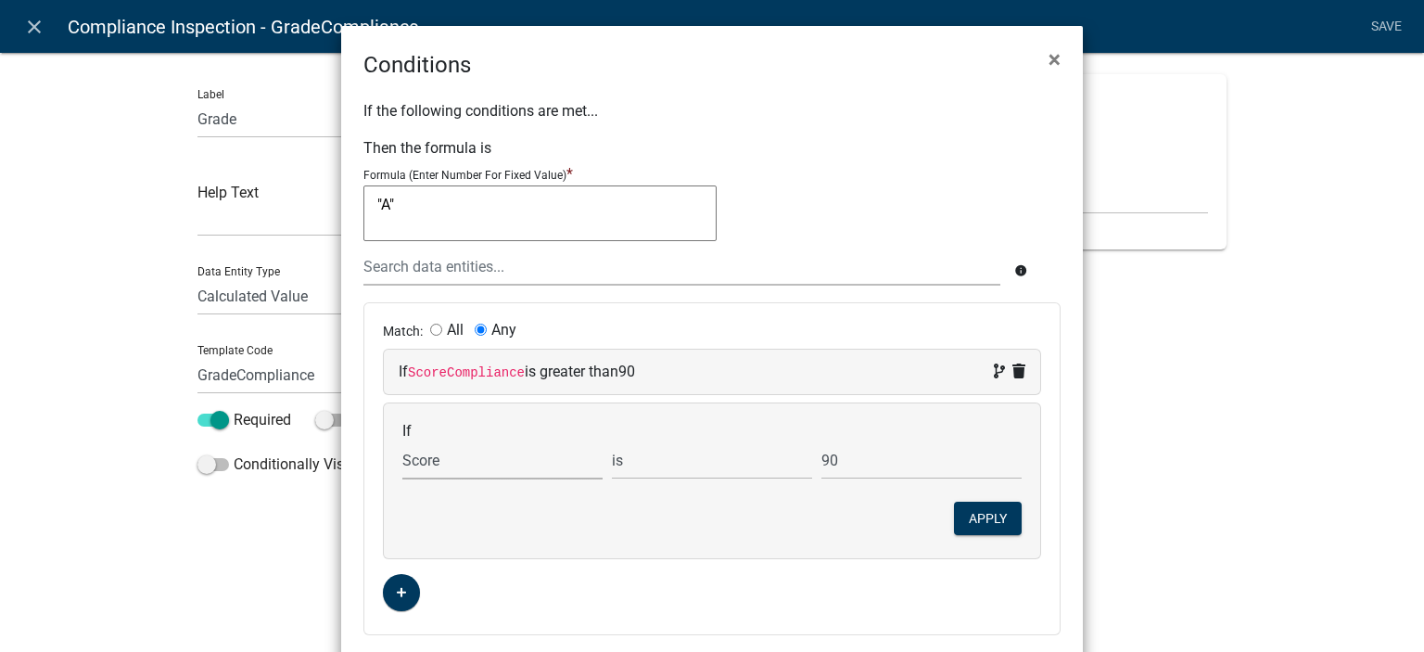
click at [442, 463] on select "Choose... ActiveRegistrationExpDate AdditionalDocuments AdditionalInfoCheck Add…" at bounding box center [502, 460] width 200 height 38
select select "183: ScoreCompliance"
click at [402, 441] on select "Choose... ActiveRegistrationExpDate AdditionalDocuments AdditionalInfoCheck Add…" at bounding box center [502, 460] width 200 height 38
click at [962, 512] on button "Apply" at bounding box center [988, 518] width 68 height 33
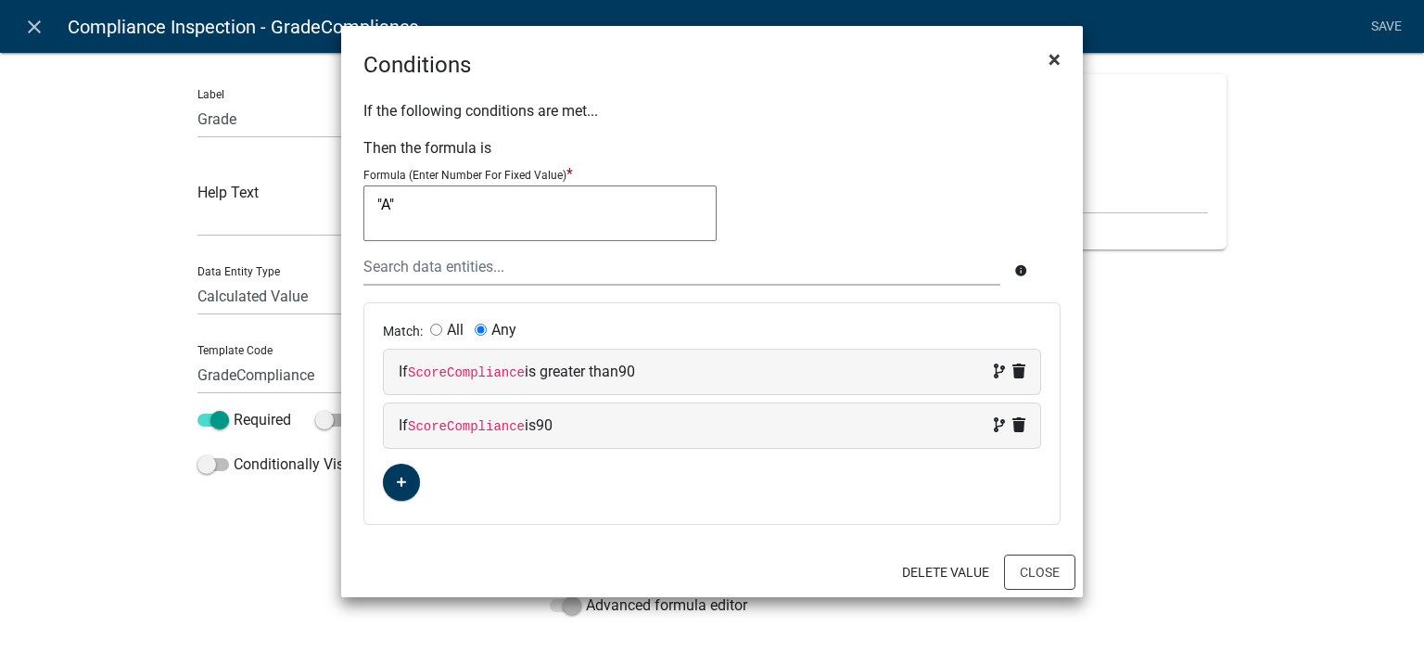
click at [1054, 70] on span "×" at bounding box center [1055, 59] width 12 height 26
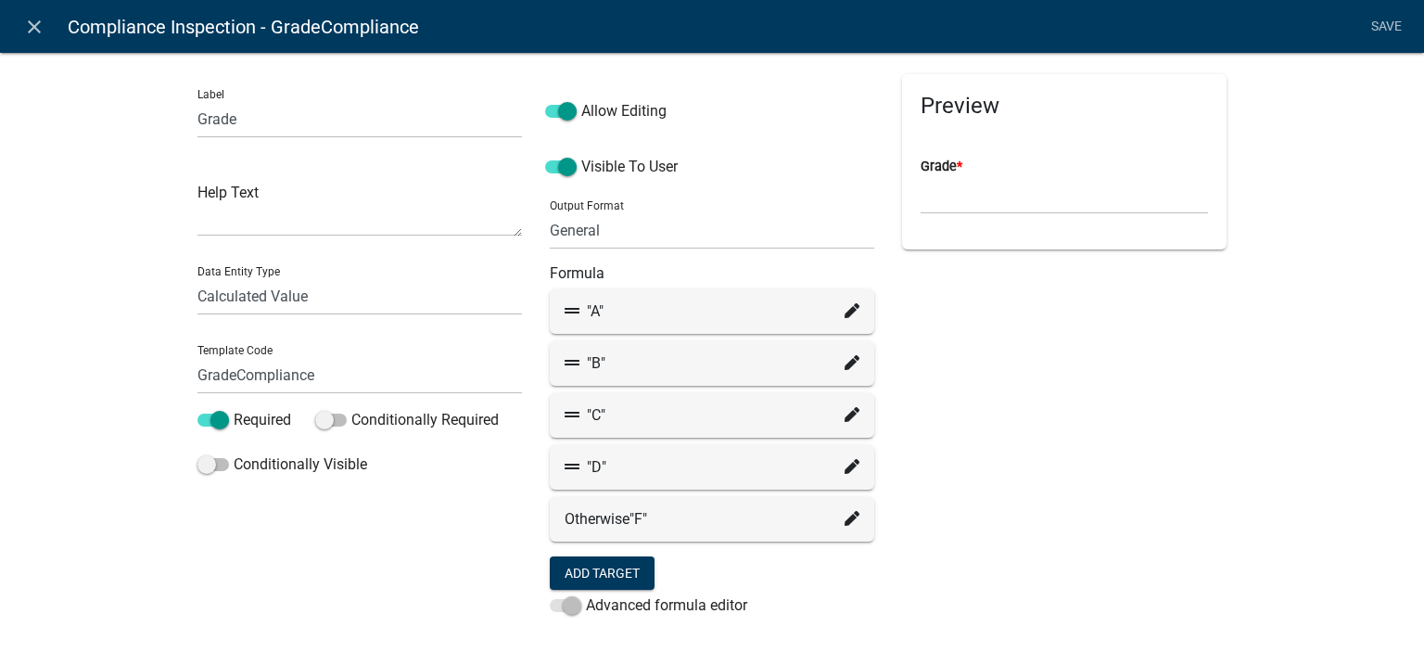
click at [838, 360] on div ""B"" at bounding box center [712, 363] width 295 height 22
click at [845, 370] on fa-icon at bounding box center [852, 363] width 15 height 22
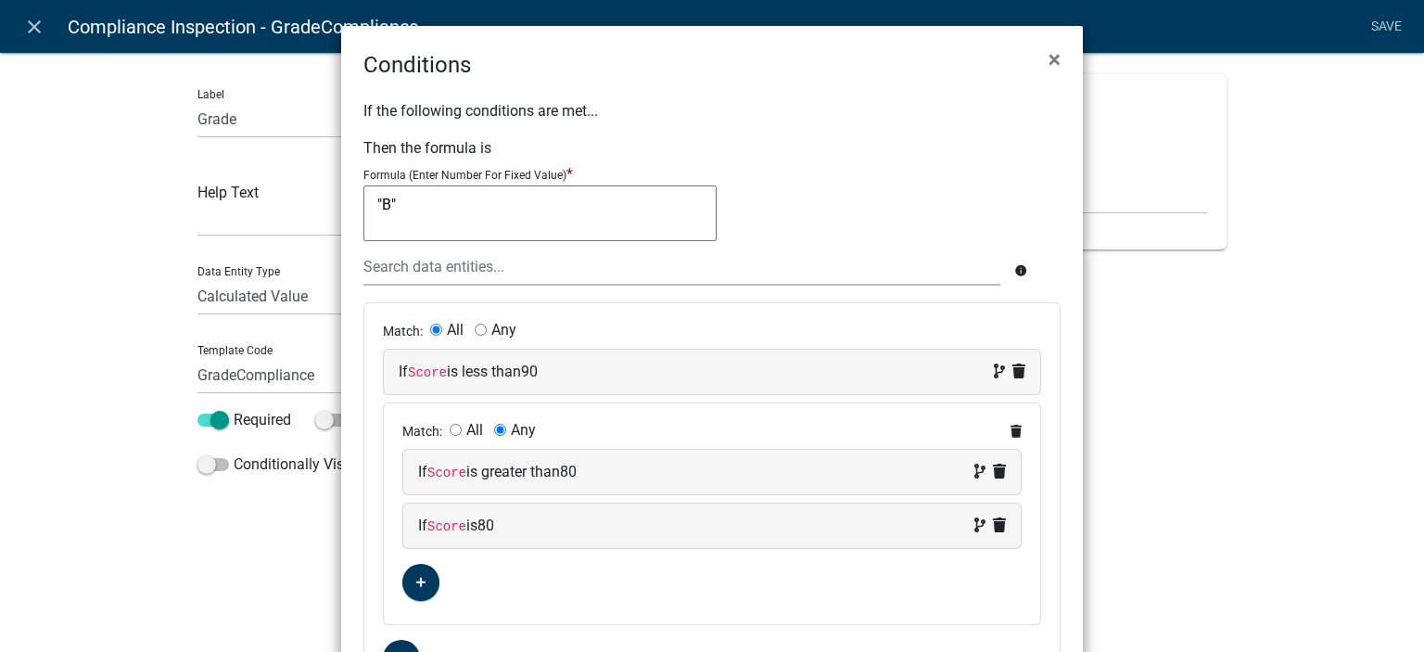
click at [412, 374] on code "Score" at bounding box center [427, 372] width 39 height 15
select select "182: Score"
select select "5: <"
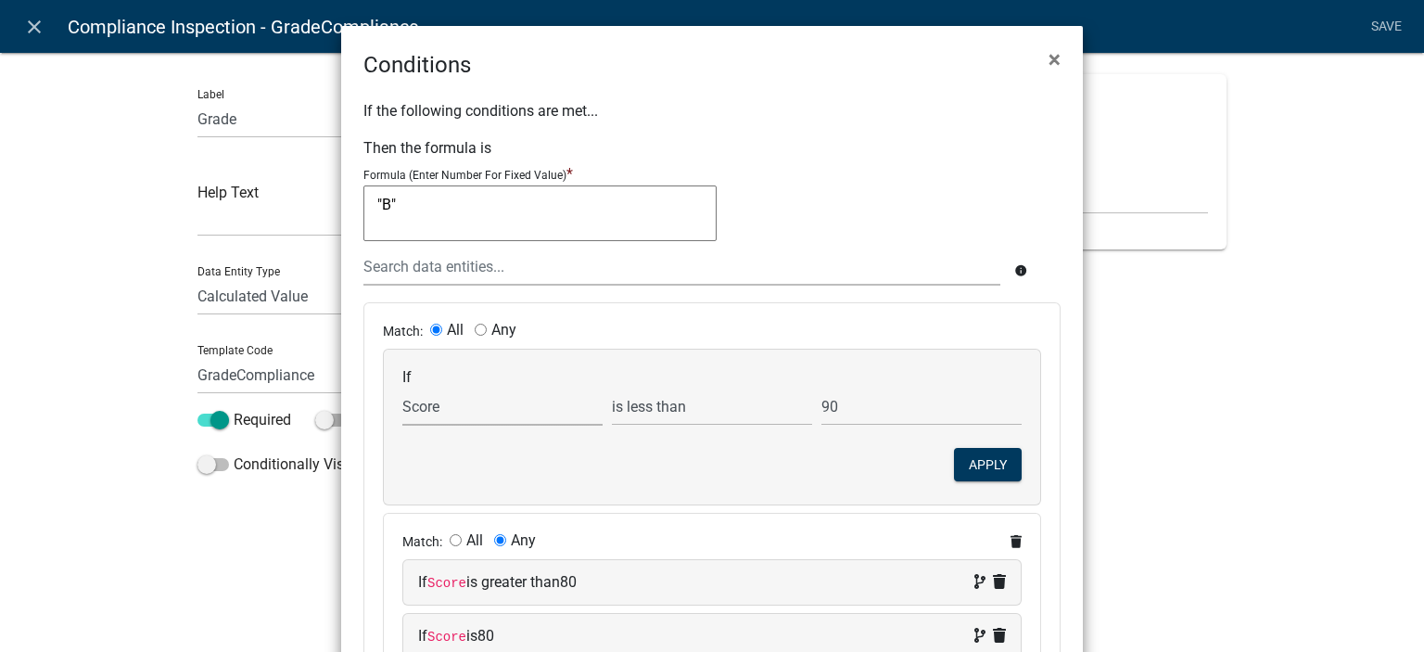
click at [425, 418] on select "Choose... ActiveRegistrationExpDate AdditionalDocuments AdditionalInfoCheck Add…" at bounding box center [502, 407] width 200 height 38
select select "183: ScoreCompliance"
click at [402, 388] on select "Choose... ActiveRegistrationExpDate AdditionalDocuments AdditionalInfoCheck Add…" at bounding box center [502, 407] width 200 height 38
click at [963, 457] on button "Apply" at bounding box center [988, 464] width 68 height 33
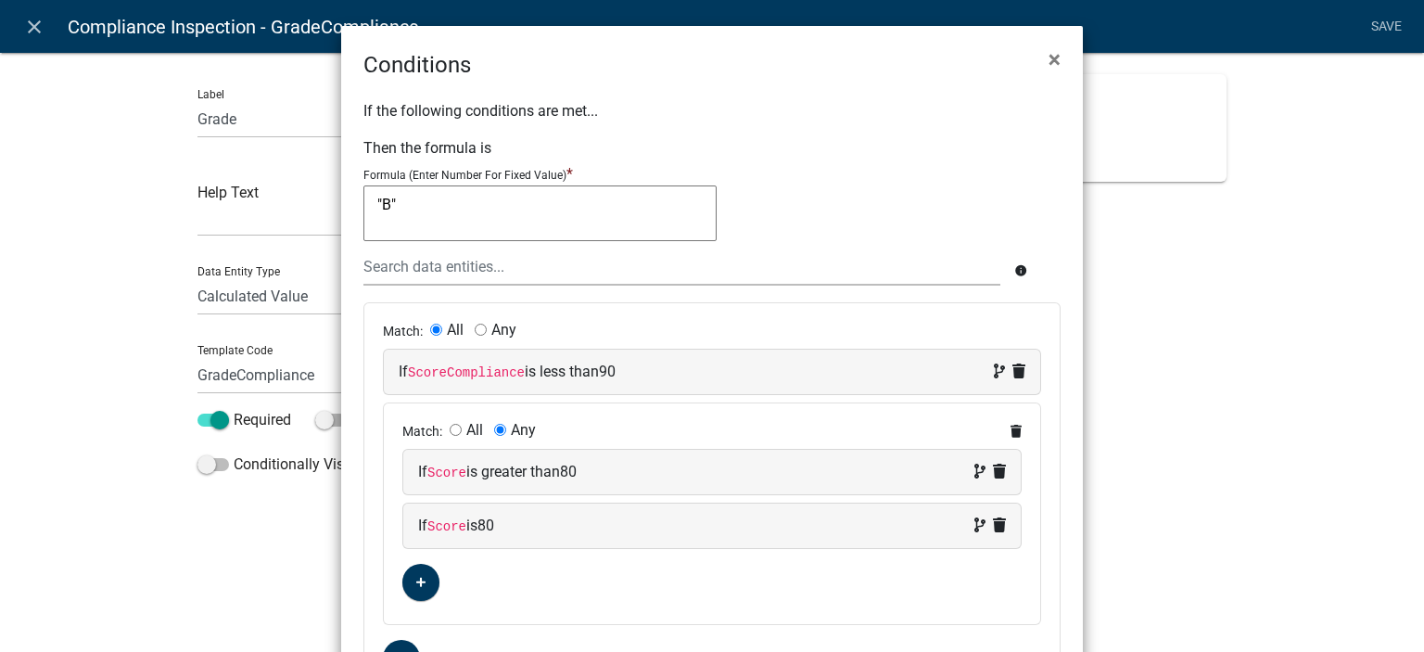
click at [438, 474] on code "Score" at bounding box center [446, 472] width 39 height 15
select select "182: Score"
select select "4: >"
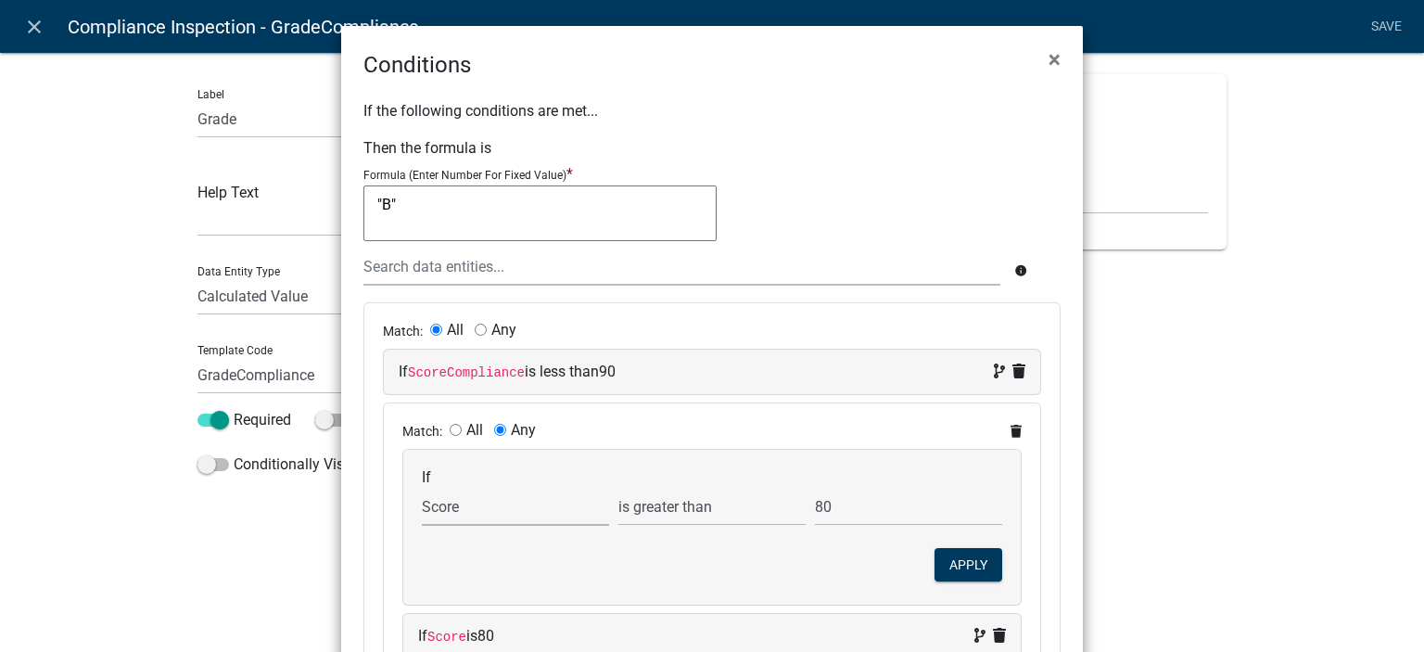
click at [451, 505] on select "Choose... ActiveRegistrationExpDate AdditionalDocuments AdditionalInfoCheck Add…" at bounding box center [515, 507] width 187 height 38
select select "183: ScoreCompliance"
click at [422, 488] on select "Choose... ActiveRegistrationExpDate AdditionalDocuments AdditionalInfoCheck Add…" at bounding box center [515, 507] width 187 height 38
click at [958, 559] on button "Apply" at bounding box center [969, 564] width 68 height 33
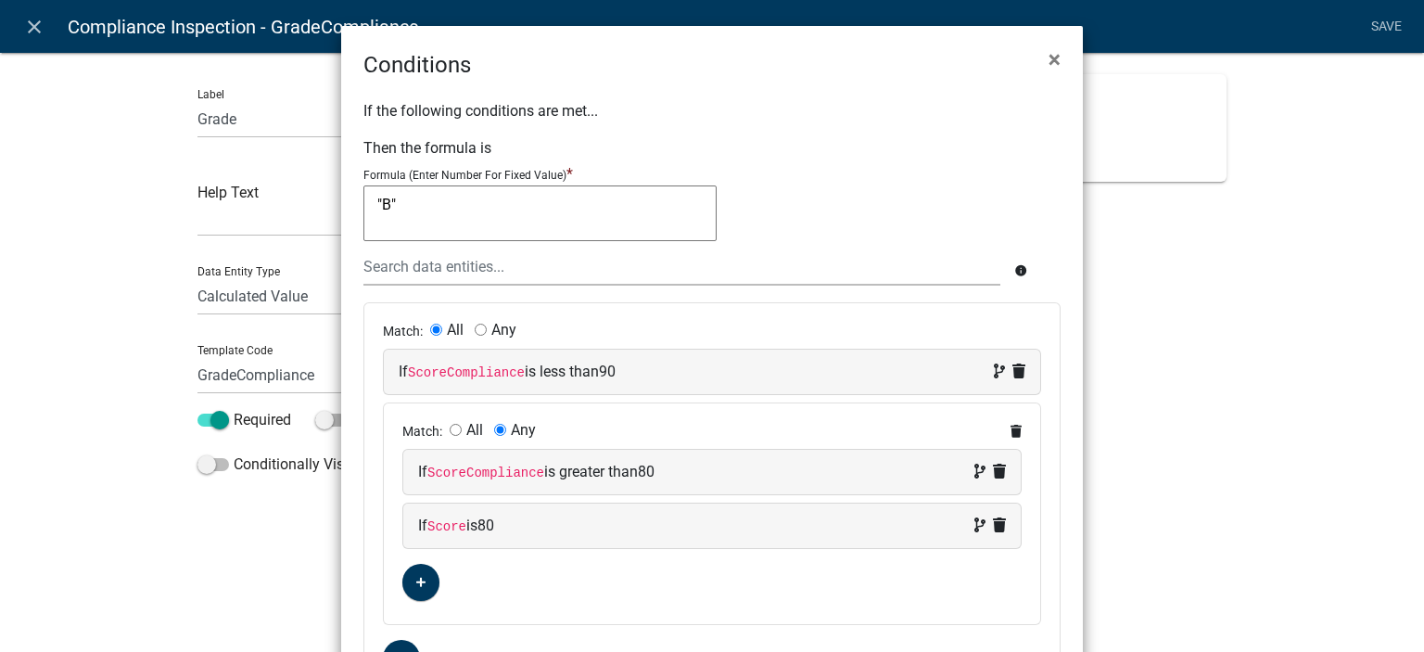
click at [445, 521] on code "Score" at bounding box center [446, 526] width 39 height 15
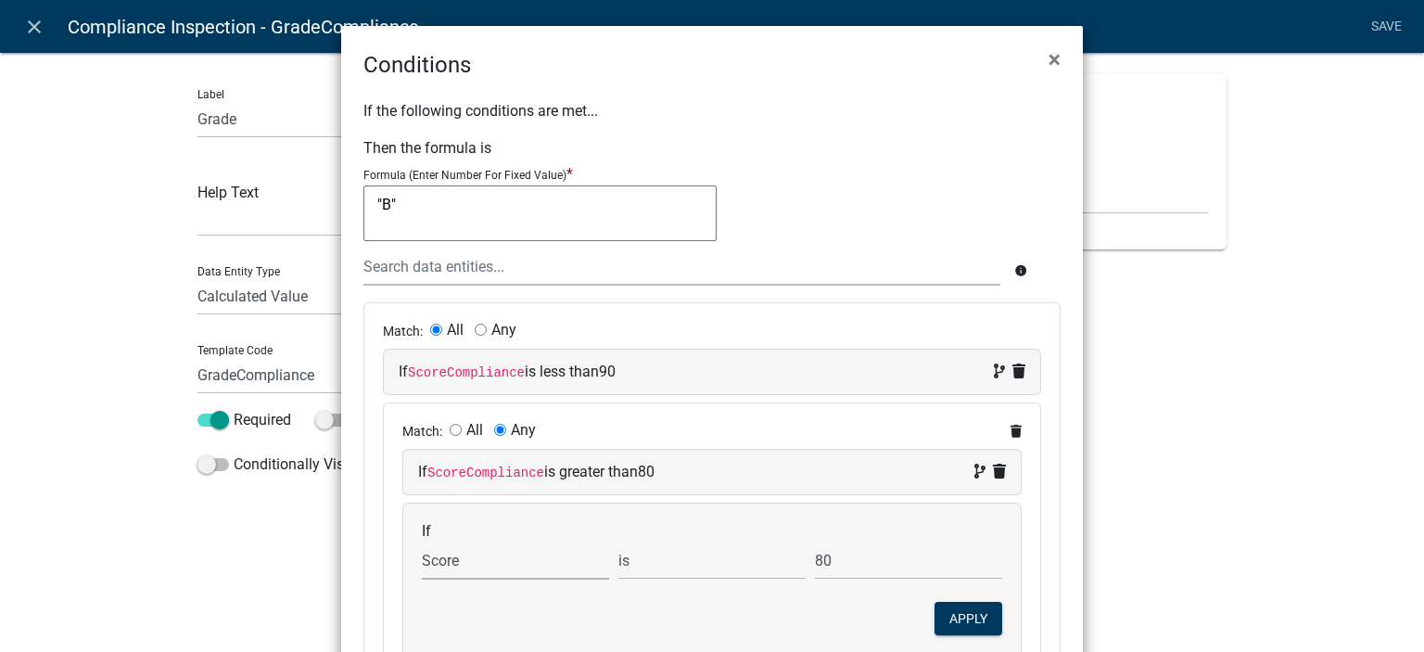
click at [449, 569] on select "Choose... ActiveRegistrationExpDate AdditionalDocuments AdditionalInfoCheck Add…" at bounding box center [515, 561] width 187 height 38
select select "183: ScoreCompliance"
click at [422, 542] on select "Choose... ActiveRegistrationExpDate AdditionalDocuments AdditionalInfoCheck Add…" at bounding box center [515, 561] width 187 height 38
click at [960, 618] on button "Apply" at bounding box center [969, 618] width 68 height 33
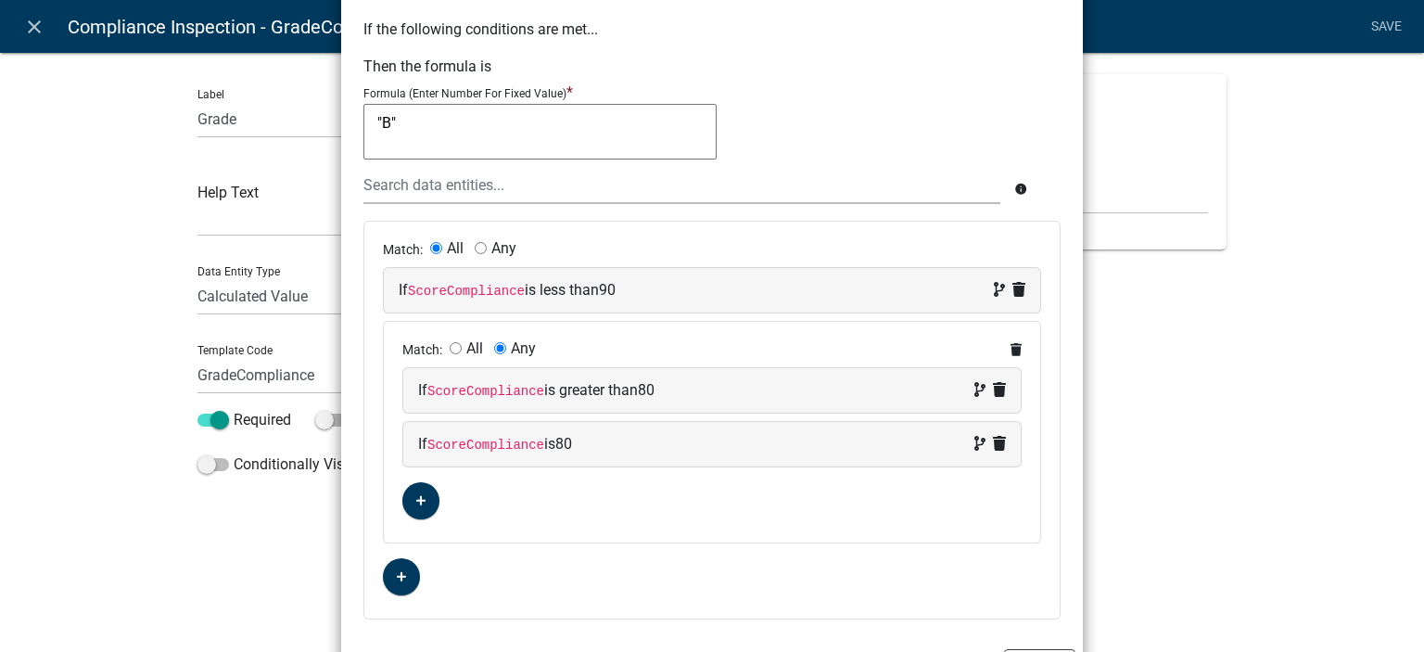
scroll to position [145, 0]
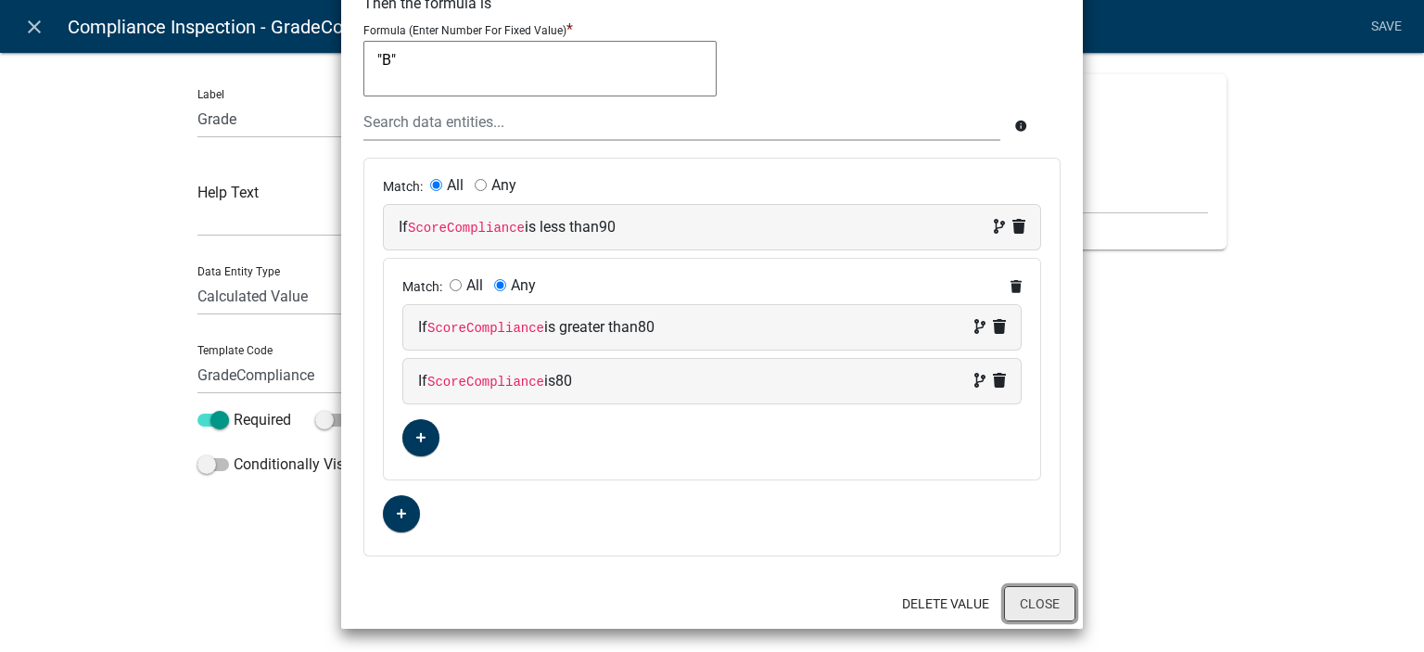
click at [1020, 592] on button "Close" at bounding box center [1039, 603] width 71 height 35
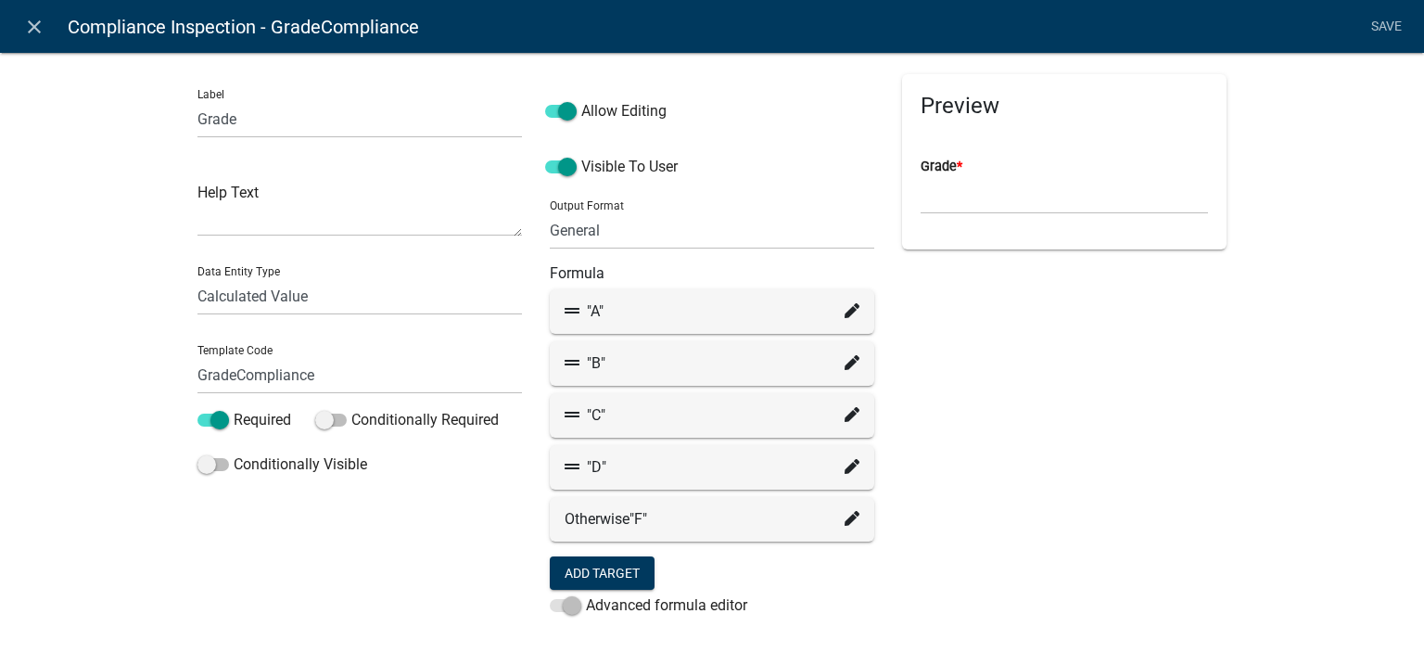
click at [845, 418] on icon at bounding box center [852, 414] width 15 height 15
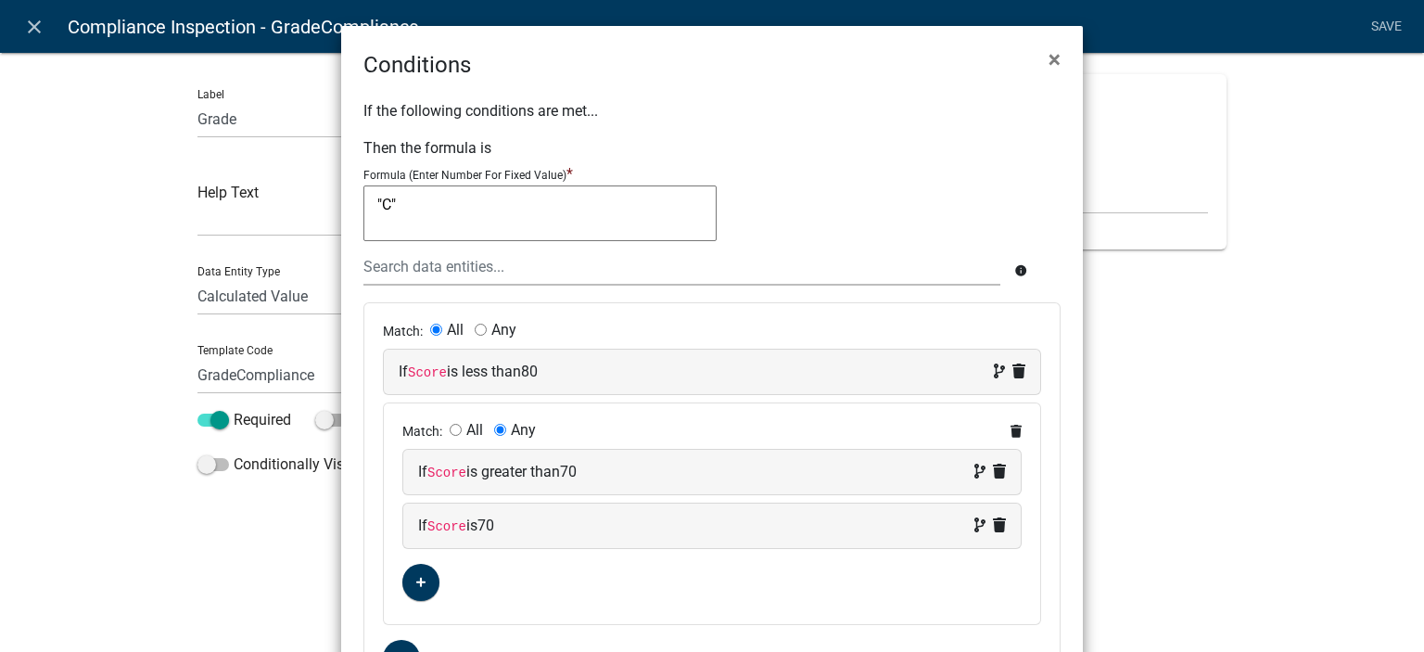
click at [430, 376] on code "Score" at bounding box center [427, 372] width 39 height 15
select select "182: Score"
select select "5: <"
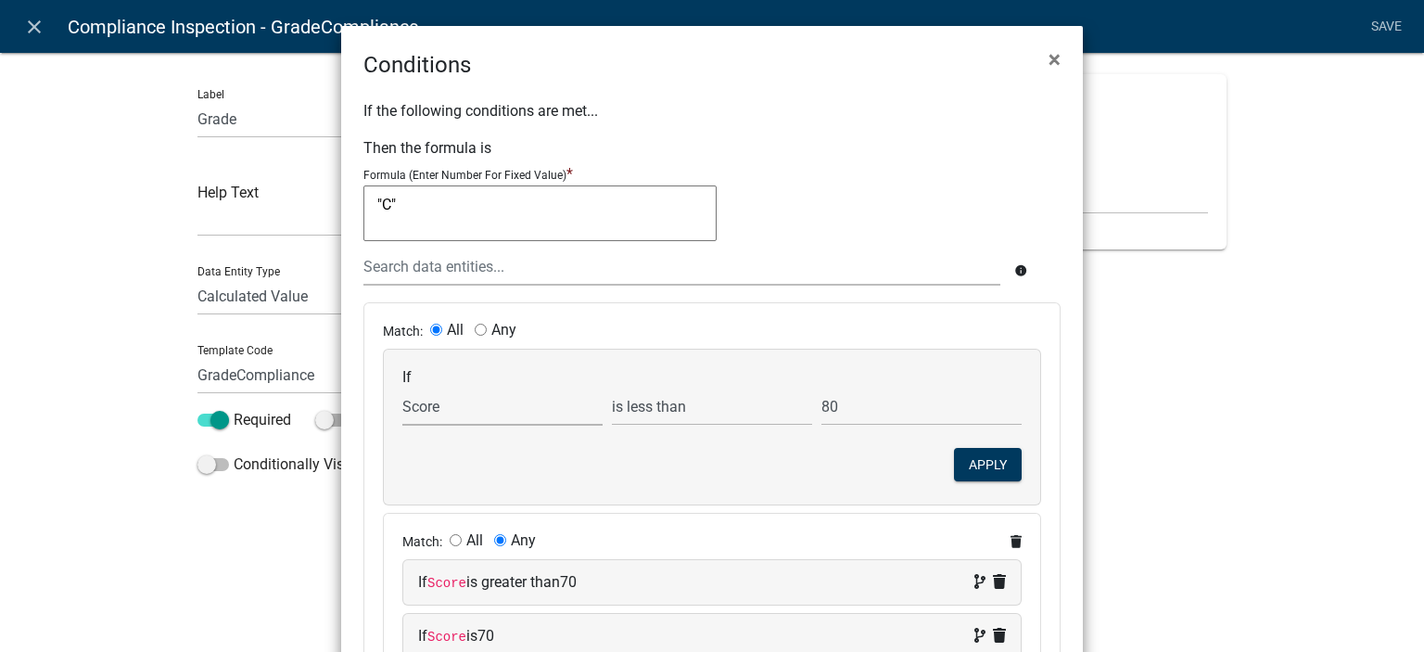
click at [445, 409] on select "Choose... ActiveRegistrationExpDate AdditionalDocuments AdditionalInfoCheck Add…" at bounding box center [502, 407] width 200 height 38
select select "183: ScoreCompliance"
click at [402, 388] on select "Choose... ActiveRegistrationExpDate AdditionalDocuments AdditionalInfoCheck Add…" at bounding box center [502, 407] width 200 height 38
drag, startPoint x: 971, startPoint y: 458, endPoint x: 505, endPoint y: 397, distance: 469.5
click at [971, 459] on button "Apply" at bounding box center [988, 464] width 68 height 33
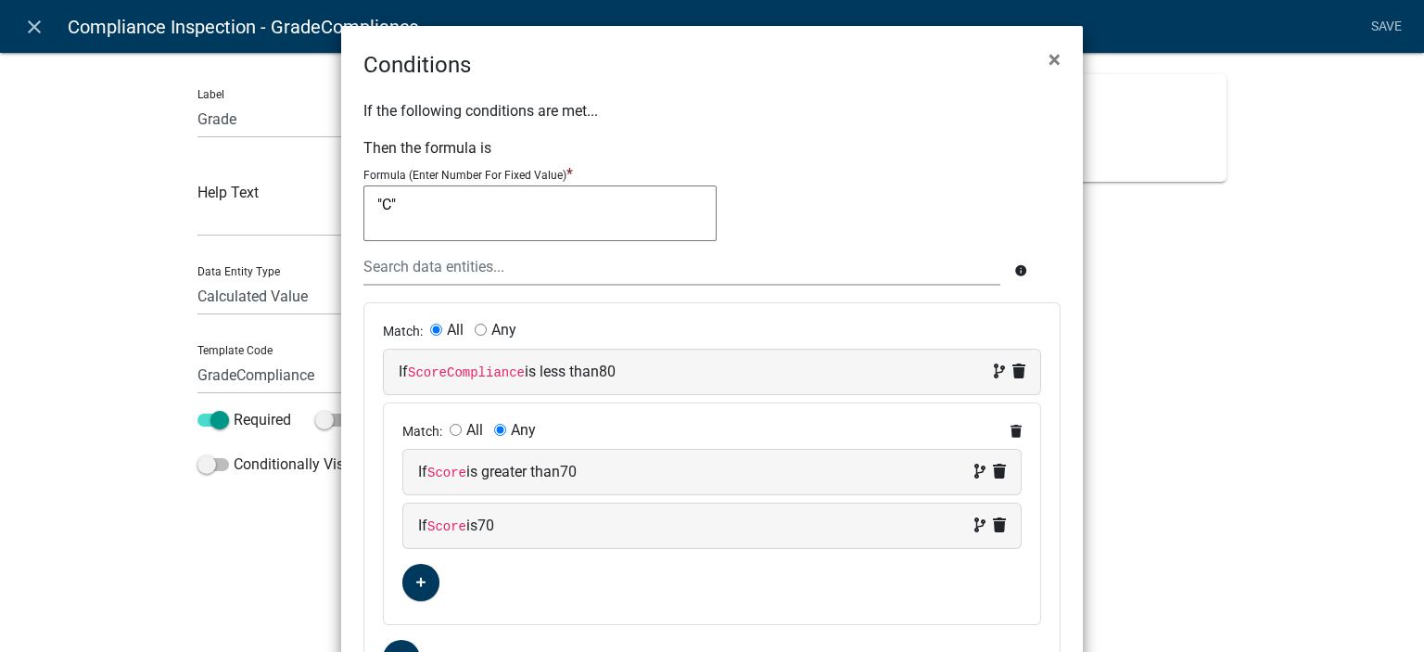
click at [437, 474] on code "Score" at bounding box center [446, 472] width 39 height 15
select select "182: Score"
select select "4: >"
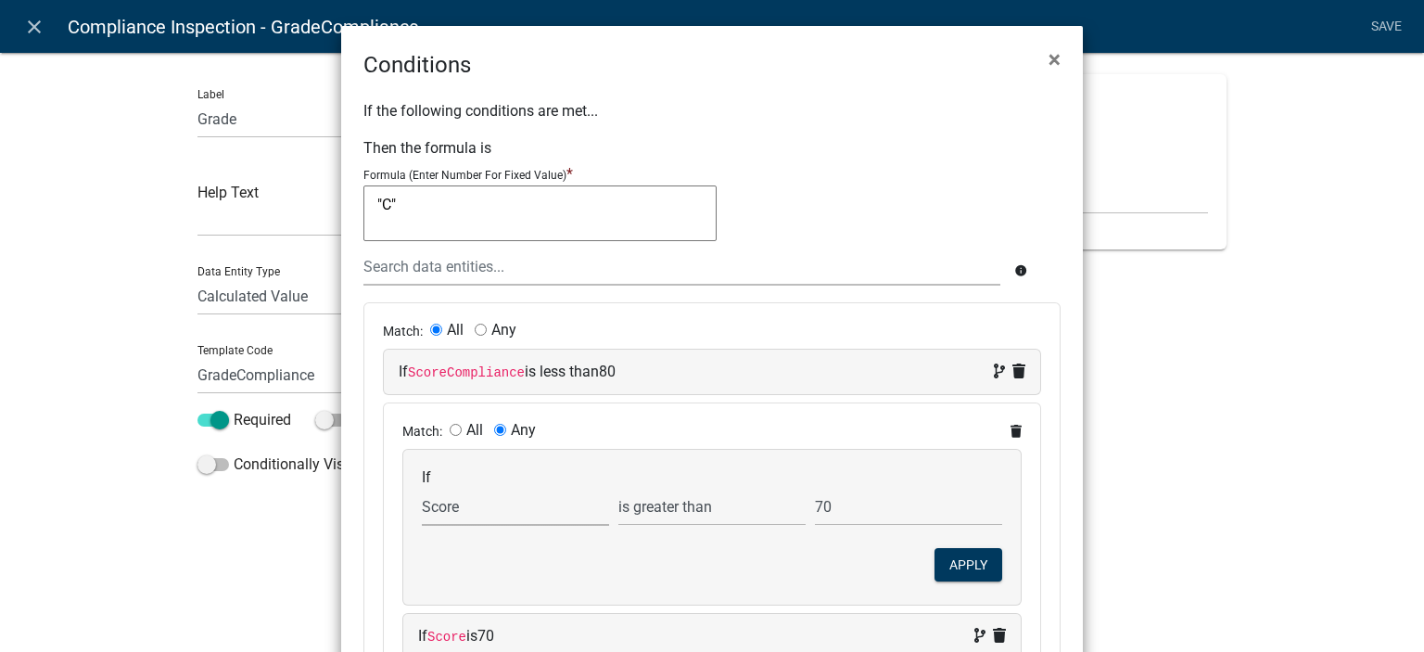
drag, startPoint x: 457, startPoint y: 507, endPoint x: 475, endPoint y: 489, distance: 25.6
click at [457, 507] on select "Choose... ActiveRegistrationExpDate AdditionalDocuments AdditionalInfoCheck Add…" at bounding box center [515, 507] width 187 height 38
select select "183: ScoreCompliance"
click at [422, 488] on select "Choose... ActiveRegistrationExpDate AdditionalDocuments AdditionalInfoCheck Add…" at bounding box center [515, 507] width 187 height 38
click at [966, 567] on button "Apply" at bounding box center [969, 564] width 68 height 33
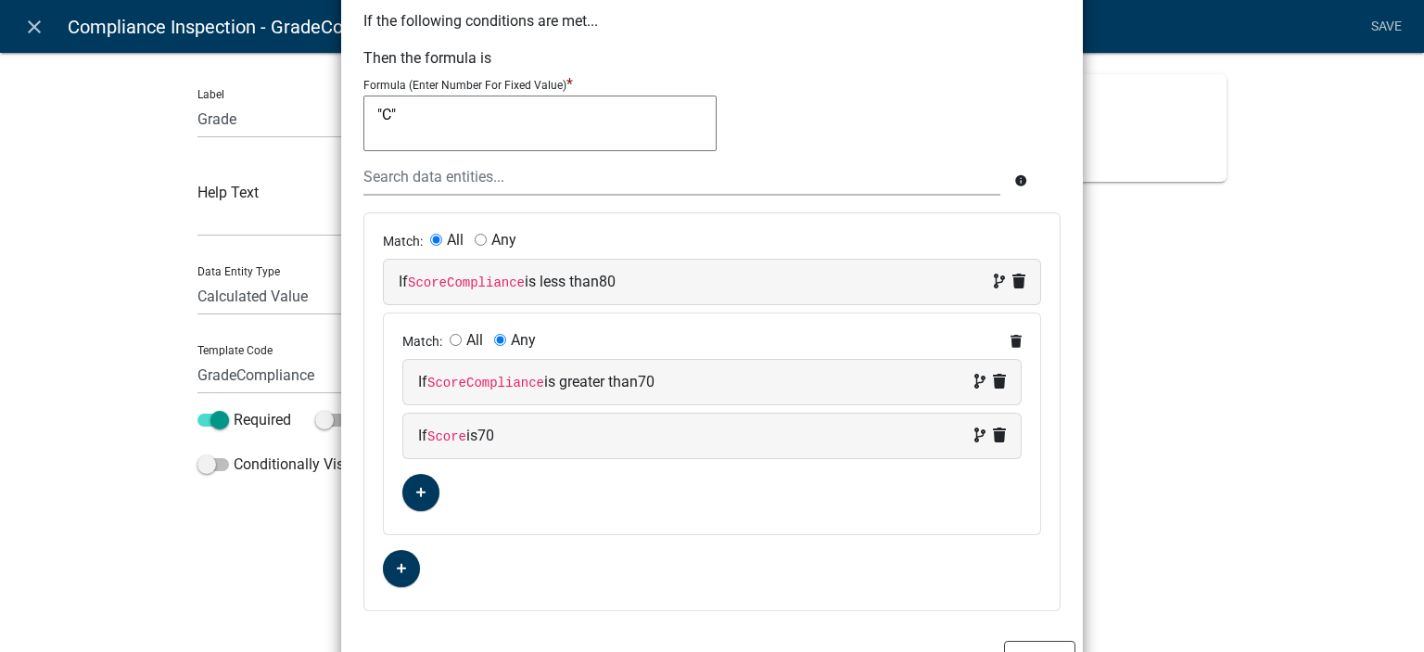
scroll to position [93, 0]
click at [450, 427] on code "Score" at bounding box center [446, 434] width 39 height 15
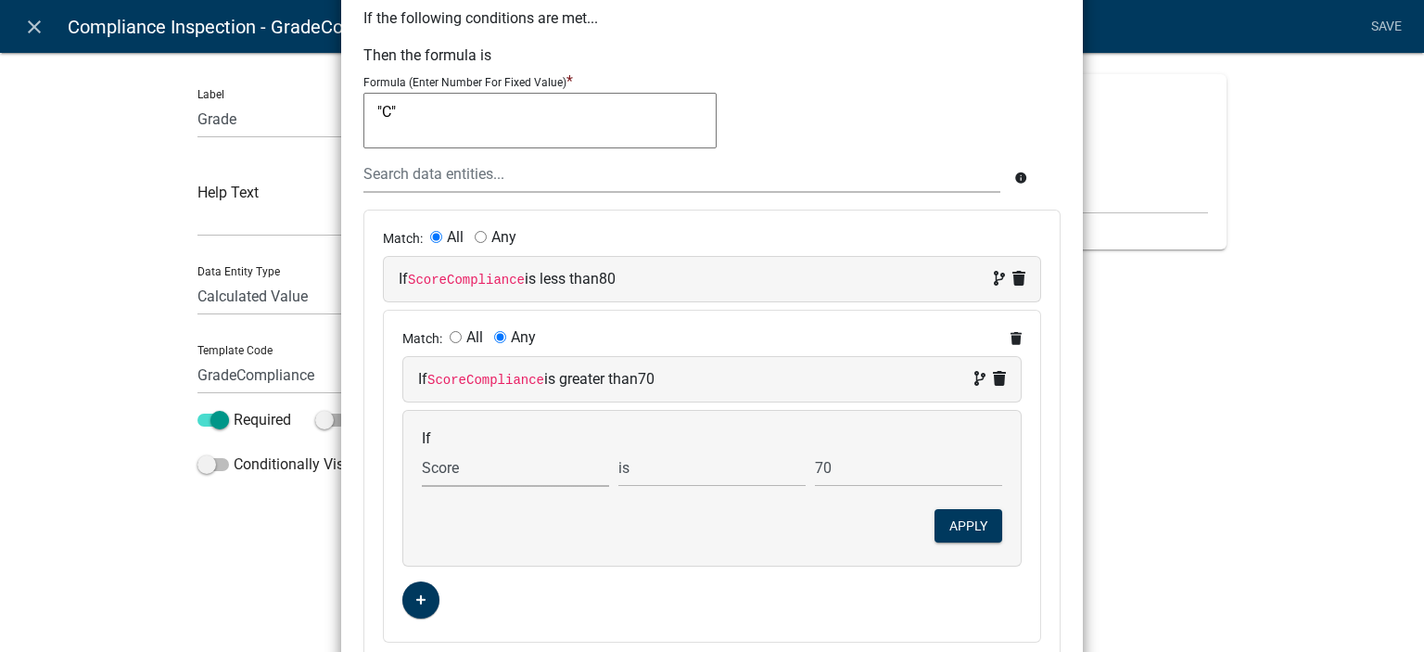
click at [446, 459] on select "Choose... ActiveRegistrationExpDate AdditionalDocuments AdditionalInfoCheck Add…" at bounding box center [515, 468] width 187 height 38
select select "183: ScoreCompliance"
click at [422, 449] on select "Choose... ActiveRegistrationExpDate AdditionalDocuments AdditionalInfoCheck Add…" at bounding box center [515, 468] width 187 height 38
click at [963, 529] on button "Apply" at bounding box center [969, 525] width 68 height 33
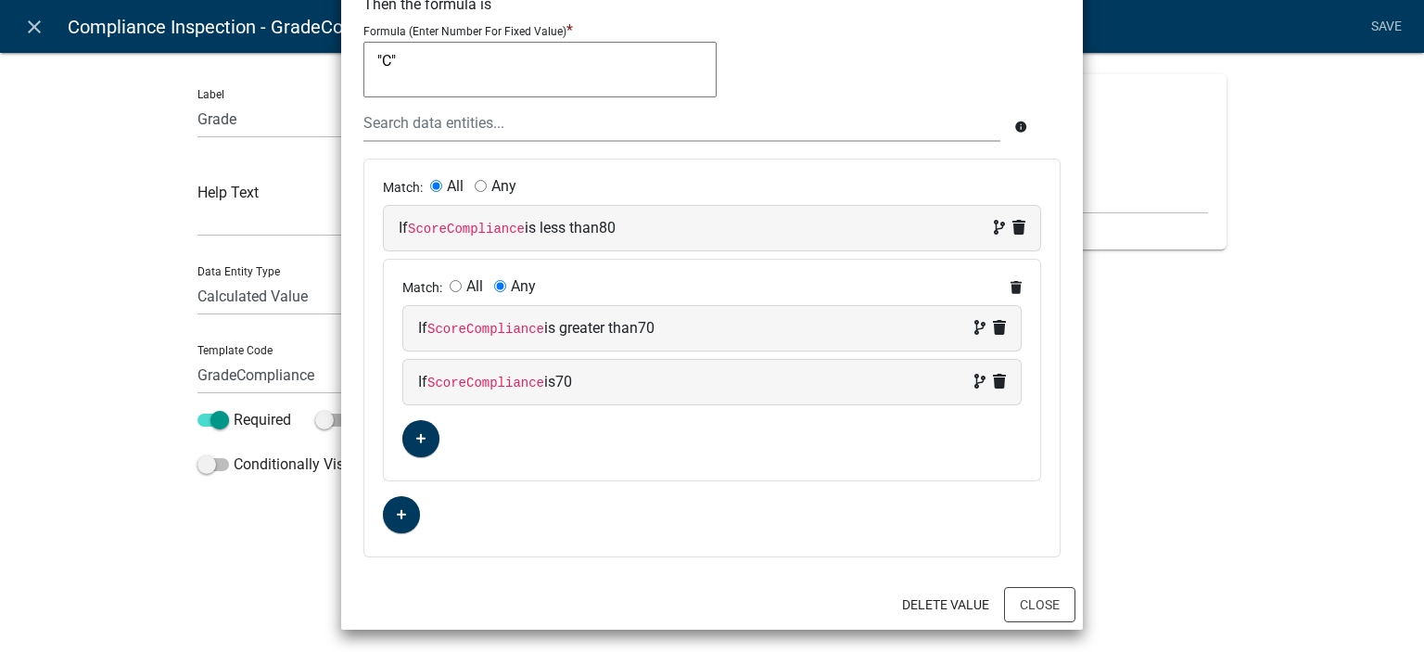
scroll to position [145, 0]
click at [1026, 593] on button "Close" at bounding box center [1039, 603] width 71 height 35
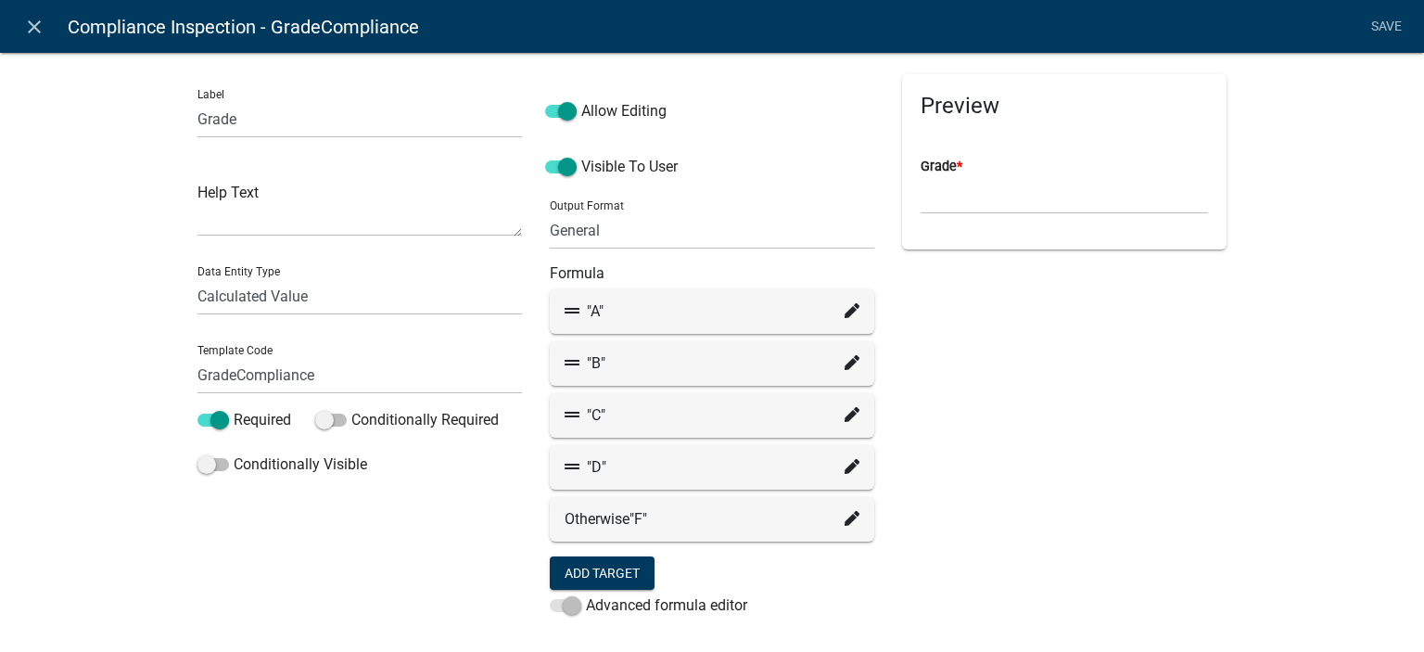
click at [845, 458] on fa-icon at bounding box center [852, 467] width 15 height 22
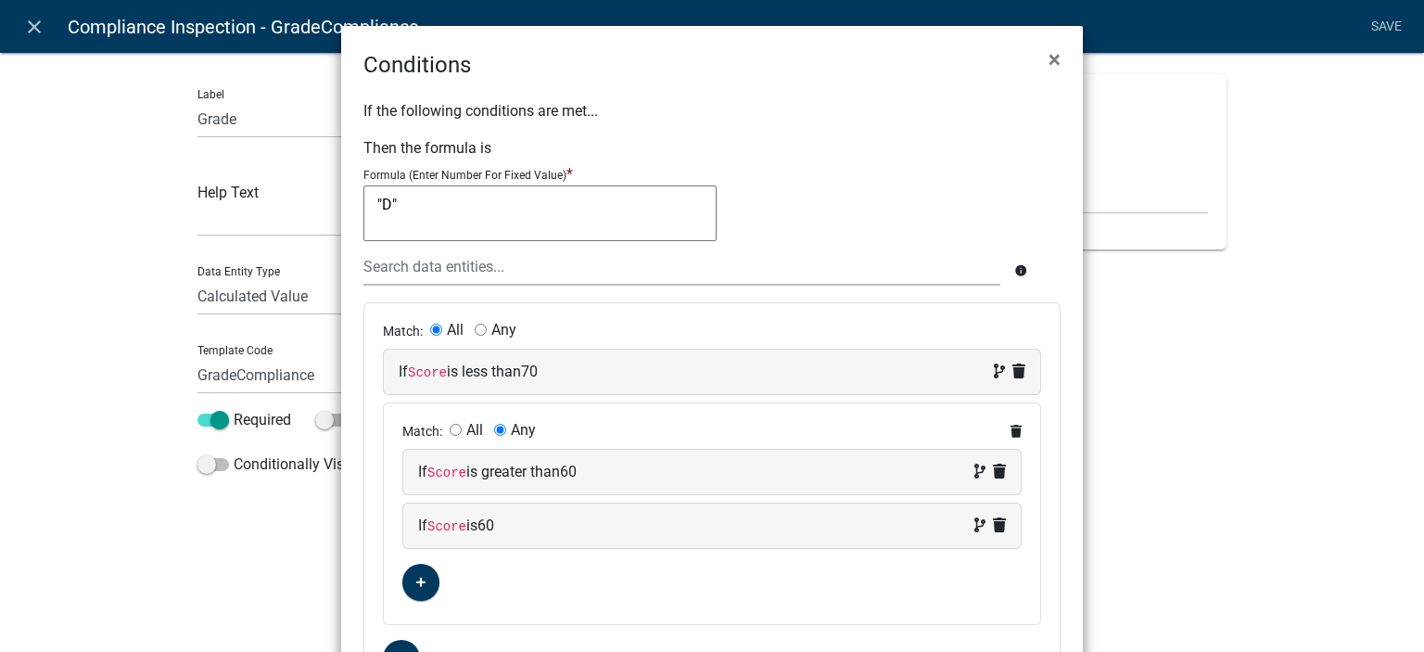
click at [448, 358] on div "If Score is less than 70" at bounding box center [712, 372] width 657 height 45
select select "182: Score"
select select "5: <"
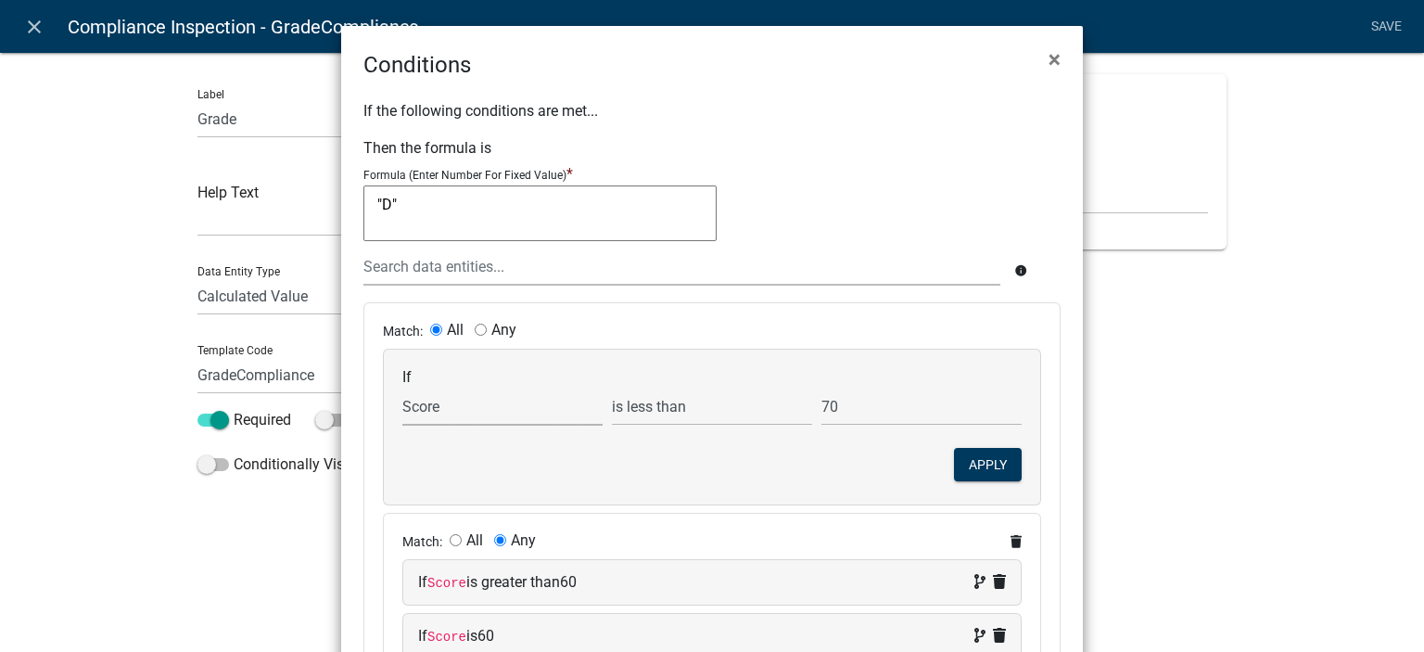
drag, startPoint x: 424, startPoint y: 418, endPoint x: 445, endPoint y: 411, distance: 22.6
click at [424, 418] on select "Choose... ActiveRegistrationExpDate AdditionalDocuments AdditionalInfoCheck Add…" at bounding box center [502, 407] width 200 height 38
select select "183: ScoreCompliance"
click at [402, 388] on select "Choose... ActiveRegistrationExpDate AdditionalDocuments AdditionalInfoCheck Add…" at bounding box center [502, 407] width 200 height 38
click at [981, 463] on button "Apply" at bounding box center [988, 464] width 68 height 33
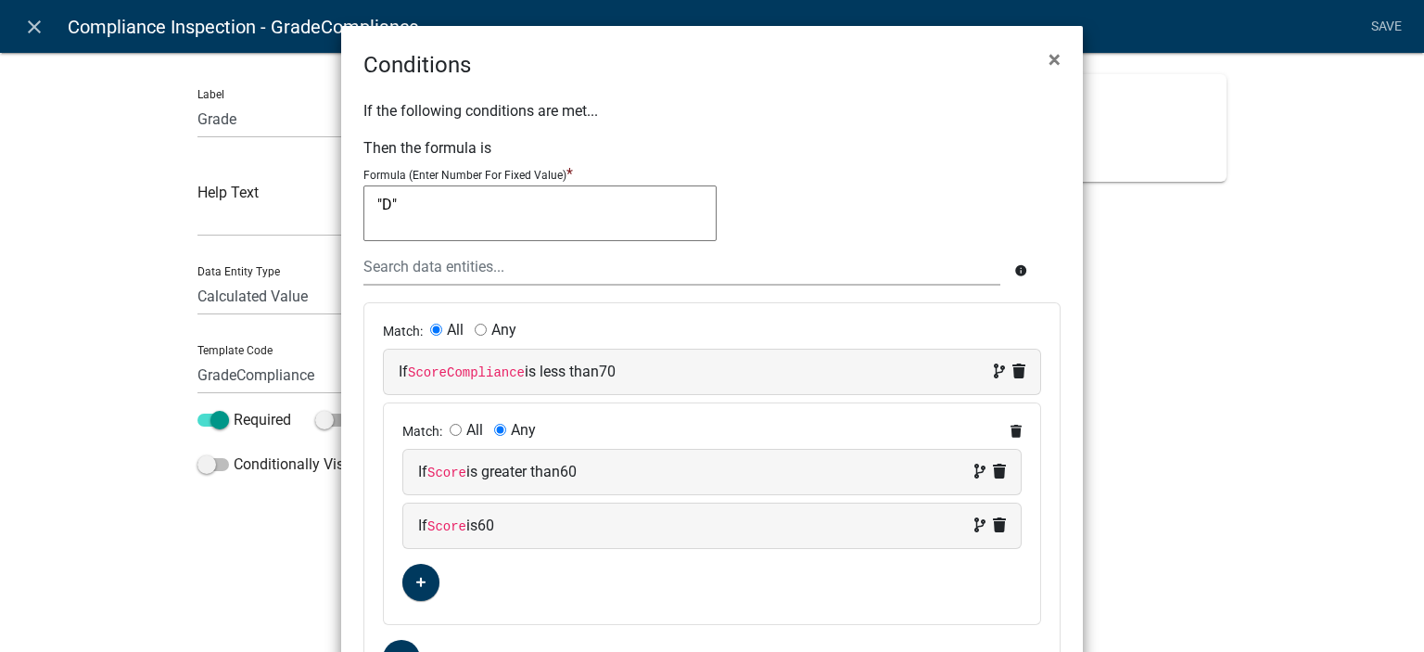
click at [456, 474] on code "Score" at bounding box center [446, 472] width 39 height 15
select select "182: Score"
select select "4: >"
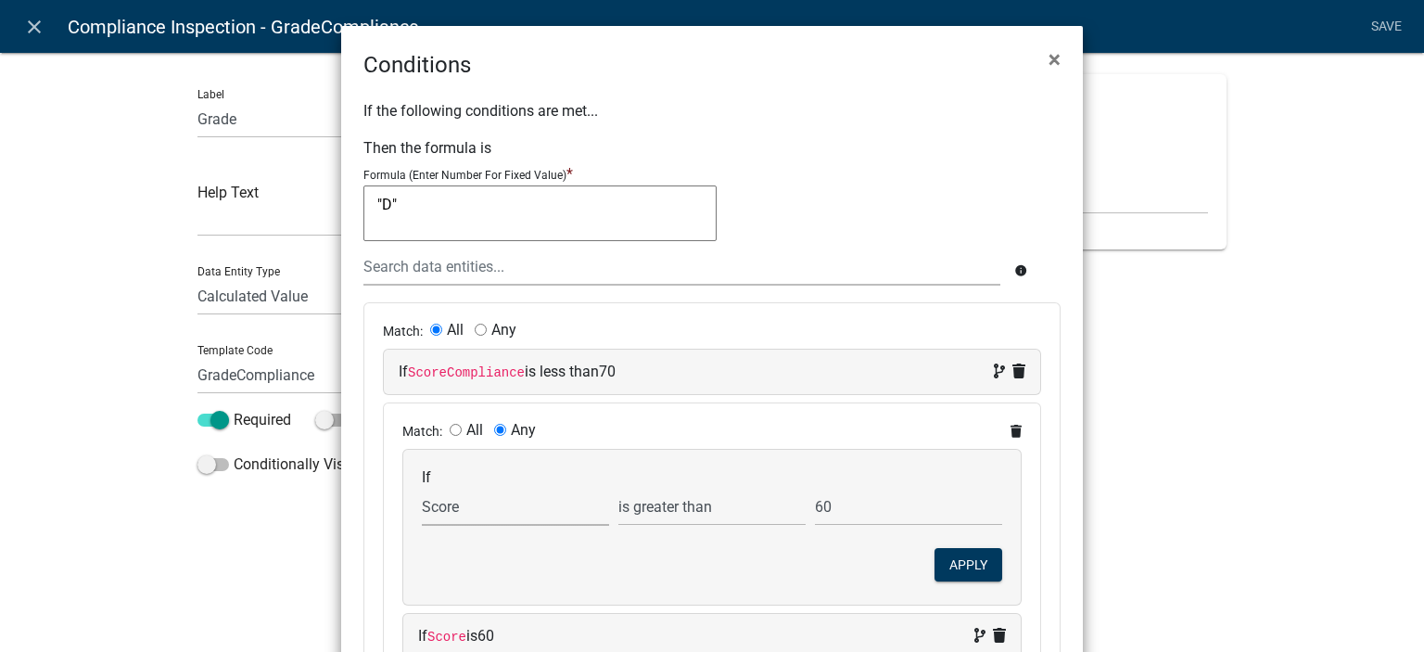
drag, startPoint x: 451, startPoint y: 498, endPoint x: 462, endPoint y: 488, distance: 15.1
click at [451, 498] on select "Choose... ActiveRegistrationExpDate AdditionalDocuments AdditionalInfoCheck Add…" at bounding box center [515, 507] width 187 height 38
select select "183: ScoreCompliance"
click at [422, 488] on select "Choose... ActiveRegistrationExpDate AdditionalDocuments AdditionalInfoCheck Add…" at bounding box center [515, 507] width 187 height 38
click at [957, 557] on button "Apply" at bounding box center [969, 564] width 68 height 33
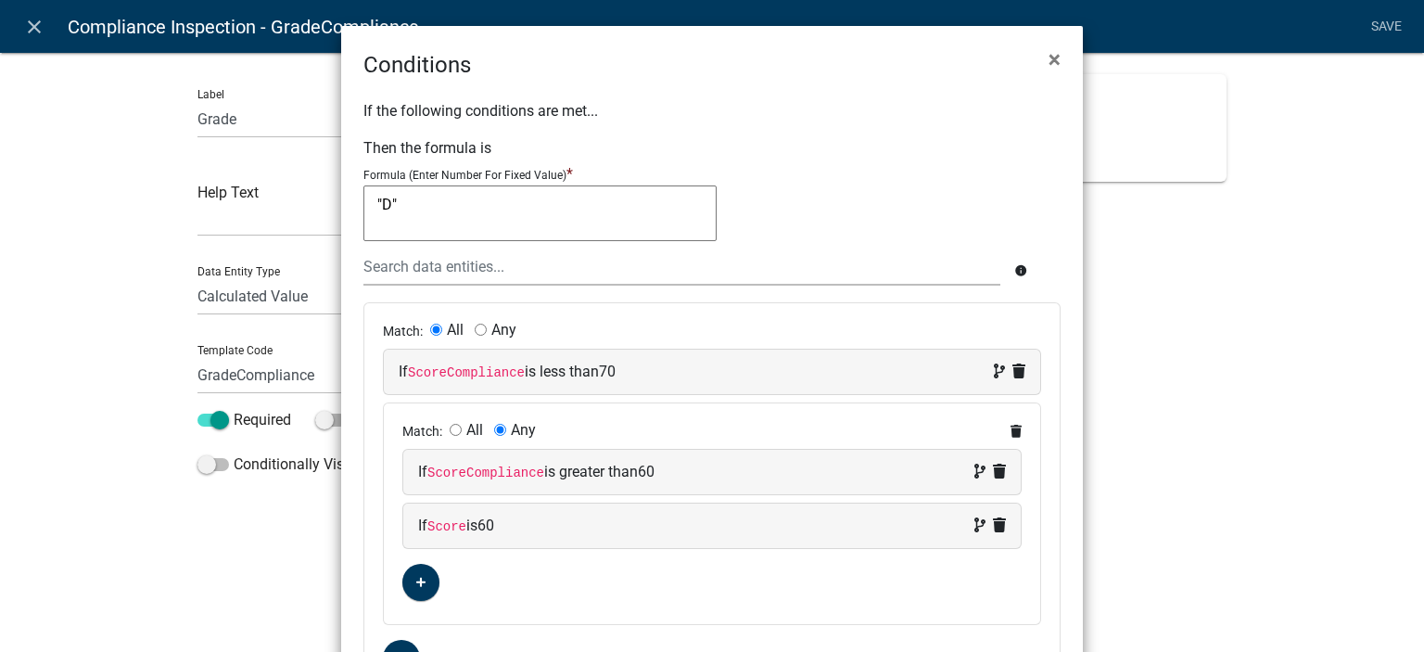
scroll to position [93, 0]
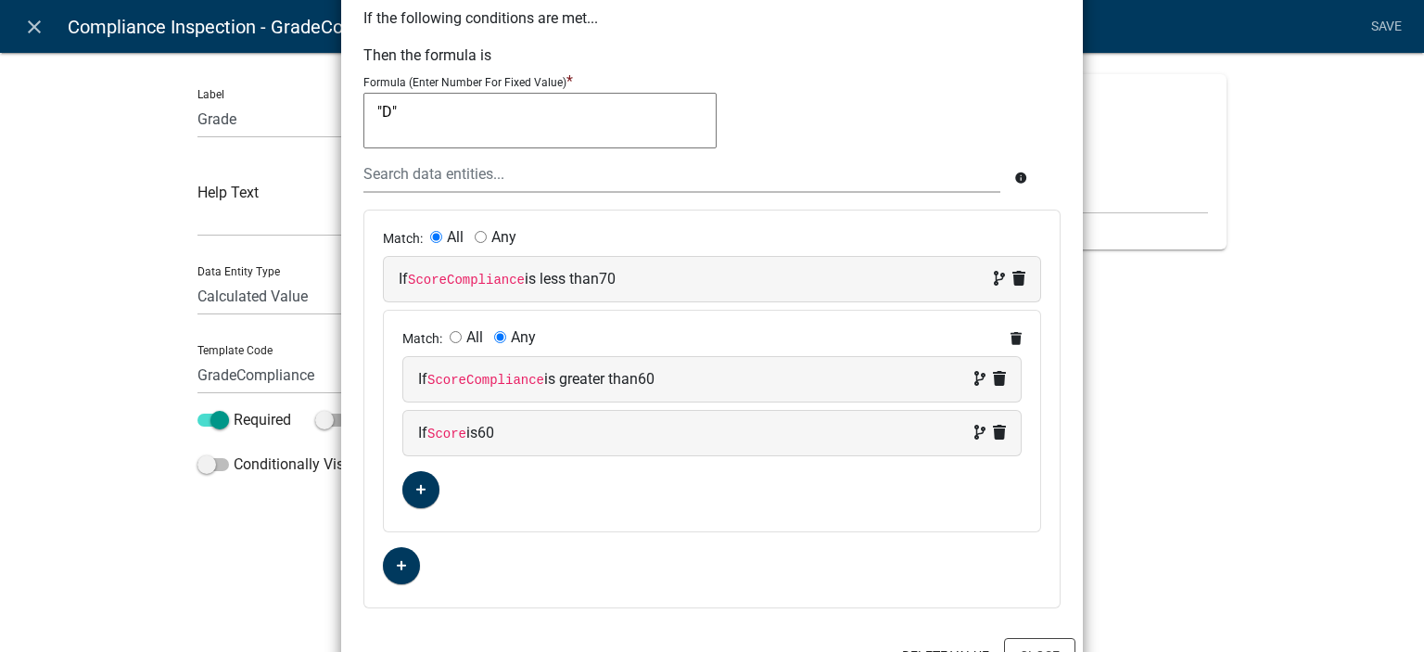
click at [448, 433] on code "Score" at bounding box center [446, 434] width 39 height 15
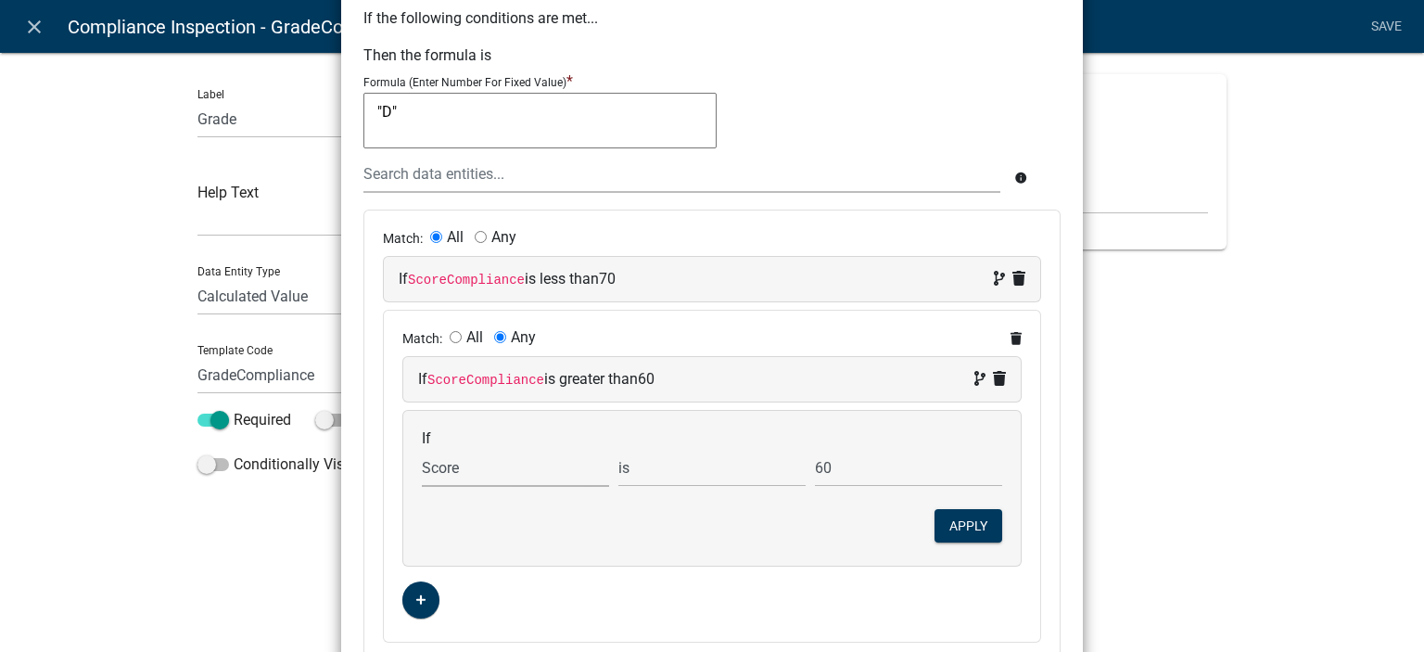
drag, startPoint x: 464, startPoint y: 472, endPoint x: 480, endPoint y: 450, distance: 27.8
click at [464, 472] on select "Choose... ActiveRegistrationExpDate AdditionalDocuments AdditionalInfoCheck Add…" at bounding box center [515, 468] width 187 height 38
select select "183: ScoreCompliance"
click at [422, 449] on select "Choose... ActiveRegistrationExpDate AdditionalDocuments AdditionalInfoCheck Add…" at bounding box center [515, 468] width 187 height 38
click at [982, 531] on button "Apply" at bounding box center [969, 525] width 68 height 33
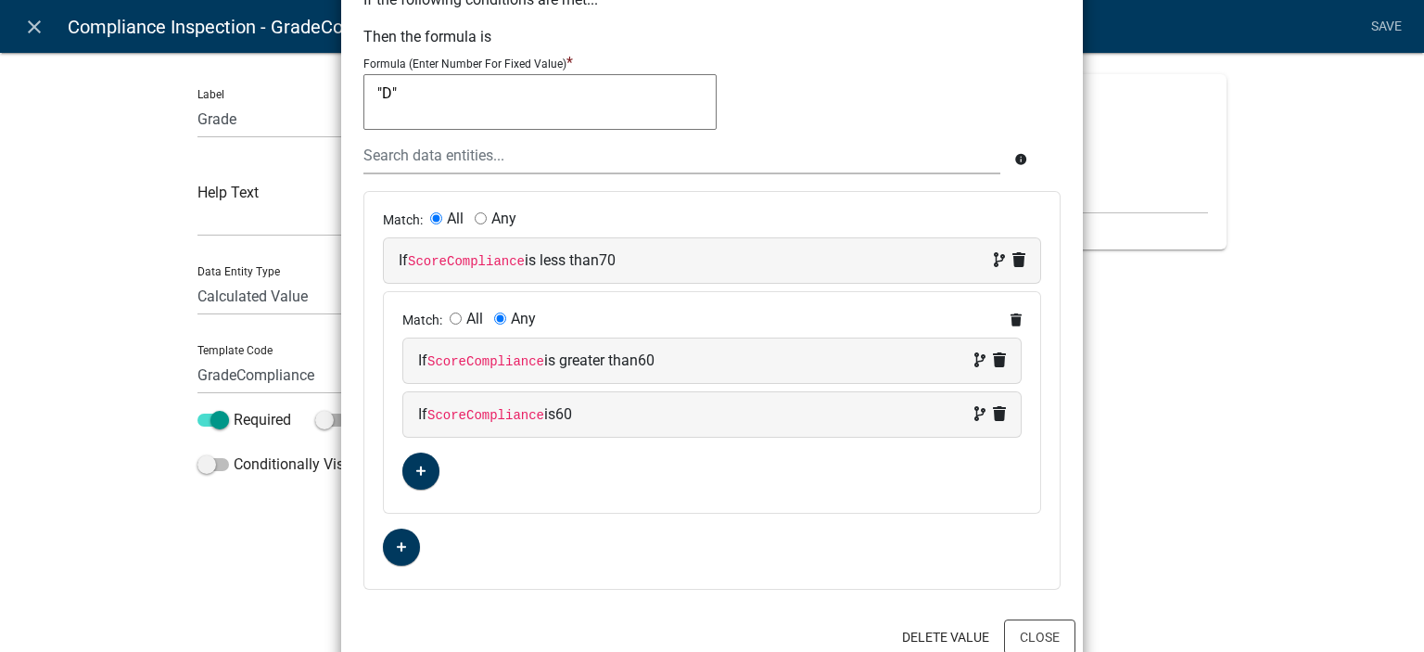
scroll to position [145, 0]
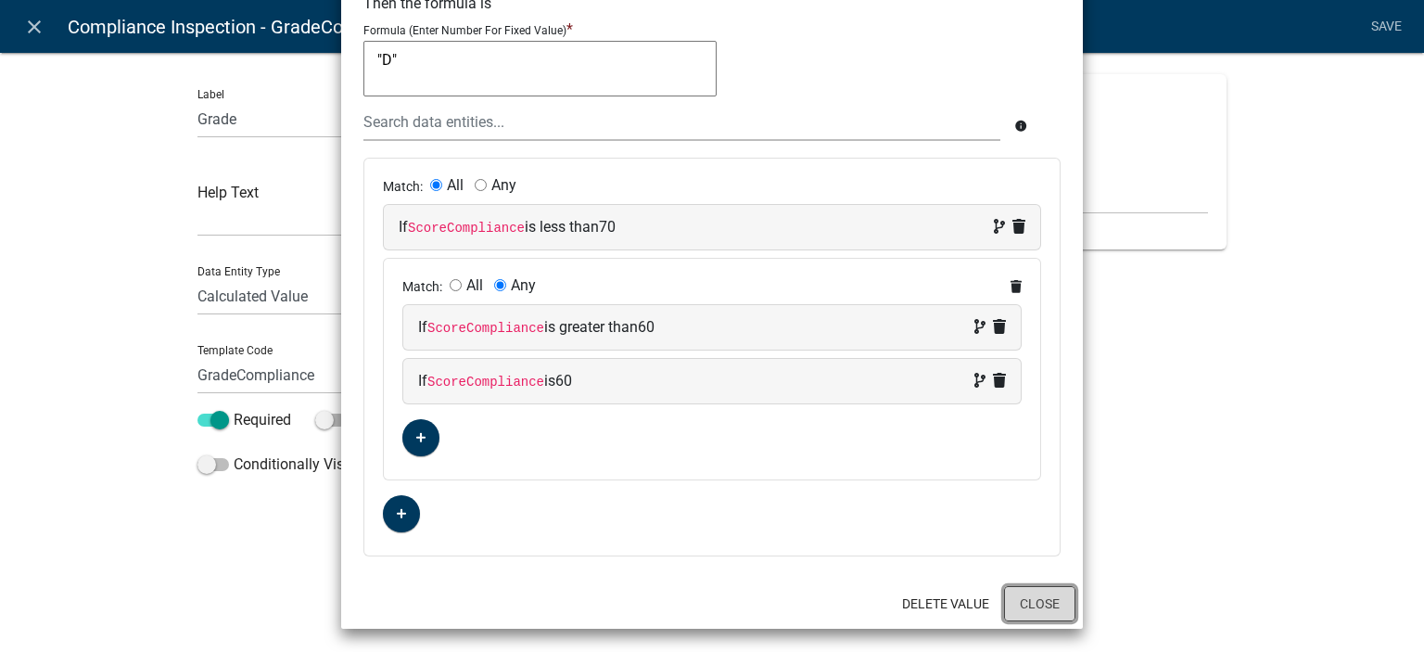
click at [1038, 586] on button "Close" at bounding box center [1039, 603] width 71 height 35
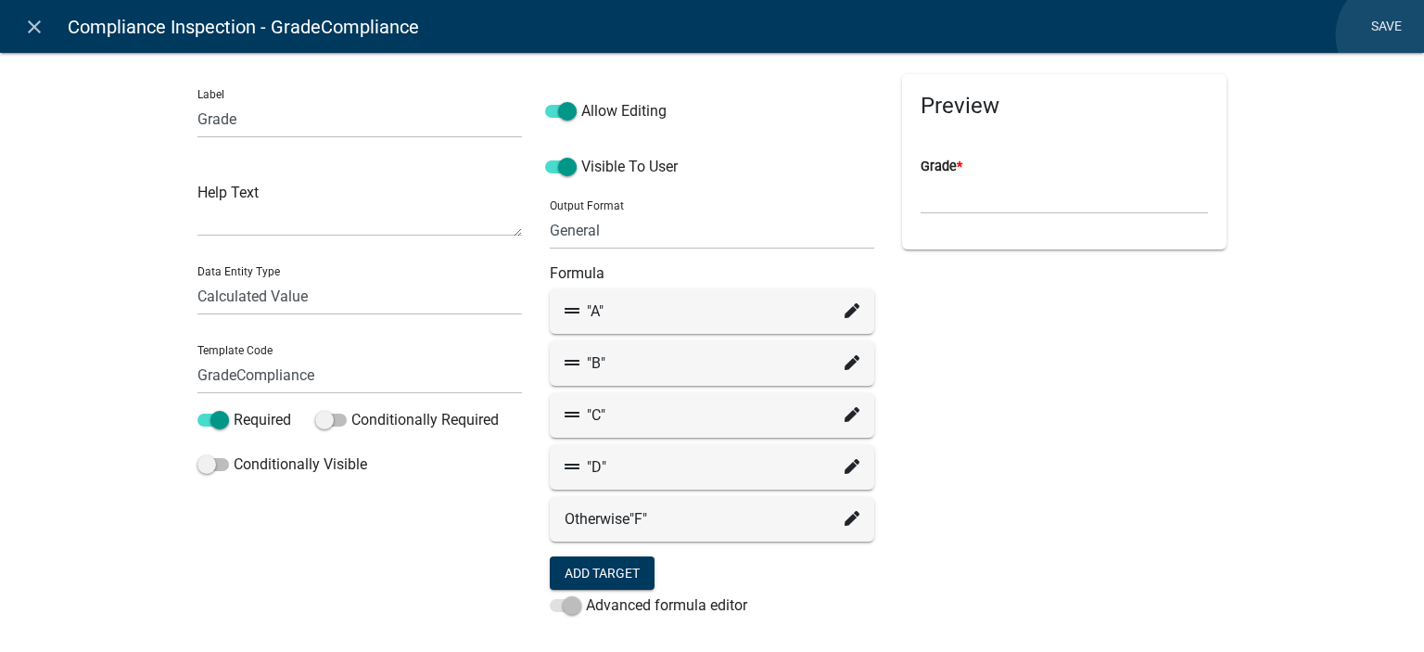
click at [1395, 35] on link "Save" at bounding box center [1386, 26] width 46 height 35
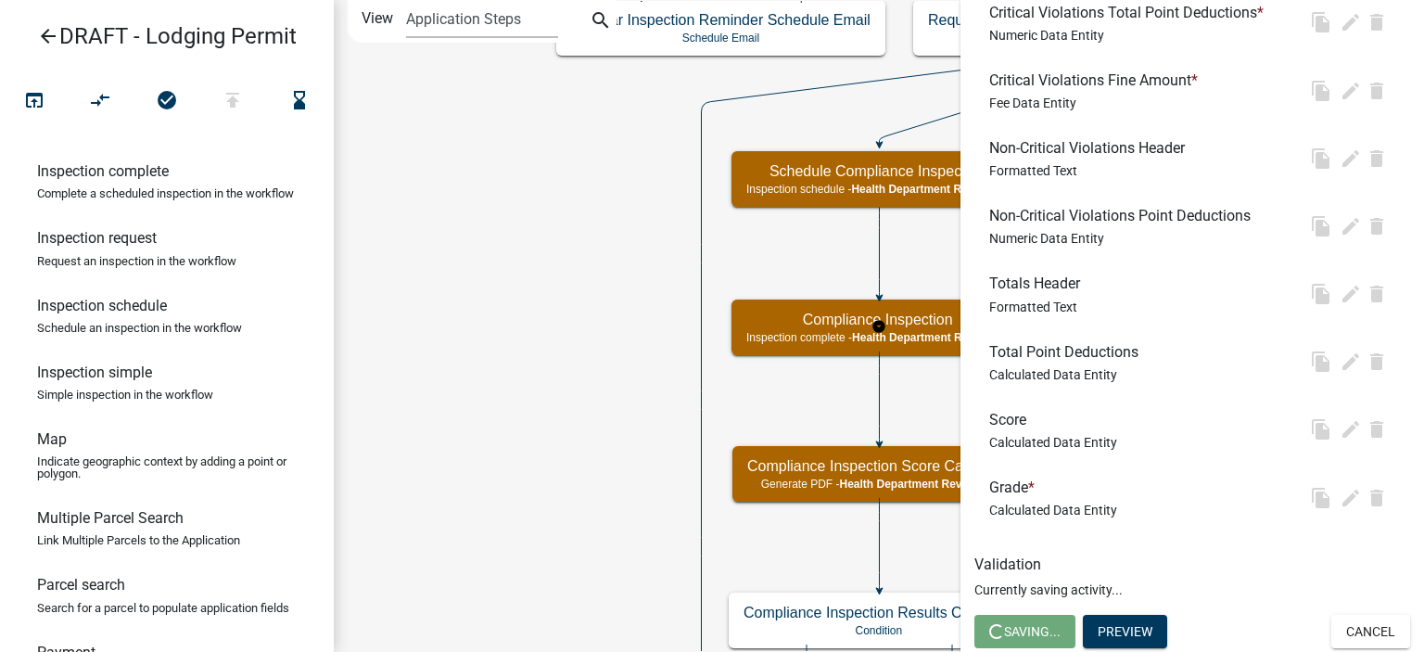
scroll to position [0, 0]
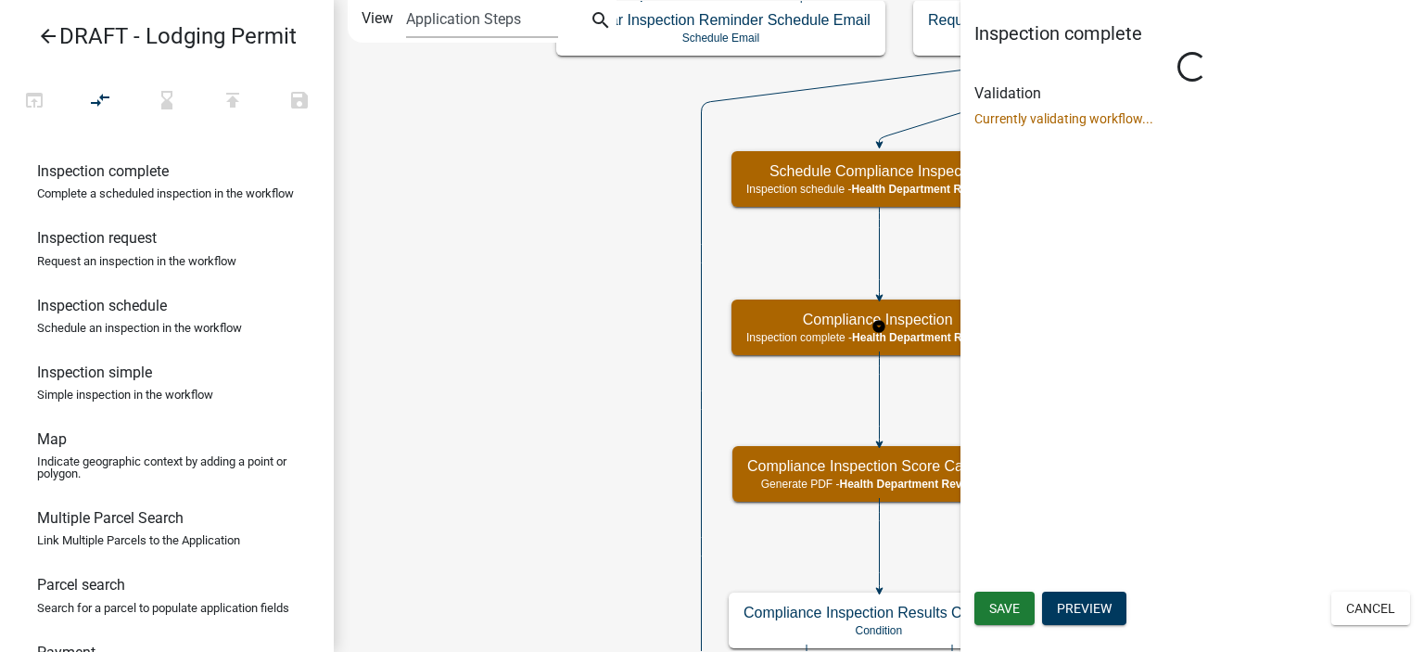
select select "60F54440-8917-46C4-B544-2A40D31E0104"
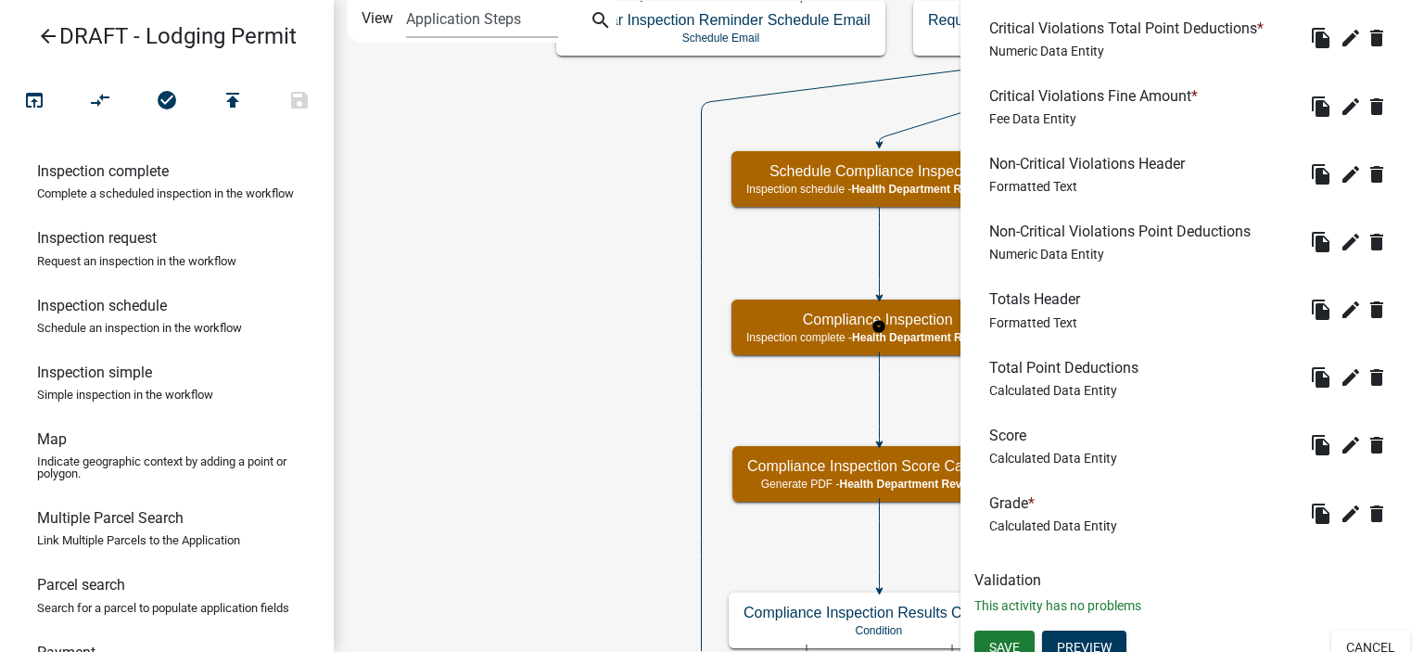
scroll to position [1088, 0]
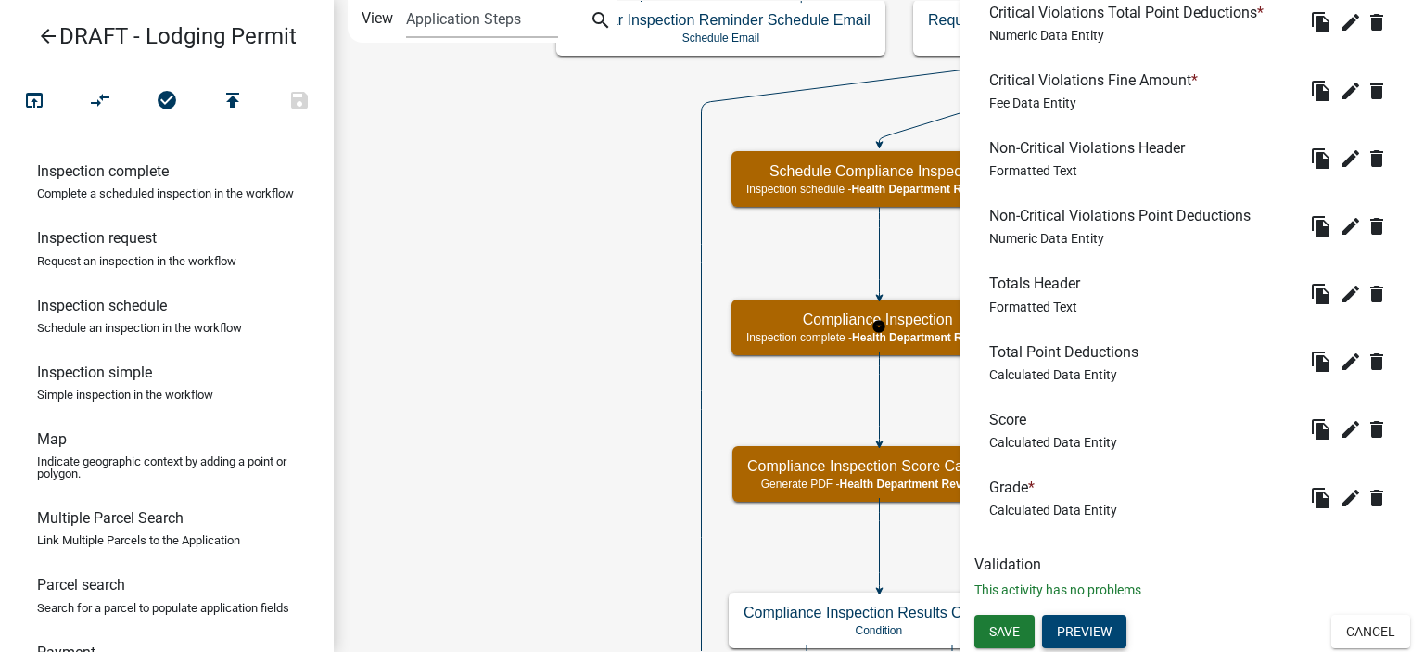
click at [1074, 615] on button "Preview" at bounding box center [1084, 631] width 84 height 33
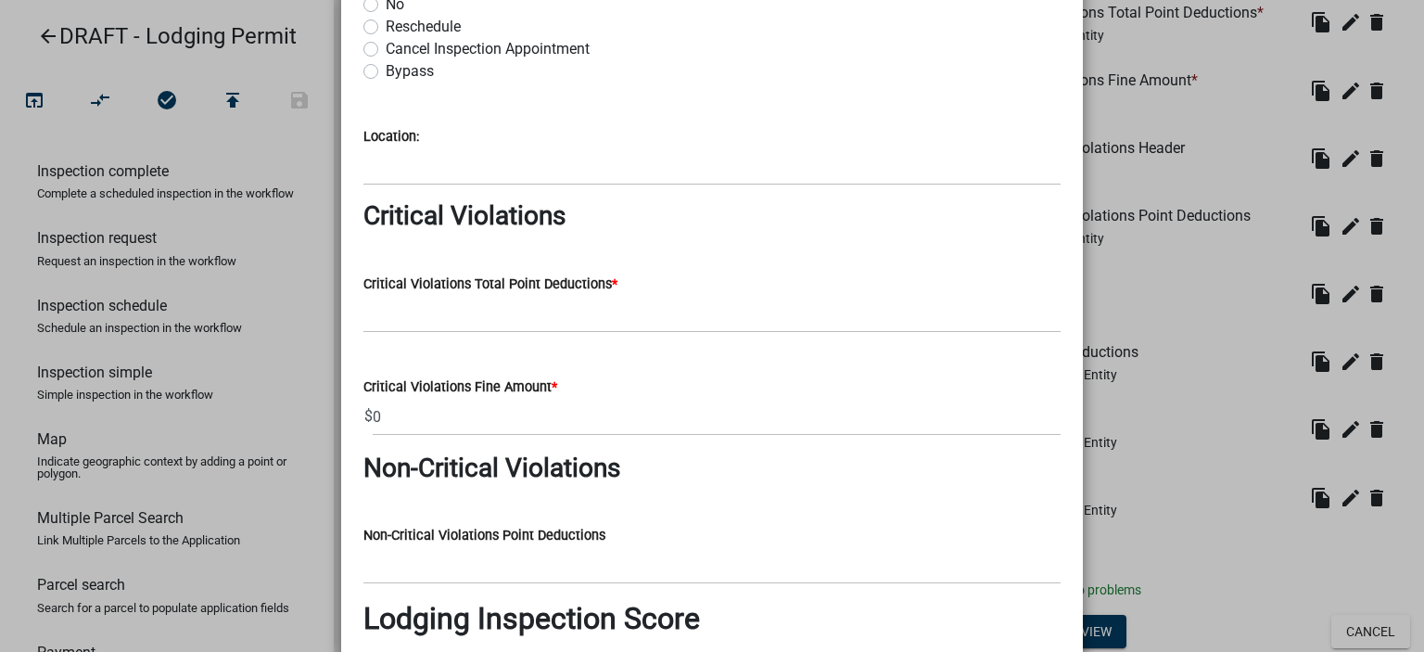
scroll to position [927, 0]
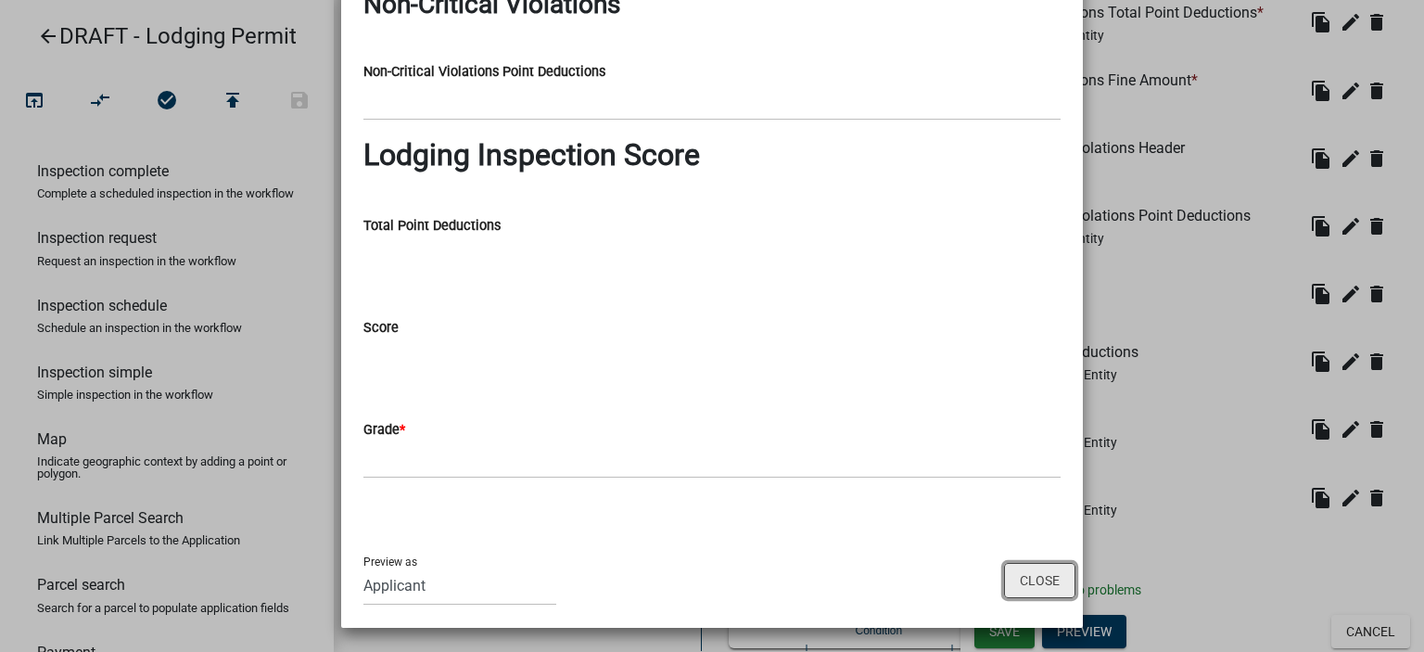
click at [1009, 574] on button "Close" at bounding box center [1039, 580] width 71 height 35
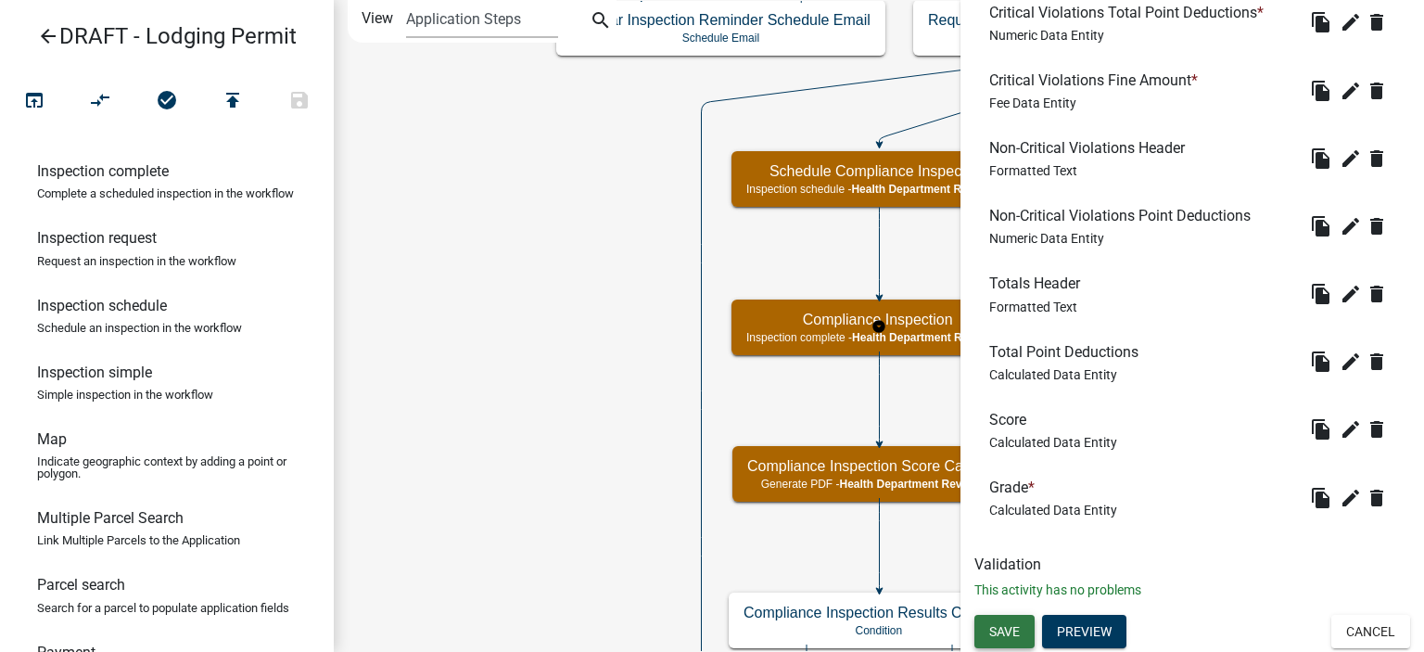
click at [994, 635] on span "Save" at bounding box center [1004, 631] width 31 height 15
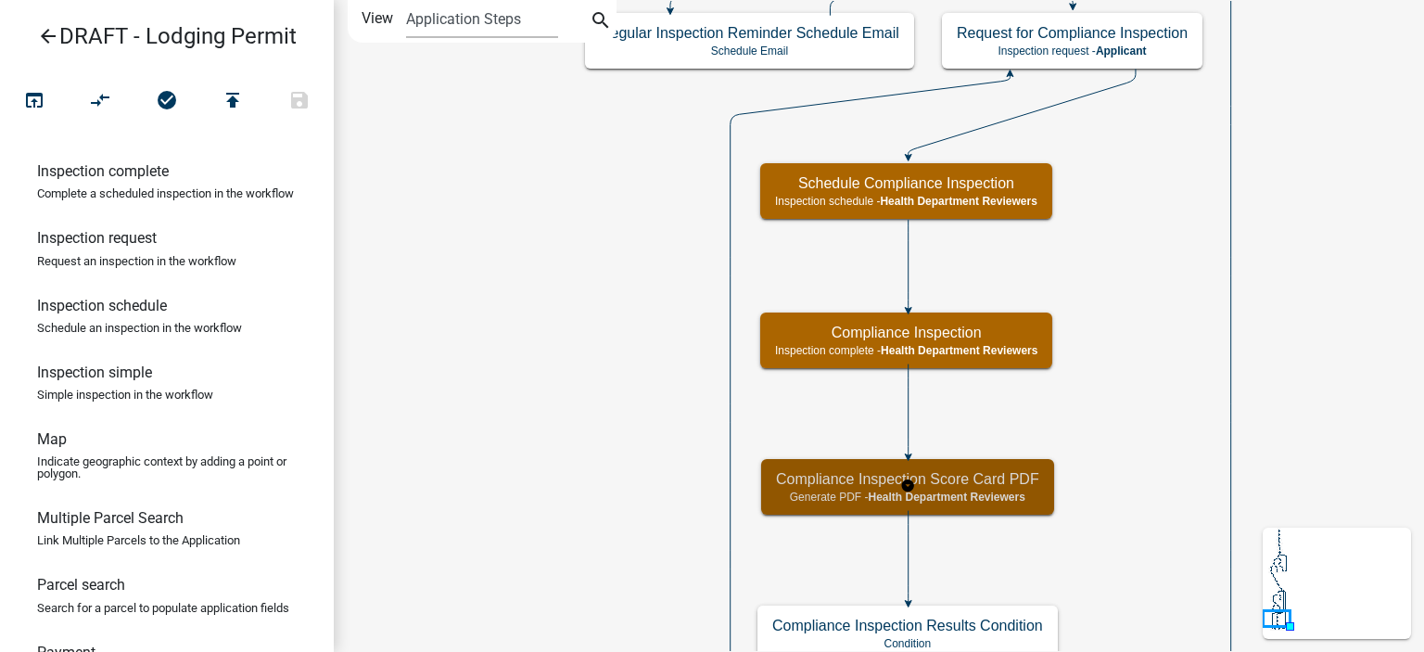
click at [832, 481] on h5 "Compliance Inspection Score Card PDF" at bounding box center [907, 479] width 263 height 18
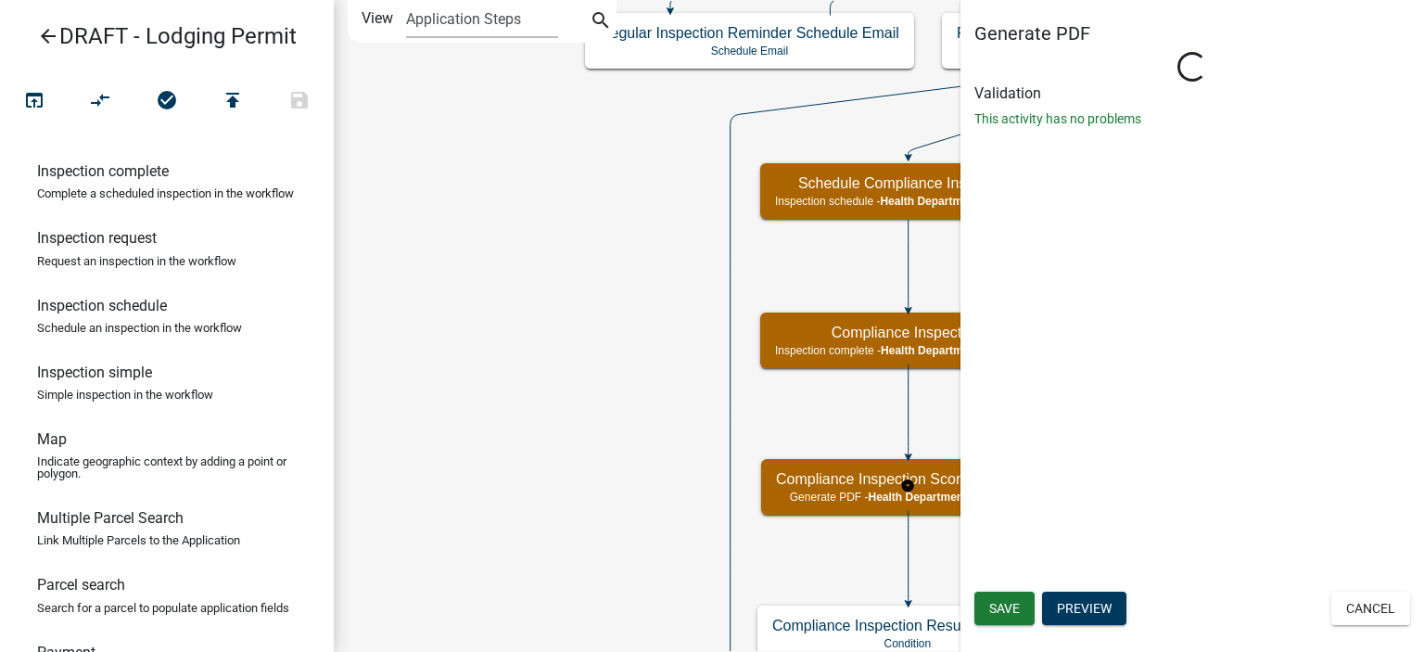
select select "60F54440-8917-46C4-B544-2A40D31E0104"
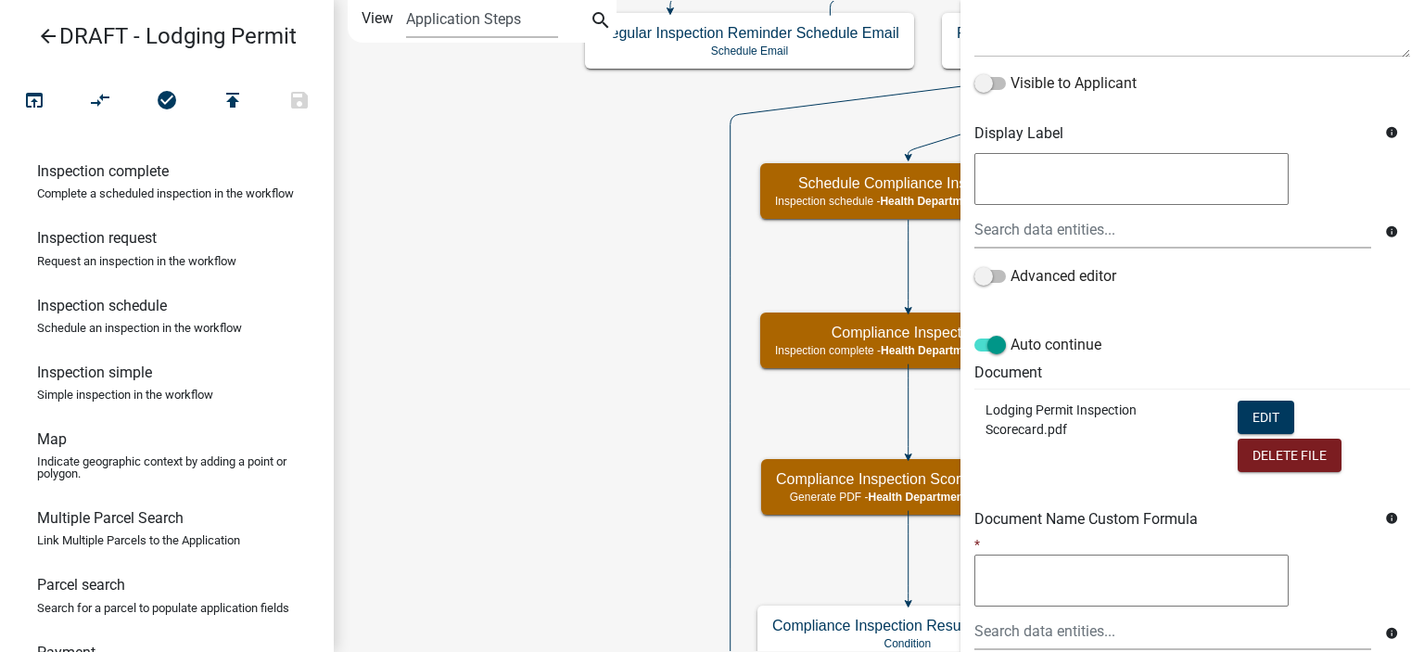
scroll to position [278, 0]
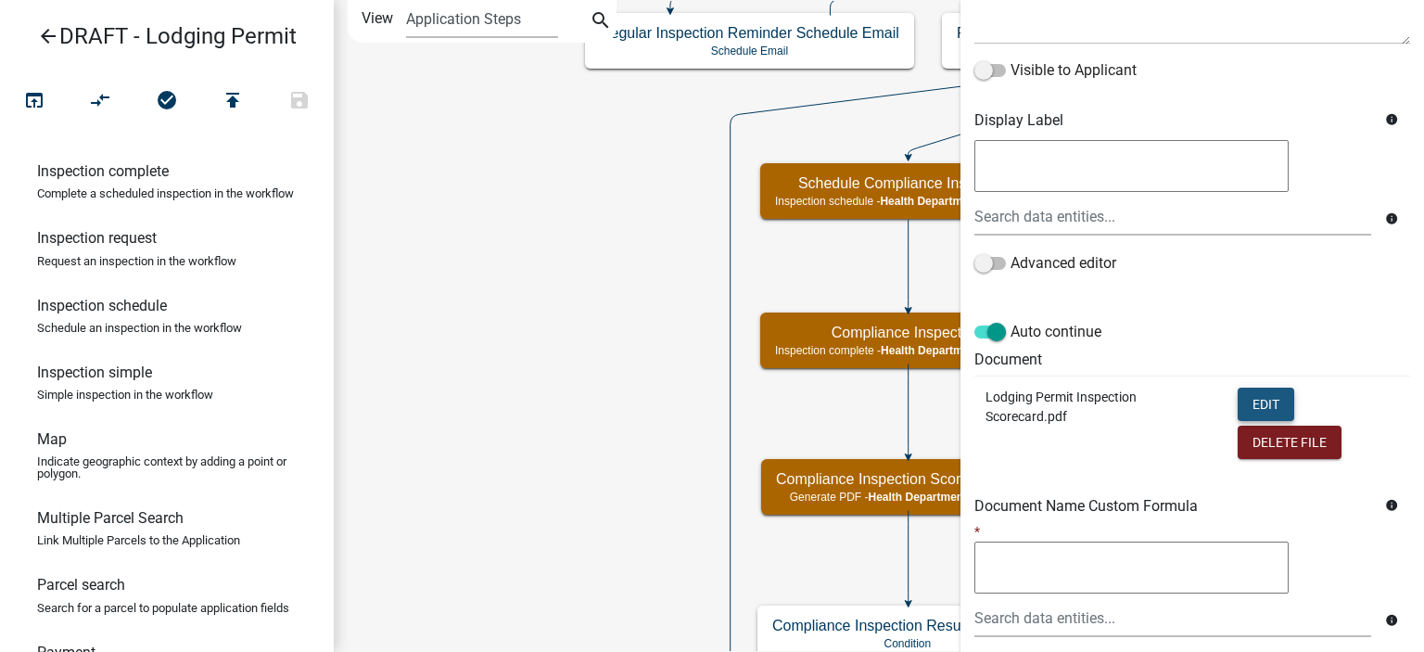
click at [1269, 405] on button "Edit" at bounding box center [1266, 404] width 57 height 33
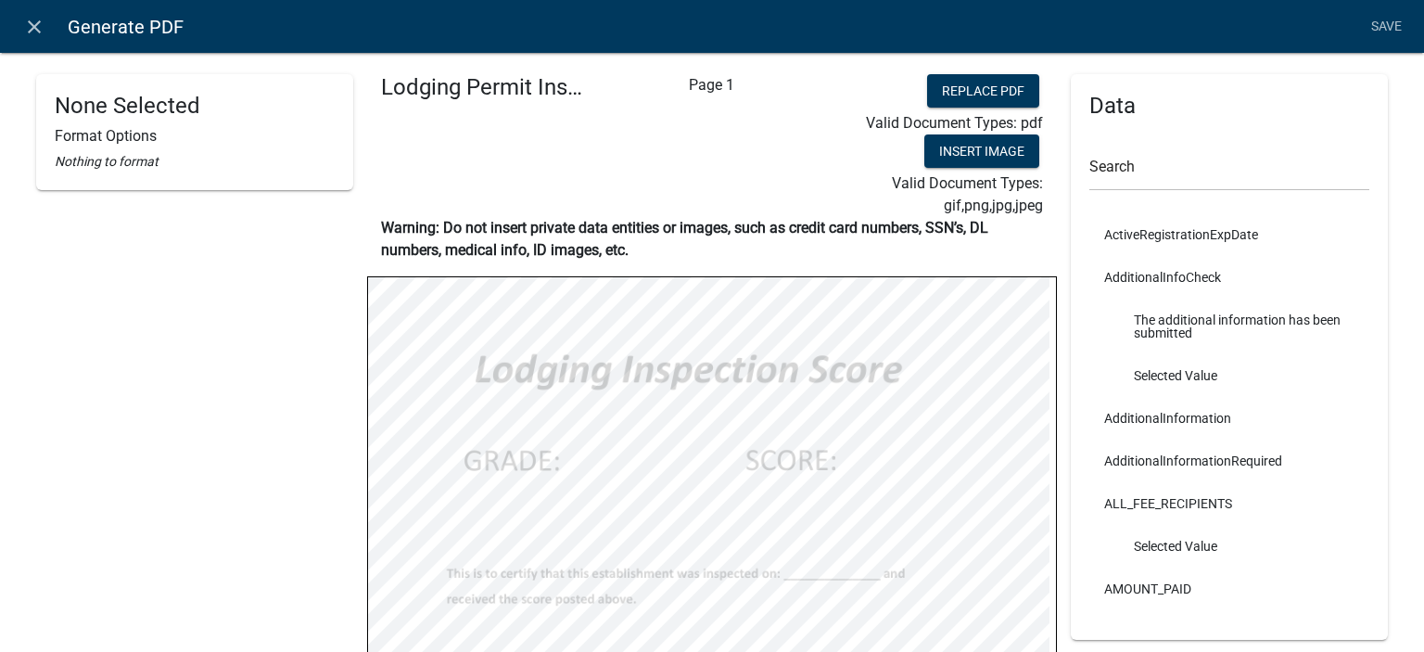
select select "bold"
select select "255,0,0"
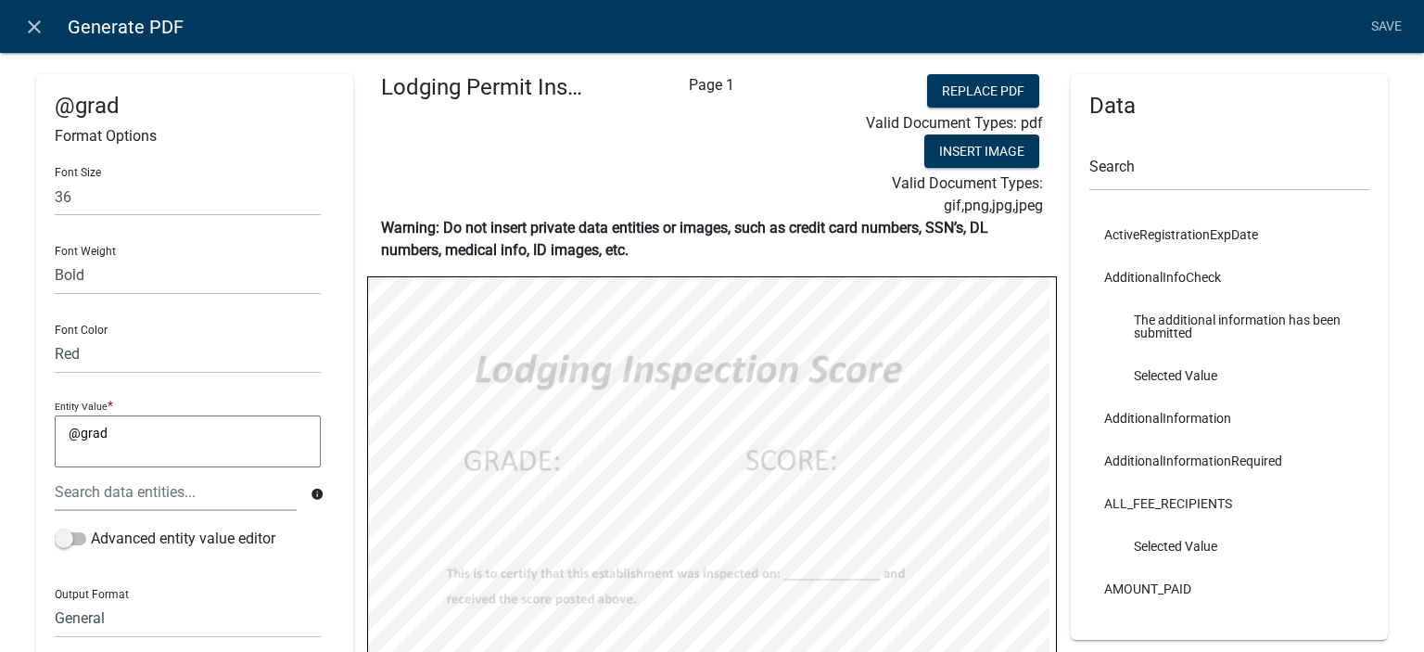
click at [145, 446] on textarea "@grad" at bounding box center [188, 441] width 266 height 52
type textarea "@"
click at [125, 506] on link "GradeCompliance" at bounding box center [143, 494] width 161 height 45
type textarea "GradeCompliance"
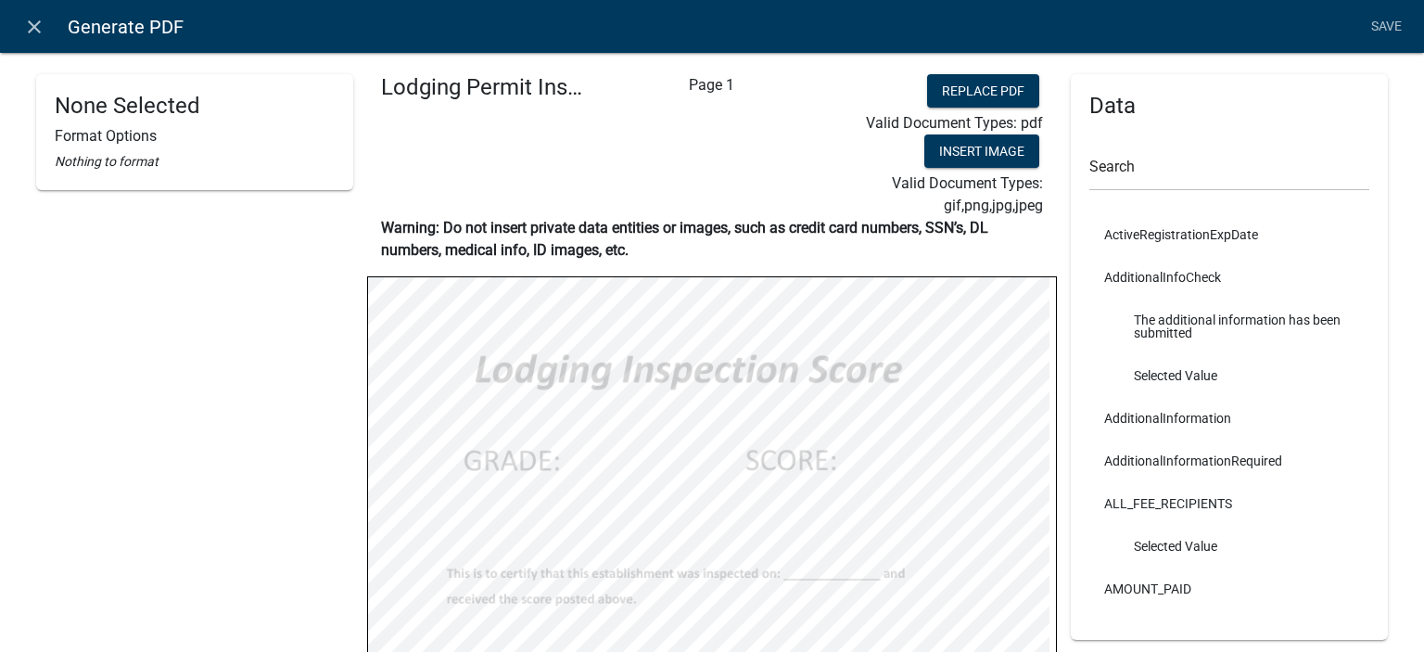
select select "bold"
select select "255,0,0"
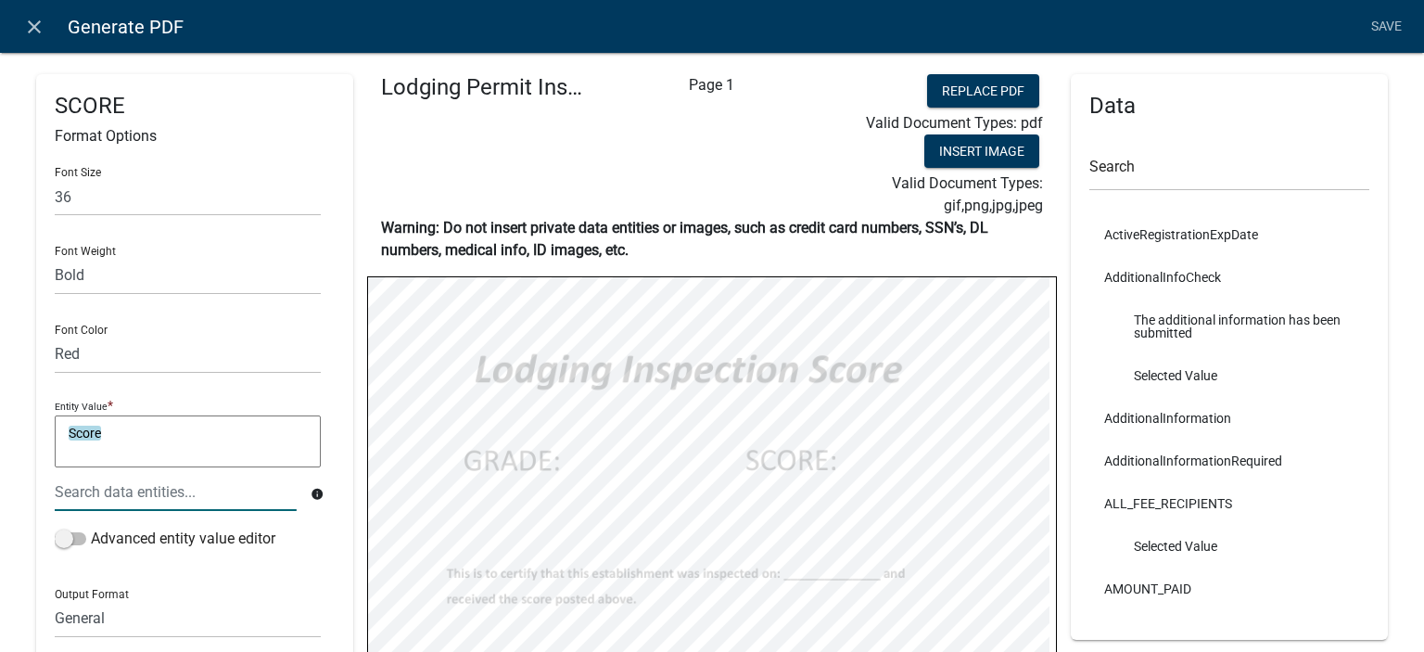
click at [200, 453] on textarea "Score" at bounding box center [188, 441] width 266 height 52
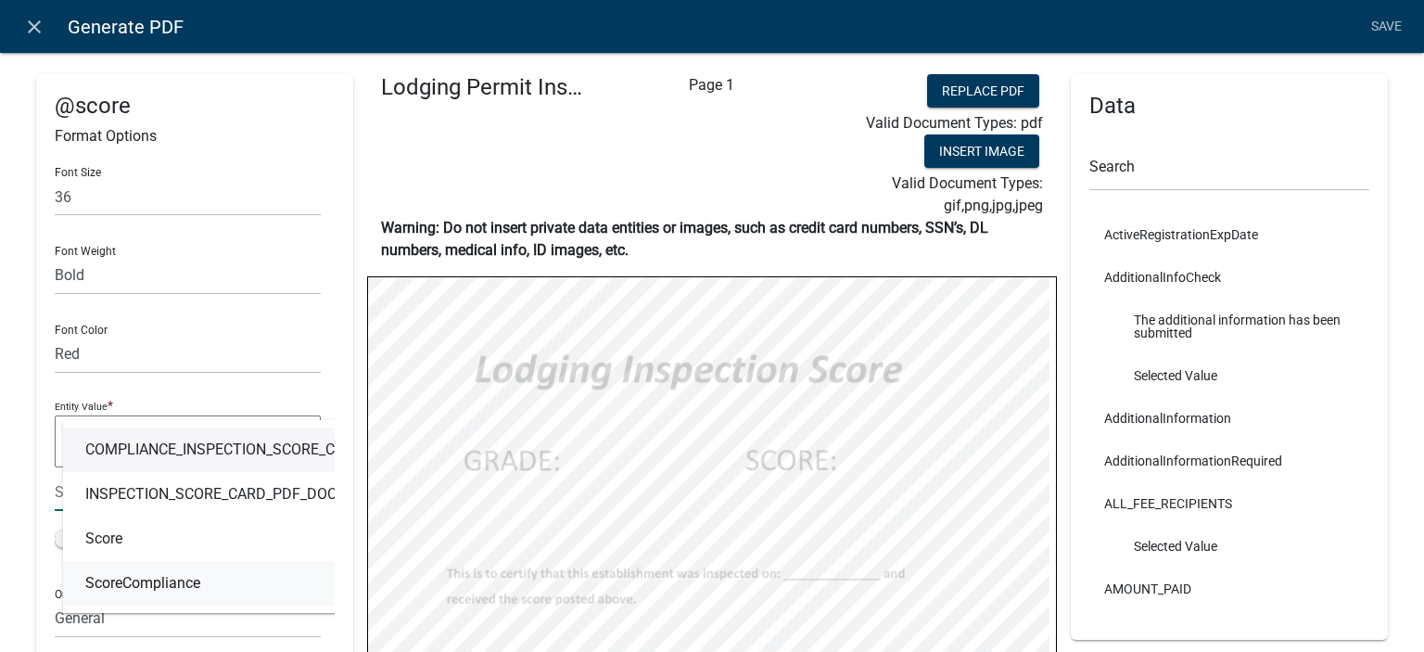
click at [167, 579] on span "ScoreCompliance" at bounding box center [142, 583] width 115 height 15
type textarea "ScoreCompliance"
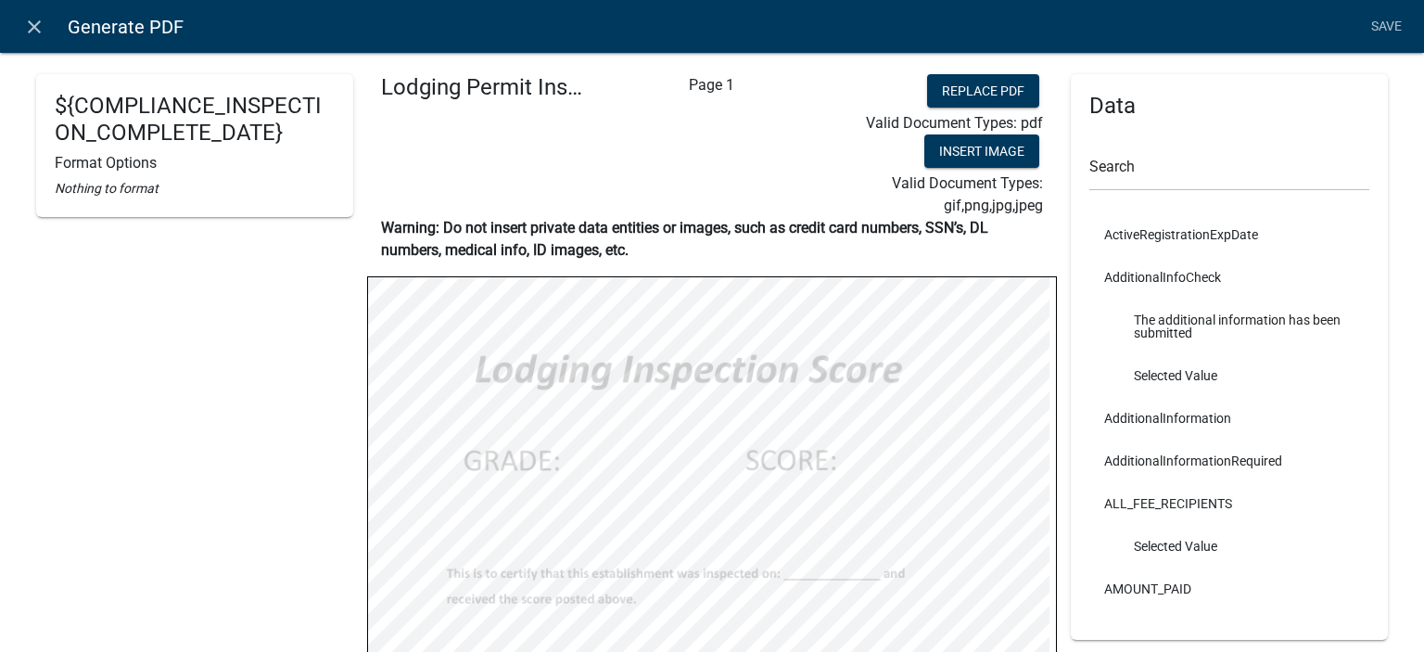
select select
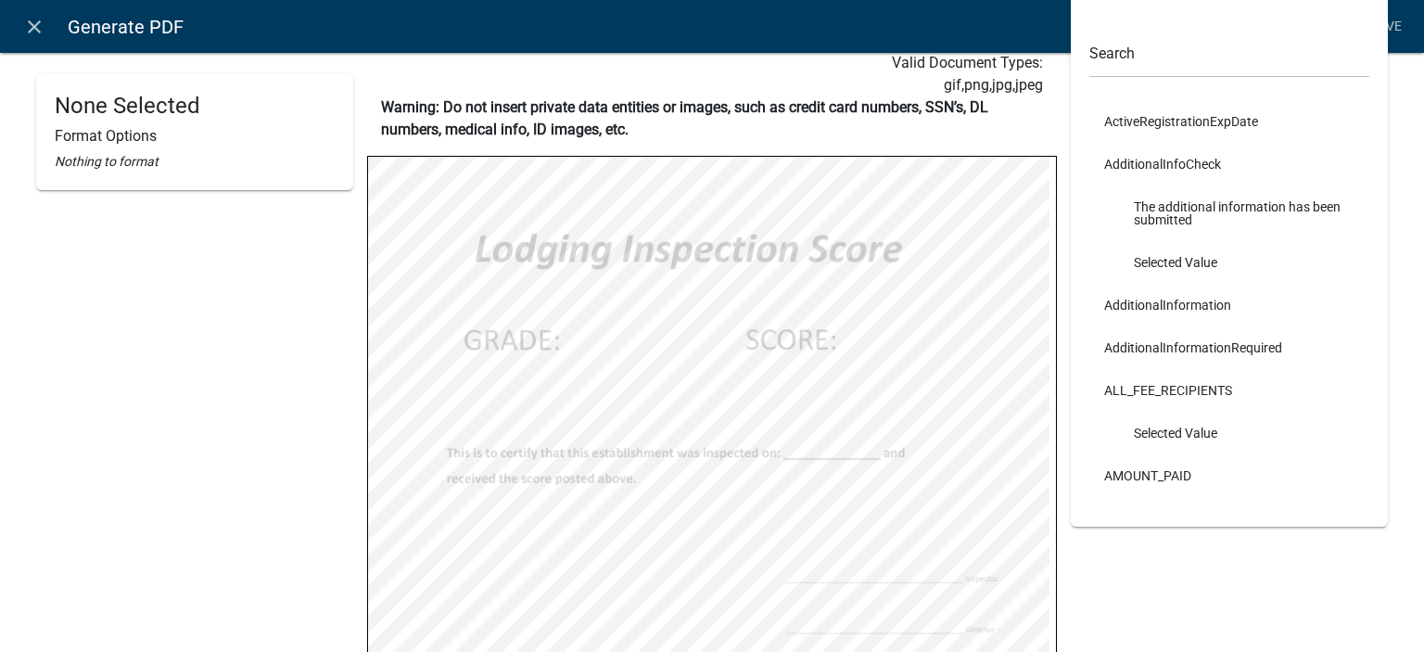
scroll to position [219, 0]
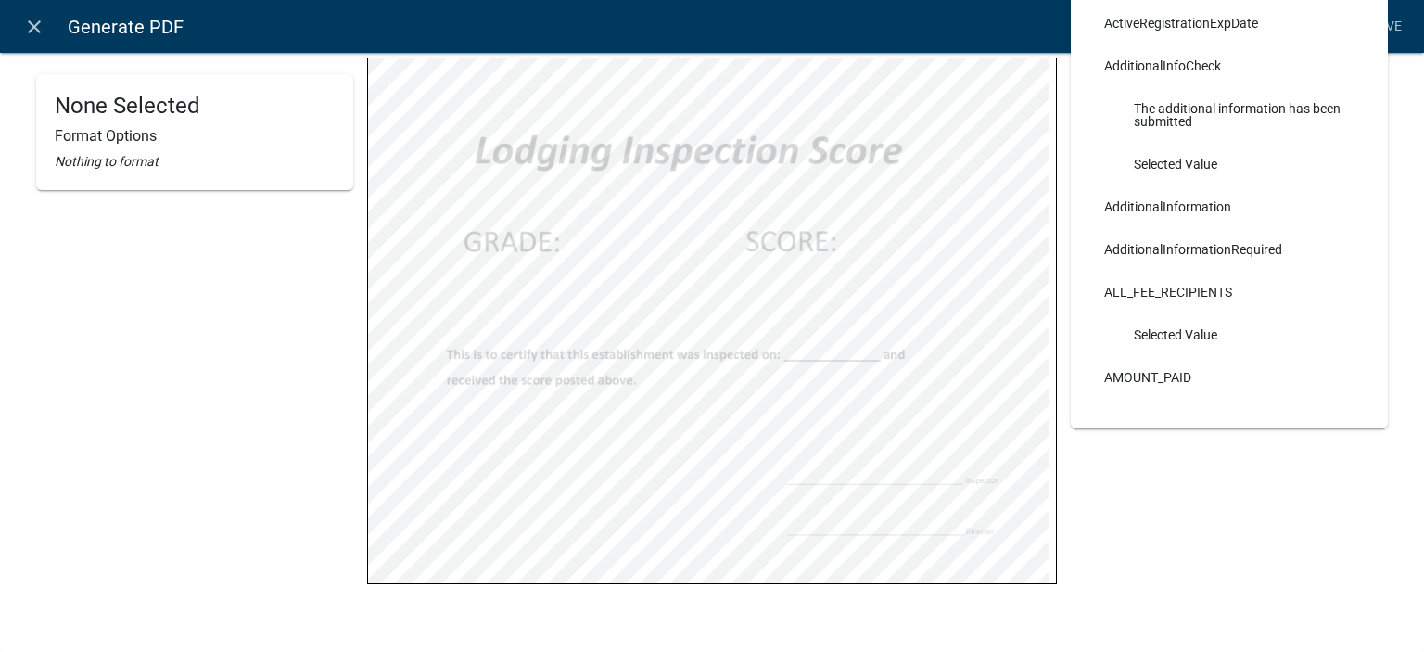
select select
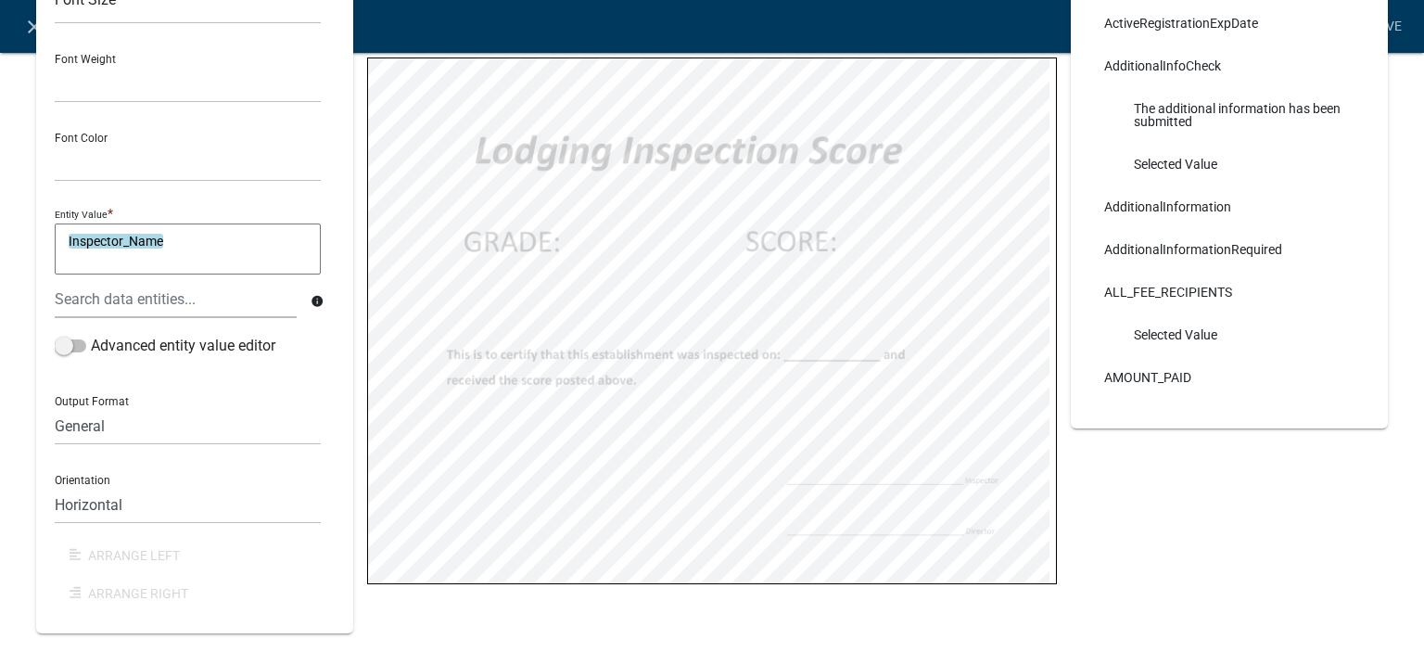
click at [231, 249] on textarea "Inspector_Name" at bounding box center [188, 249] width 266 height 52
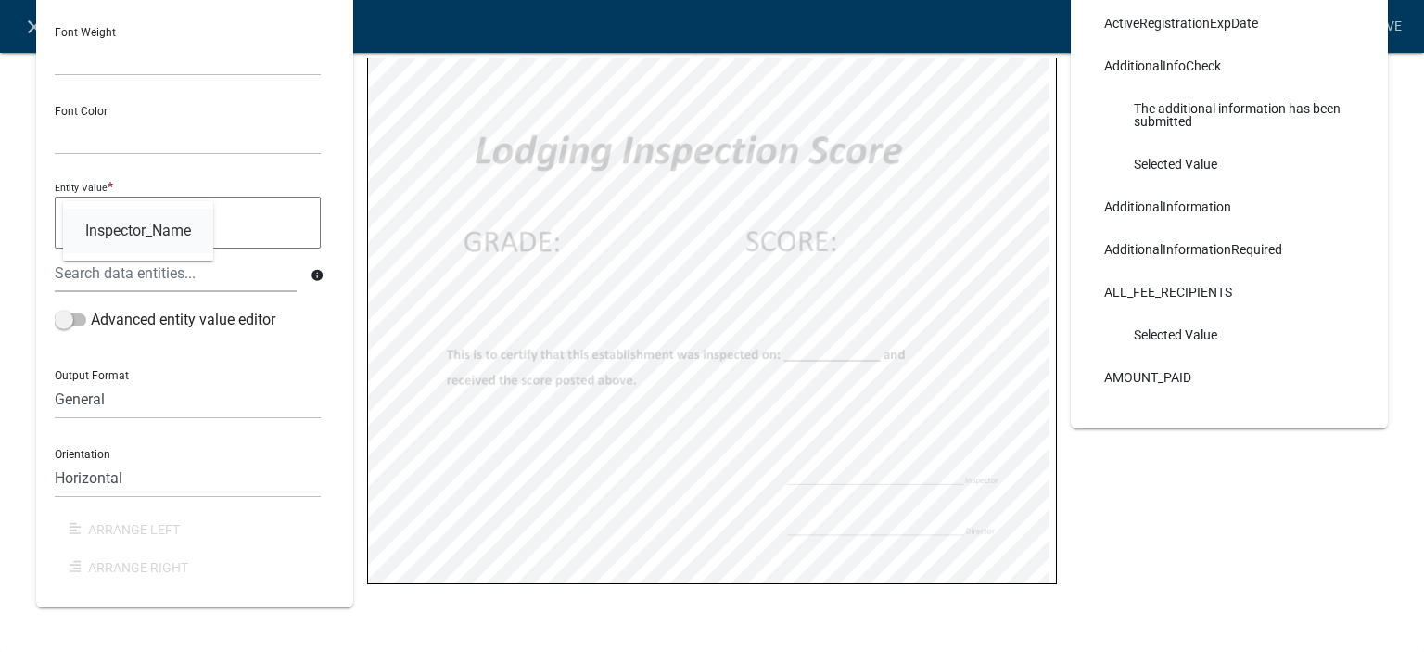
click at [174, 220] on link "Inspector_Name" at bounding box center [138, 231] width 150 height 45
type textarea "Inspector_Name"
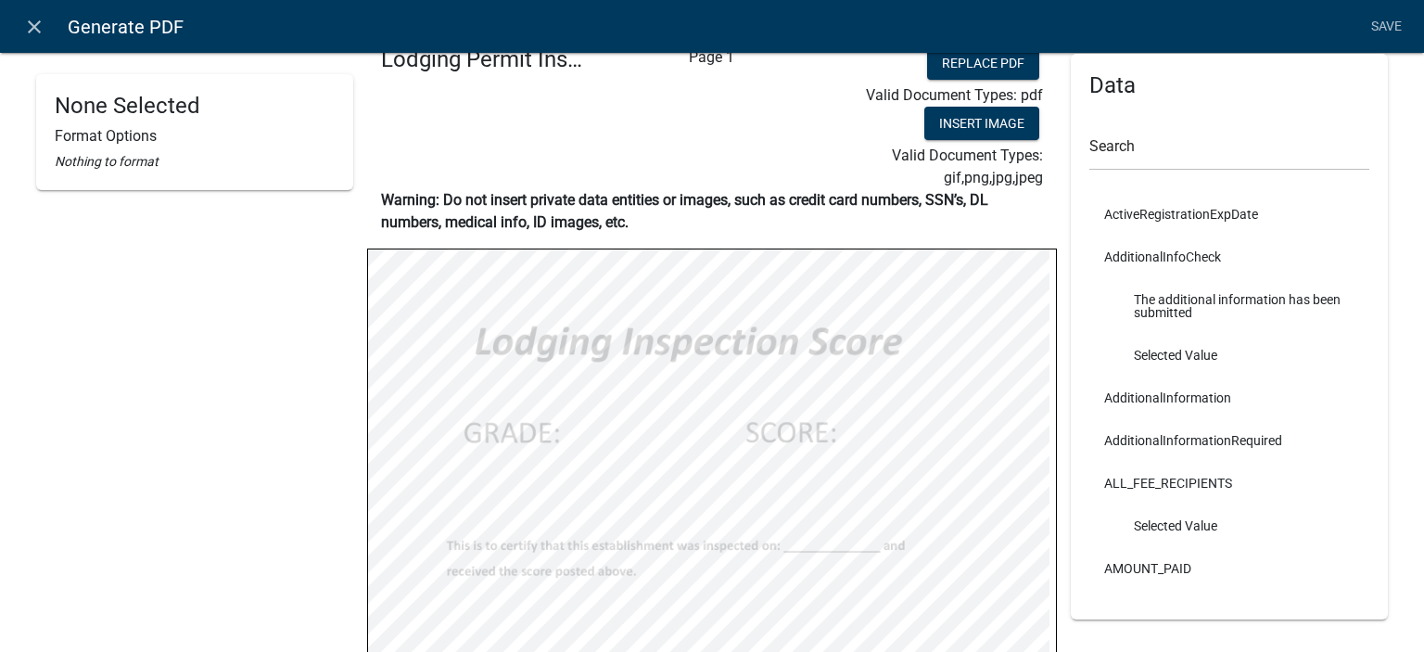
scroll to position [0, 0]
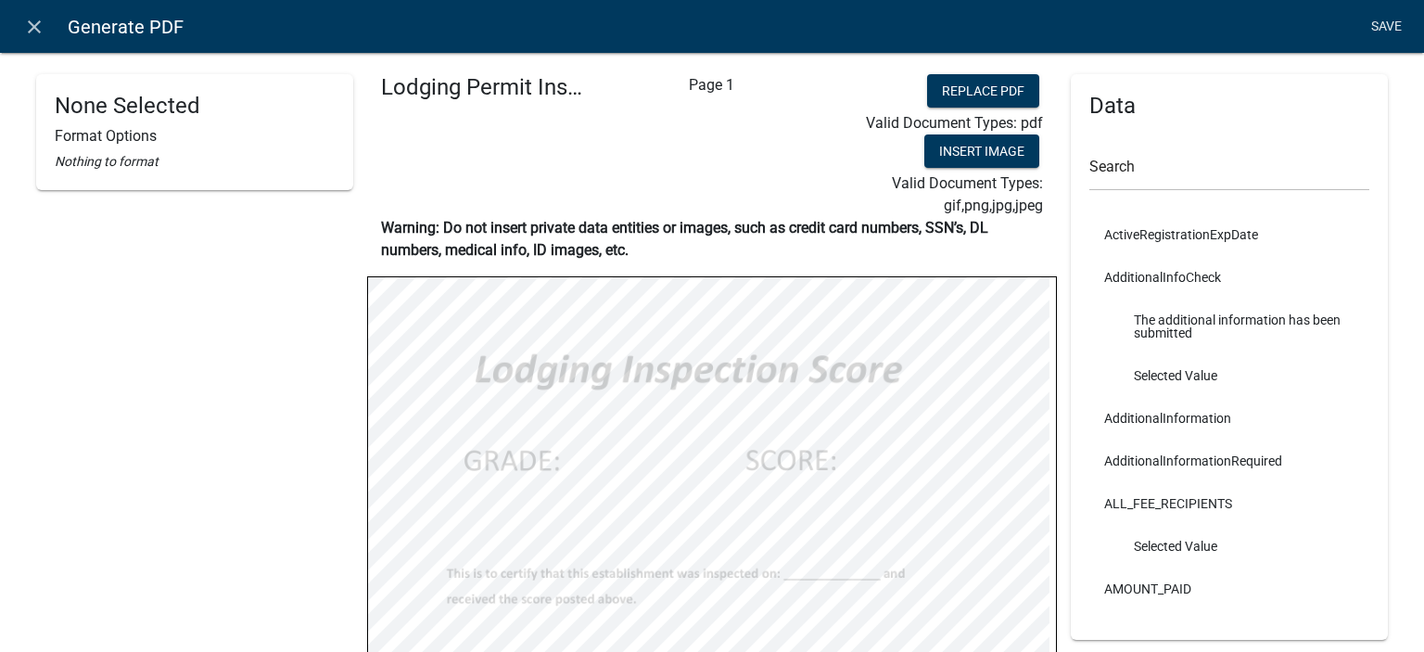
click at [1387, 23] on link "Save" at bounding box center [1386, 26] width 46 height 35
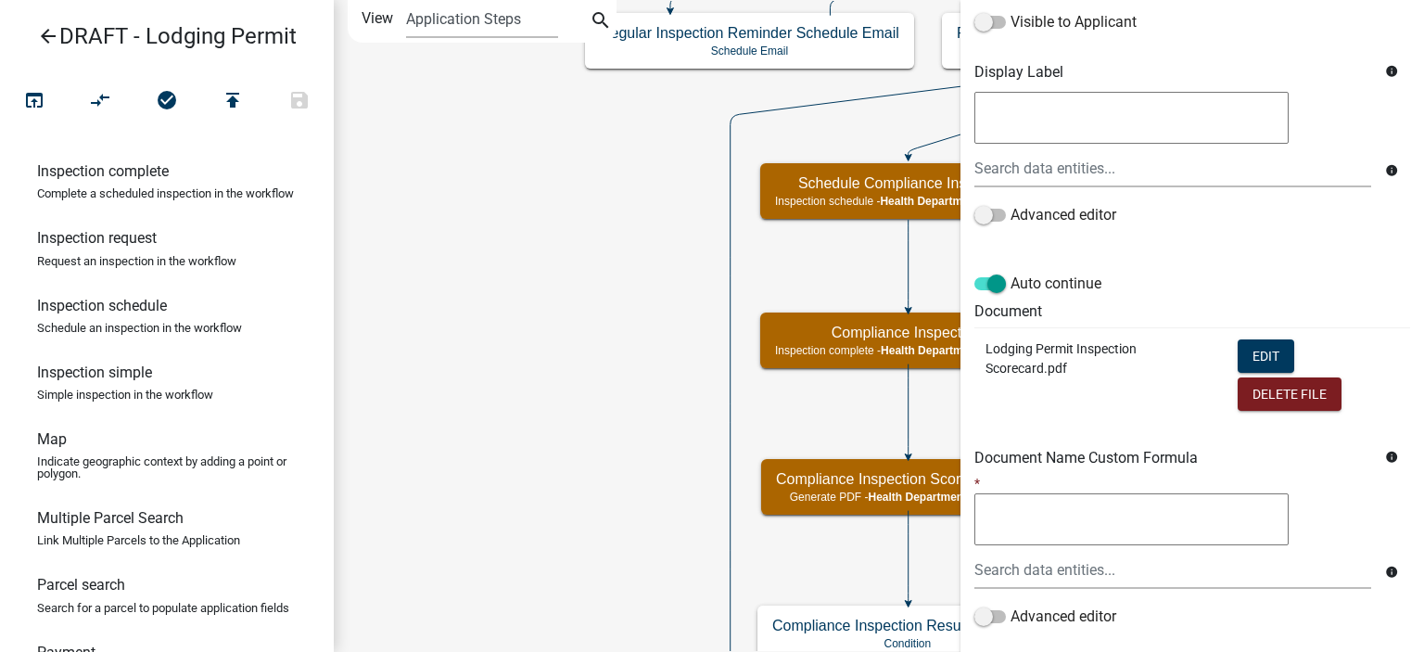
scroll to position [444, 0]
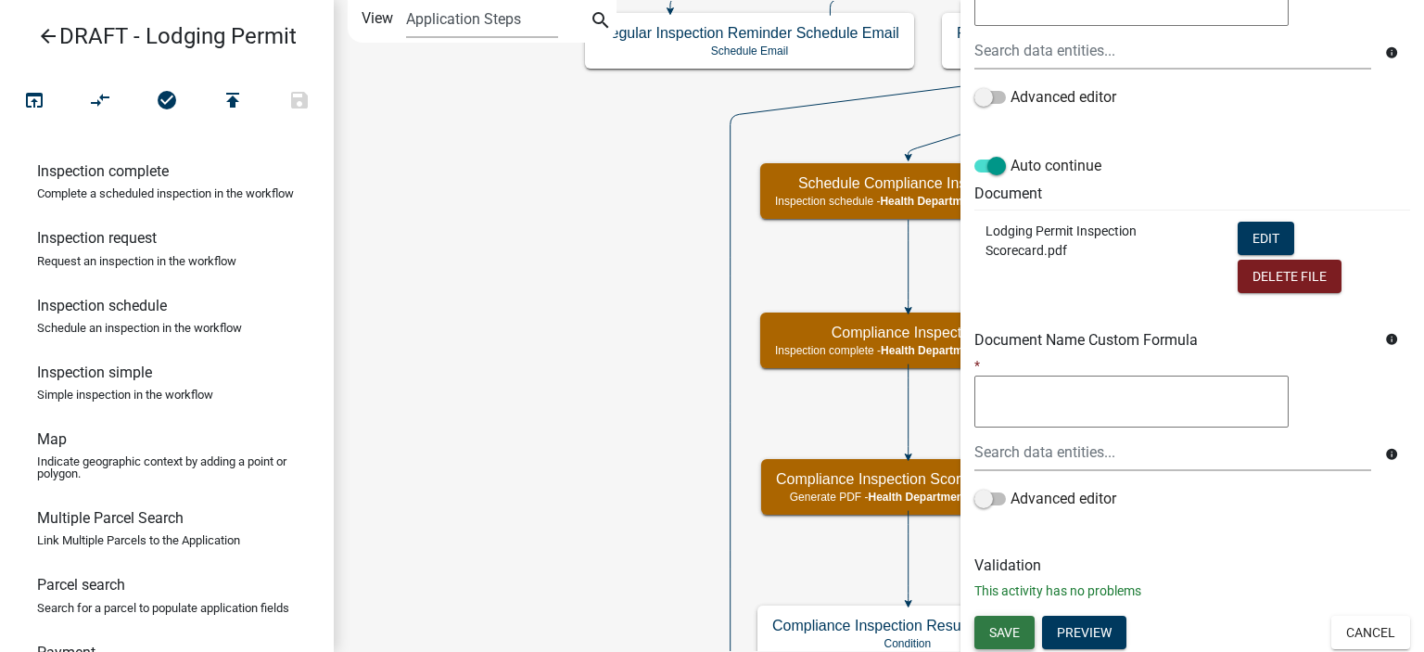
click at [1007, 633] on span "Save" at bounding box center [1004, 631] width 31 height 15
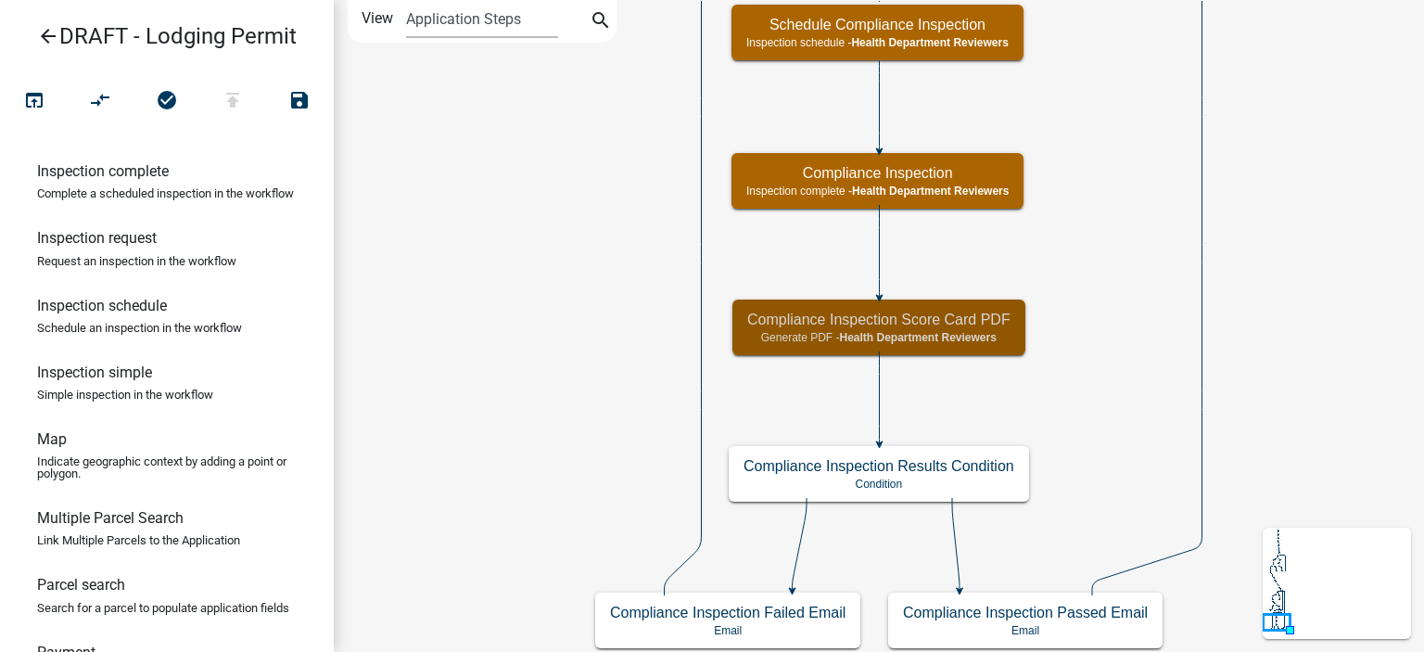
scroll to position [0, 0]
click at [1107, 363] on icon "Start Start - Applicant Lodging Establishment Information Page Form - Applicant…" at bounding box center [879, 326] width 1089 height 650
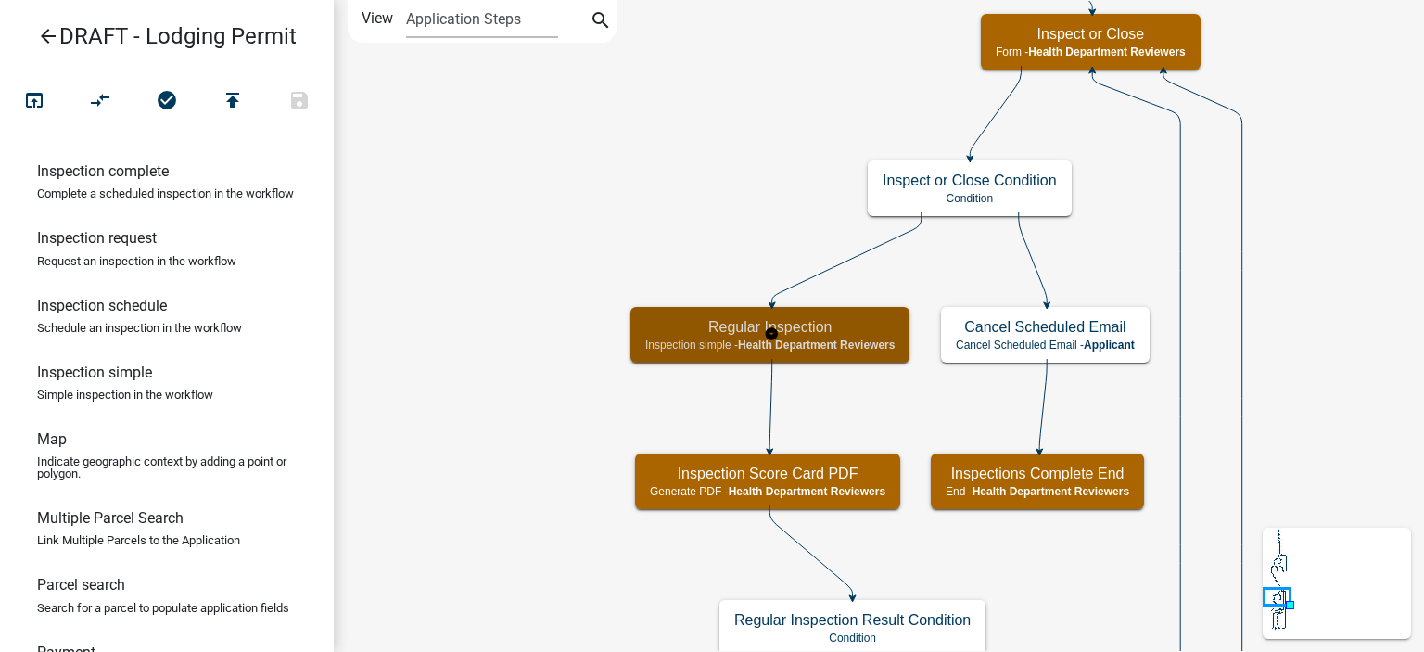
click at [834, 348] on span "Health Department Reviewers" at bounding box center [816, 344] width 157 height 13
select select "60F54440-8917-46C4-B544-2A40D31E0104"
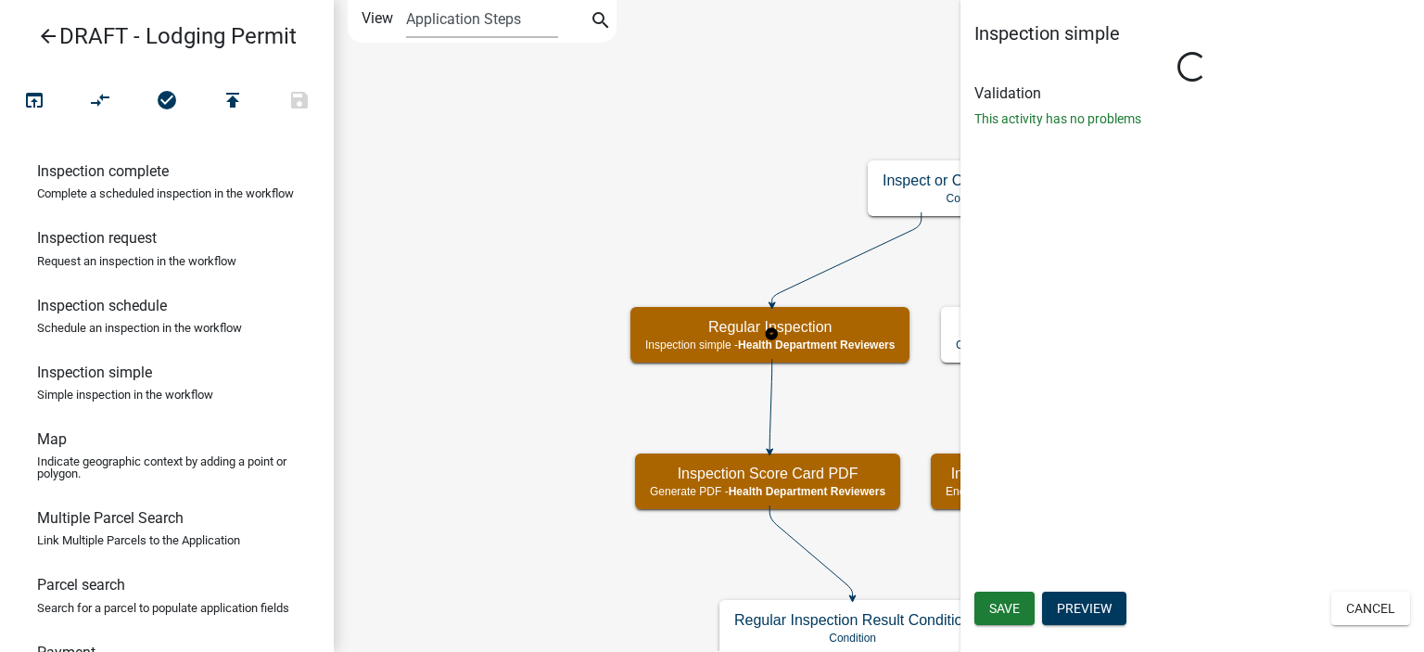
select select "755bb8b7-da9a-4fe7-86b6-7ca338e72645"
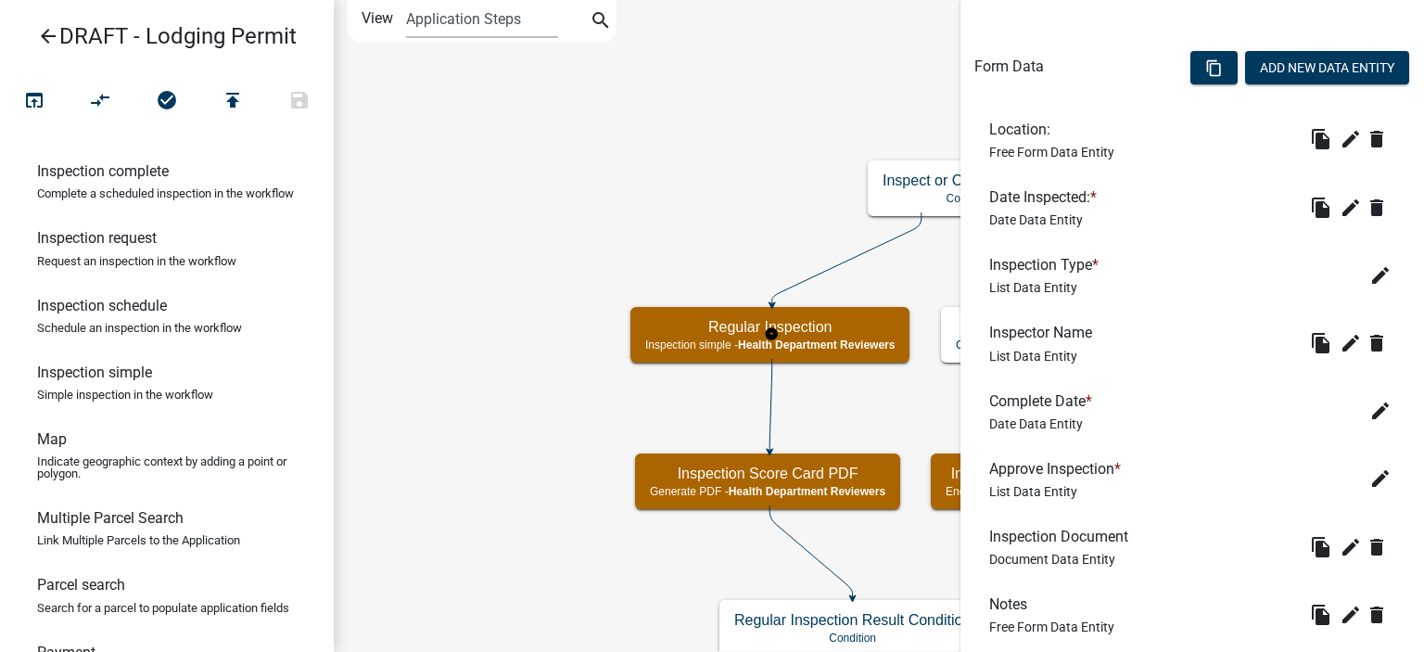
scroll to position [649, 0]
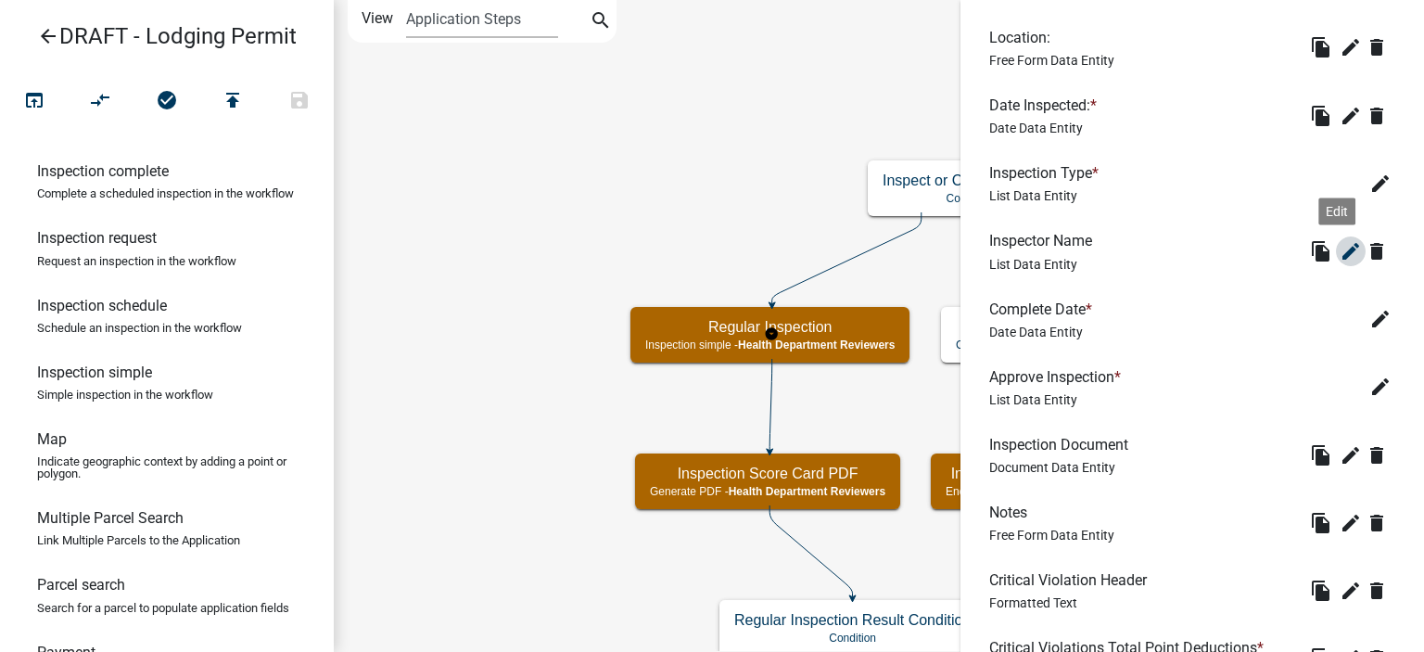
click at [1340, 248] on icon "edit" at bounding box center [1351, 251] width 22 height 22
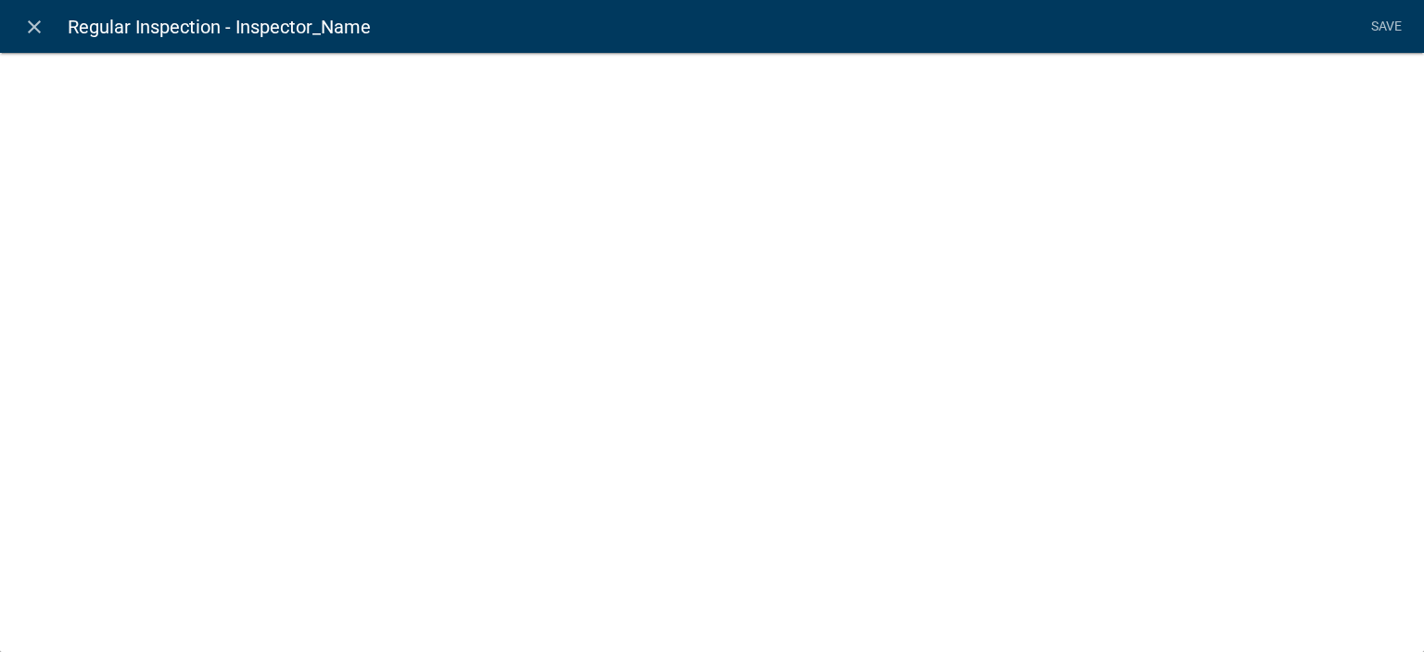
select select "list-data"
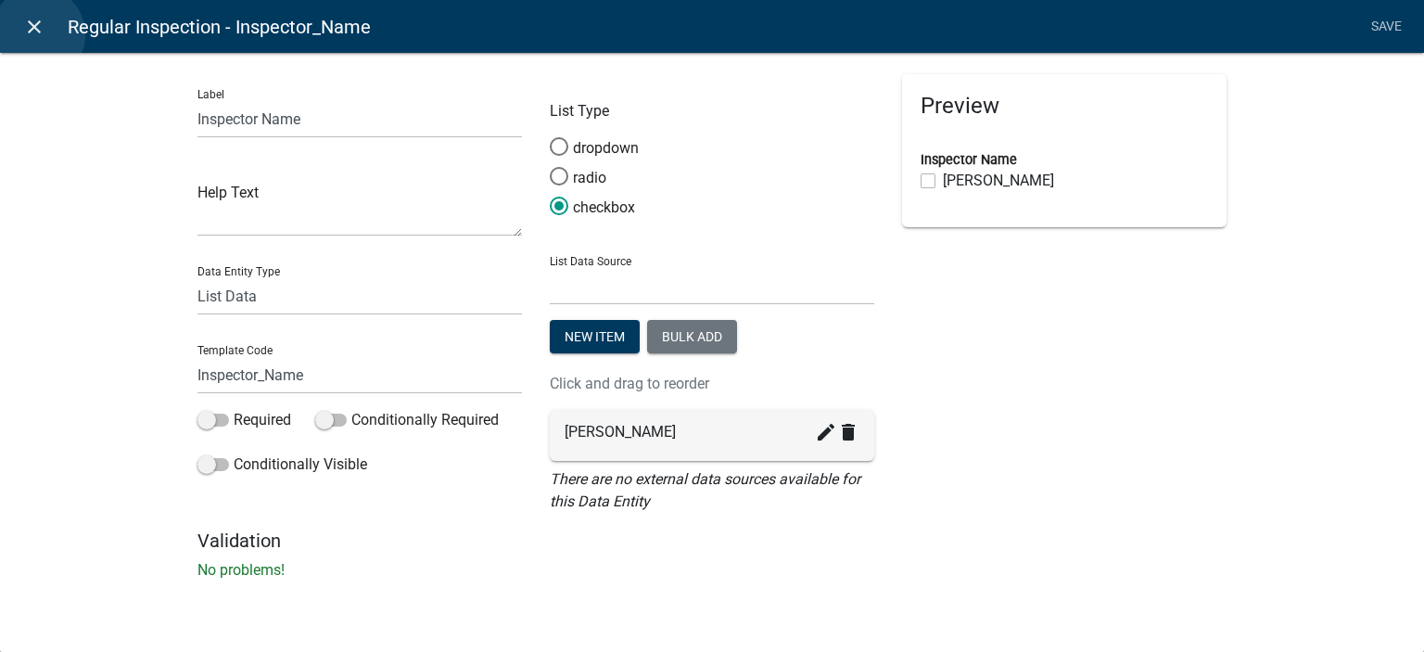
click at [38, 34] on icon "close" at bounding box center [34, 27] width 22 height 22
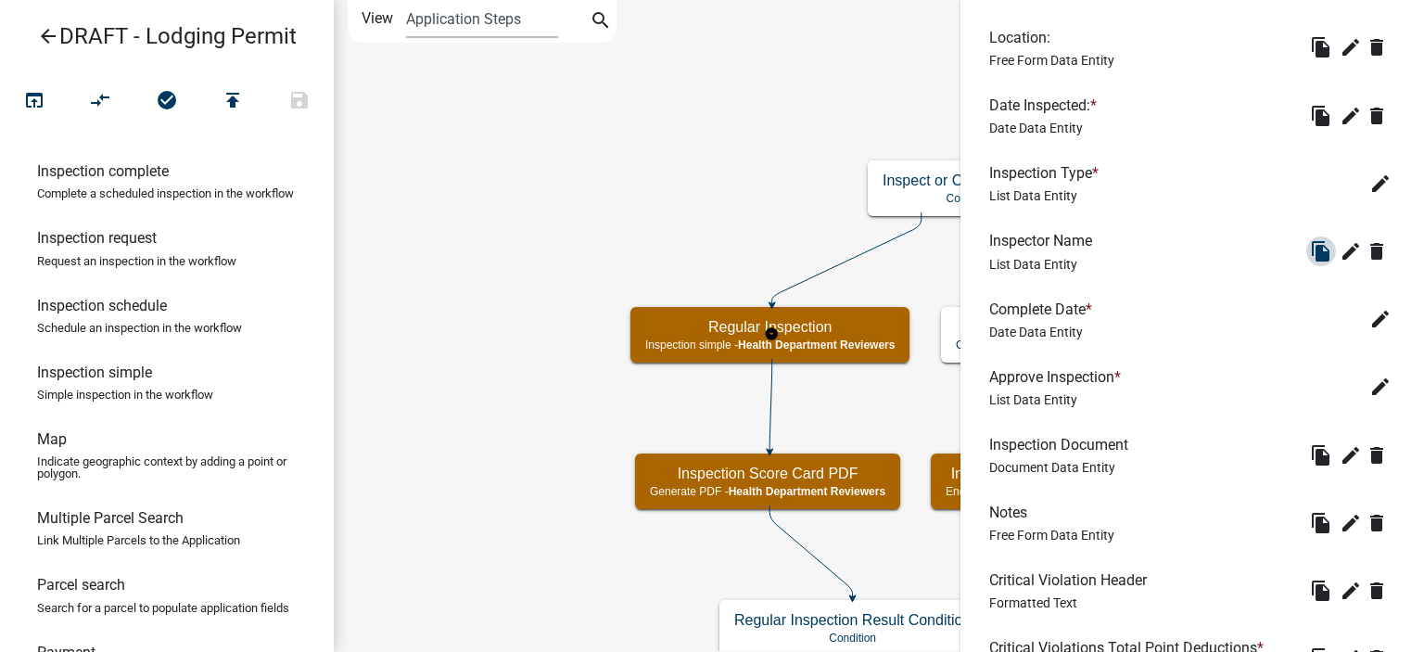
click at [1310, 248] on icon "file_copy" at bounding box center [1321, 251] width 22 height 22
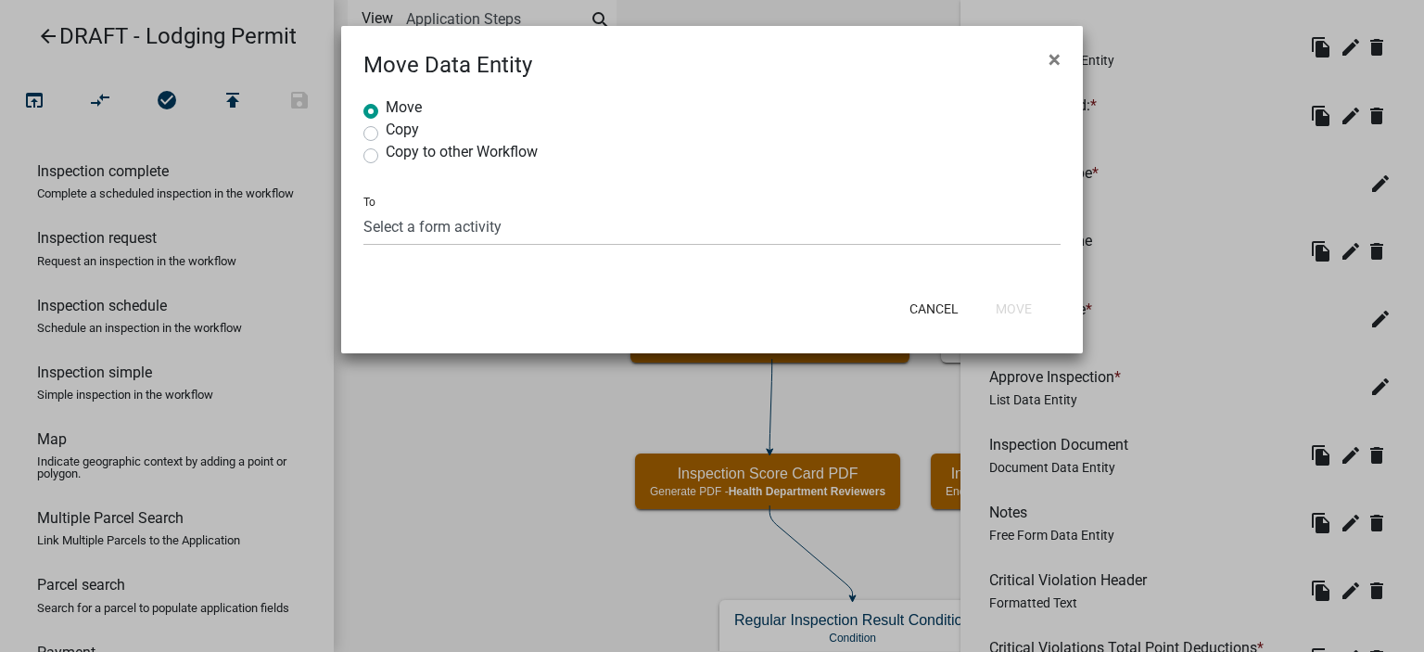
click at [405, 131] on label "Copy" at bounding box center [402, 129] width 33 height 15
click at [398, 131] on input "Copy" at bounding box center [392, 128] width 12 height 12
radio input "true"
click at [428, 240] on select "Select a form activity Lodging Establishment Information Page Confirm Fees and …" at bounding box center [711, 227] width 697 height 38
click at [482, 492] on ngb-modal-window "Move Data Entity × Move Copy Copy to other Workflow To Select a form activity L…" at bounding box center [712, 326] width 1424 height 652
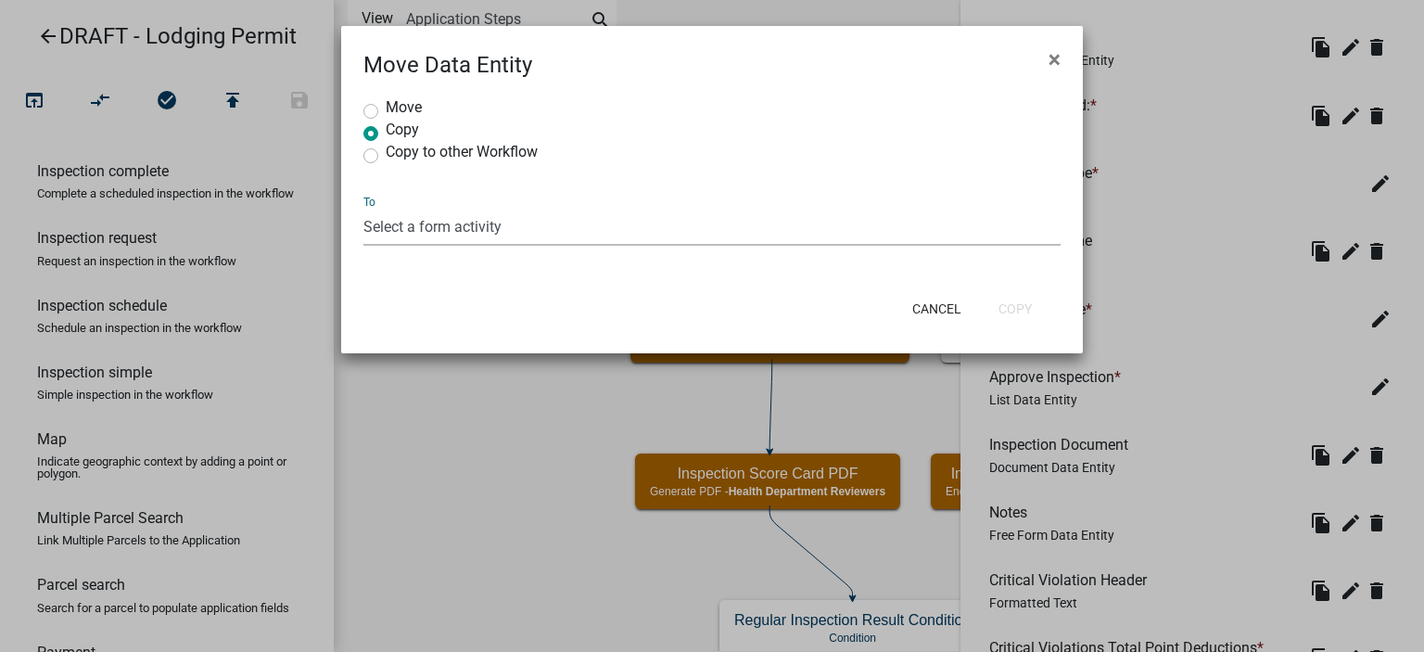
radio input "true"
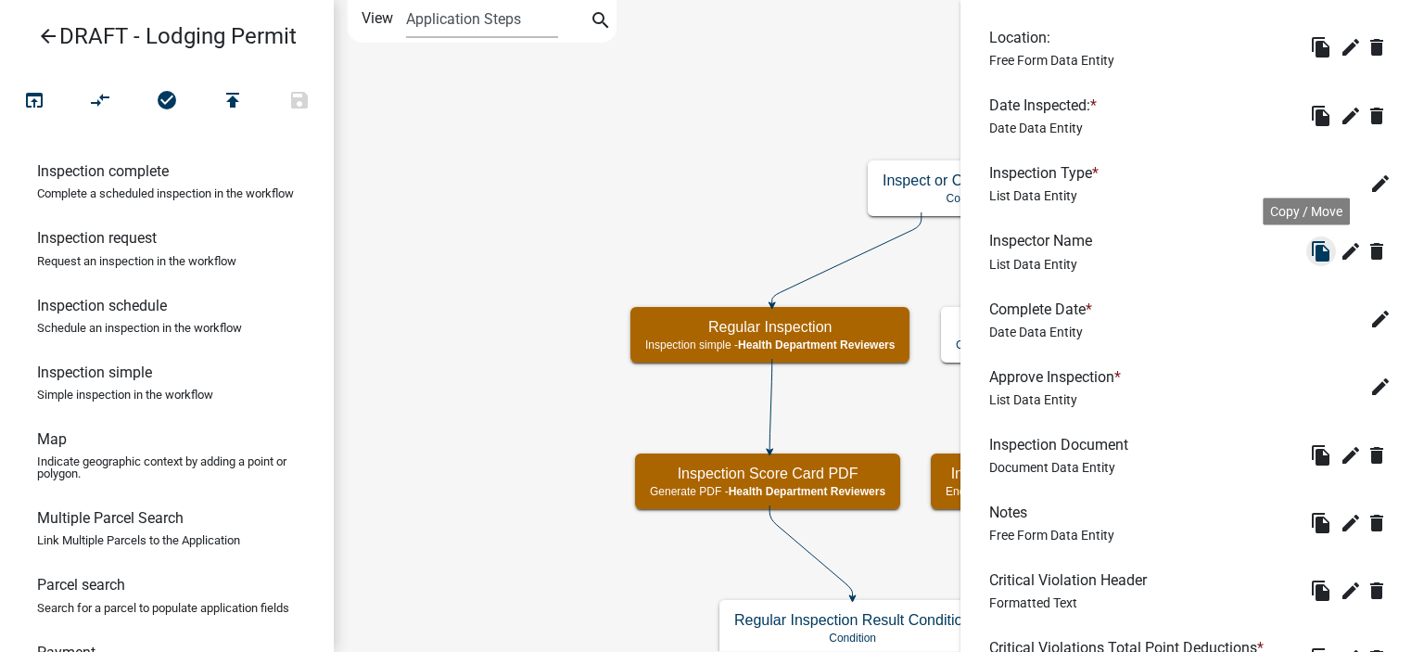
click at [1310, 259] on icon "file_copy" at bounding box center [1321, 251] width 22 height 22
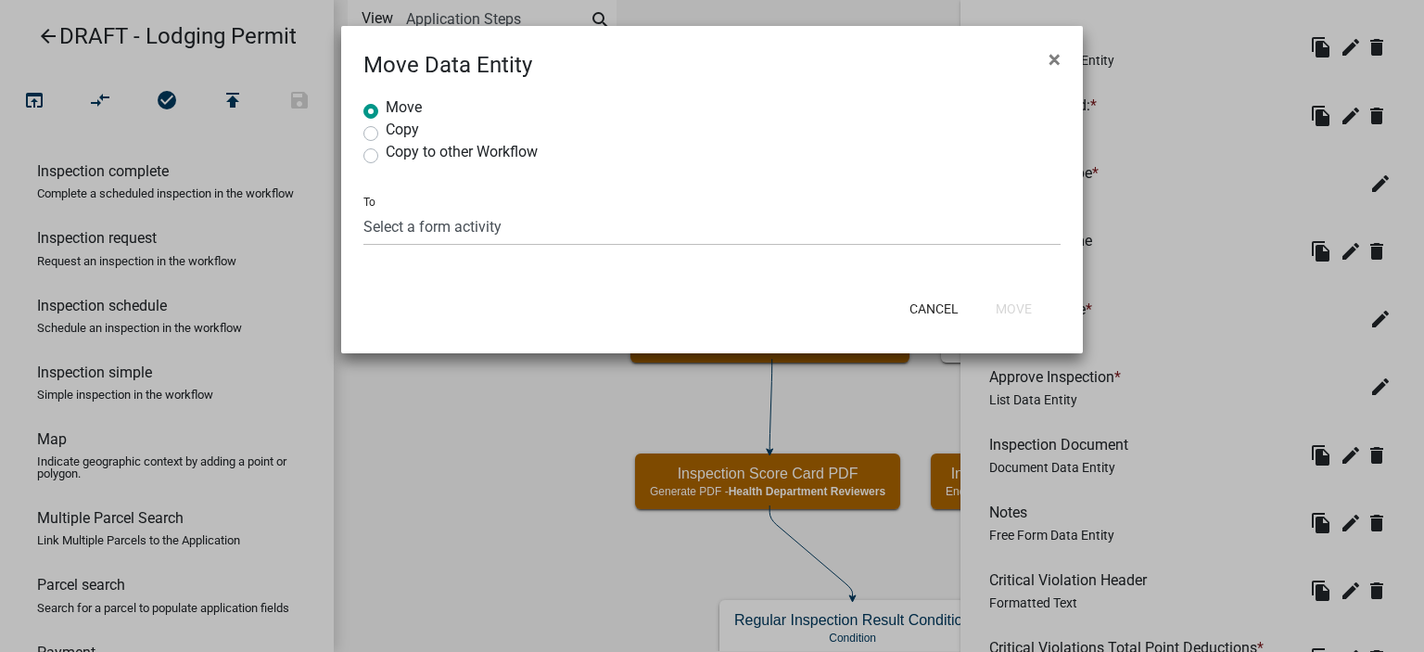
click at [417, 133] on label "Copy" at bounding box center [402, 129] width 33 height 15
click at [398, 133] on input "Copy" at bounding box center [392, 128] width 12 height 12
radio input "true"
click at [414, 219] on select "Select a form activity Lodging Establishment Information Page Confirm Fees and …" at bounding box center [711, 227] width 697 height 38
click at [490, 510] on ngb-modal-window "Move Data Entity × Move Copy Copy to other Workflow To Select a form activity L…" at bounding box center [712, 326] width 1424 height 652
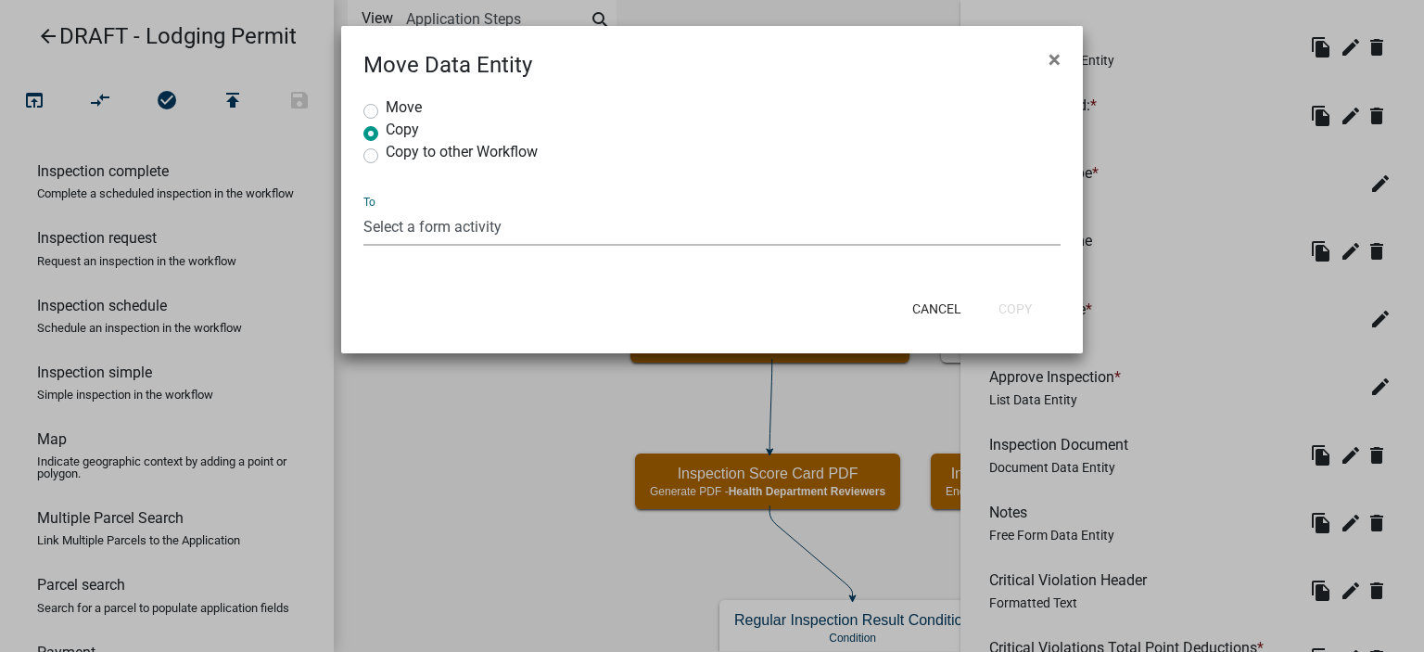
radio input "true"
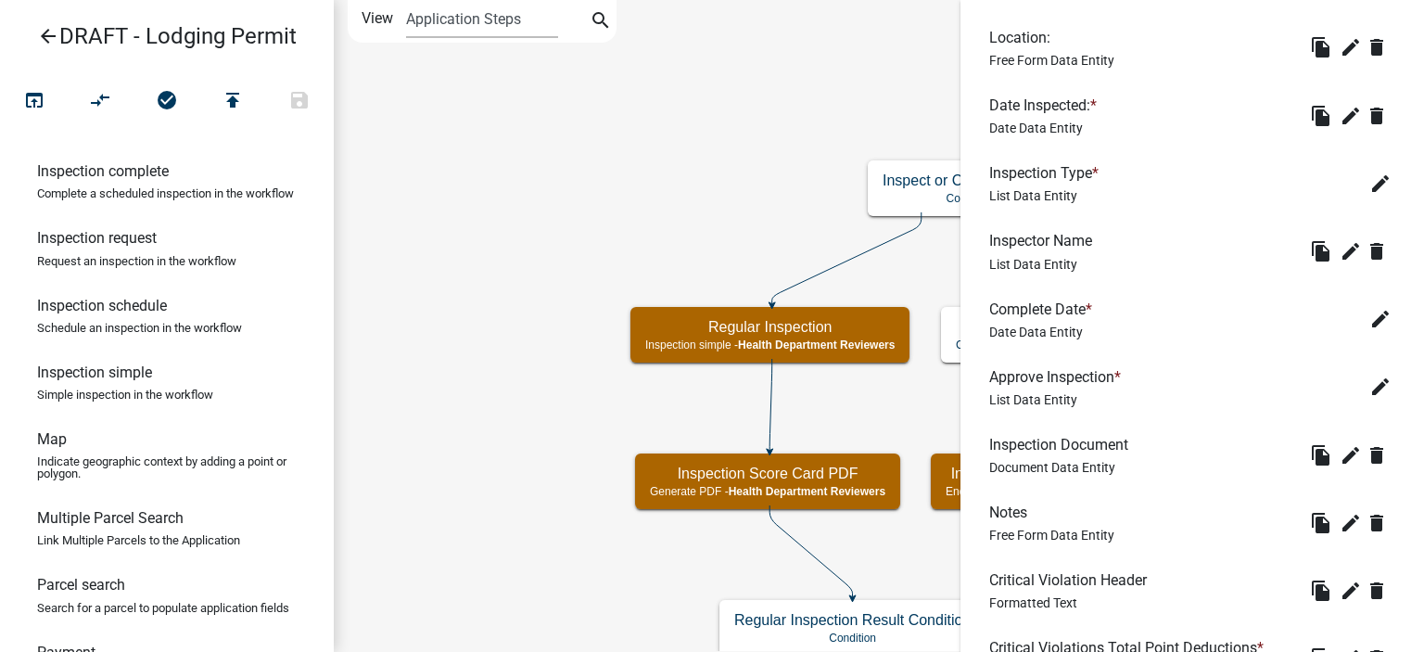
scroll to position [1364, 0]
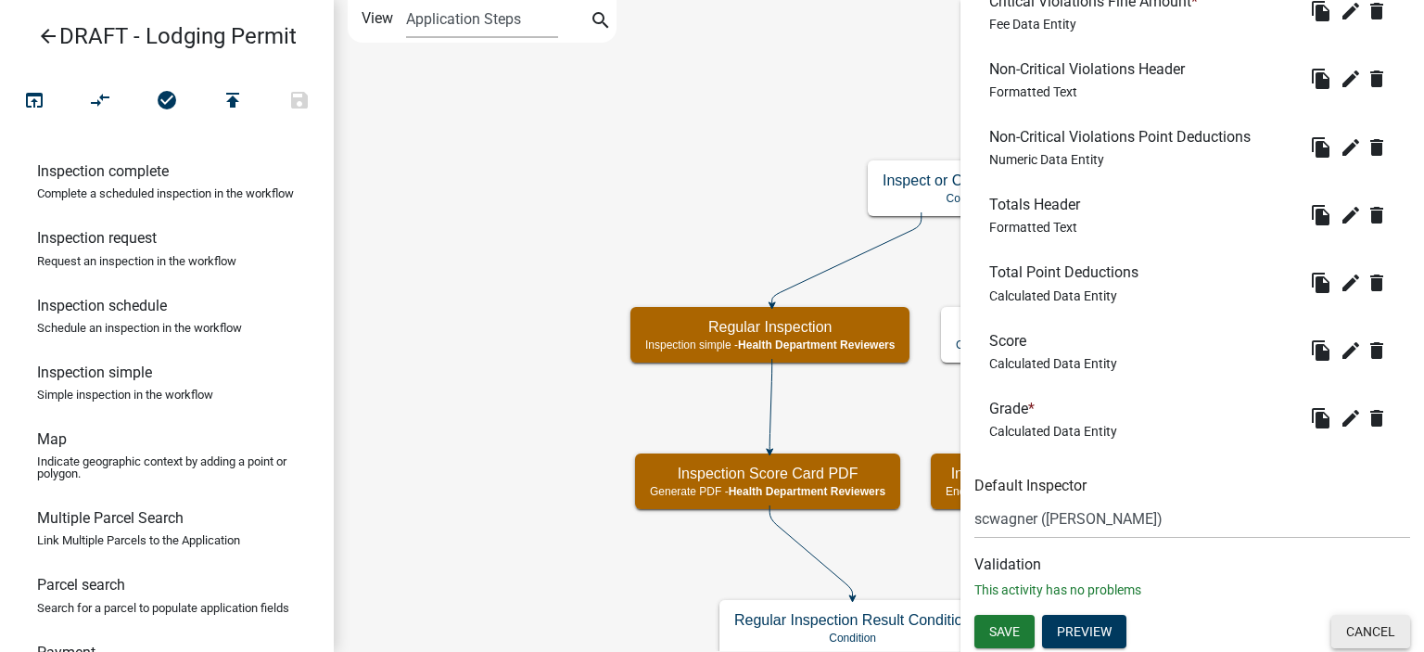
click at [1374, 630] on button "Cancel" at bounding box center [1371, 631] width 79 height 33
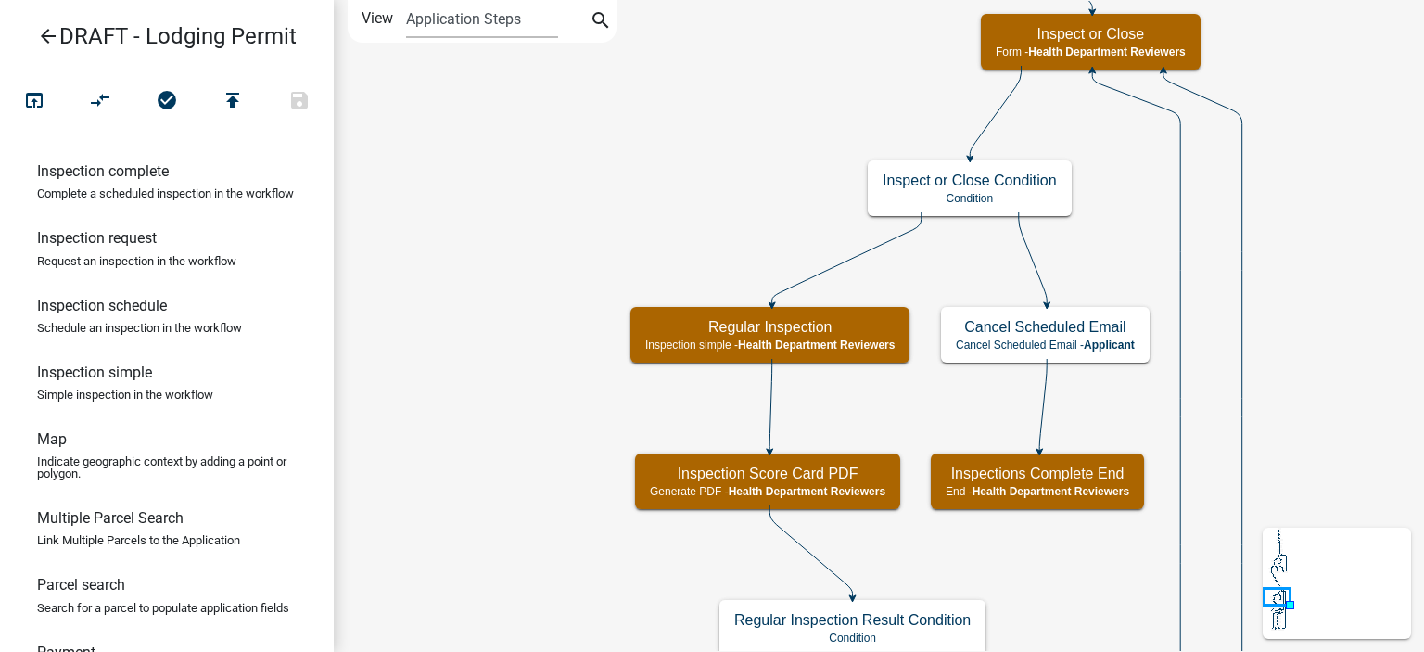
scroll to position [0, 0]
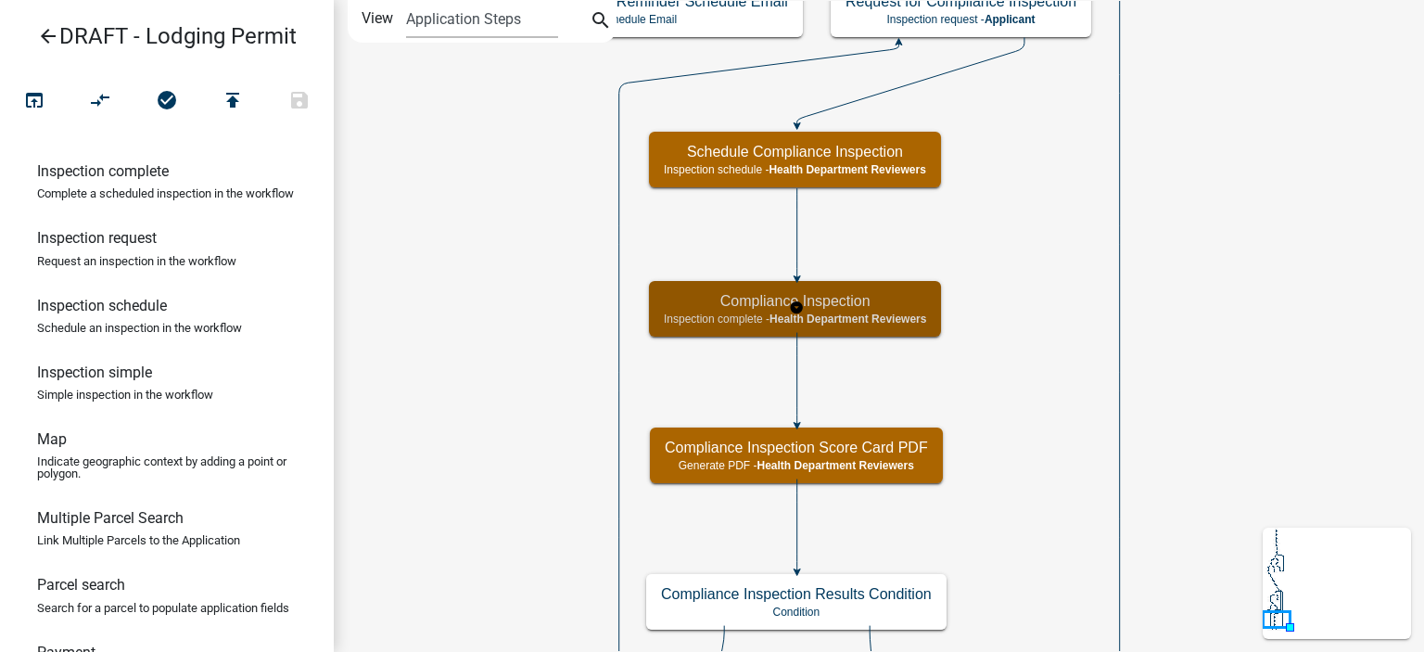
click at [909, 320] on span "Health Department Reviewers" at bounding box center [848, 318] width 157 height 13
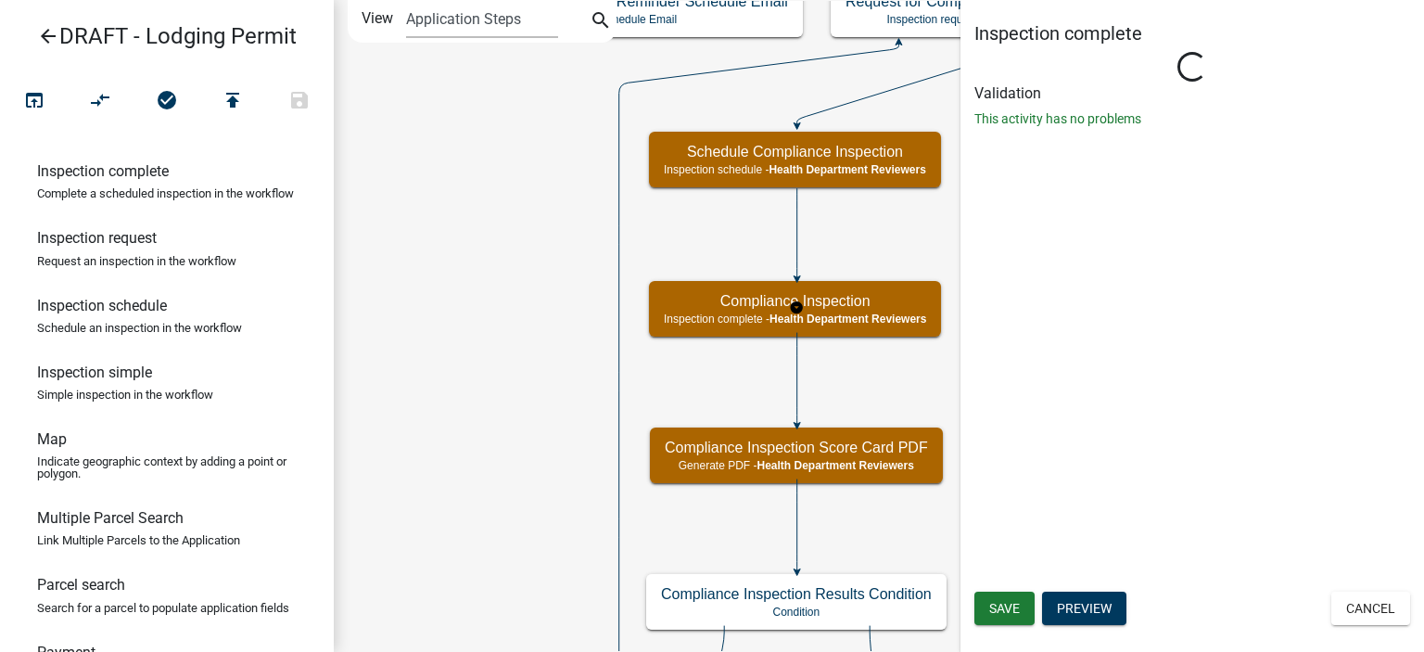
select select "60F54440-8917-46C4-B544-2A40D31E0104"
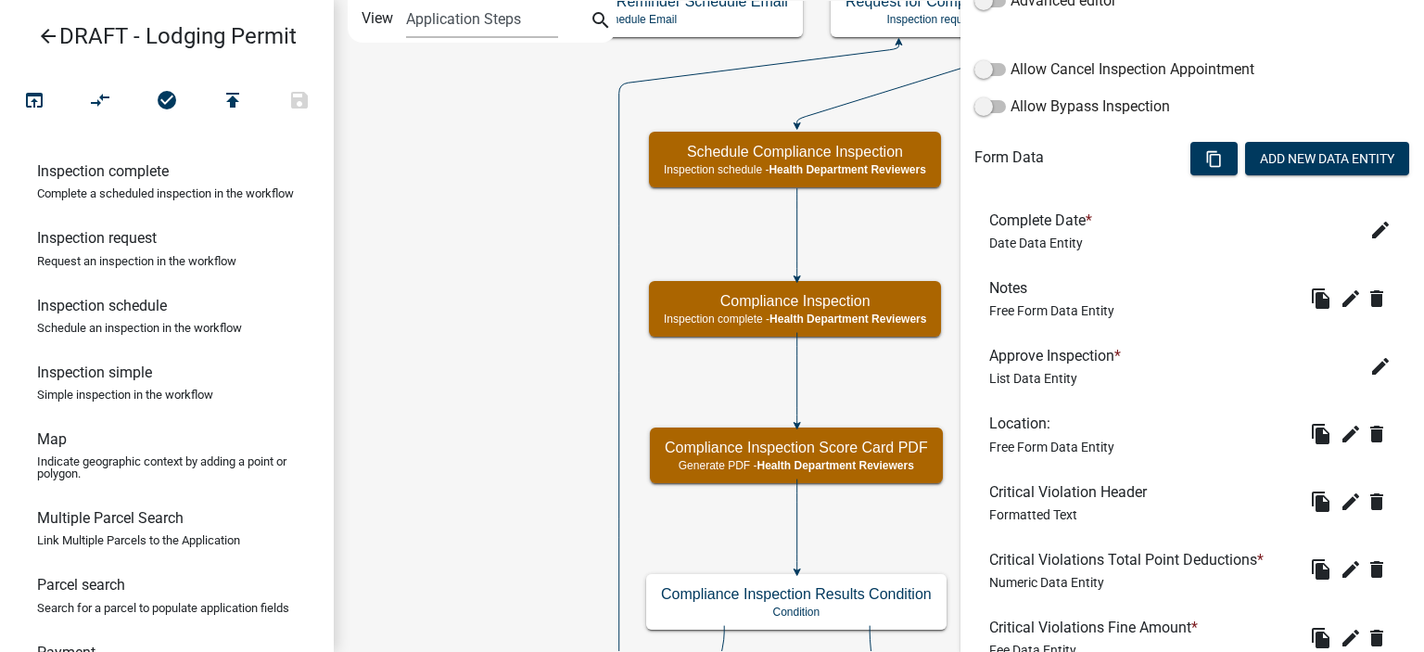
scroll to position [556, 0]
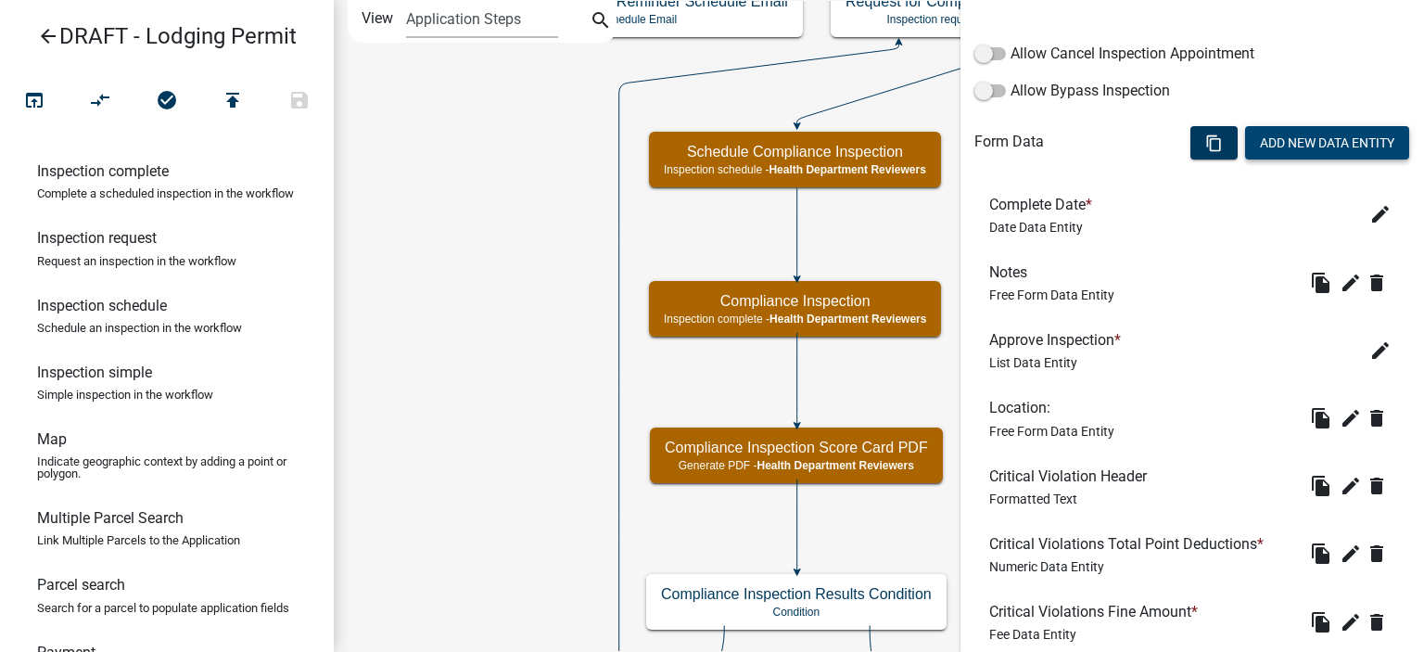
click at [1274, 137] on button "Add New Data Entity" at bounding box center [1327, 142] width 164 height 33
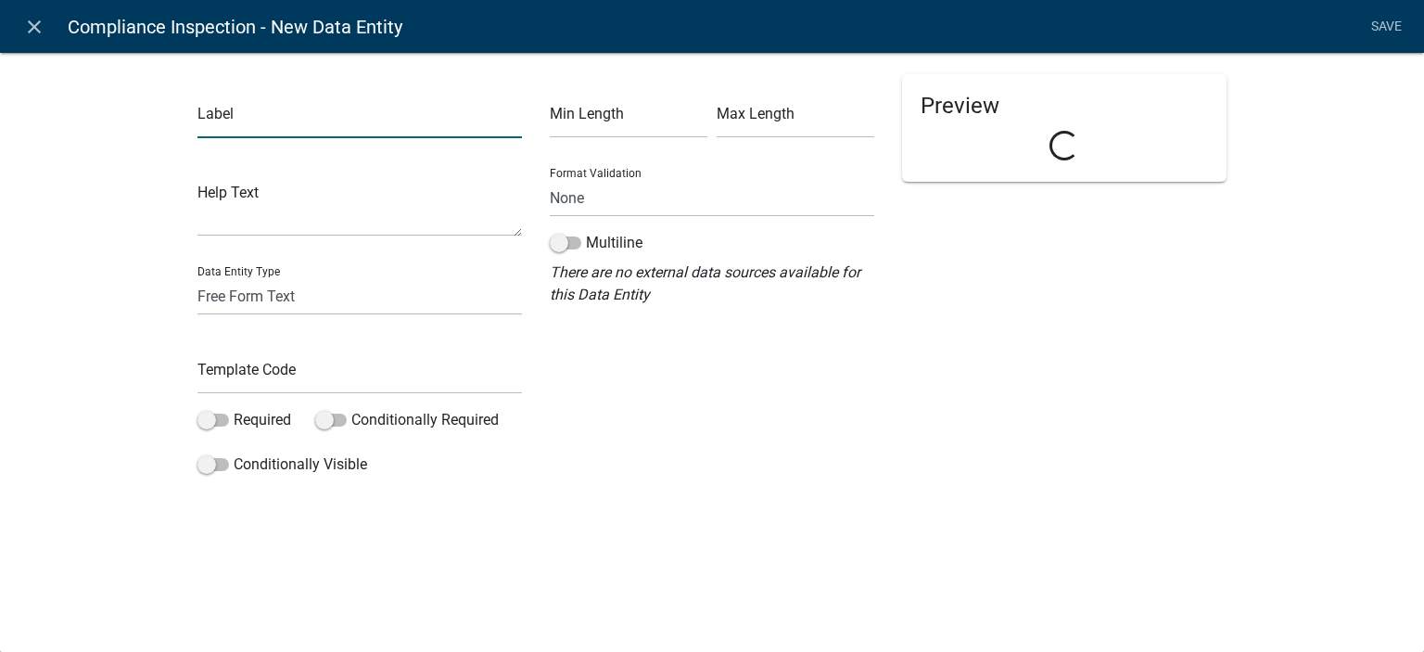
click at [276, 136] on input "text" at bounding box center [360, 119] width 325 height 38
type input "Inspector Name"
click at [318, 377] on input "text" at bounding box center [360, 375] width 325 height 38
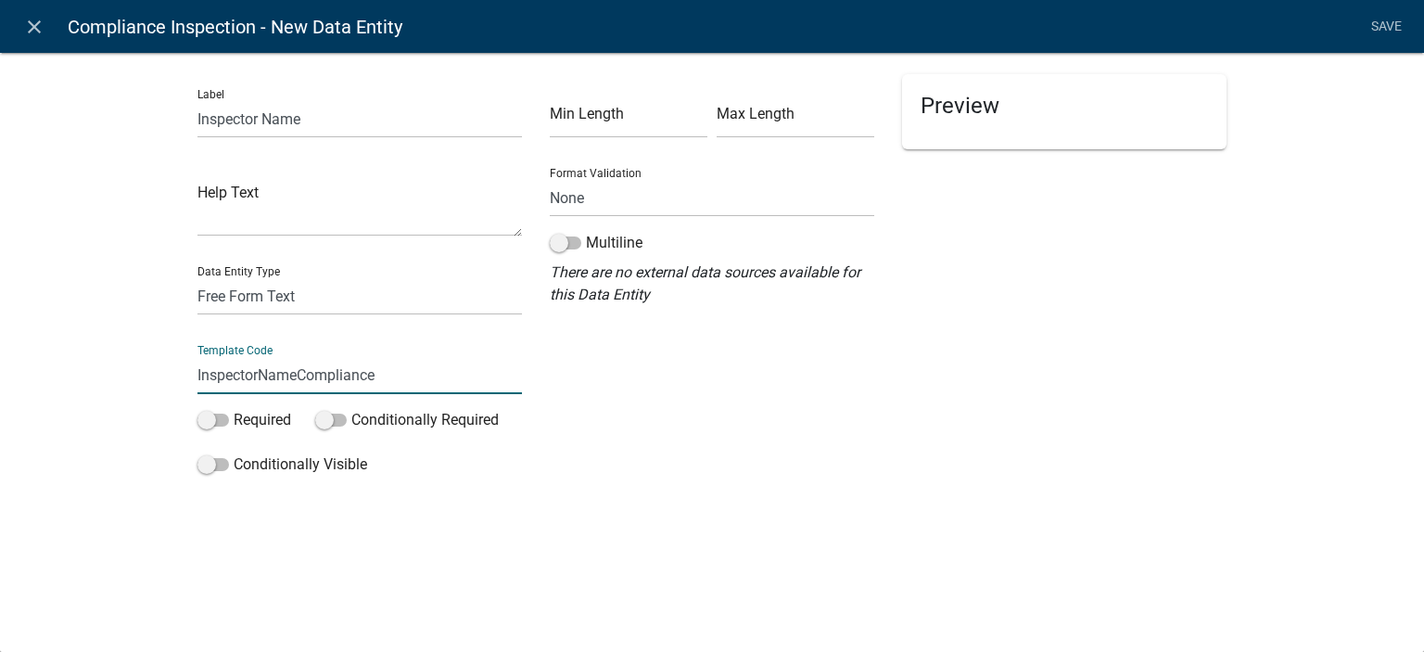
type input "InspectorNameCompliance"
click at [121, 402] on div "Label Inspector Name Help Text Data Entity Type Free Form Text Document Display…" at bounding box center [712, 272] width 1424 height 500
click at [226, 420] on span at bounding box center [214, 420] width 32 height 13
click at [234, 409] on input "Required" at bounding box center [234, 409] width 0 height 0
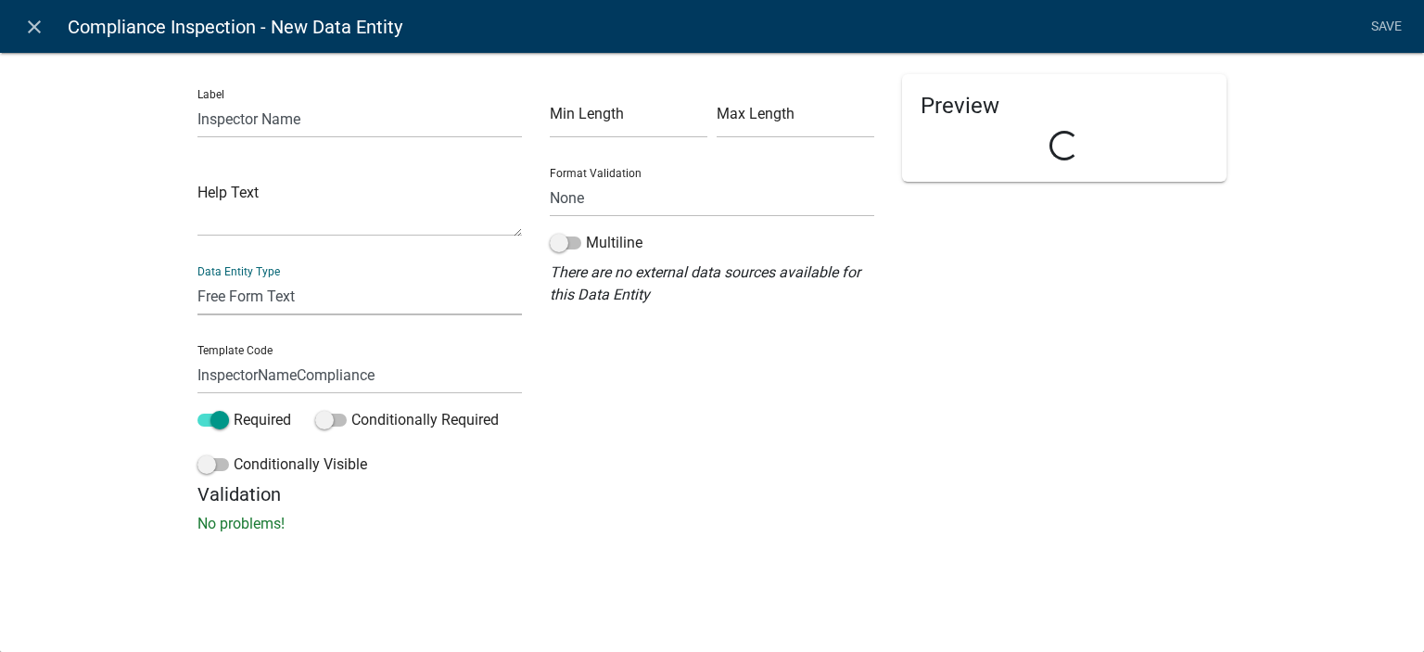
click at [269, 301] on select "Free Form Text Document Display Entity Value Fee Numeric Data Date Map Sketch D…" at bounding box center [360, 296] width 325 height 38
select select "list-data"
click at [198, 277] on select "Free Form Text Document Display Entity Value Fee Numeric Data Date Map Sketch D…" at bounding box center [360, 296] width 325 height 38
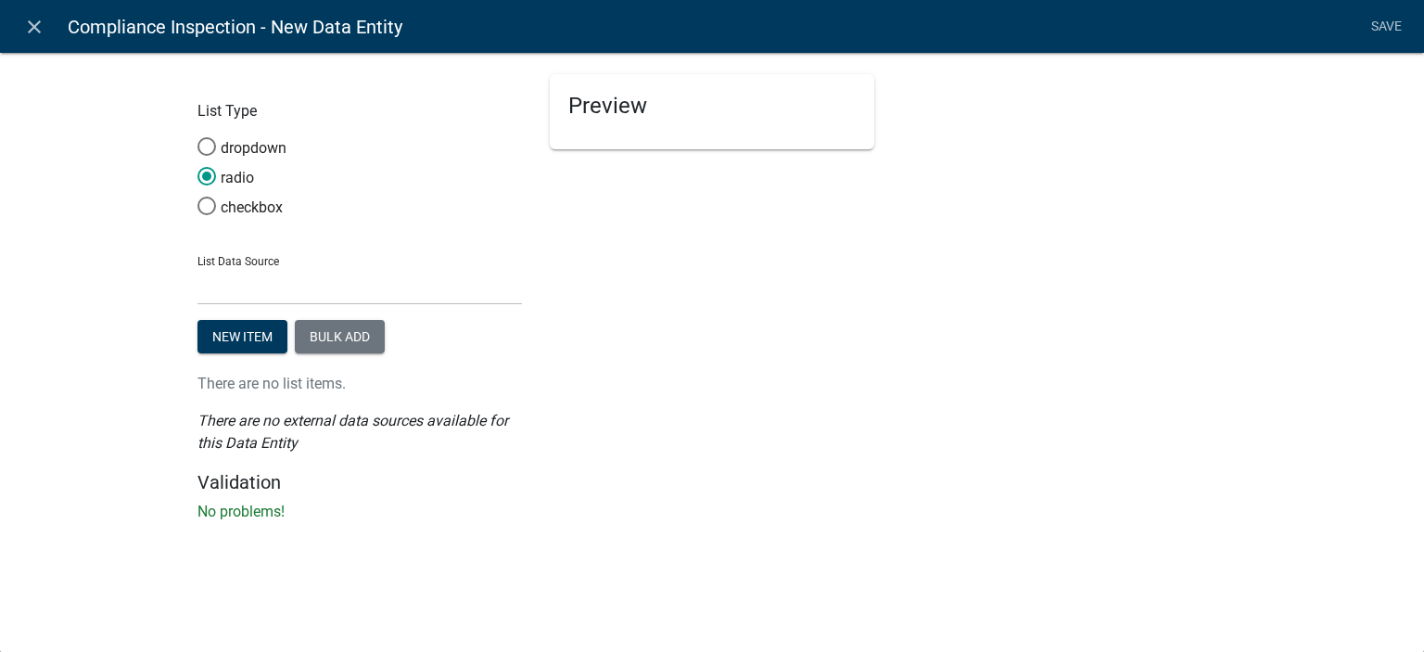
select select "list-data"
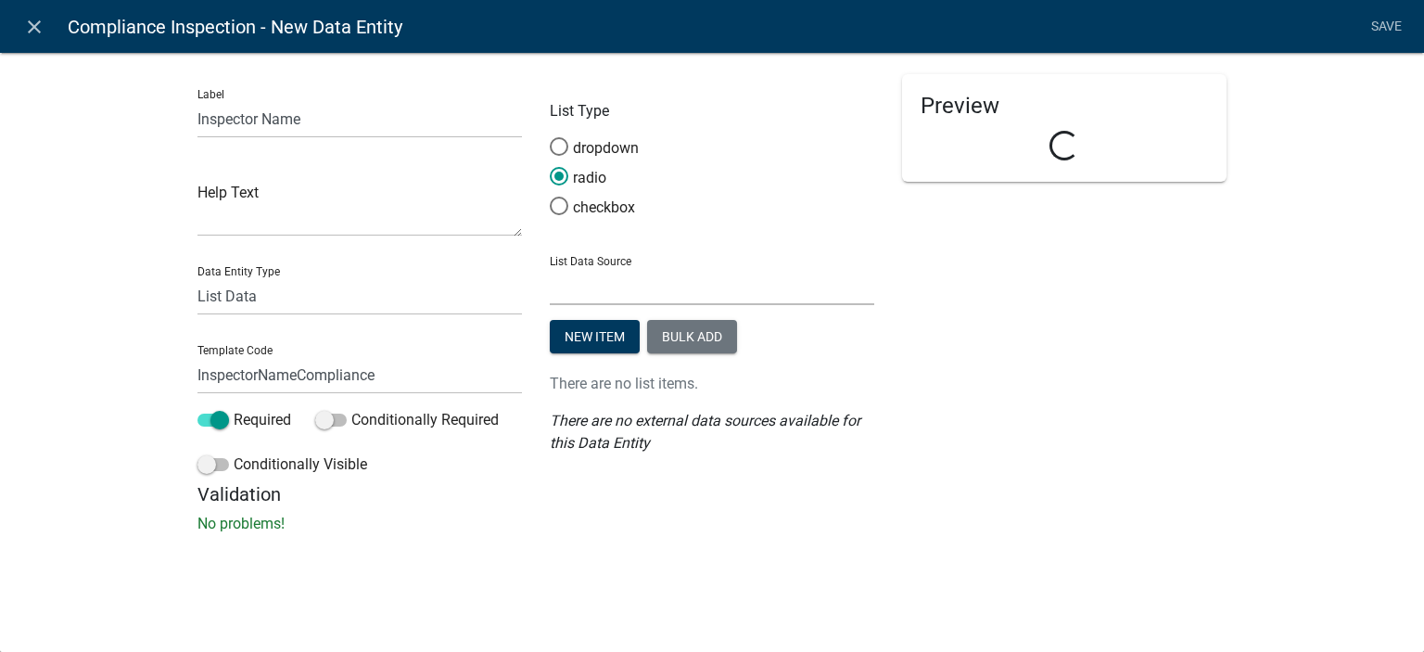
click at [650, 278] on select "State List Building Inspections Health Department Reviewers" at bounding box center [712, 286] width 325 height 38
select select "custom-list-6fec0c60-7d09-4bf0-ad62-ca8c7f473950"
click at [550, 267] on select "State List Building Inspections Health Department Reviewers" at bounding box center [712, 286] width 325 height 38
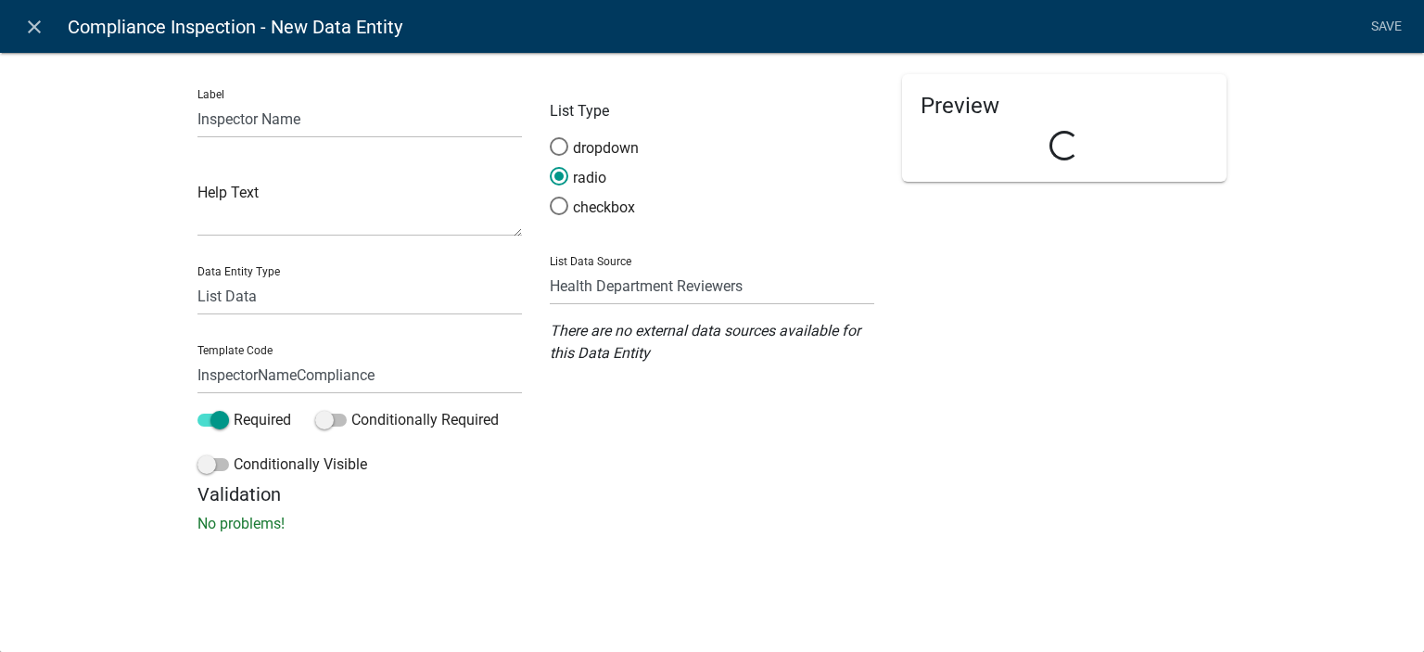
drag, startPoint x: 657, startPoint y: 519, endPoint x: 798, endPoint y: 355, distance: 216.9
click at [660, 517] on p "No problems!" at bounding box center [712, 524] width 1029 height 22
click at [1386, 32] on link "Save" at bounding box center [1386, 26] width 46 height 35
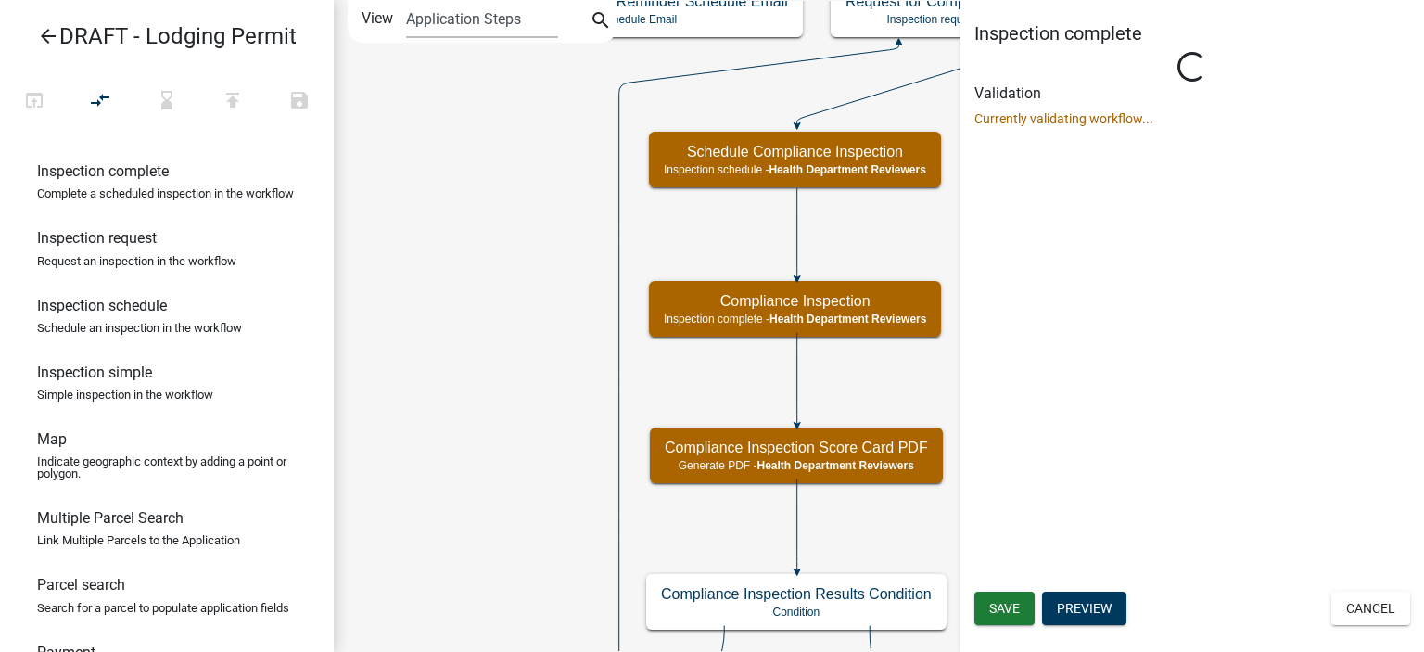
scroll to position [0, 0]
select select "60F54440-8917-46C4-B544-2A40D31E0104"
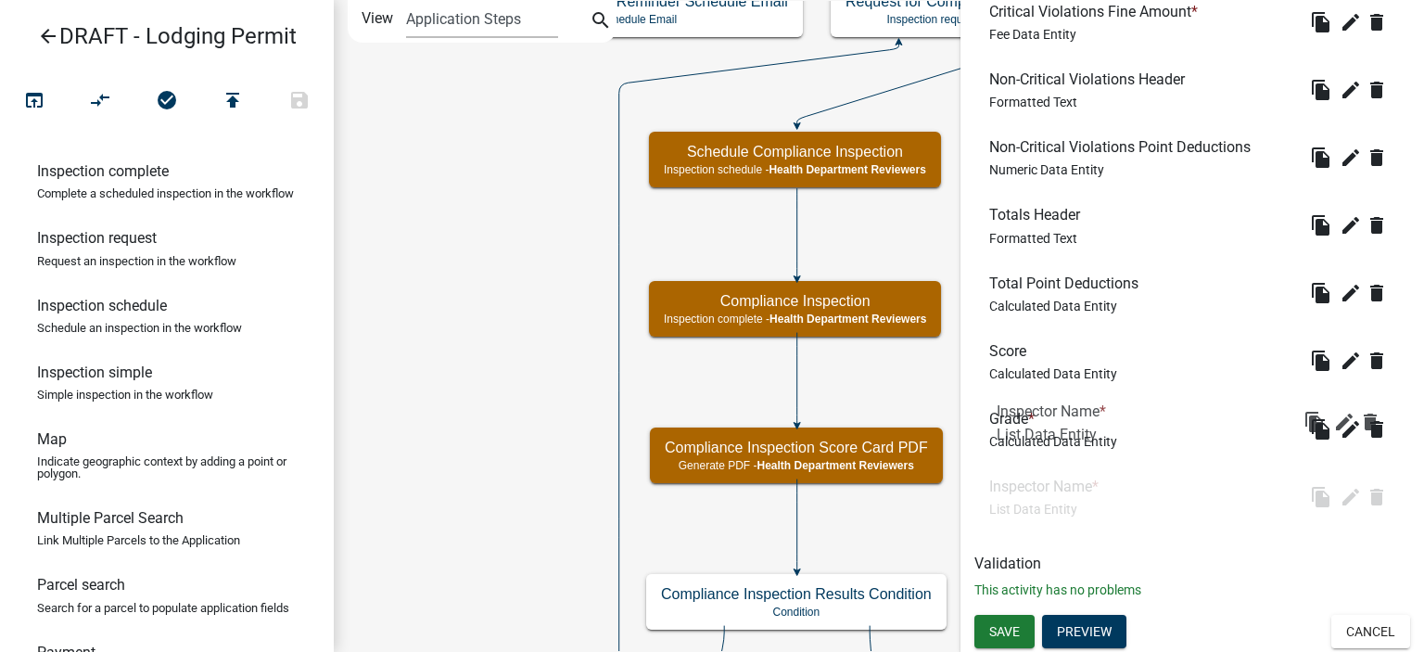
scroll to position [414, 0]
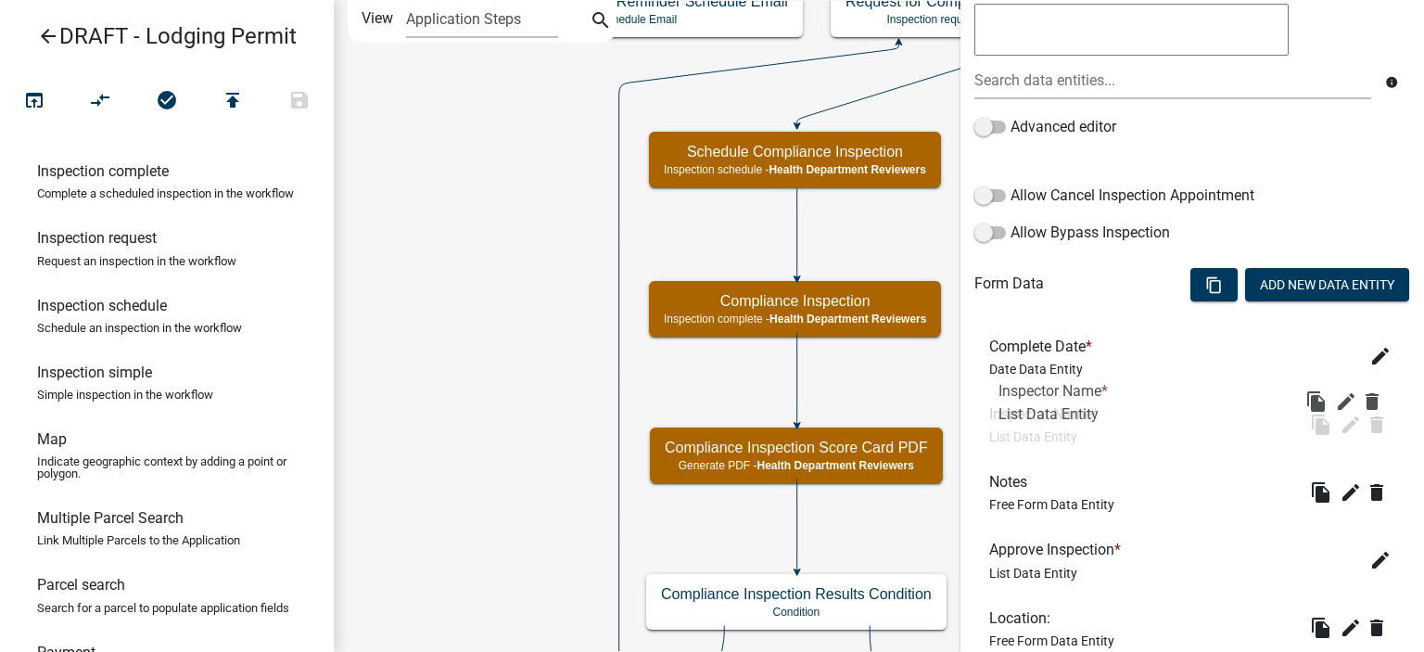
drag, startPoint x: 1116, startPoint y: 511, endPoint x: 1124, endPoint y: 411, distance: 100.4
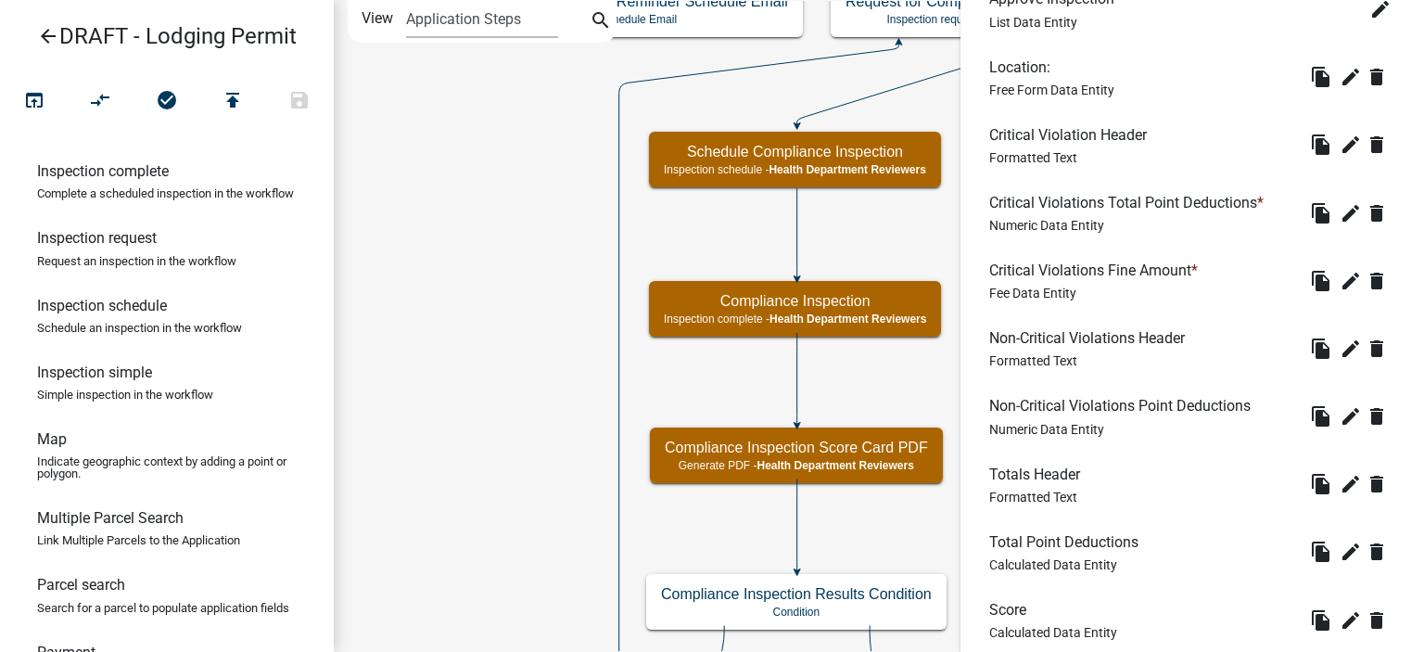
scroll to position [1156, 0]
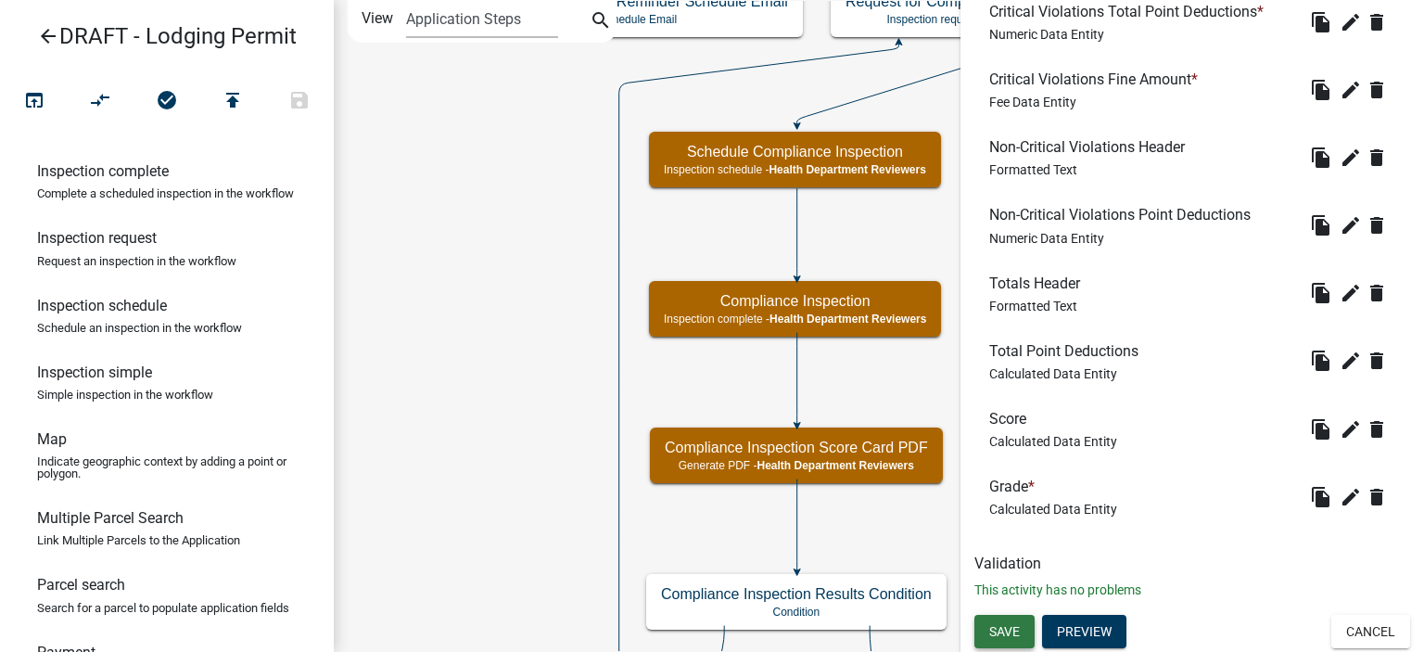
click at [987, 629] on button "Save" at bounding box center [1005, 631] width 60 height 33
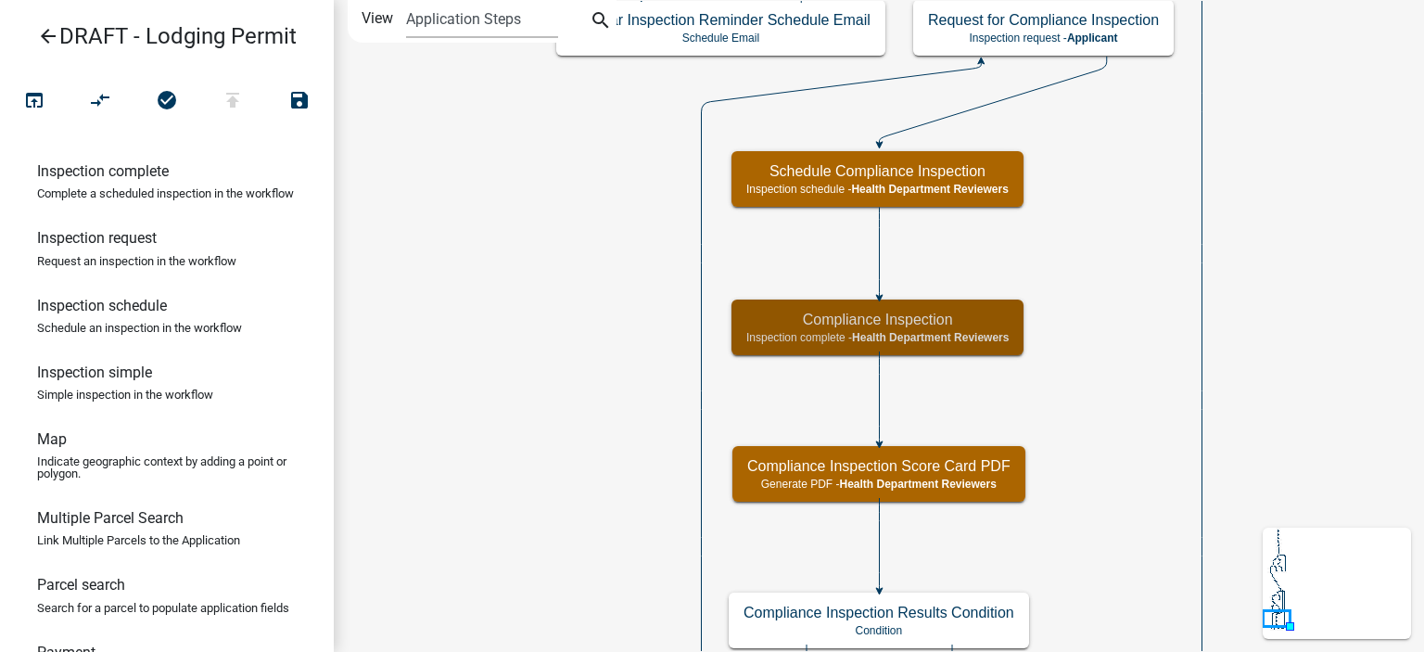
scroll to position [0, 0]
click at [1076, 452] on icon "Start Start - Applicant Lodging Establishment Information Page Form - Applicant…" at bounding box center [879, 397] width 1089 height 793
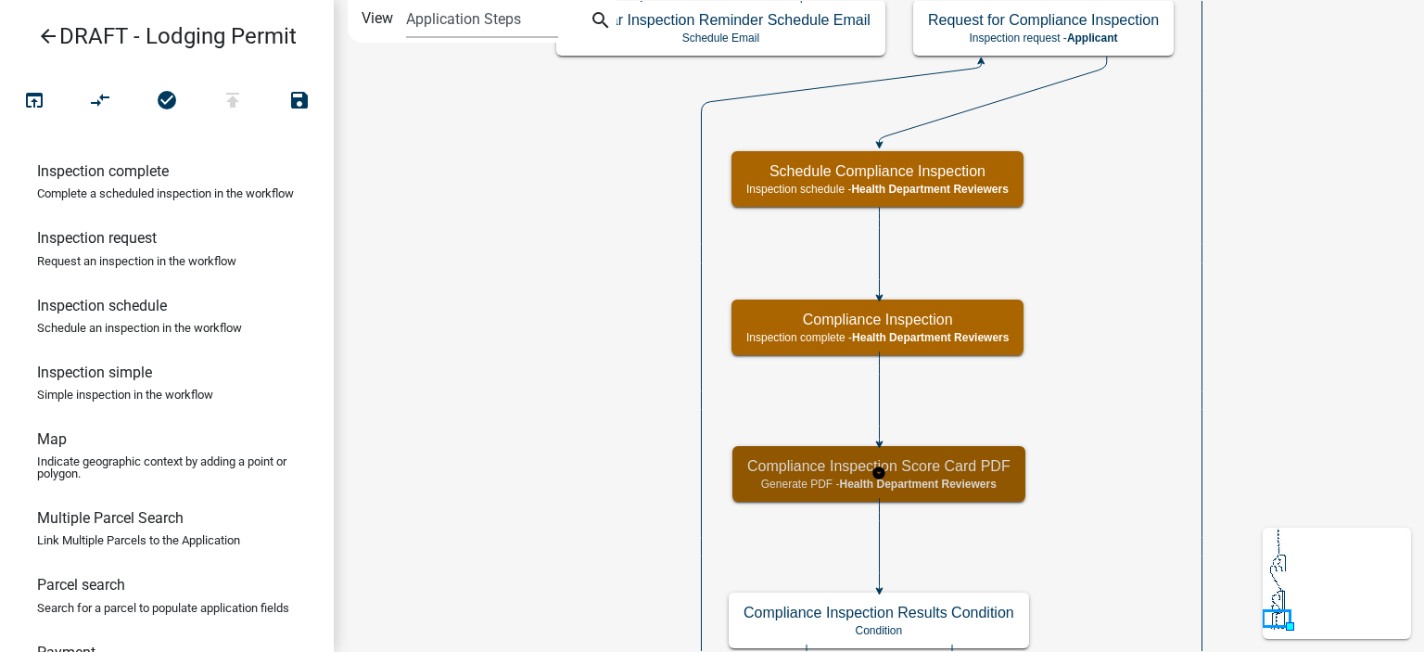
click at [964, 473] on h5 "Compliance Inspection Score Card PDF" at bounding box center [878, 466] width 263 height 18
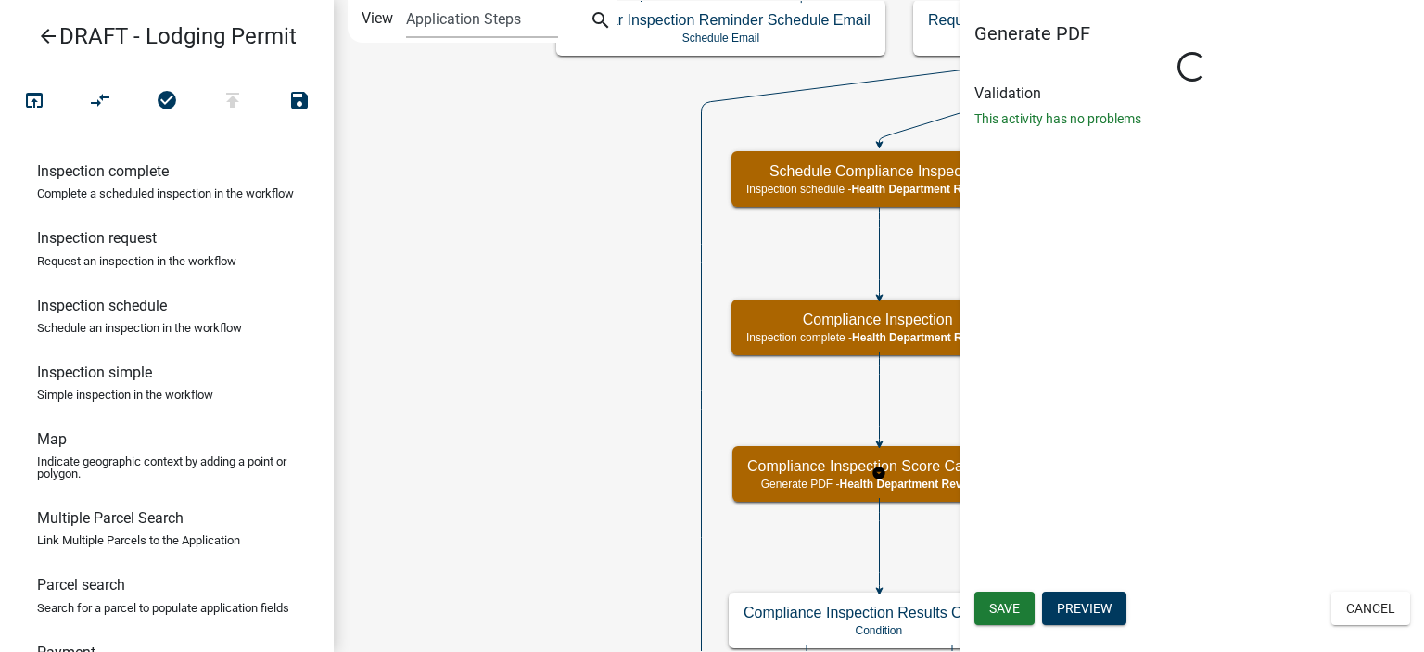
select select "60F54440-8917-46C4-B544-2A40D31E0104"
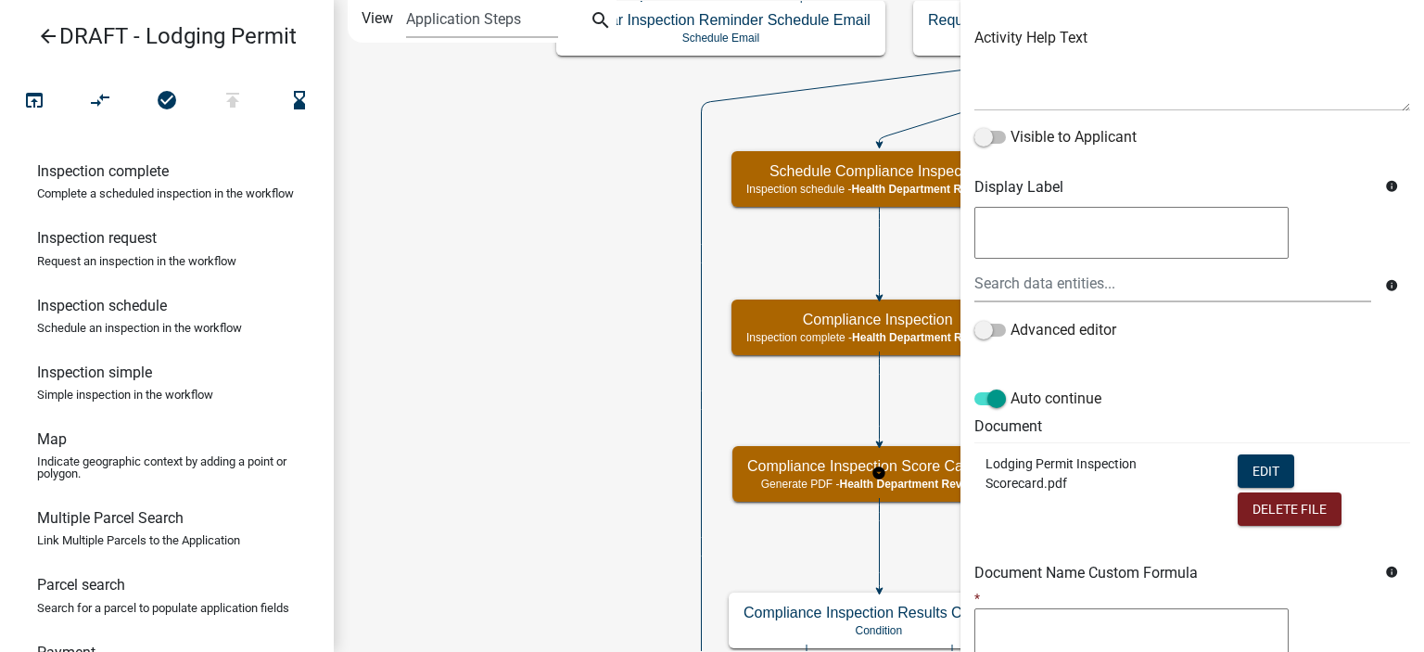
scroll to position [444, 0]
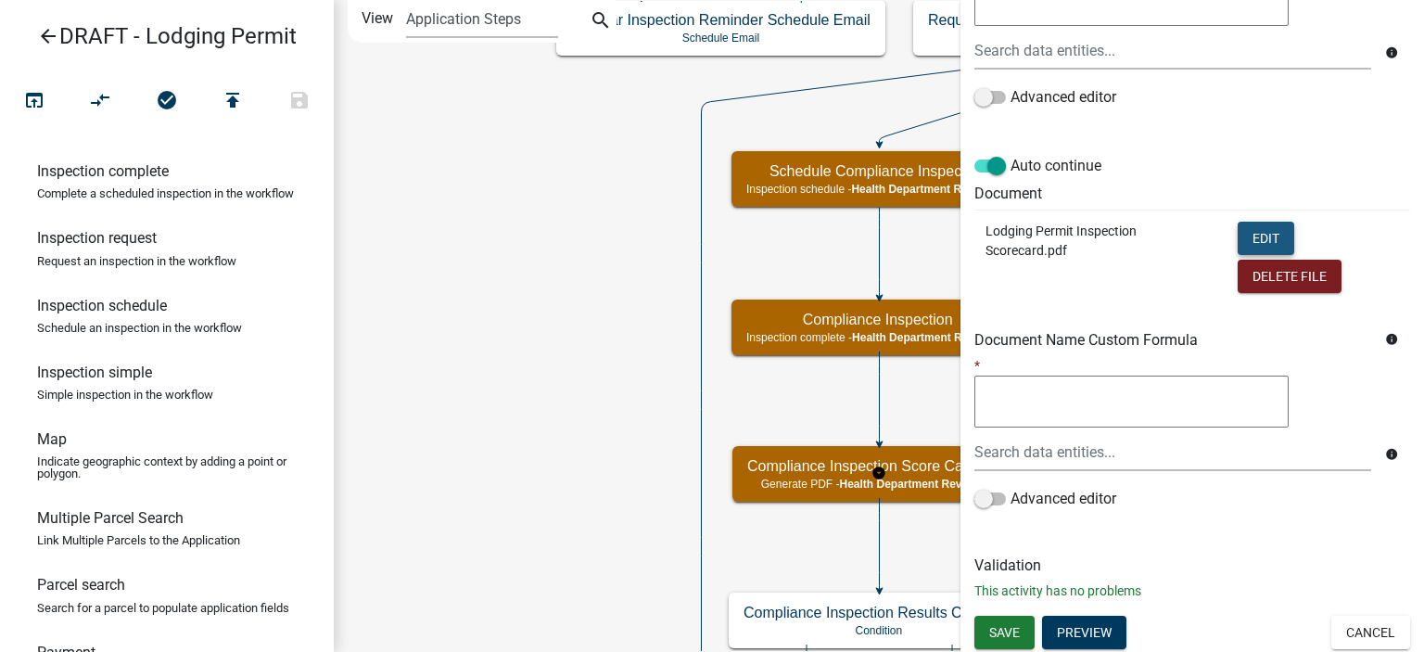
click at [1256, 222] on button "Edit" at bounding box center [1266, 238] width 57 height 33
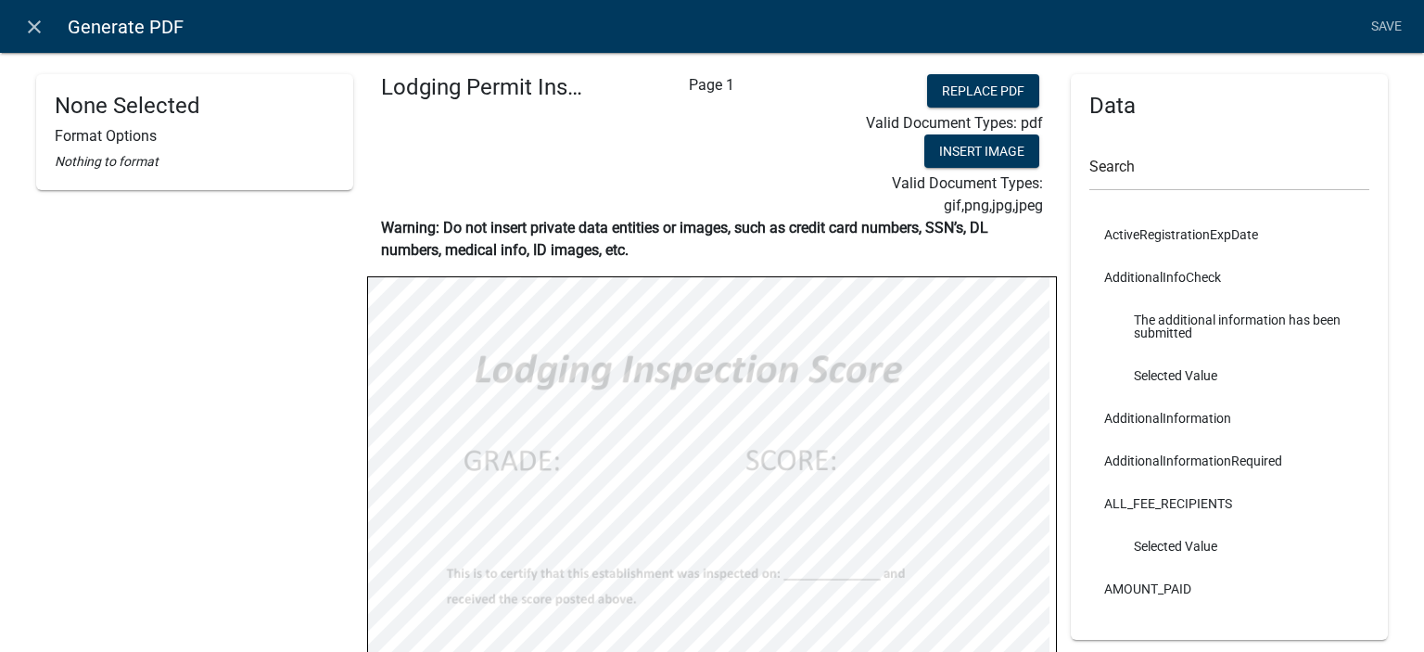
select select
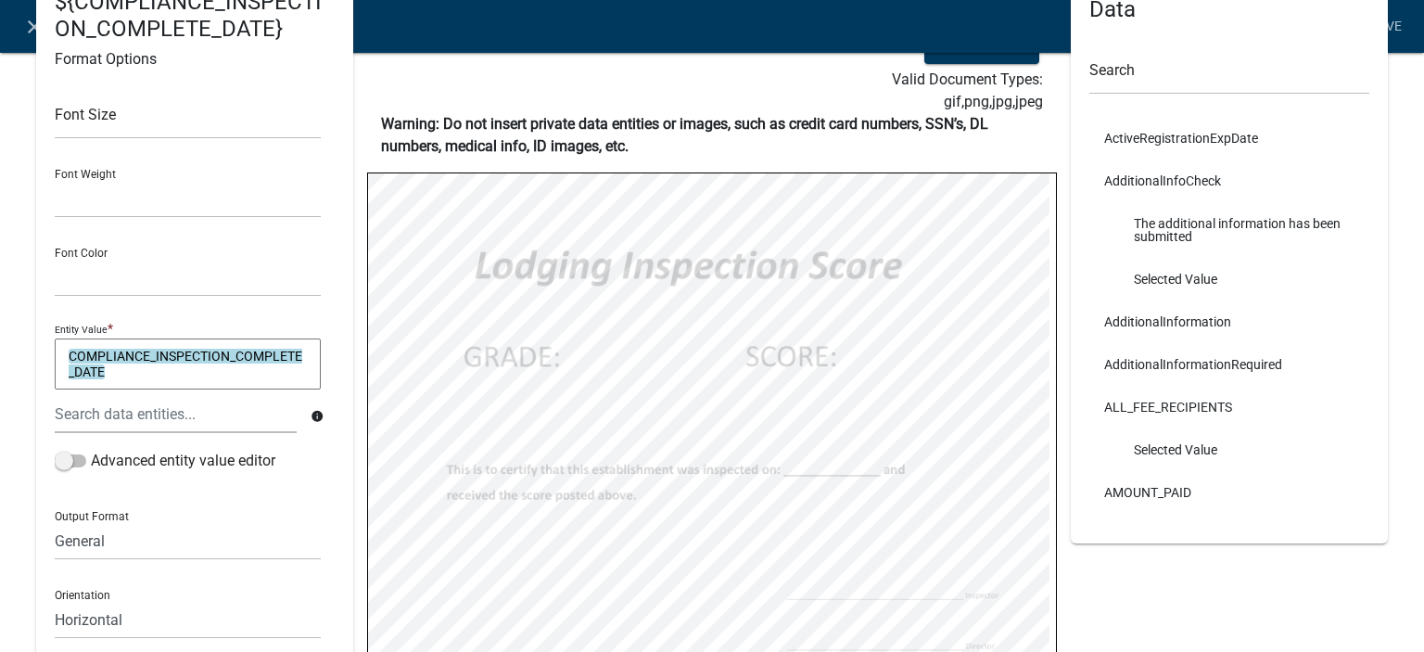
scroll to position [185, 0]
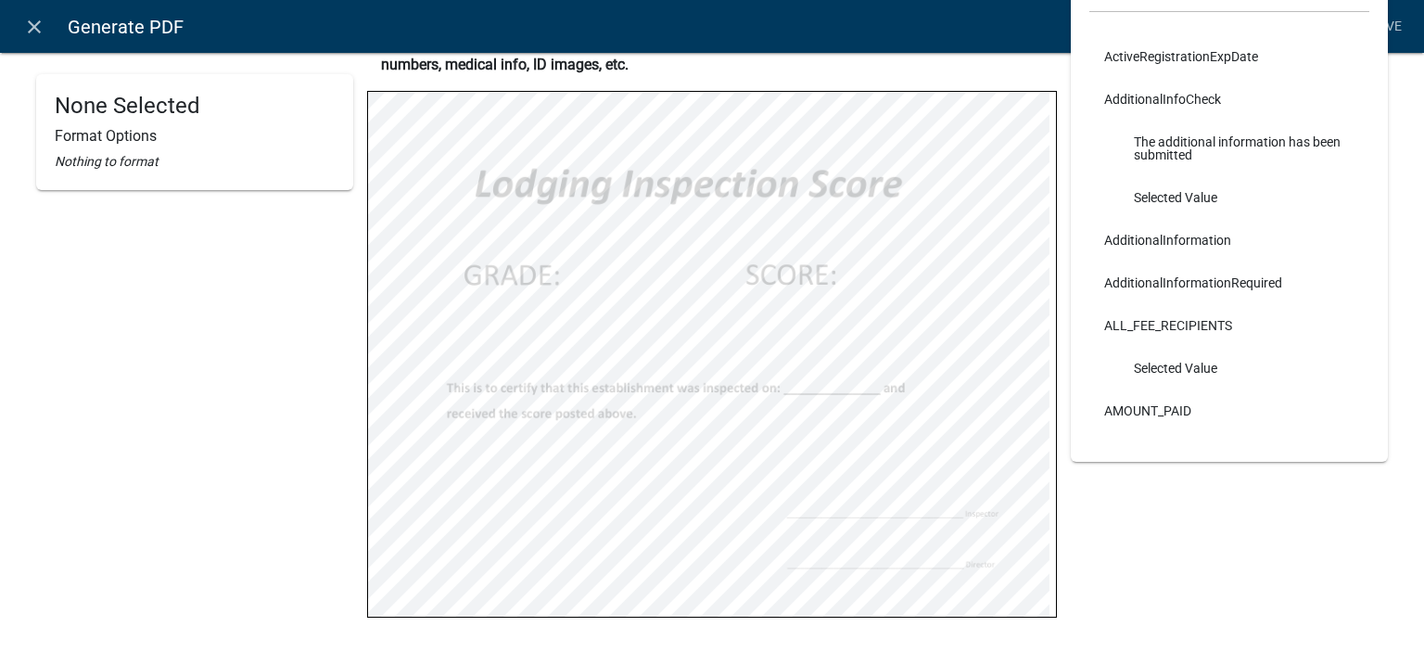
select select
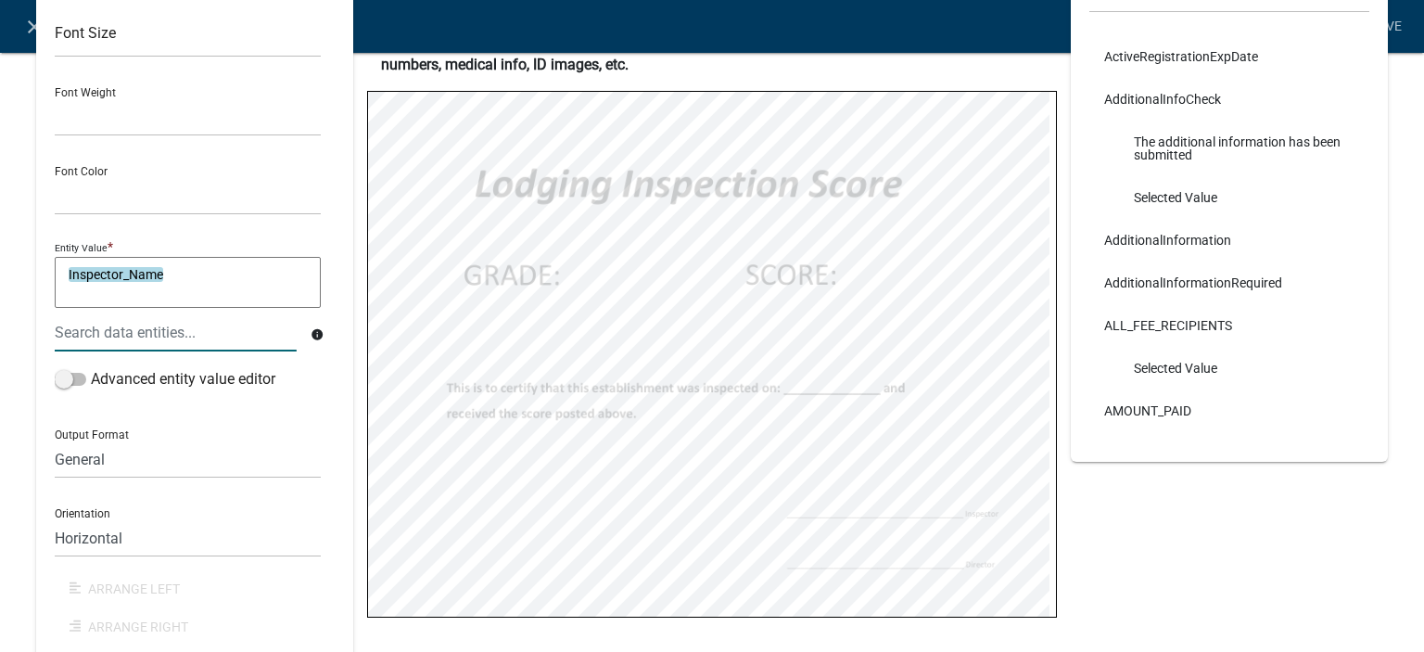
click at [178, 277] on textarea "Inspector_Name" at bounding box center [188, 283] width 266 height 52
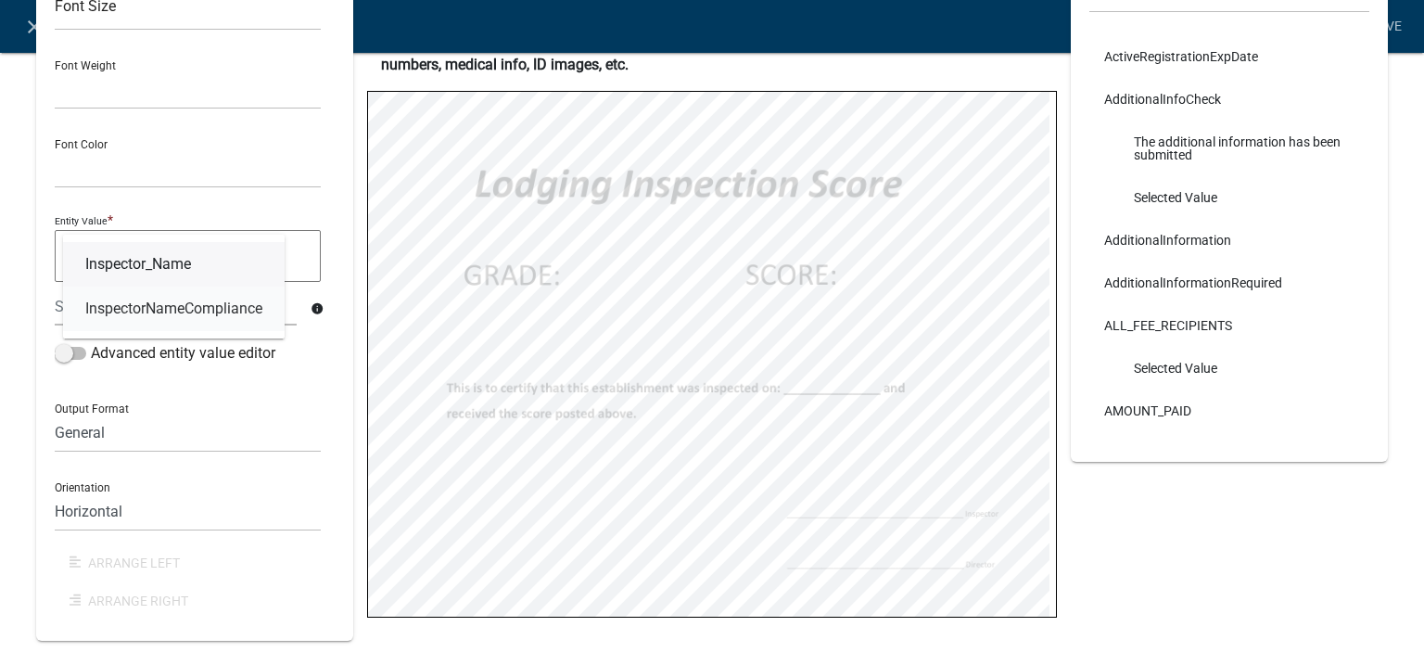
click at [185, 312] on span "InspectorNameCompliance" at bounding box center [173, 308] width 177 height 15
type textarea "InspectorNameCompliance"
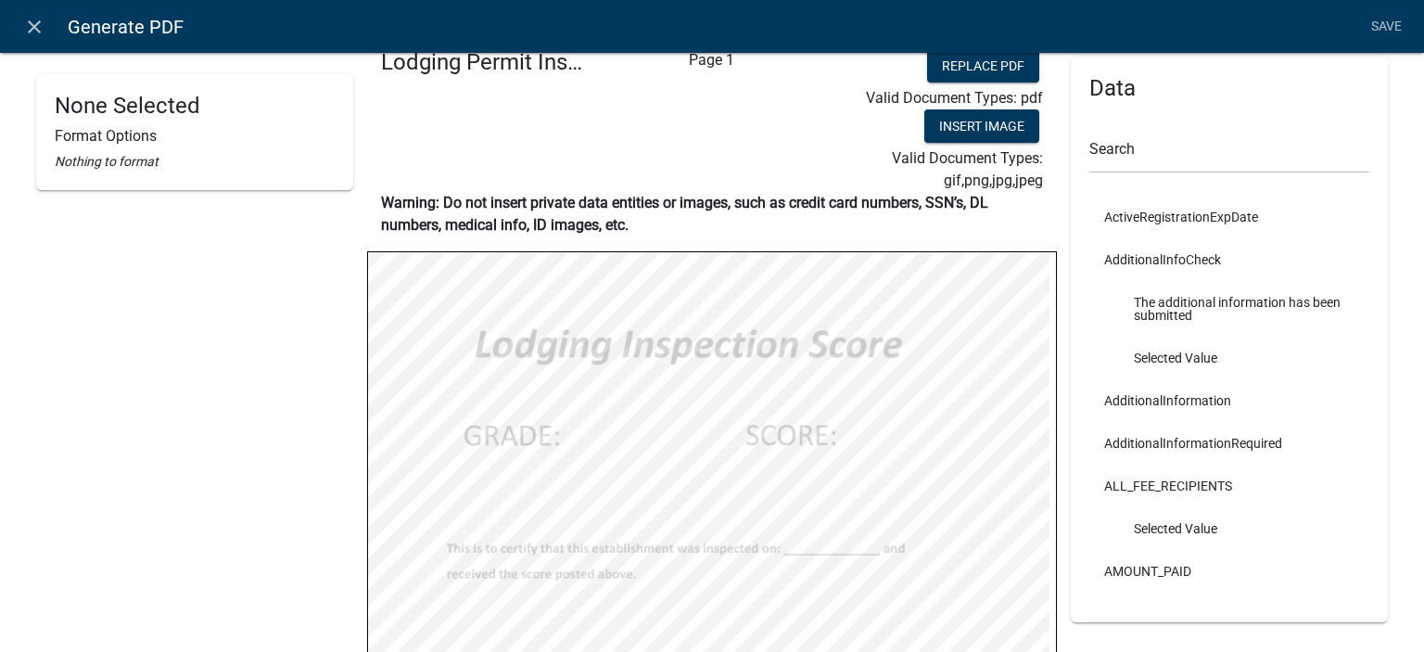
scroll to position [0, 0]
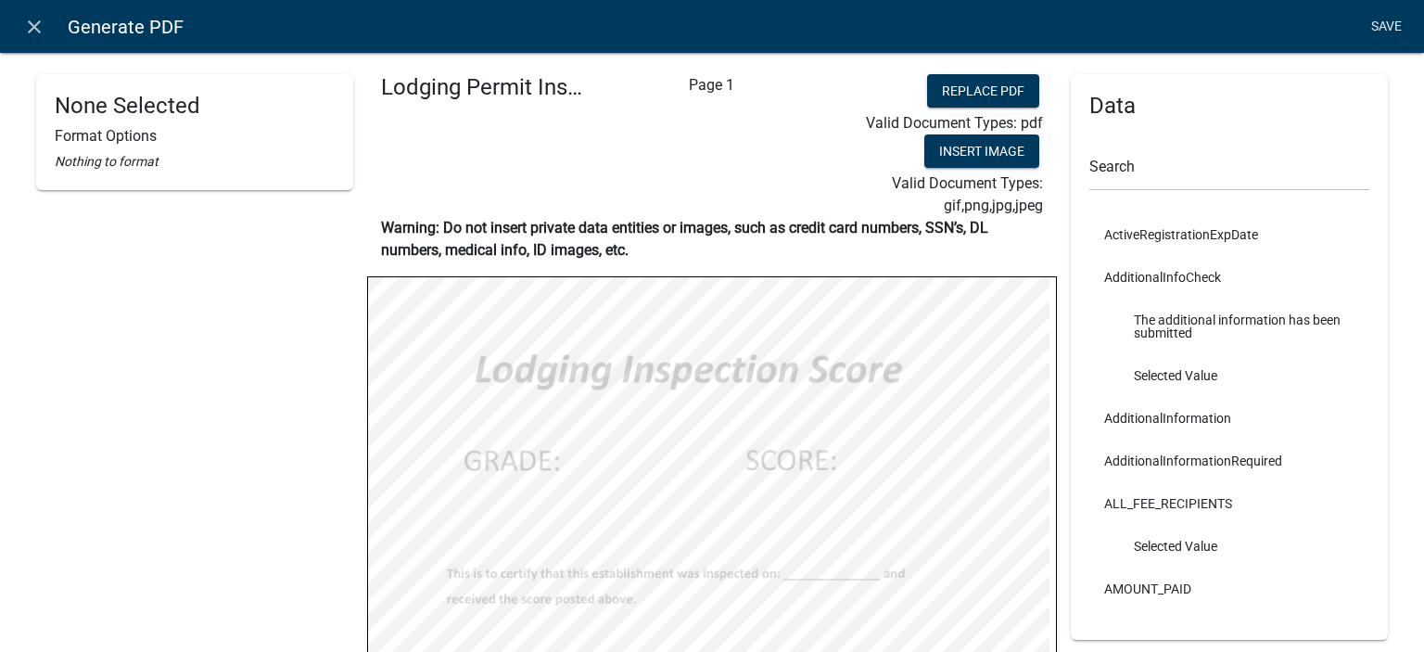
click at [1379, 29] on link "Save" at bounding box center [1386, 26] width 46 height 35
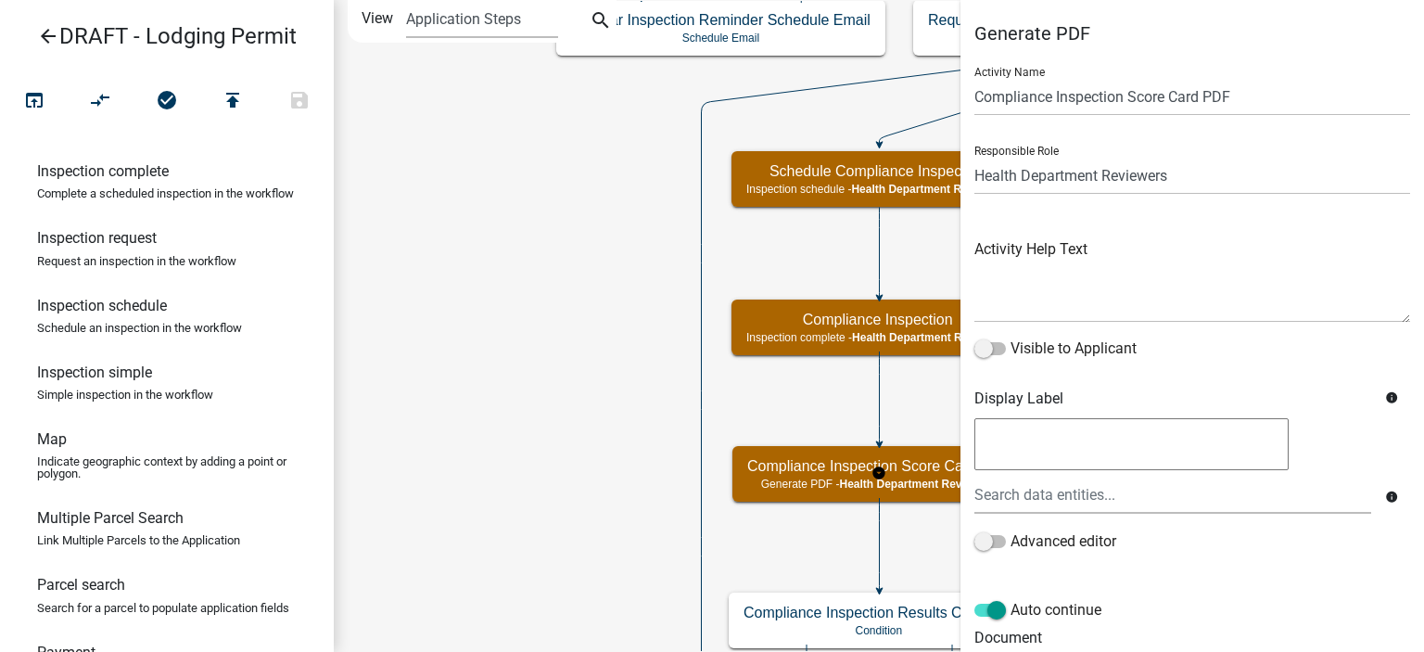
scroll to position [444, 0]
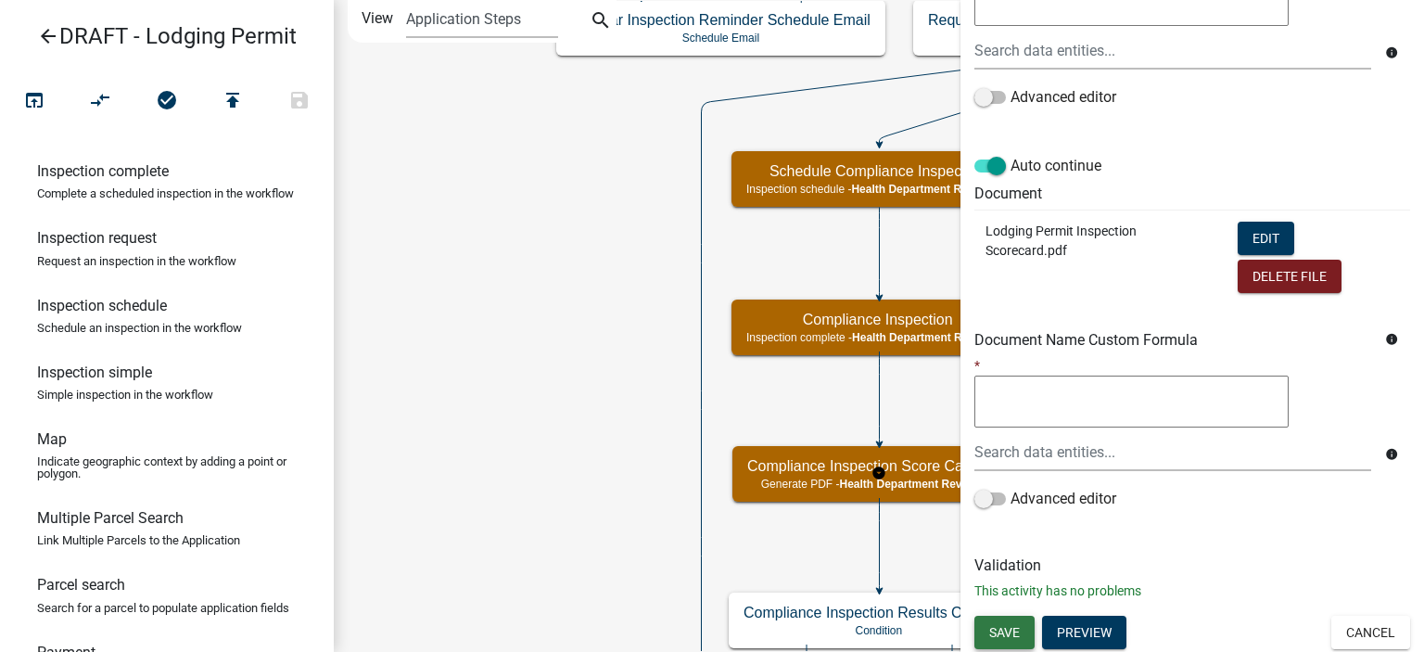
click at [1012, 645] on button "Save" at bounding box center [1005, 632] width 60 height 33
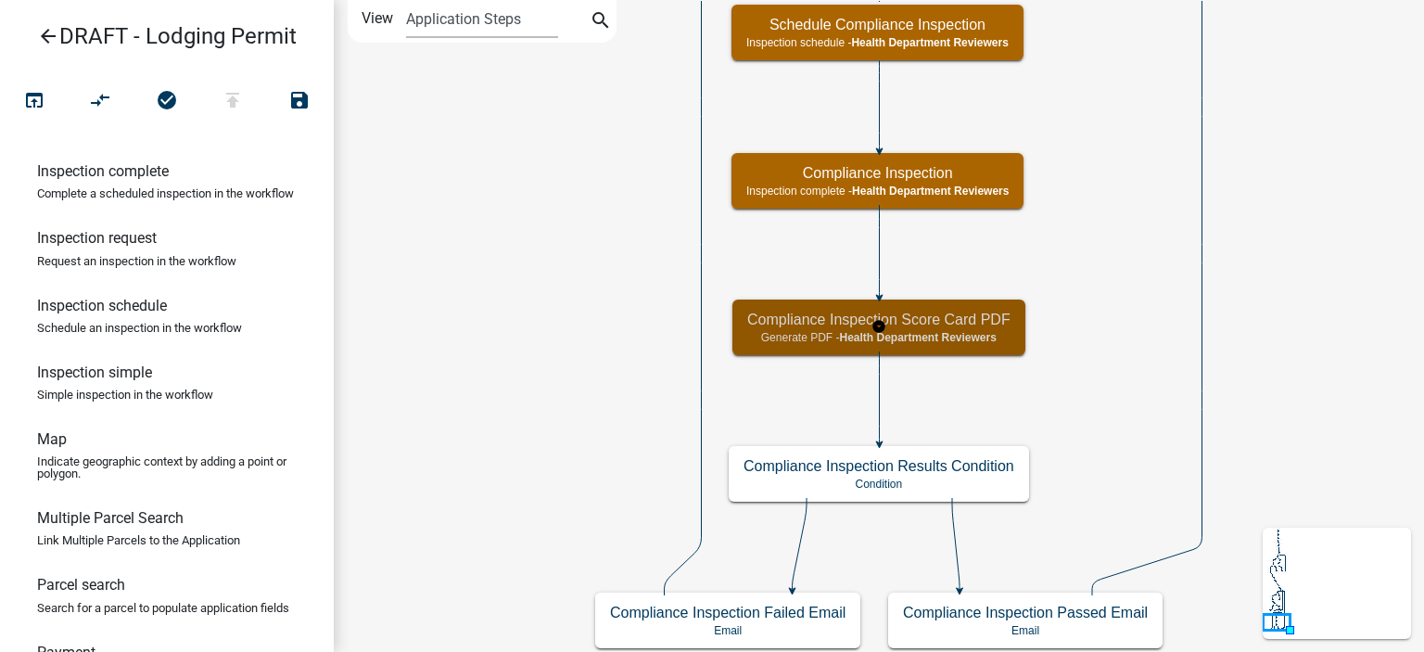
scroll to position [0, 0]
click at [1081, 435] on icon "Start Start - Applicant Lodging Establishment Information Page Form - Applicant…" at bounding box center [879, 326] width 1089 height 650
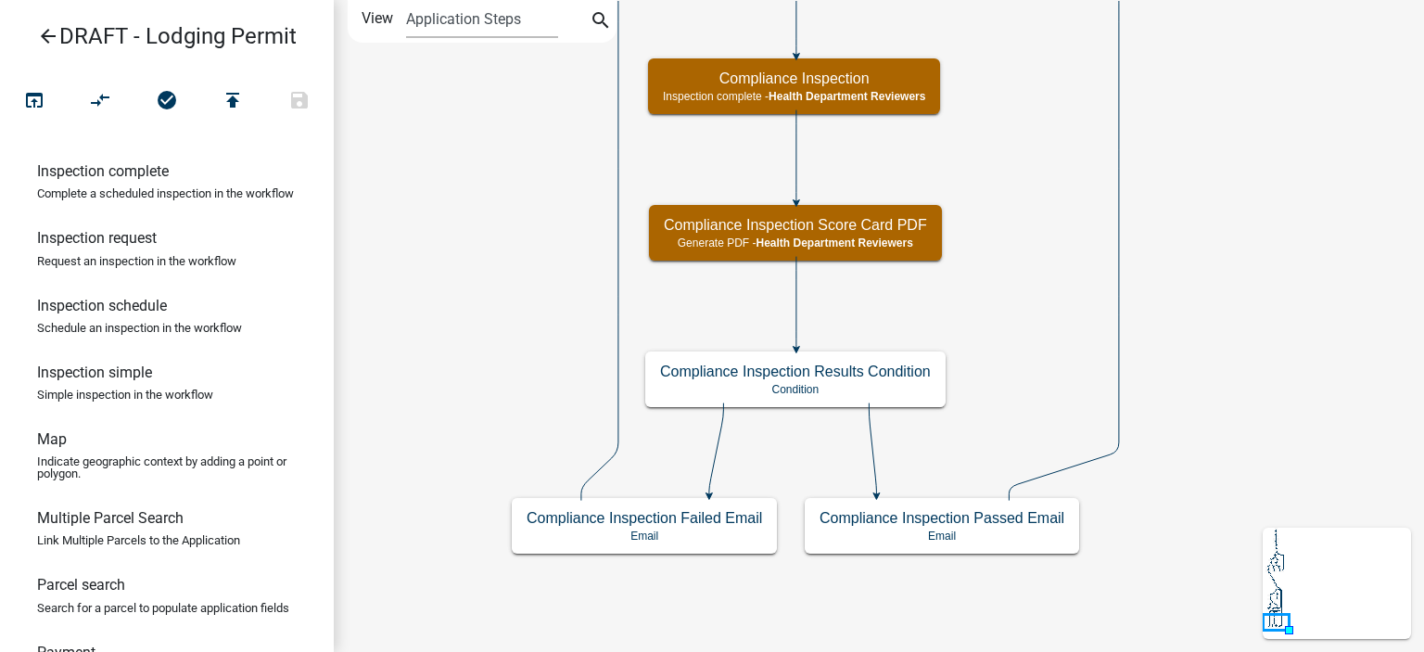
click at [492, 229] on icon "Start Start - Applicant Lodging Establishment Information Page Form - Applicant…" at bounding box center [879, 326] width 1089 height 650
click at [500, 181] on icon "Start Start - Applicant Lodging Establishment Information Page Form - Applicant…" at bounding box center [879, 326] width 1089 height 650
